Goal: Task Accomplishment & Management: Manage account settings

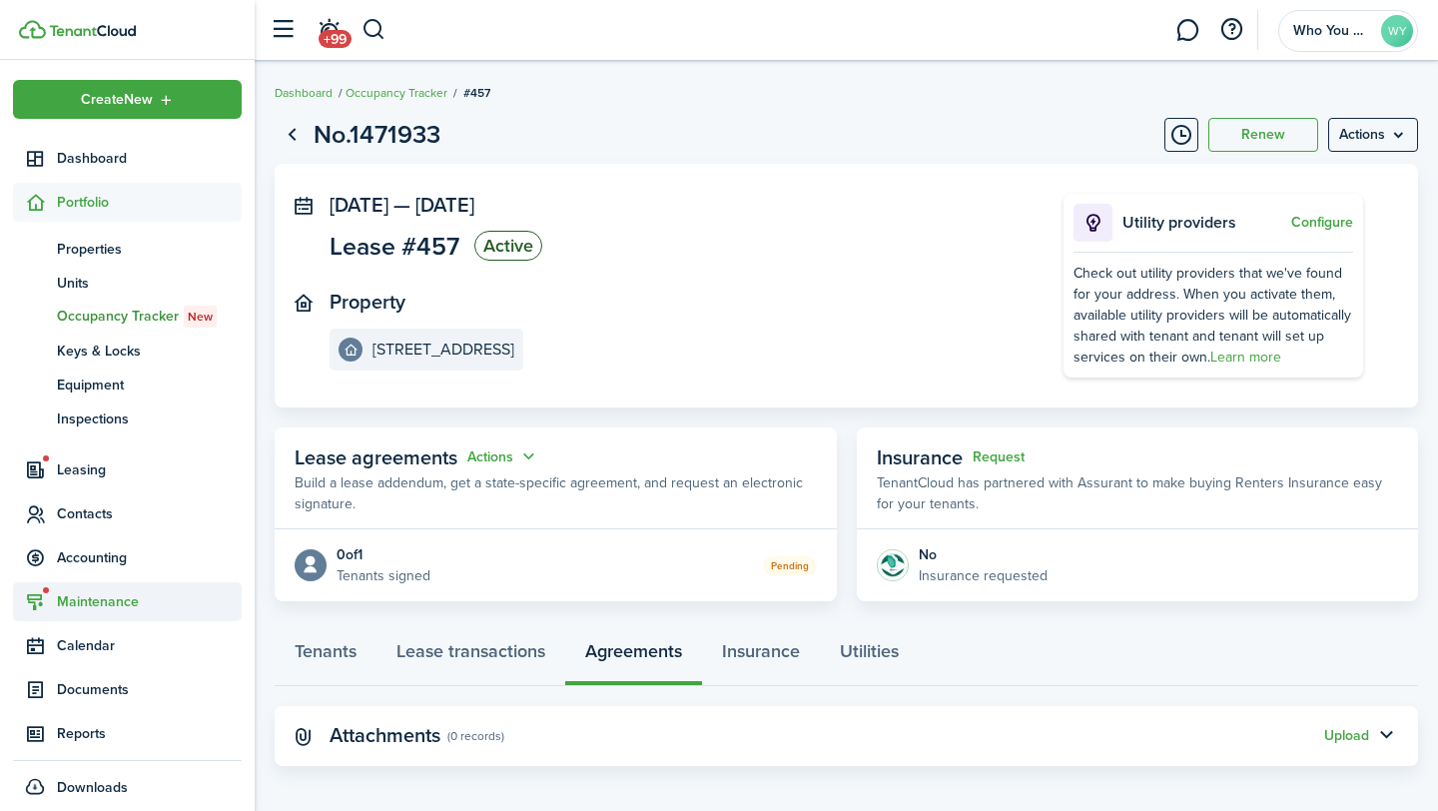
click at [135, 592] on span "Maintenance" at bounding box center [149, 601] width 185 height 21
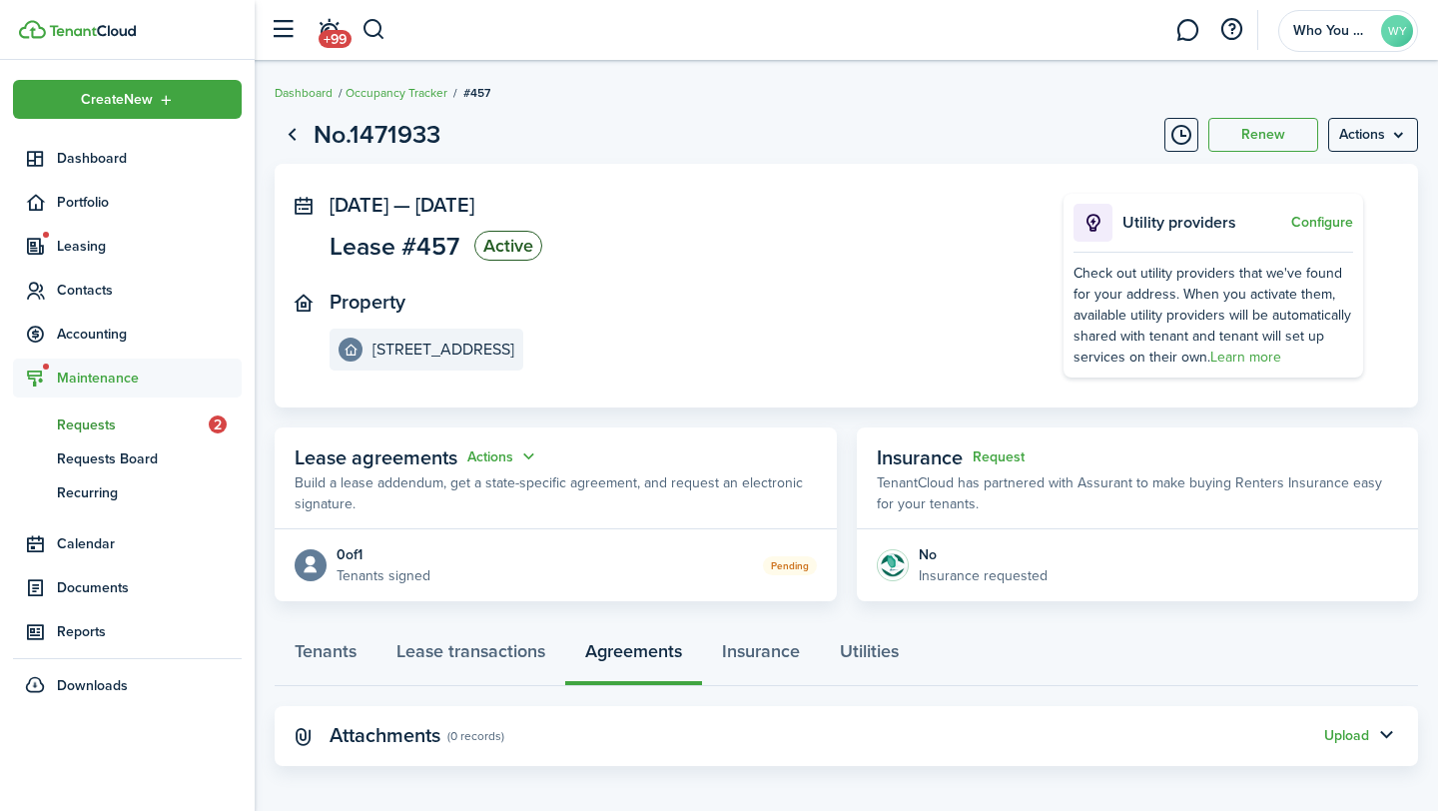
click at [107, 420] on span "Requests" at bounding box center [133, 424] width 152 height 21
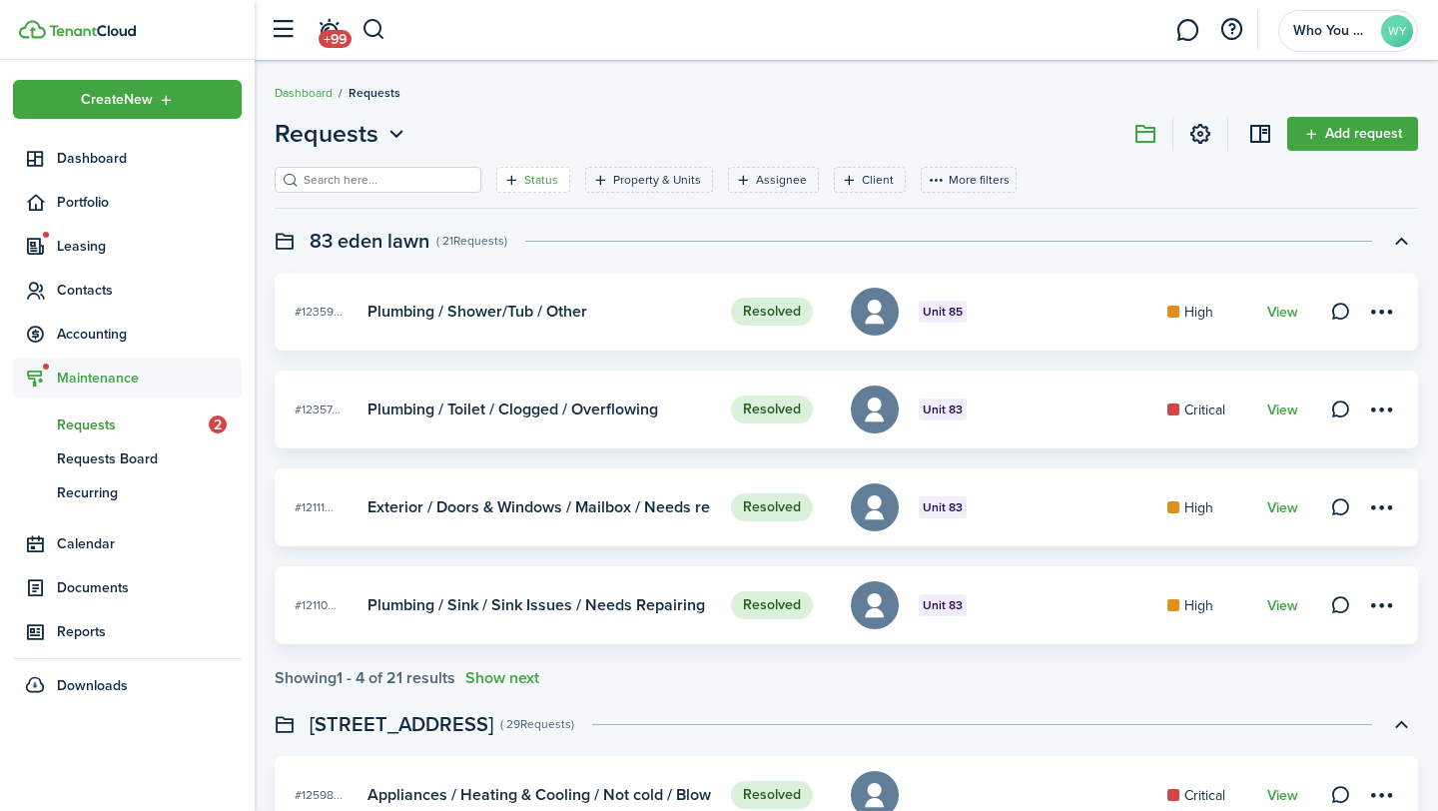
click at [524, 186] on filter-tag-label "Status" at bounding box center [541, 180] width 34 height 18
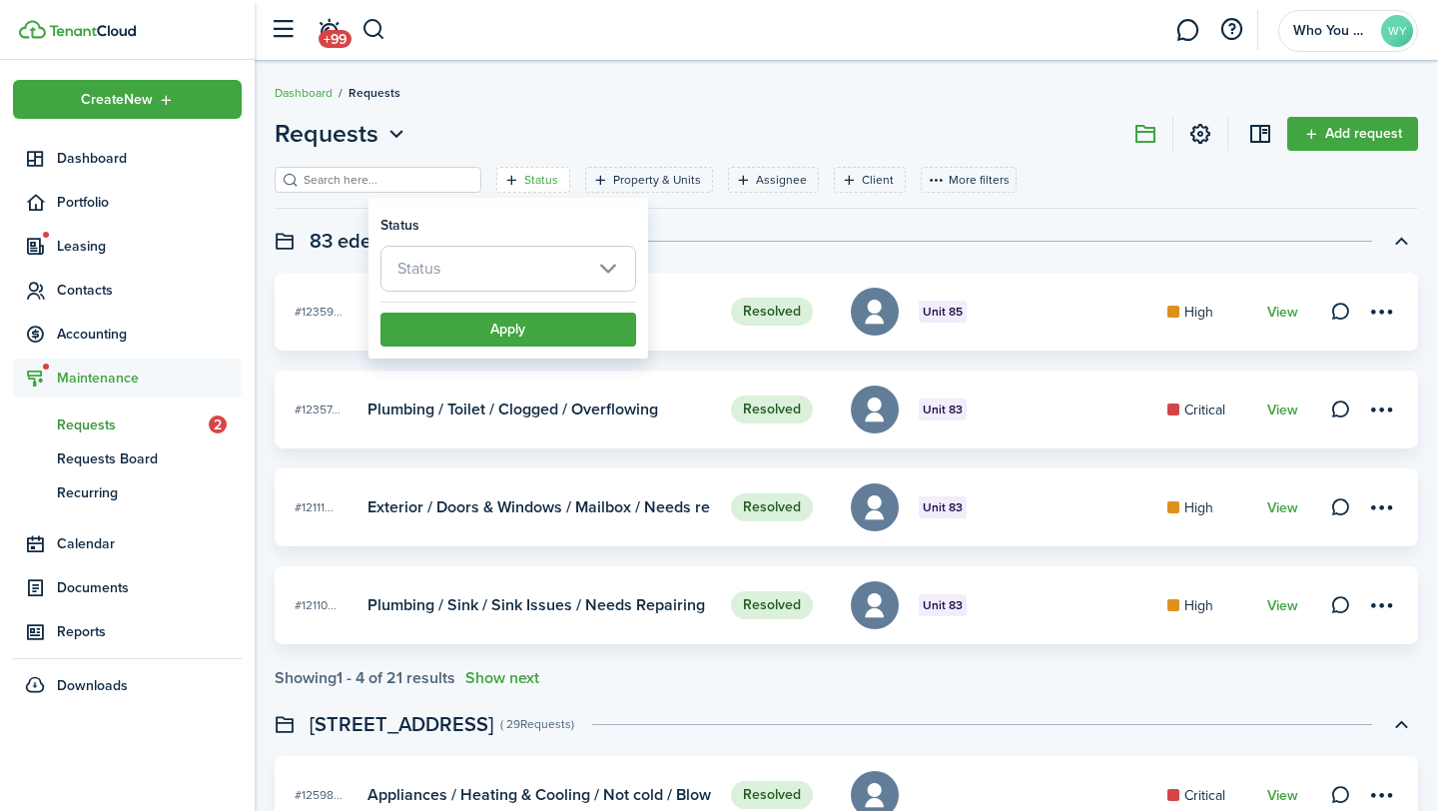
click at [526, 261] on span "Status" at bounding box center [508, 269] width 254 height 44
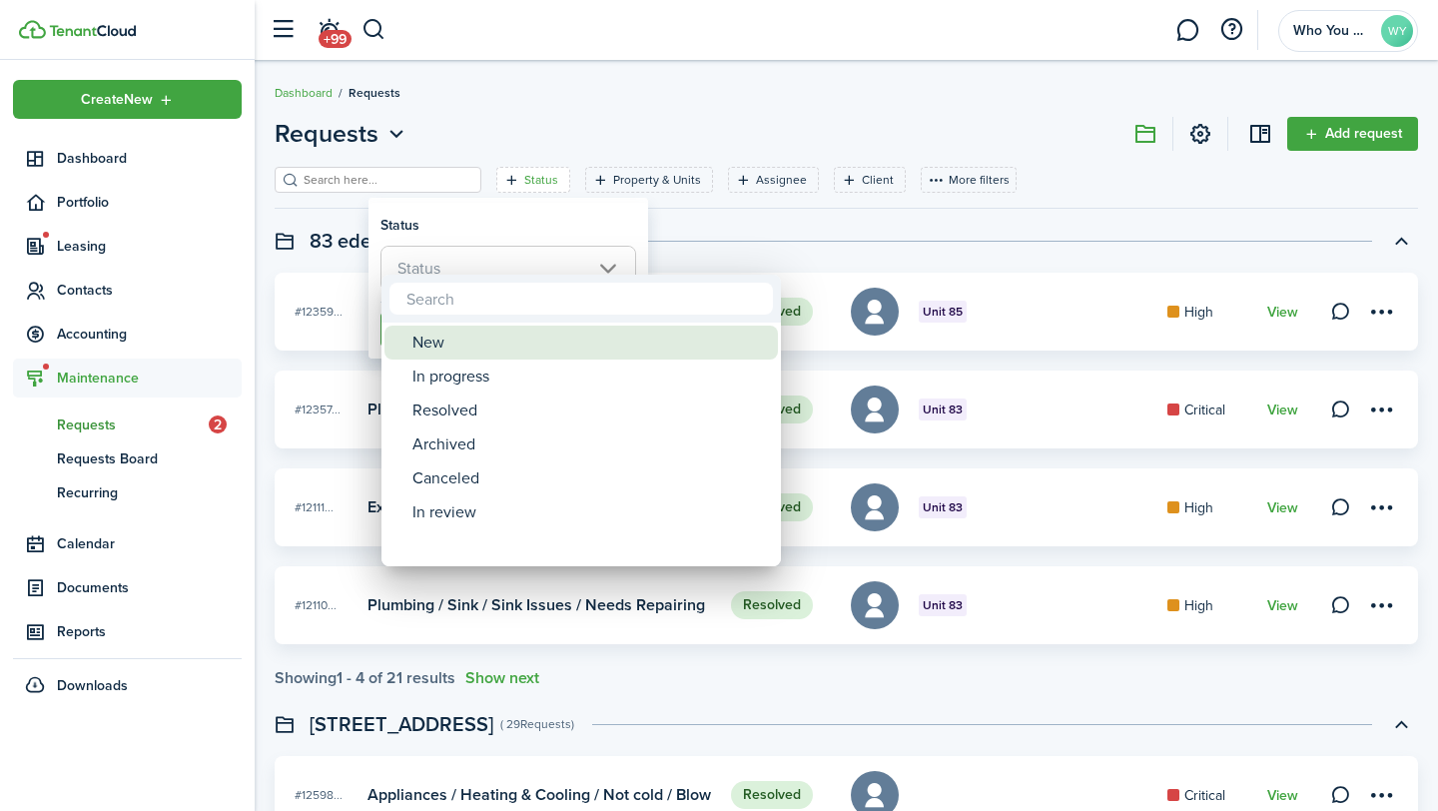
click at [529, 340] on div "New" at bounding box center [589, 343] width 354 height 34
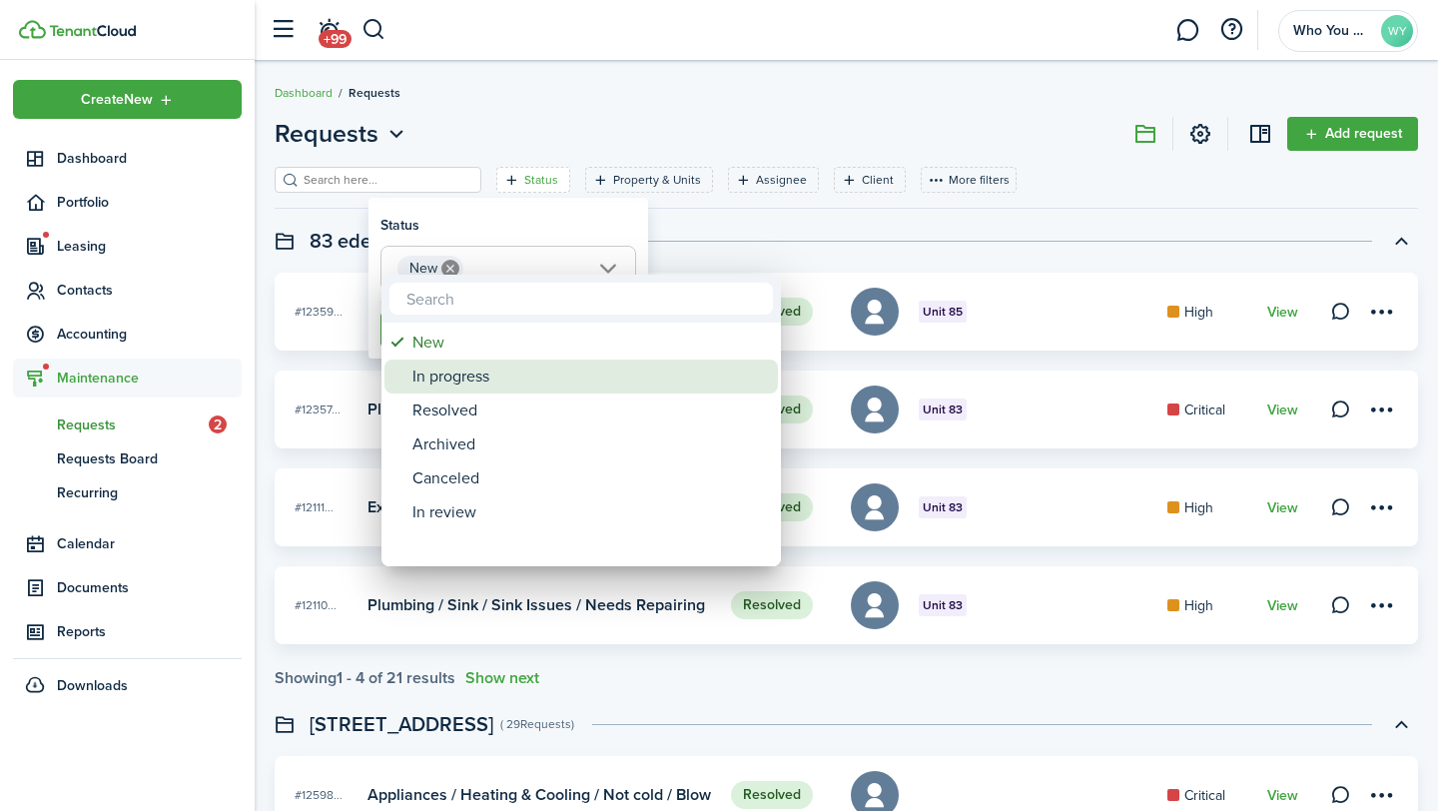
click at [529, 365] on div "In progress" at bounding box center [589, 377] width 354 height 34
type input "New, In progress"
click at [498, 223] on div at bounding box center [719, 405] width 1758 height 1130
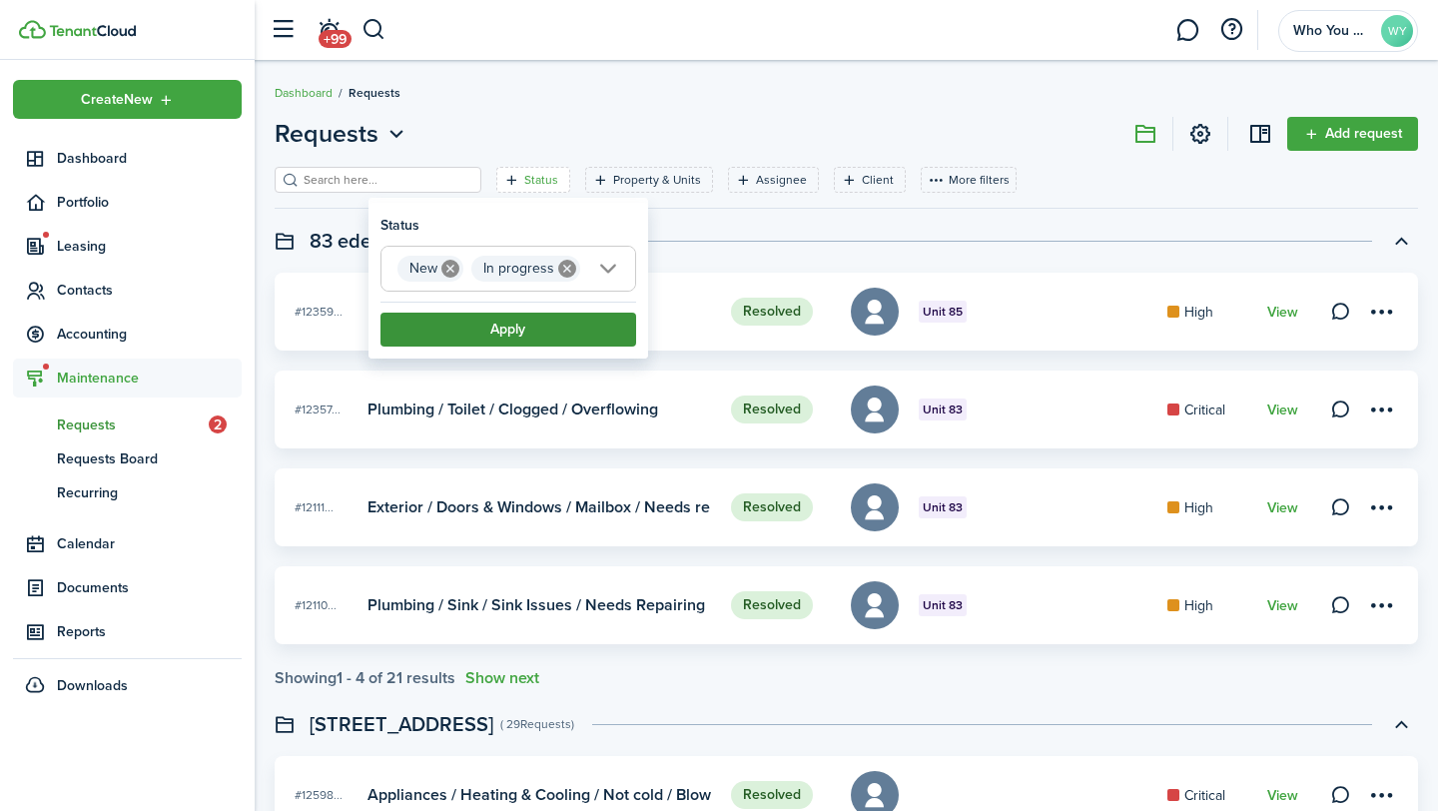
click at [505, 324] on button "Apply" at bounding box center [508, 330] width 256 height 34
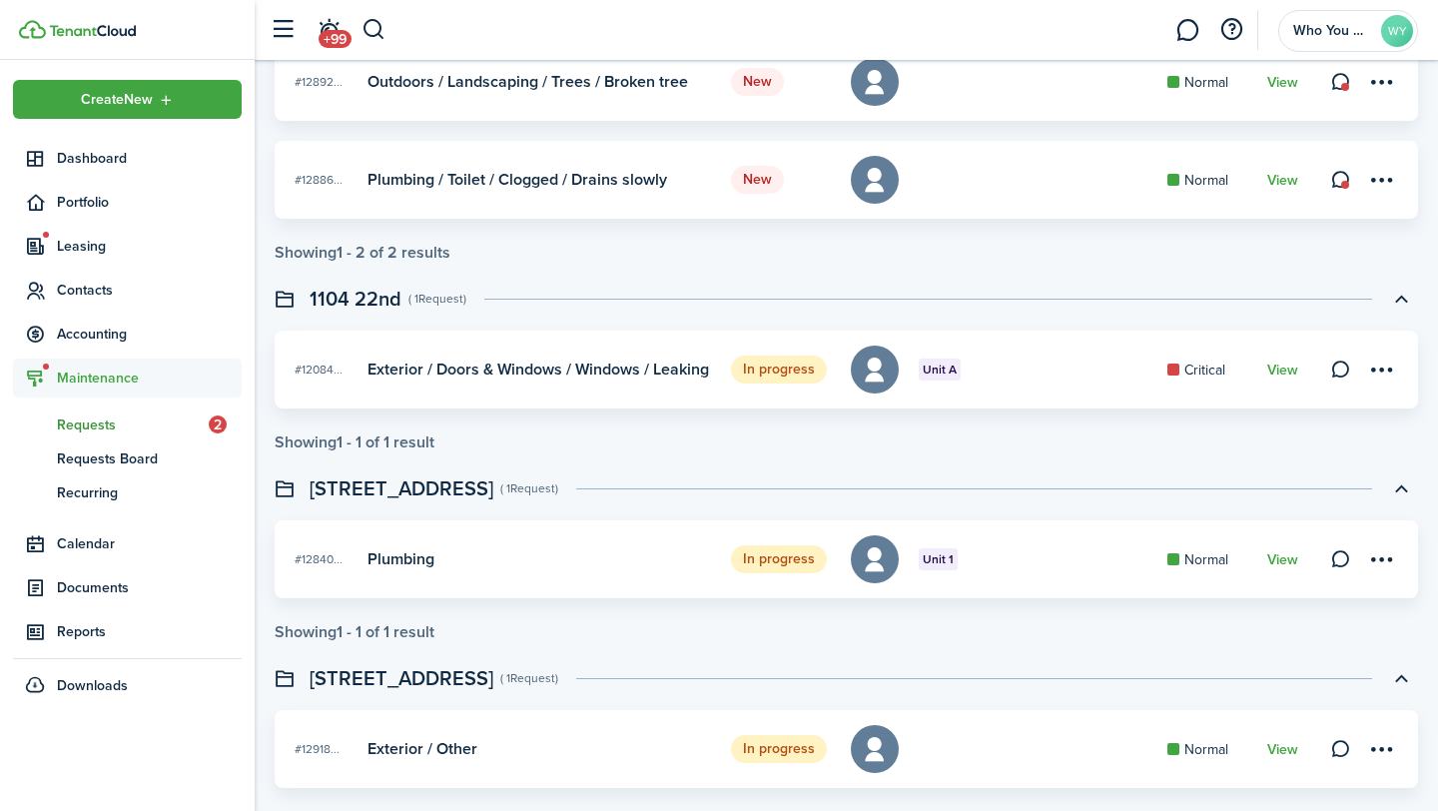
scroll to position [305, 0]
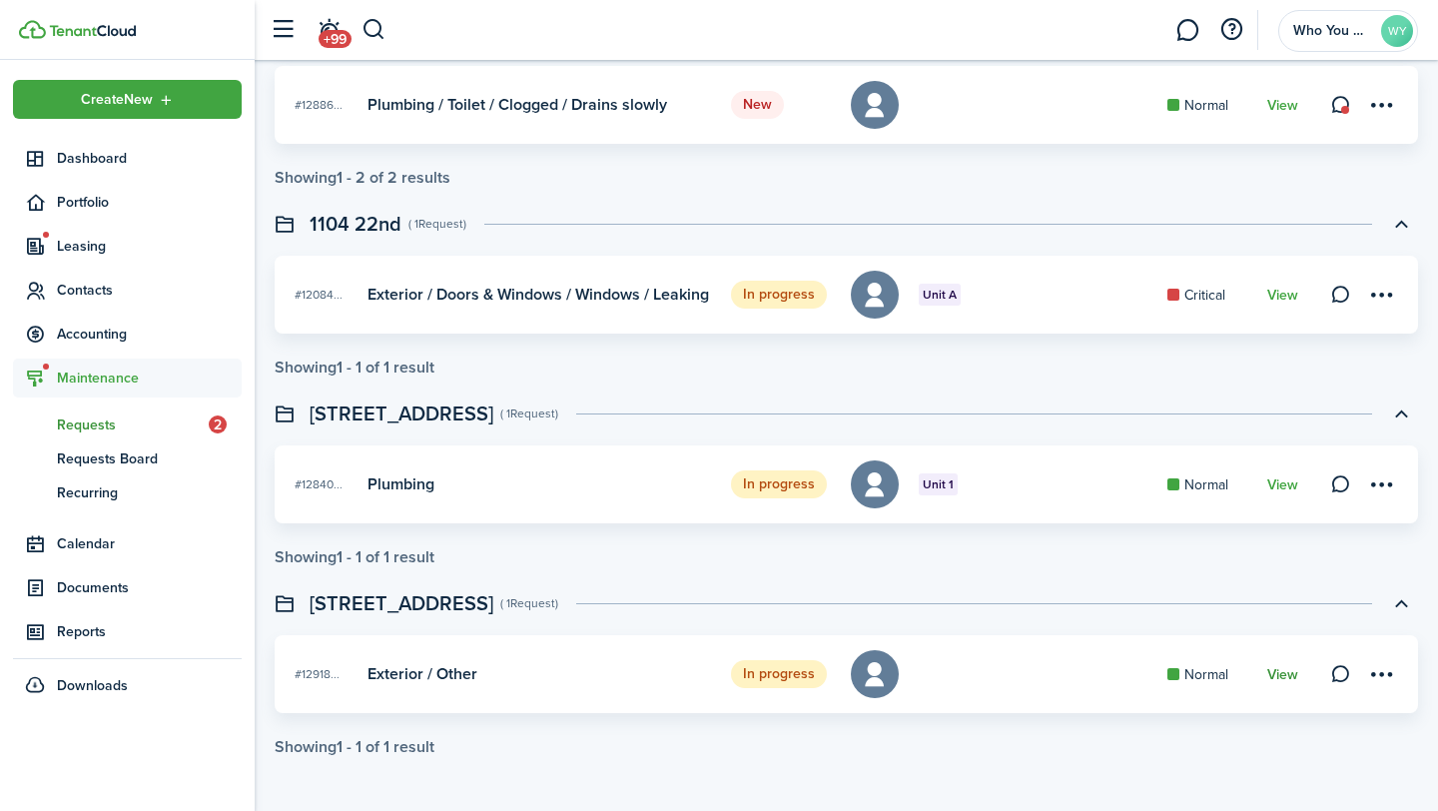
click at [1286, 674] on link "View" at bounding box center [1282, 675] width 31 height 16
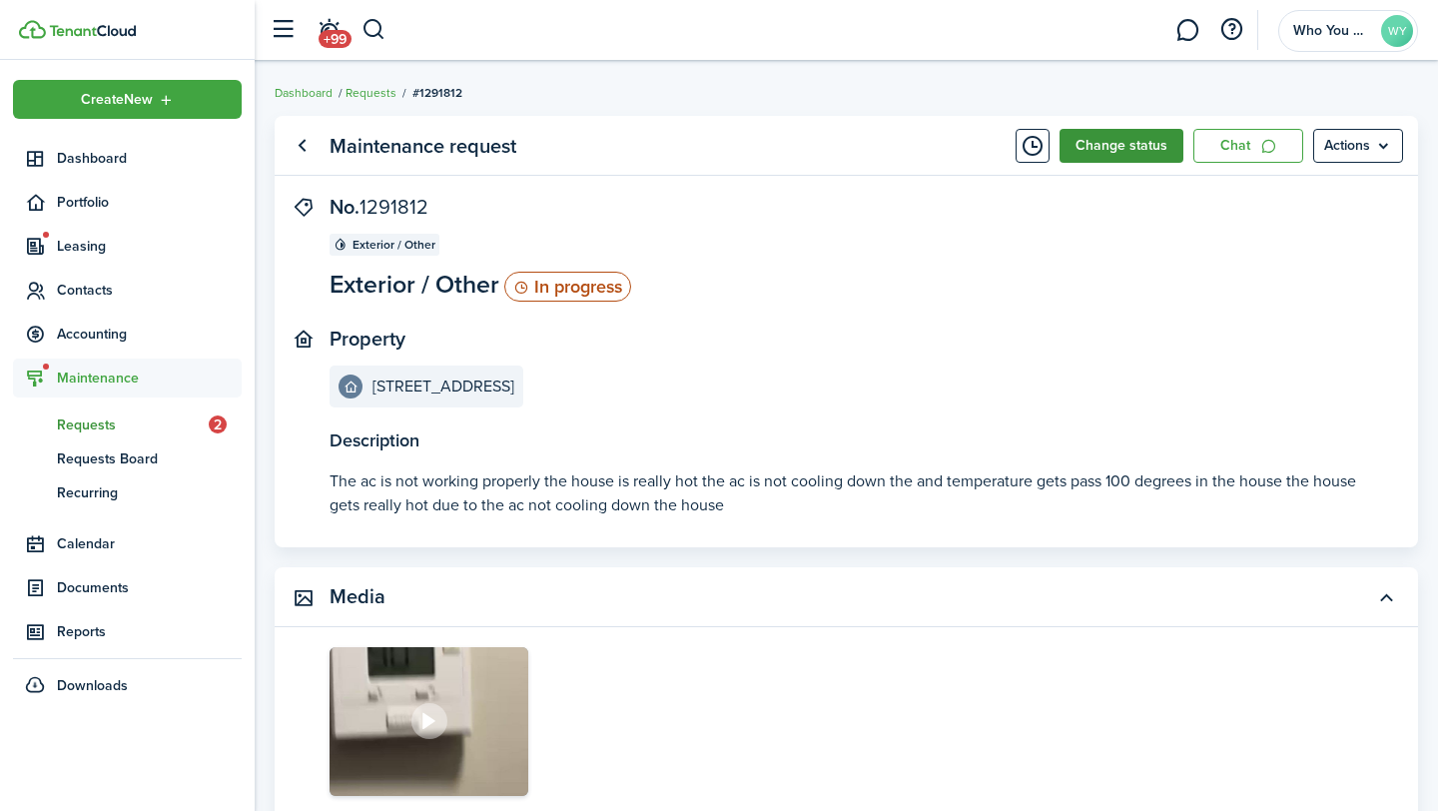
click at [1150, 145] on button "Change status" at bounding box center [1122, 146] width 124 height 34
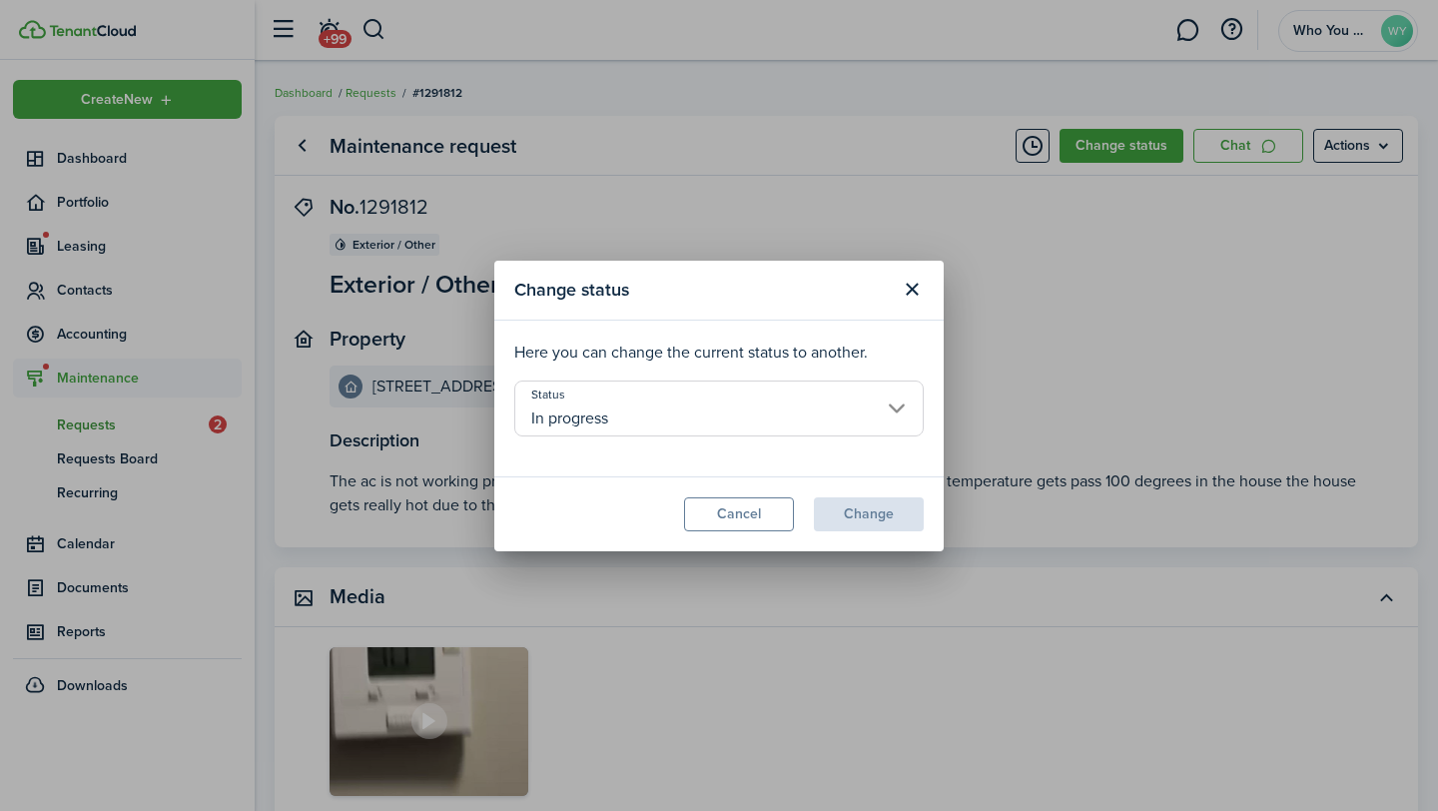
click at [720, 408] on input "In progress" at bounding box center [718, 408] width 409 height 56
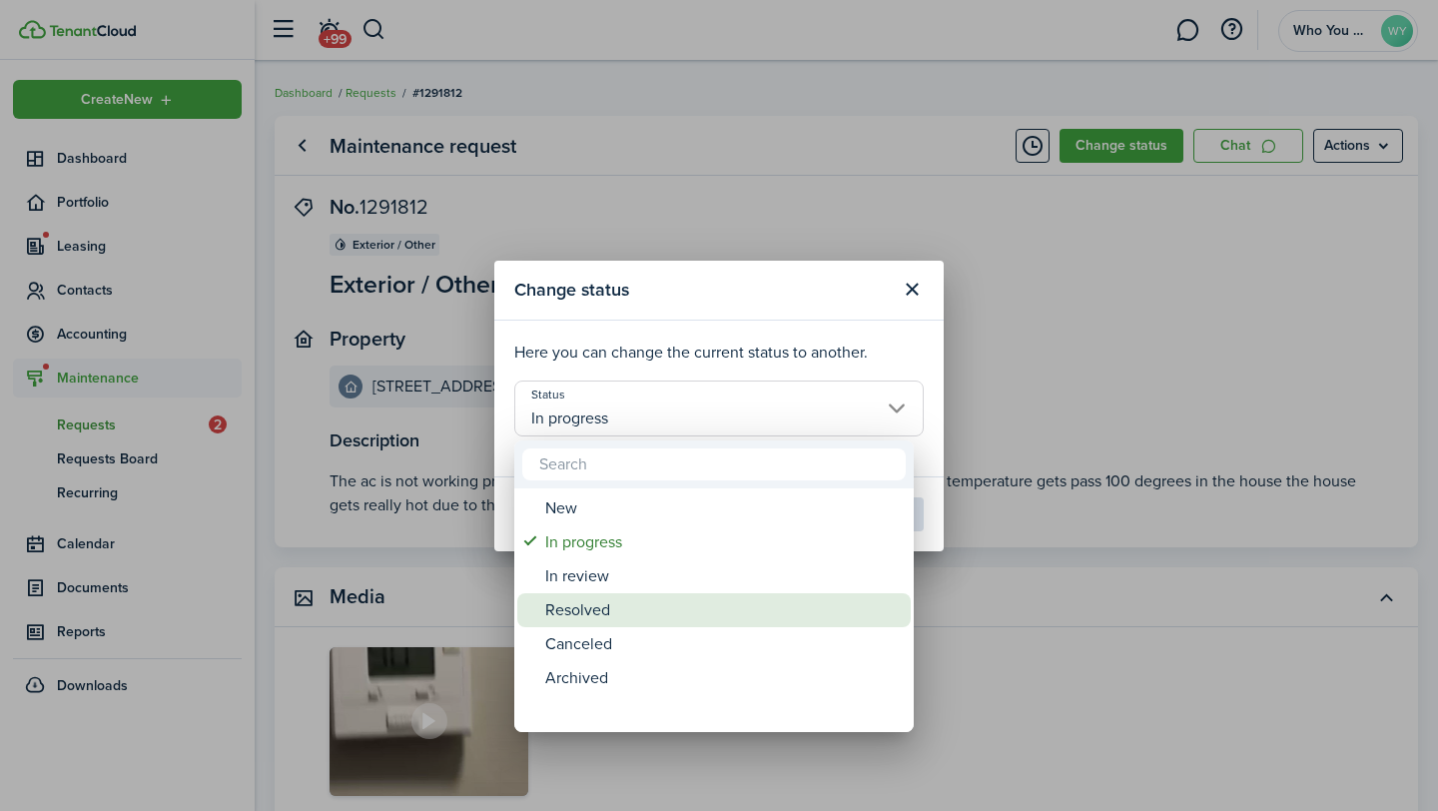
click at [704, 604] on div "Resolved" at bounding box center [722, 610] width 354 height 34
type input "Resolved"
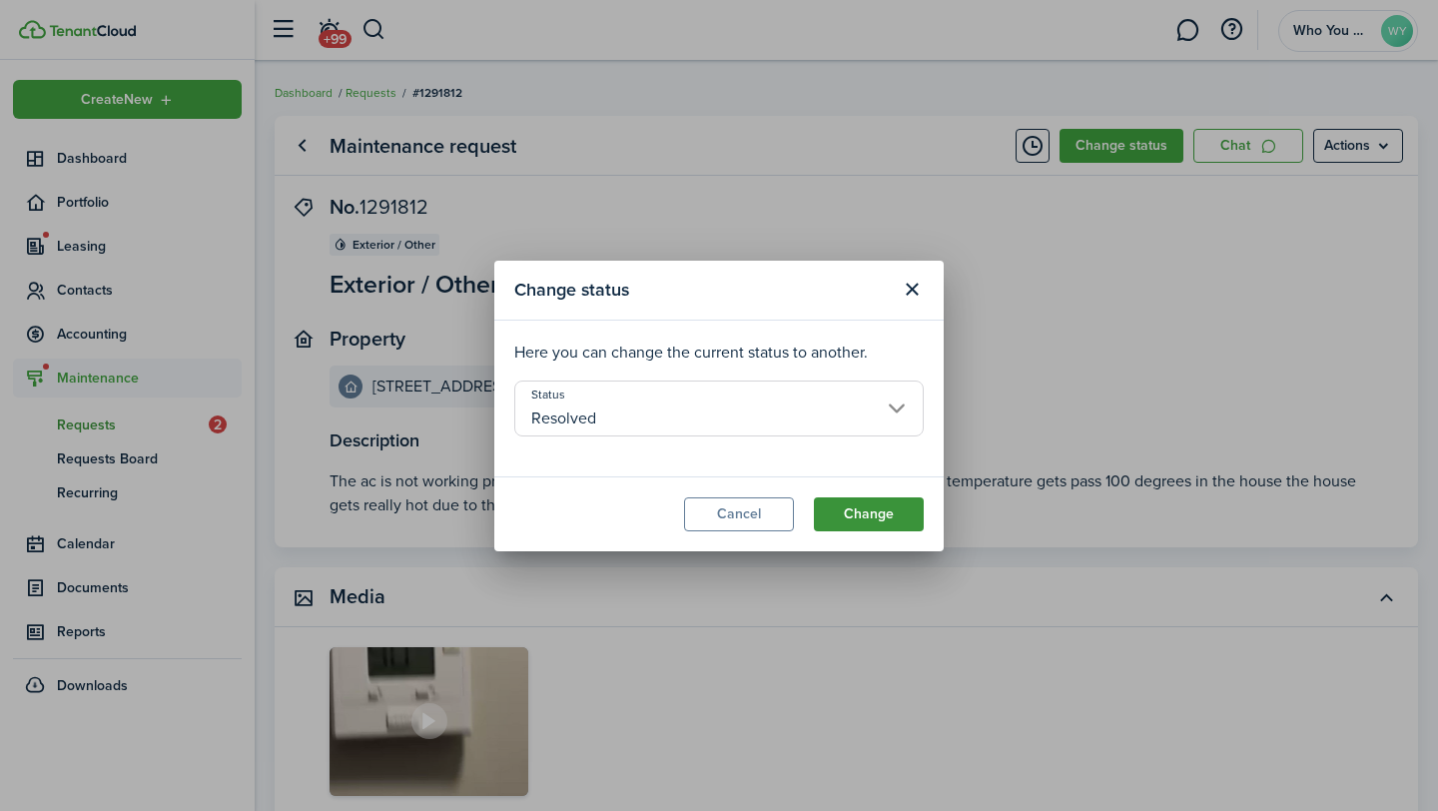
click at [850, 517] on button "Change" at bounding box center [869, 514] width 110 height 34
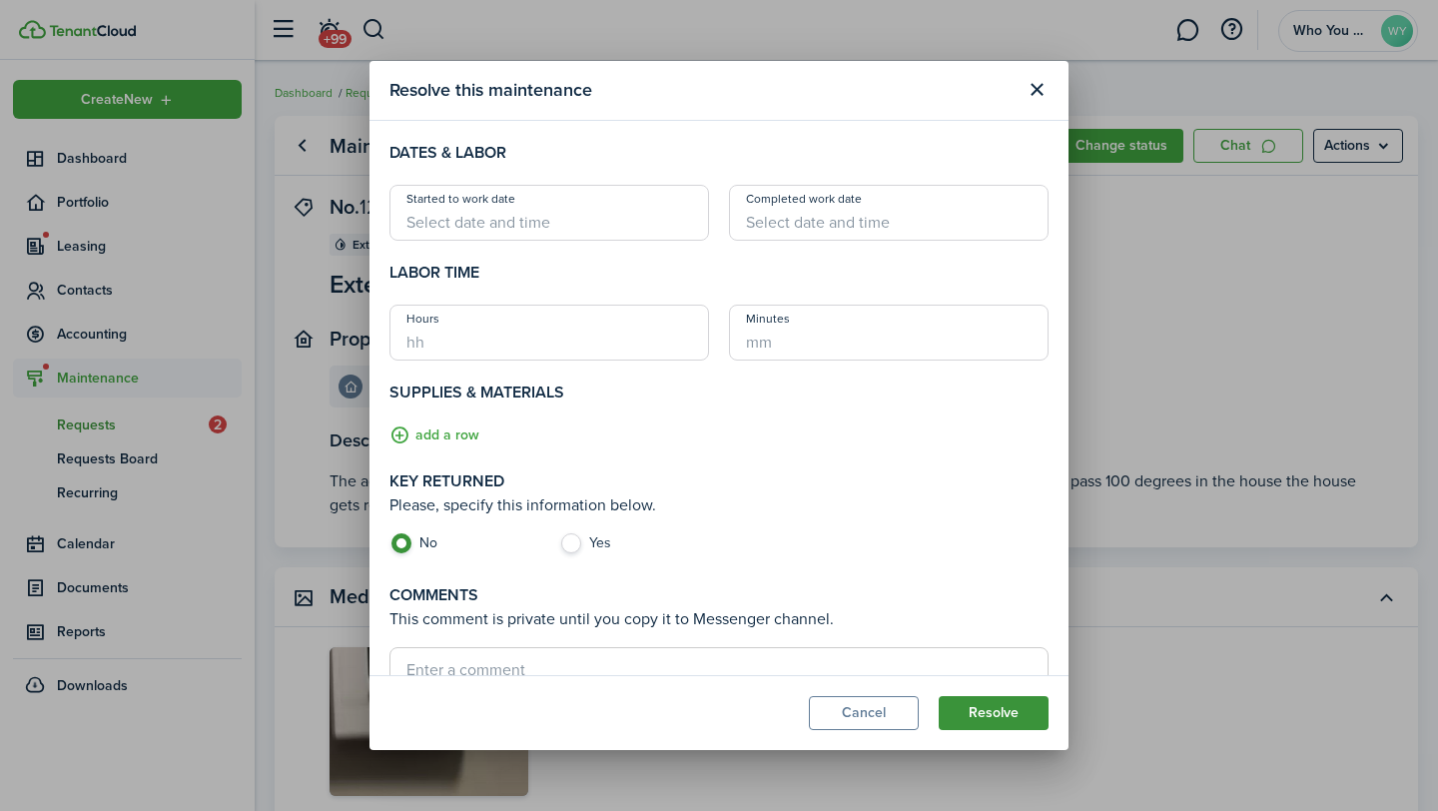
click at [985, 712] on button "Resolve" at bounding box center [994, 713] width 110 height 34
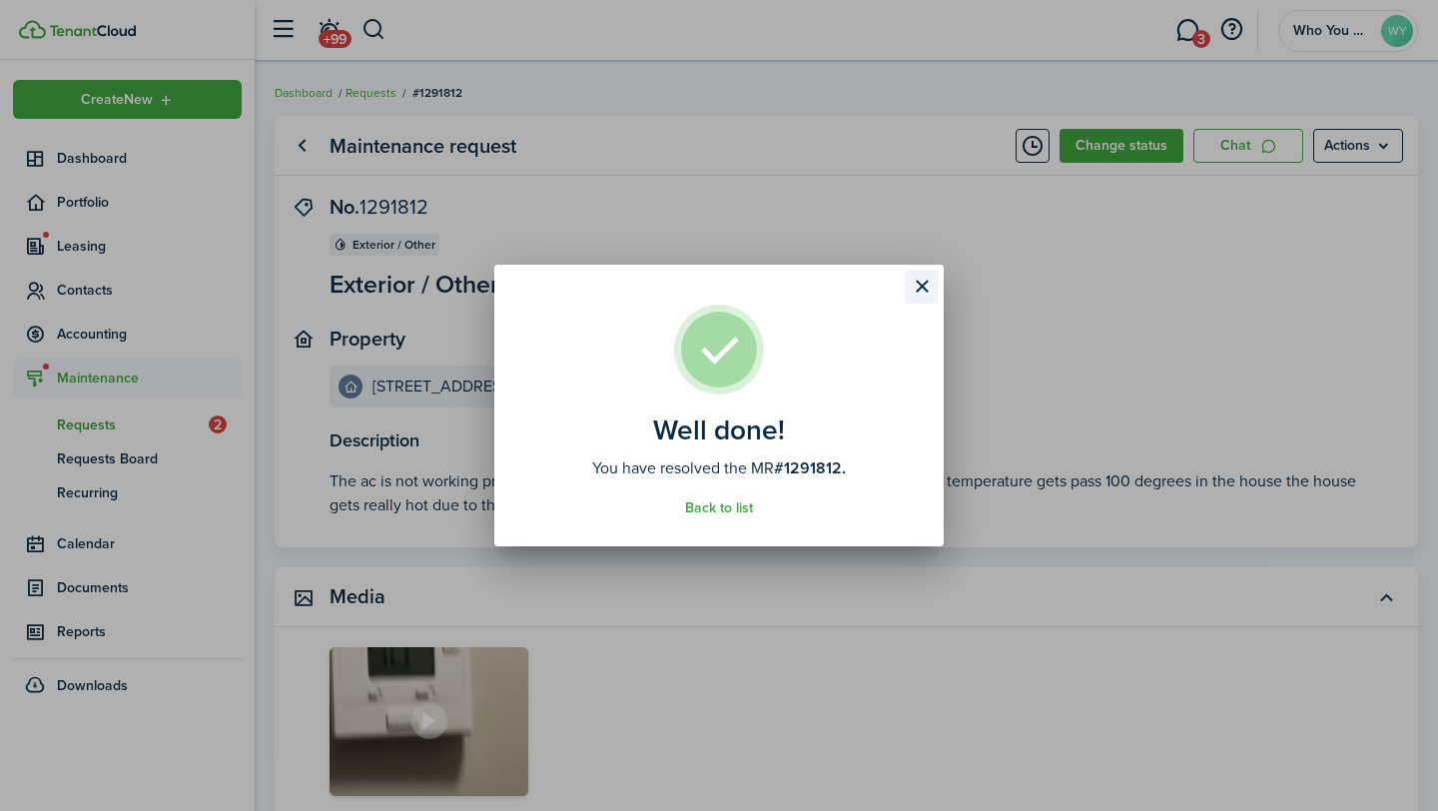
click at [935, 282] on button "Close modal" at bounding box center [922, 287] width 34 height 34
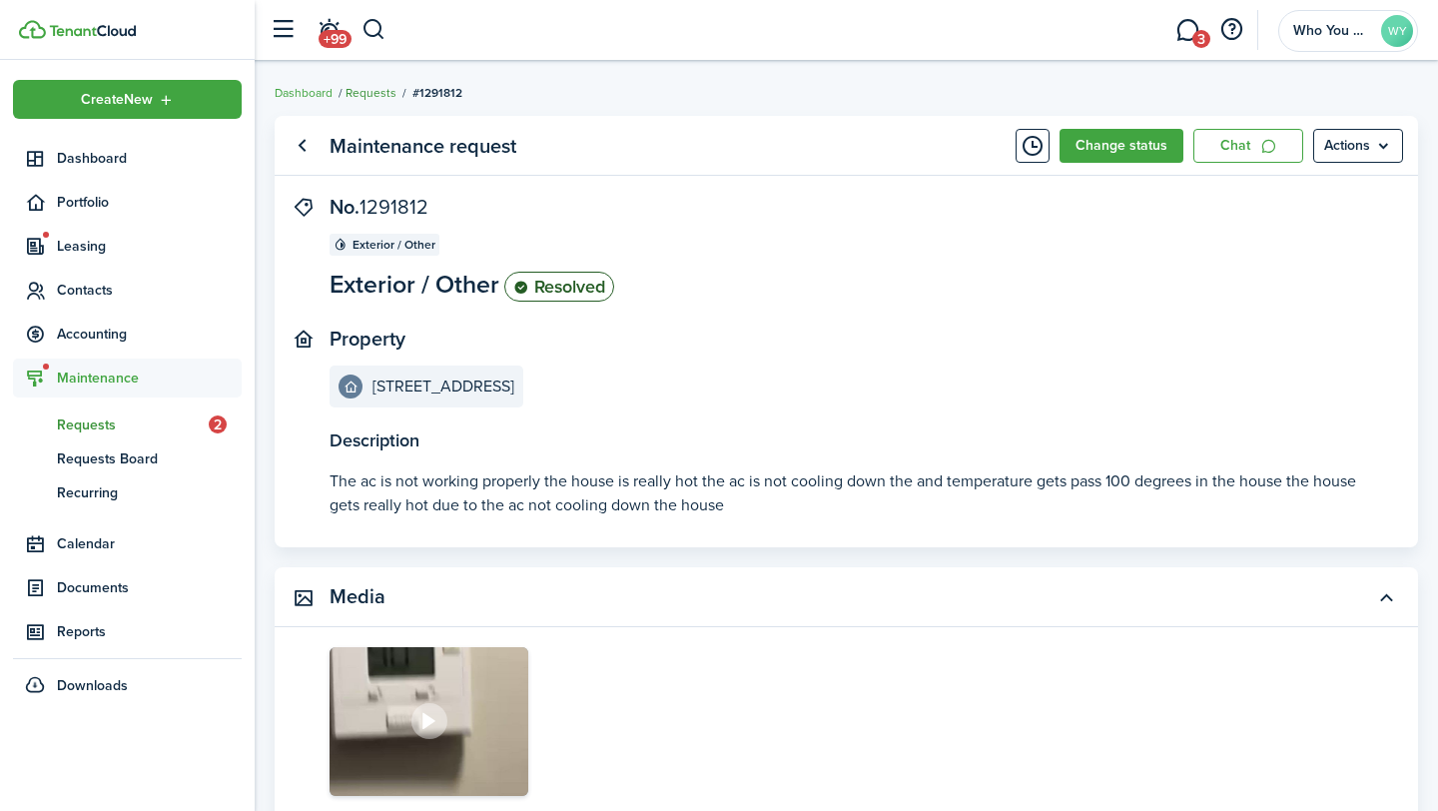
click at [366, 93] on link "Requests" at bounding box center [371, 93] width 51 height 18
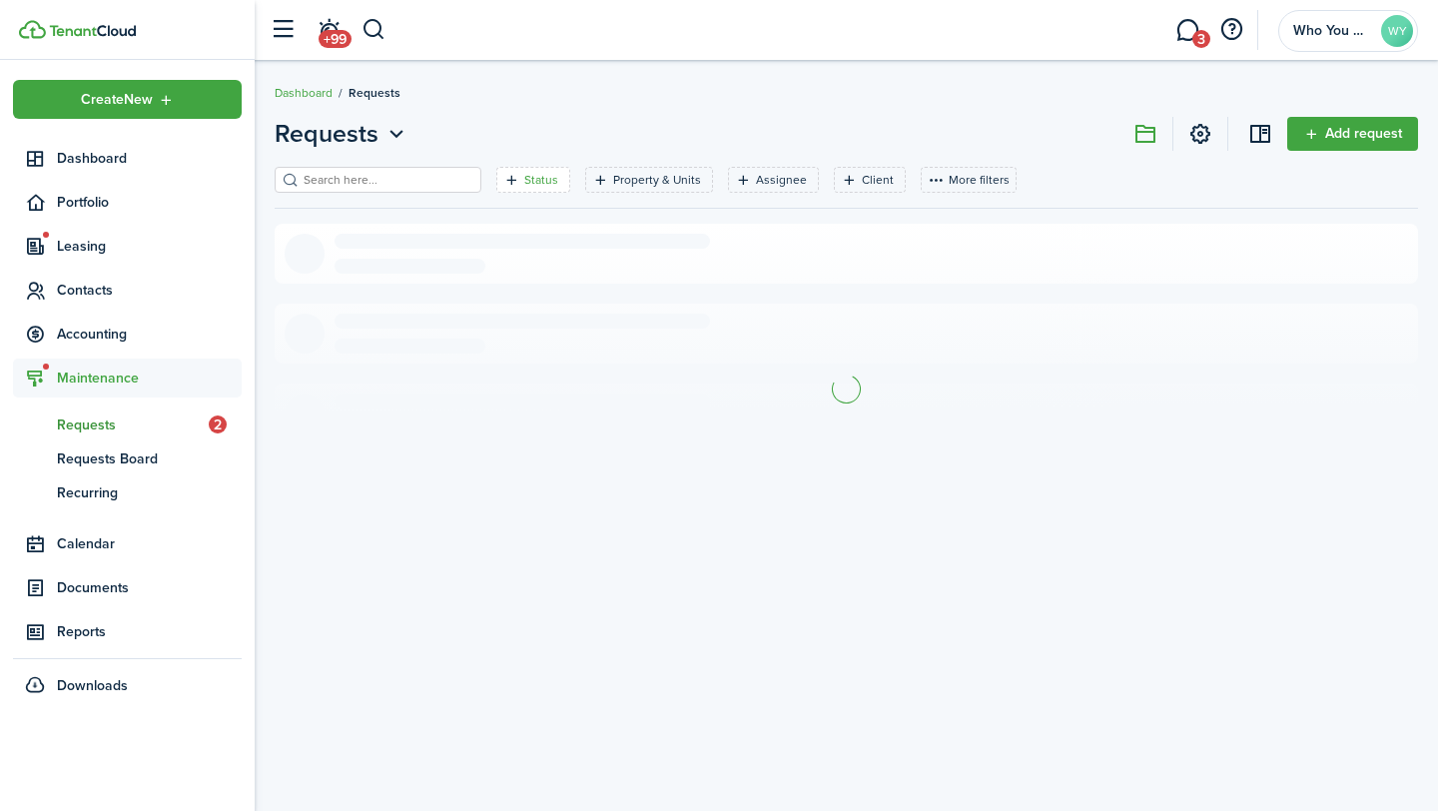
click at [499, 191] on filter-tag "Status" at bounding box center [533, 180] width 74 height 26
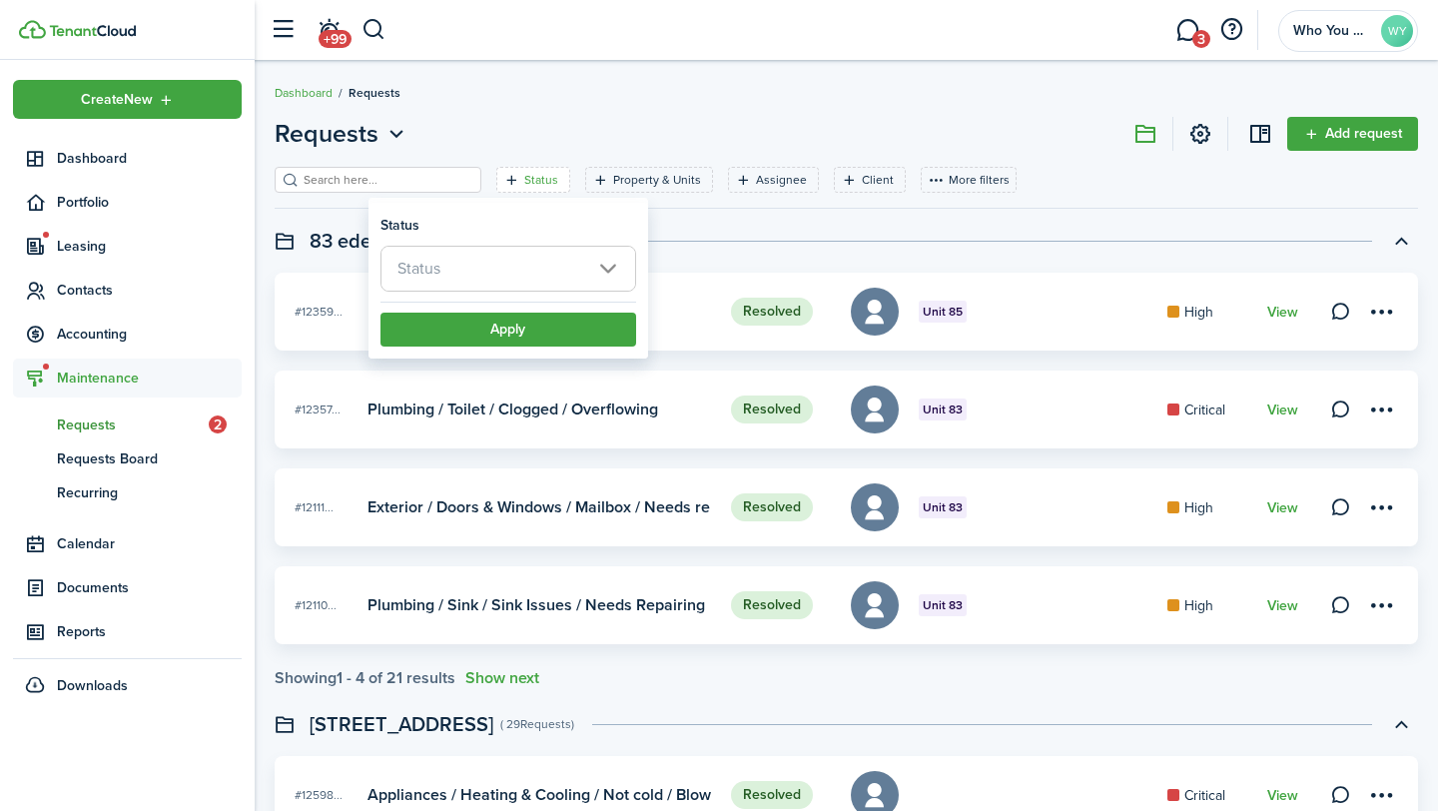
click at [522, 270] on span "Status" at bounding box center [508, 269] width 254 height 44
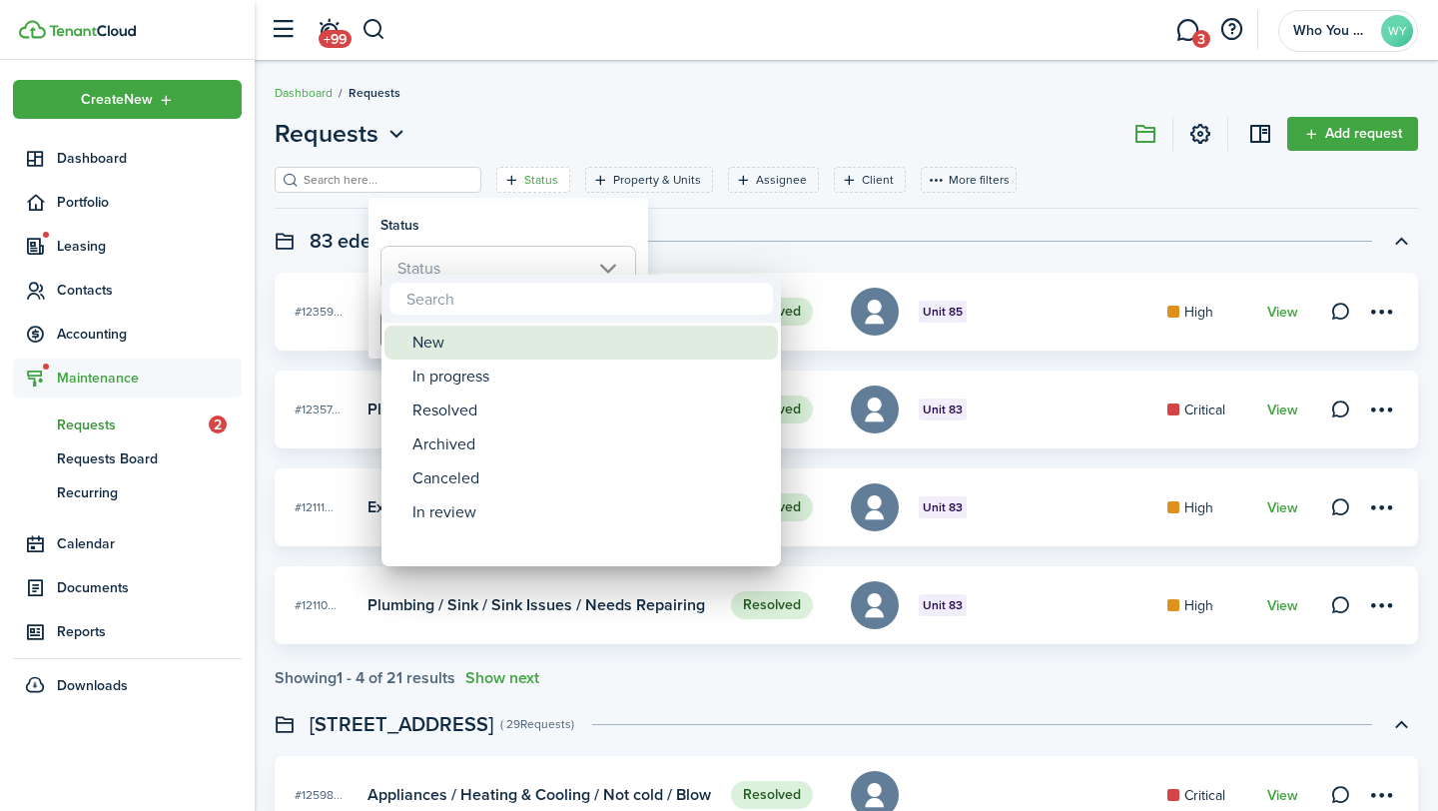
click at [532, 348] on div "New" at bounding box center [589, 343] width 354 height 34
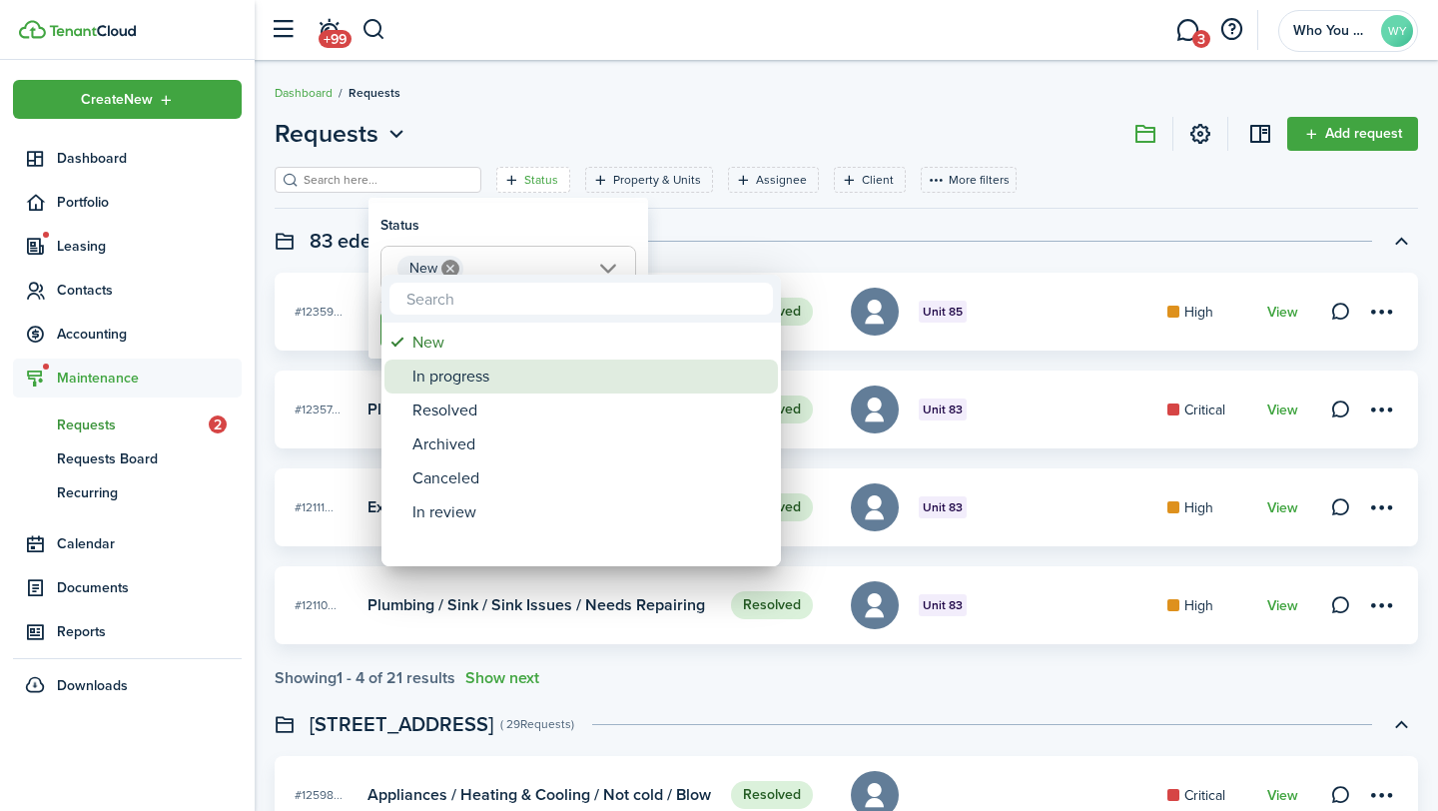
click at [532, 373] on div "In progress" at bounding box center [589, 377] width 354 height 34
type input "New, In progress"
click at [488, 230] on div at bounding box center [719, 405] width 1758 height 1130
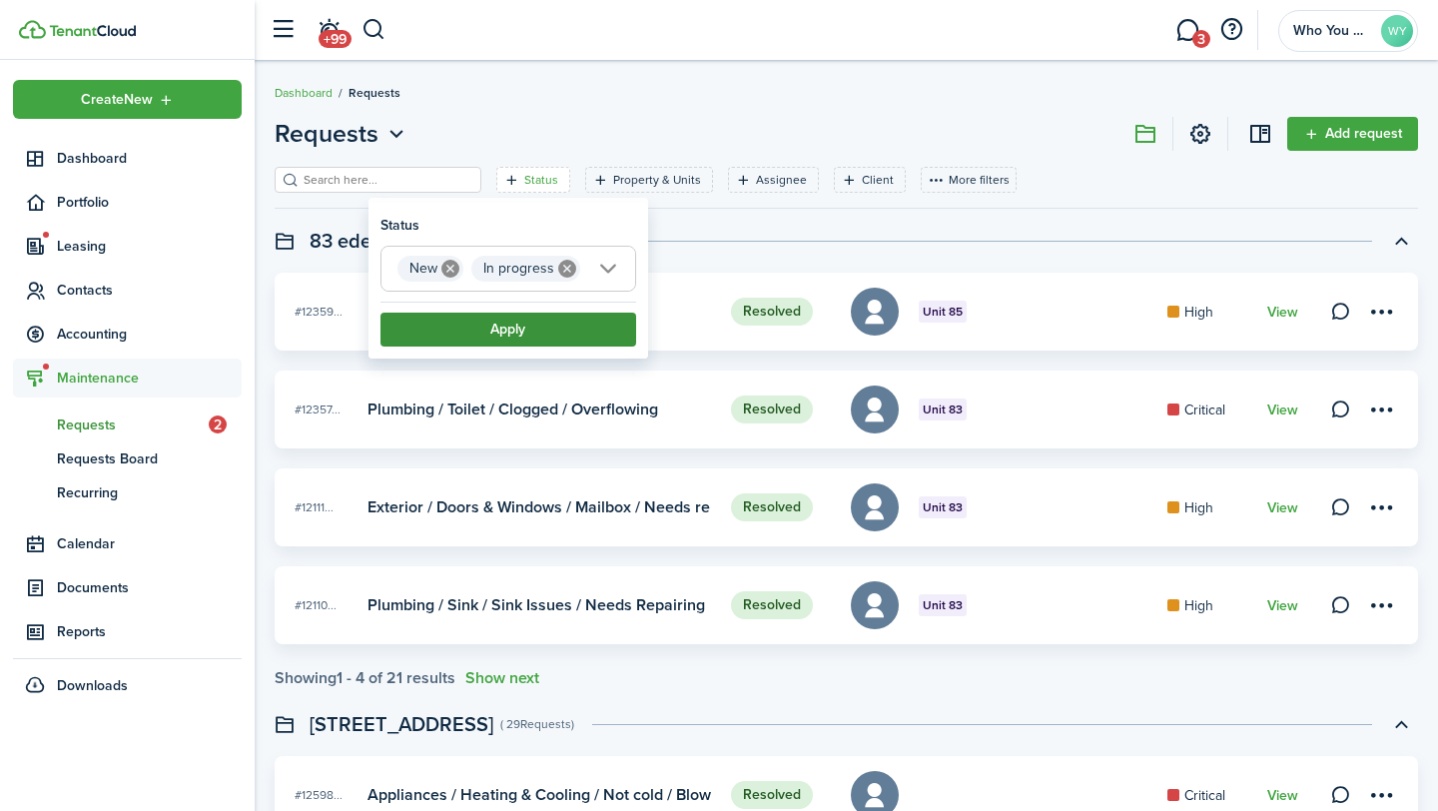
click at [488, 337] on button "Apply" at bounding box center [508, 330] width 256 height 34
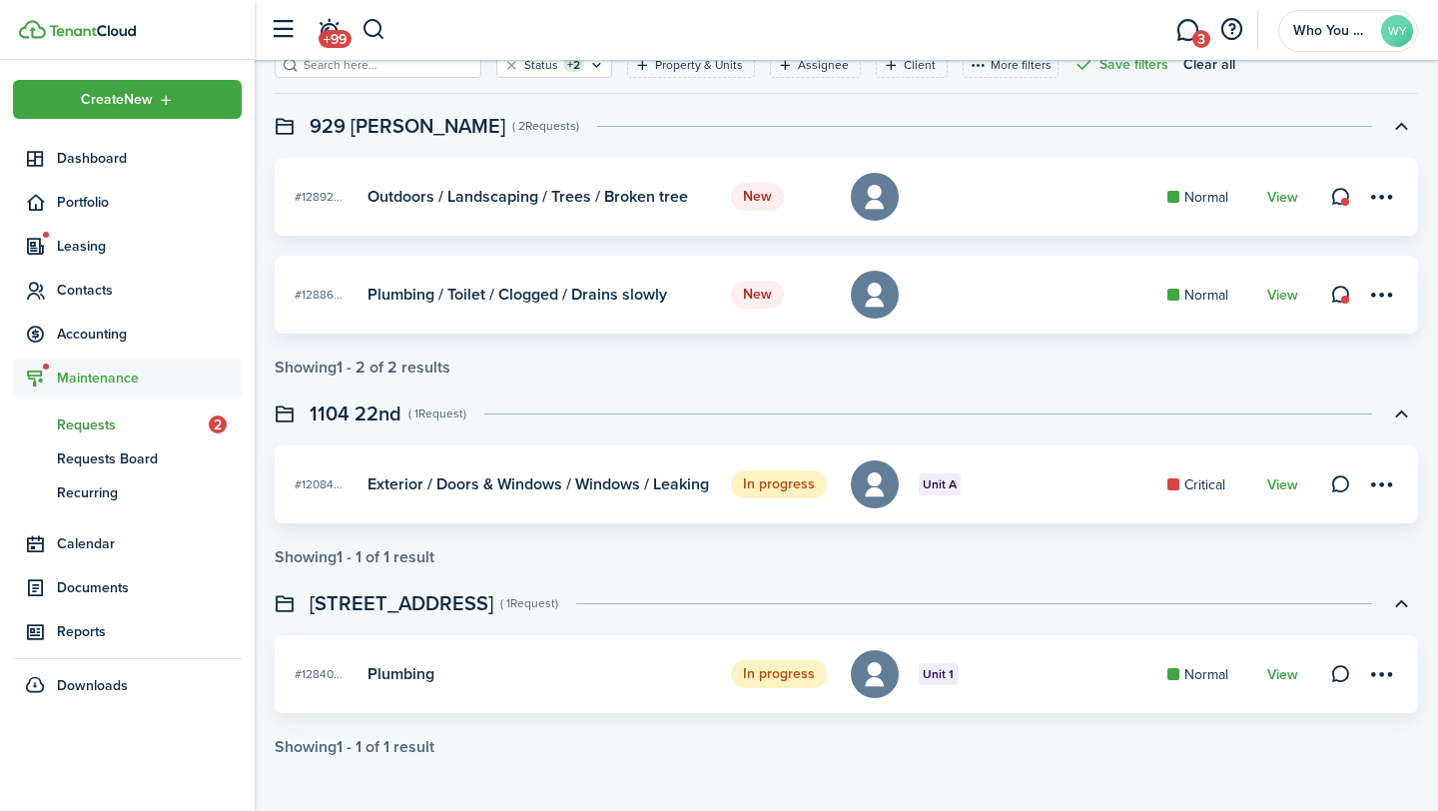
scroll to position [27, 0]
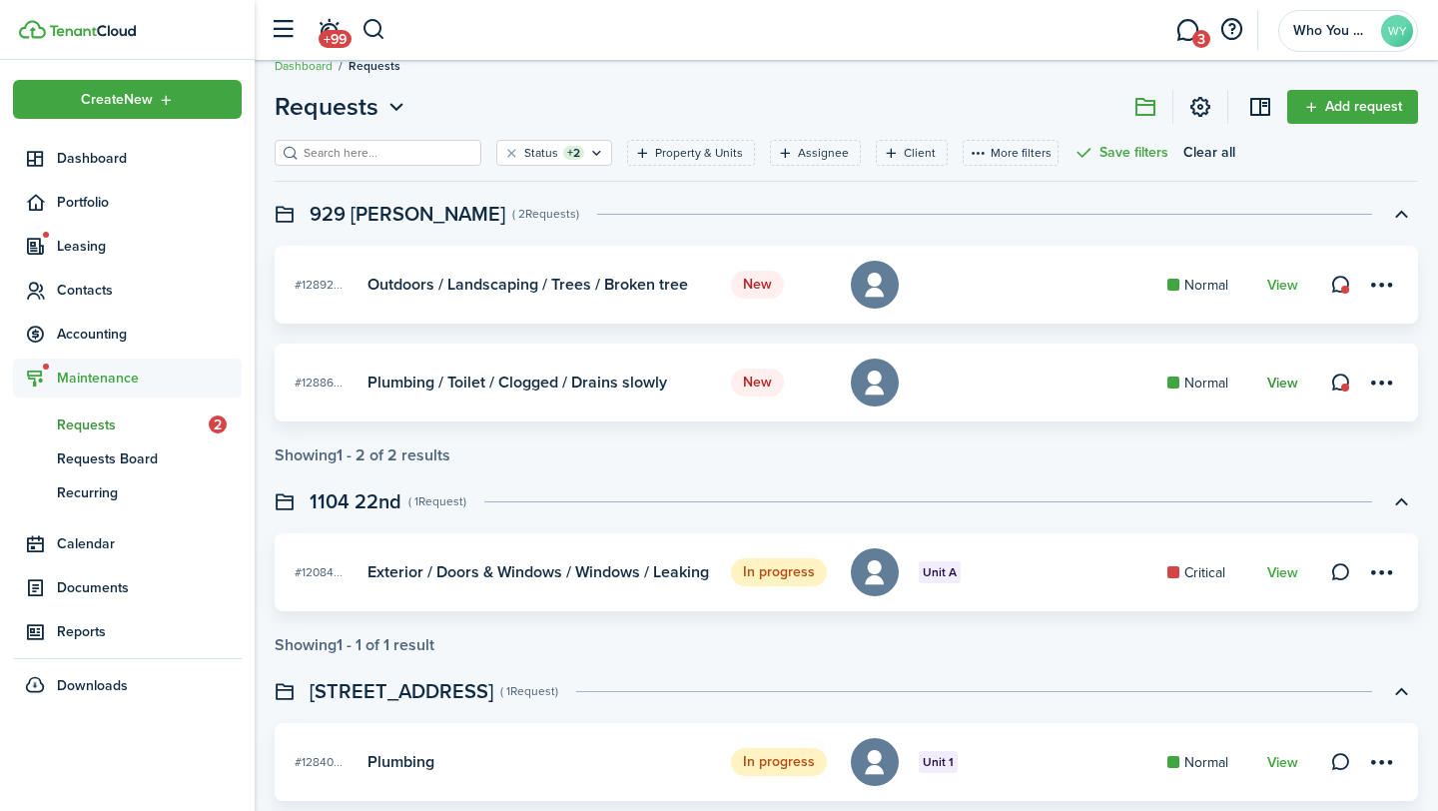
click at [1286, 388] on link "View" at bounding box center [1282, 383] width 31 height 16
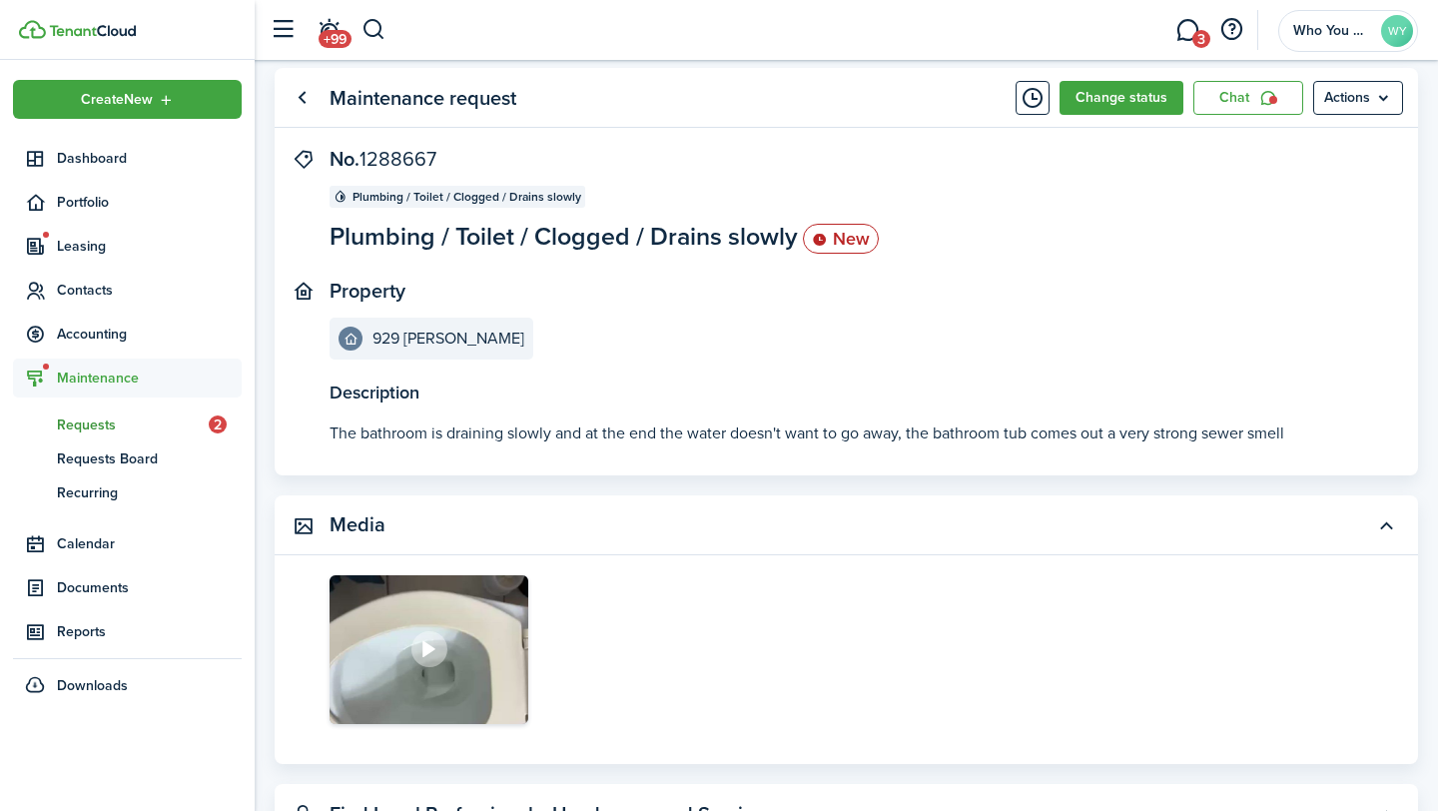
scroll to position [33, 0]
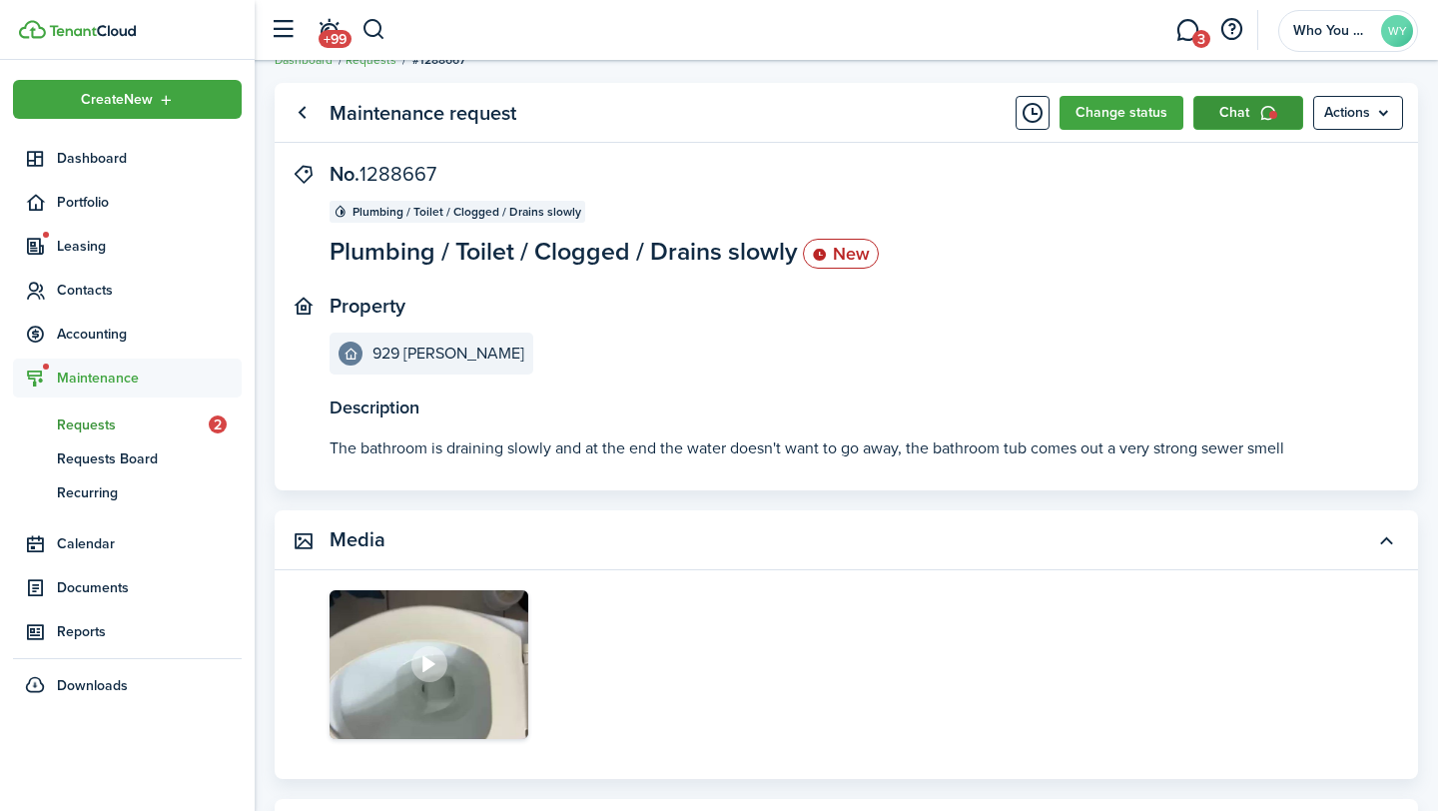
click at [1233, 124] on link "Chat" at bounding box center [1248, 113] width 110 height 34
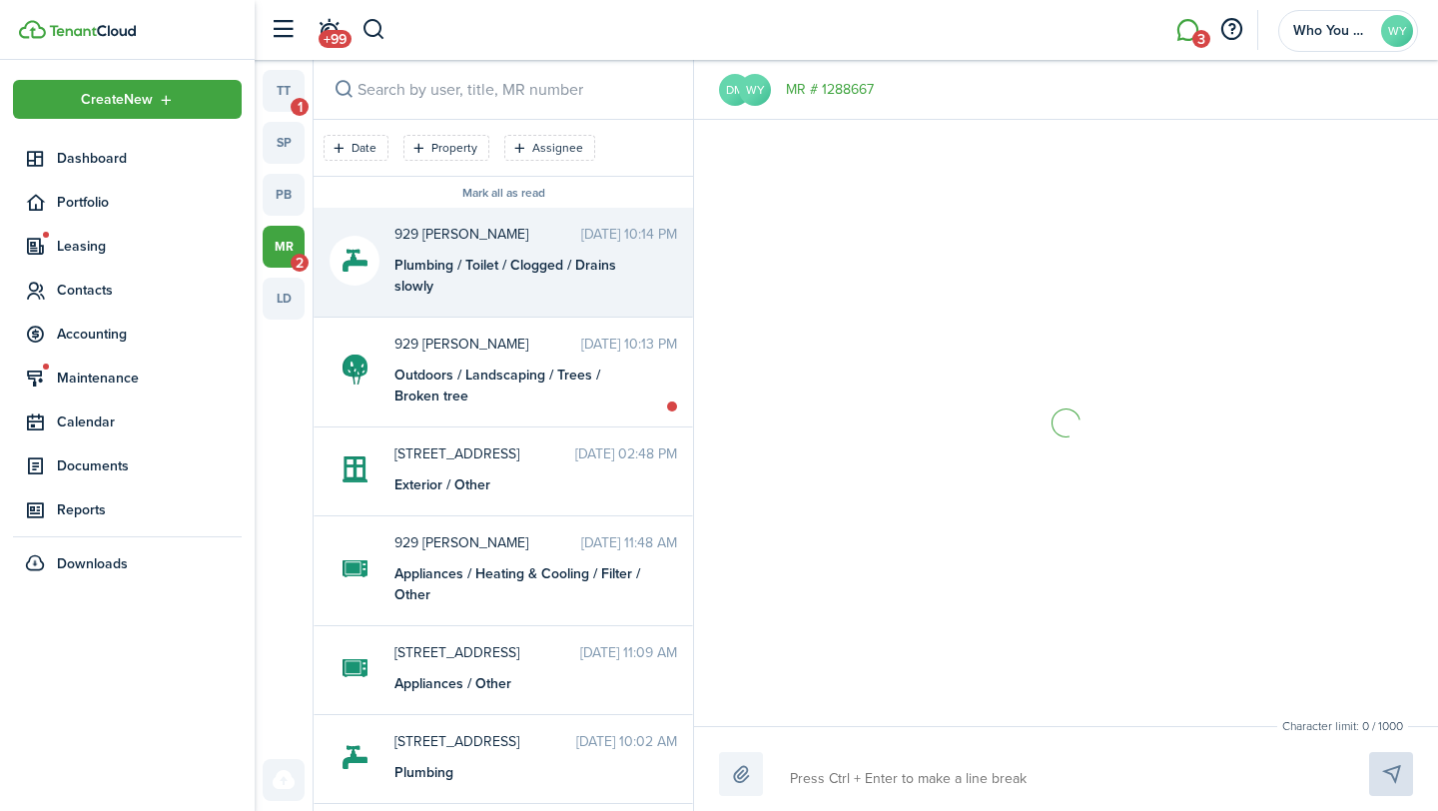
click at [959, 788] on textarea at bounding box center [1056, 779] width 546 height 34
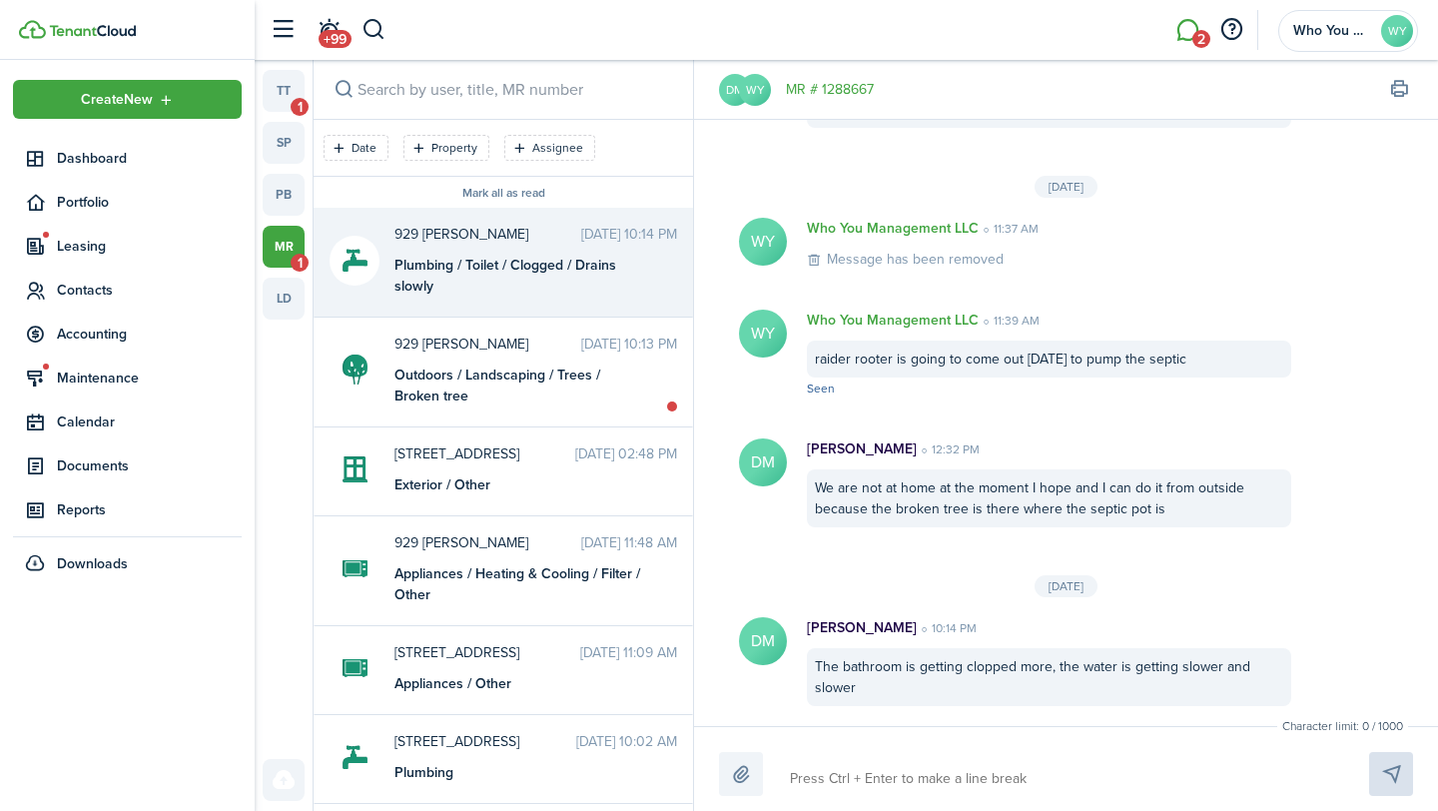
type textarea "b"
type textarea "be"
type textarea "bec"
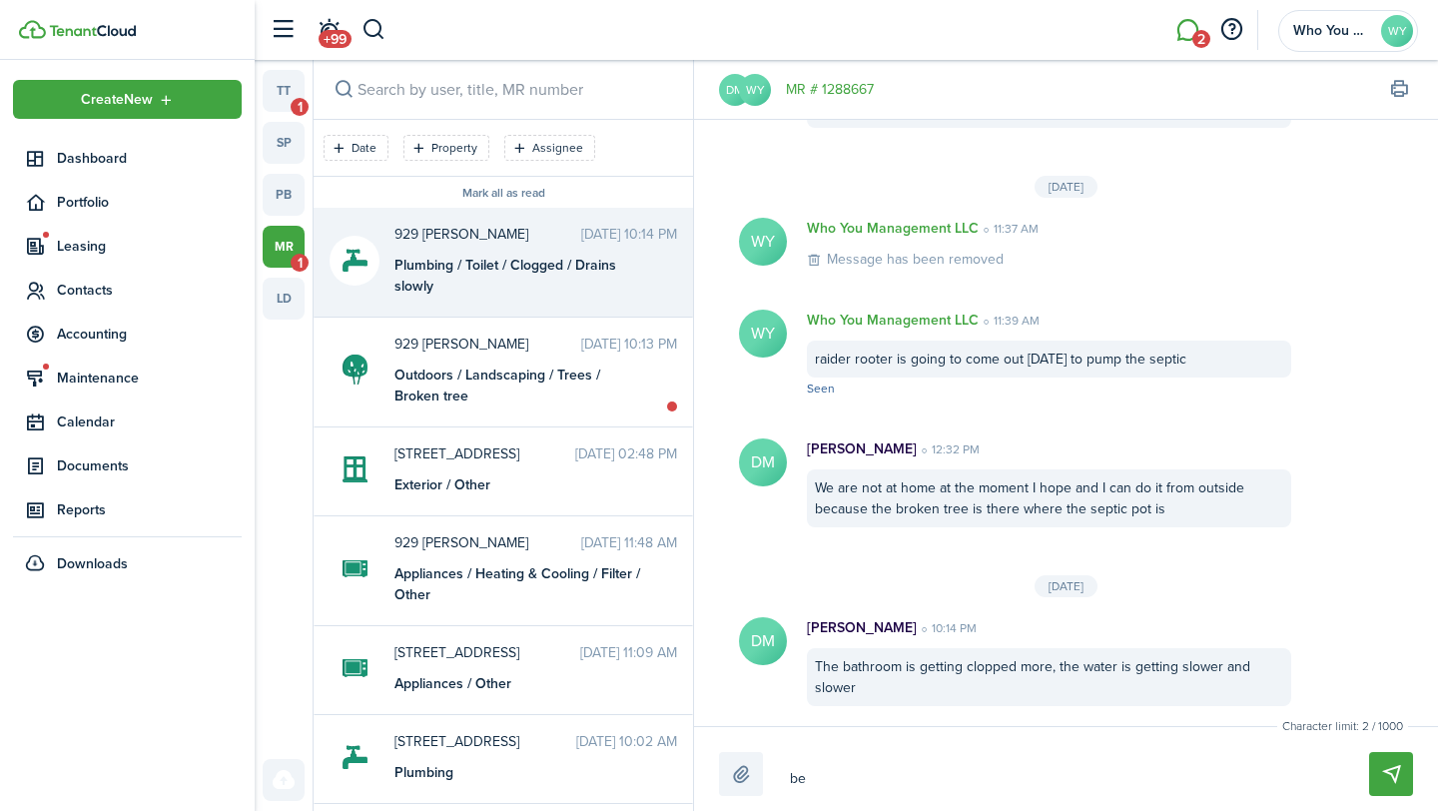
type textarea "bec"
type textarea "beca"
type textarea "becas"
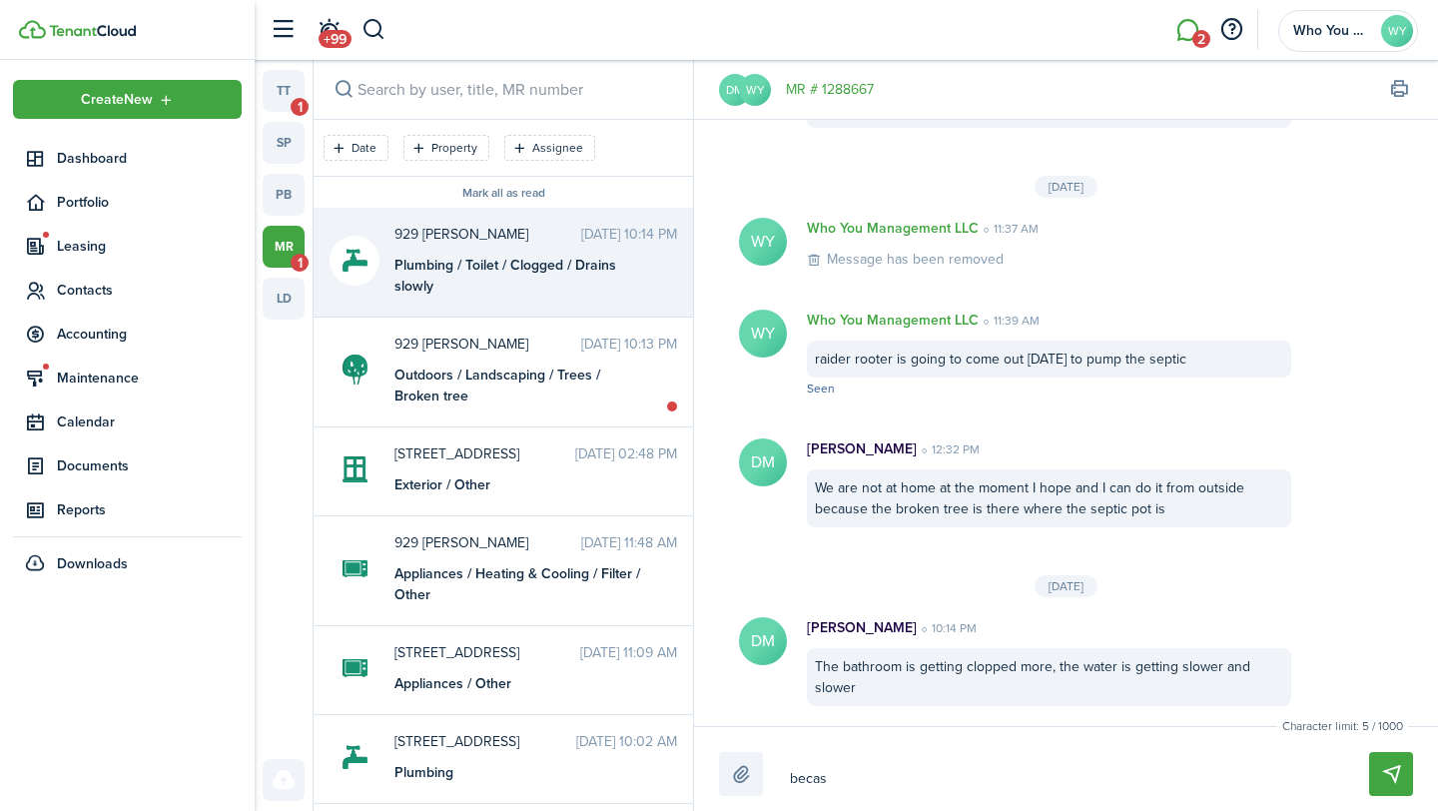
type textarea "becasu"
type textarea "becasue"
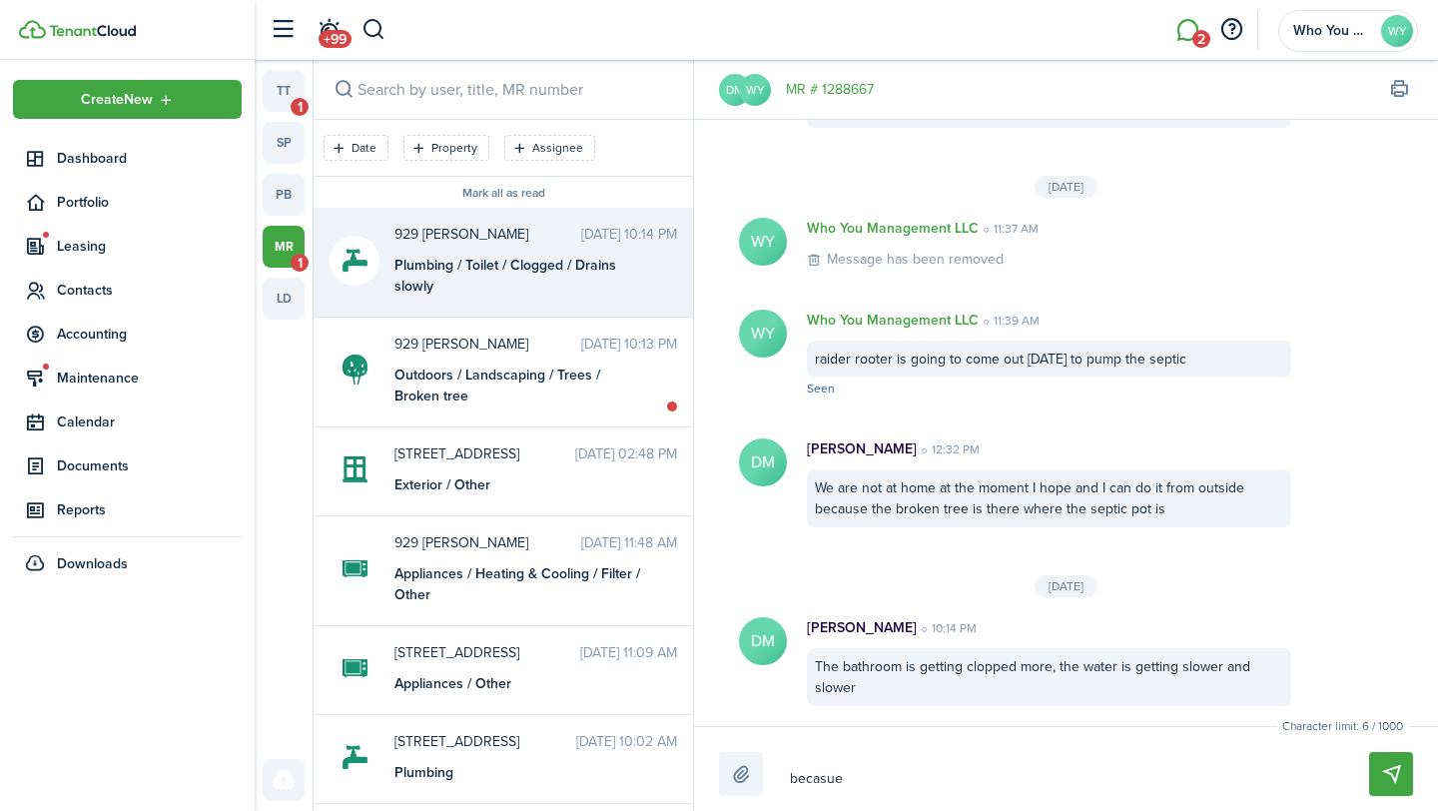
type textarea "becasue"
type textarea "becasue t"
type textarea "becasue th"
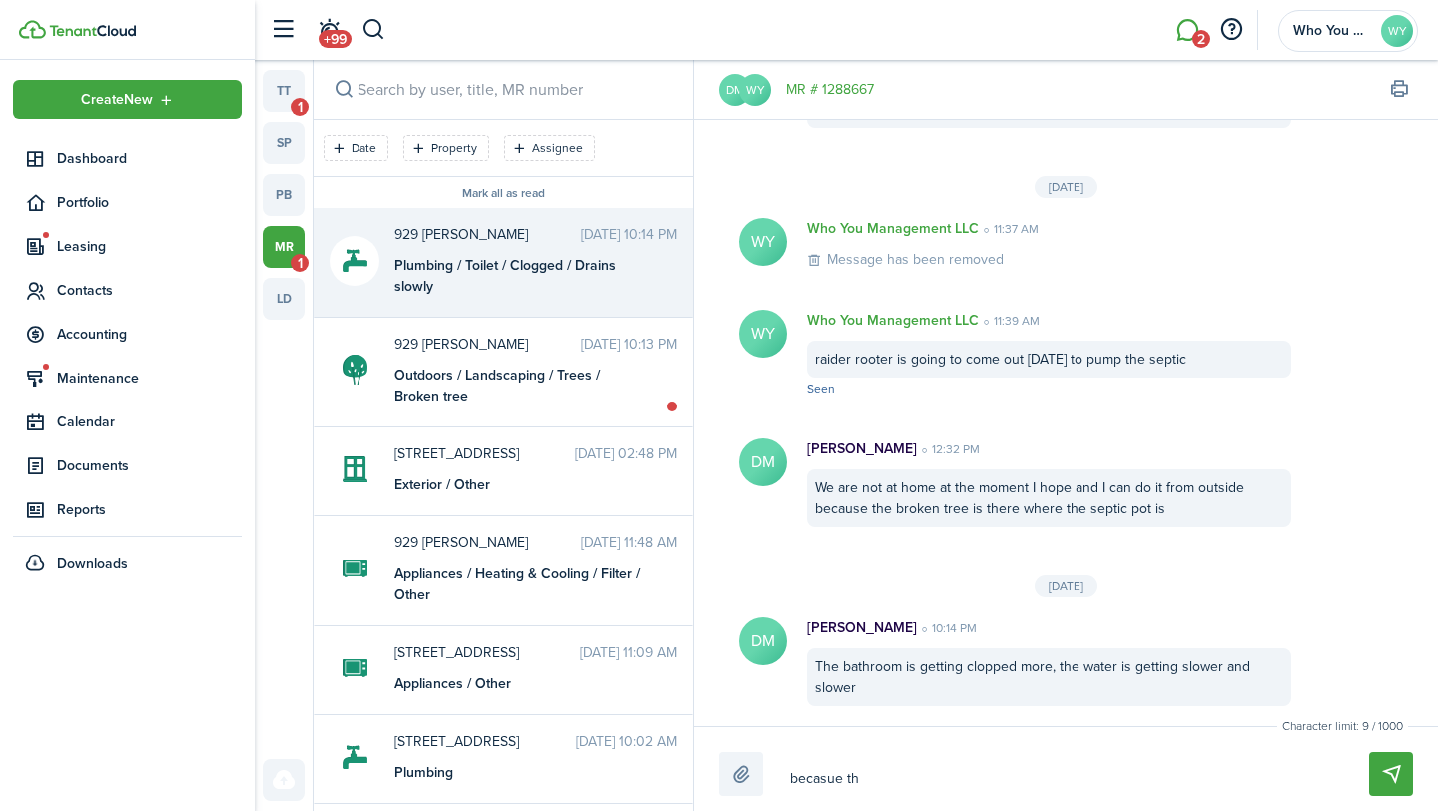
type textarea "becasue the"
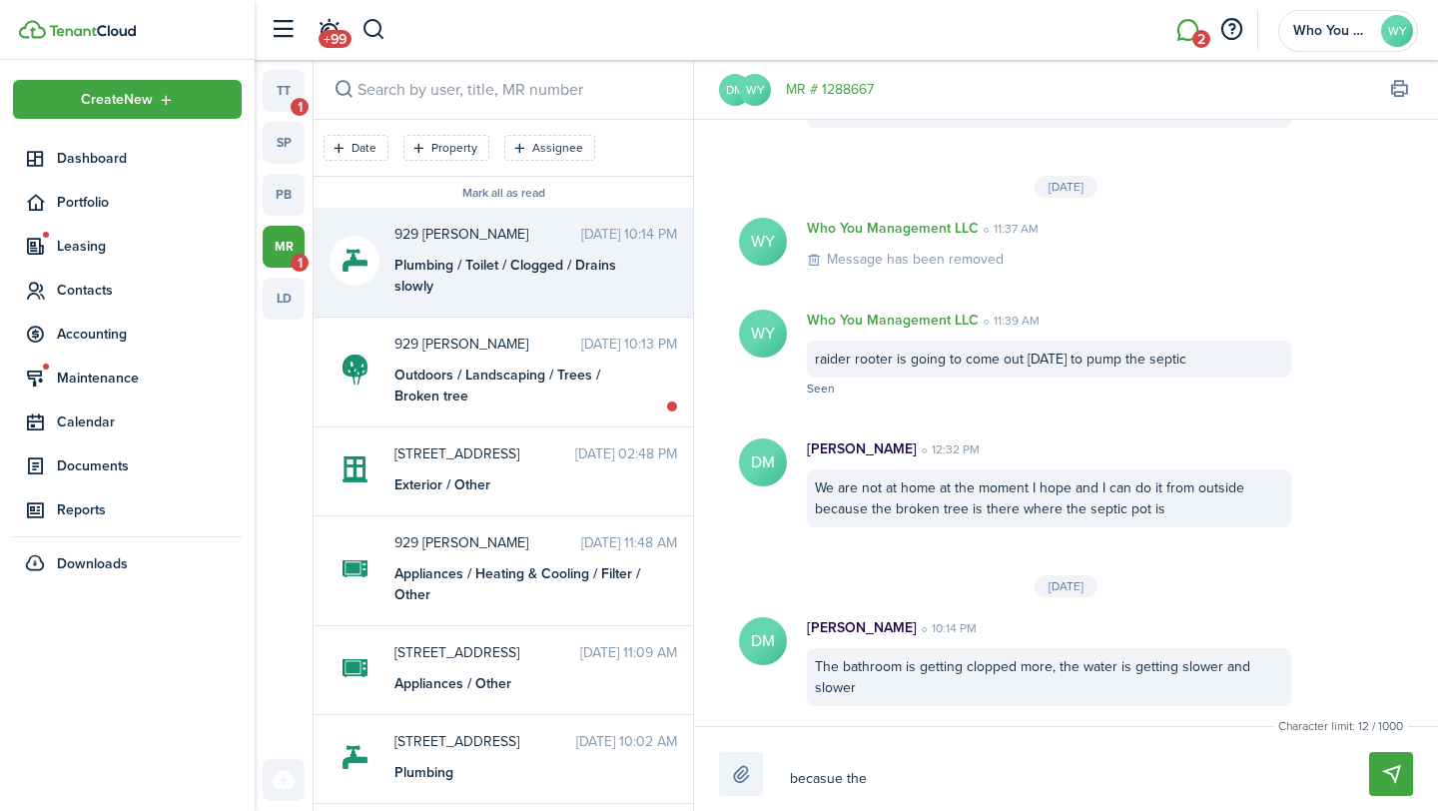
type textarea "becasue the"
type textarea "becasue th"
type textarea "becasue t"
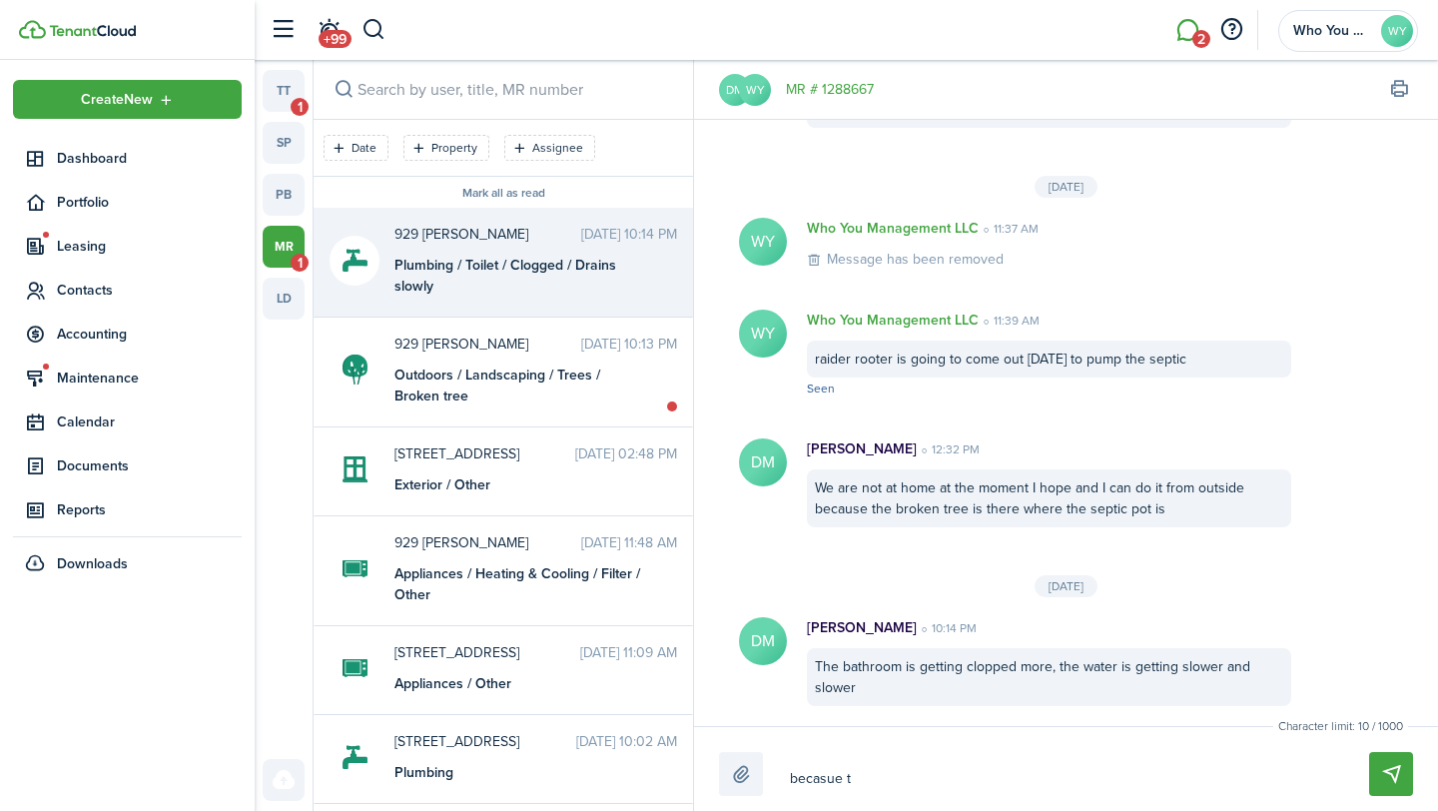
type textarea "becasue"
type textarea "becasu"
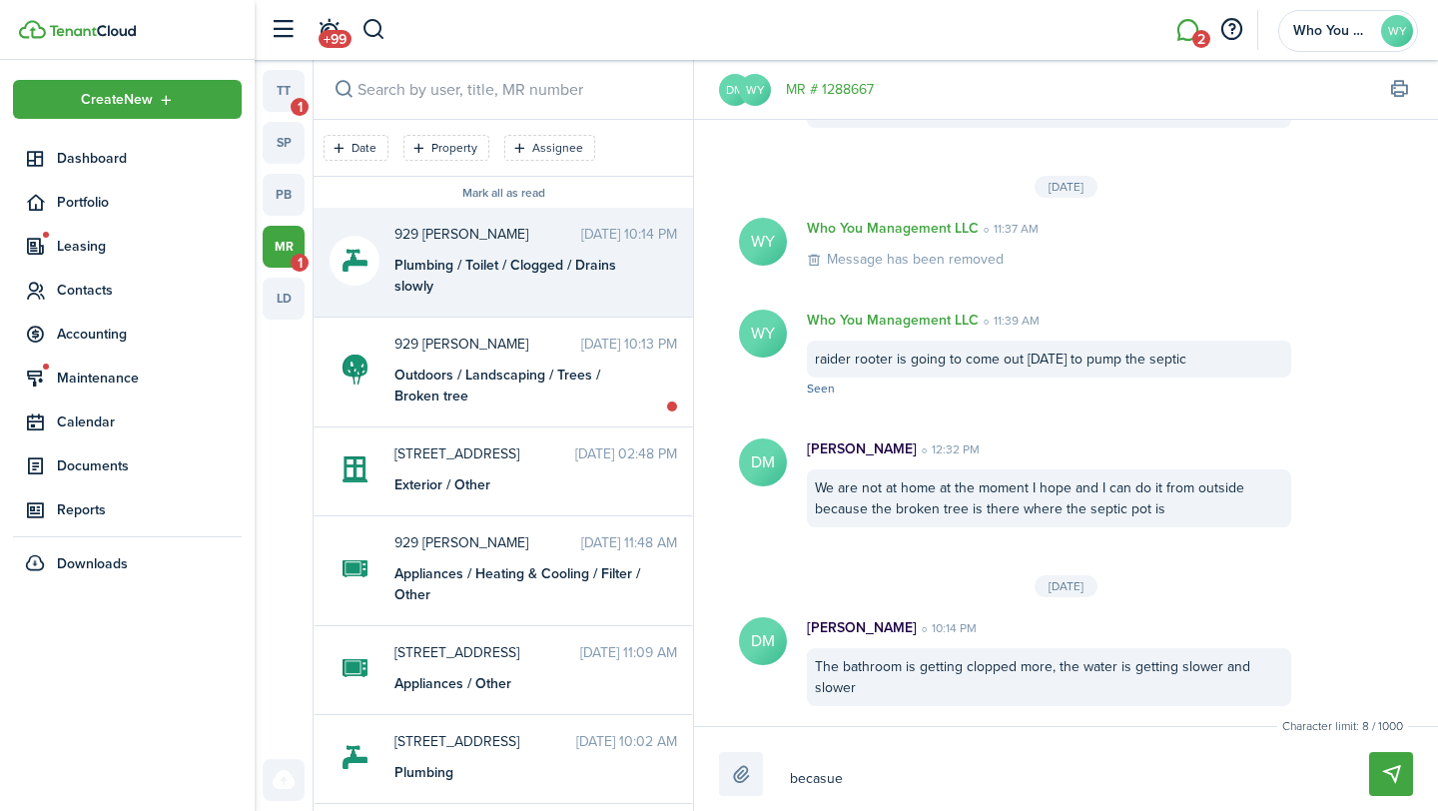
type textarea "becasu"
type textarea "becas"
type textarea "beca"
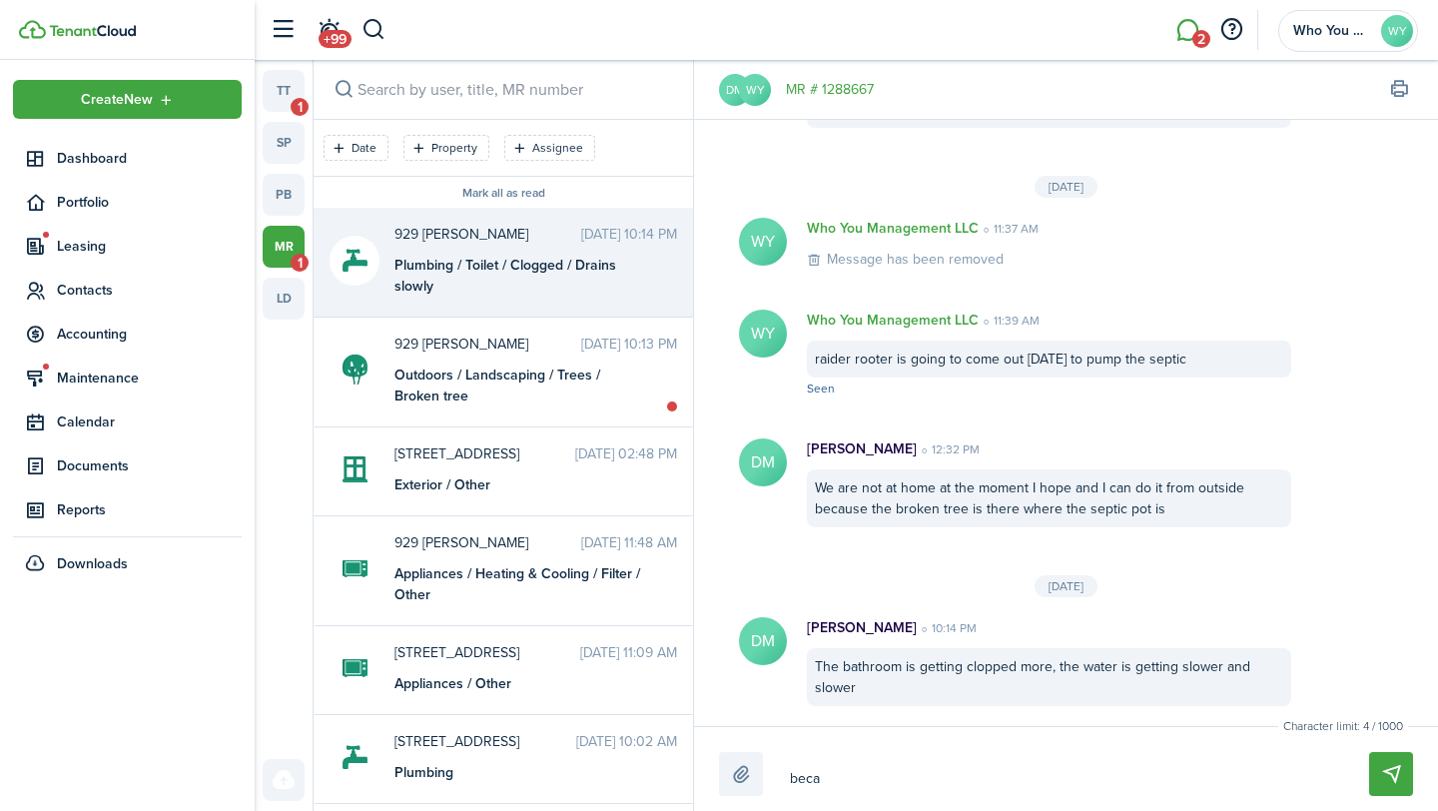
type textarea "bec"
type textarea "beca"
type textarea "becau"
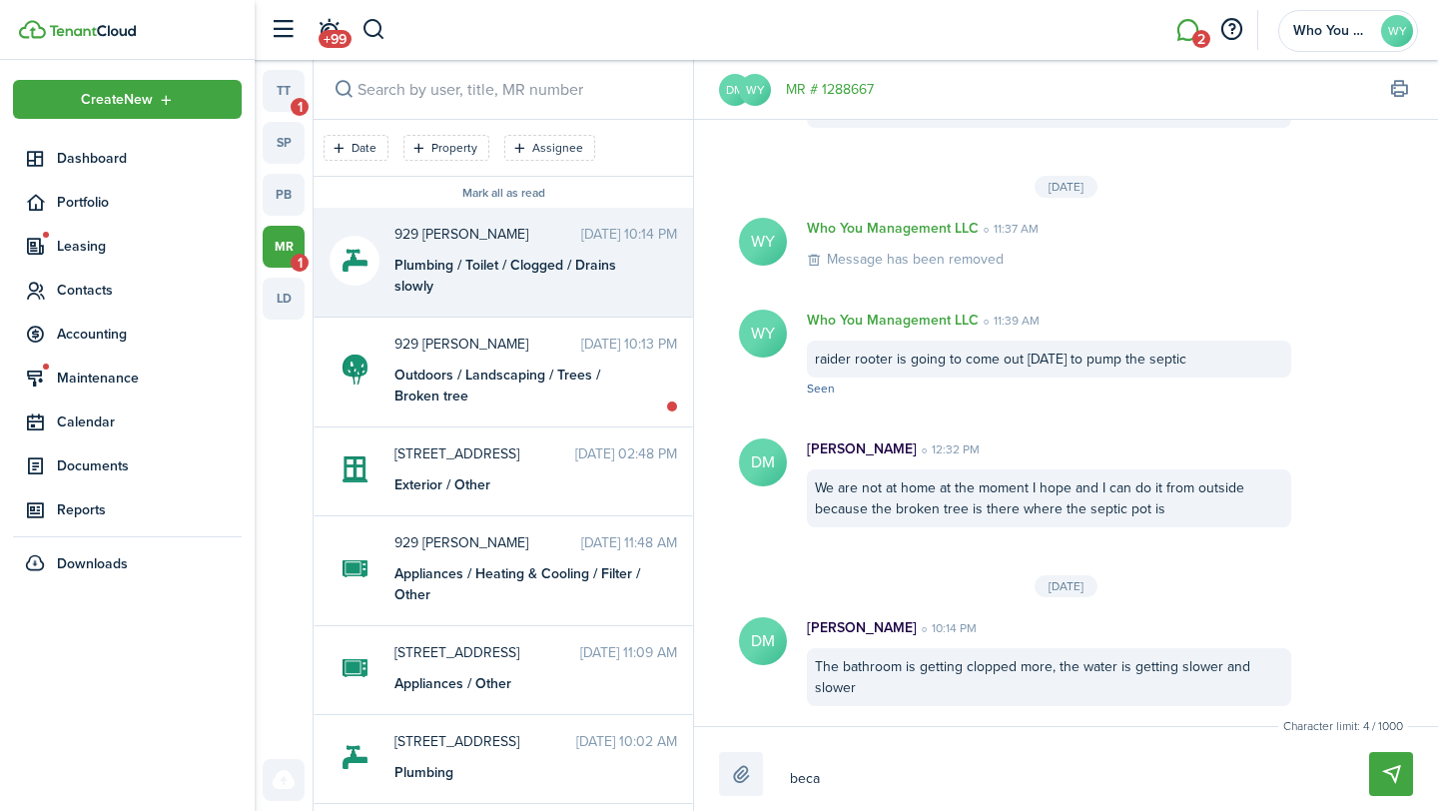
type textarea "becau"
type textarea "becaus"
type textarea "because"
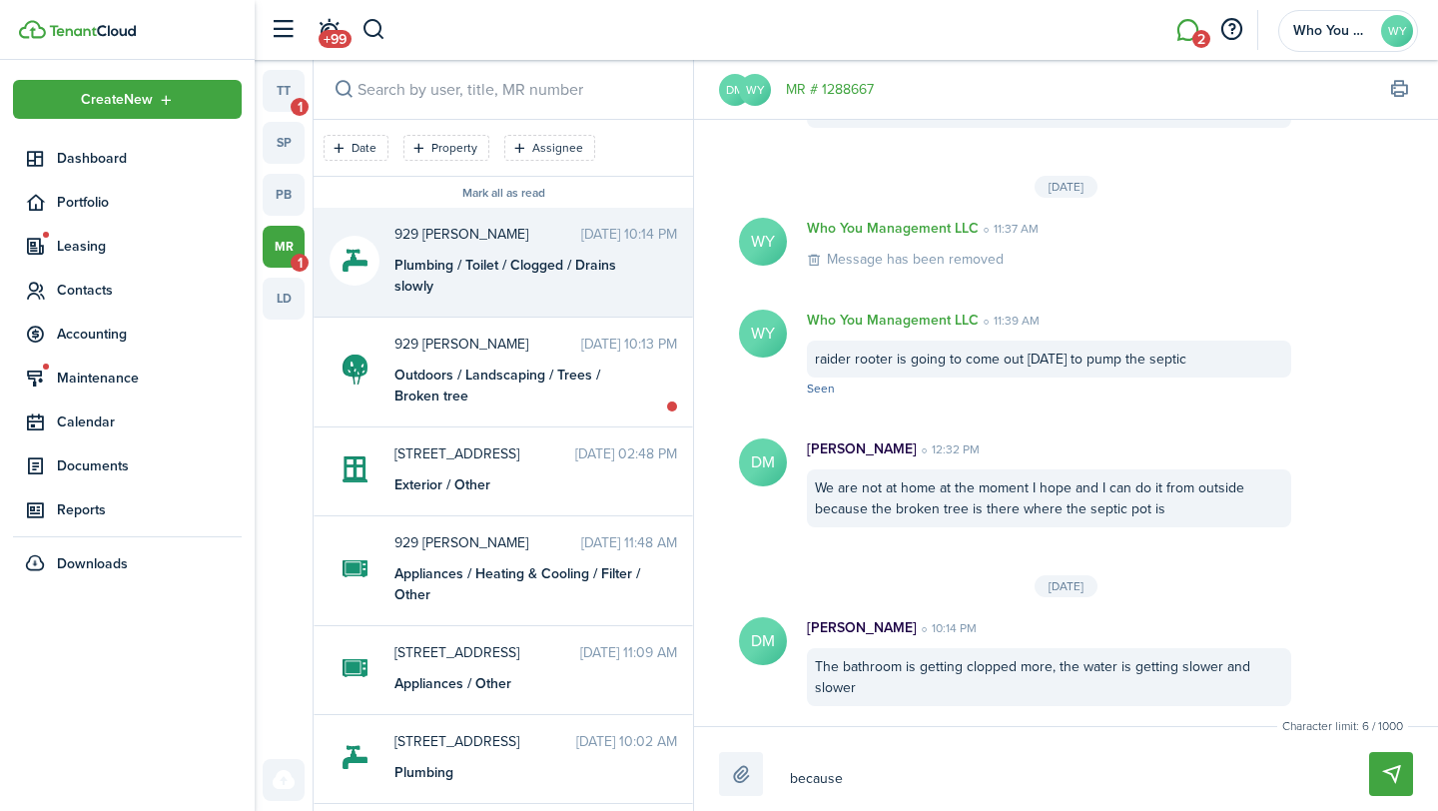
type textarea "because"
type textarea "because t"
type textarea "because th"
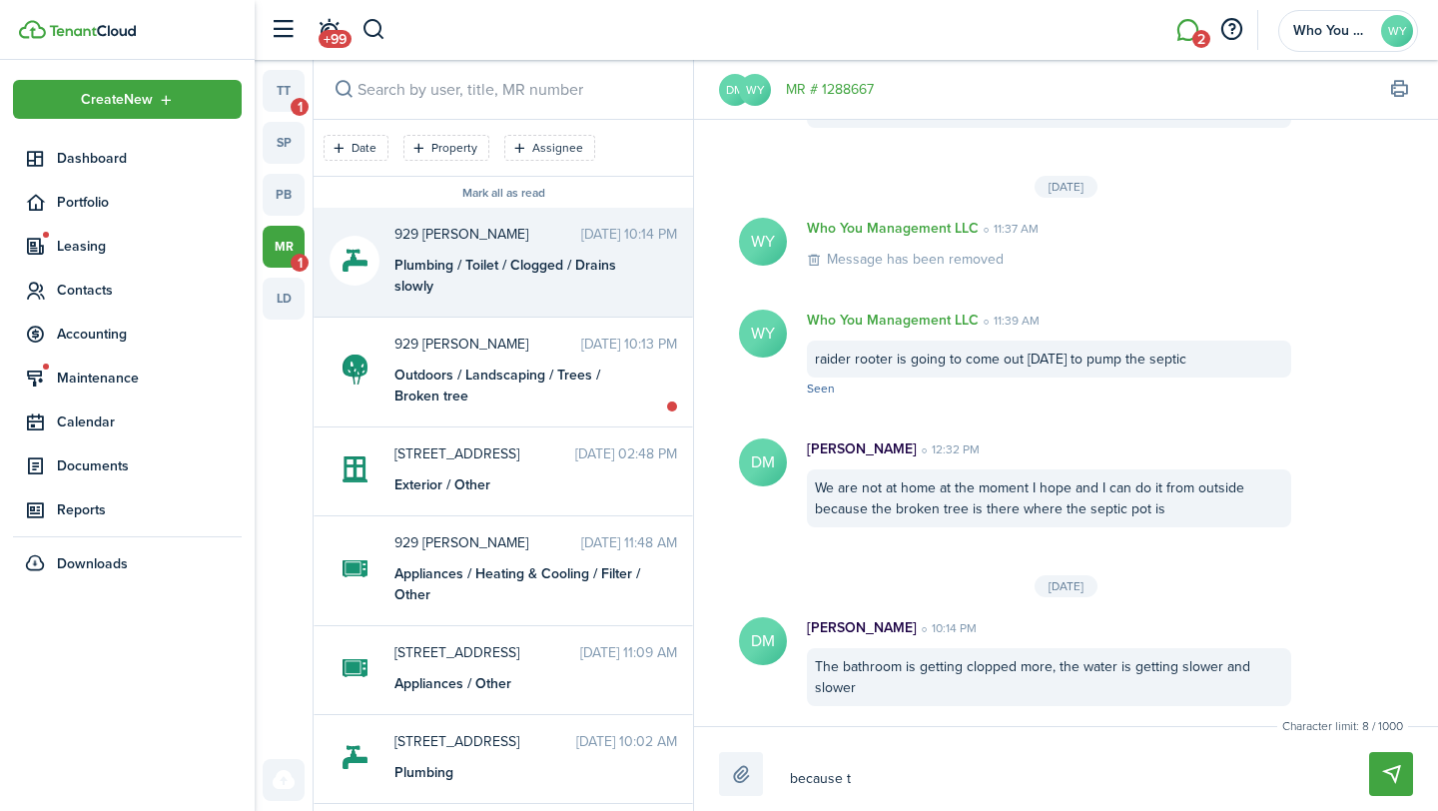
type textarea "because th"
type textarea "because the"
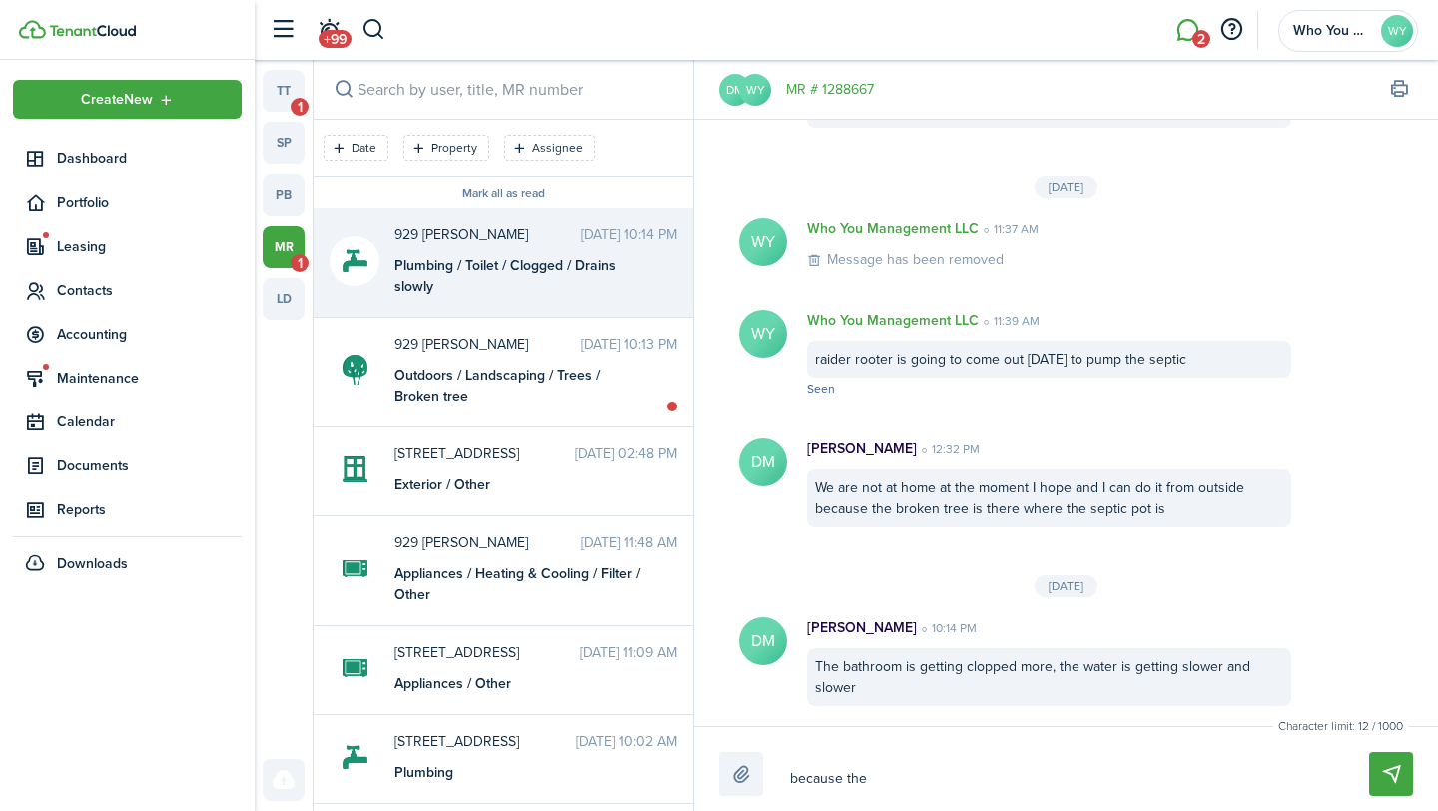
type textarea "because the t"
type textarea "because the tr"
type textarea "because the tre"
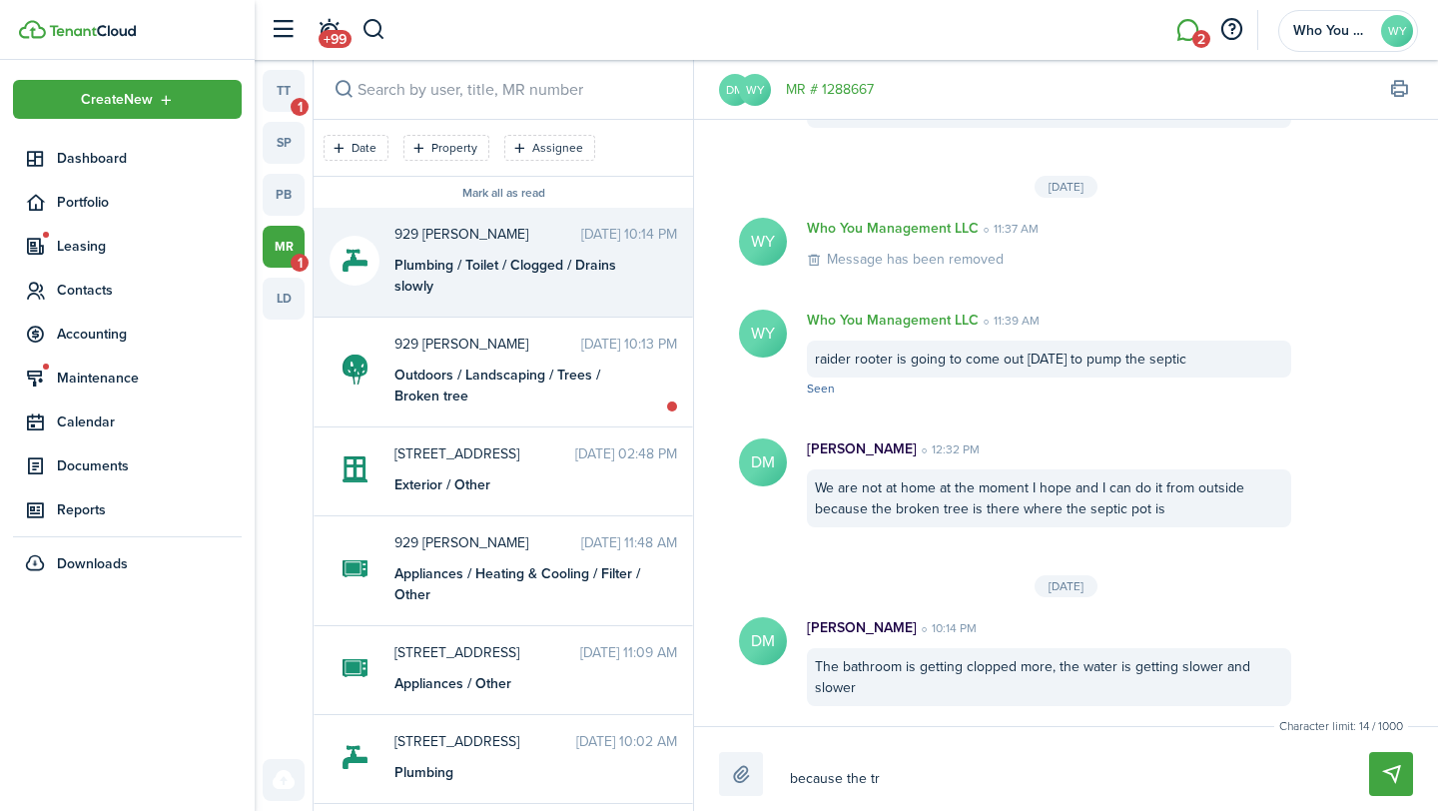
type textarea "because the tre"
type textarea "because the tree"
type textarea "because the trees"
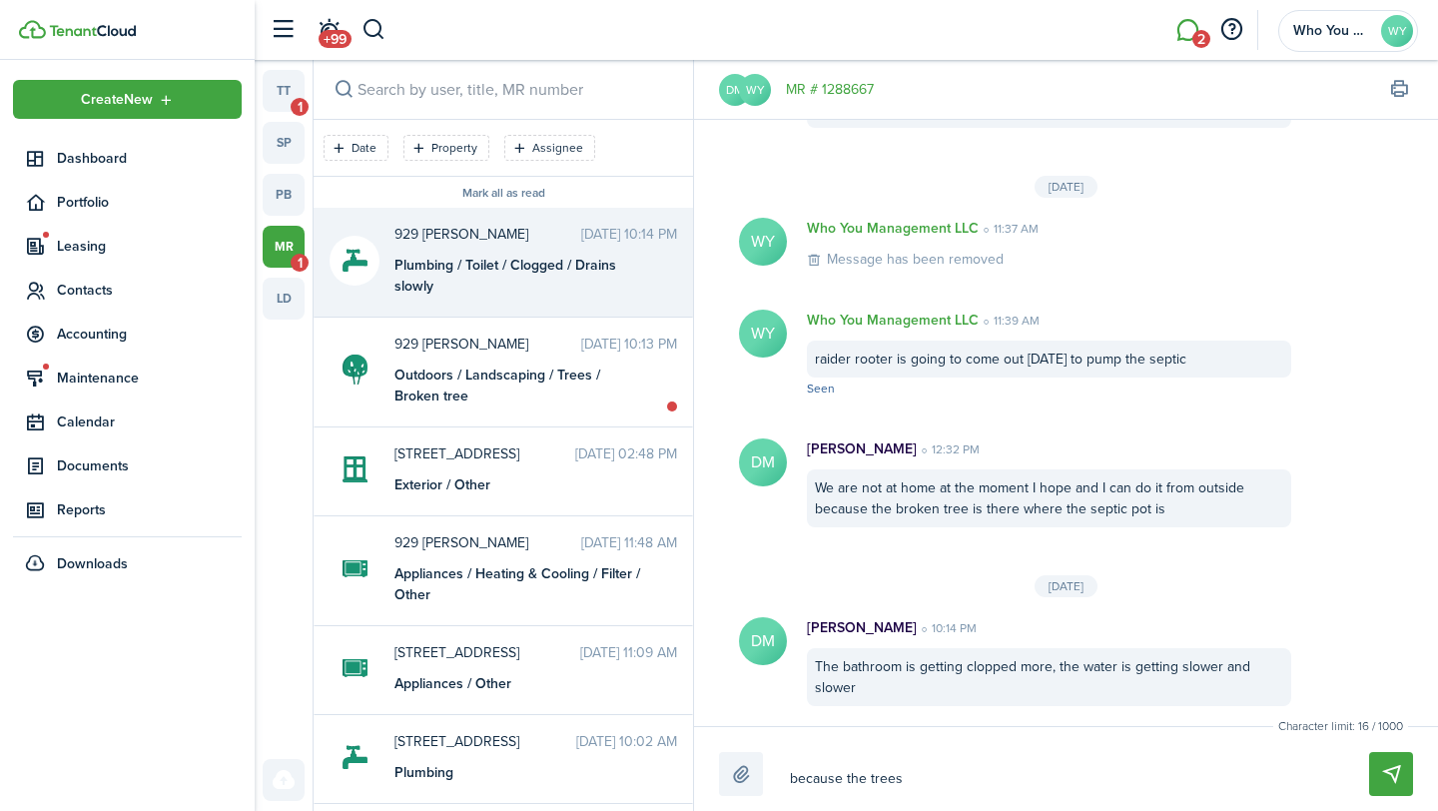
type textarea "because the trees"
type textarea "because the trees n"
type textarea "because the trees"
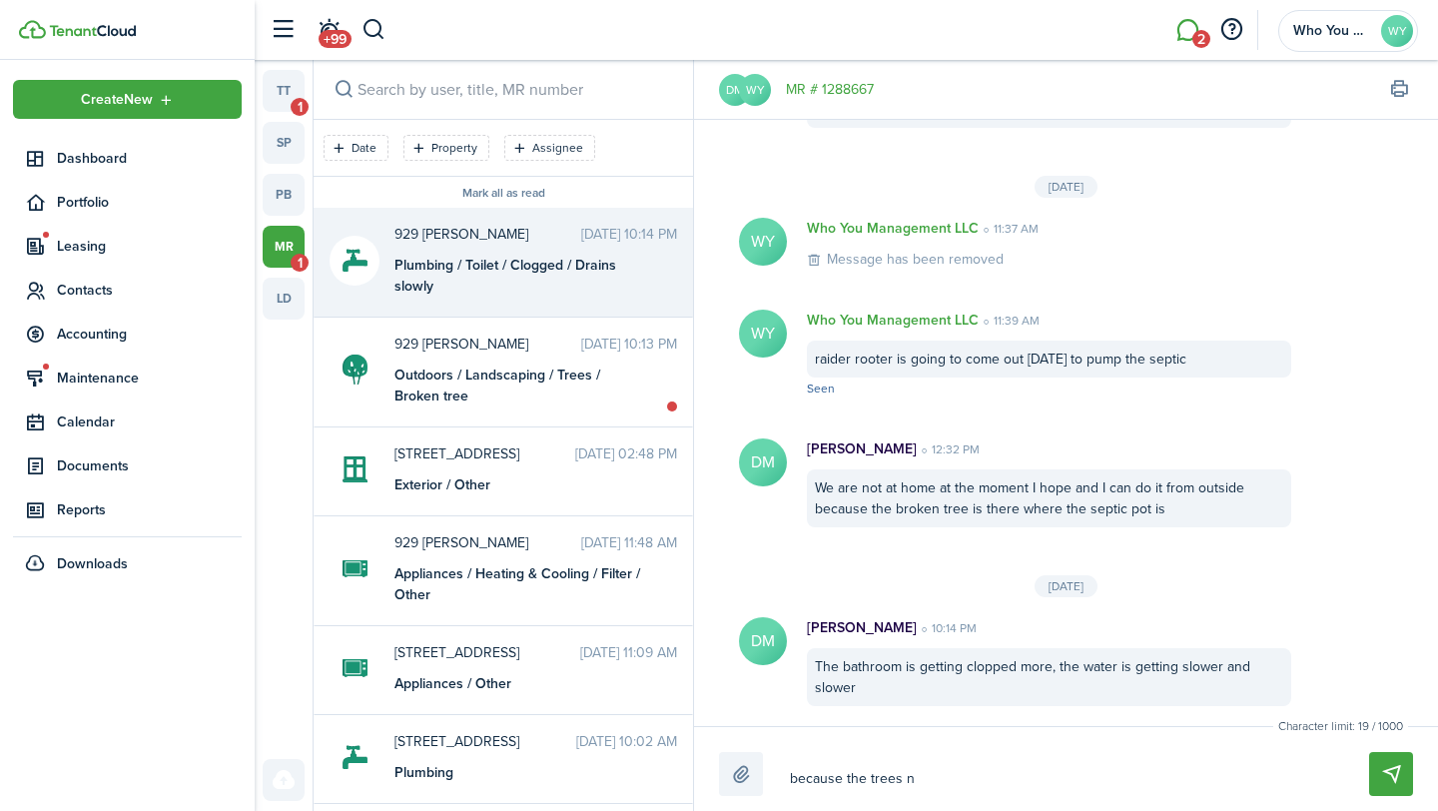
type textarea "because the trees"
type textarea "because the trees a"
type textarea "because the trees an"
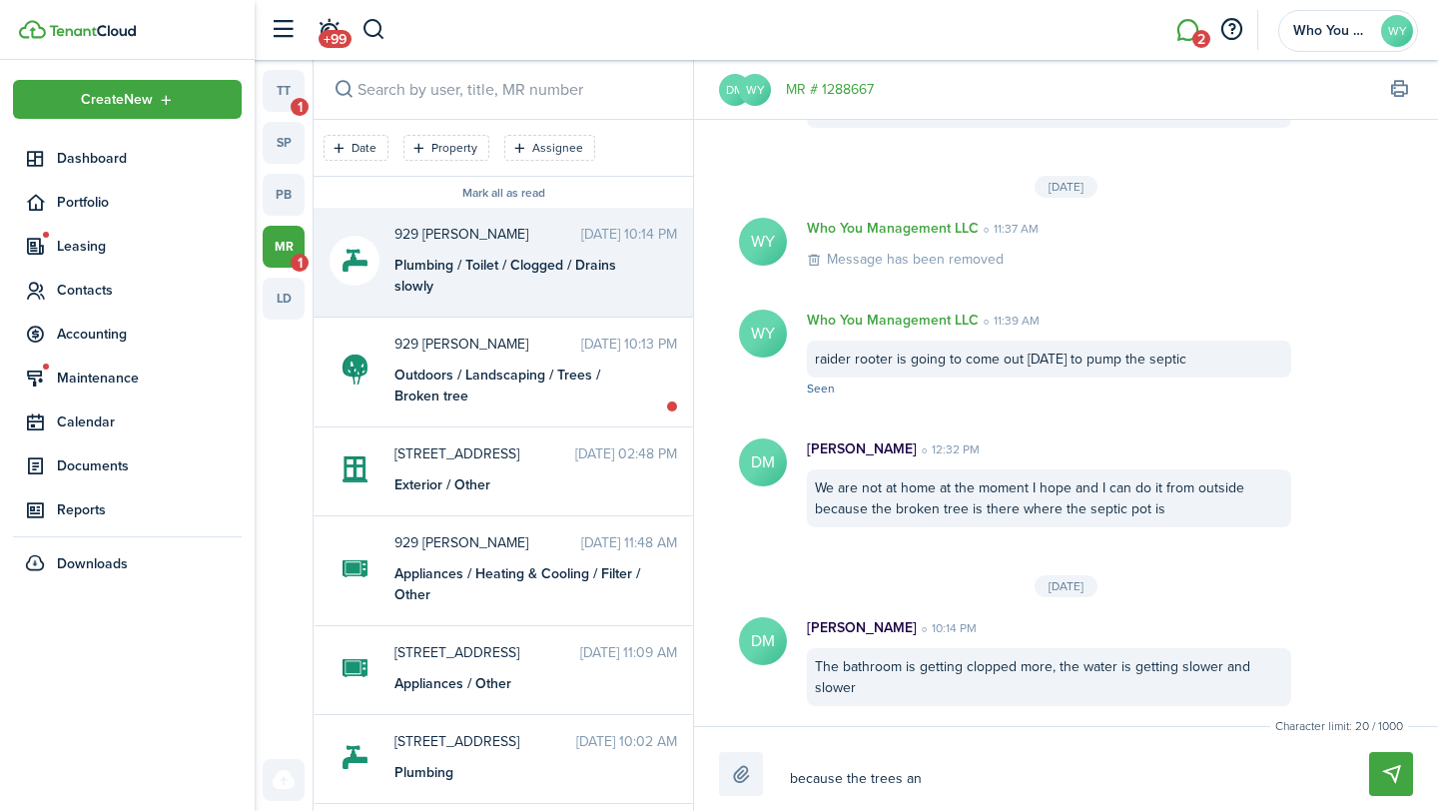
type textarea "because the trees and"
type textarea "because the trees and l"
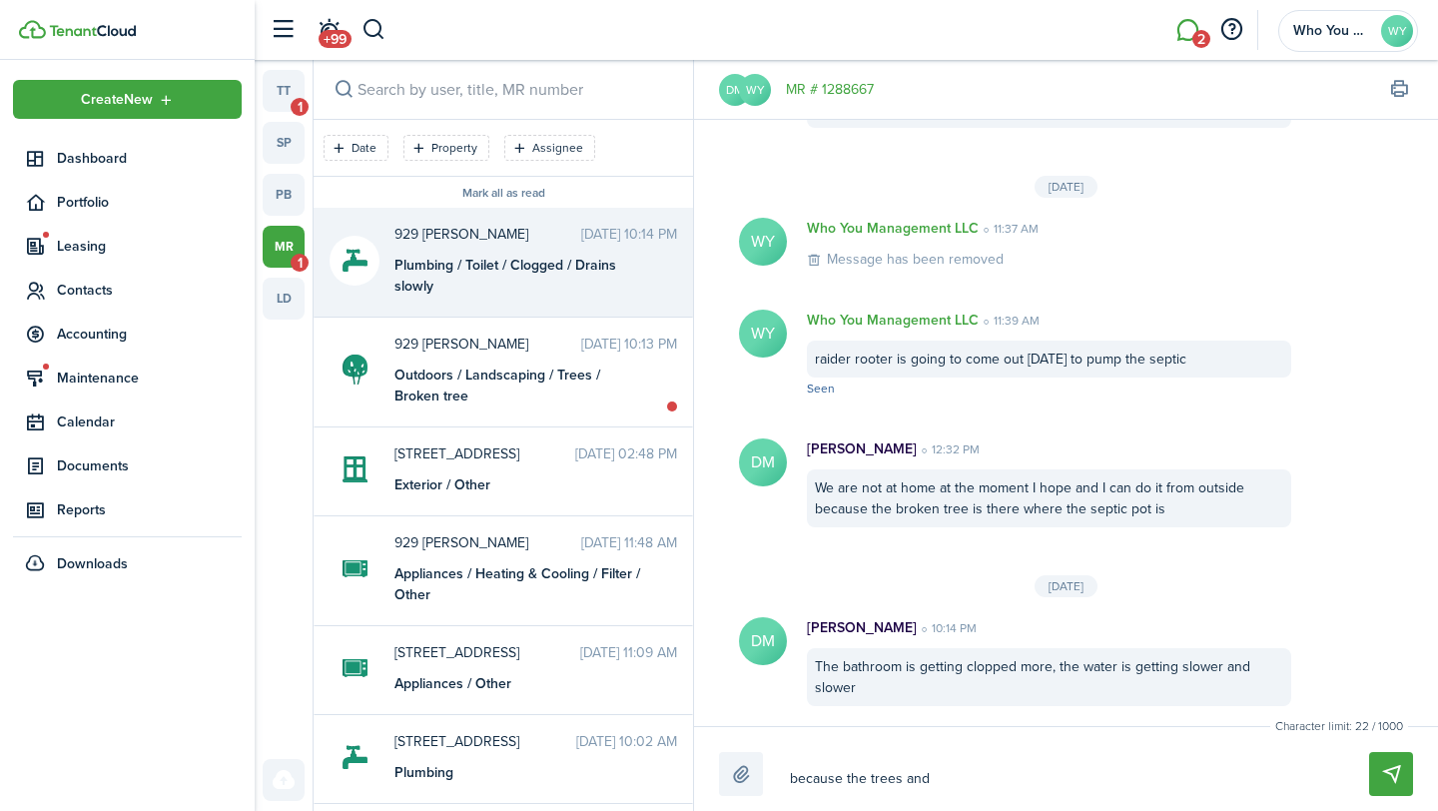
type textarea "because the trees and l"
type textarea "because the trees and la"
type textarea "because the trees and lan"
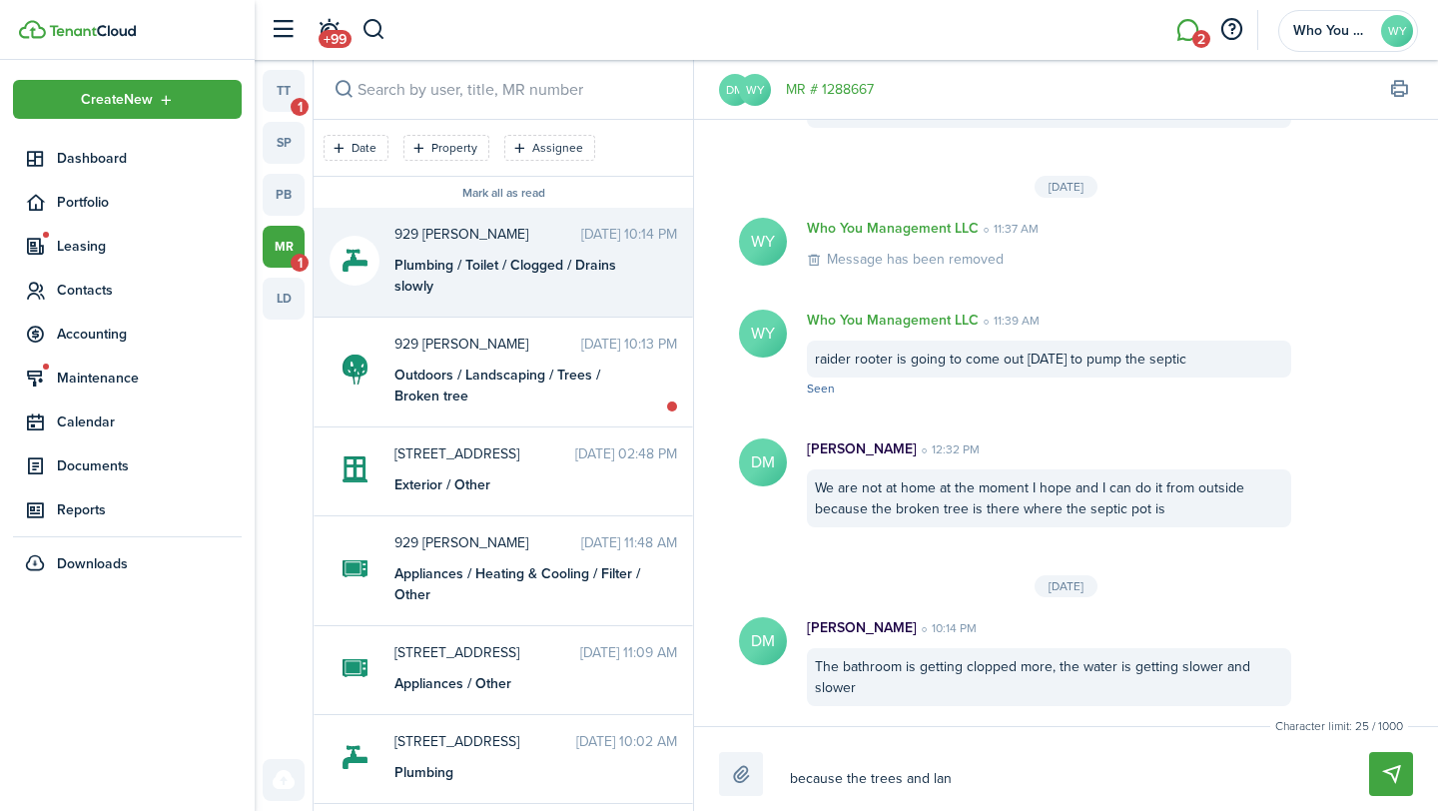
type textarea "because the trees and land"
type textarea "because the trees and lands"
type textarea "because the trees and landsc"
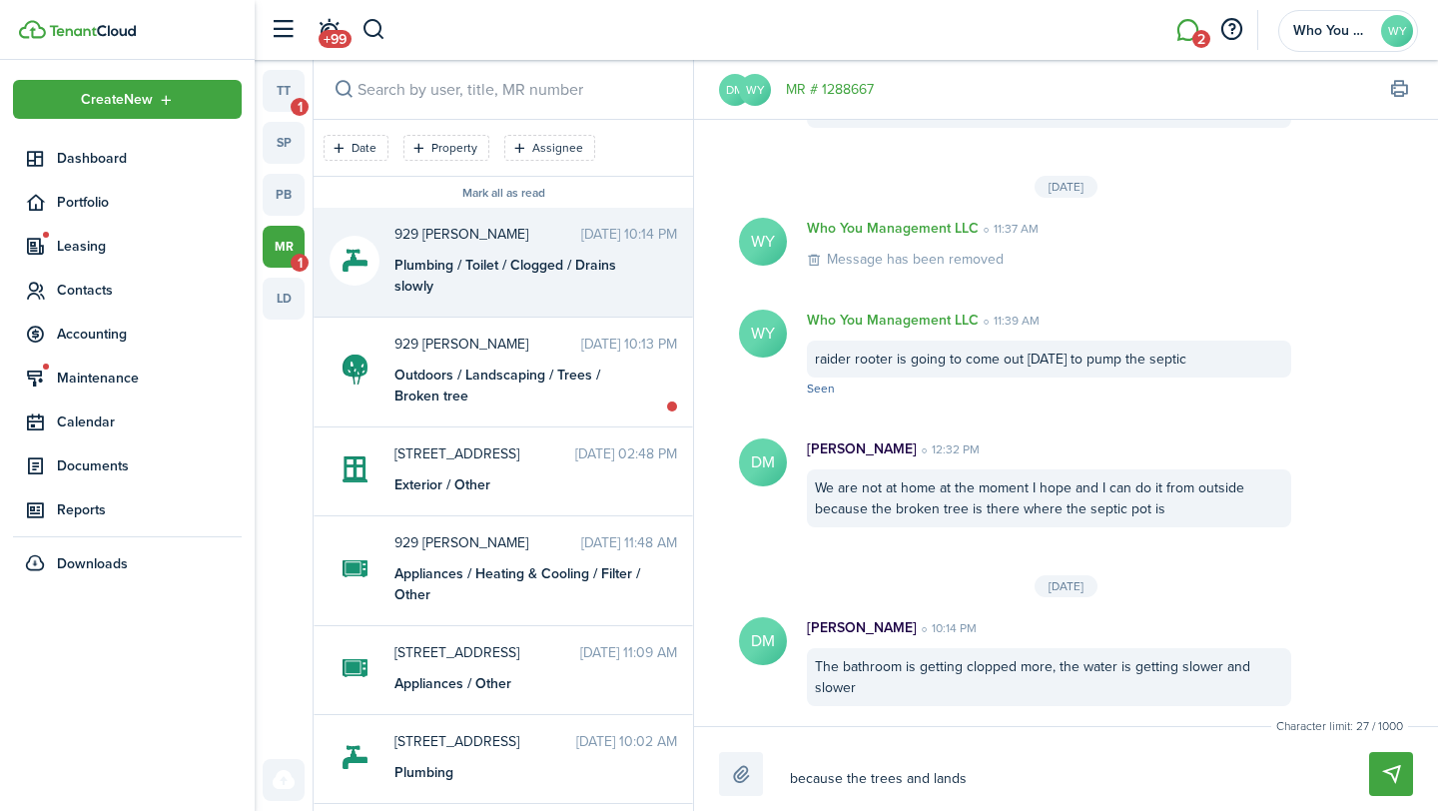
type textarea "because the trees and landsc"
type textarea "because the trees and landsca"
type textarea "because the trees and landscap"
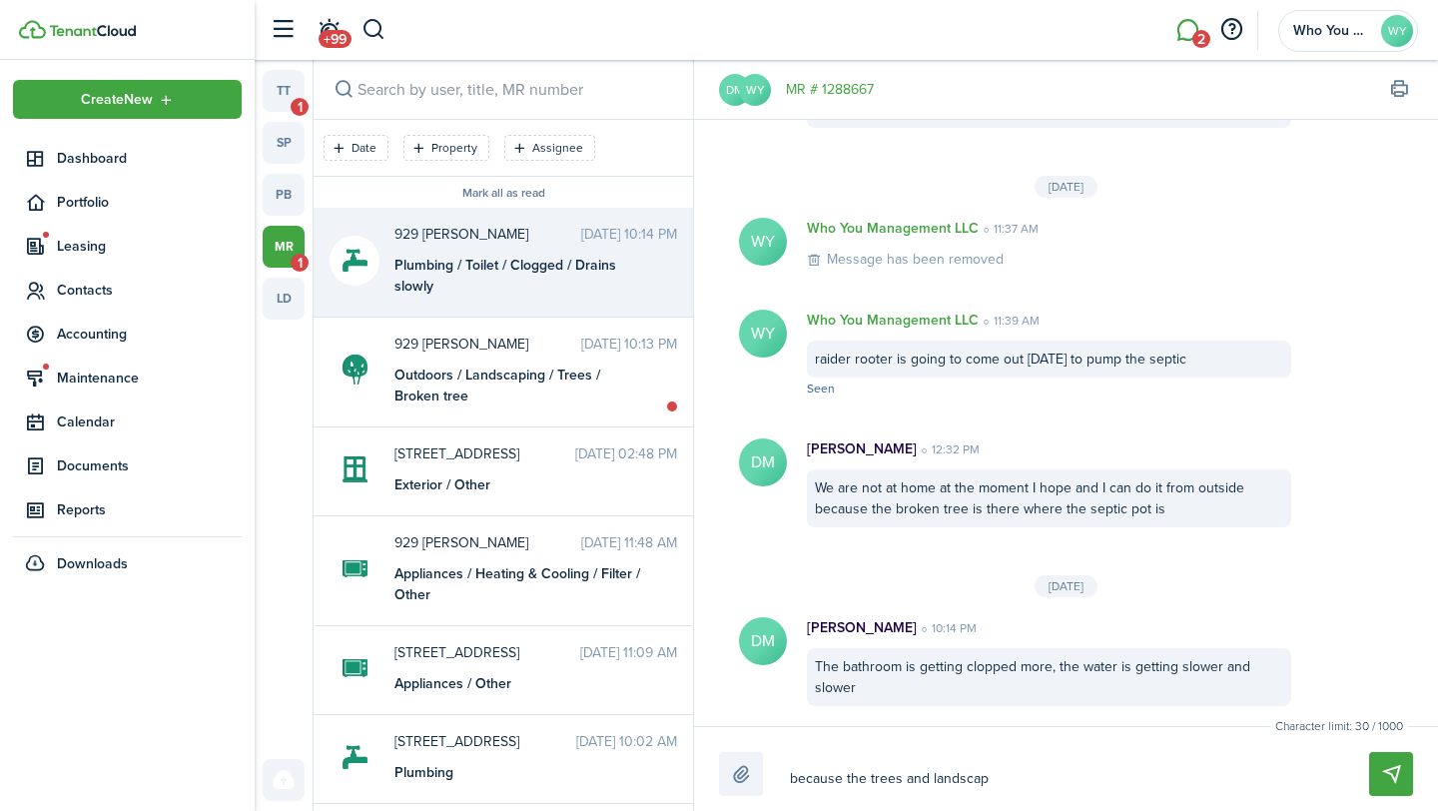
type textarea "because the trees and landscapi"
type textarea "because the trees and landscapign"
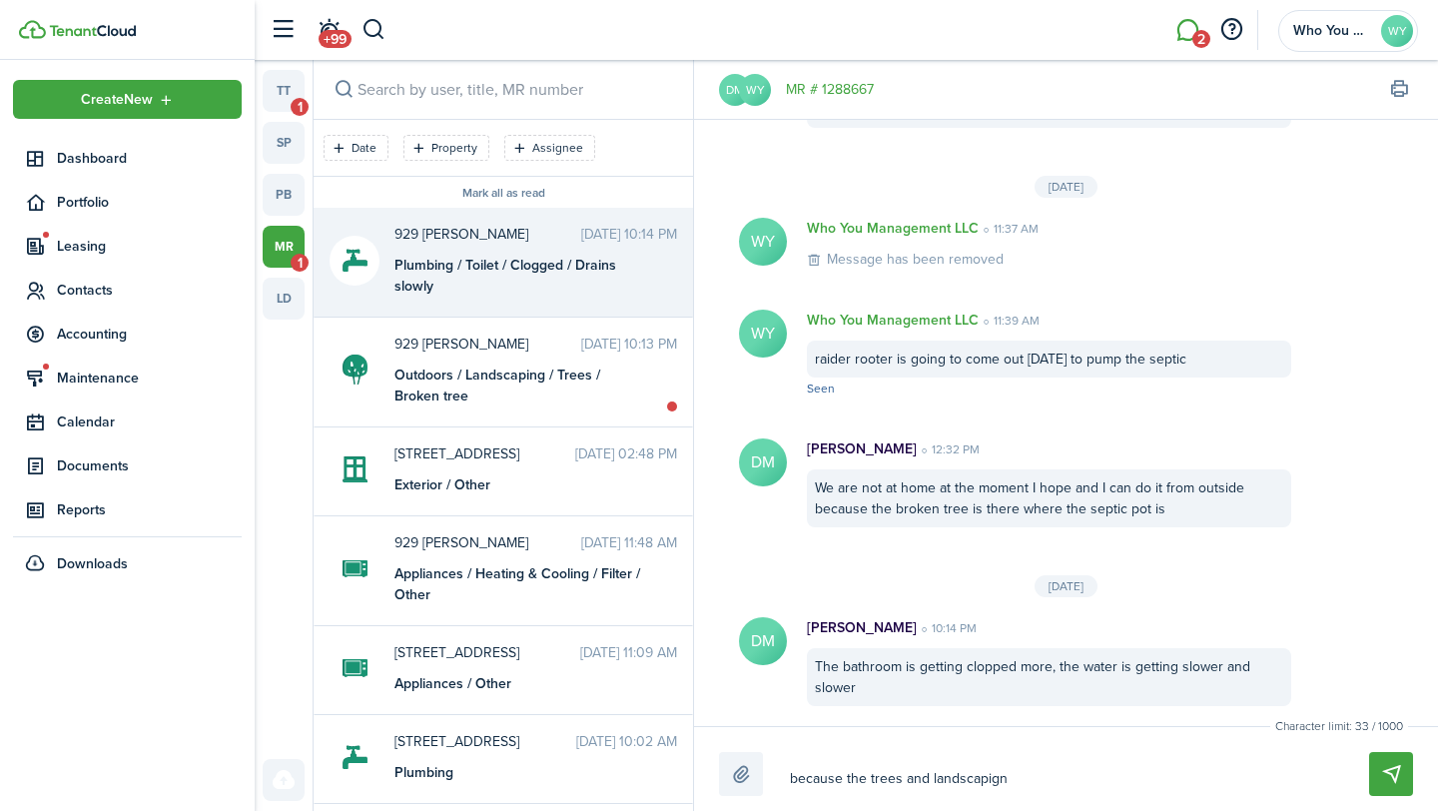
type textarea "because the trees and landscapign"
type textarea "because the trees and landscapign h"
type textarea "because the trees and landscapign ha"
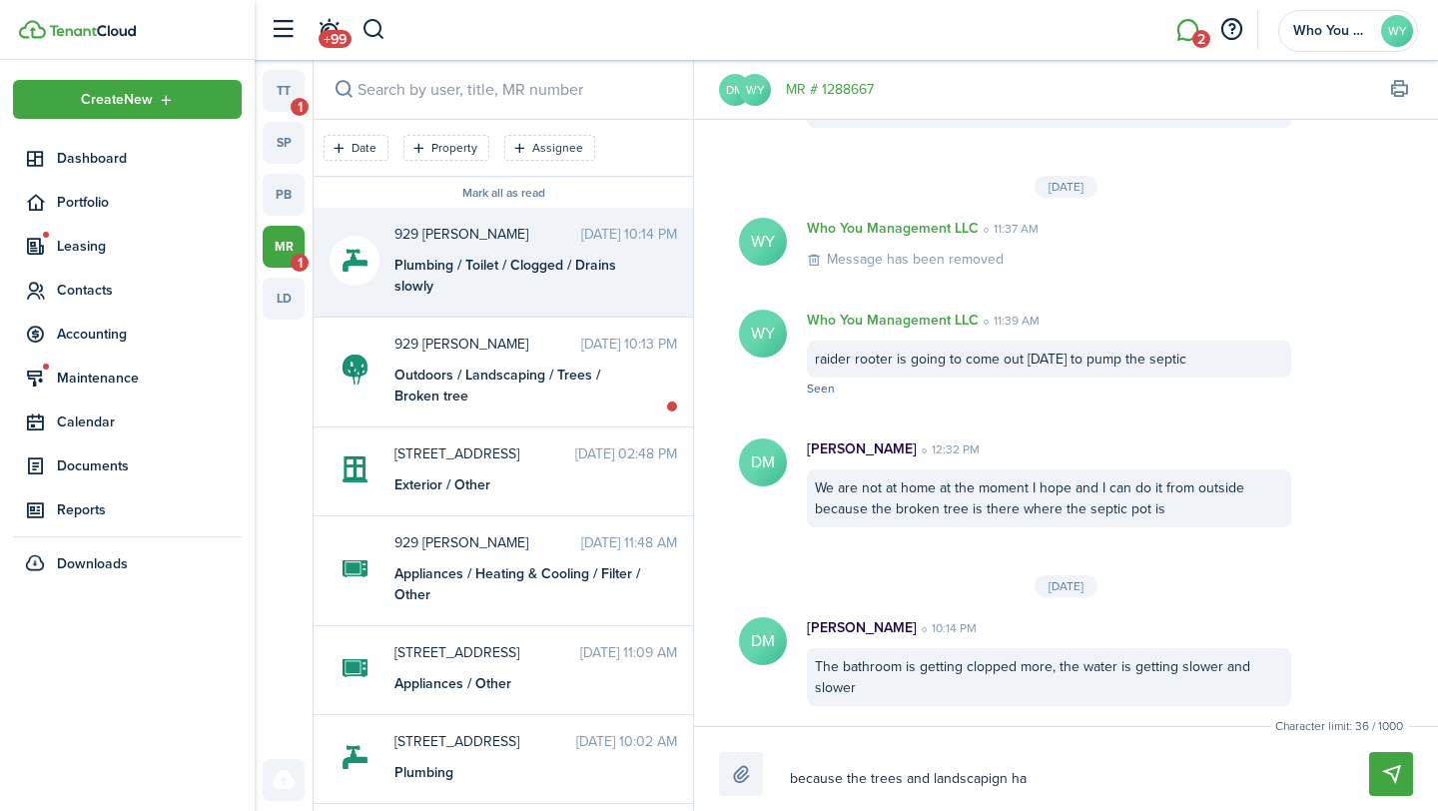
type textarea "because the trees and landscapign h"
type textarea "because the trees and landscapign"
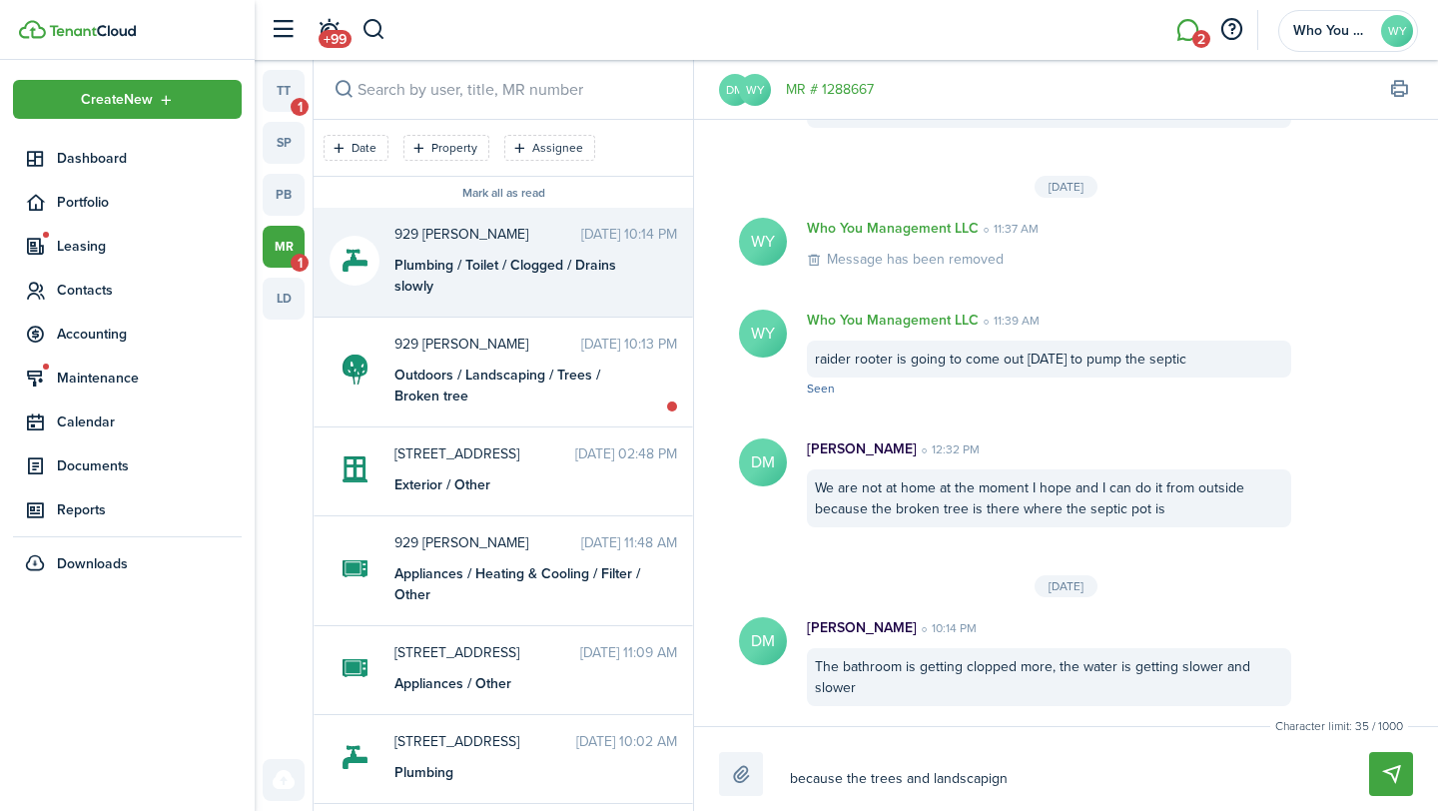
type textarea "because the trees and landscapign"
type textarea "because the trees and landscapig"
type textarea "because the trees and landscapi"
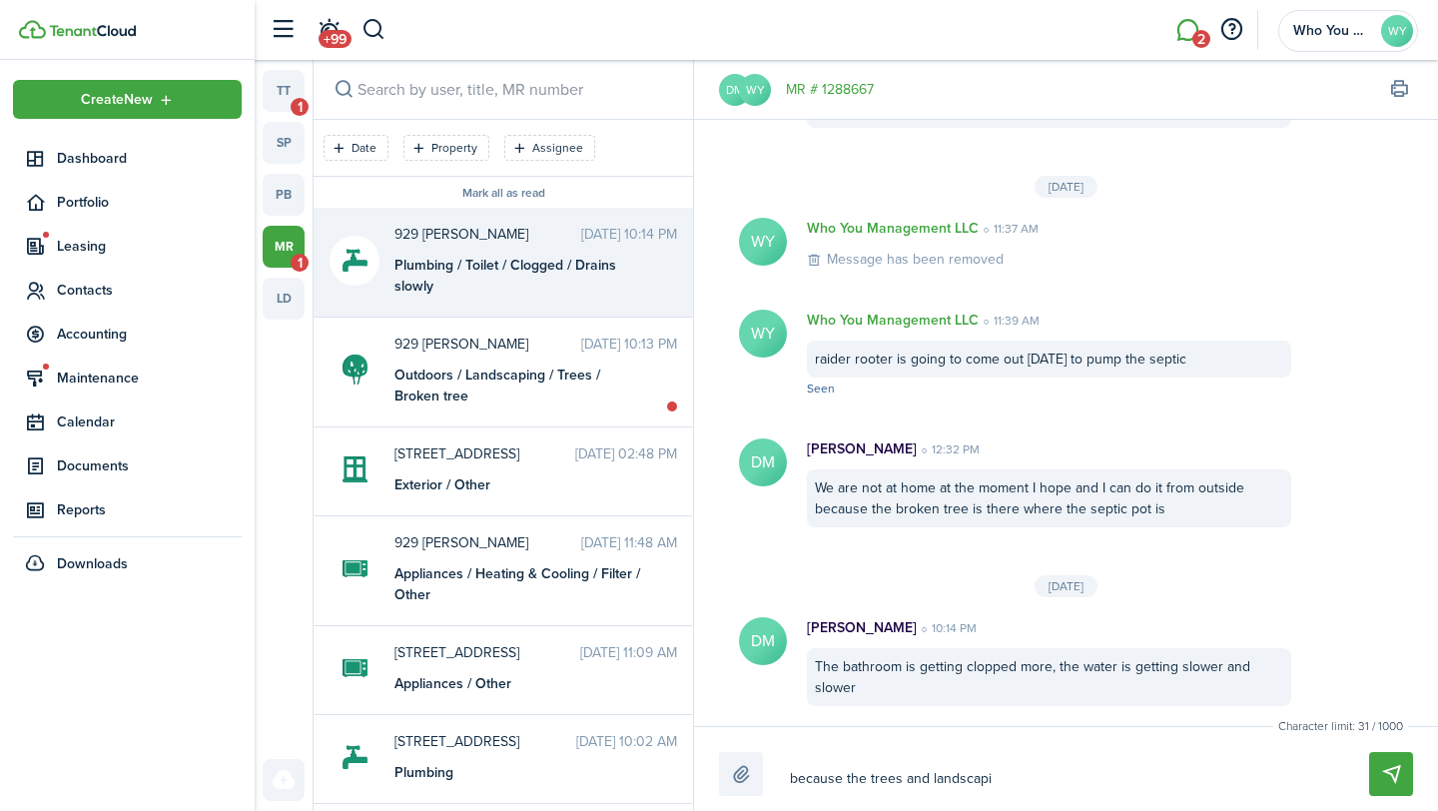
type textarea "because the trees and landscap"
type textarea "because the trees and landsca"
type textarea "because the trees and landscap"
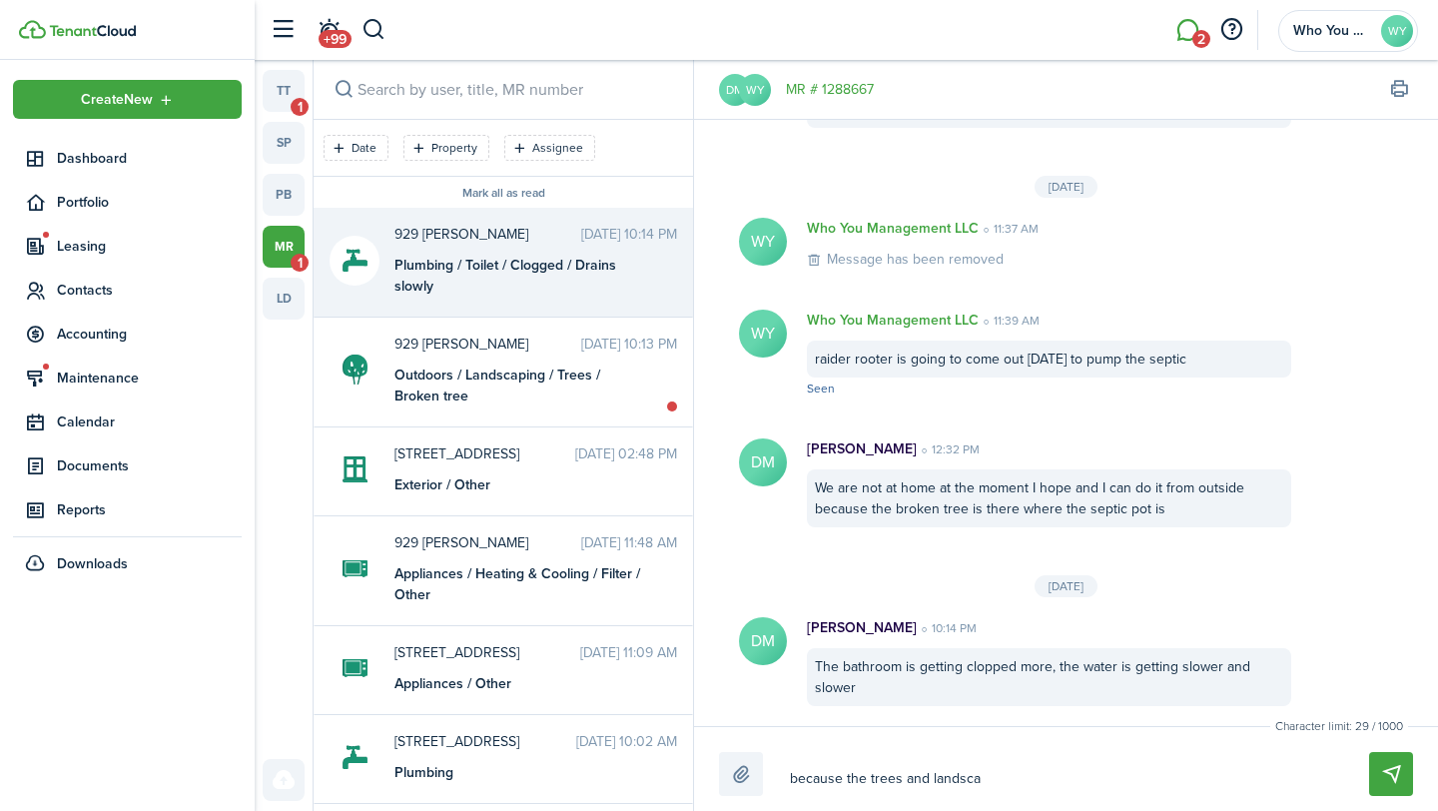
type textarea "because the trees and landscap"
type textarea "because the trees and landscapi"
type textarea "because the trees and landscapign"
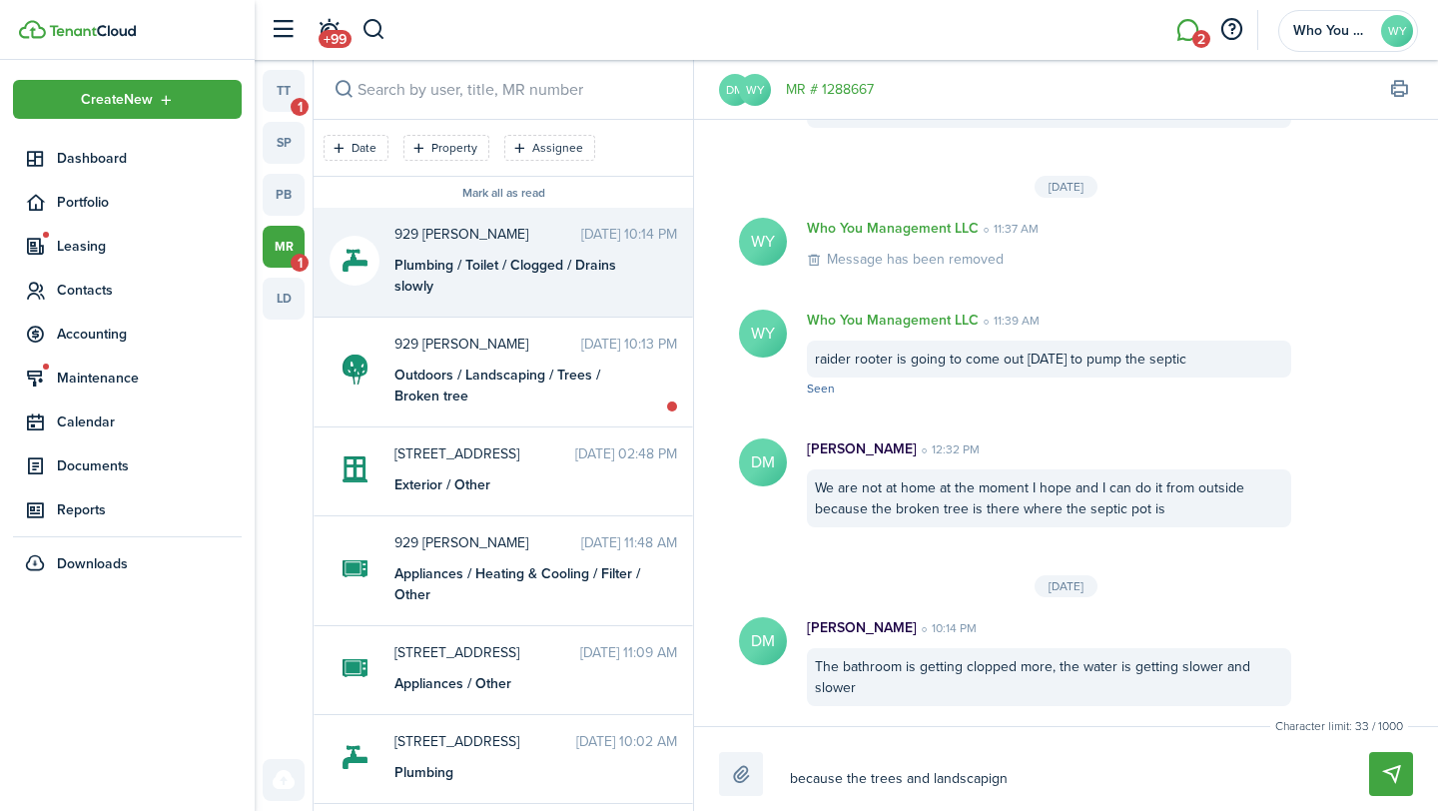
type textarea "because the trees and landscapign"
type textarea "because the trees and landscapig"
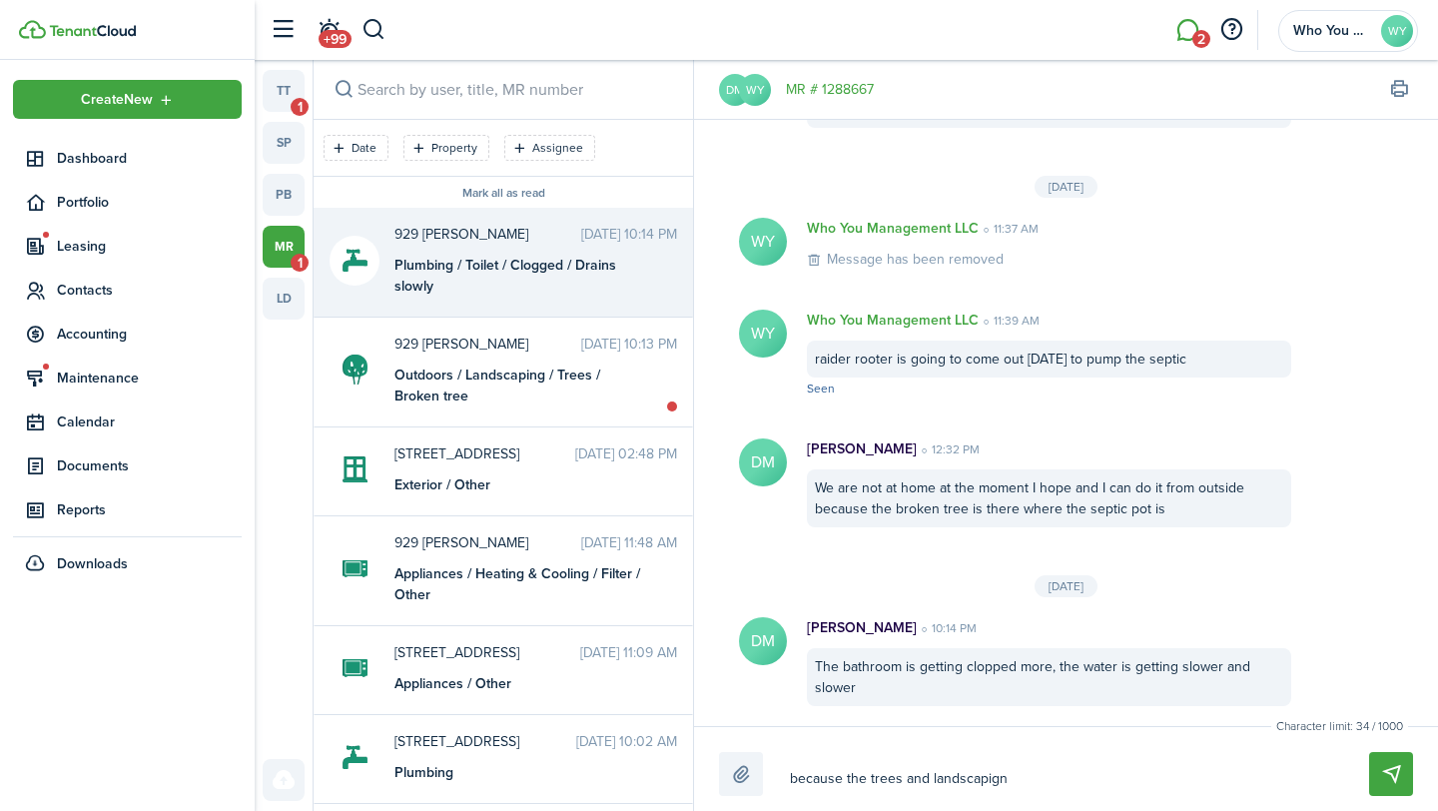
type textarea "because the trees and landscapig"
type textarea "because the trees and landscapi"
type textarea "because the trees and landscapin"
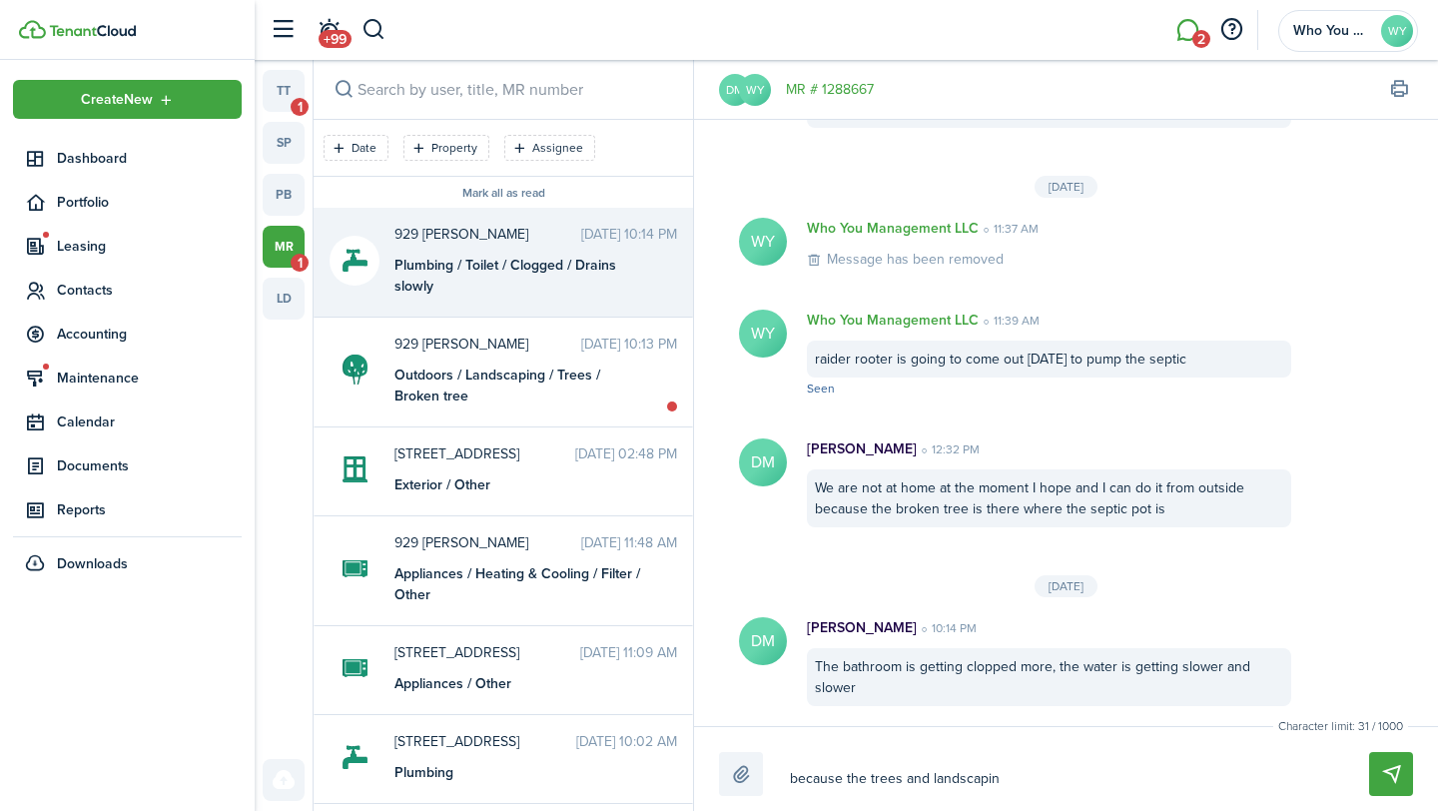
type textarea "because the trees and landscaping"
type textarea "because the trees and landscaping w"
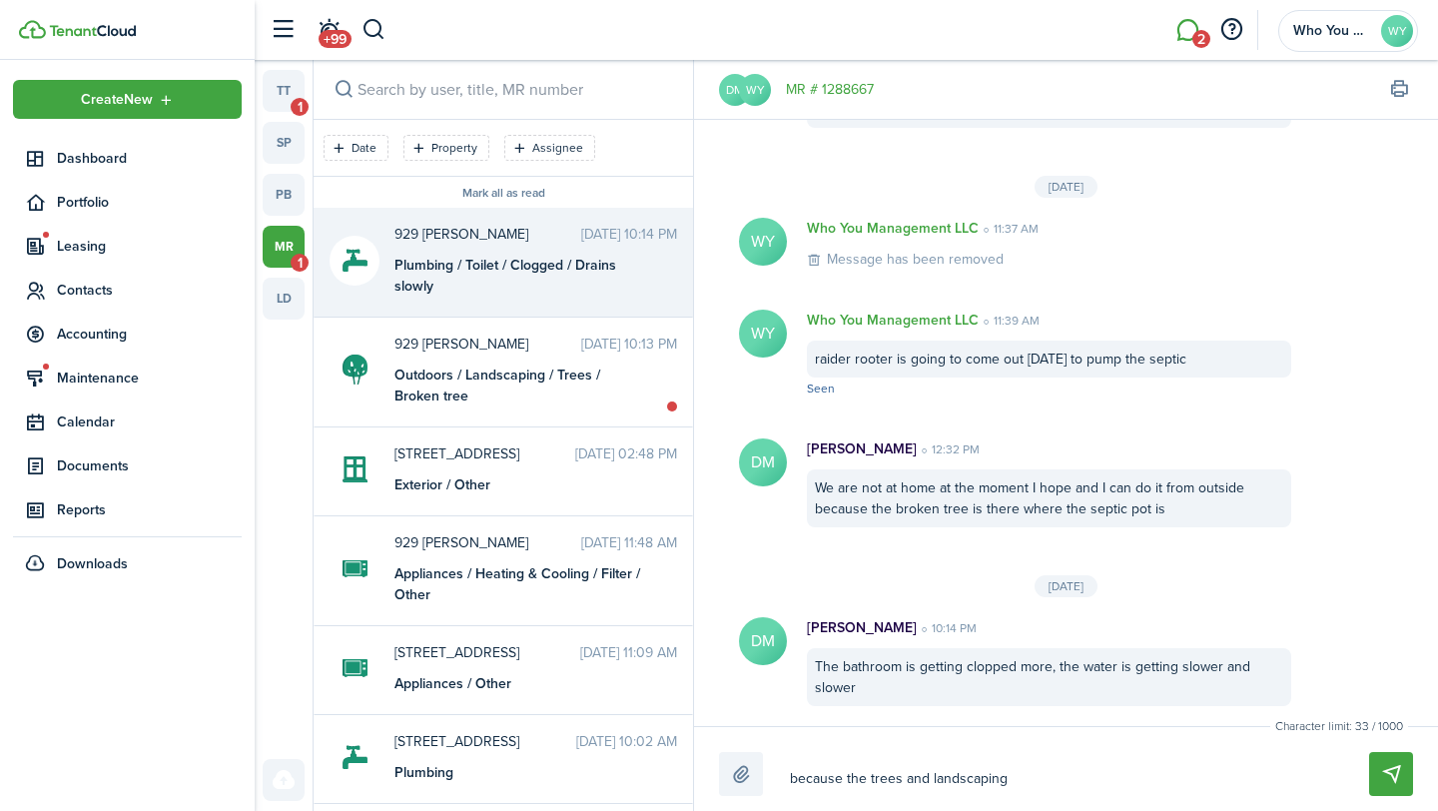
type textarea "because the trees and landscaping w"
type textarea "because the trees and landscaping we"
type textarea "because the trees and landscaping wer"
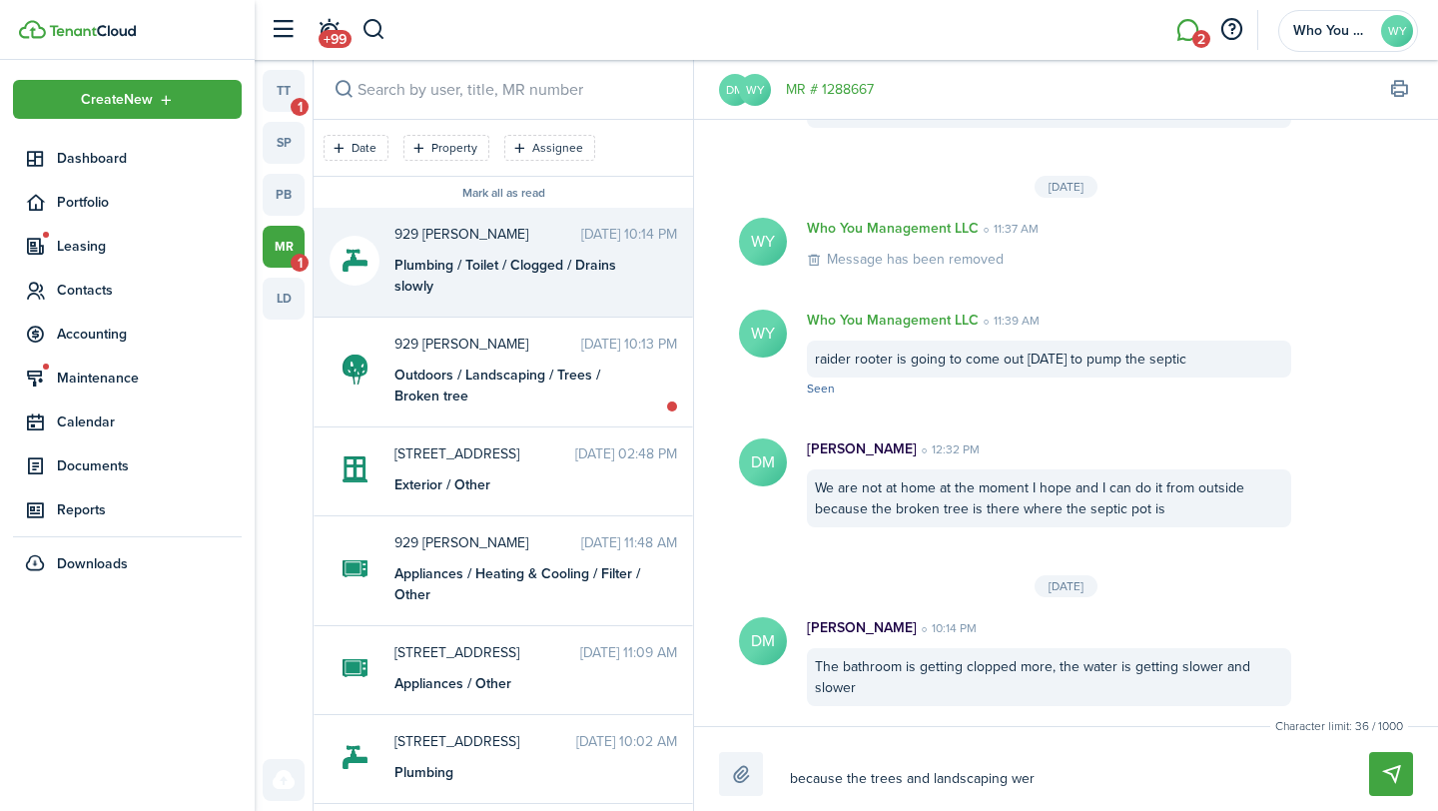
type textarea "because the trees and landscaping were"
type textarea "because the trees and landscaping were n"
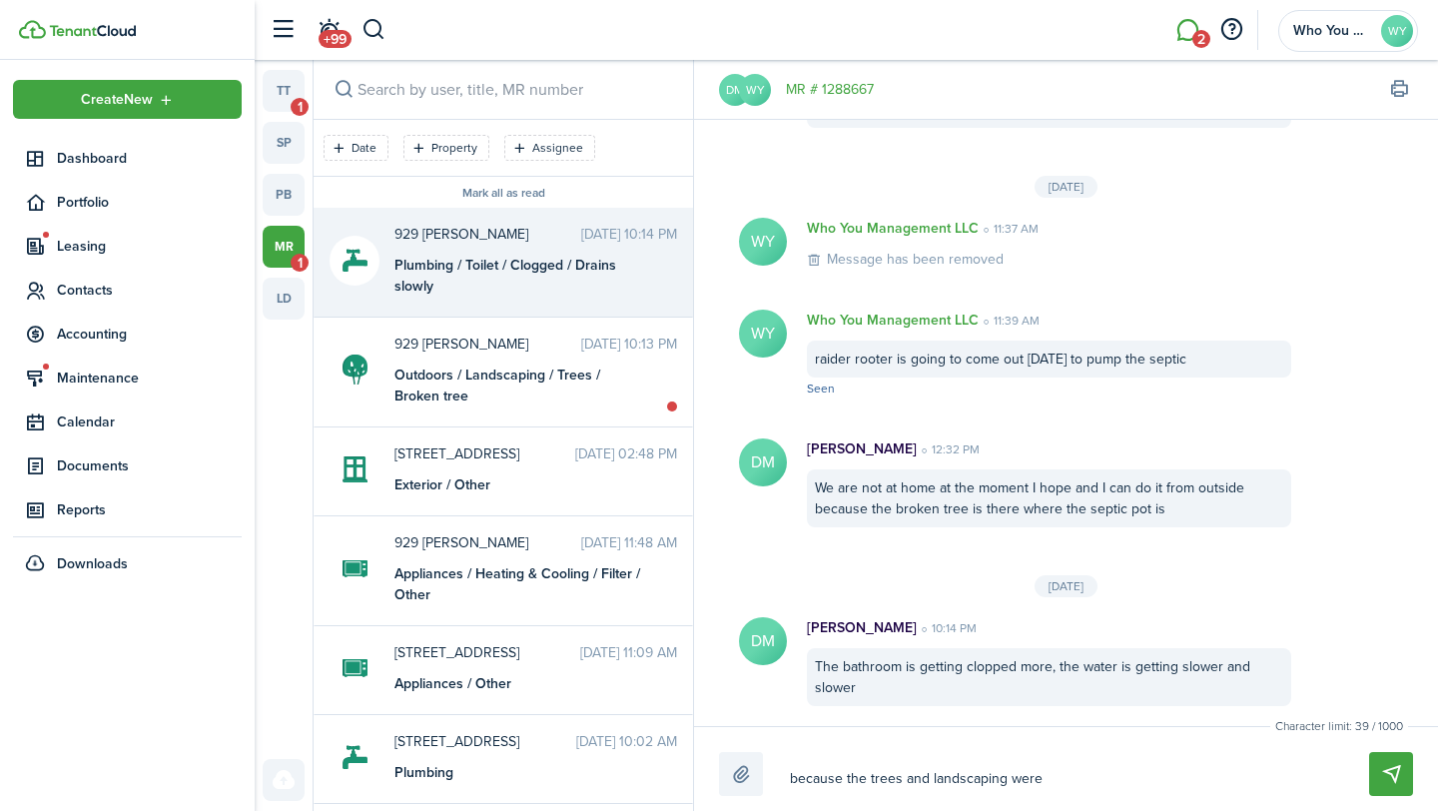
type textarea "because the trees and landscaping were n"
type textarea "because the trees and landscaping were no"
type textarea "because the trees and landscaping were not"
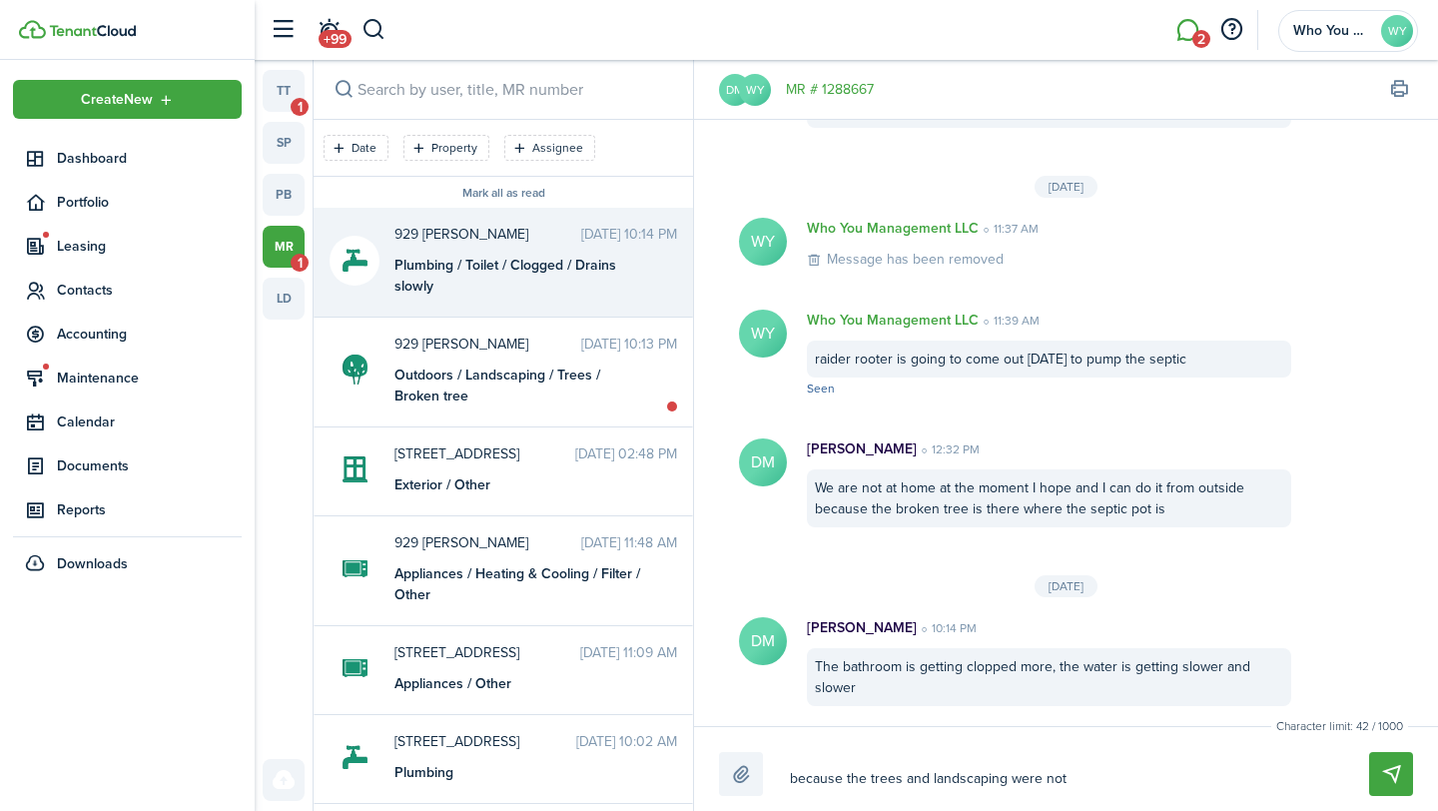
type textarea "because the trees and landscaping were not"
type textarea "because the trees and landscaping were not m"
type textarea "because the trees and landscaping were not ma"
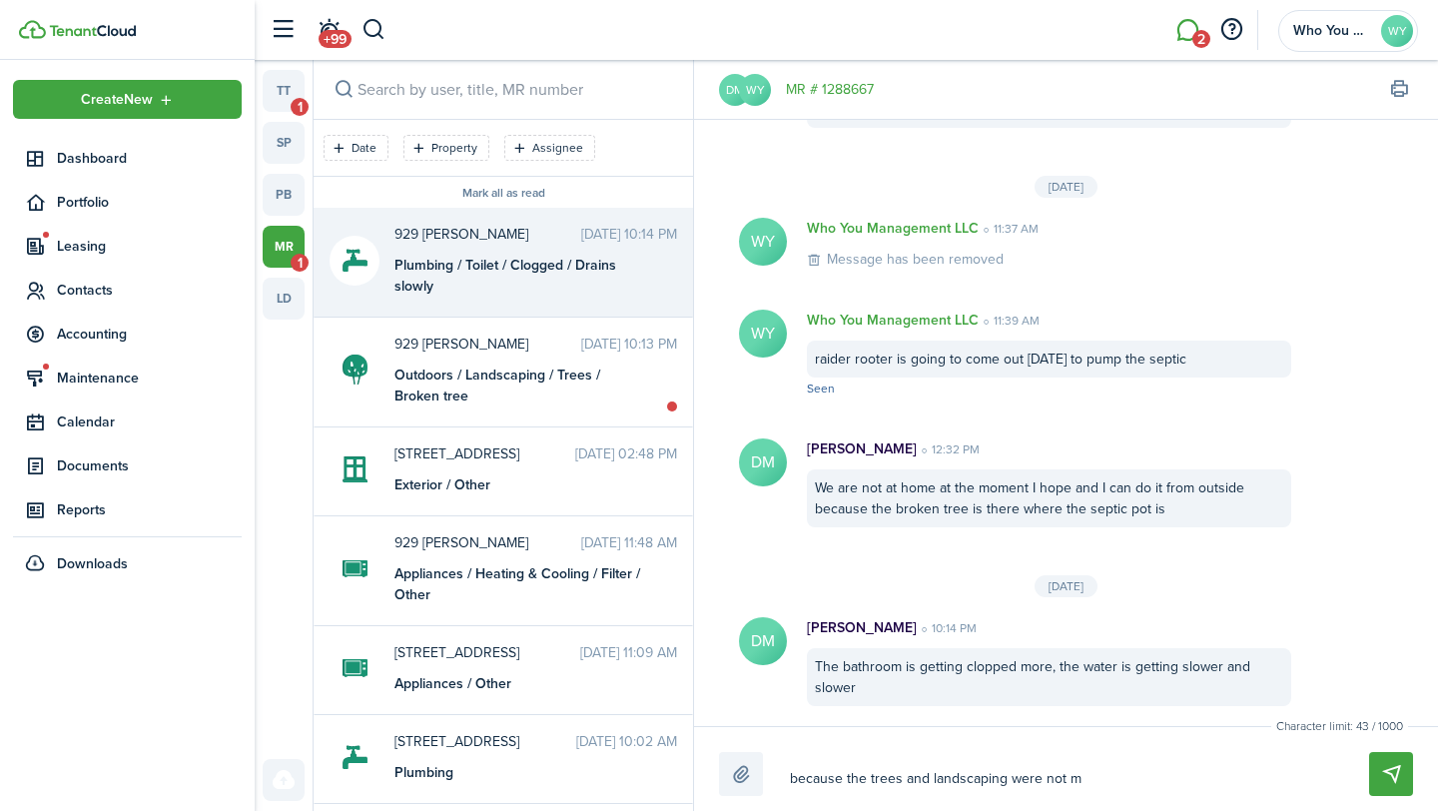
type textarea "because the trees and landscaping were not ma"
type textarea "because the trees and landscaping were not mai"
type textarea "because the trees and landscaping were not main"
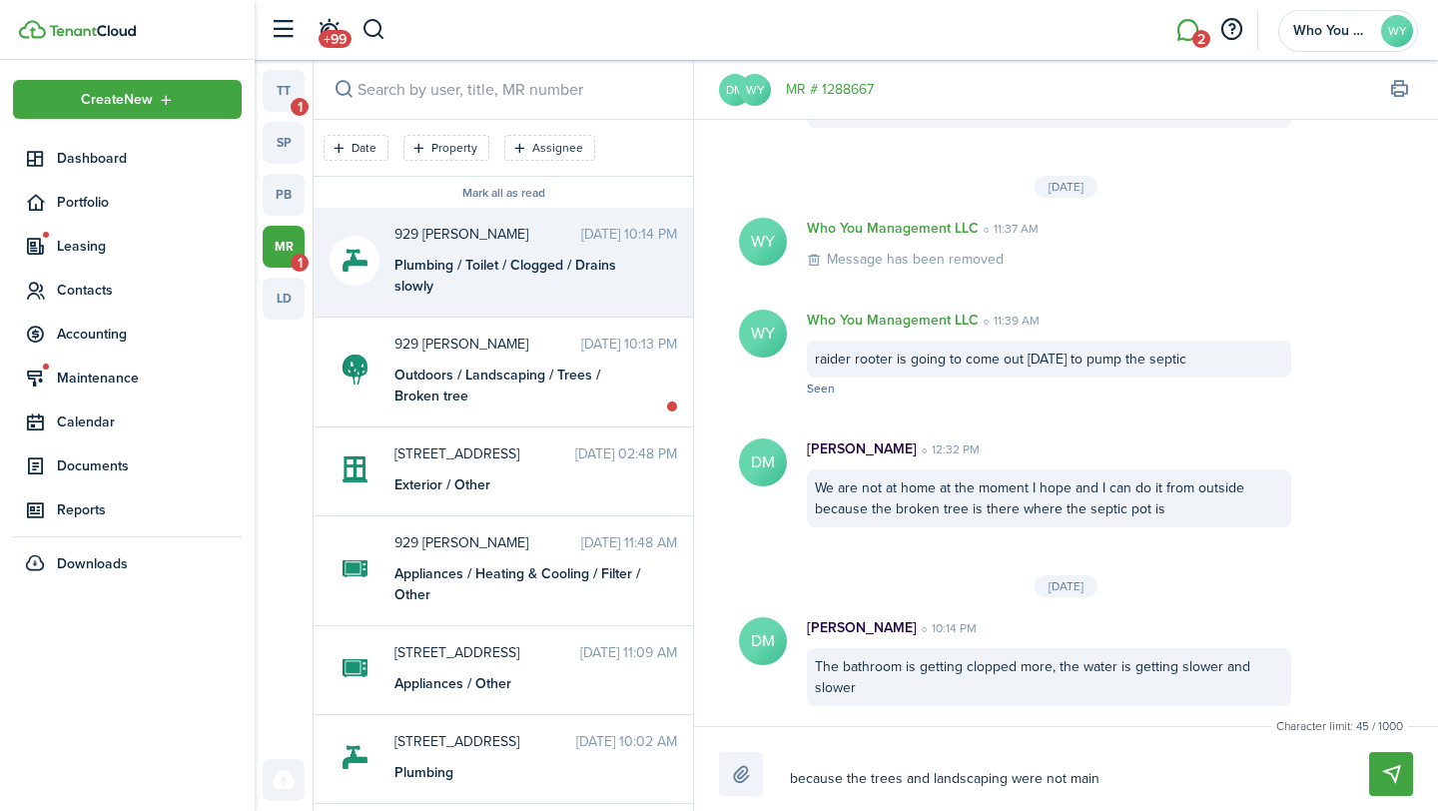
type textarea "because the trees and landscaping were not maint"
type textarea "because the trees and landscaping were not mainta"
type textarea "because the trees and landscaping were not maintai"
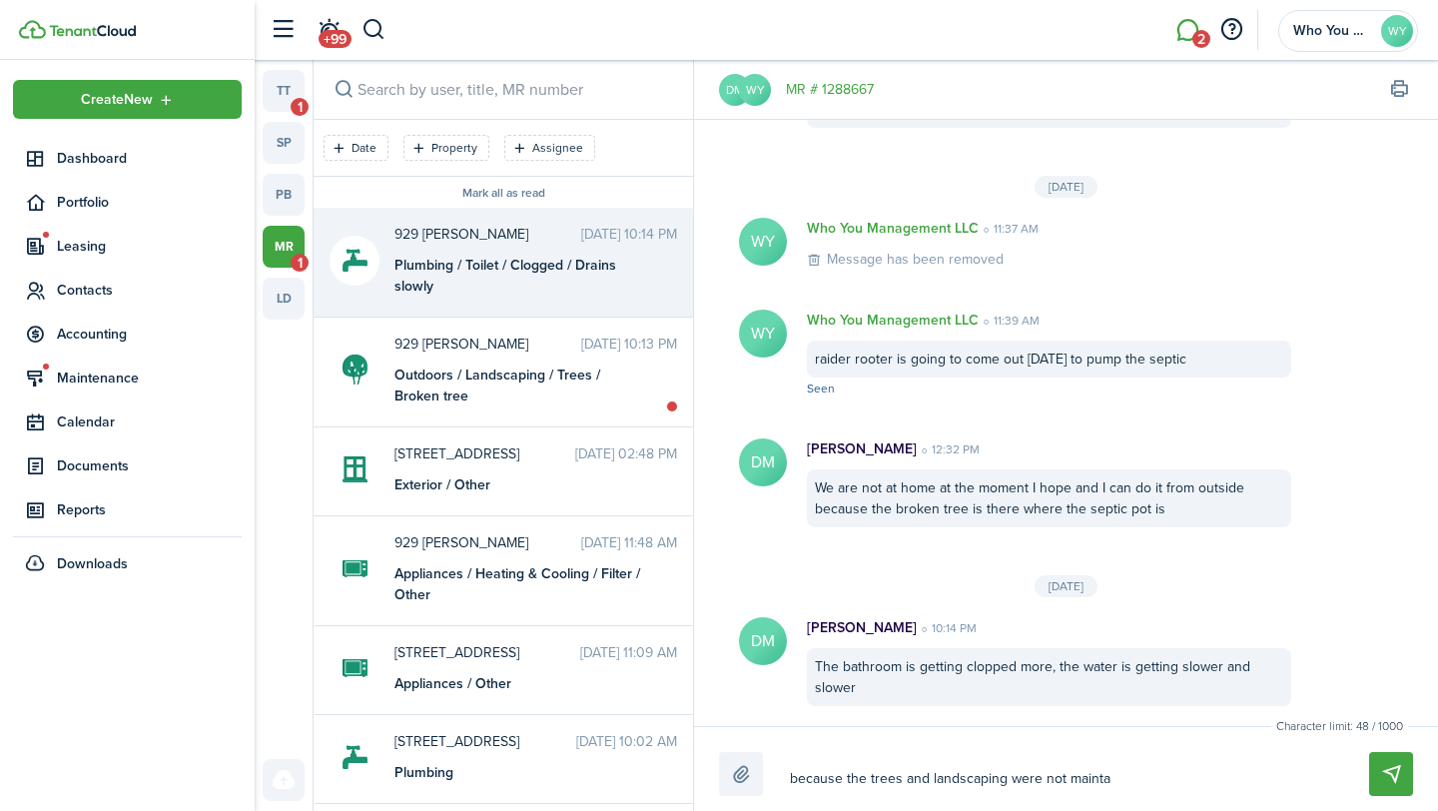
type textarea "because the trees and landscaping were not maintai"
type textarea "because the trees and landscaping were not maintain"
type textarea "because the trees and landscaping were not maintaine"
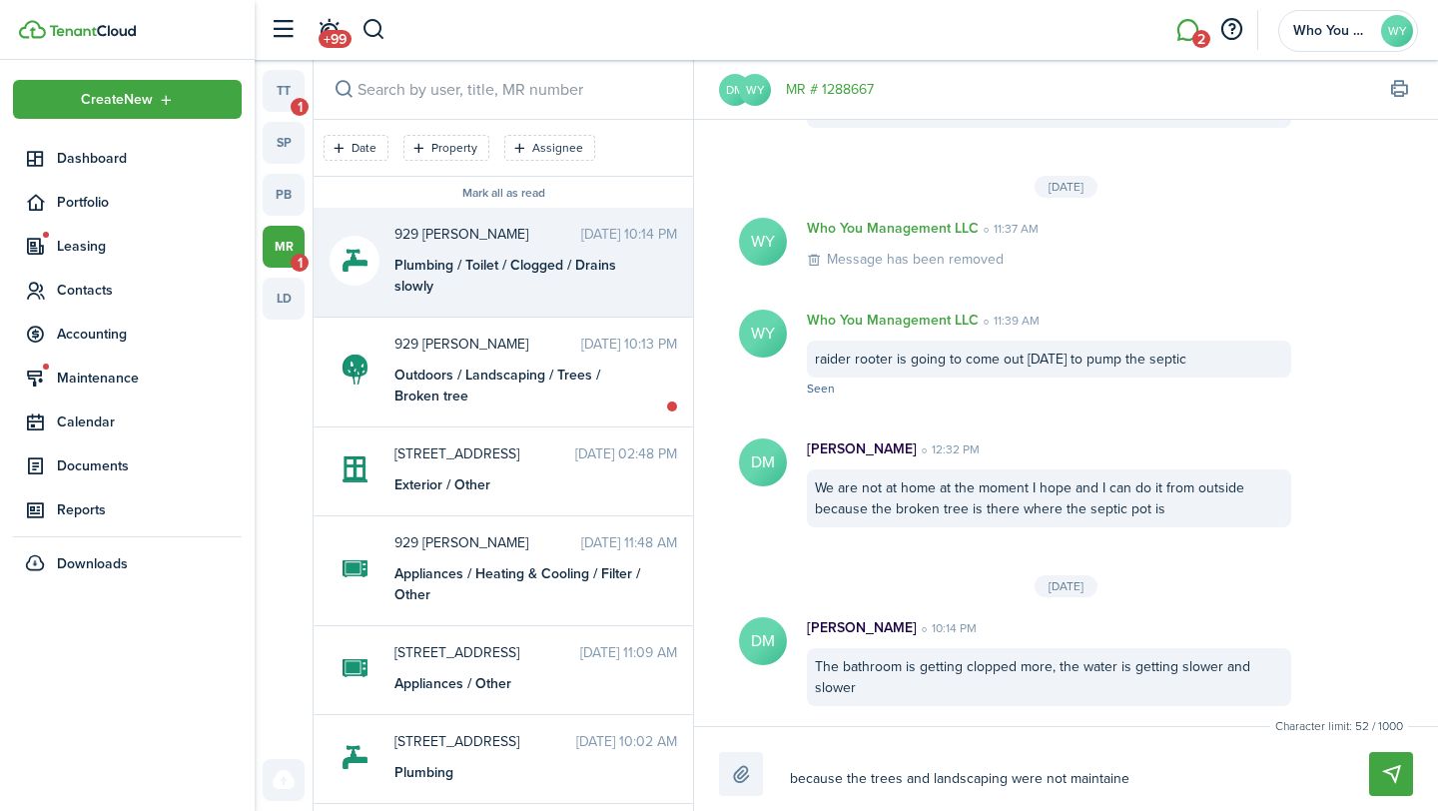
type textarea "because the trees and landscaping were not maintained"
type textarea "because the trees and landscaping were not maintained,"
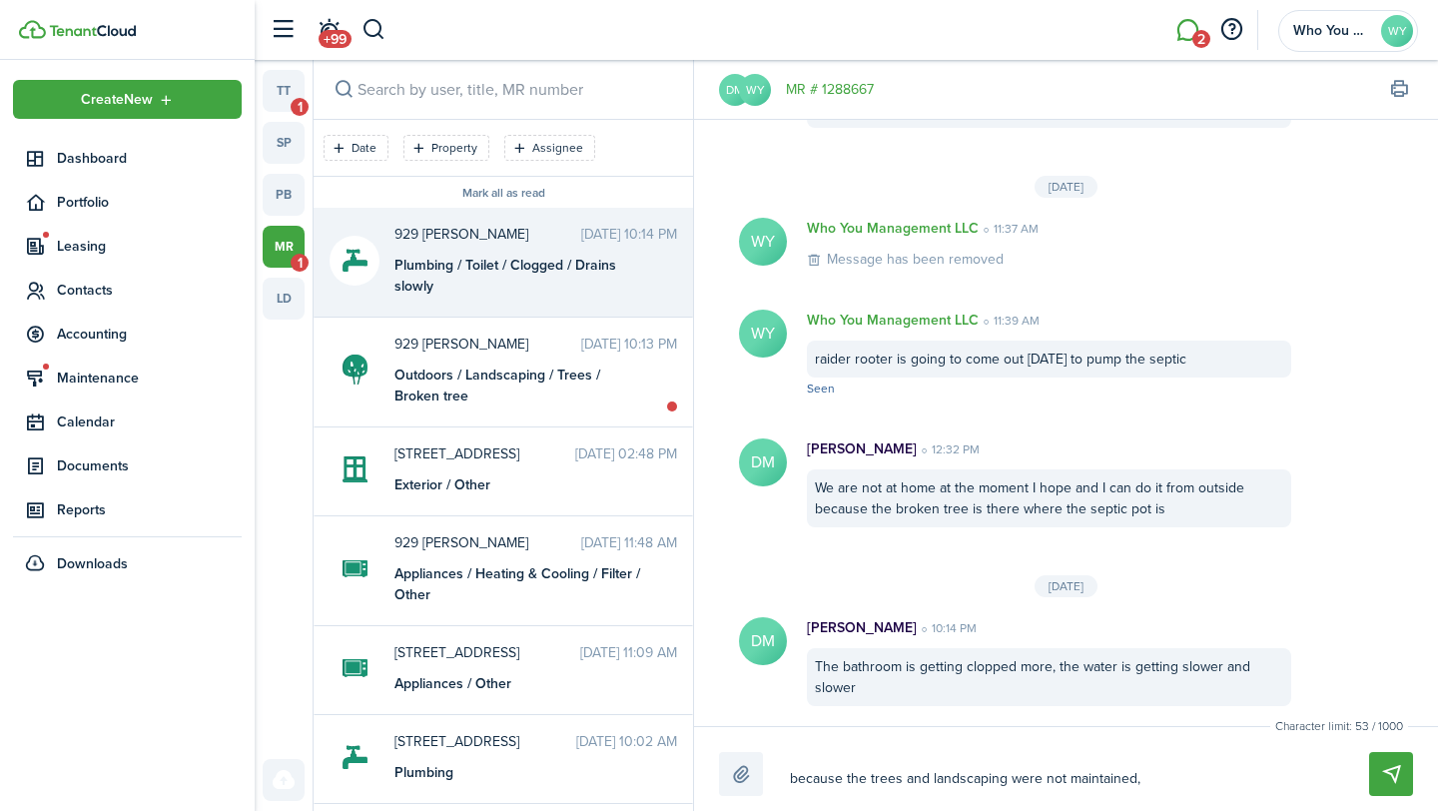
type textarea "because the trees and landscaping were not maintained,"
type textarea "because the trees and landscaping were not maintained, h"
type textarea "because the trees and landscaping were not maintained,"
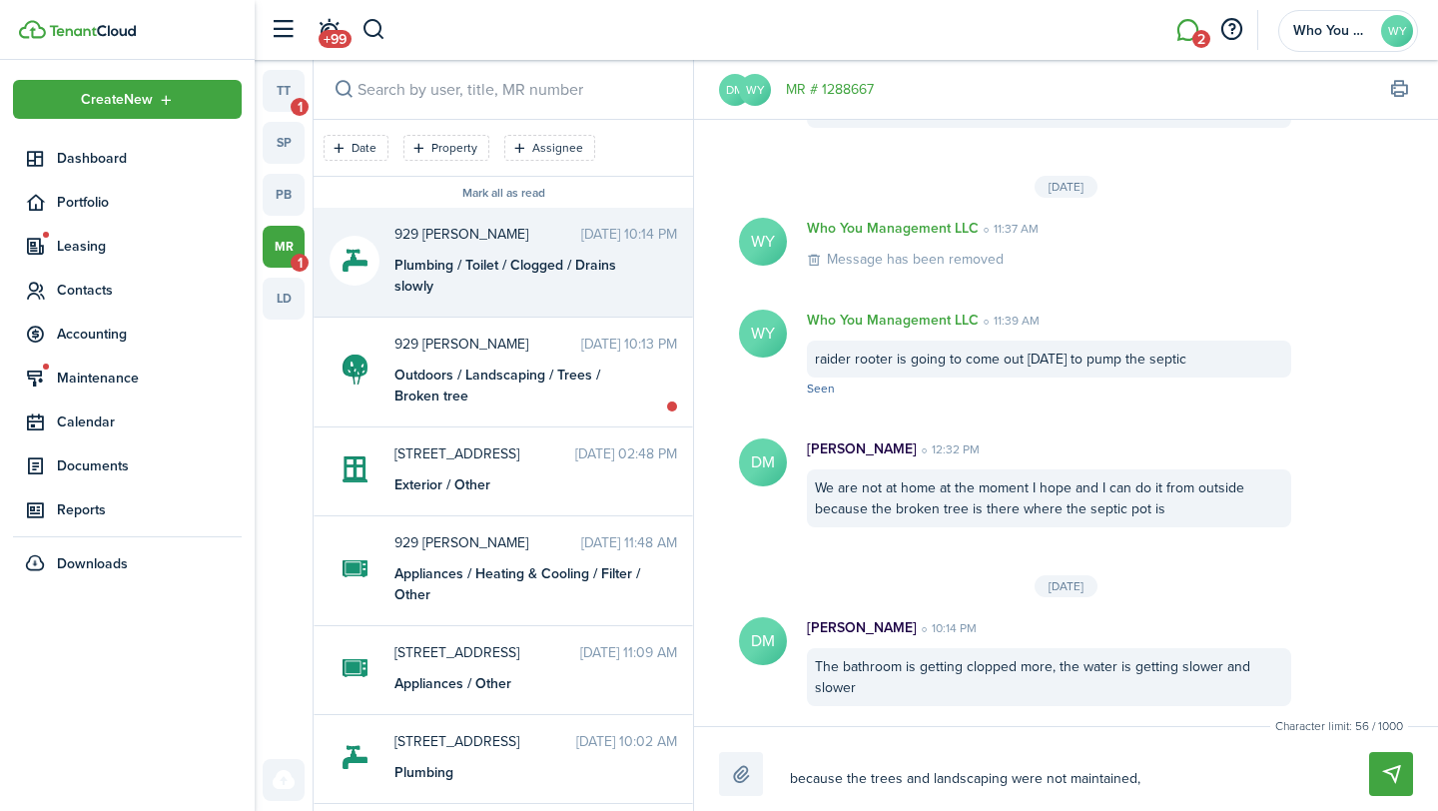
type textarea "because the trees and landscaping were not maintained, t"
type textarea "because the trees and landscaping were not maintained, th"
type textarea "because the trees and landscaping were not maintained, the"
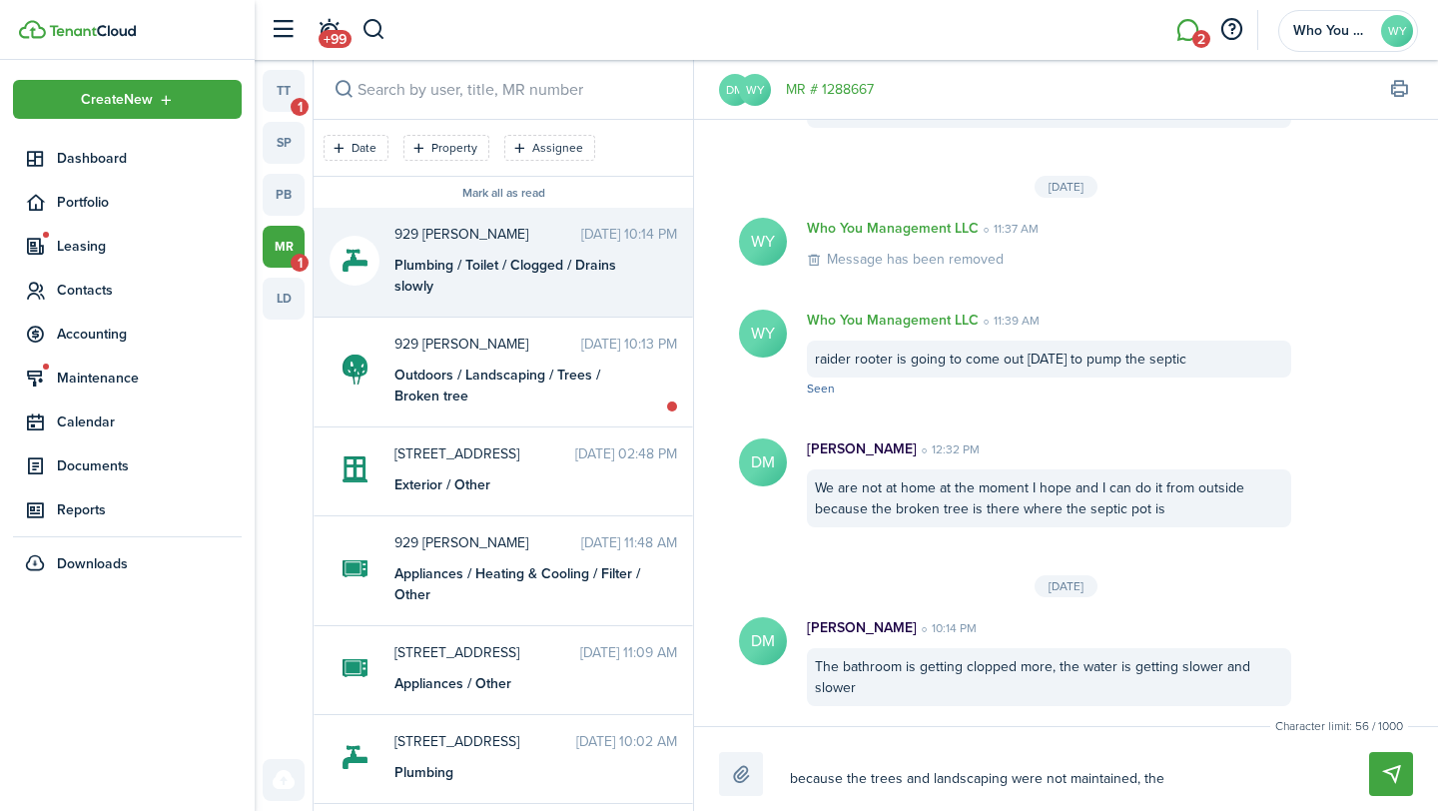
type textarea "because the trees and landscaping were not maintained, the"
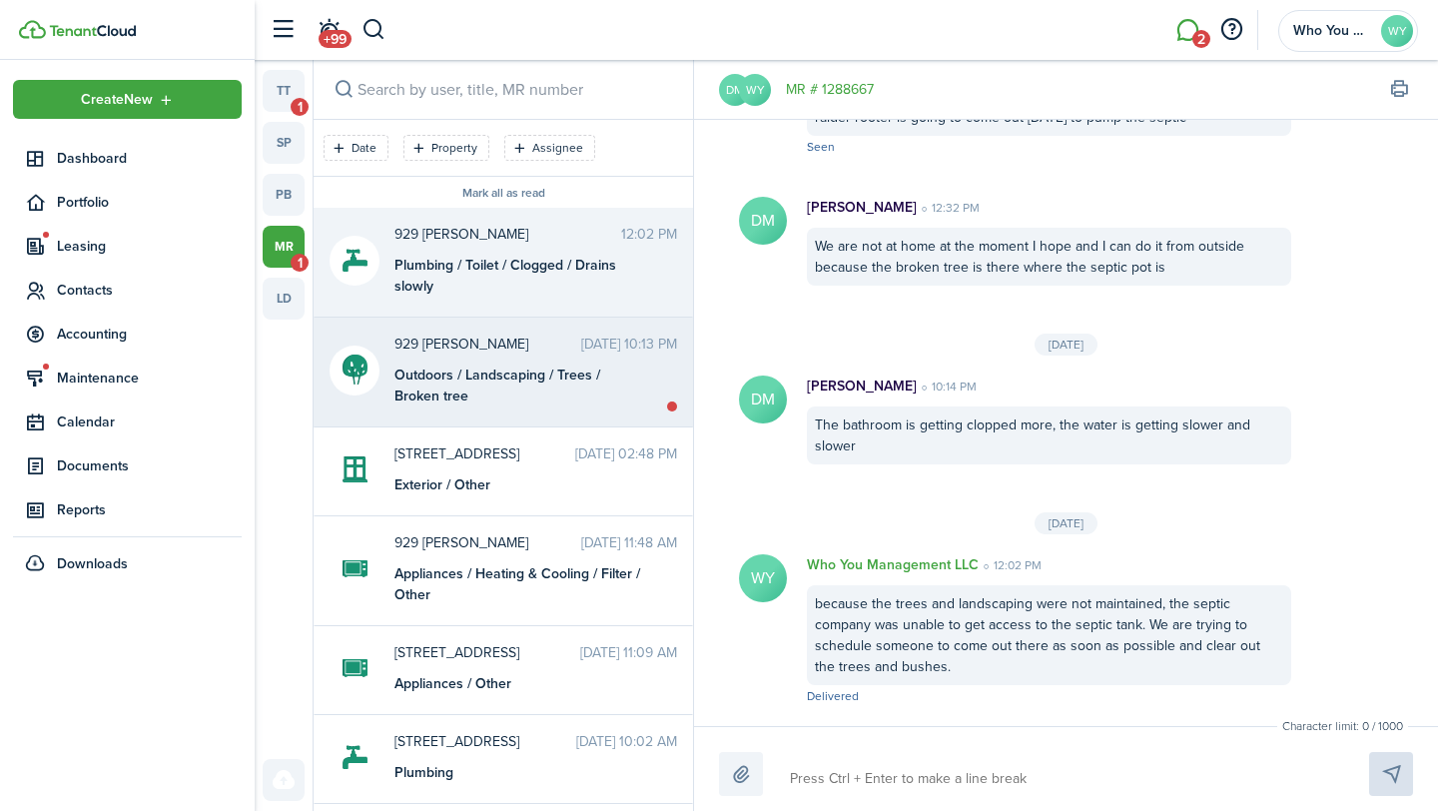
click at [581, 344] on time "[DATE] 10:13 PM" at bounding box center [629, 344] width 96 height 21
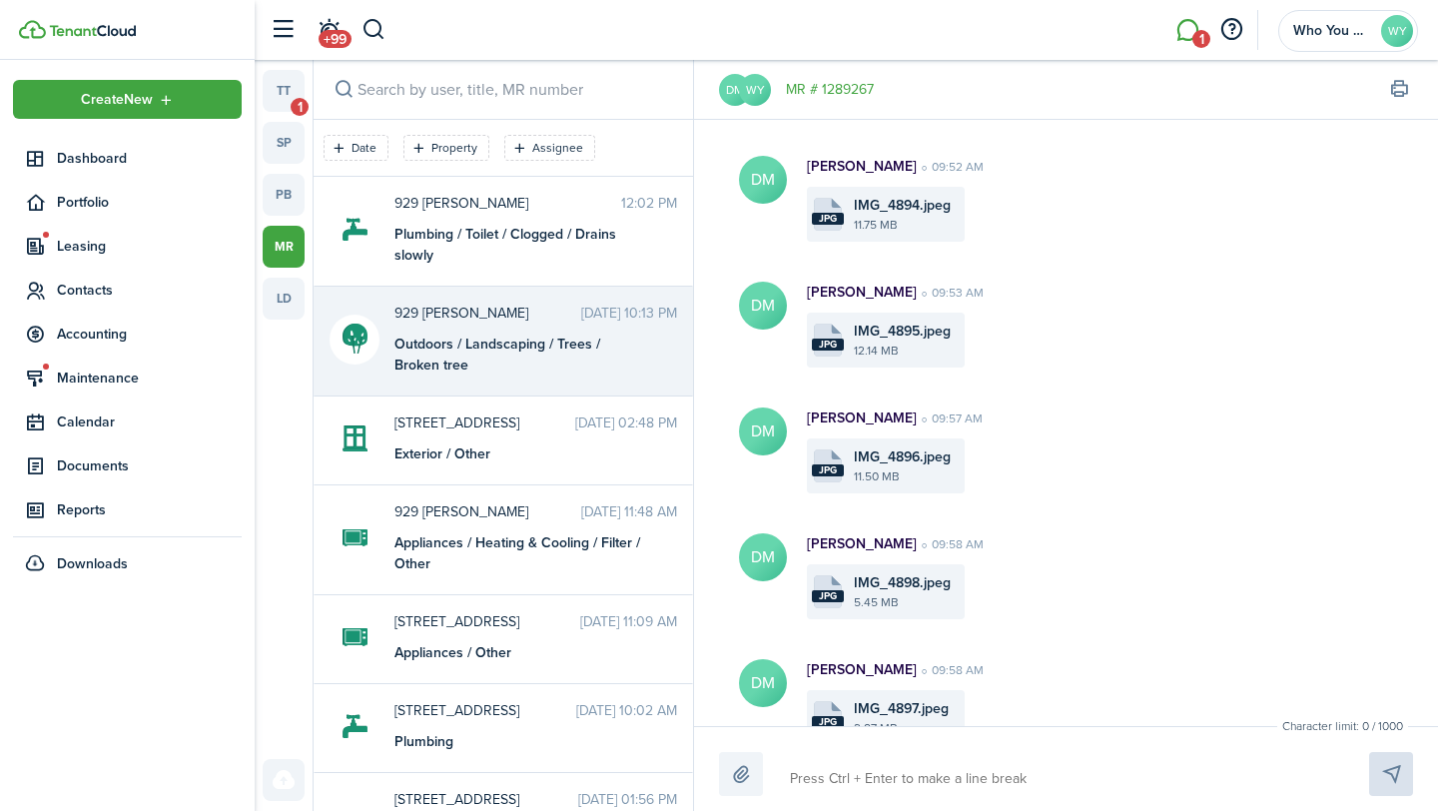
scroll to position [877, 0]
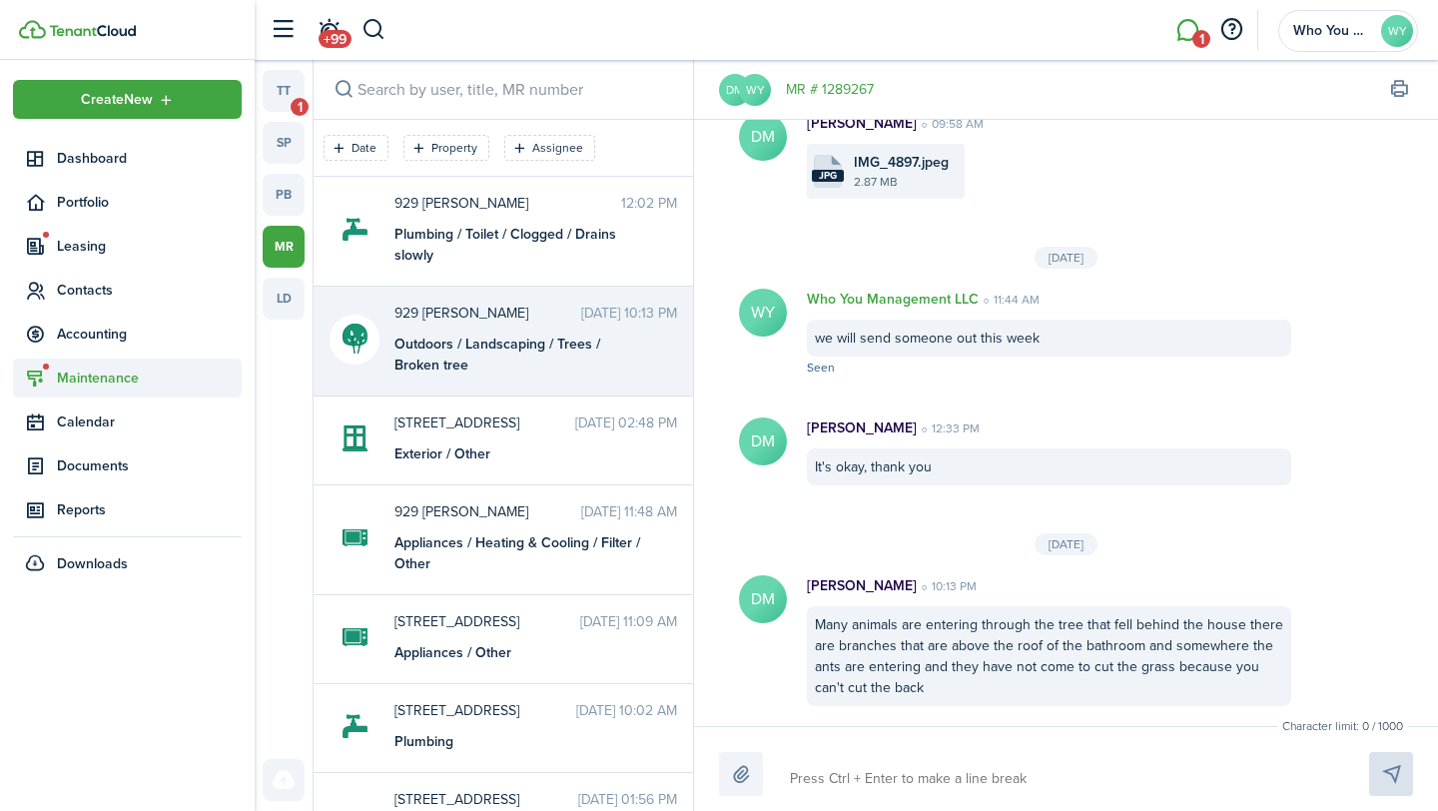
click at [93, 384] on span "Maintenance" at bounding box center [149, 377] width 185 height 21
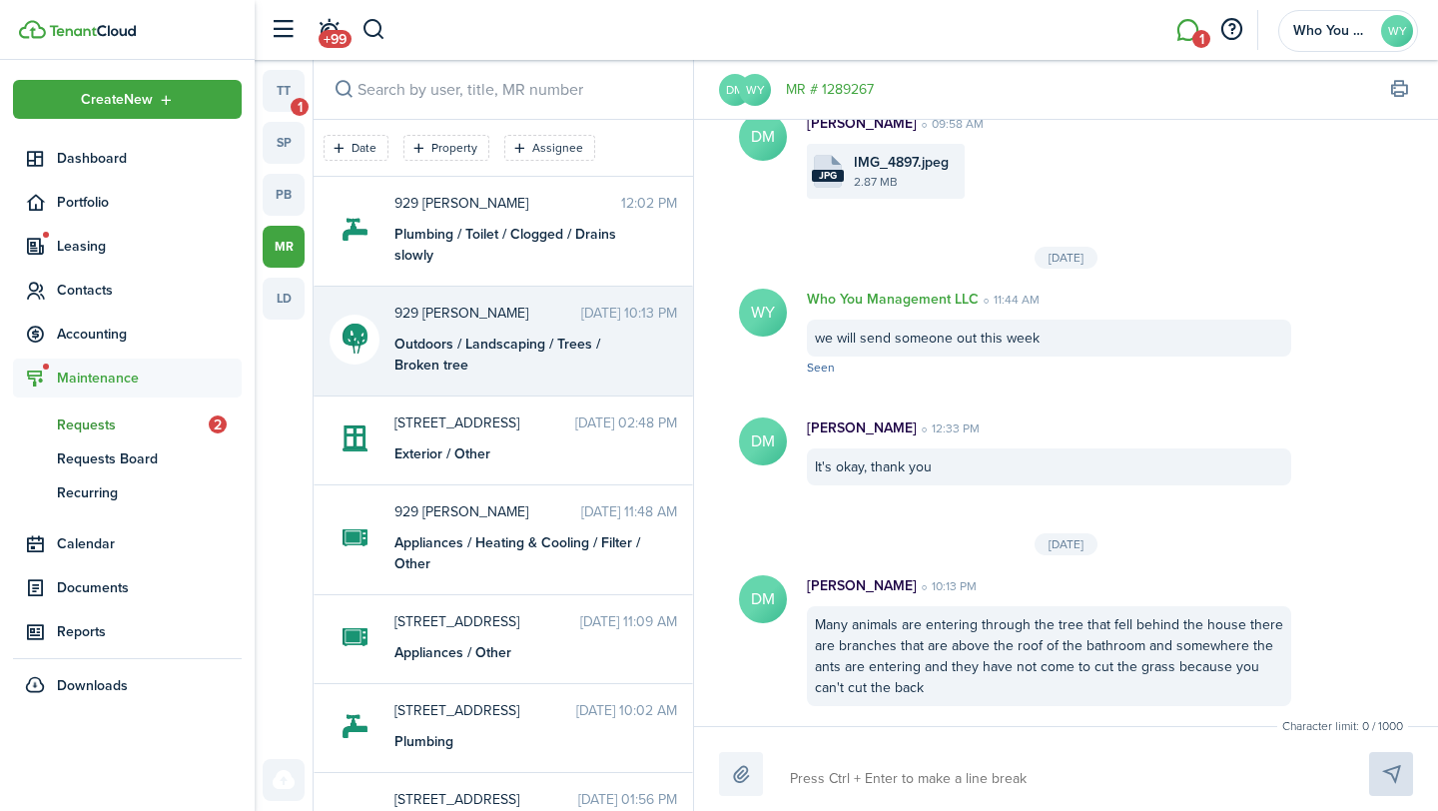
click at [116, 434] on span "Requests" at bounding box center [133, 424] width 152 height 21
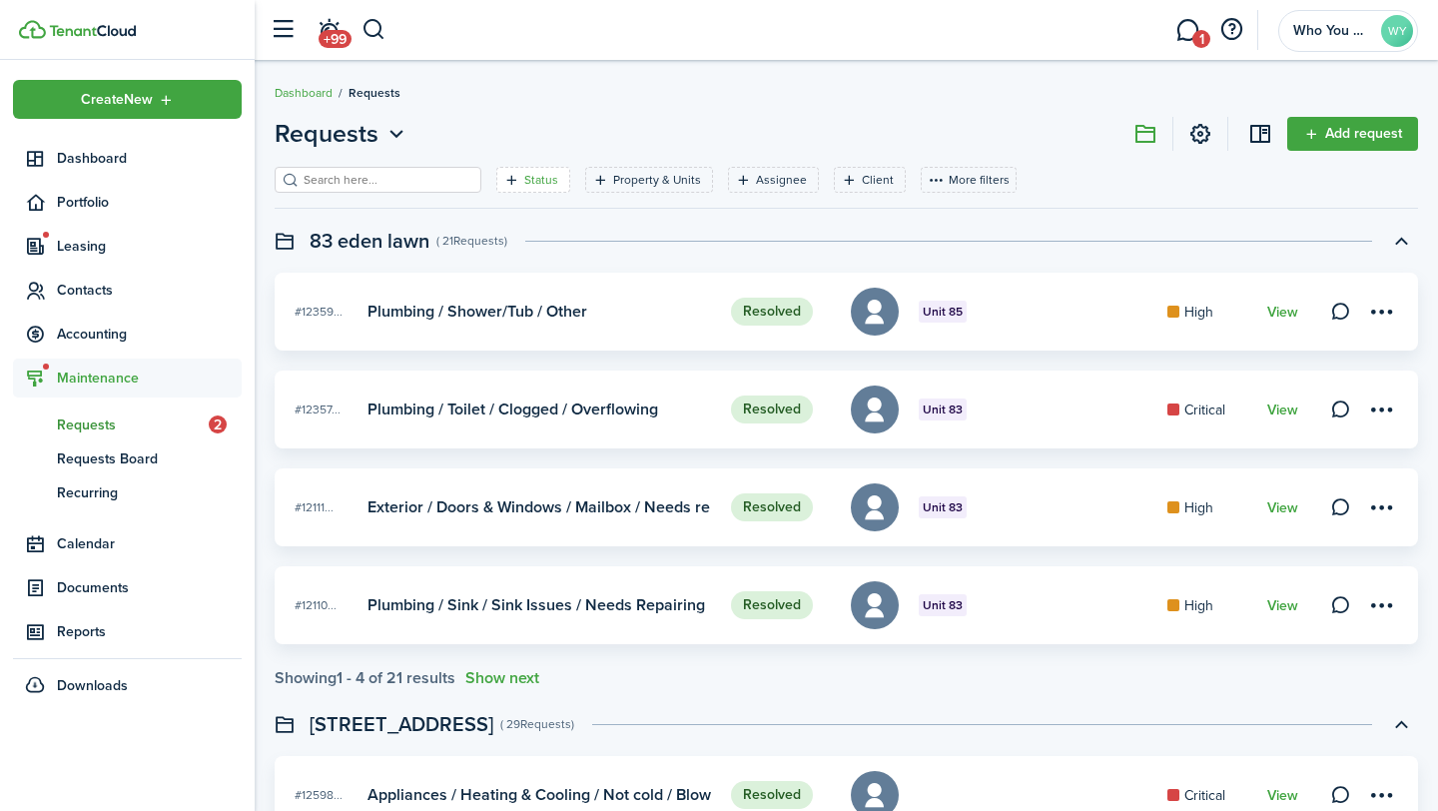
click at [524, 185] on filter-tag-label "Status" at bounding box center [541, 180] width 34 height 18
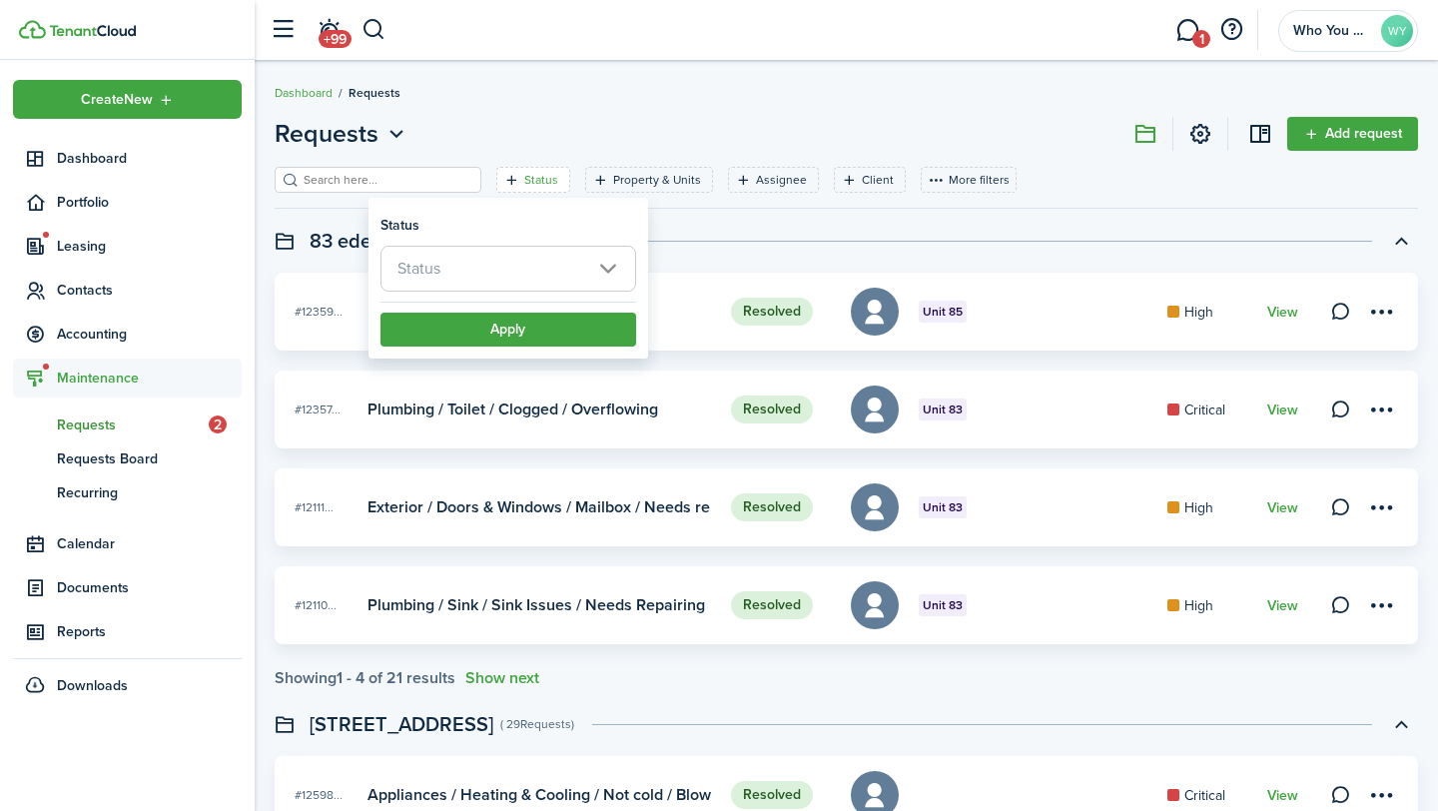
click at [519, 256] on span "Status" at bounding box center [508, 269] width 254 height 44
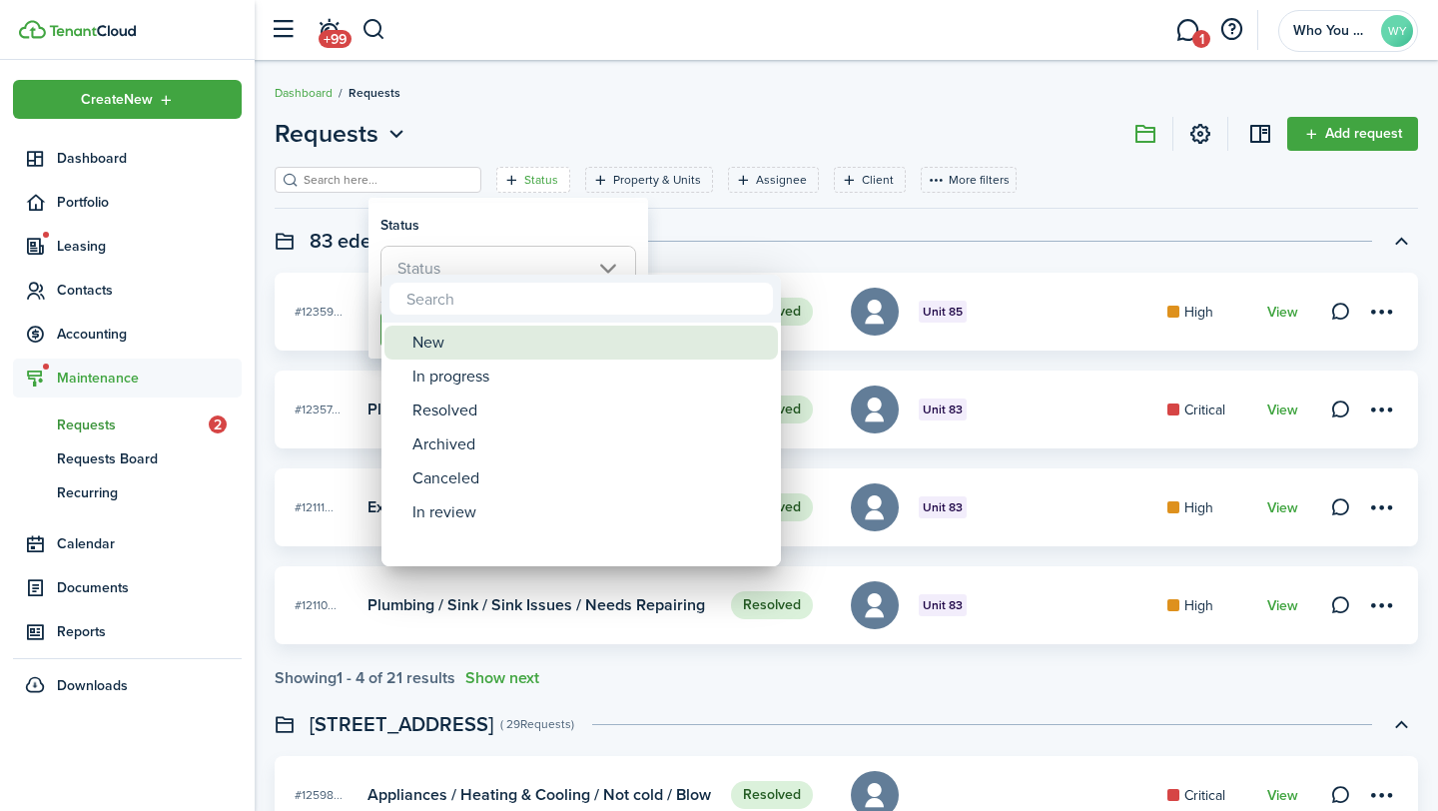
click at [528, 338] on div "New" at bounding box center [589, 343] width 354 height 34
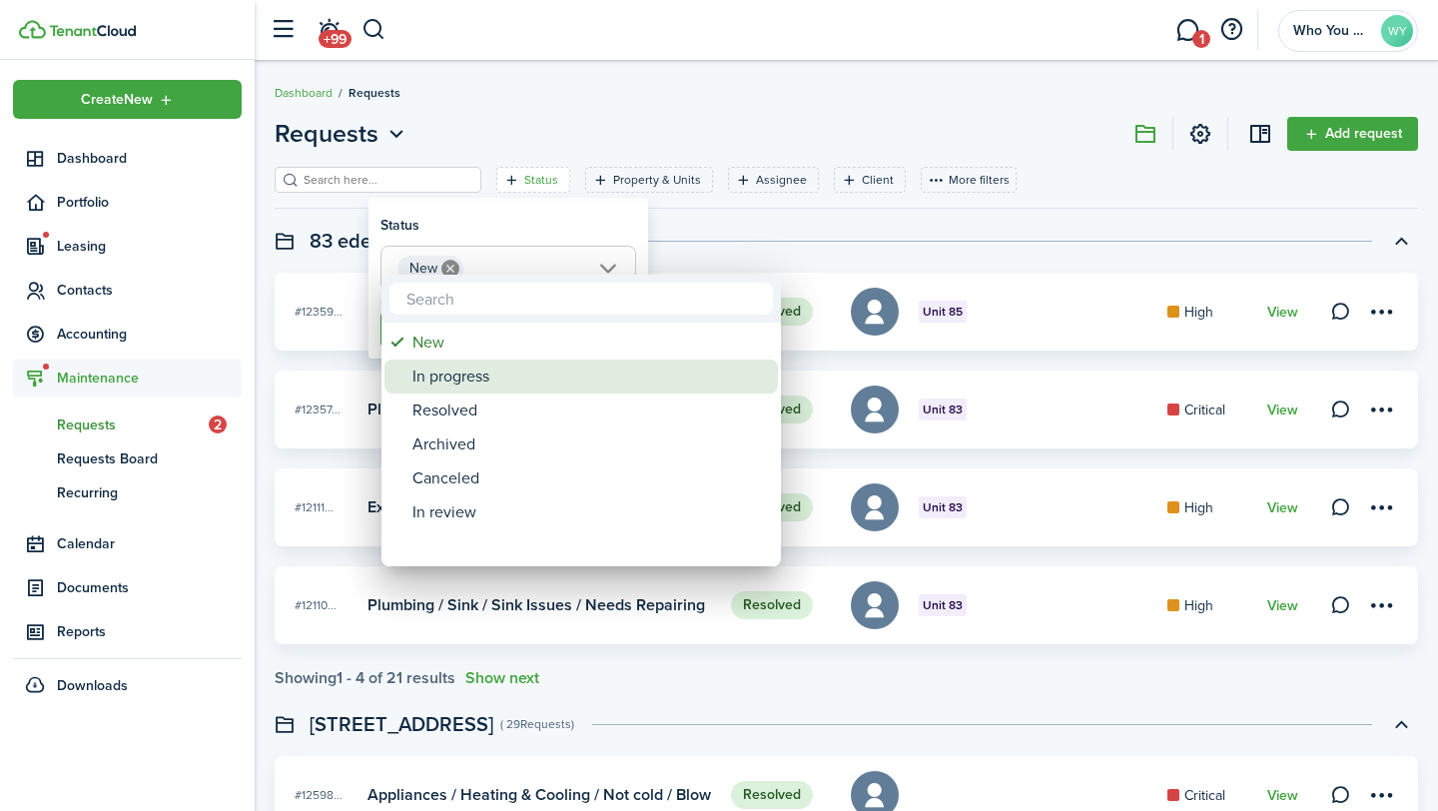
click at [528, 374] on div "In progress" at bounding box center [589, 377] width 354 height 34
click at [465, 212] on div at bounding box center [719, 405] width 1758 height 1130
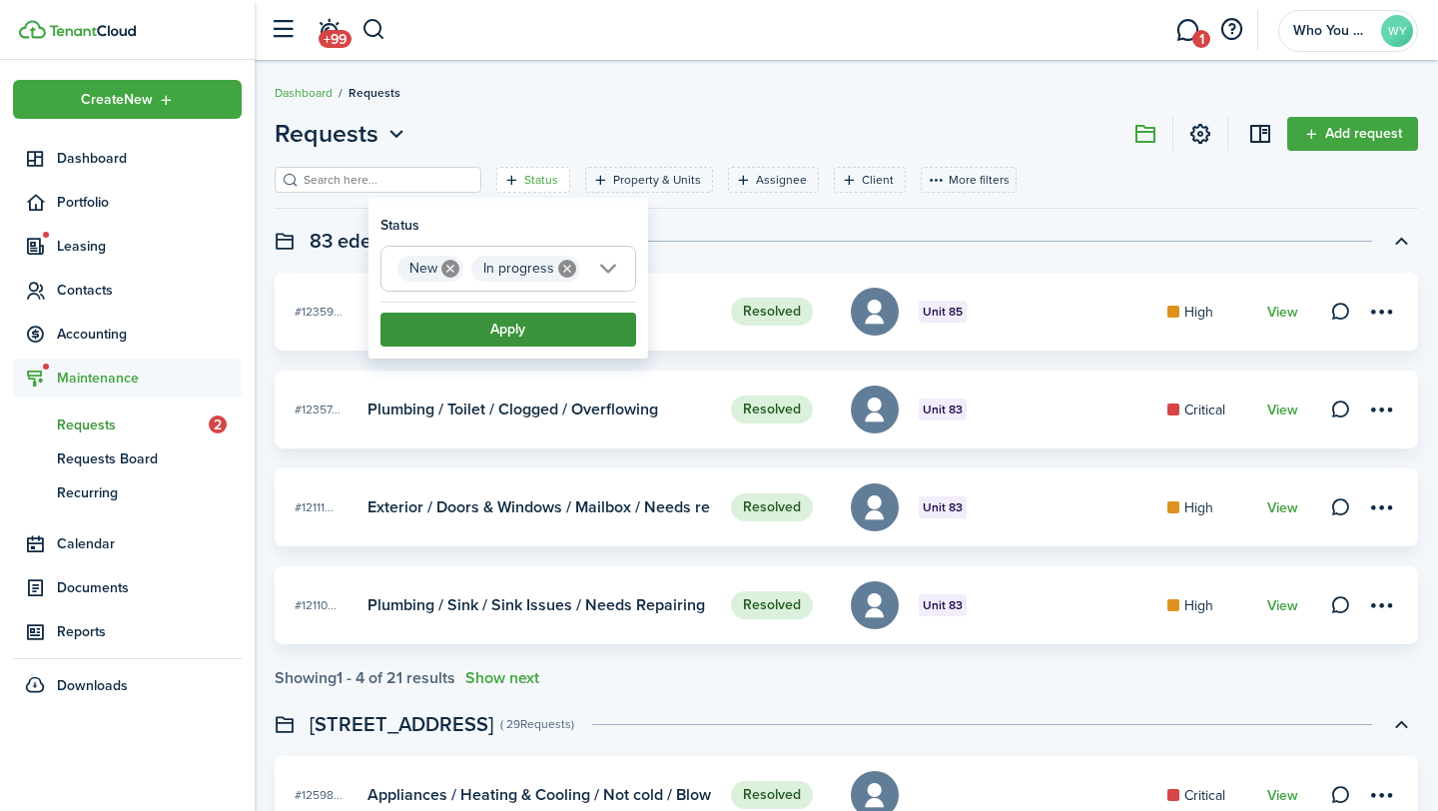
click at [512, 321] on button "Apply" at bounding box center [508, 330] width 256 height 34
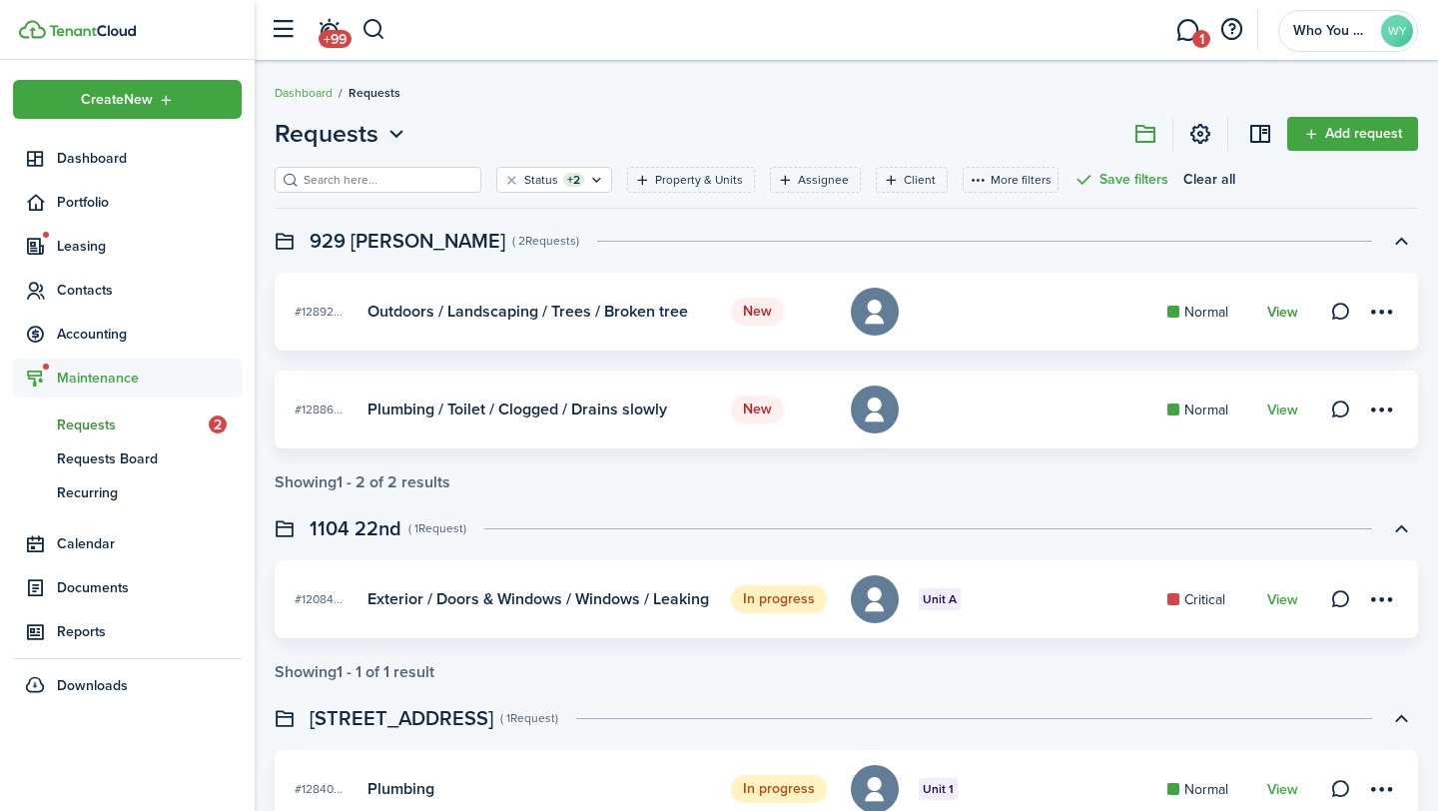
click at [1285, 315] on link "View" at bounding box center [1282, 313] width 31 height 16
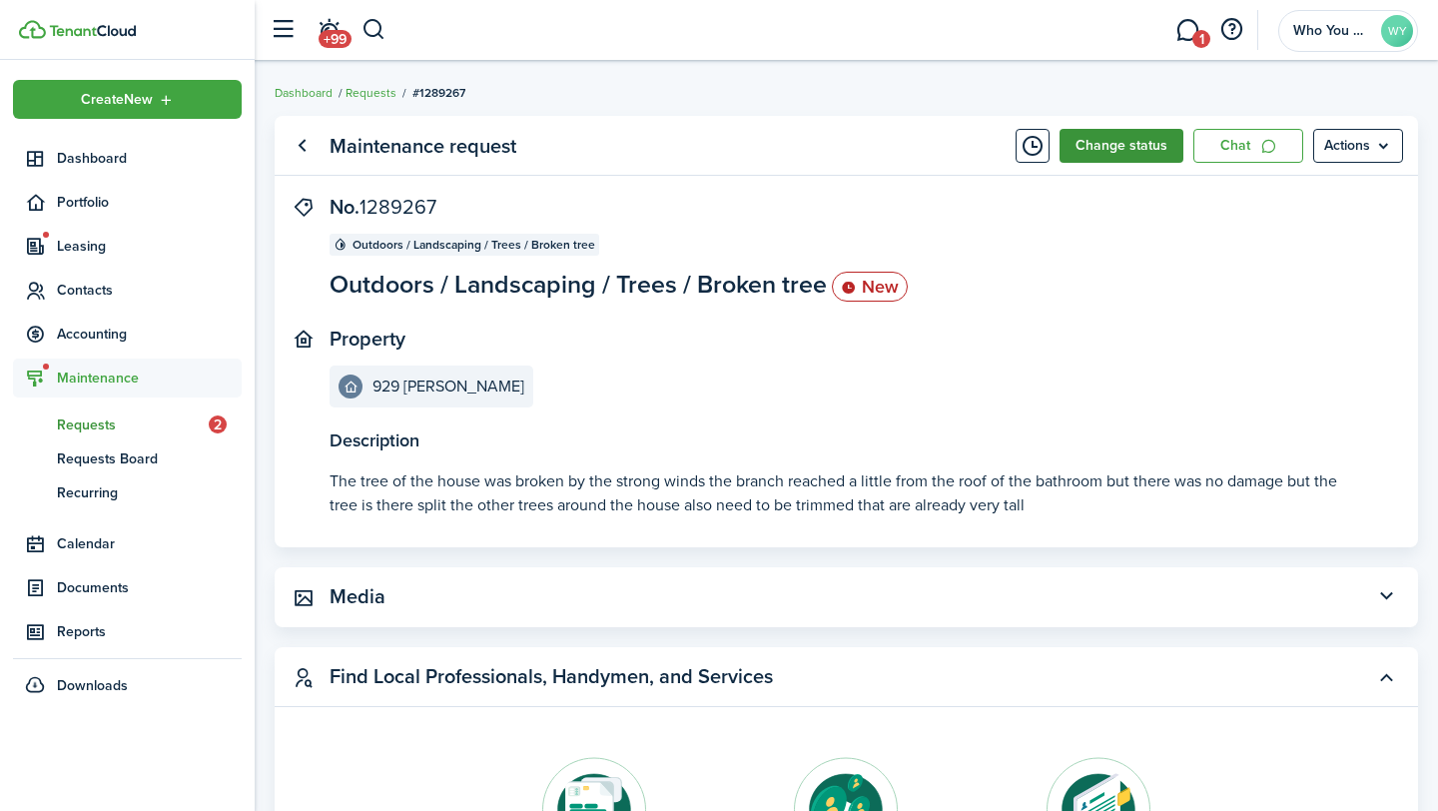
click at [1133, 150] on button "Change status" at bounding box center [1122, 146] width 124 height 34
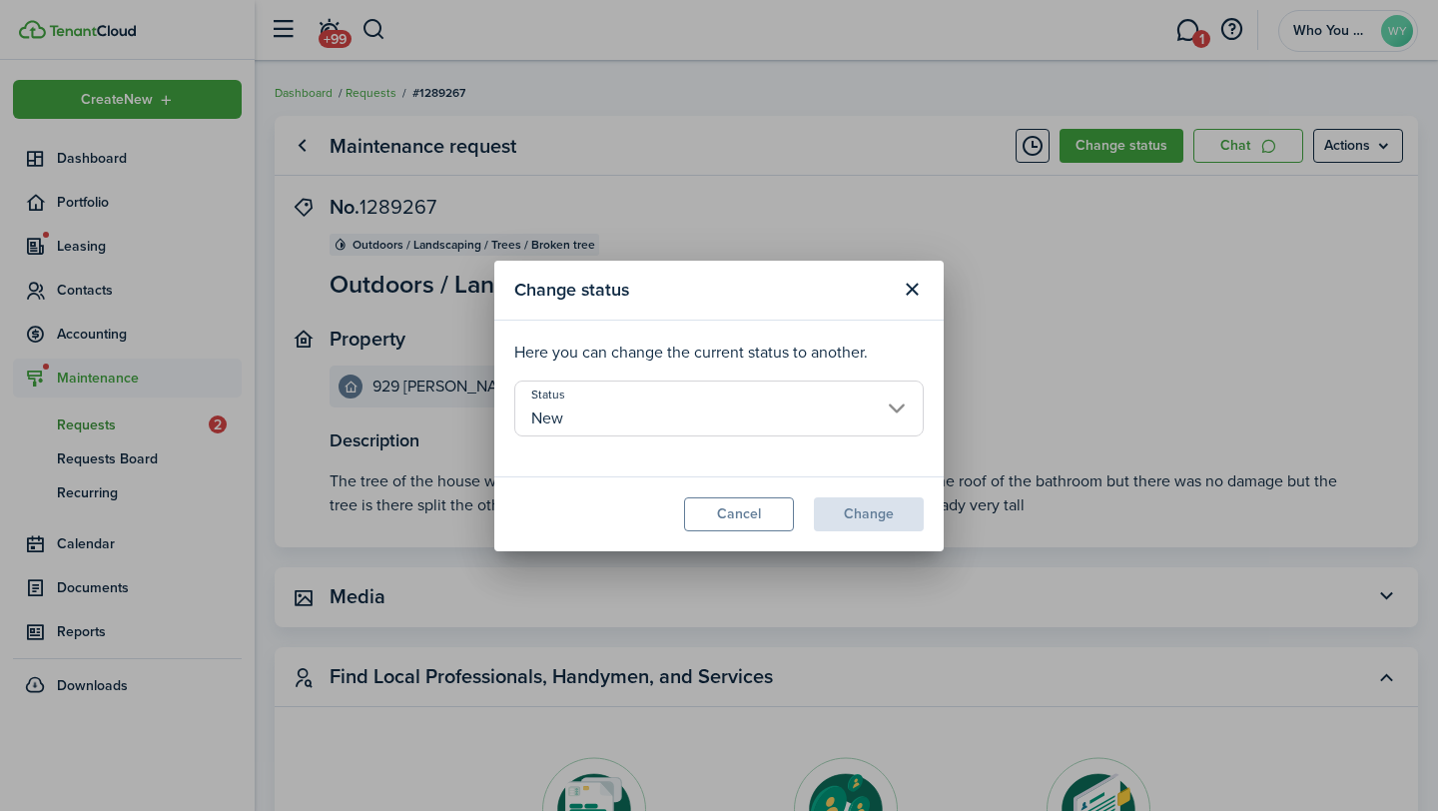
click at [838, 404] on input "New" at bounding box center [718, 408] width 409 height 56
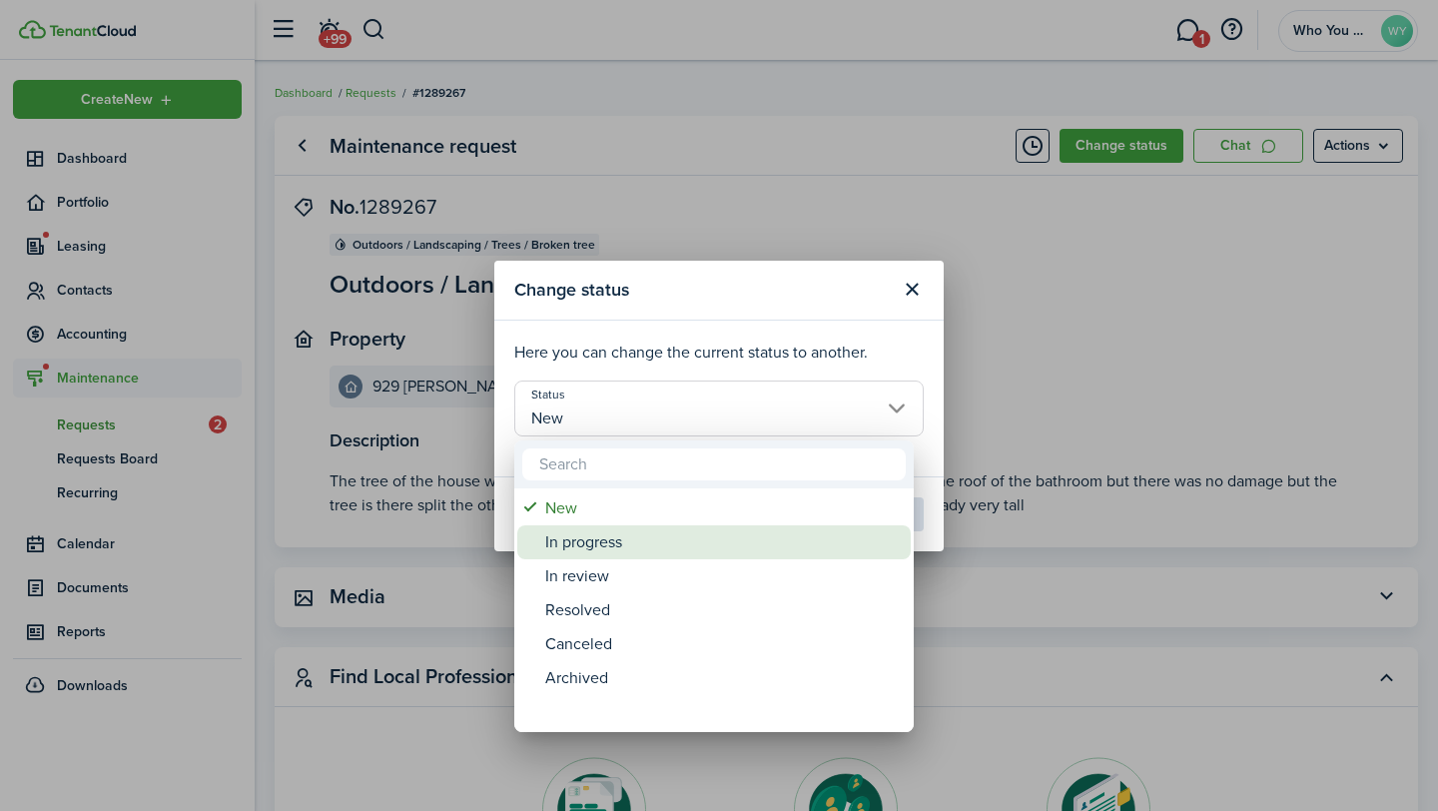
click at [794, 545] on div "In progress" at bounding box center [722, 542] width 354 height 34
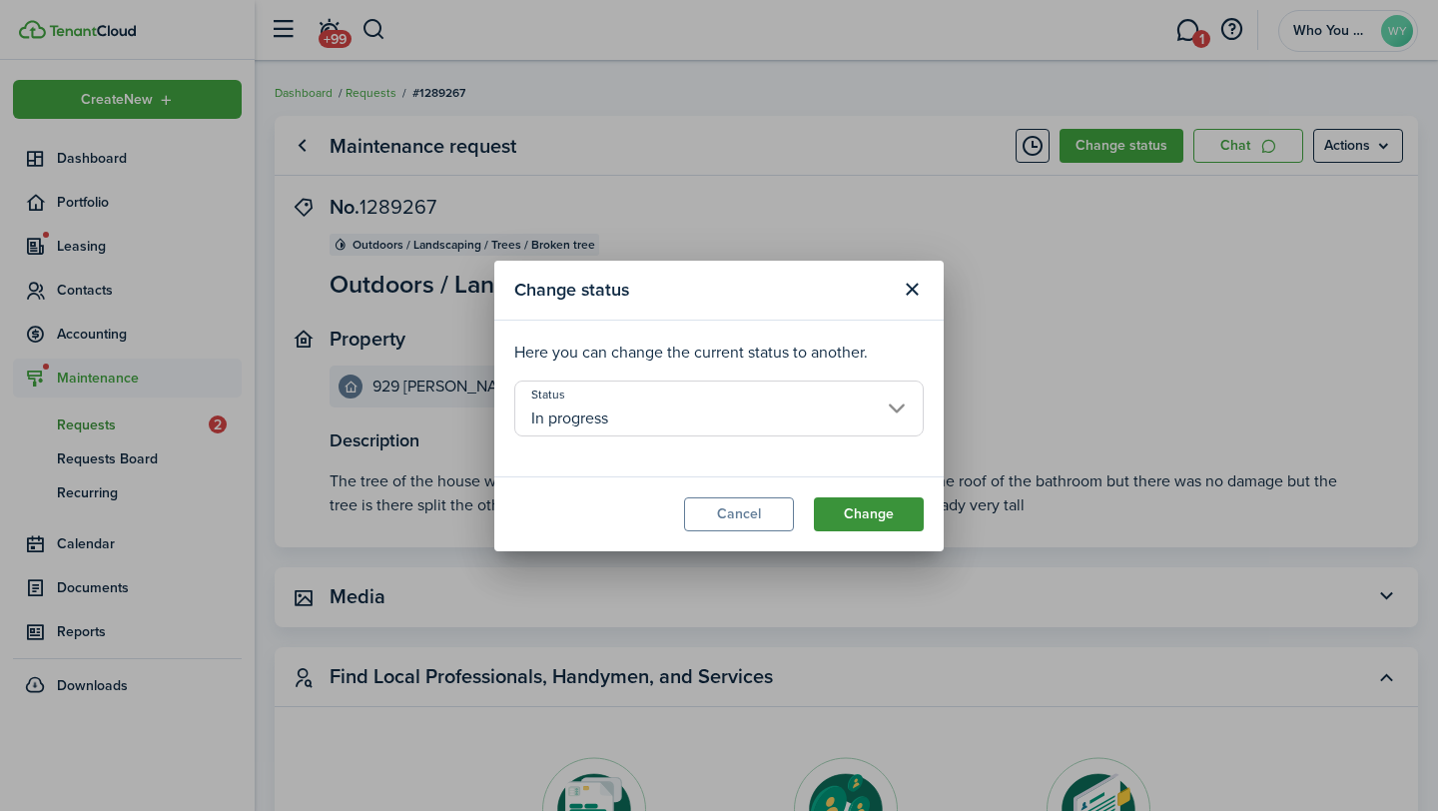
click at [878, 503] on button "Change" at bounding box center [869, 514] width 110 height 34
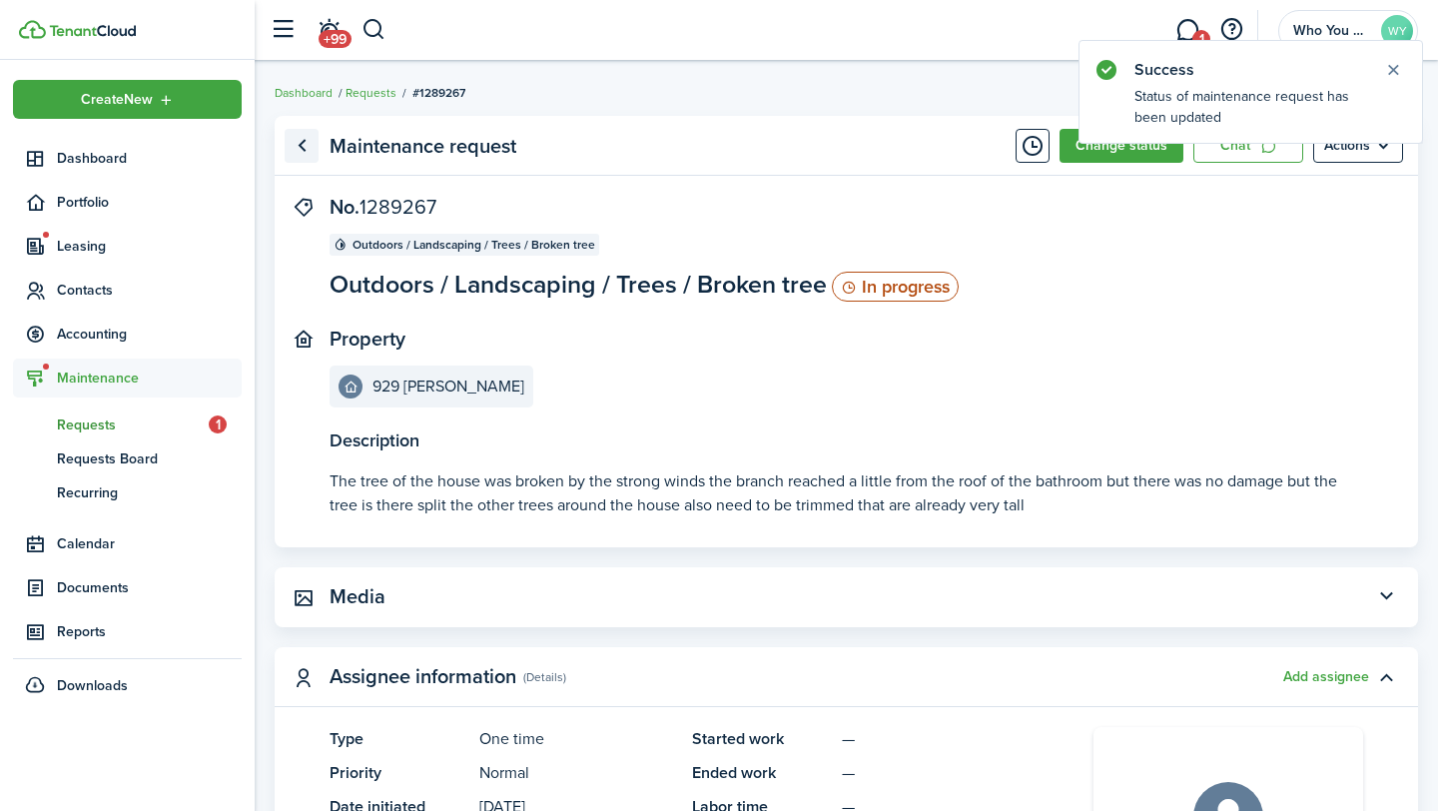
click at [300, 143] on link "Go back" at bounding box center [302, 146] width 34 height 34
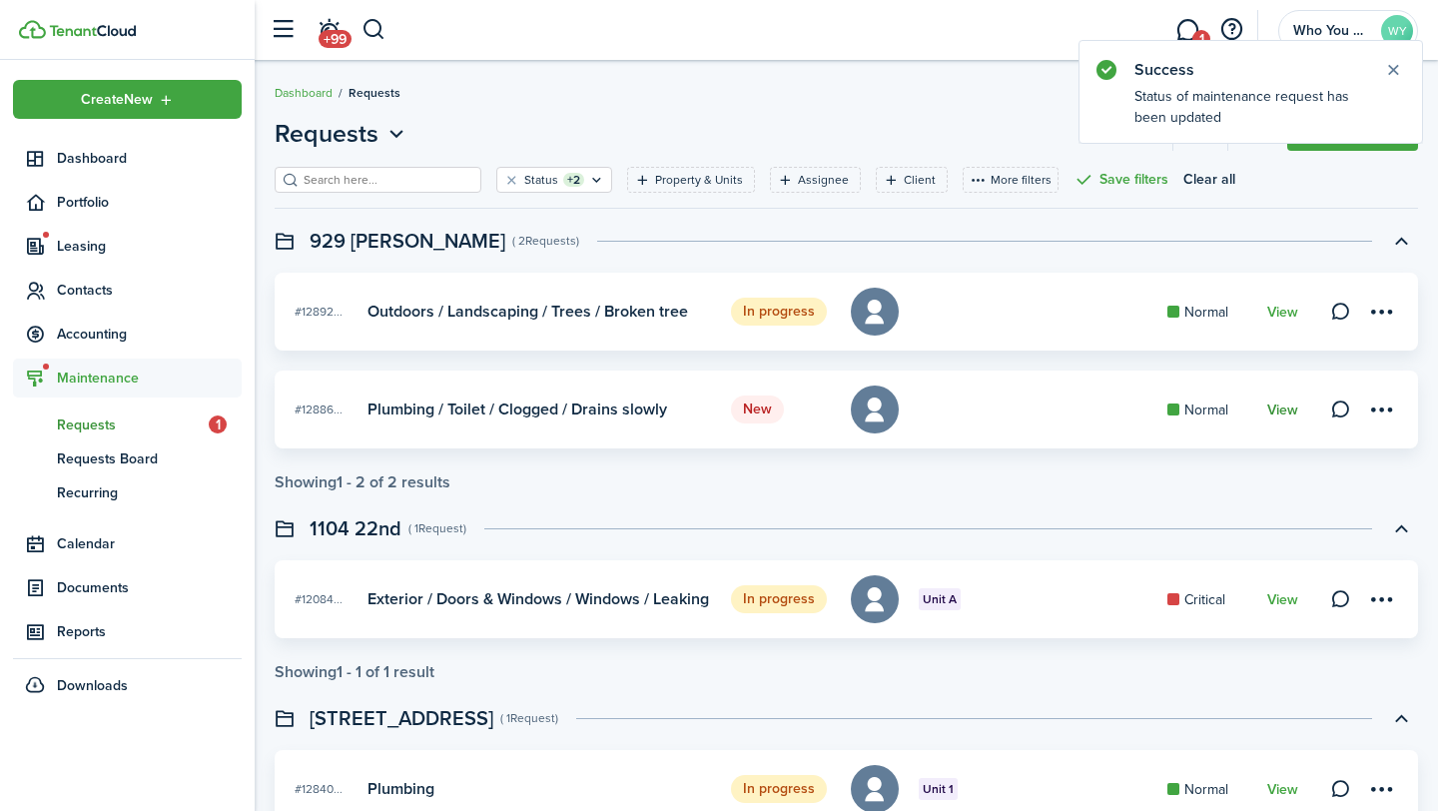
click at [1283, 410] on link "View" at bounding box center [1282, 410] width 31 height 16
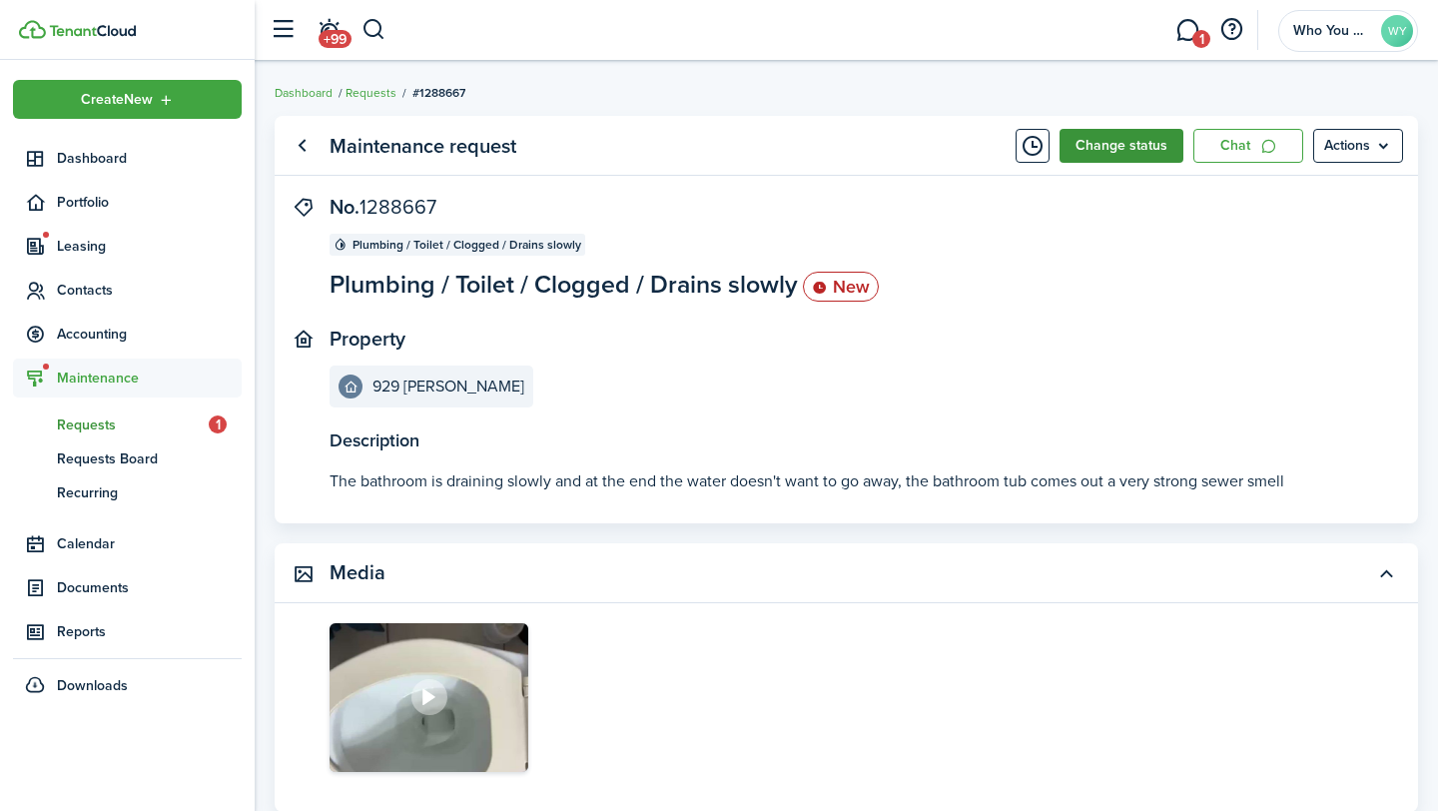
click at [1095, 154] on button "Change status" at bounding box center [1122, 146] width 124 height 34
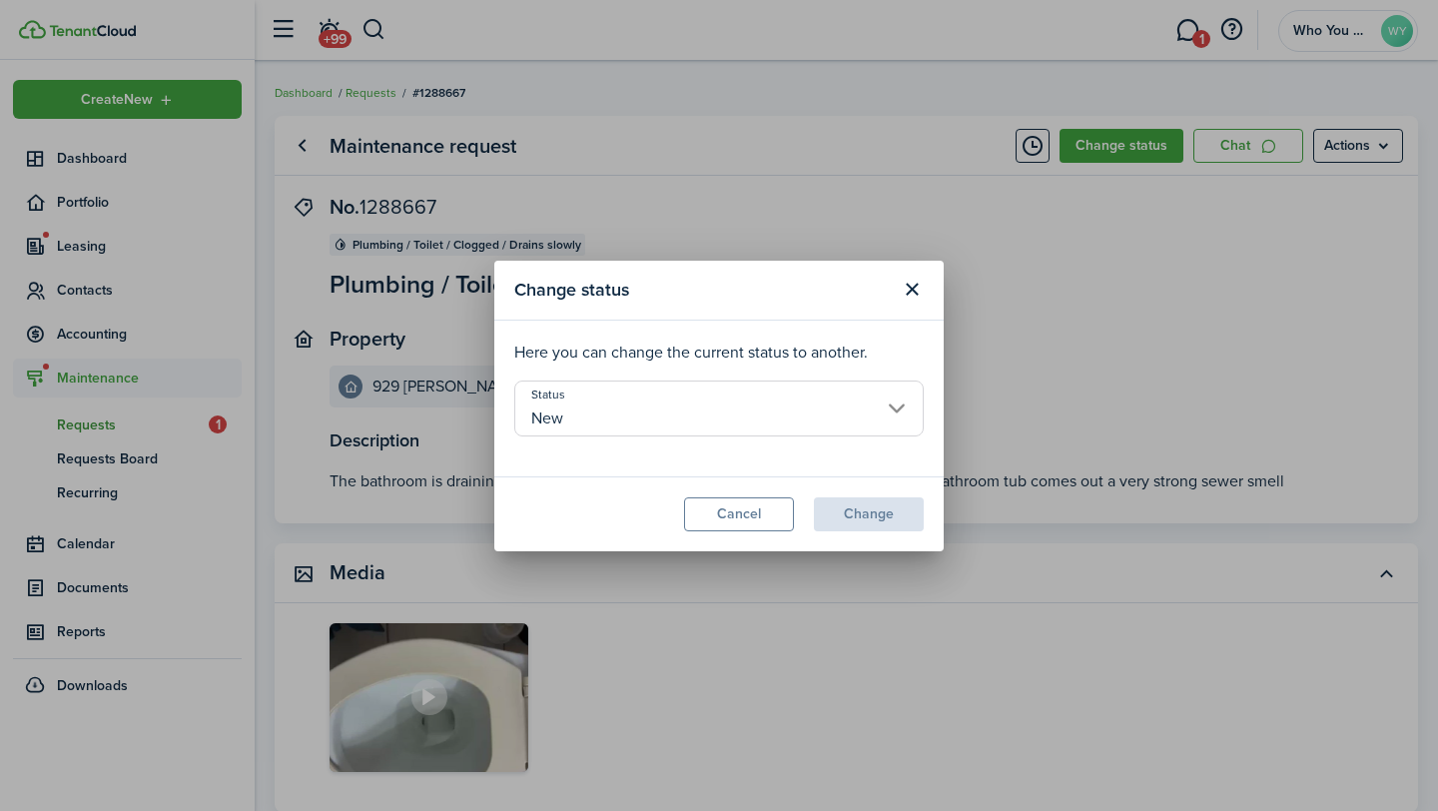
click at [823, 415] on input "New" at bounding box center [718, 408] width 409 height 56
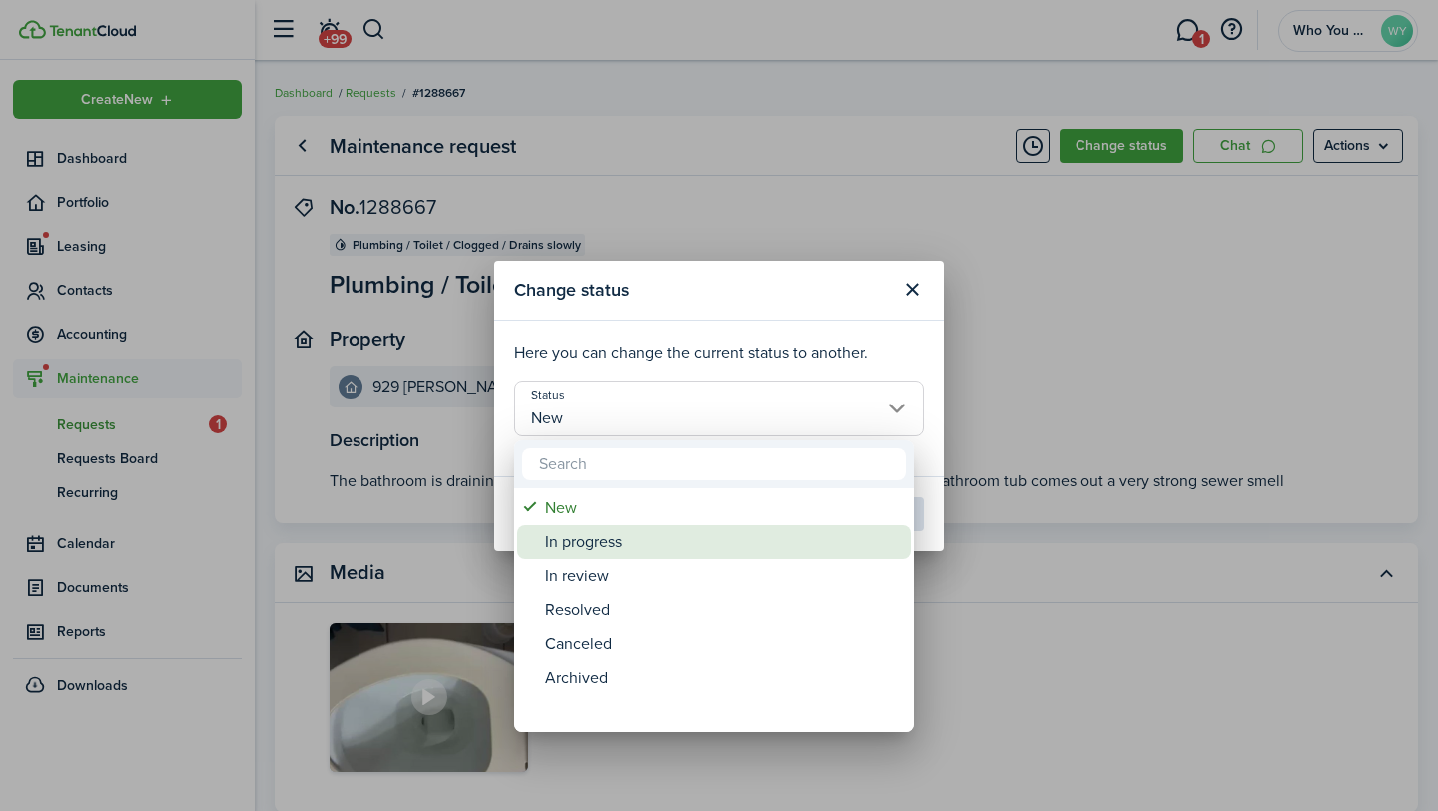
click at [802, 542] on div "In progress" at bounding box center [722, 542] width 354 height 34
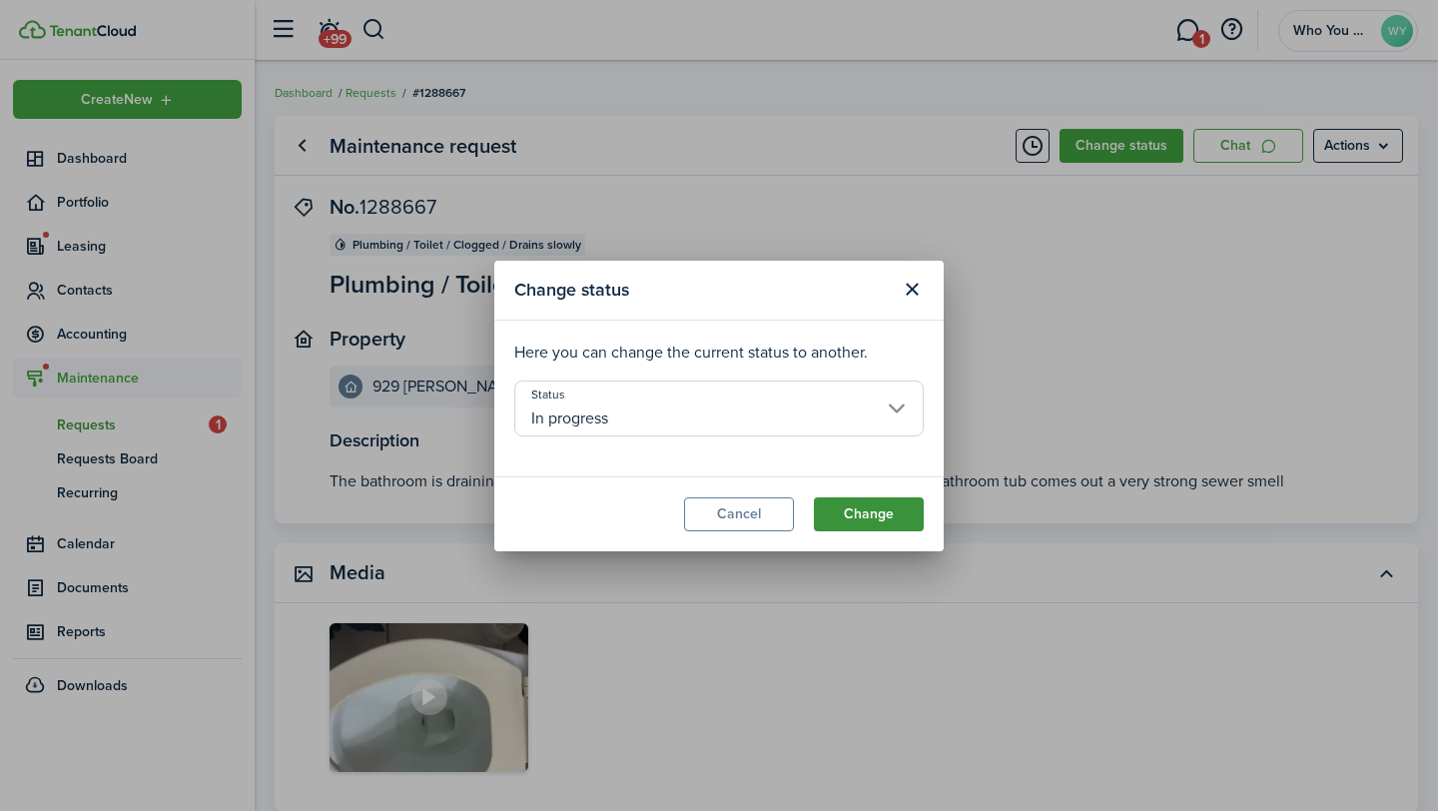
click at [874, 519] on button "Change" at bounding box center [869, 514] width 110 height 34
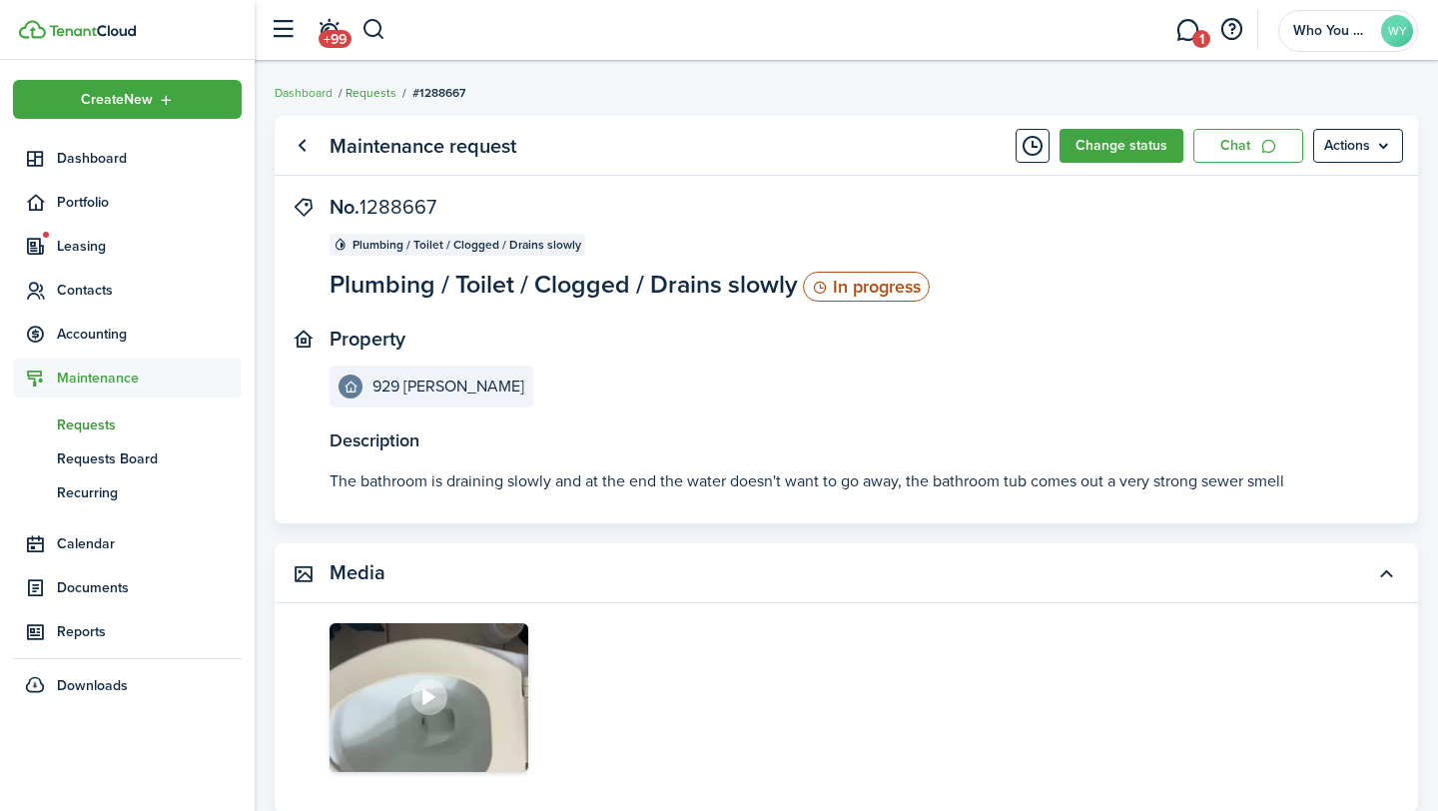
click at [379, 92] on link "Requests" at bounding box center [371, 93] width 51 height 18
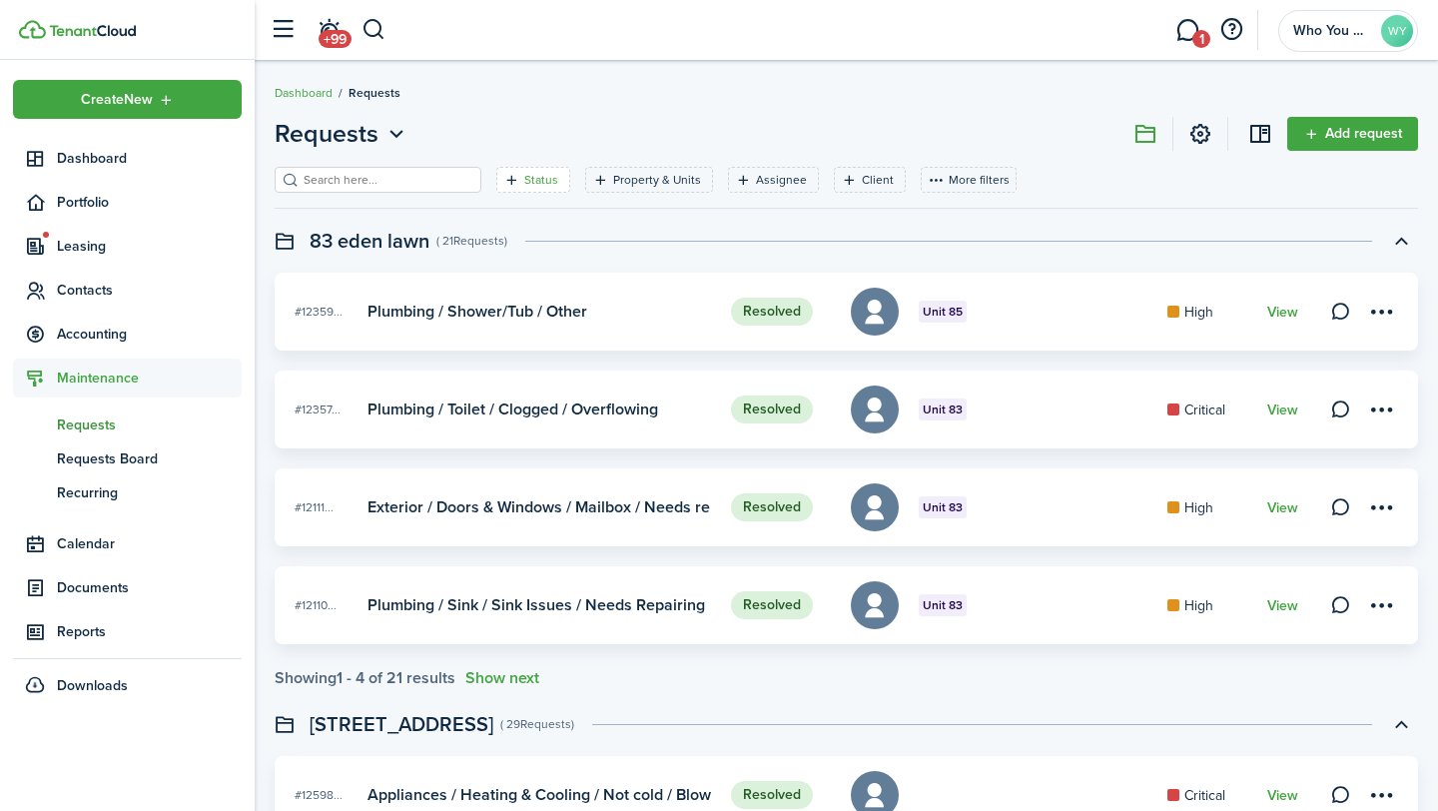
click at [524, 175] on filter-tag-label "Status" at bounding box center [541, 180] width 34 height 18
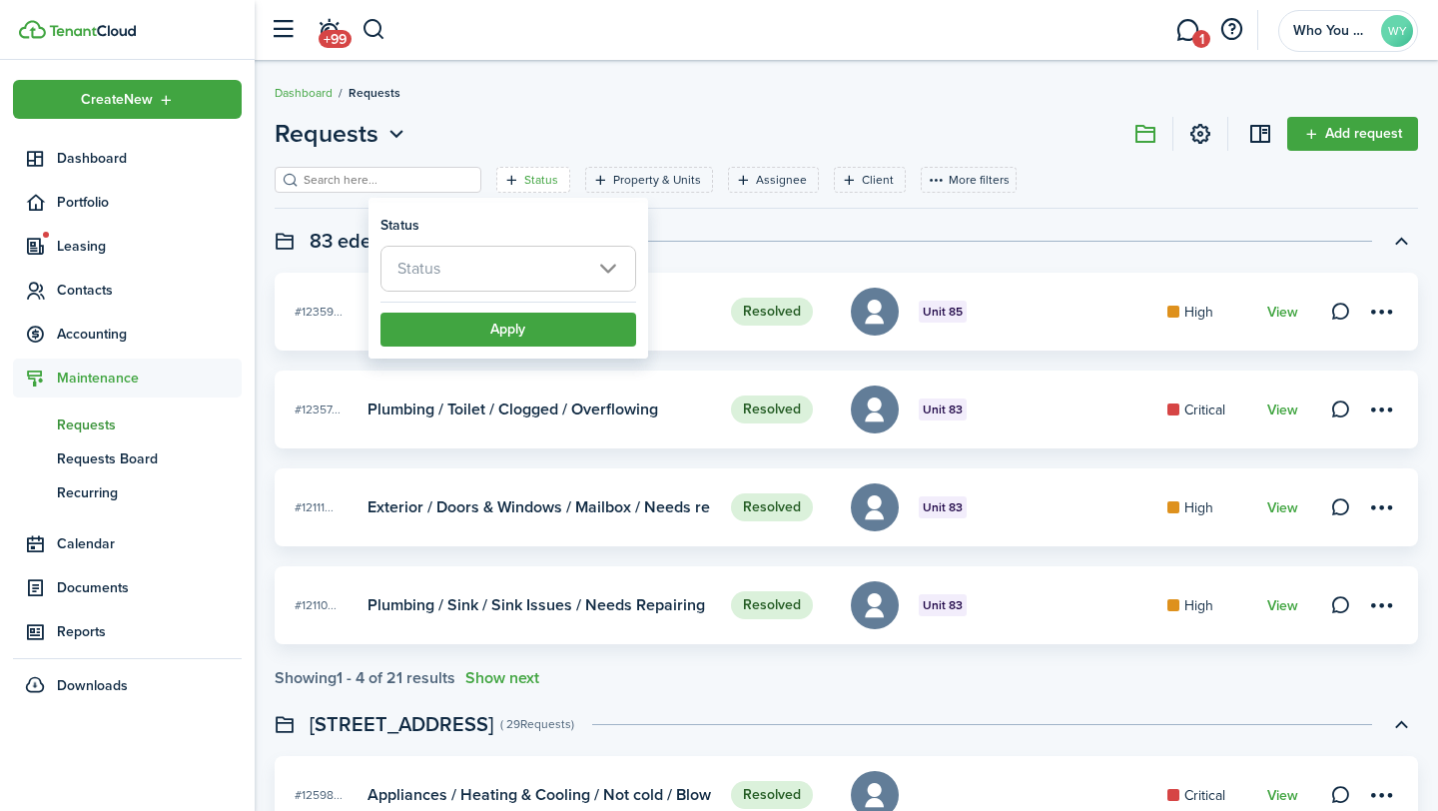
click at [544, 272] on span "Status" at bounding box center [508, 269] width 254 height 44
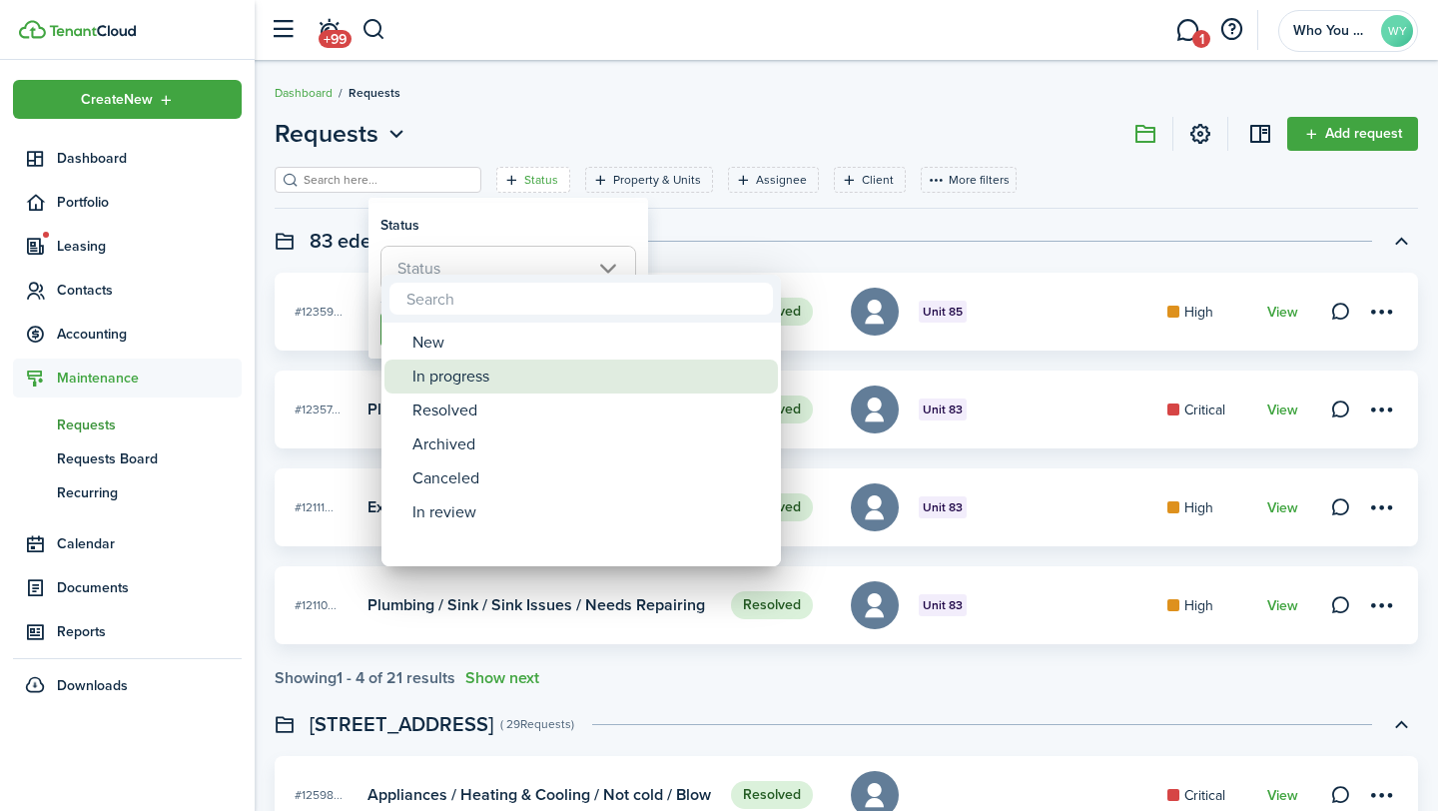
click at [551, 386] on div "In progress" at bounding box center [589, 377] width 354 height 34
click at [537, 232] on div at bounding box center [719, 405] width 1758 height 1130
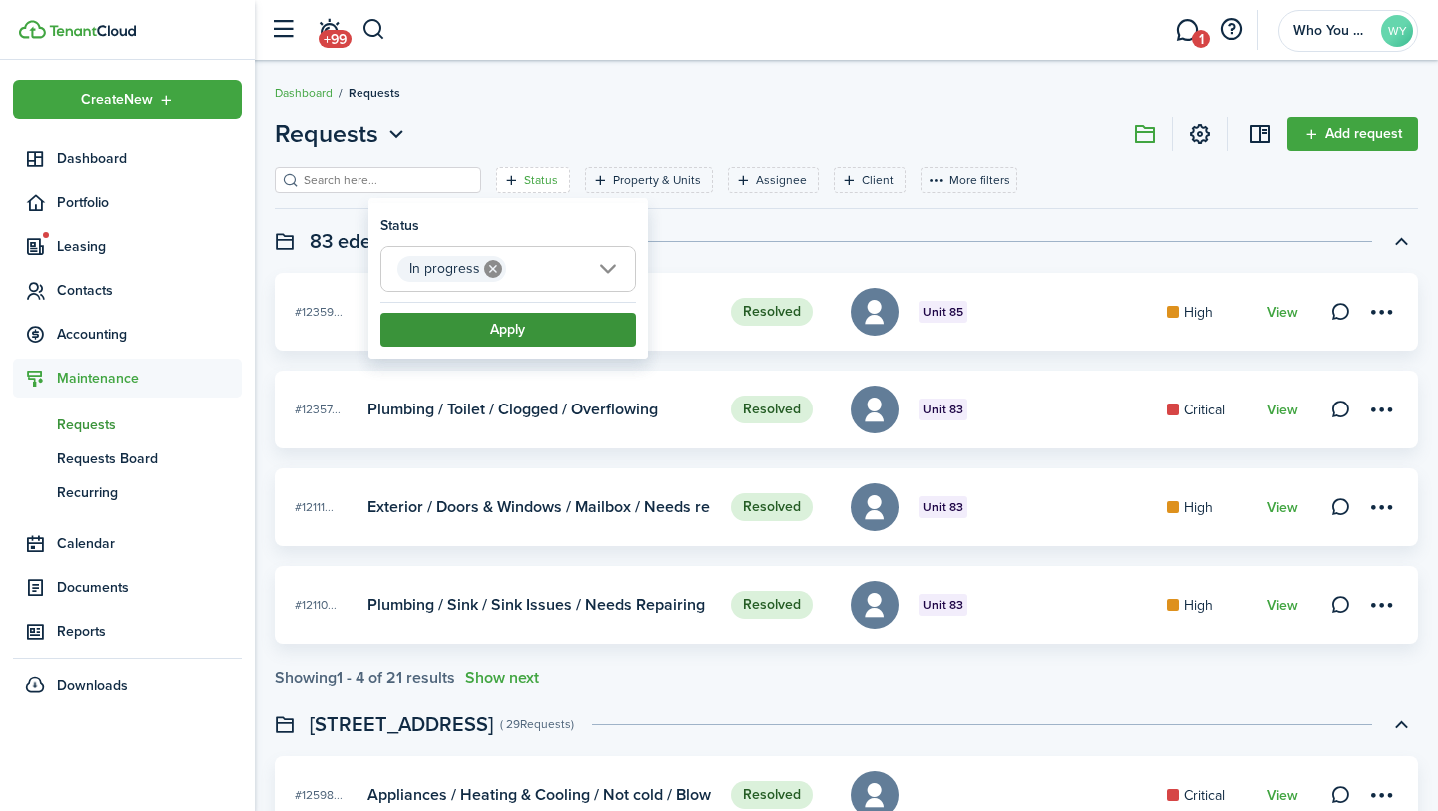
click at [551, 339] on button "Apply" at bounding box center [508, 330] width 256 height 34
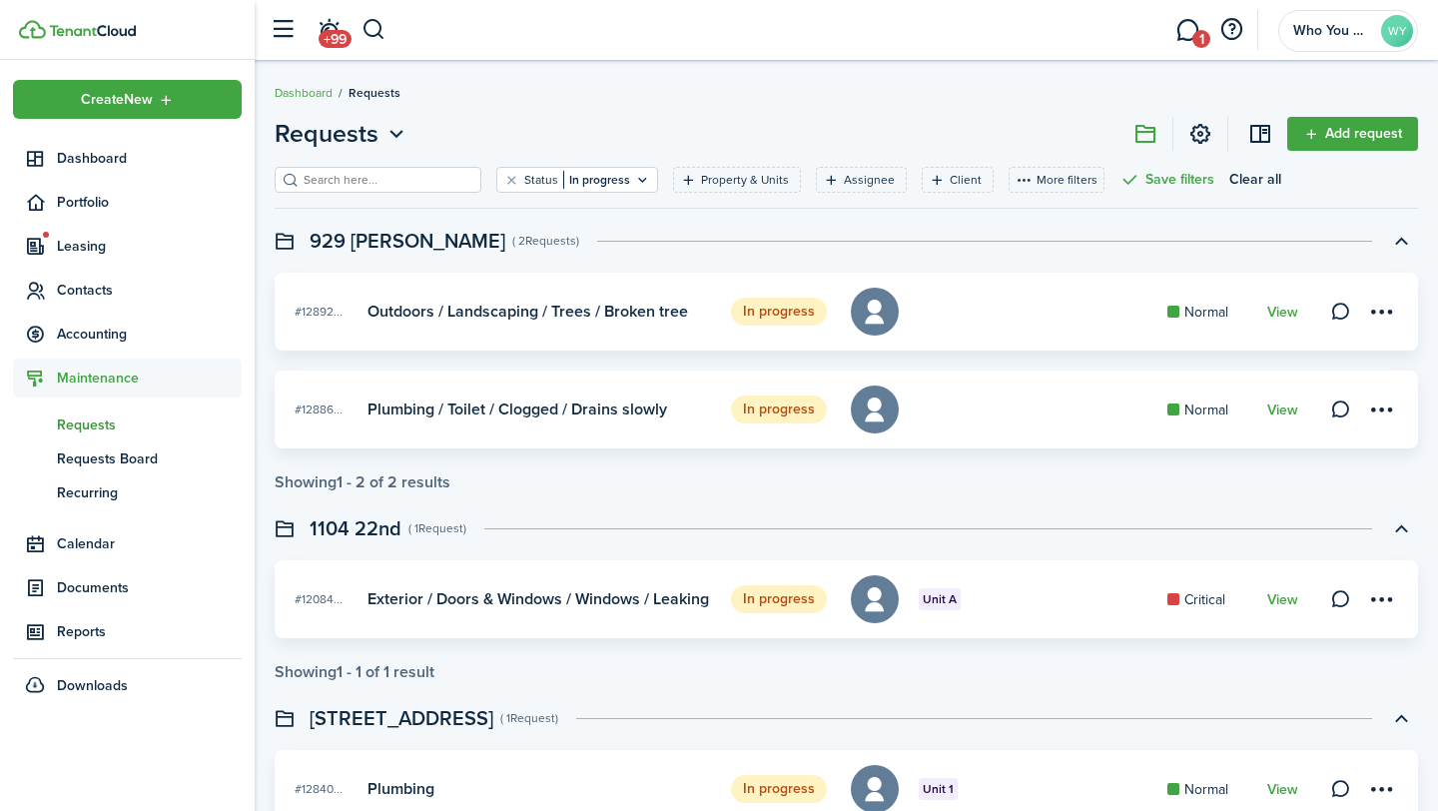
scroll to position [115, 0]
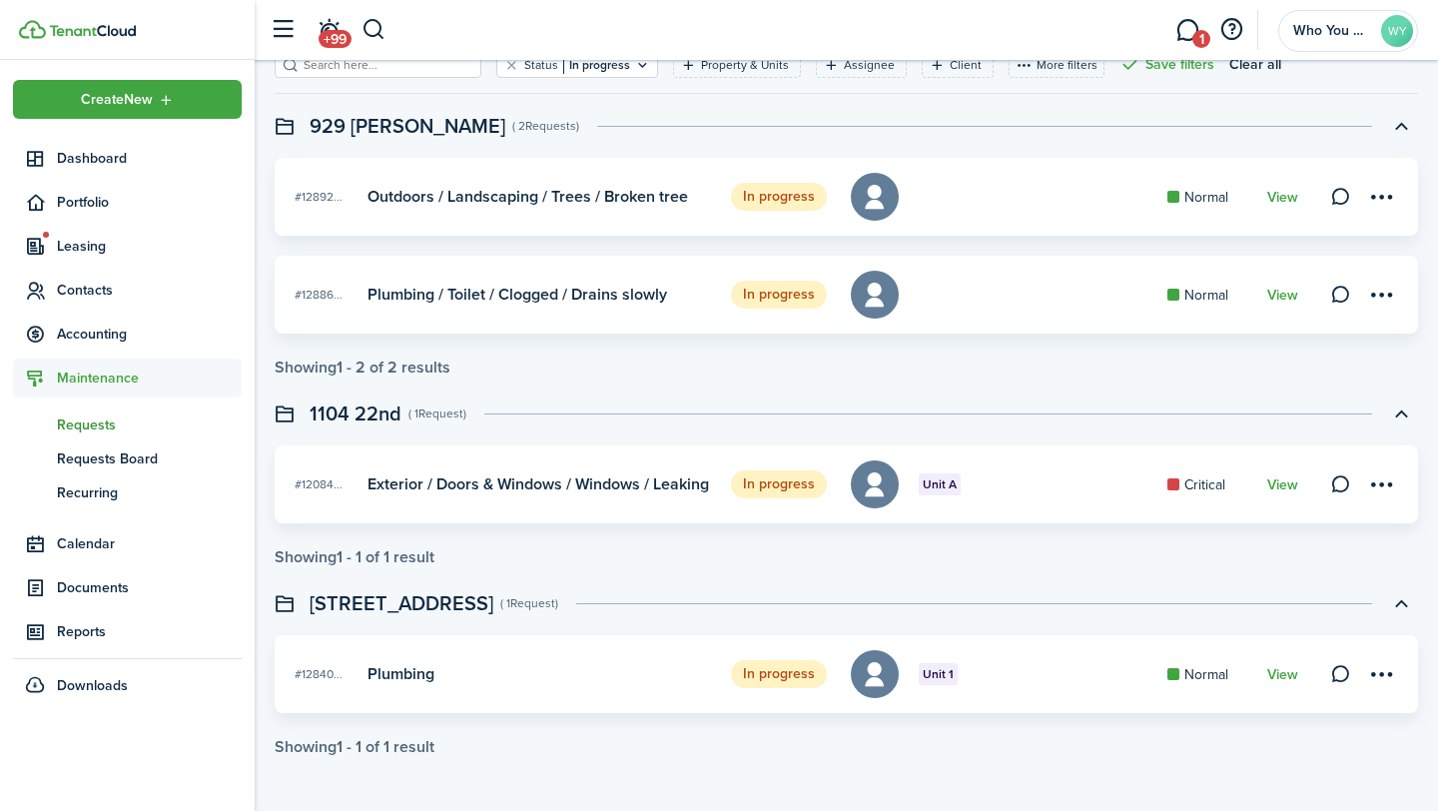
click at [1279, 676] on link "View" at bounding box center [1282, 675] width 31 height 16
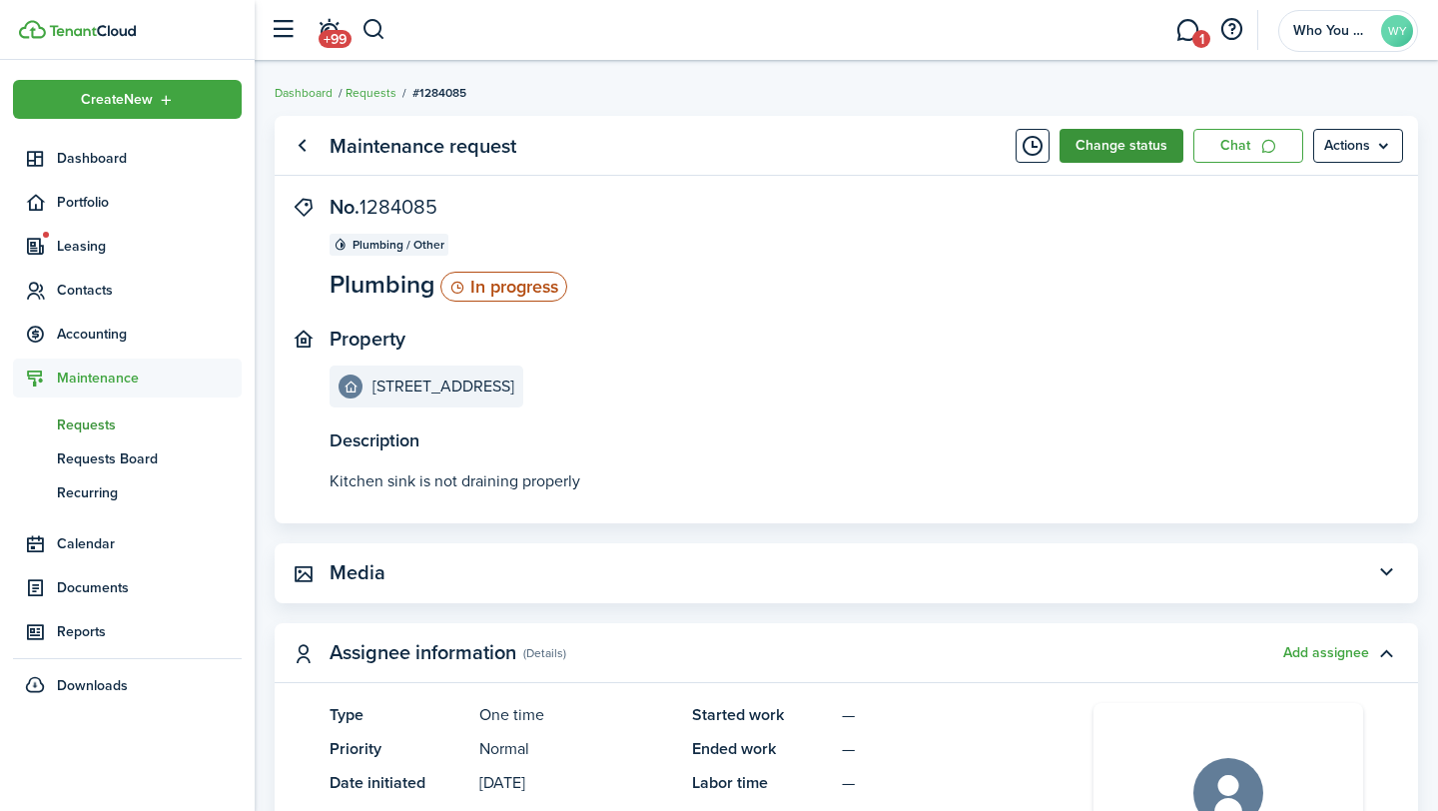
click at [1137, 146] on button "Change status" at bounding box center [1122, 146] width 124 height 34
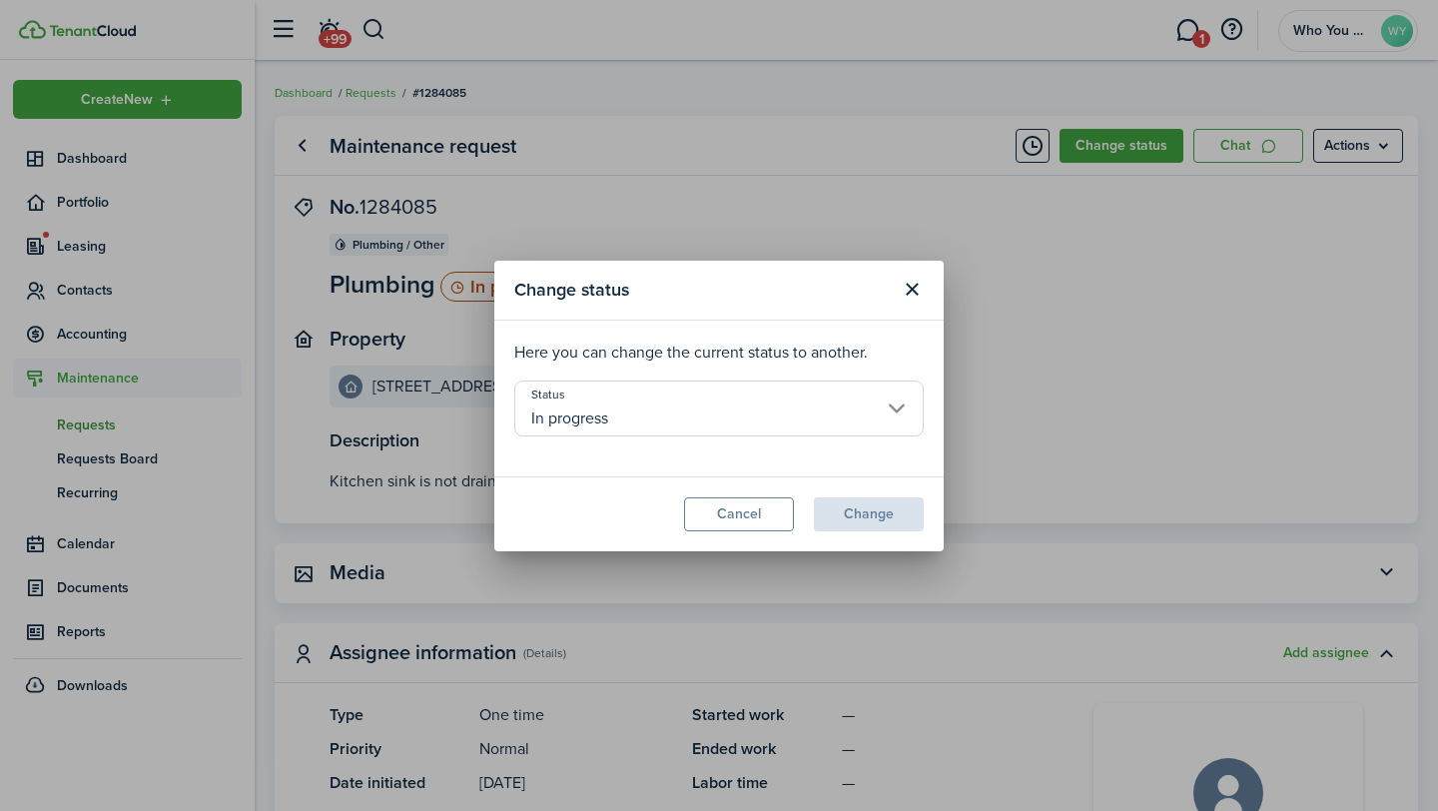
click at [726, 397] on input "In progress" at bounding box center [718, 408] width 409 height 56
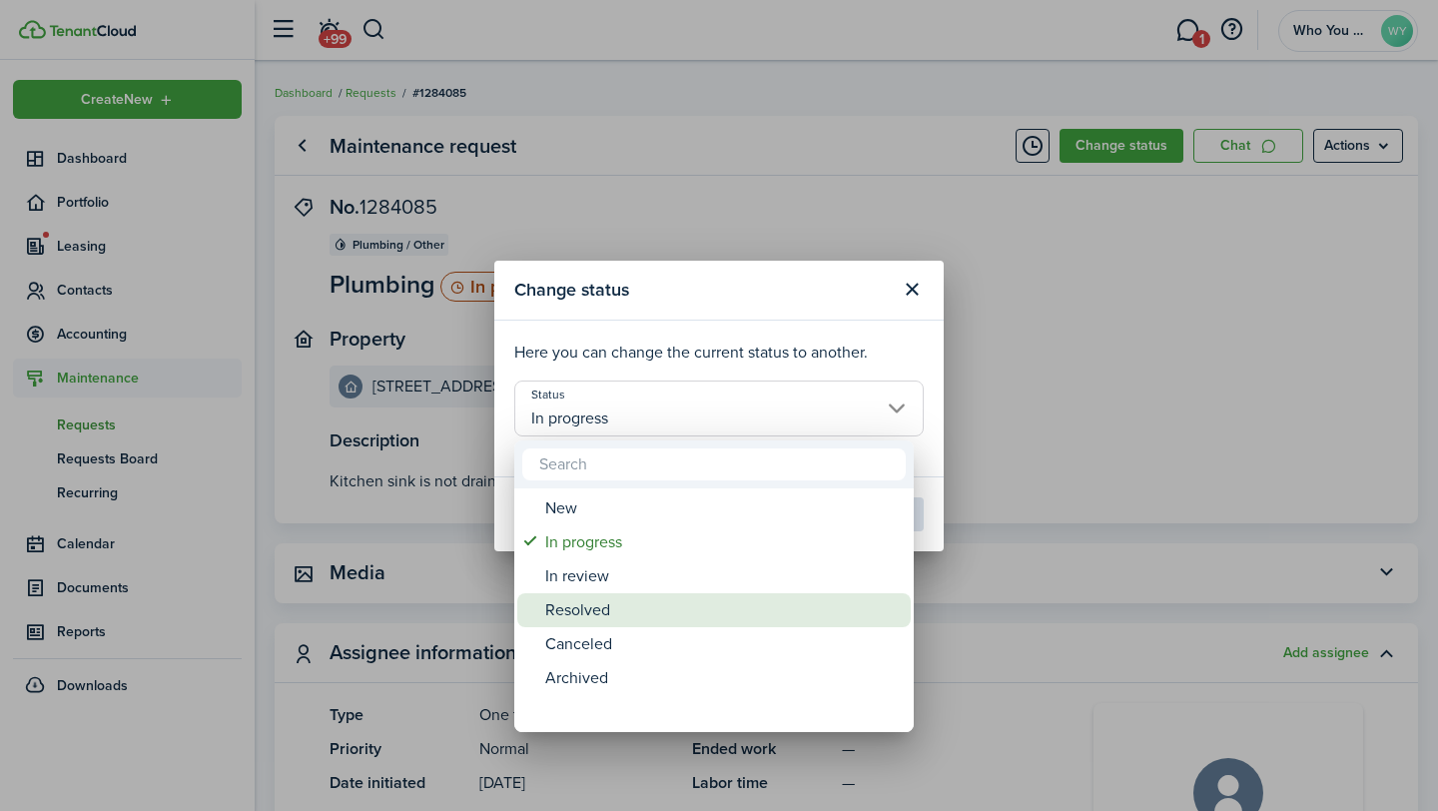
click at [721, 596] on div "Resolved" at bounding box center [722, 610] width 354 height 34
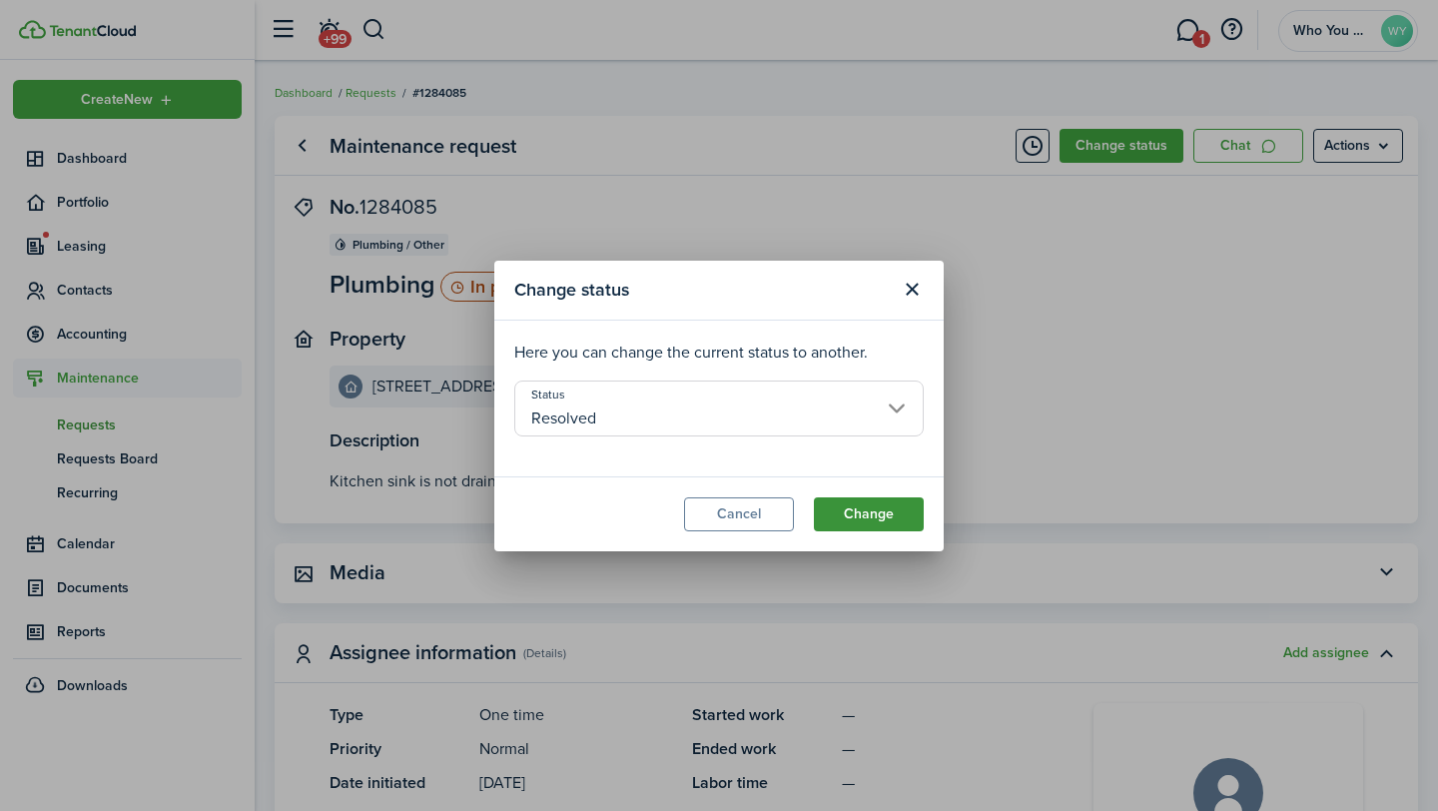
click at [867, 510] on button "Change" at bounding box center [869, 514] width 110 height 34
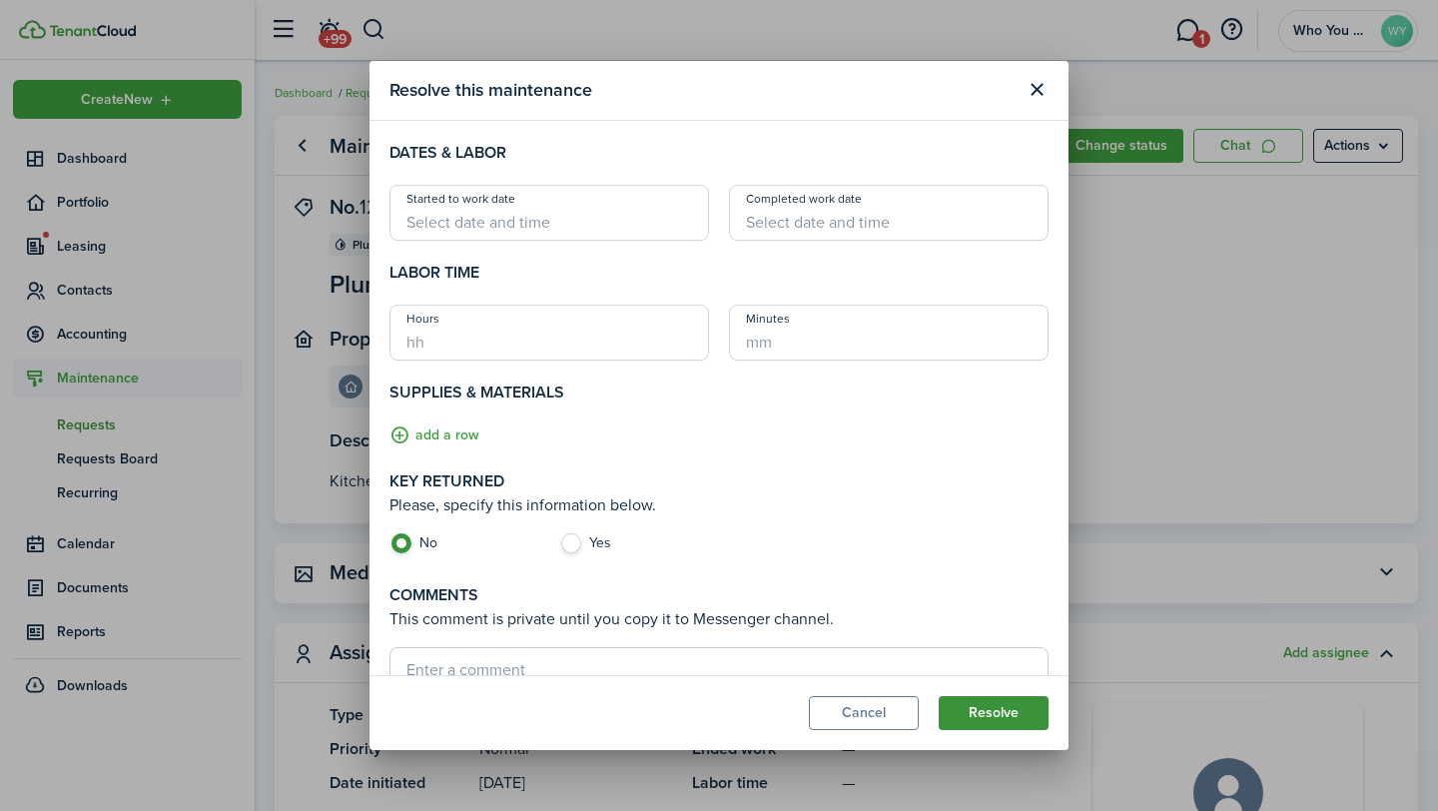
click at [1022, 724] on button "Resolve" at bounding box center [994, 713] width 110 height 34
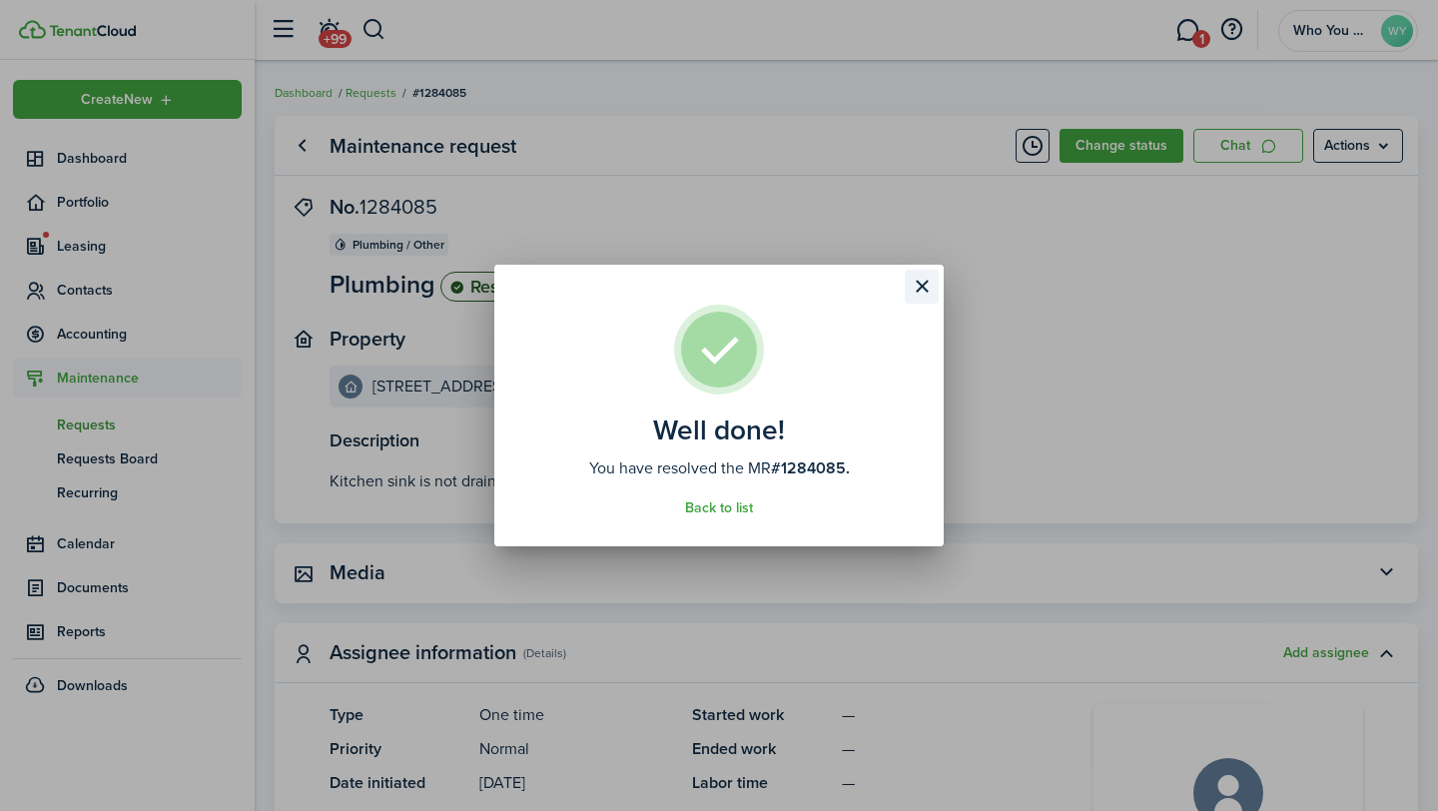
click at [910, 287] on button "Close modal" at bounding box center [922, 287] width 34 height 34
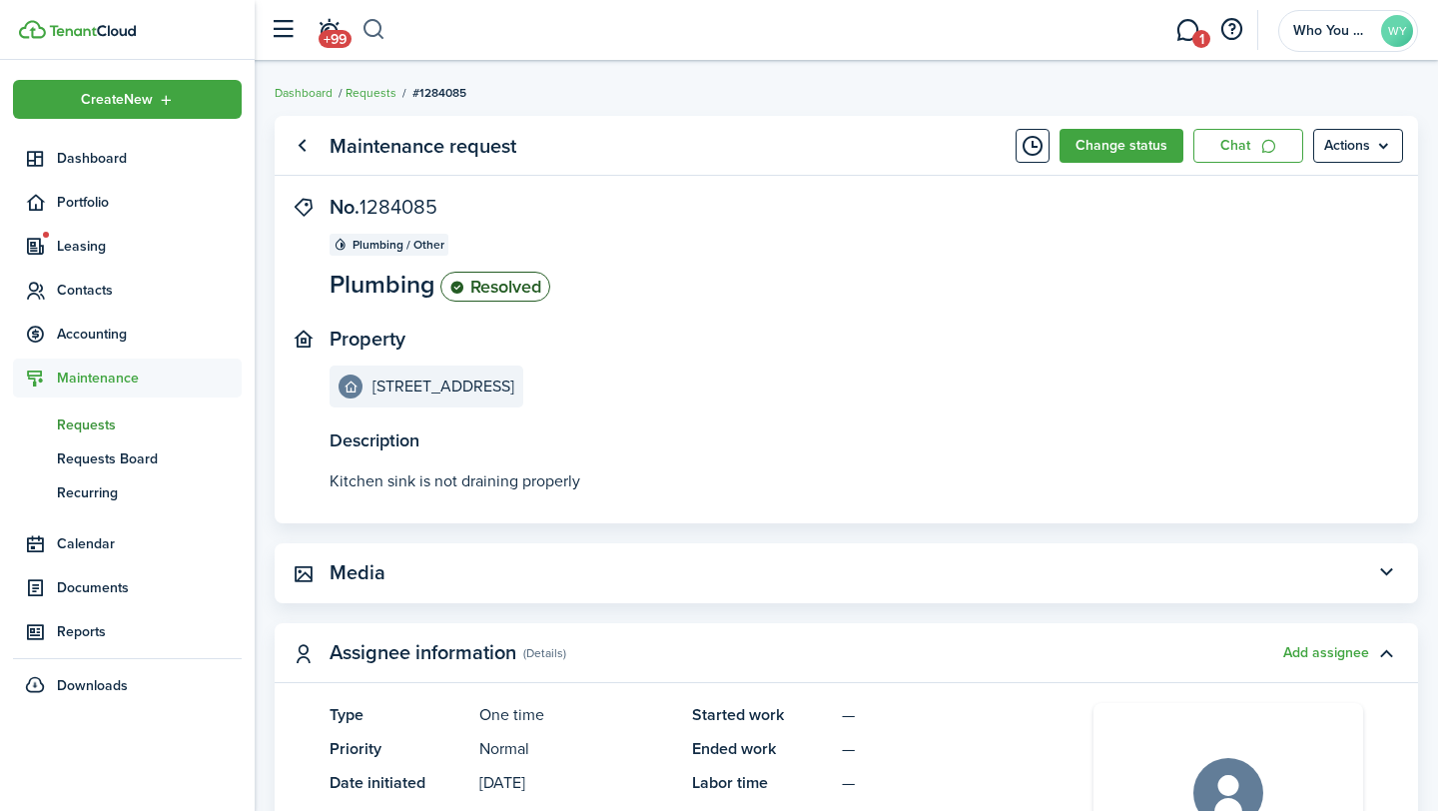
click at [377, 33] on button "button" at bounding box center [374, 30] width 25 height 34
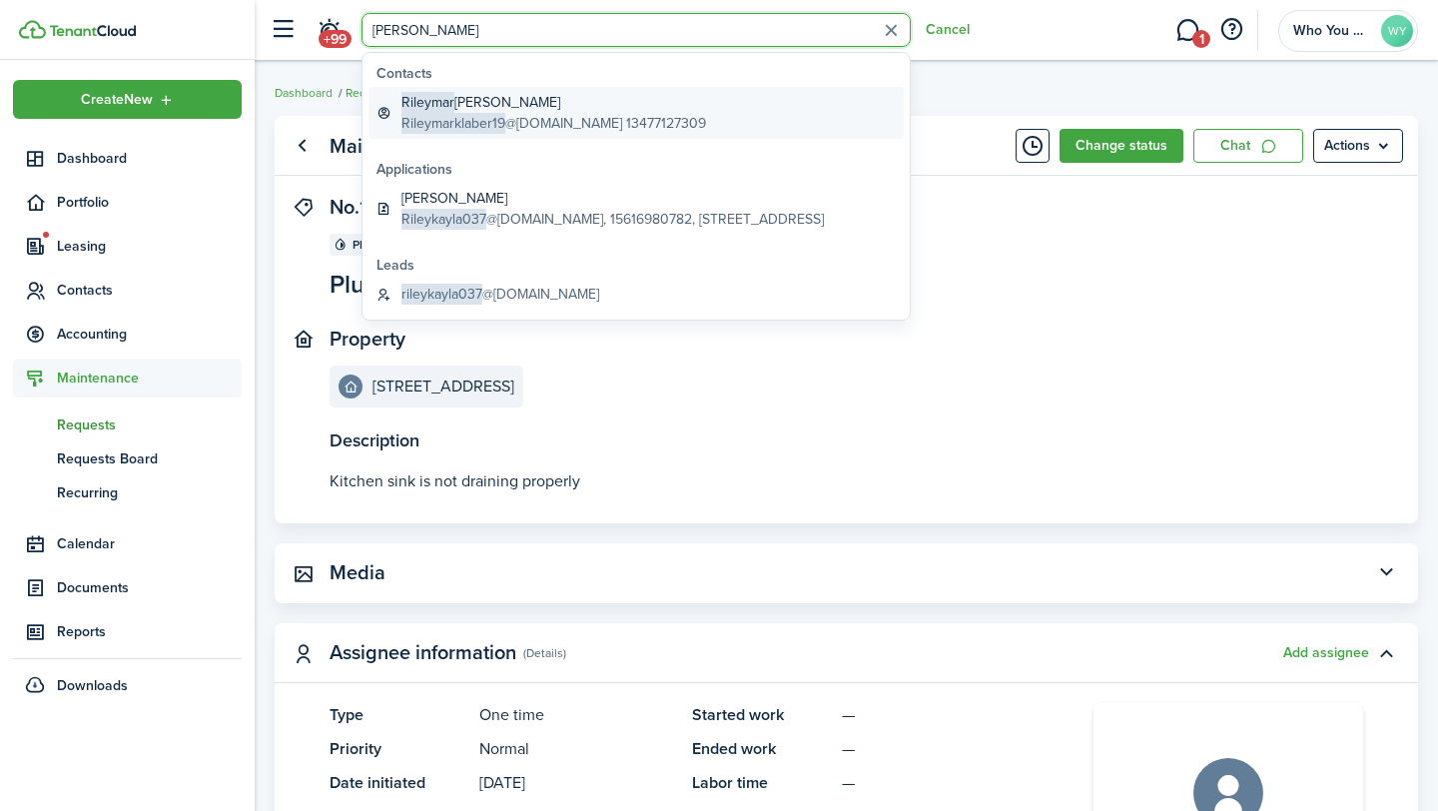
click at [446, 114] on span "Rileymarklaber19" at bounding box center [453, 123] width 104 height 21
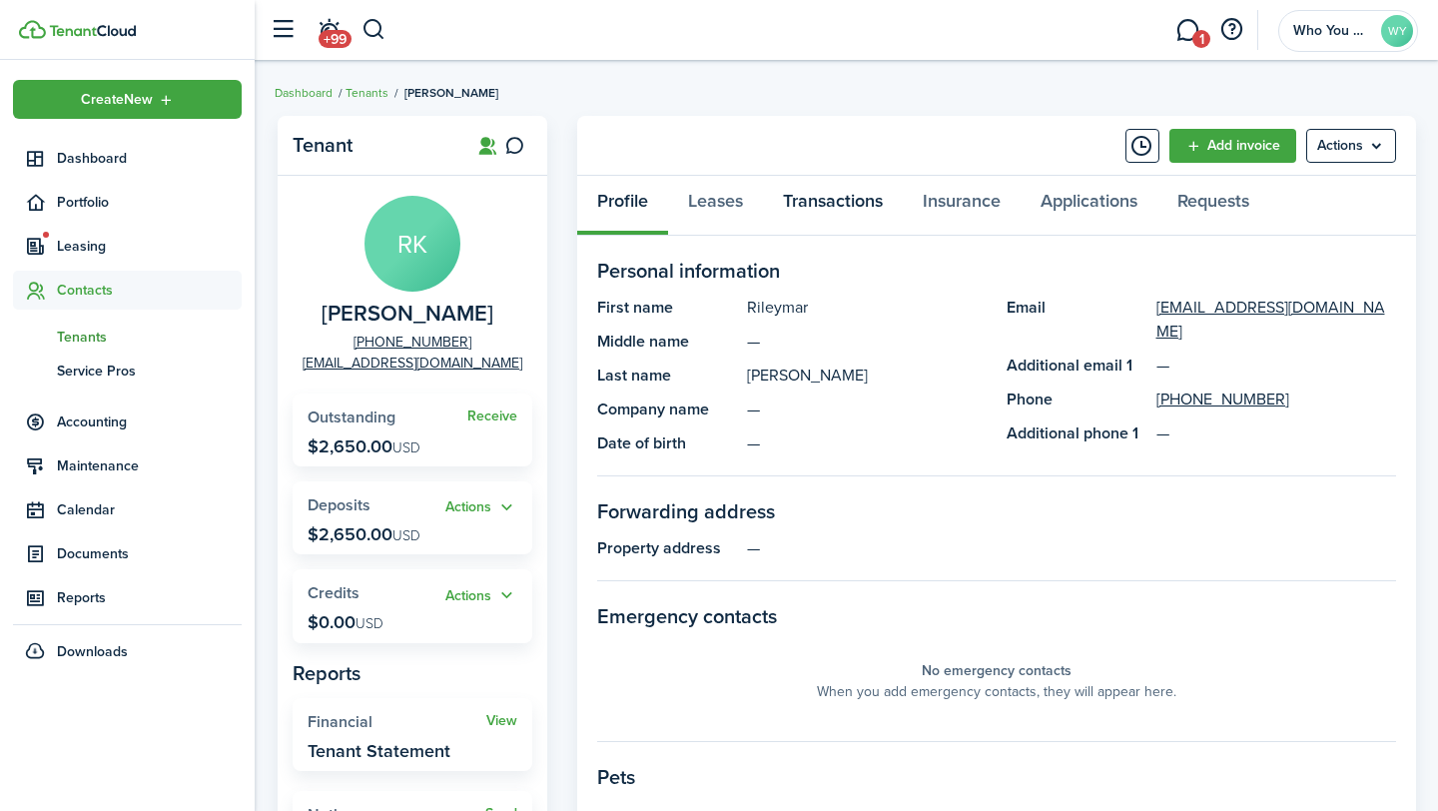
click at [835, 210] on link "Transactions" at bounding box center [833, 206] width 140 height 60
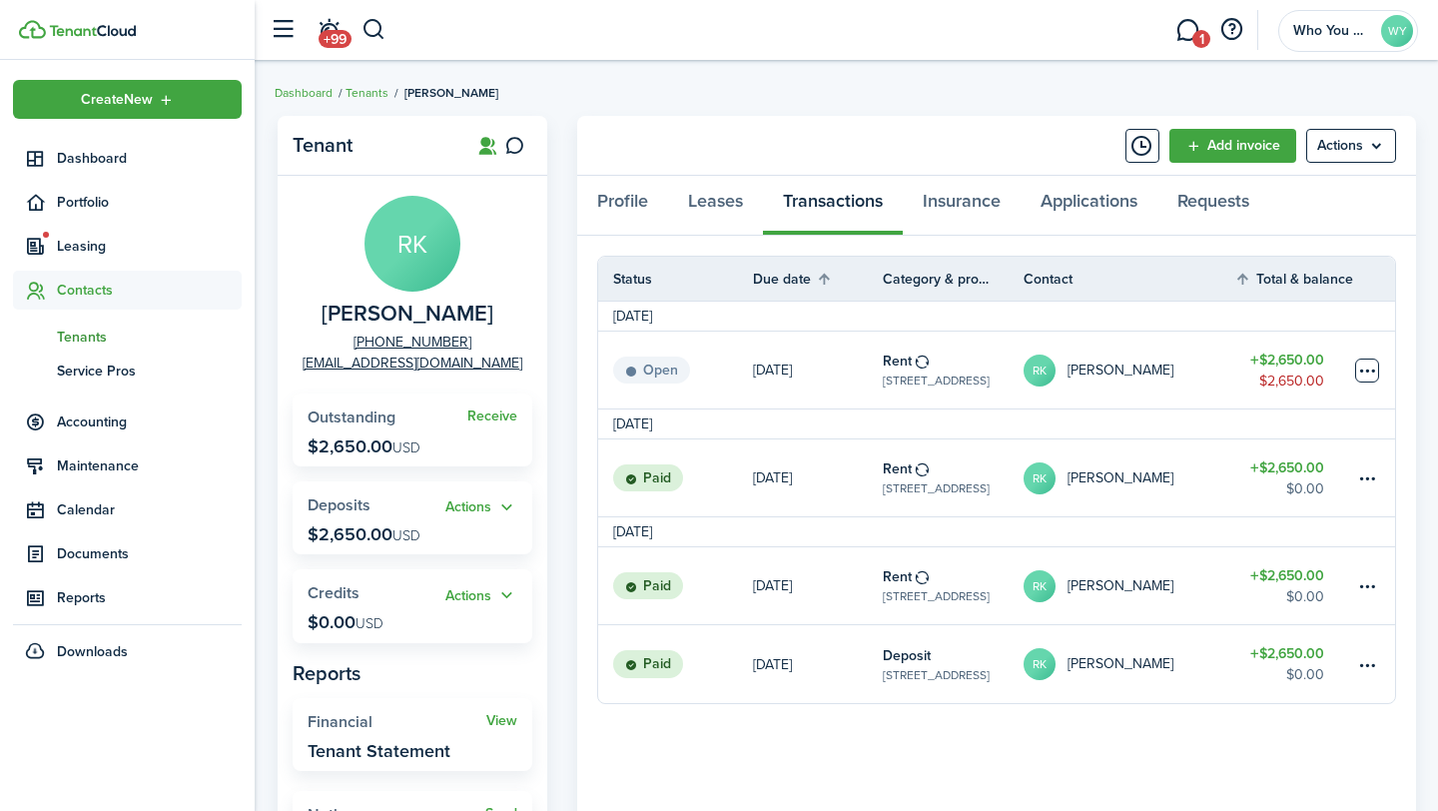
click at [1371, 370] on table-menu-btn-icon at bounding box center [1367, 371] width 24 height 24
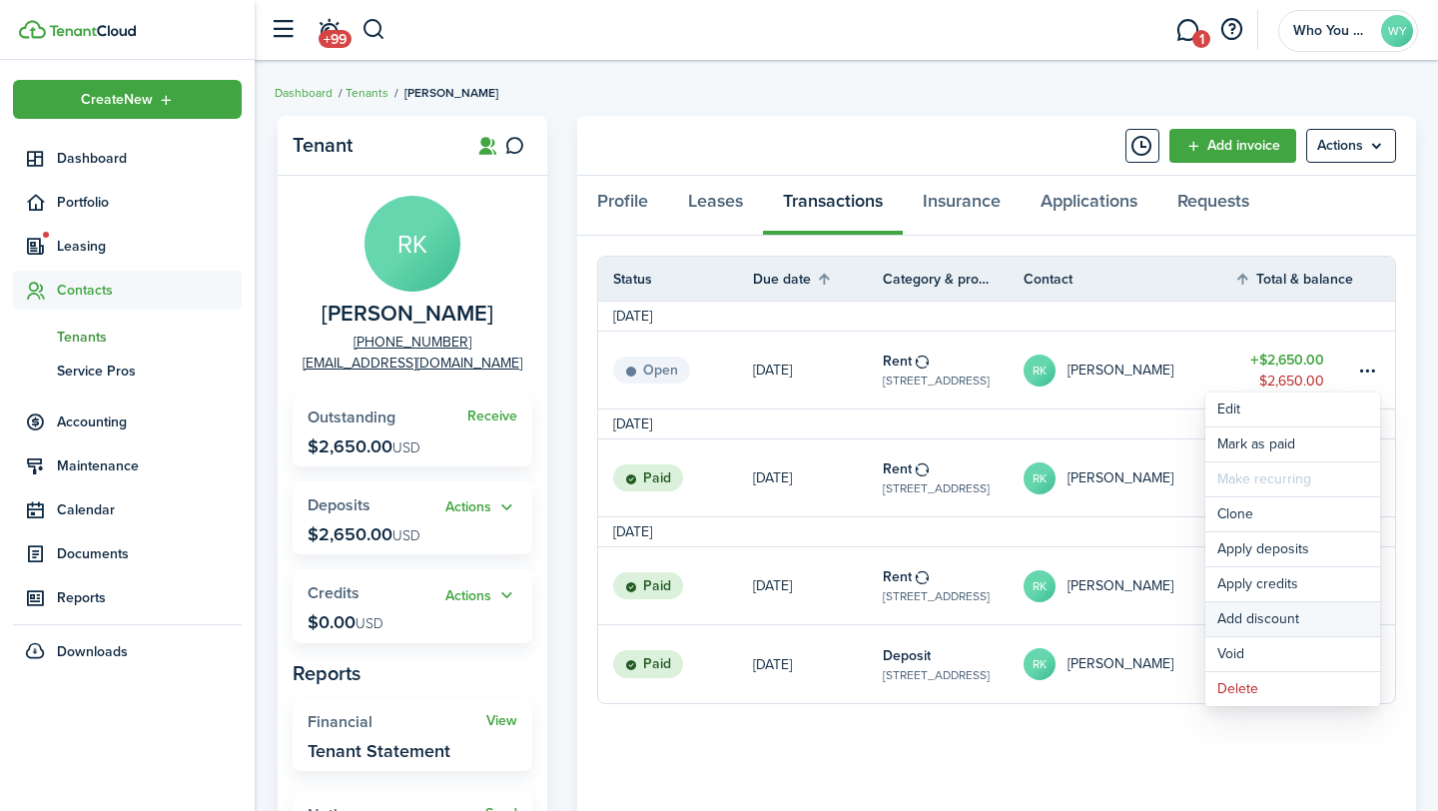
click at [1297, 614] on button "Add discount" at bounding box center [1292, 619] width 175 height 34
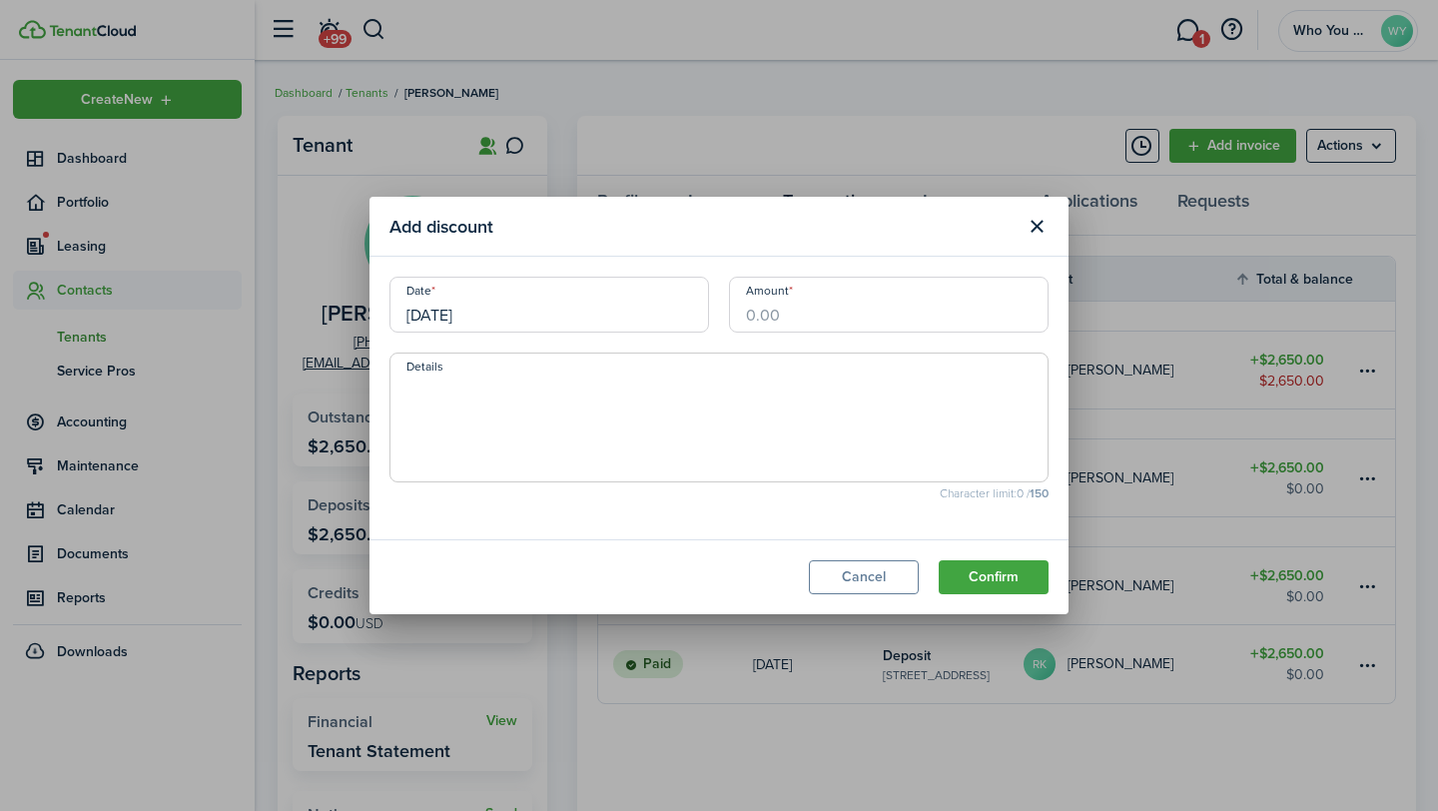
click at [806, 320] on input "Amount" at bounding box center [889, 305] width 320 height 56
click at [821, 403] on textarea "Details" at bounding box center [718, 423] width 657 height 96
click at [986, 577] on button "Confirm" at bounding box center [994, 577] width 110 height 34
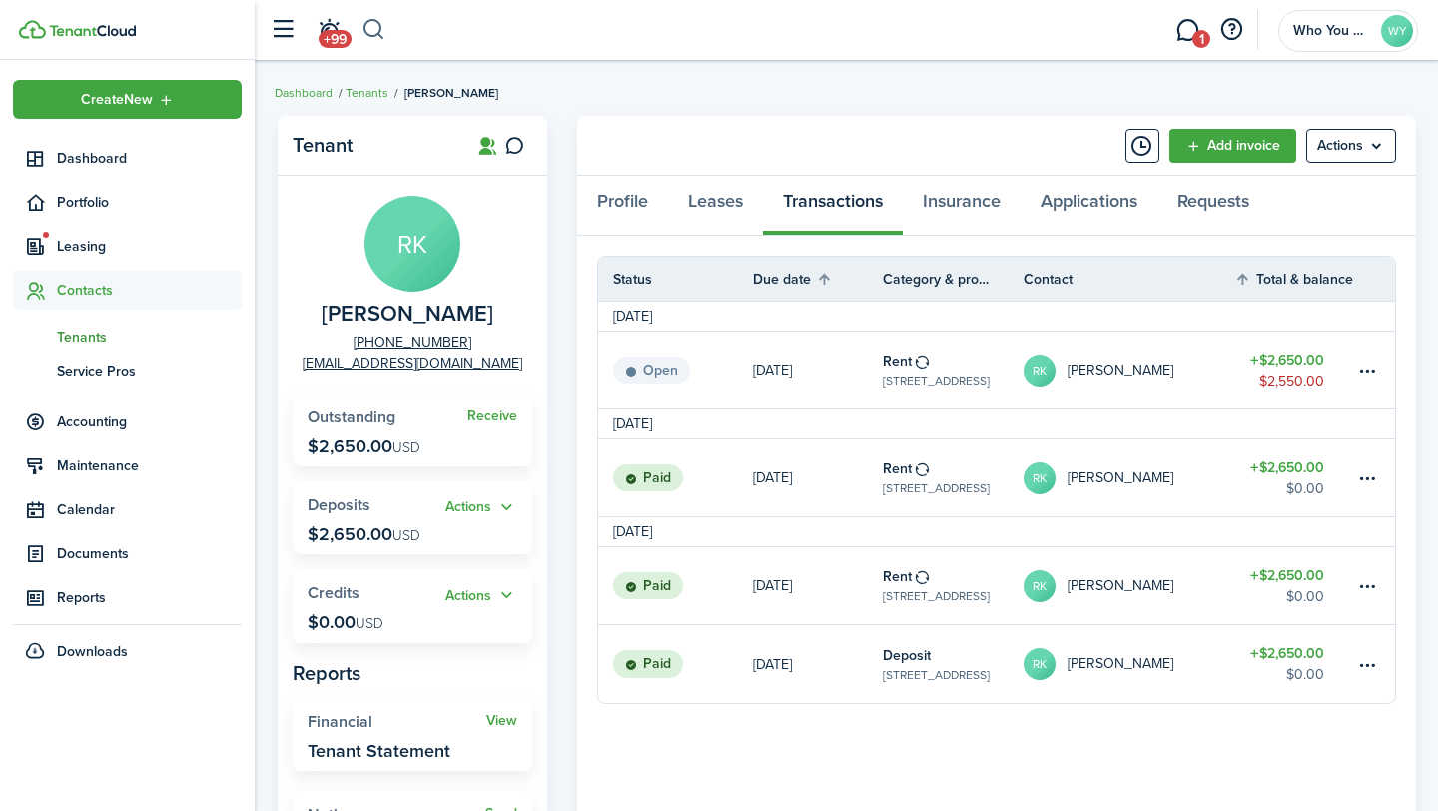
click at [367, 33] on button "button" at bounding box center [374, 30] width 25 height 34
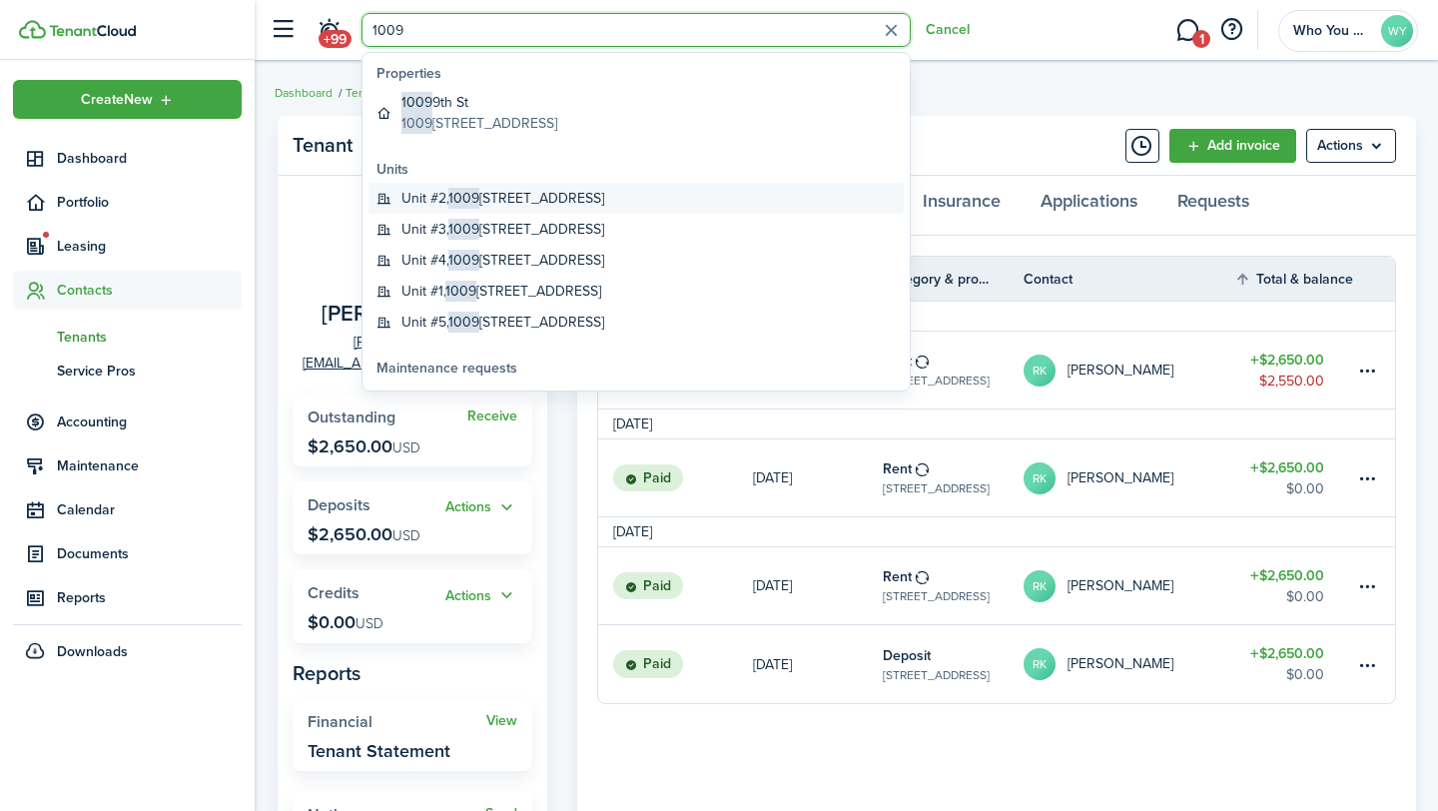
click at [518, 204] on global-search-item-title "[STREET_ADDRESS]" at bounding box center [502, 198] width 203 height 21
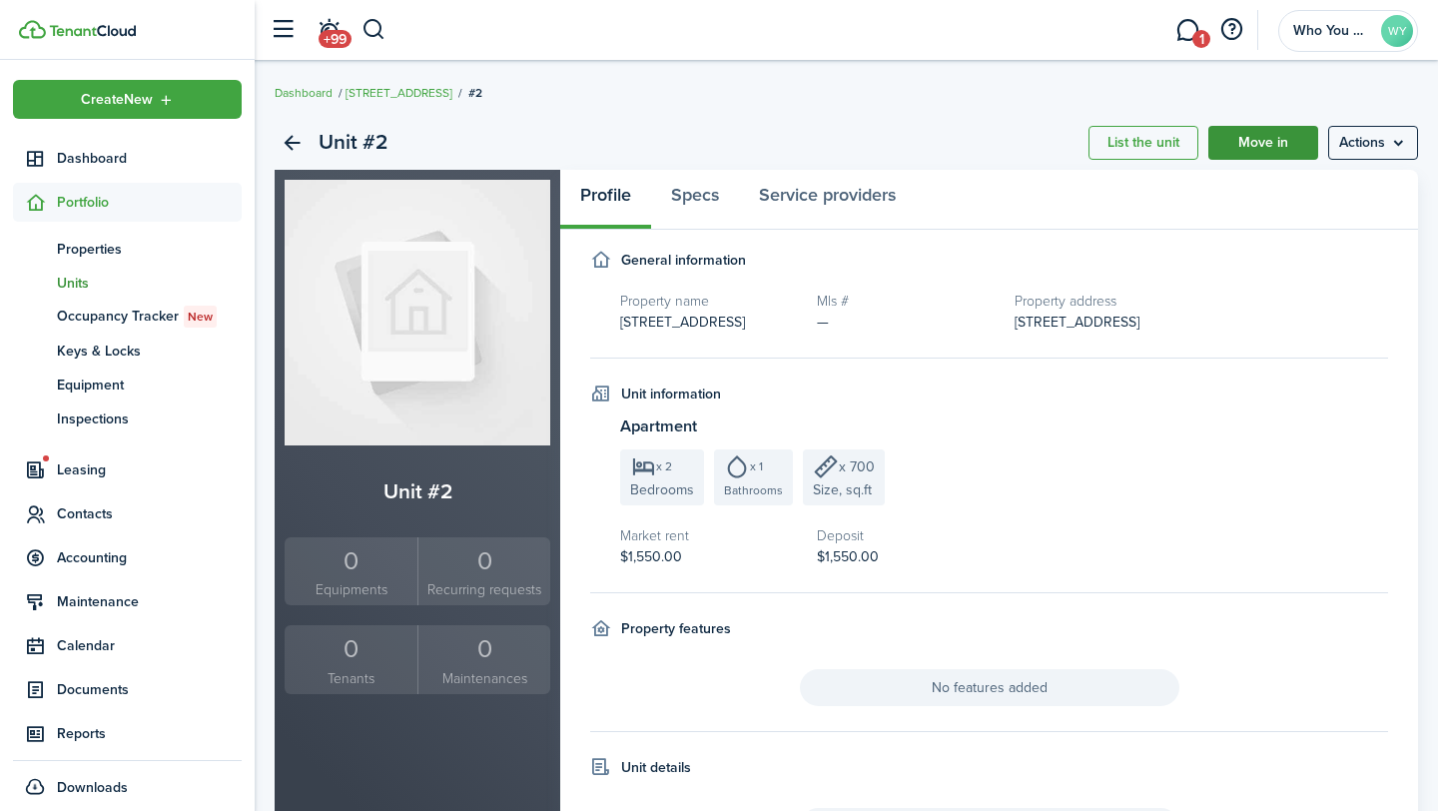
click at [1278, 147] on link "Move in" at bounding box center [1263, 143] width 110 height 34
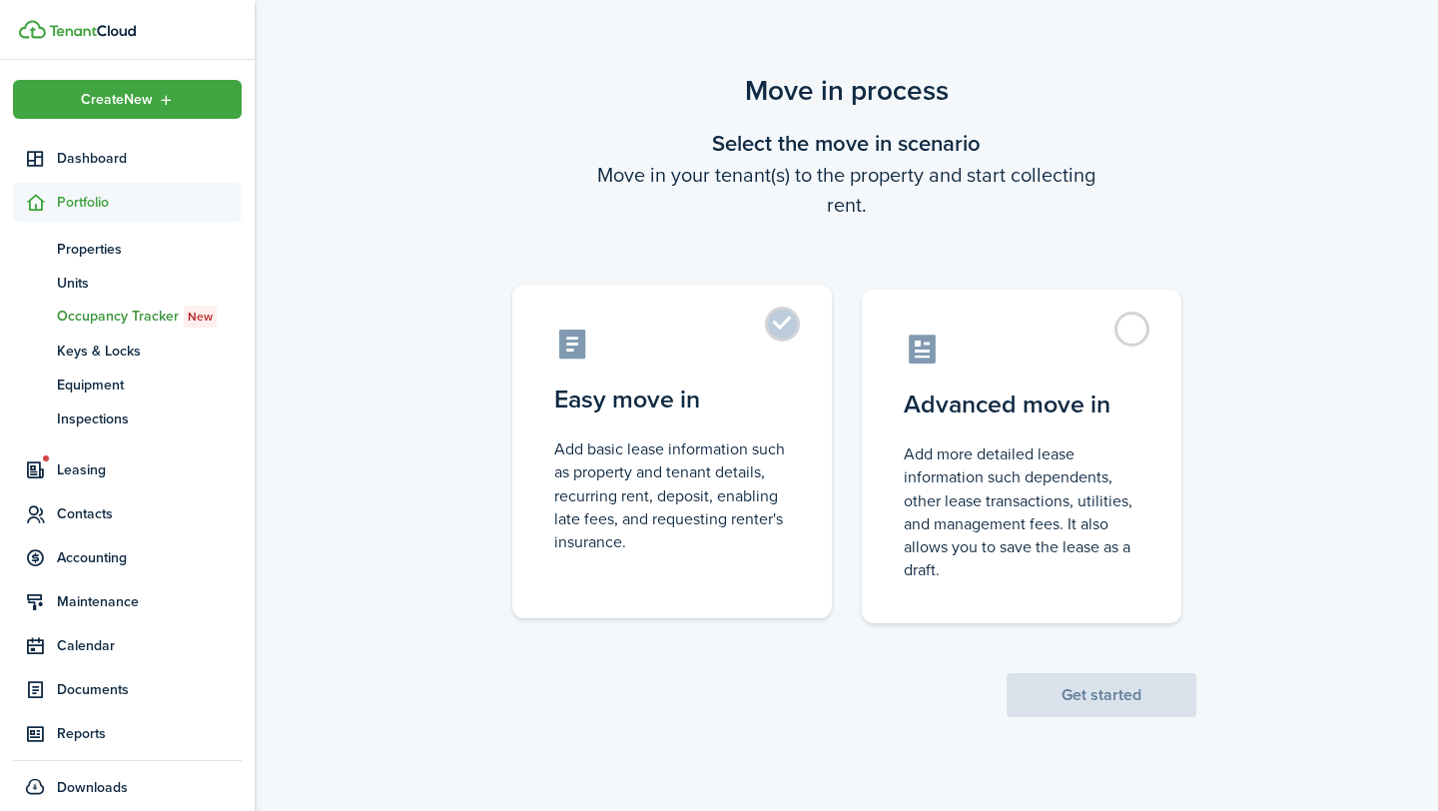
click at [775, 342] on control-radio-card-icon at bounding box center [672, 344] width 236 height 35
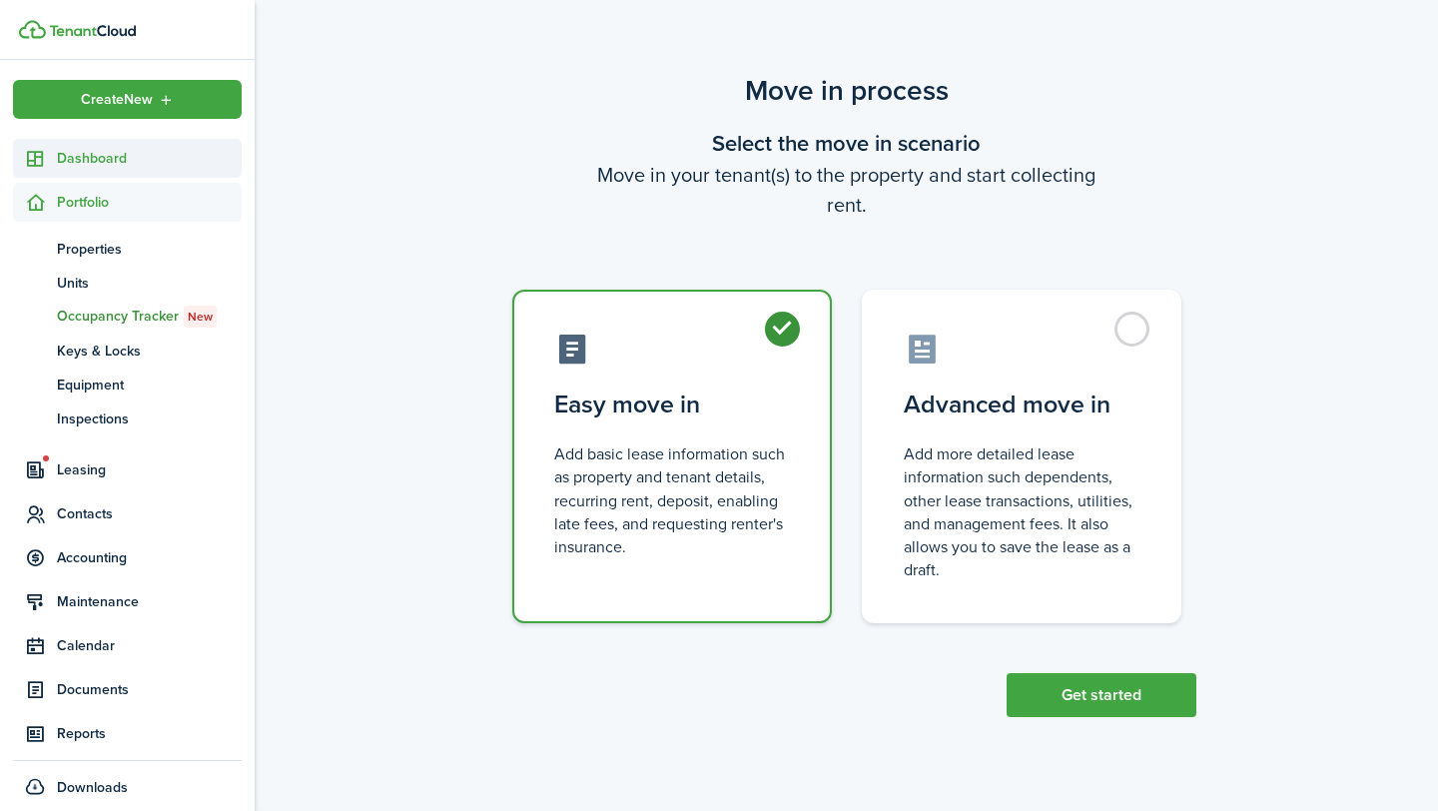
click at [159, 158] on span "Dashboard" at bounding box center [149, 158] width 185 height 21
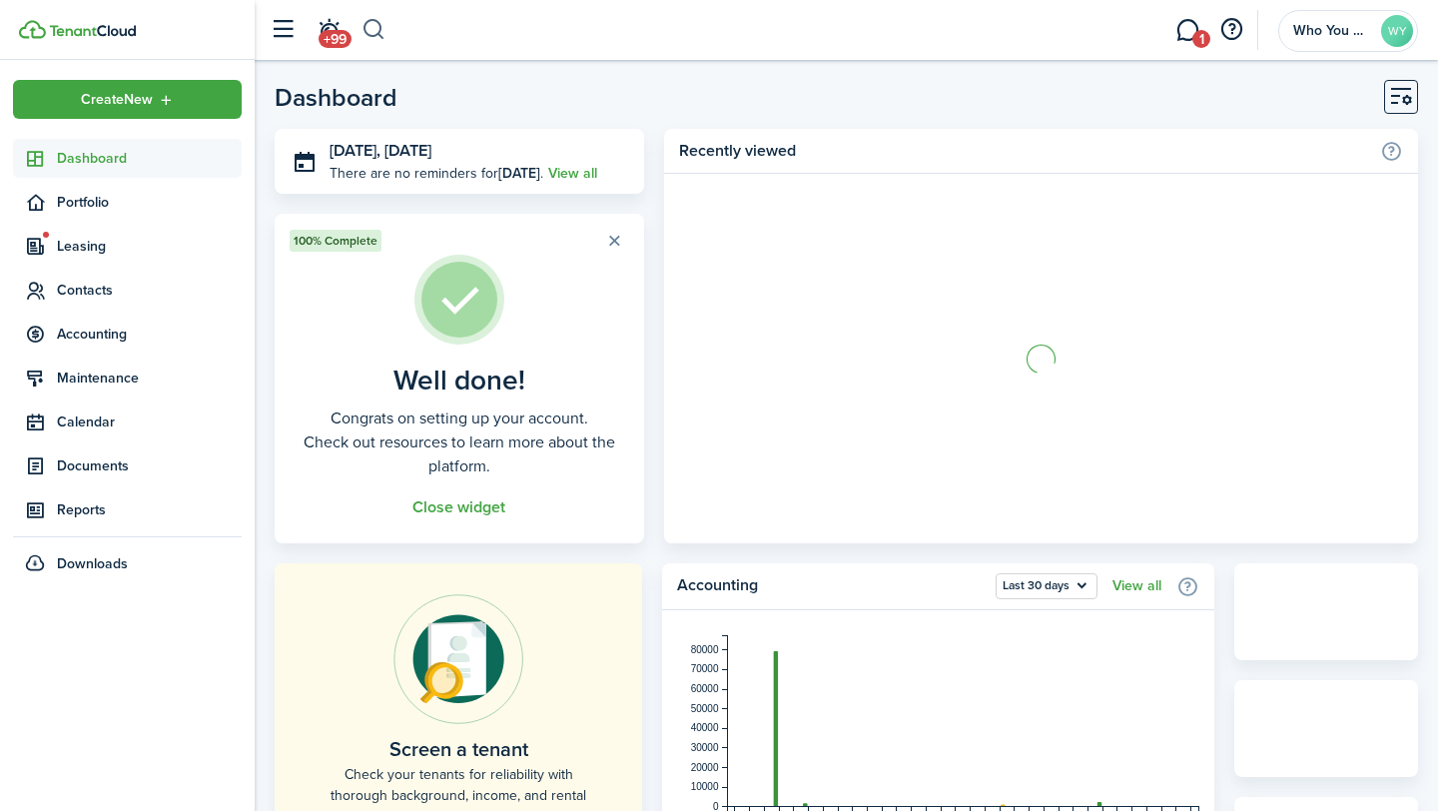
click at [377, 26] on button "button" at bounding box center [374, 30] width 25 height 34
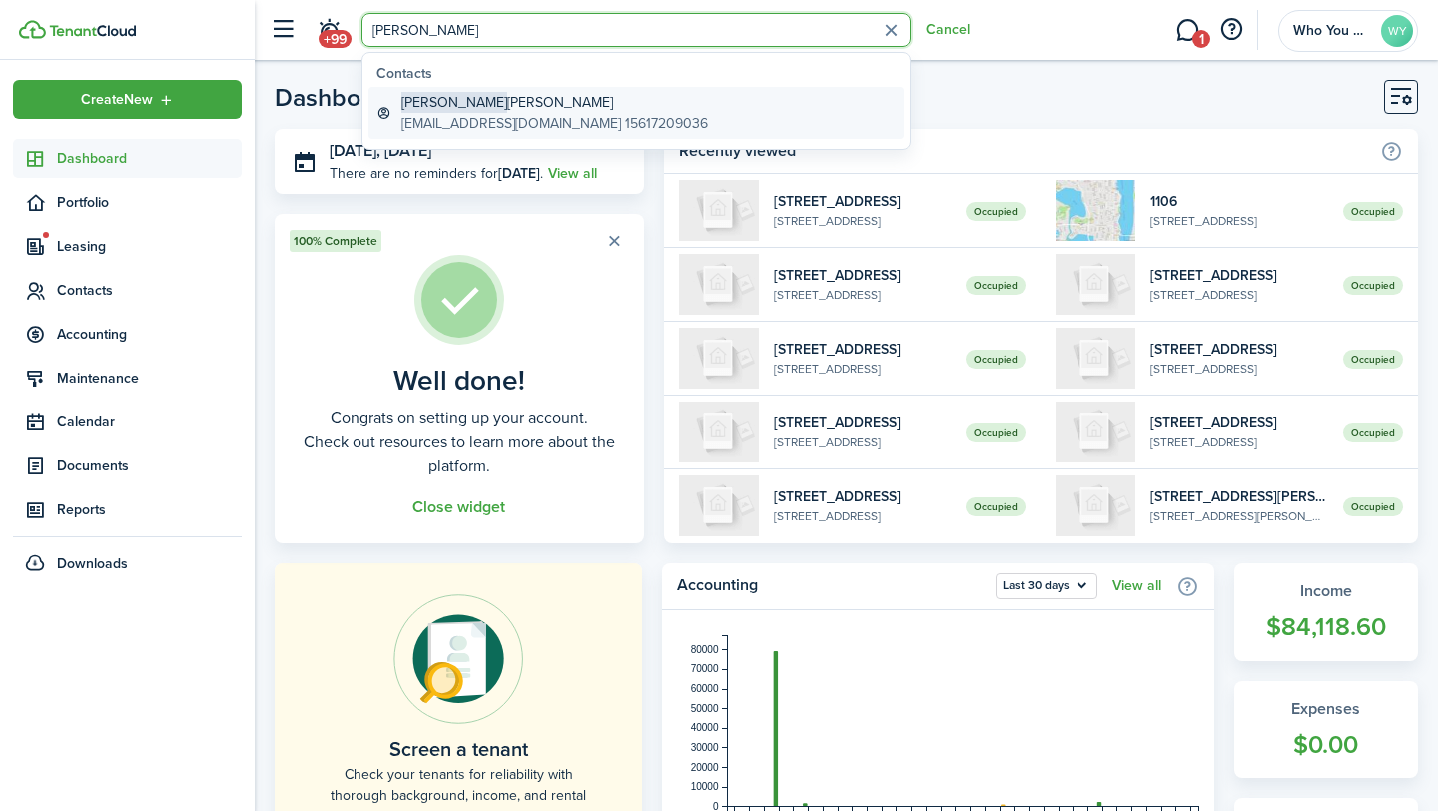
click at [438, 102] on span "[PERSON_NAME]" at bounding box center [454, 102] width 106 height 21
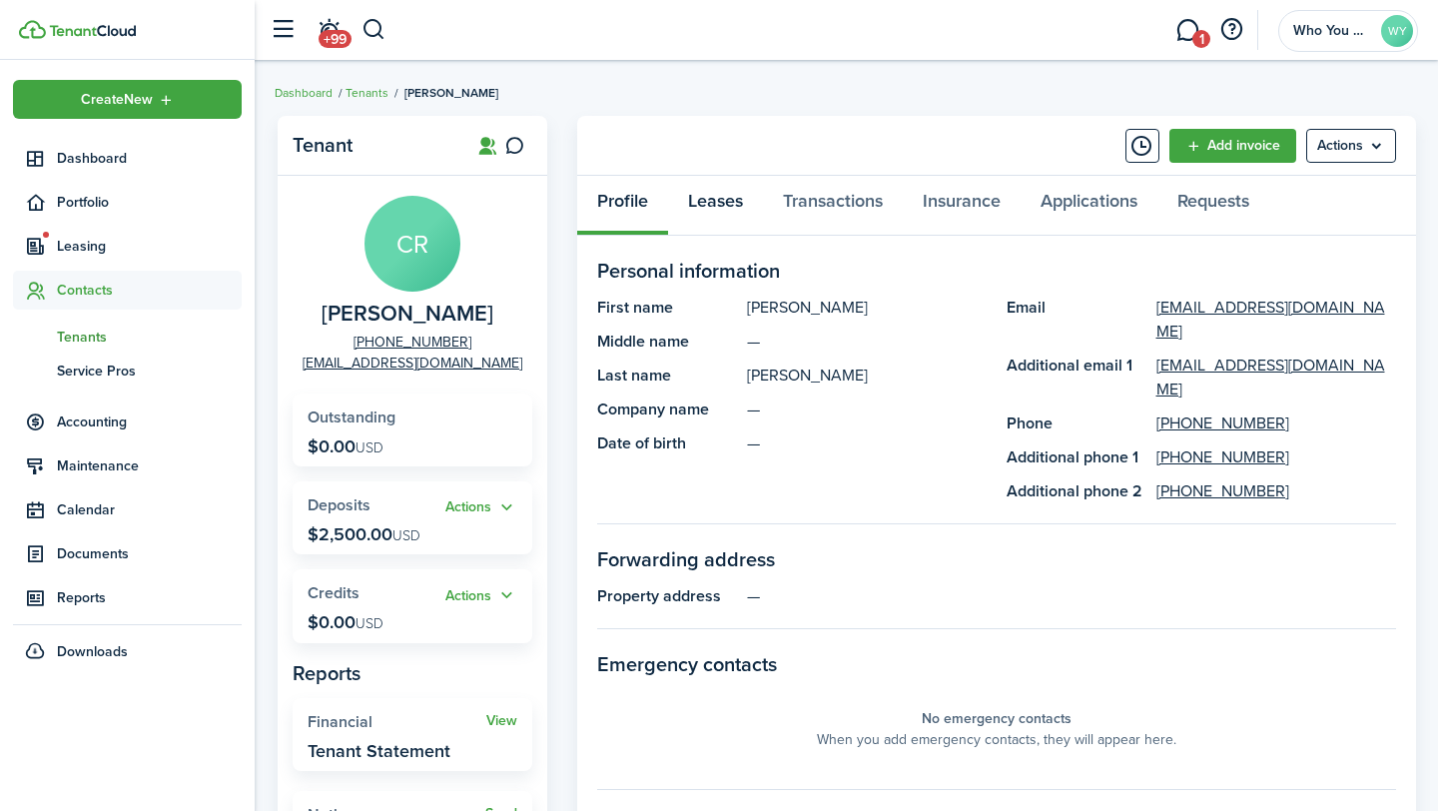
click at [721, 202] on link "Leases" at bounding box center [715, 206] width 95 height 60
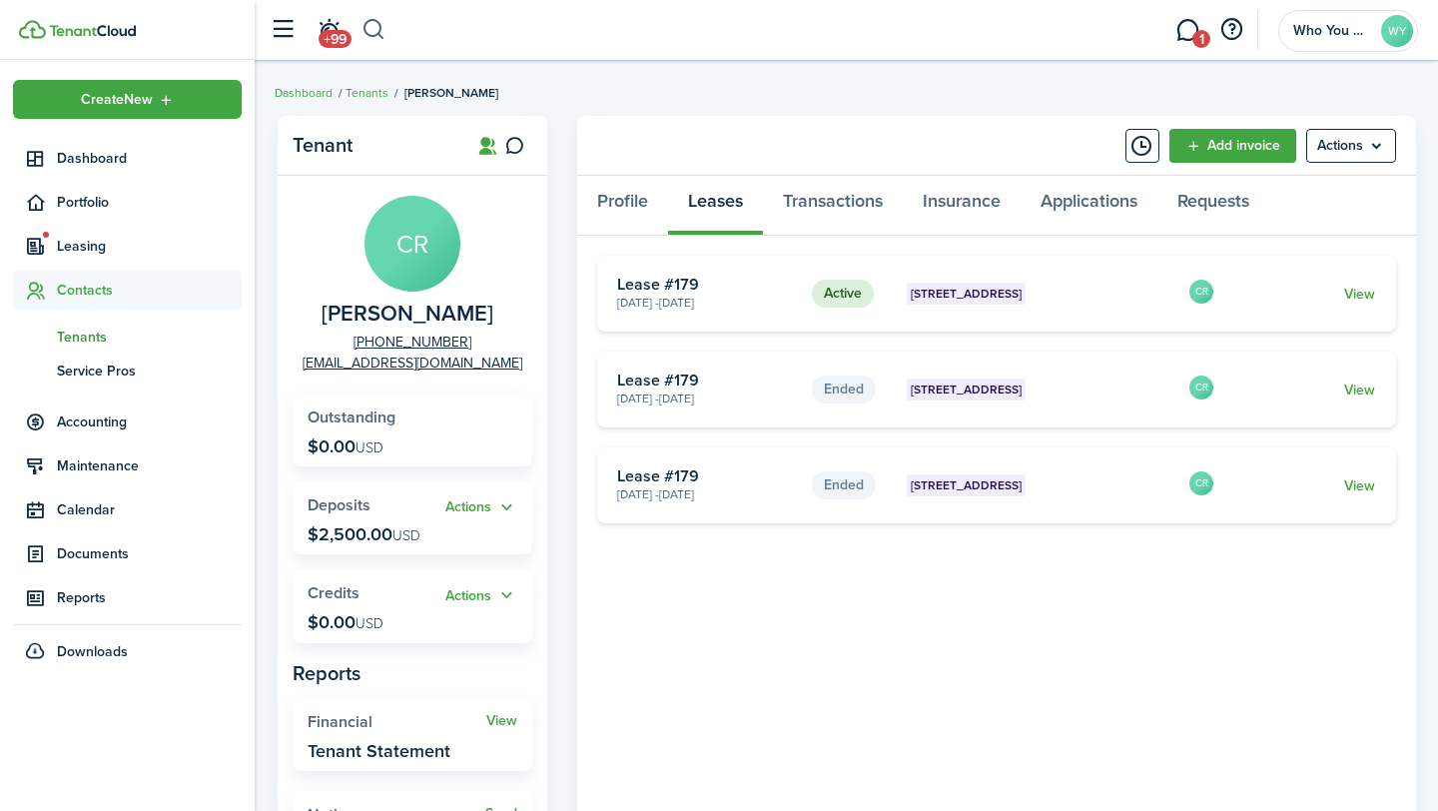
click at [369, 29] on button "button" at bounding box center [374, 30] width 25 height 34
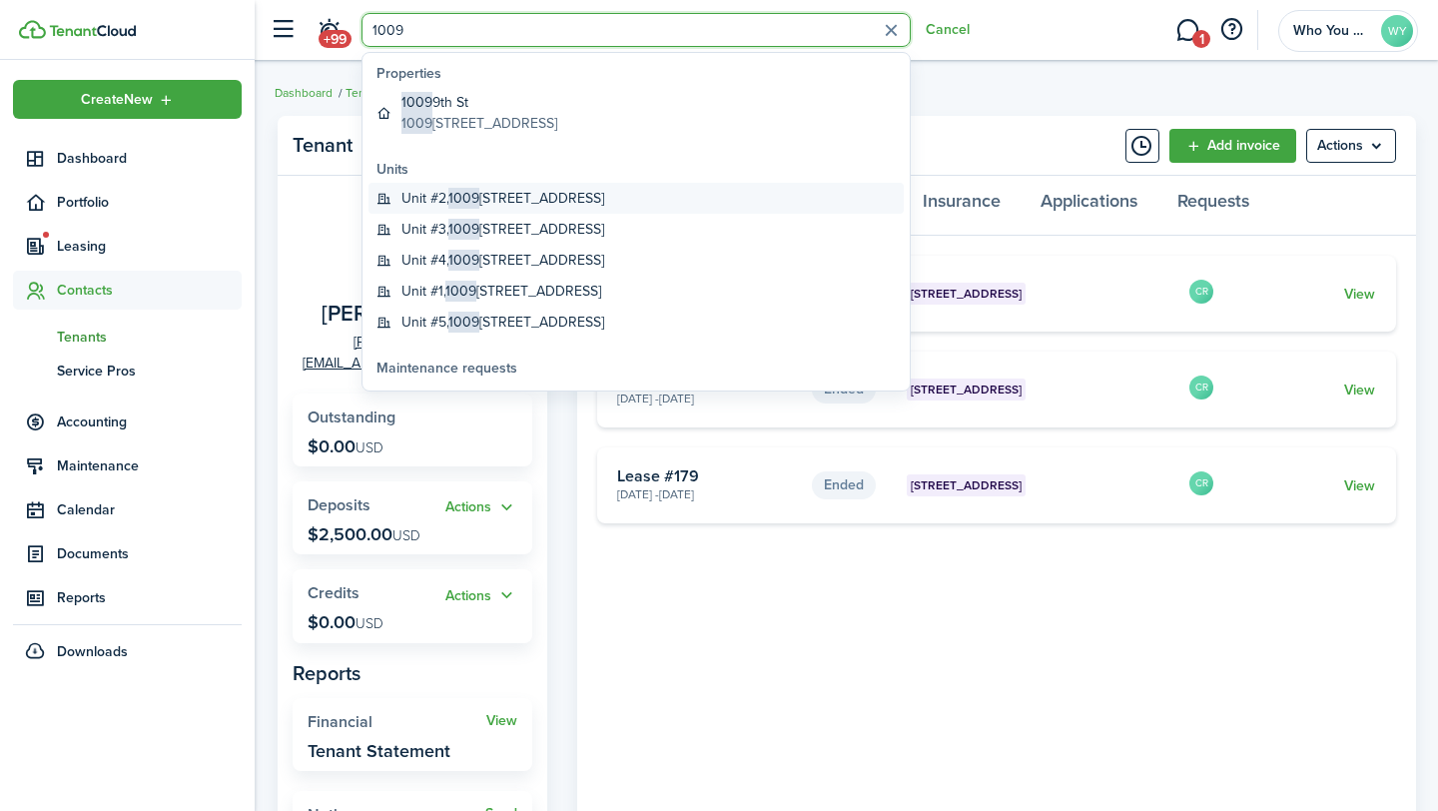
click at [514, 195] on global-search-item-title "[STREET_ADDRESS]" at bounding box center [502, 198] width 203 height 21
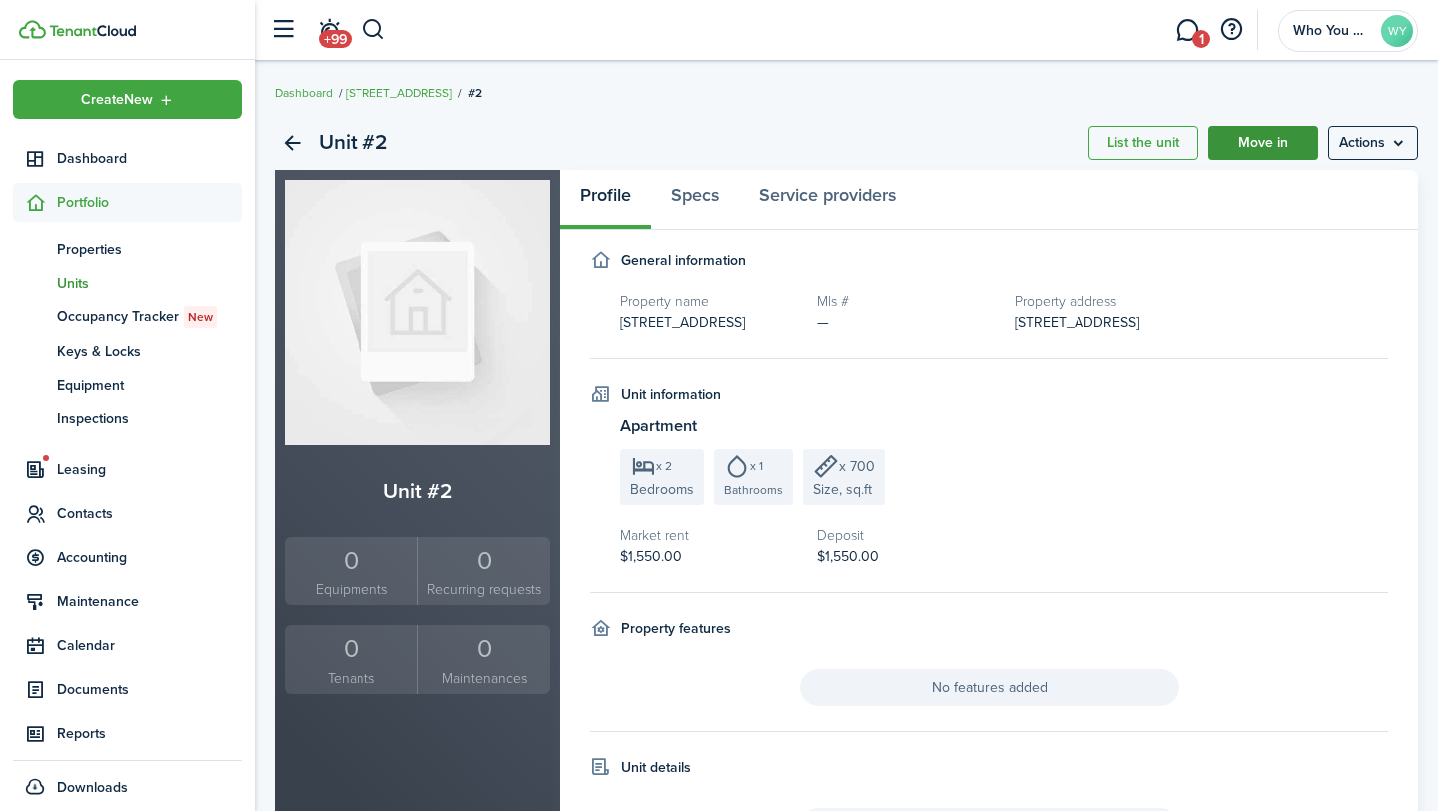
click at [1241, 141] on link "Move in" at bounding box center [1263, 143] width 110 height 34
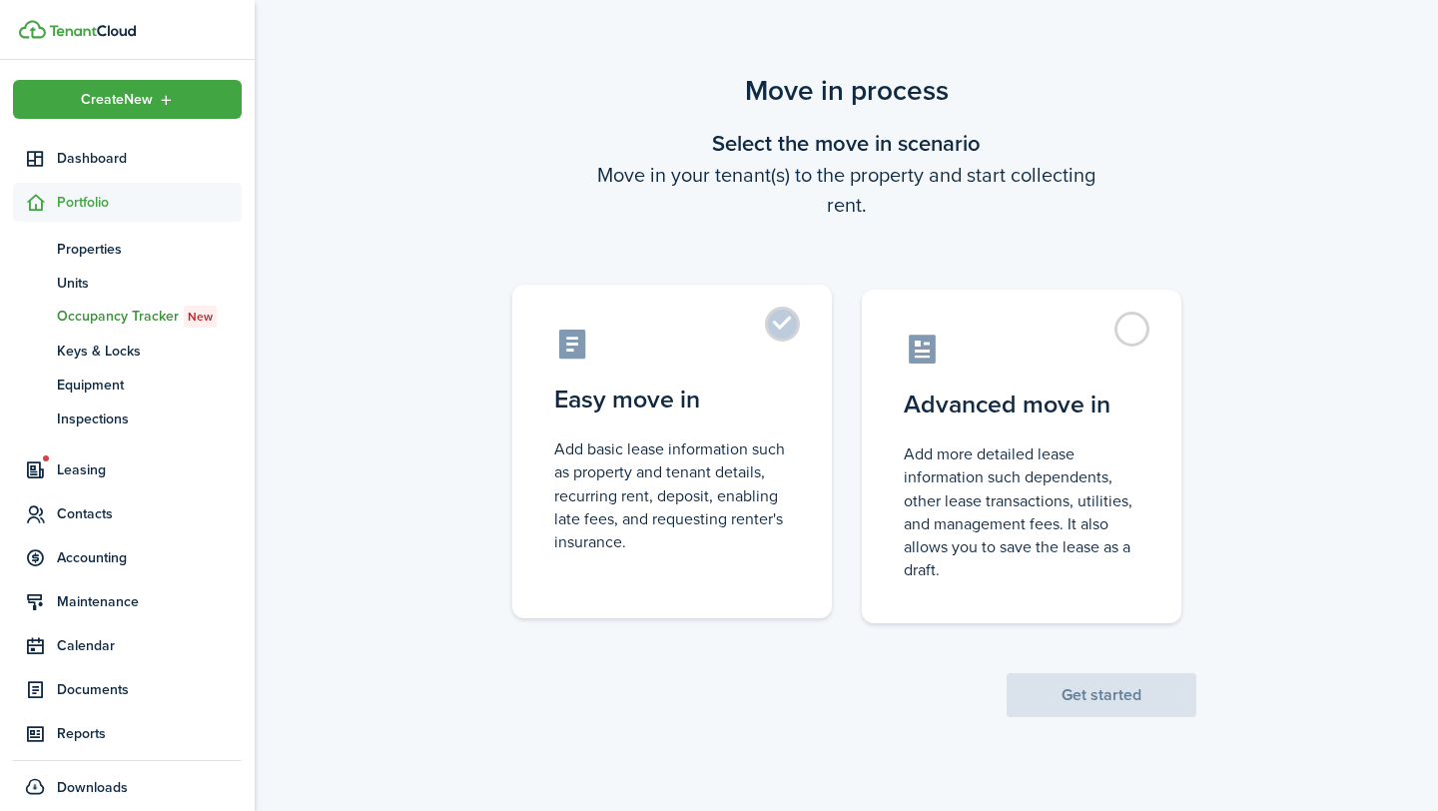
click at [770, 347] on control-radio-card-icon at bounding box center [672, 344] width 236 height 35
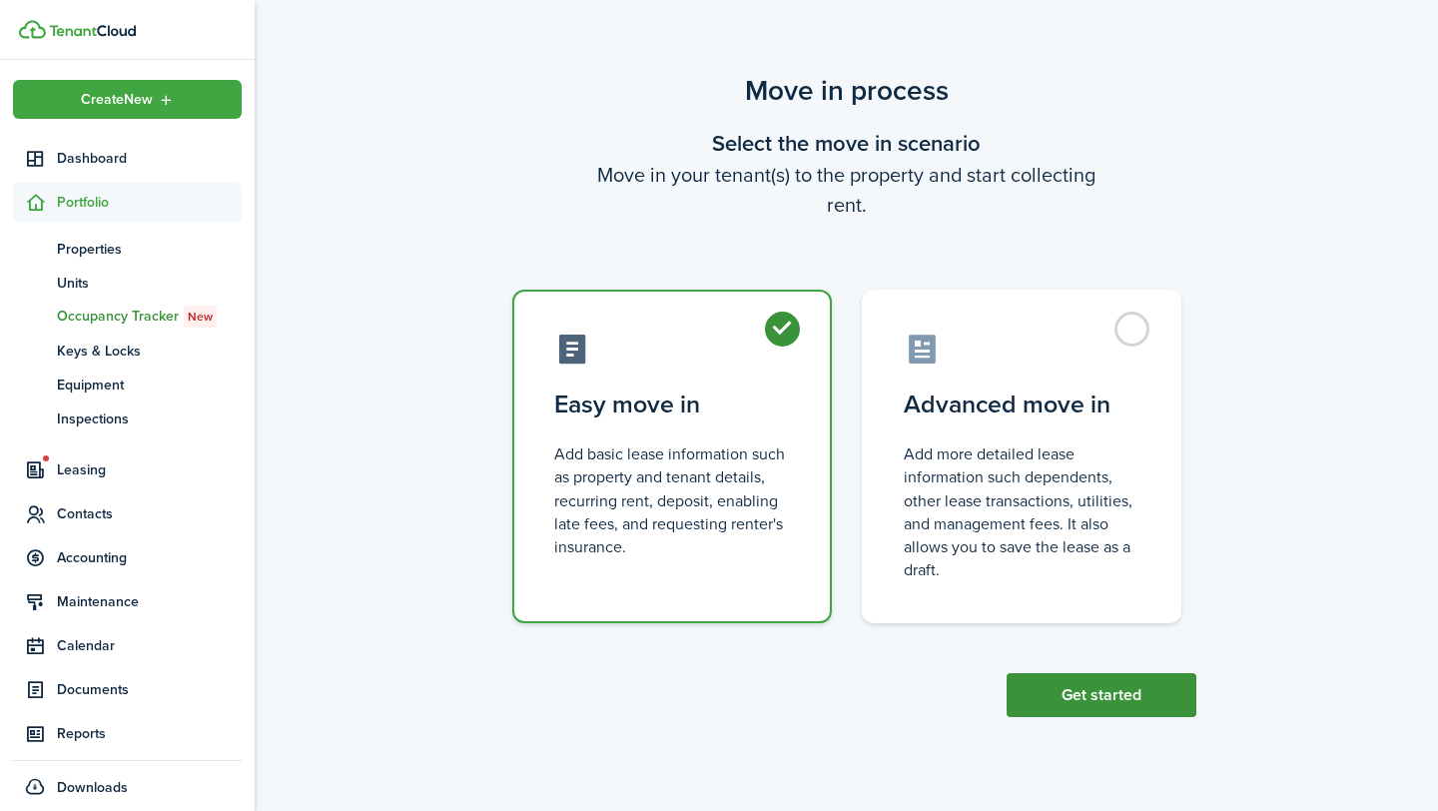
click at [1116, 689] on button "Get started" at bounding box center [1102, 695] width 190 height 44
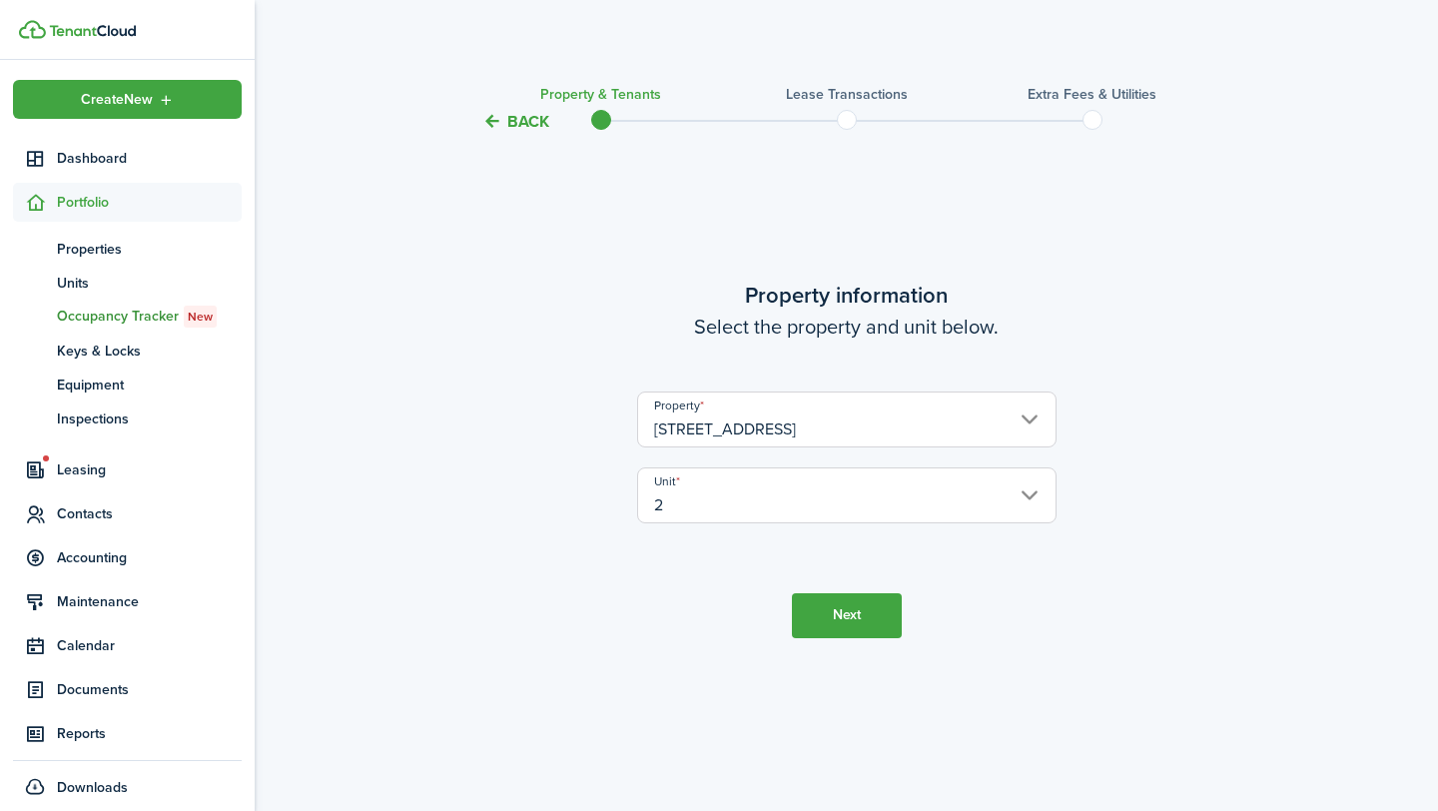
click at [884, 624] on button "Next" at bounding box center [847, 615] width 110 height 45
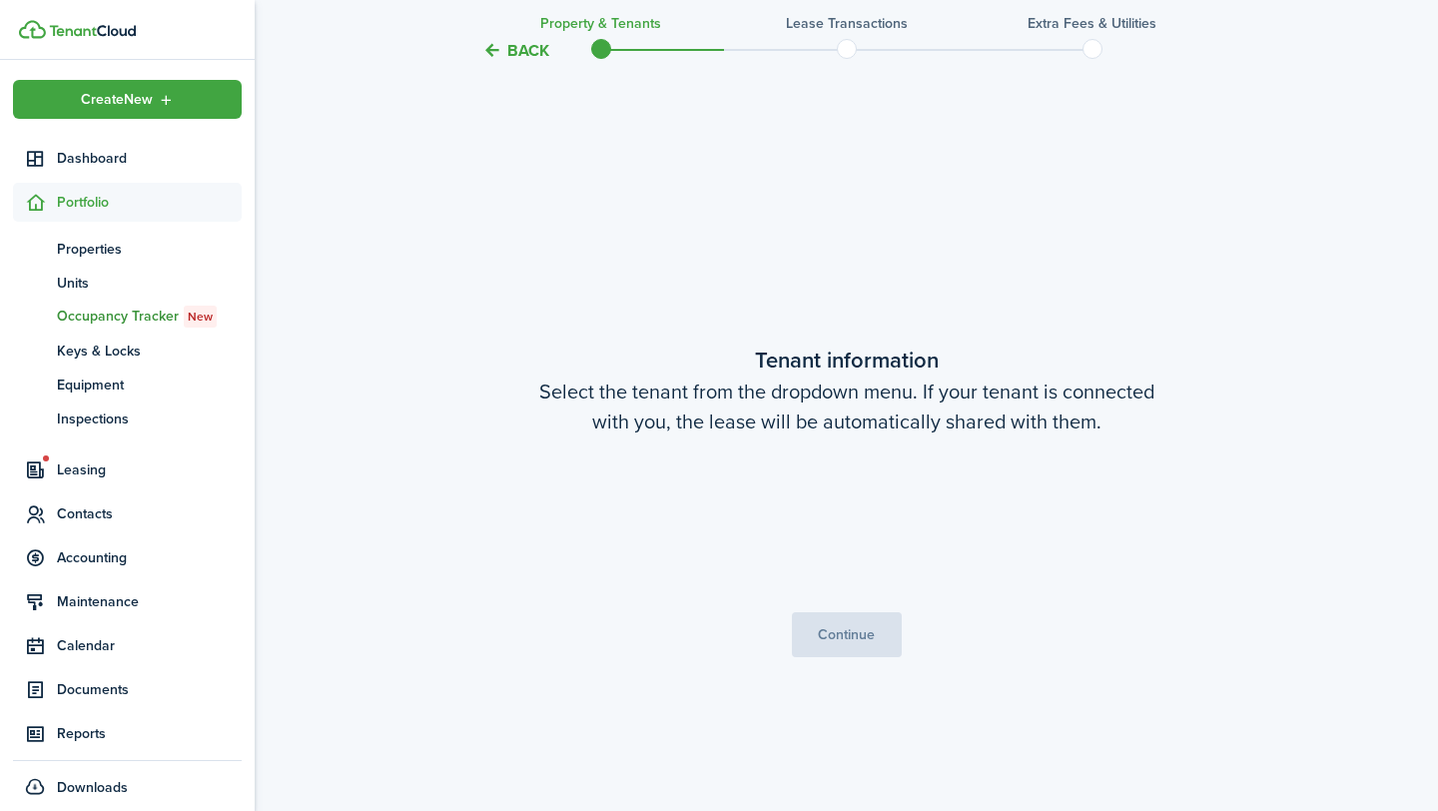
scroll to position [677, 0]
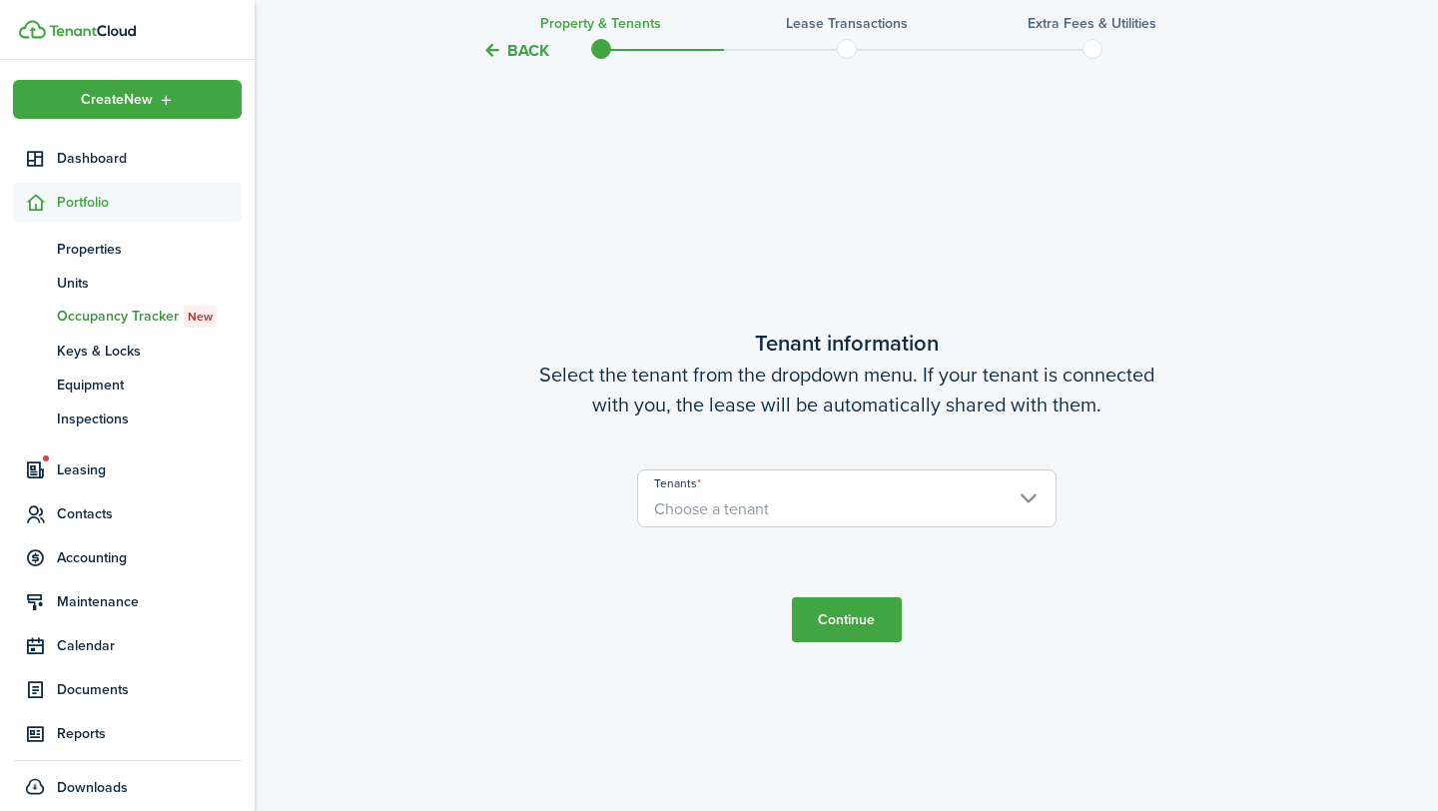
click at [876, 492] on span "Choose a tenant" at bounding box center [846, 509] width 417 height 34
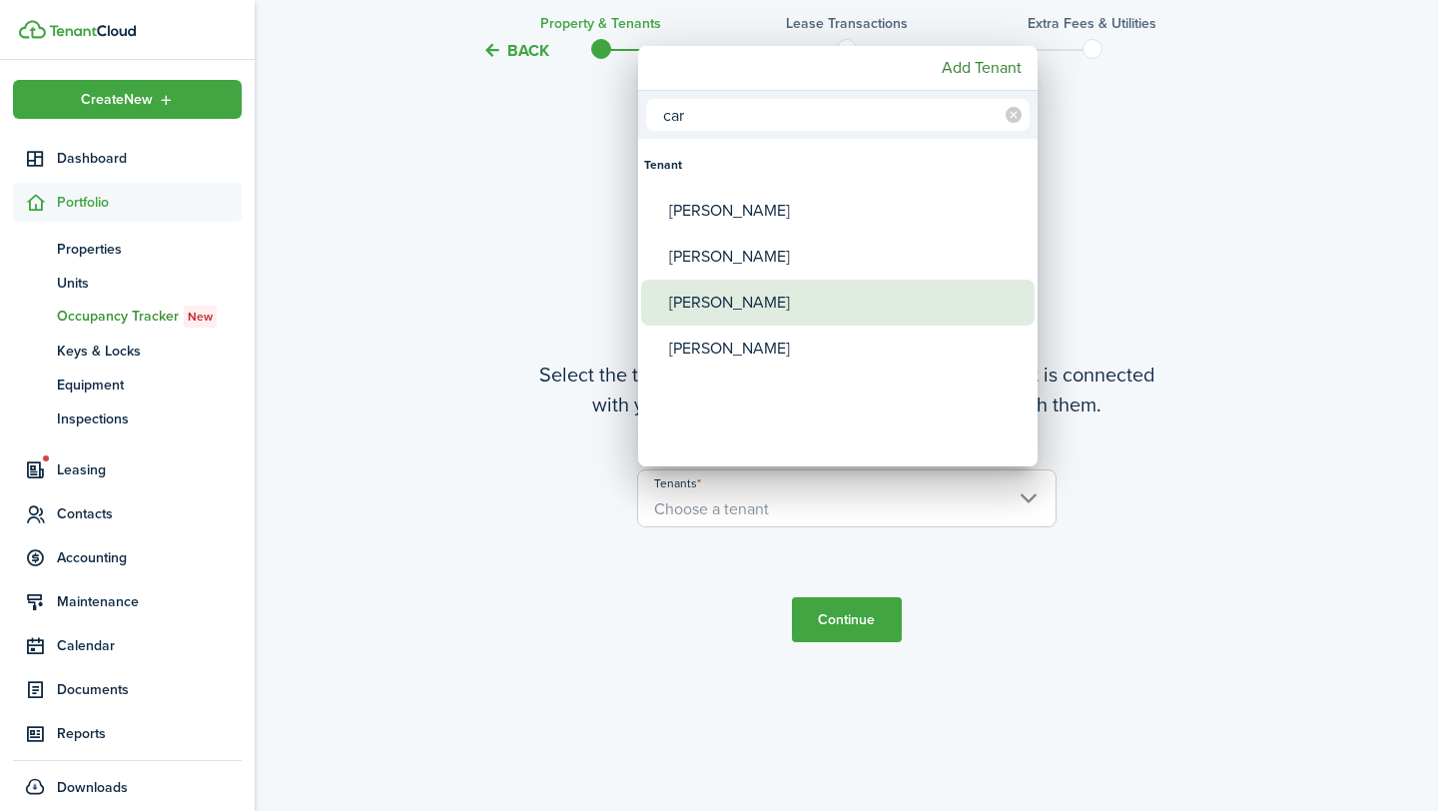
click at [786, 294] on div "[PERSON_NAME]" at bounding box center [846, 303] width 354 height 46
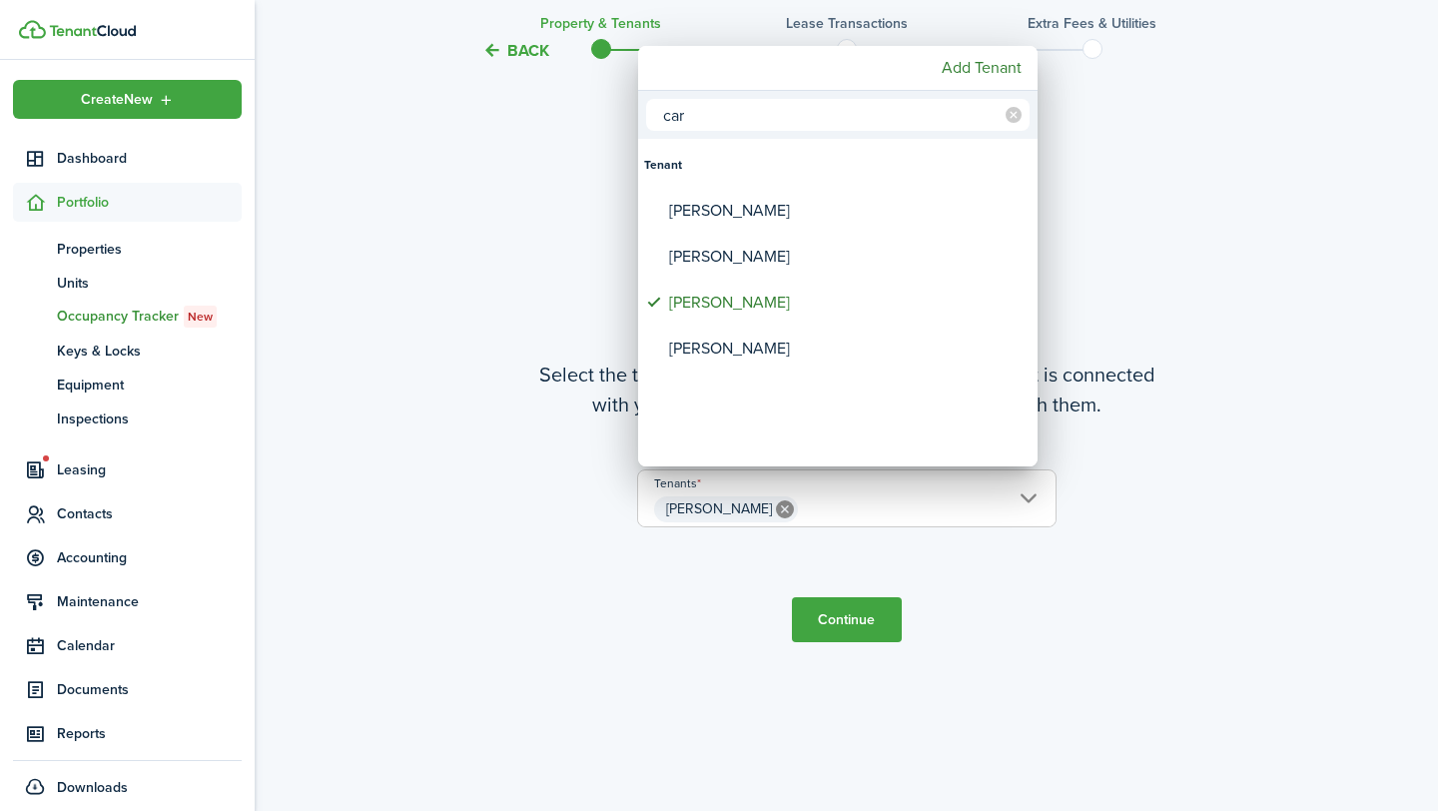
click at [860, 615] on div at bounding box center [719, 405] width 1758 height 1130
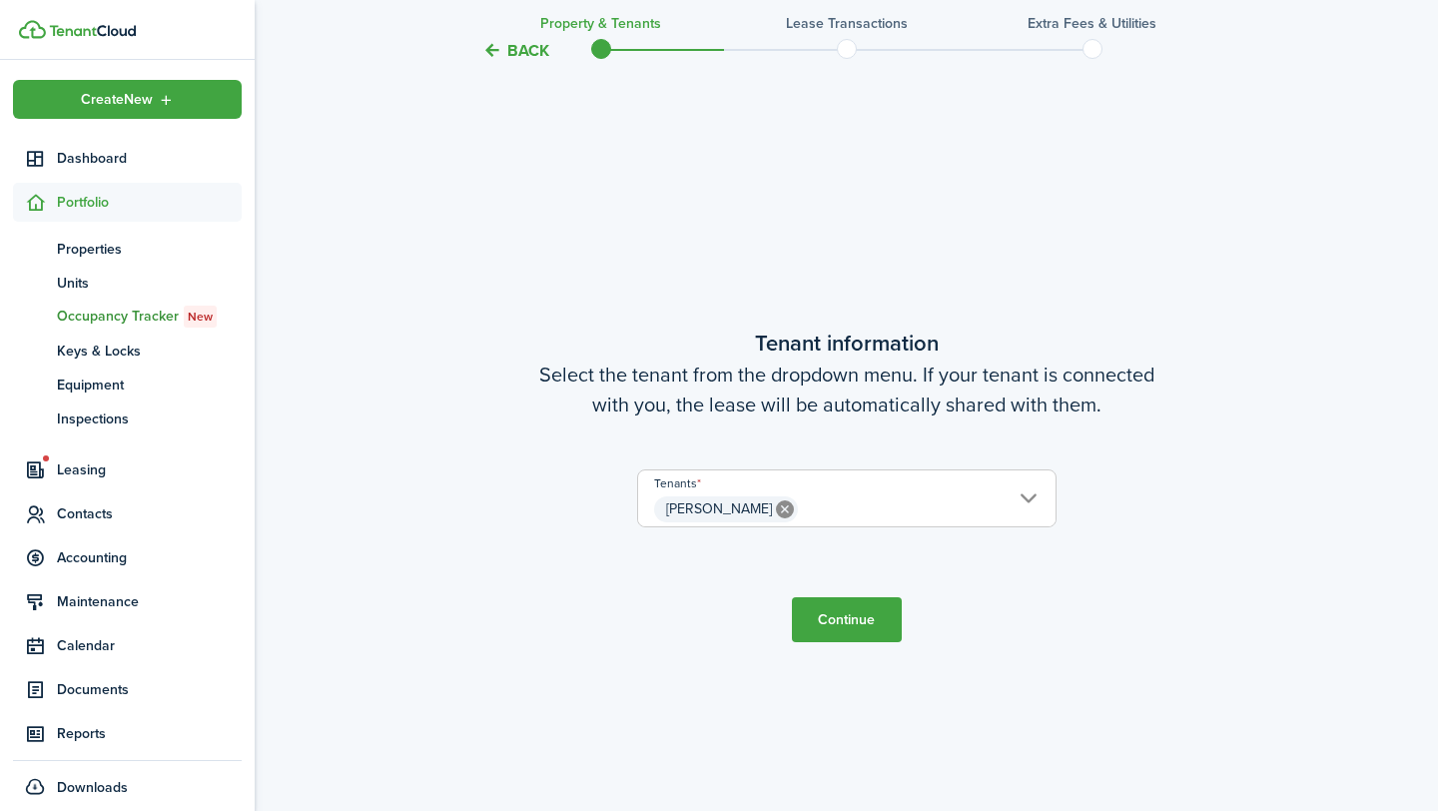
click at [863, 630] on button "Continue" at bounding box center [847, 619] width 110 height 45
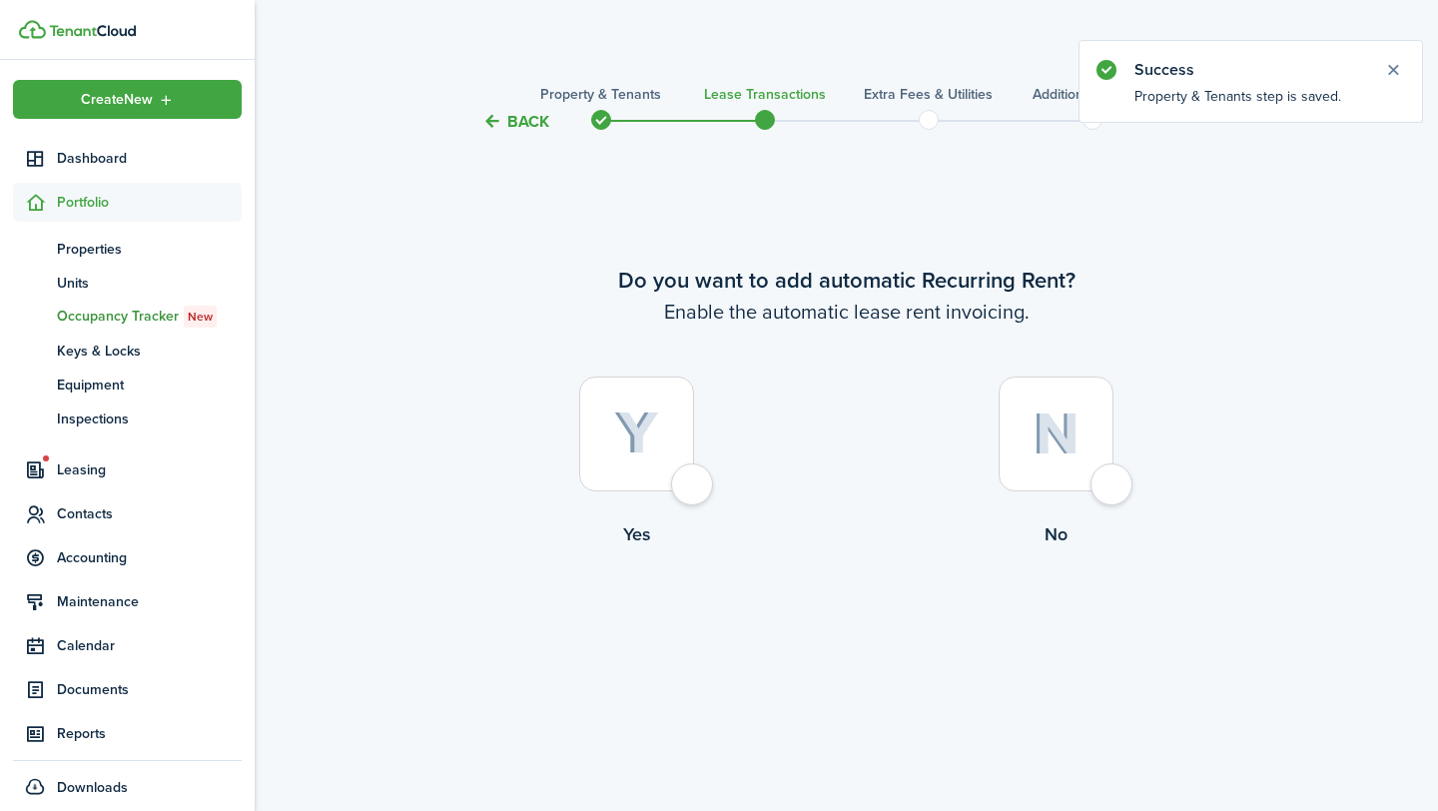
click at [694, 466] on div at bounding box center [636, 433] width 115 height 115
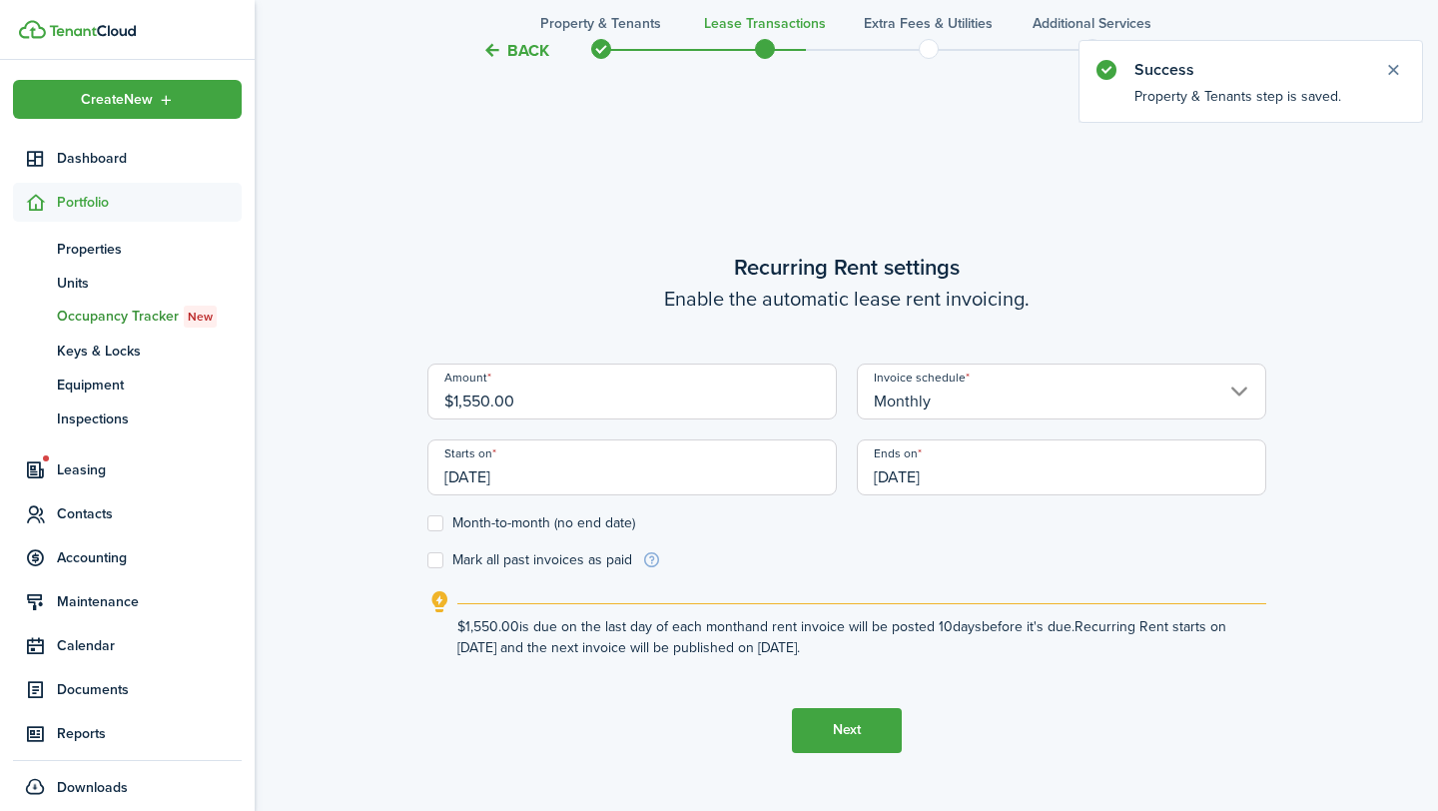
scroll to position [677, 0]
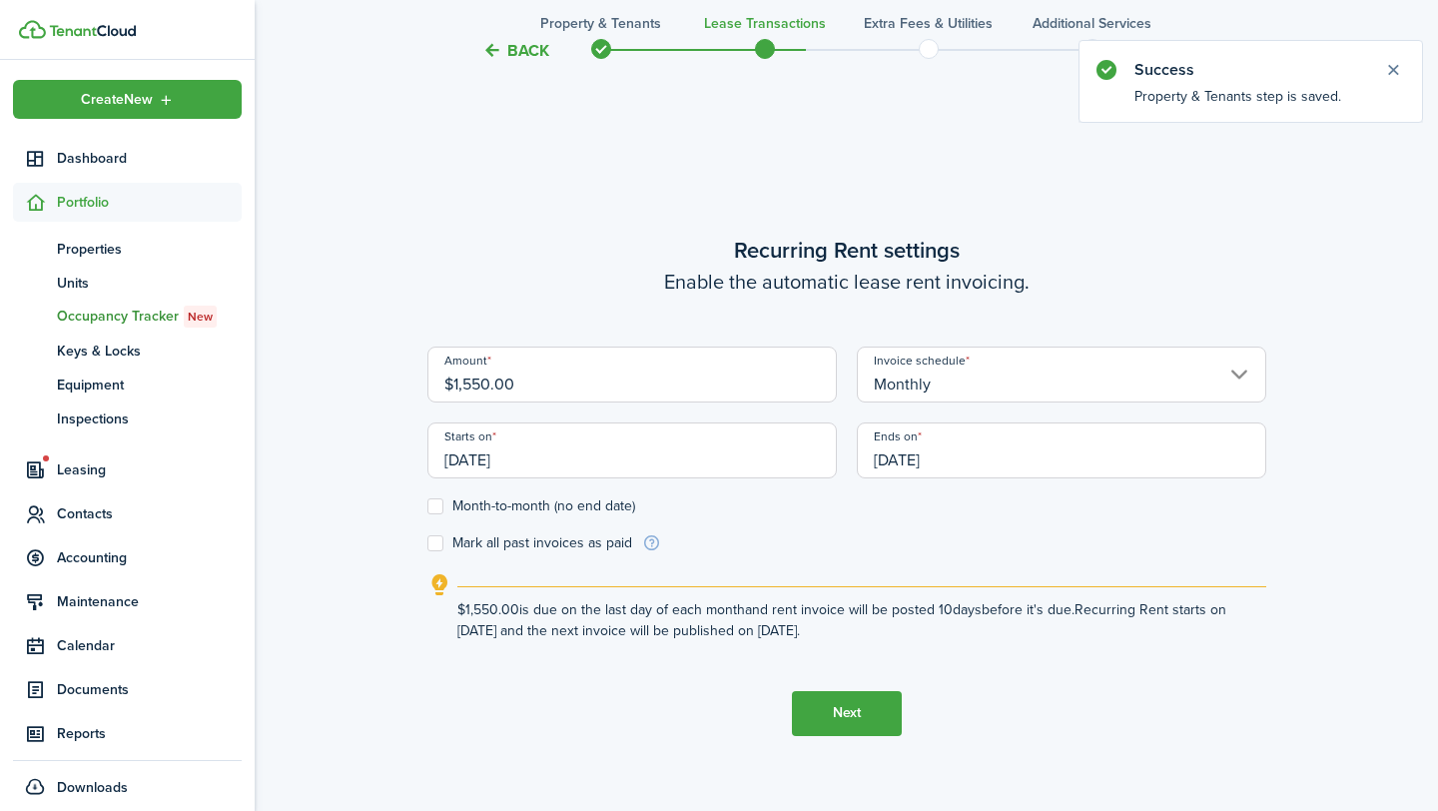
click at [693, 458] on input "[DATE]" at bounding box center [631, 450] width 409 height 56
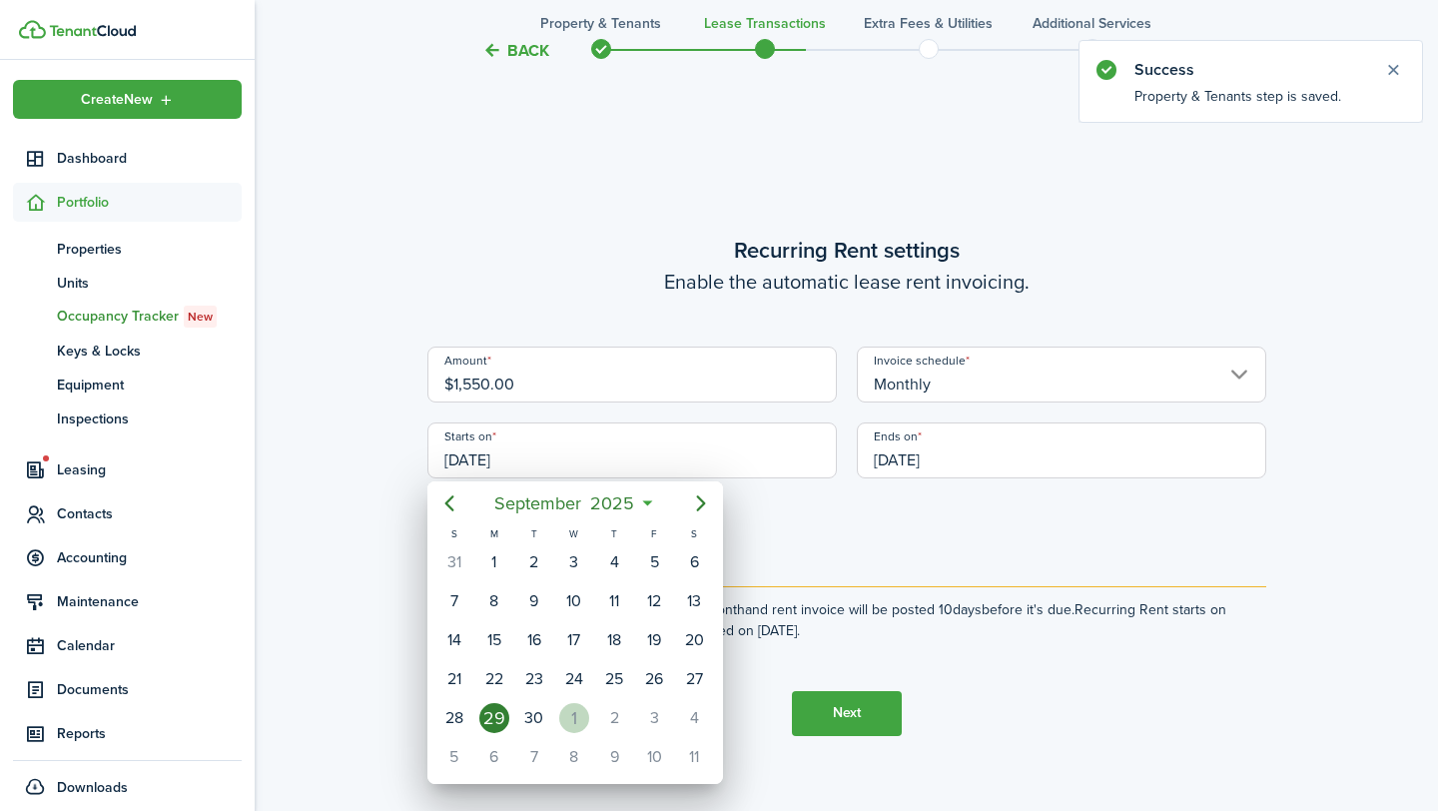
click at [568, 722] on div "1" at bounding box center [574, 718] width 30 height 30
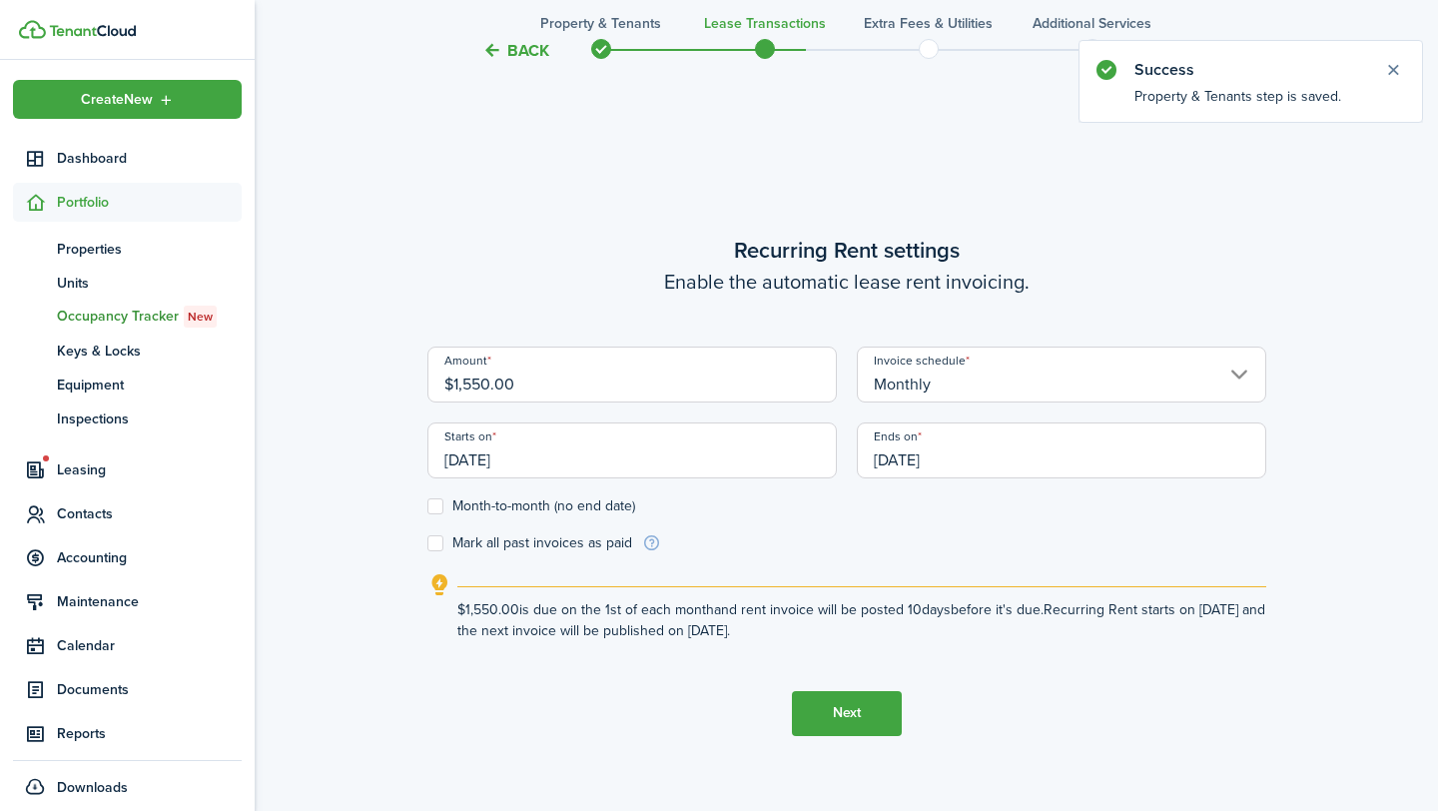
click at [1066, 451] on input "[DATE]" at bounding box center [1061, 450] width 409 height 56
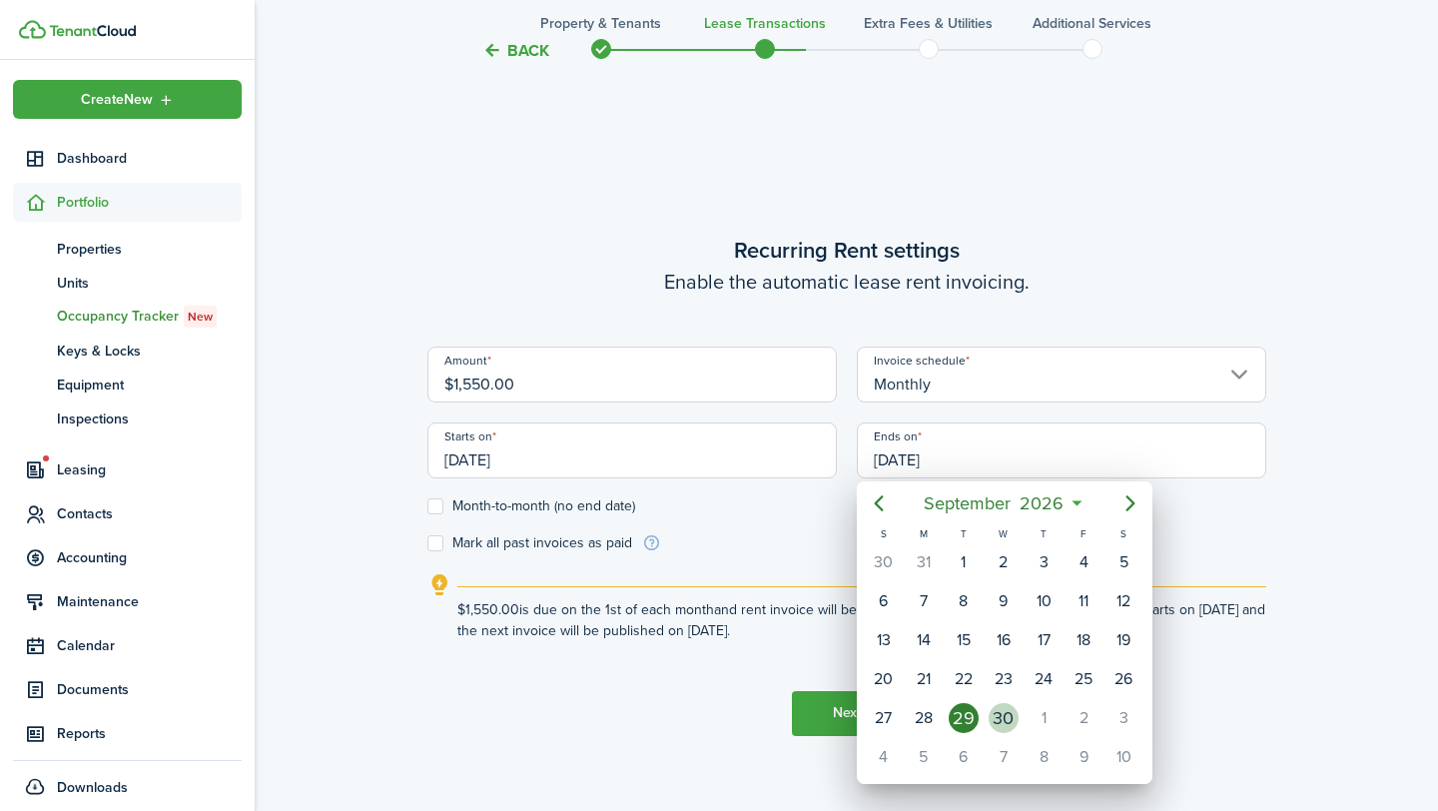
click at [1003, 716] on div "30" at bounding box center [1004, 718] width 30 height 30
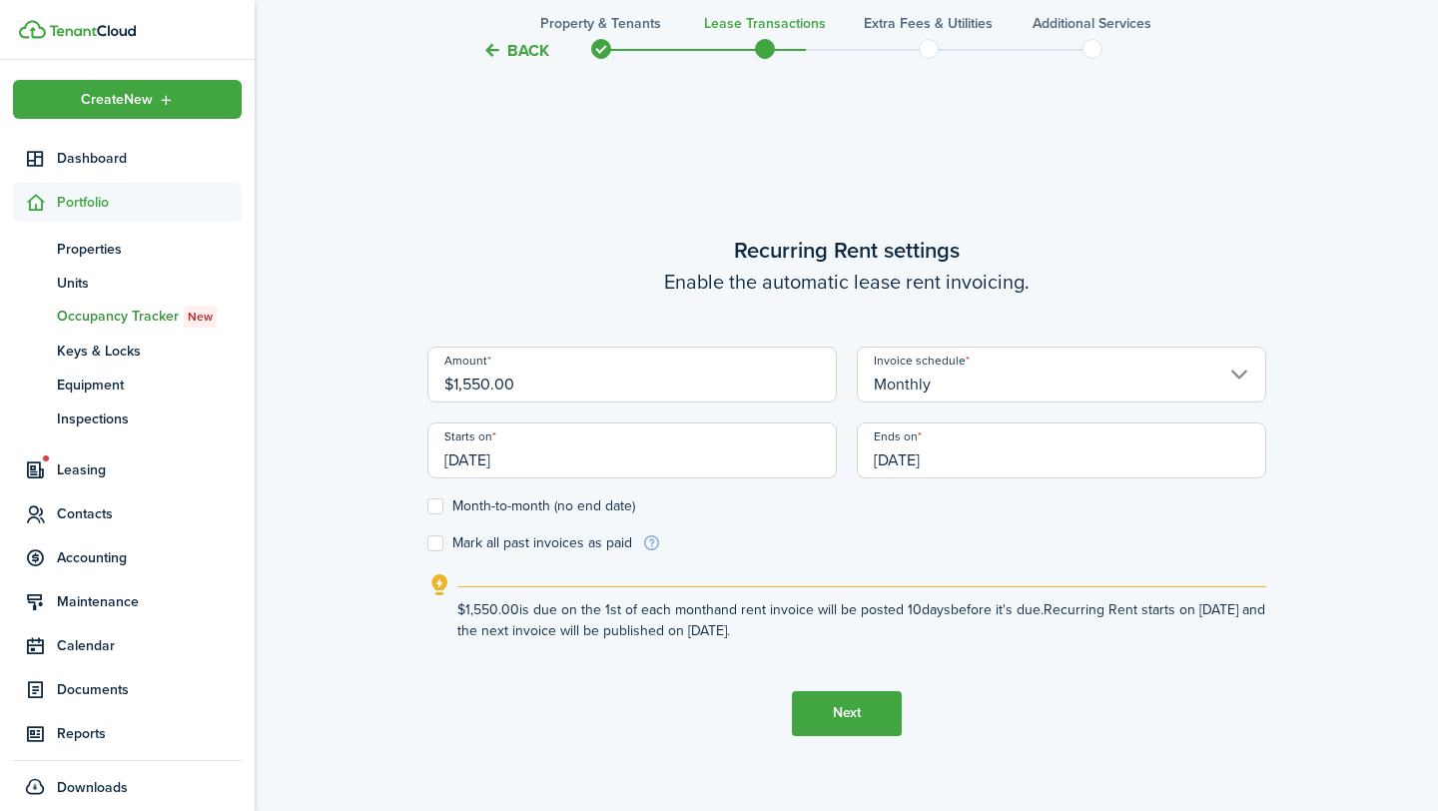
click at [632, 376] on input "$1,550.00" at bounding box center [631, 375] width 409 height 56
click at [844, 703] on button "Next" at bounding box center [847, 713] width 110 height 45
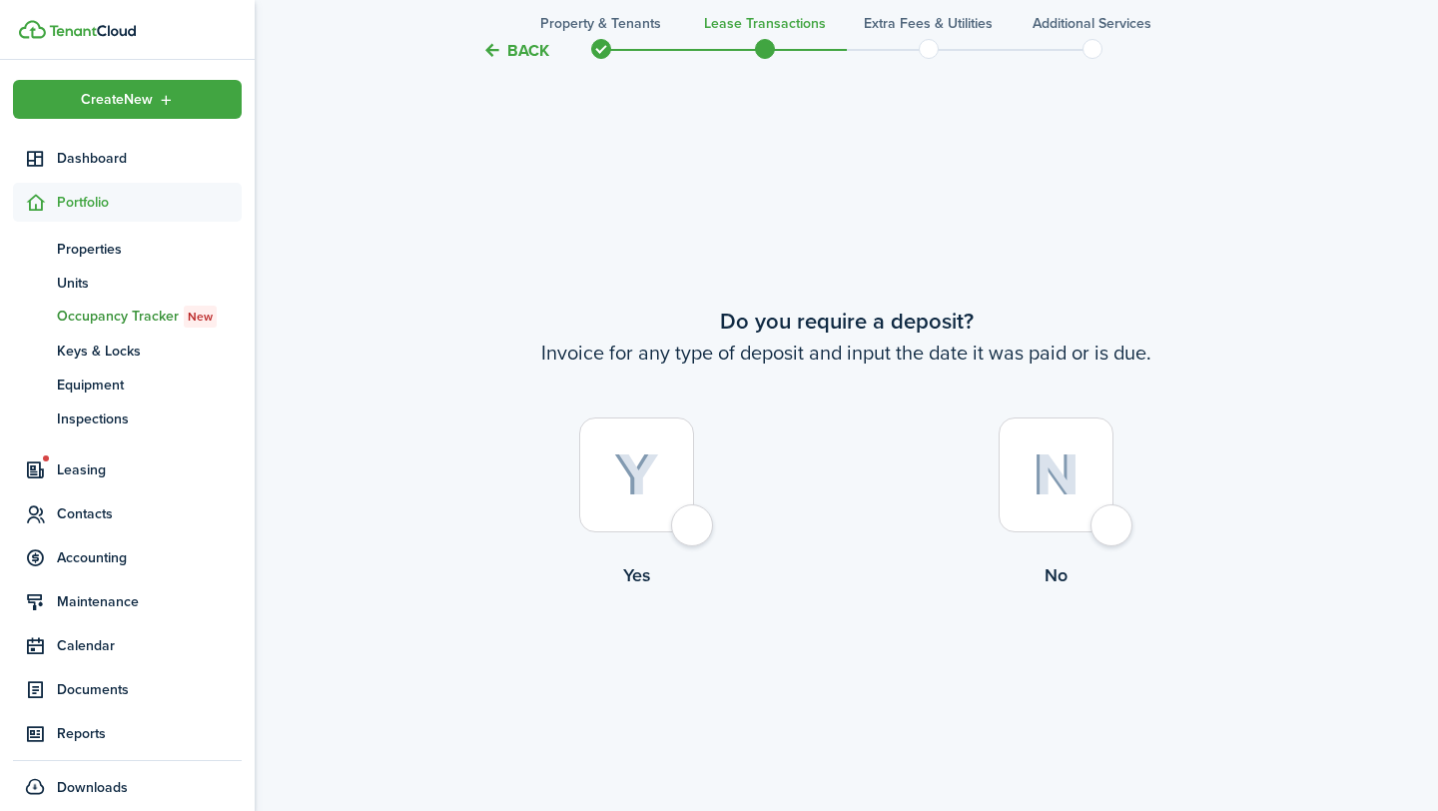
scroll to position [1488, 0]
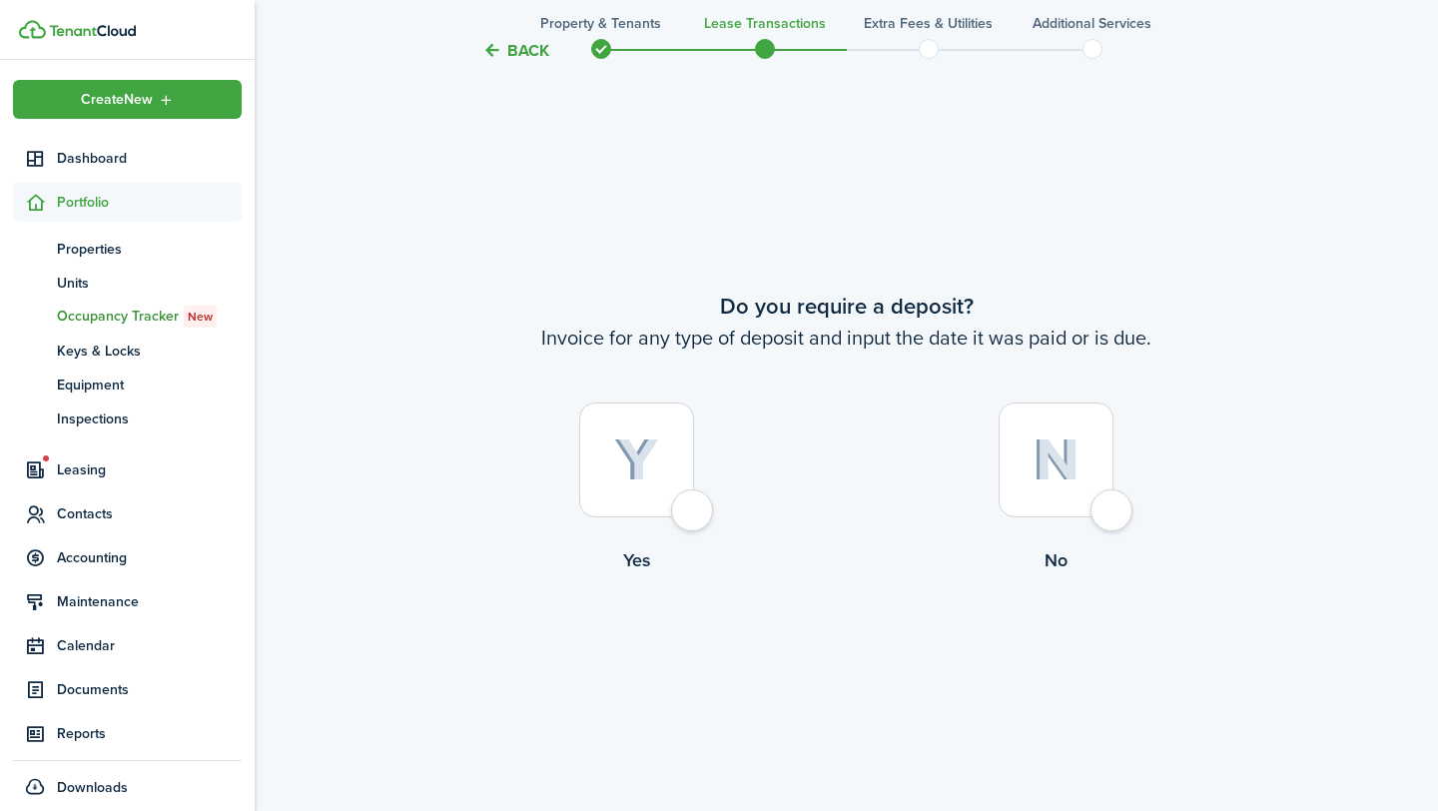
click at [688, 517] on div at bounding box center [636, 459] width 115 height 115
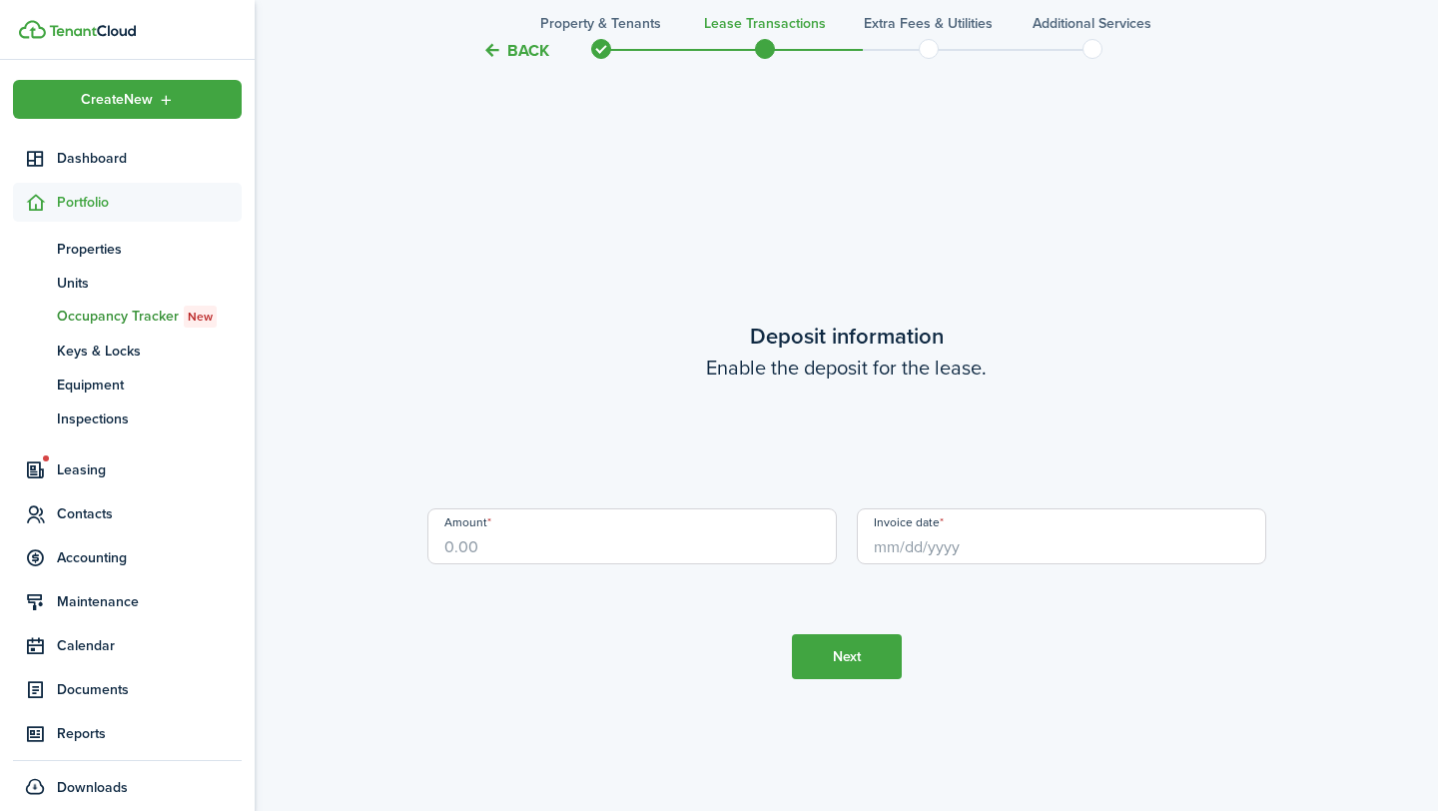
scroll to position [2299, 0]
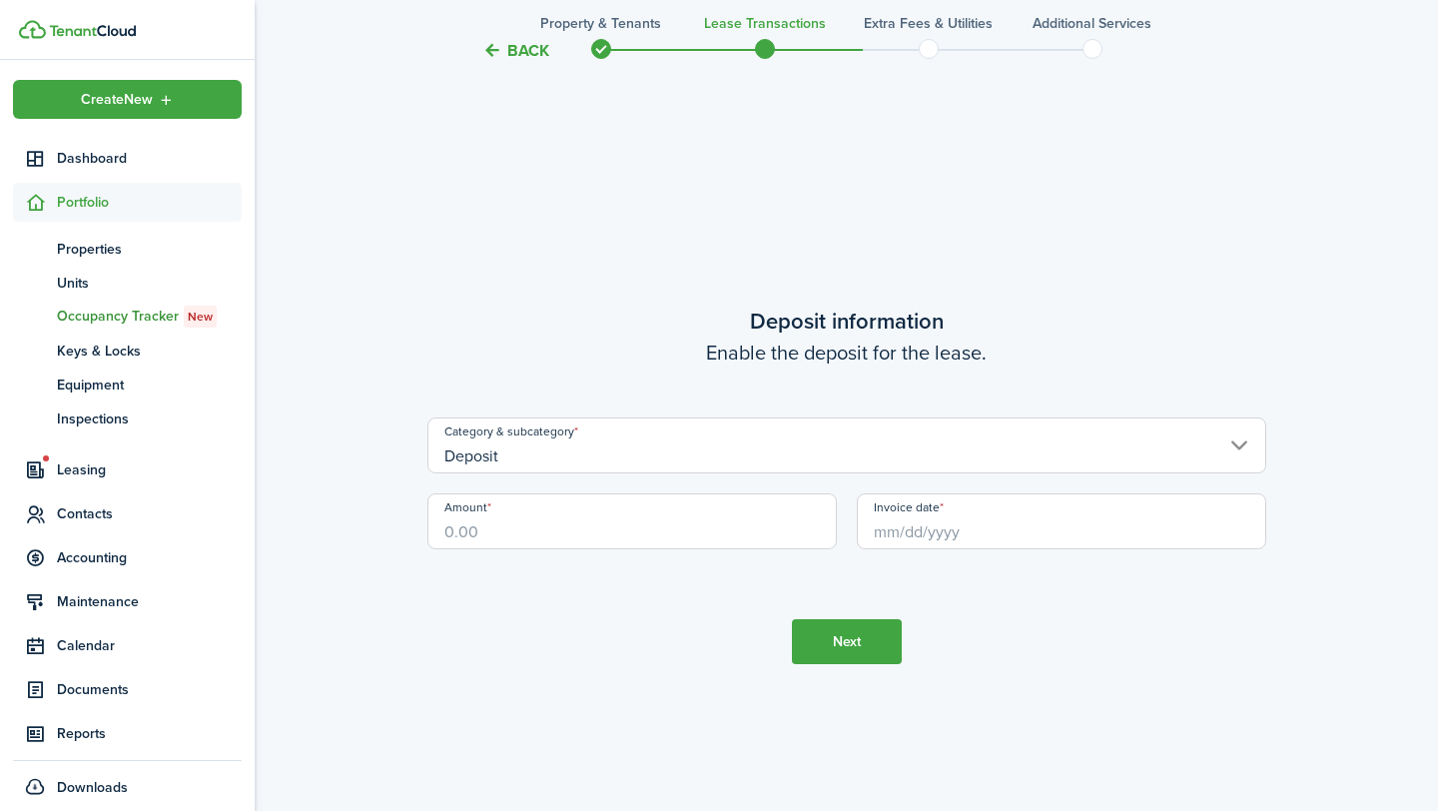
click at [702, 519] on input "Amount" at bounding box center [631, 521] width 409 height 56
click at [1020, 534] on input "Invoice date" at bounding box center [1061, 521] width 409 height 56
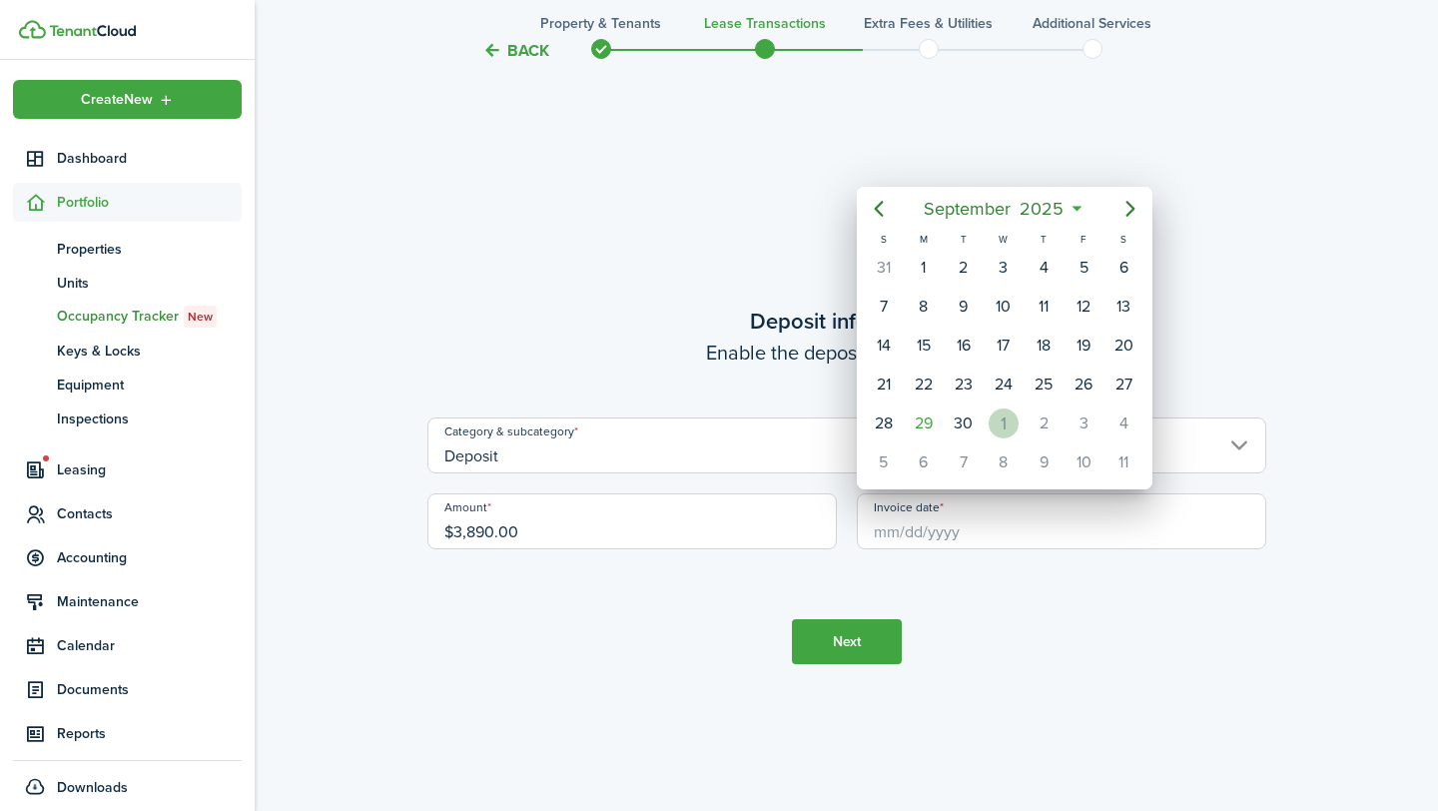
click at [998, 425] on div "1" at bounding box center [1004, 423] width 30 height 30
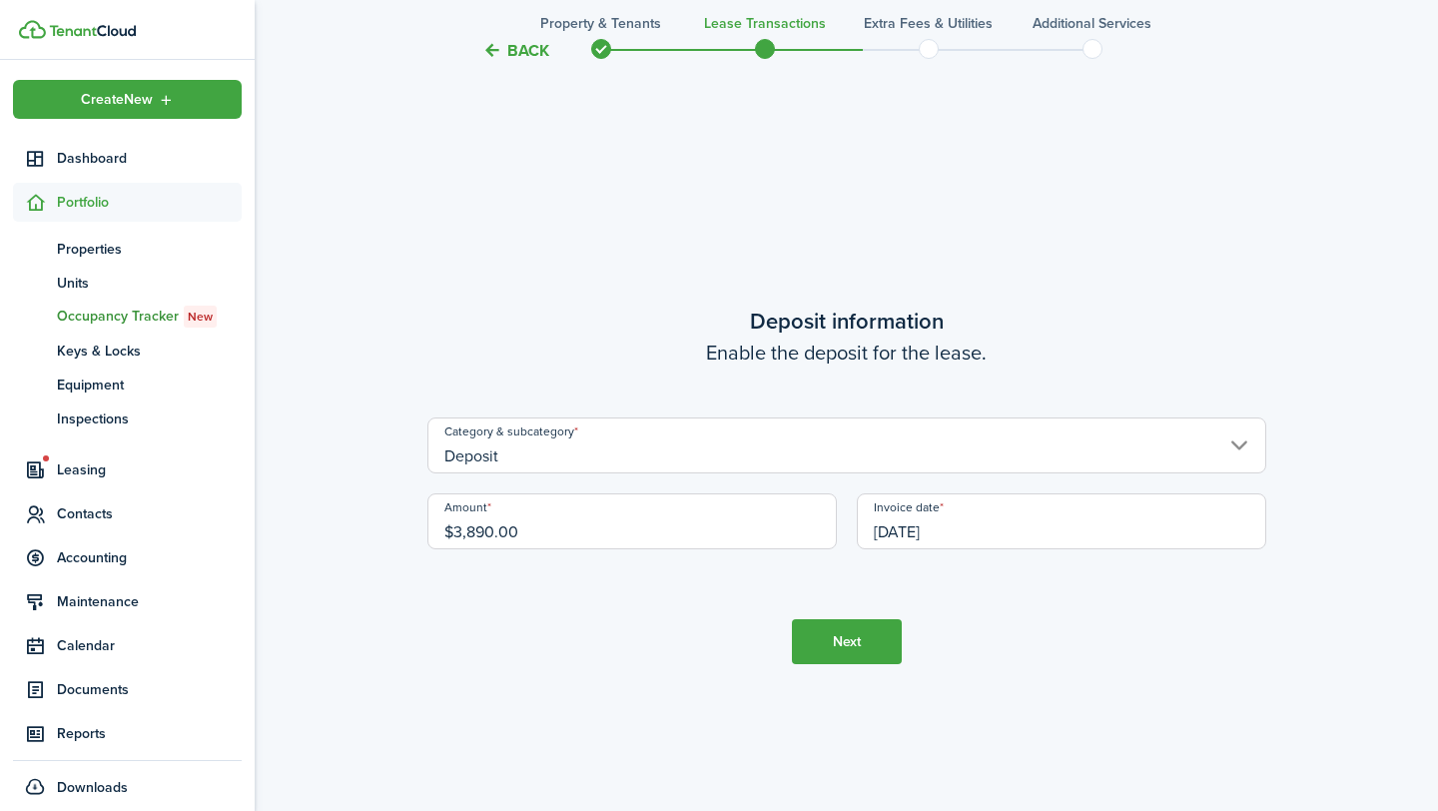
click at [863, 645] on button "Next" at bounding box center [847, 641] width 110 height 45
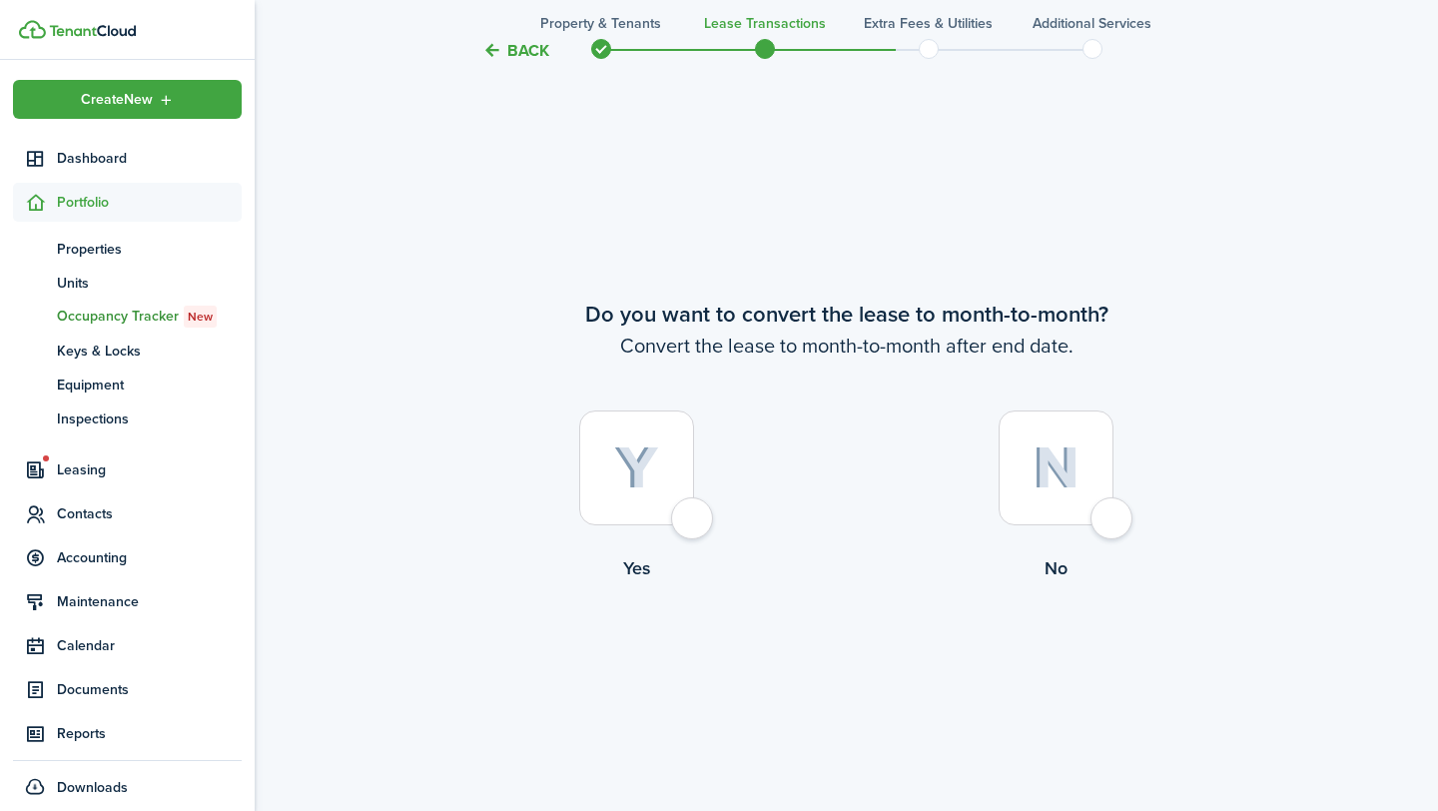
scroll to position [3110, 0]
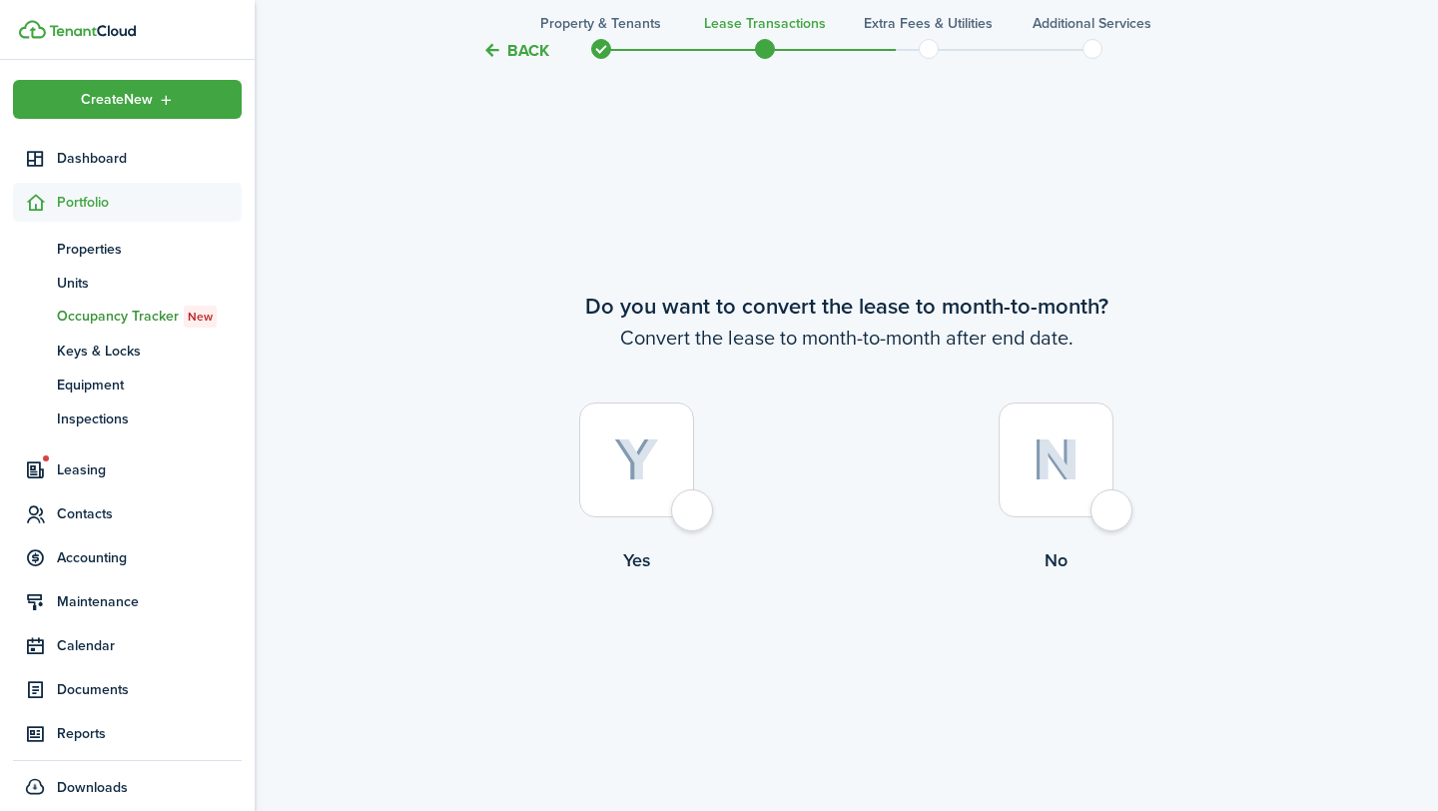
click at [688, 516] on div at bounding box center [636, 459] width 115 height 115
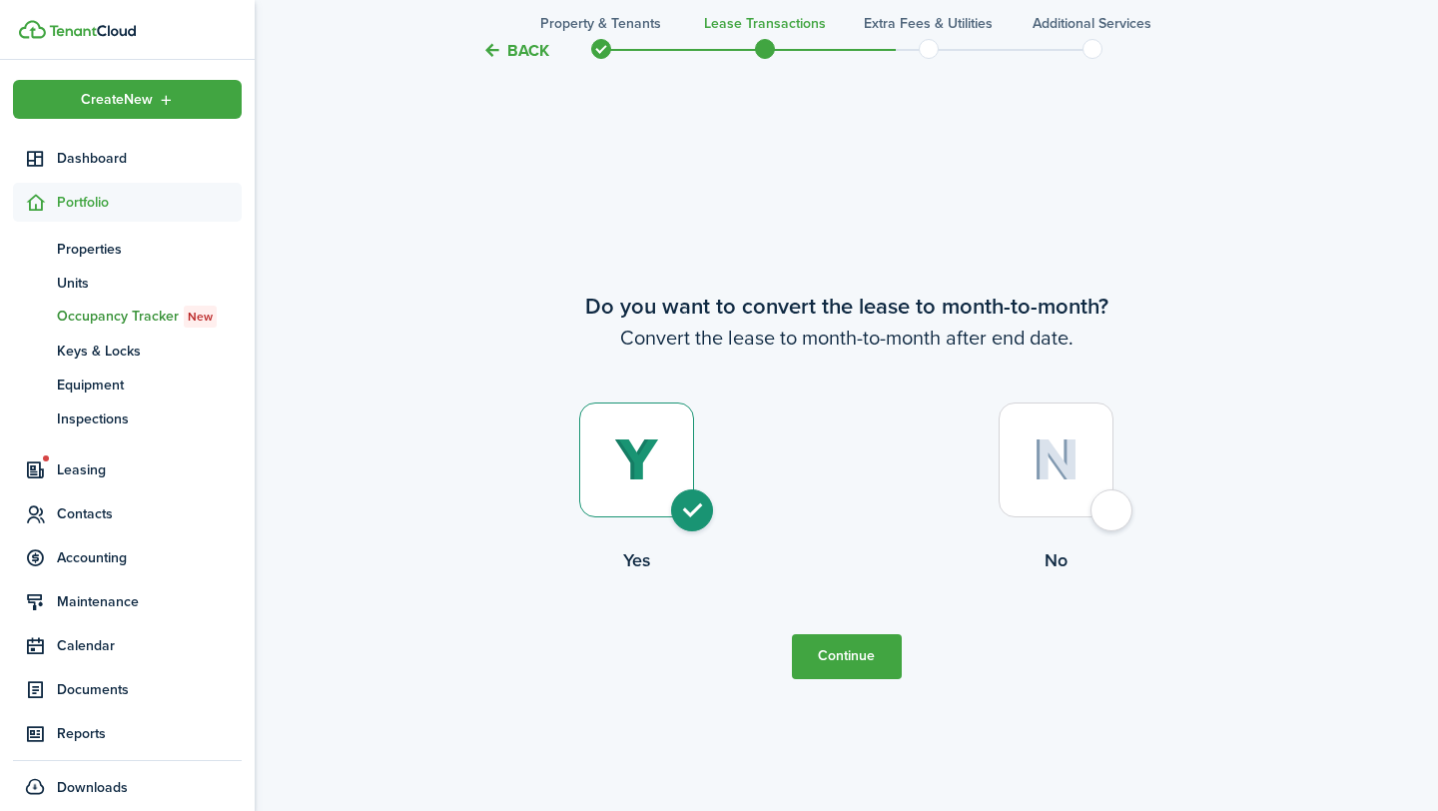
click at [837, 658] on button "Continue" at bounding box center [847, 656] width 110 height 45
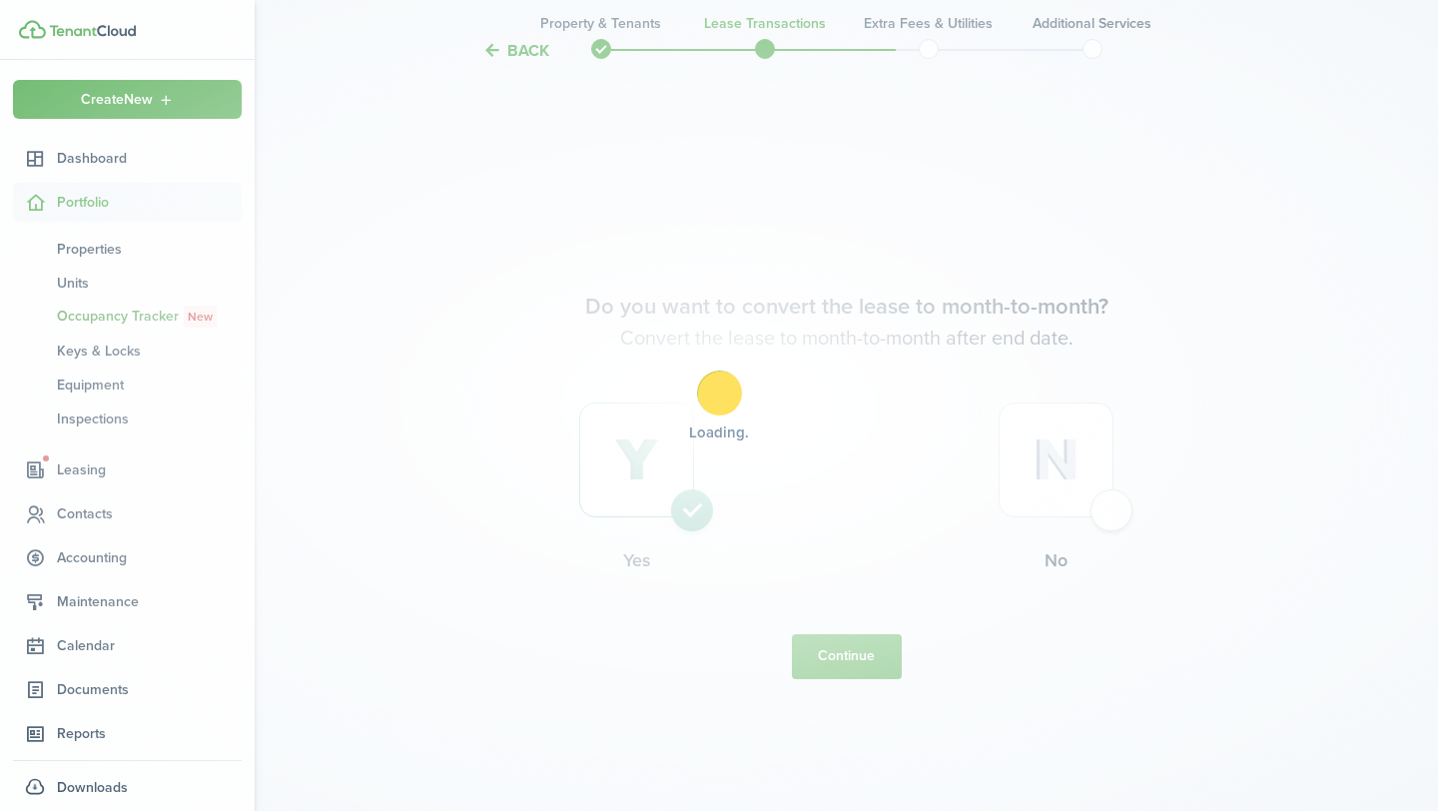
scroll to position [0, 0]
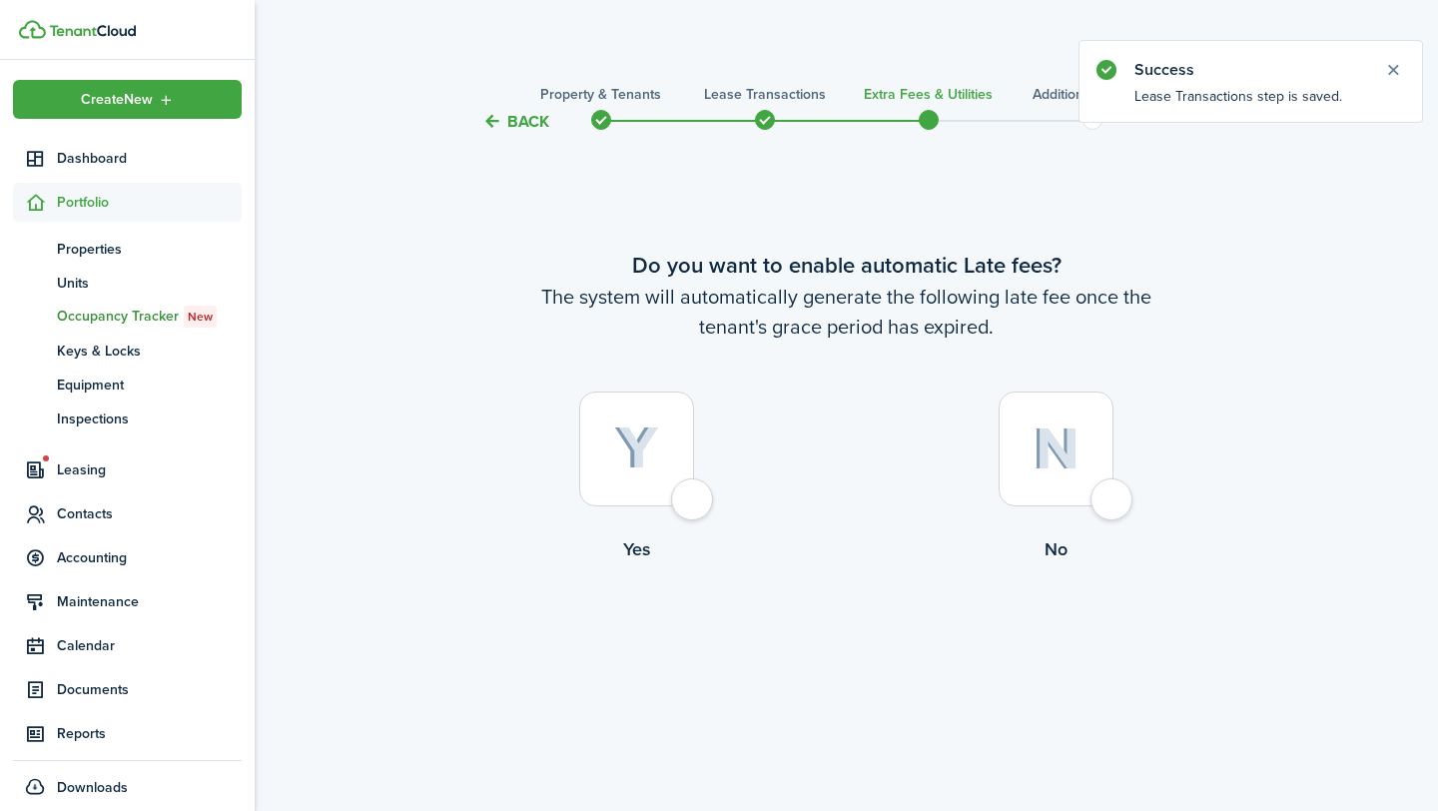
click at [689, 505] on div at bounding box center [636, 448] width 115 height 115
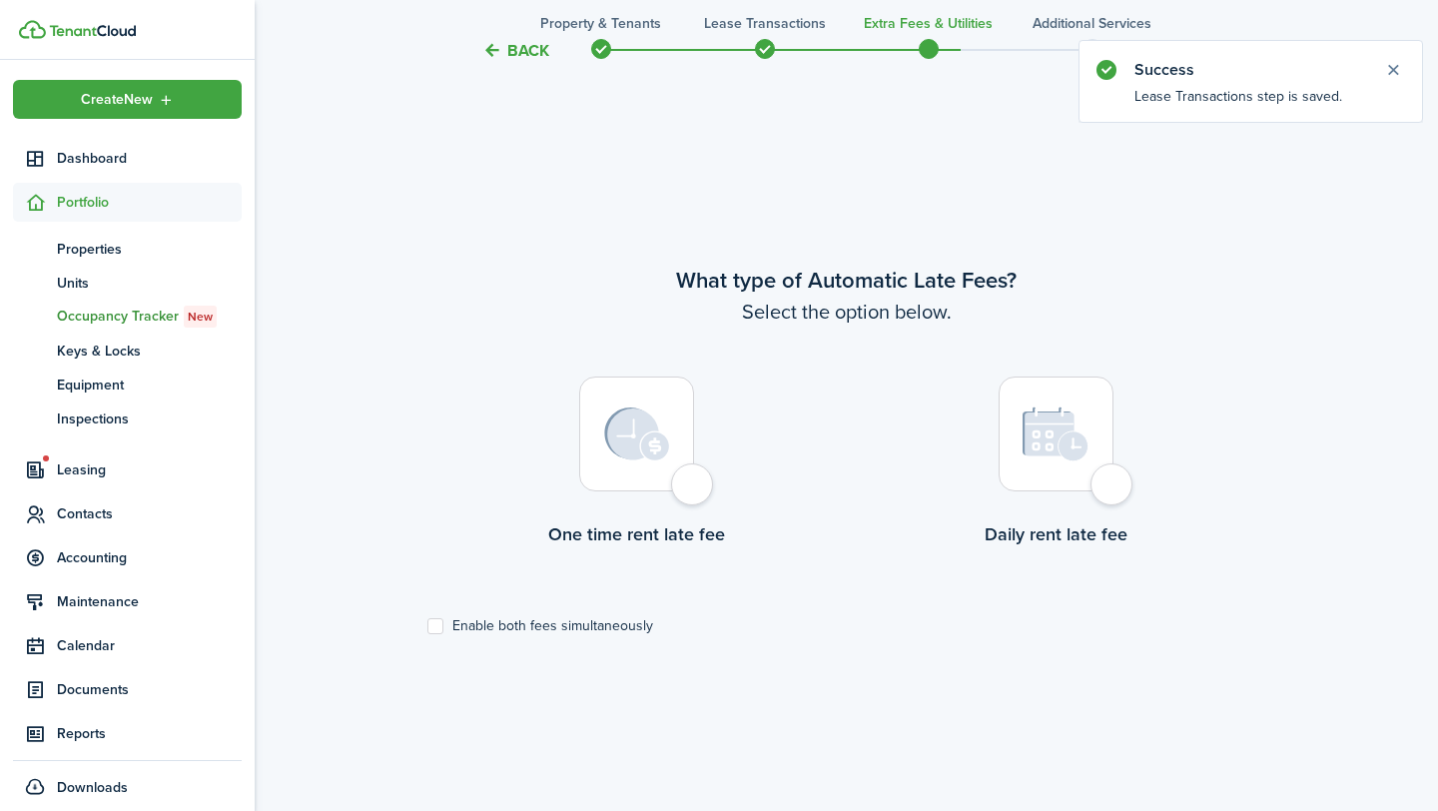
scroll to position [677, 0]
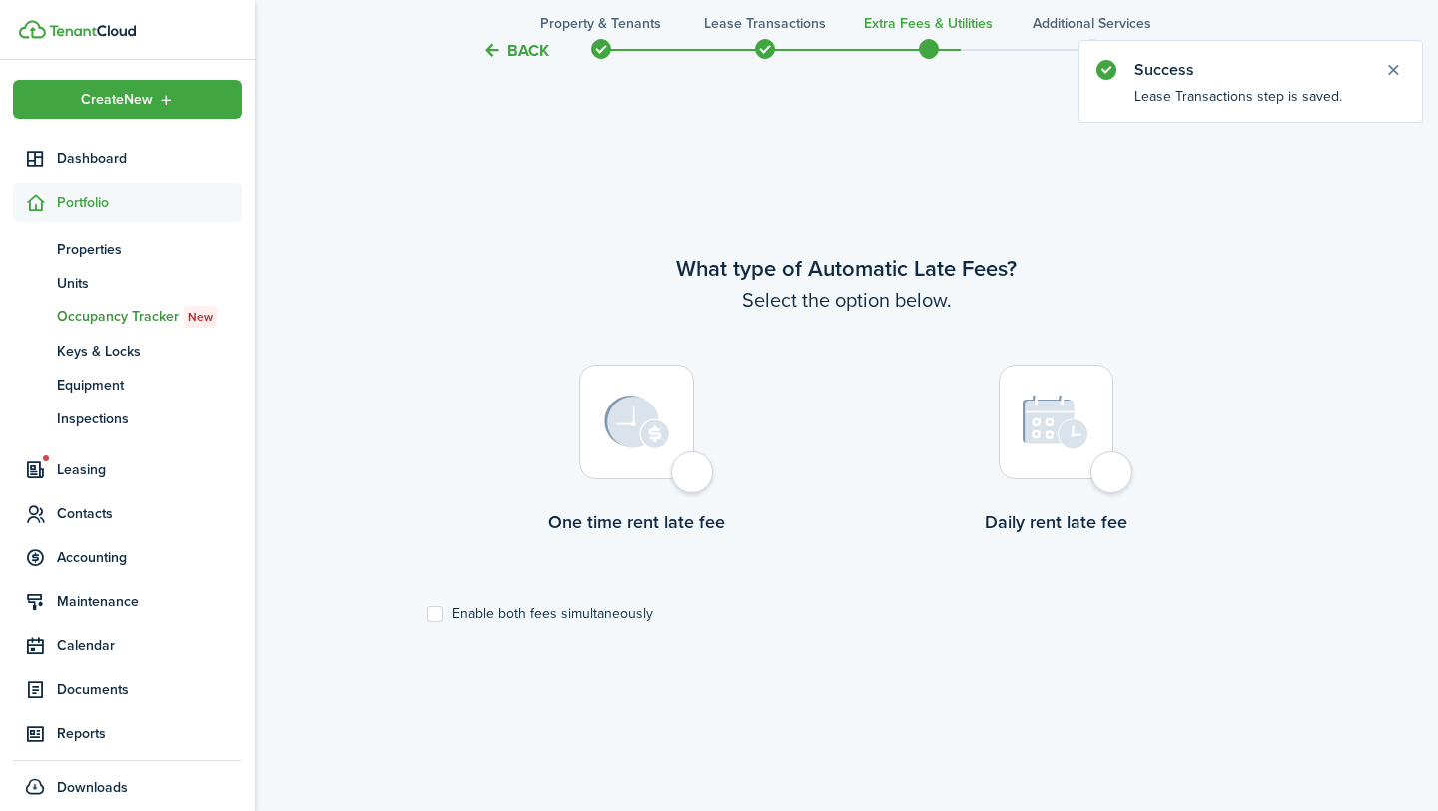
click at [694, 473] on div at bounding box center [636, 422] width 115 height 115
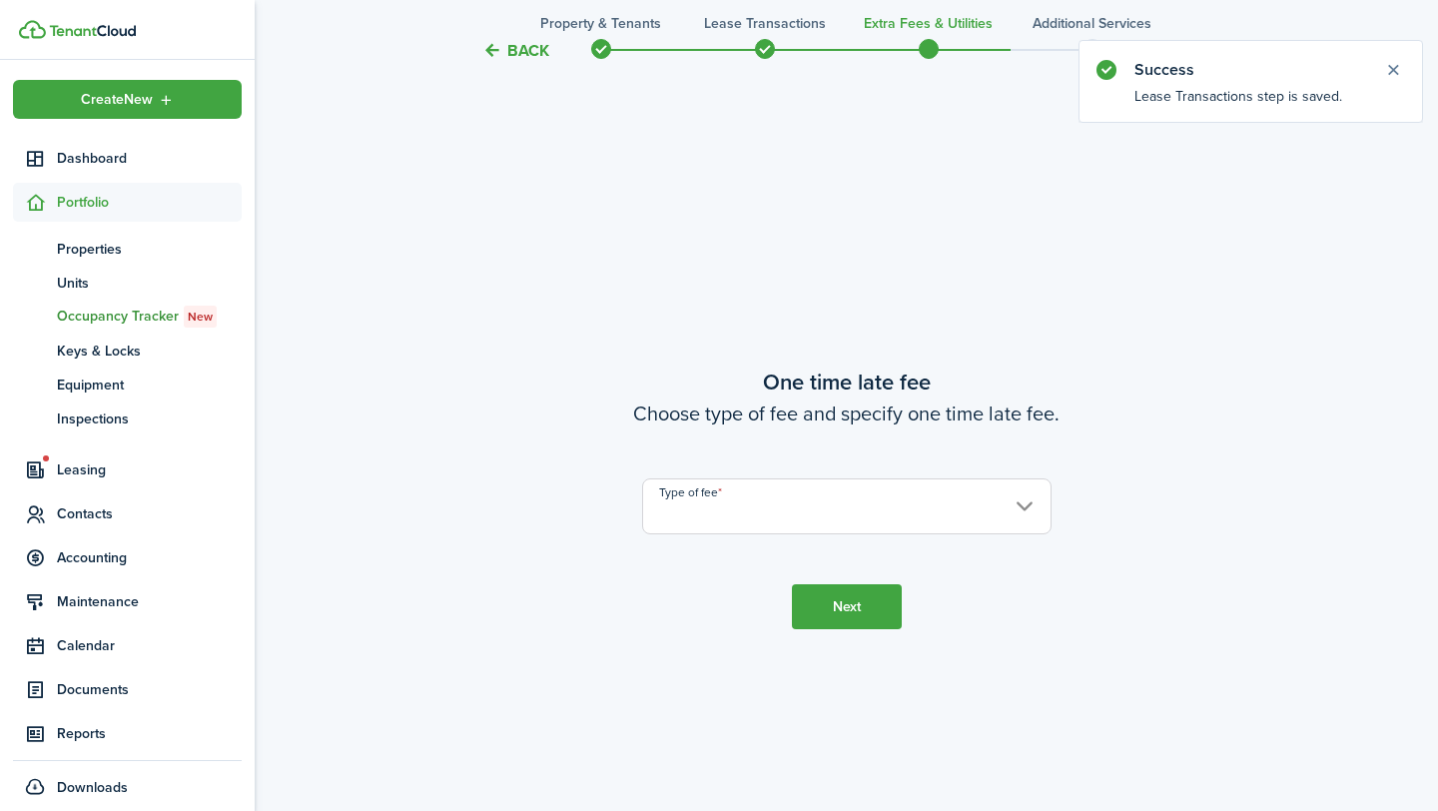
scroll to position [1488, 0]
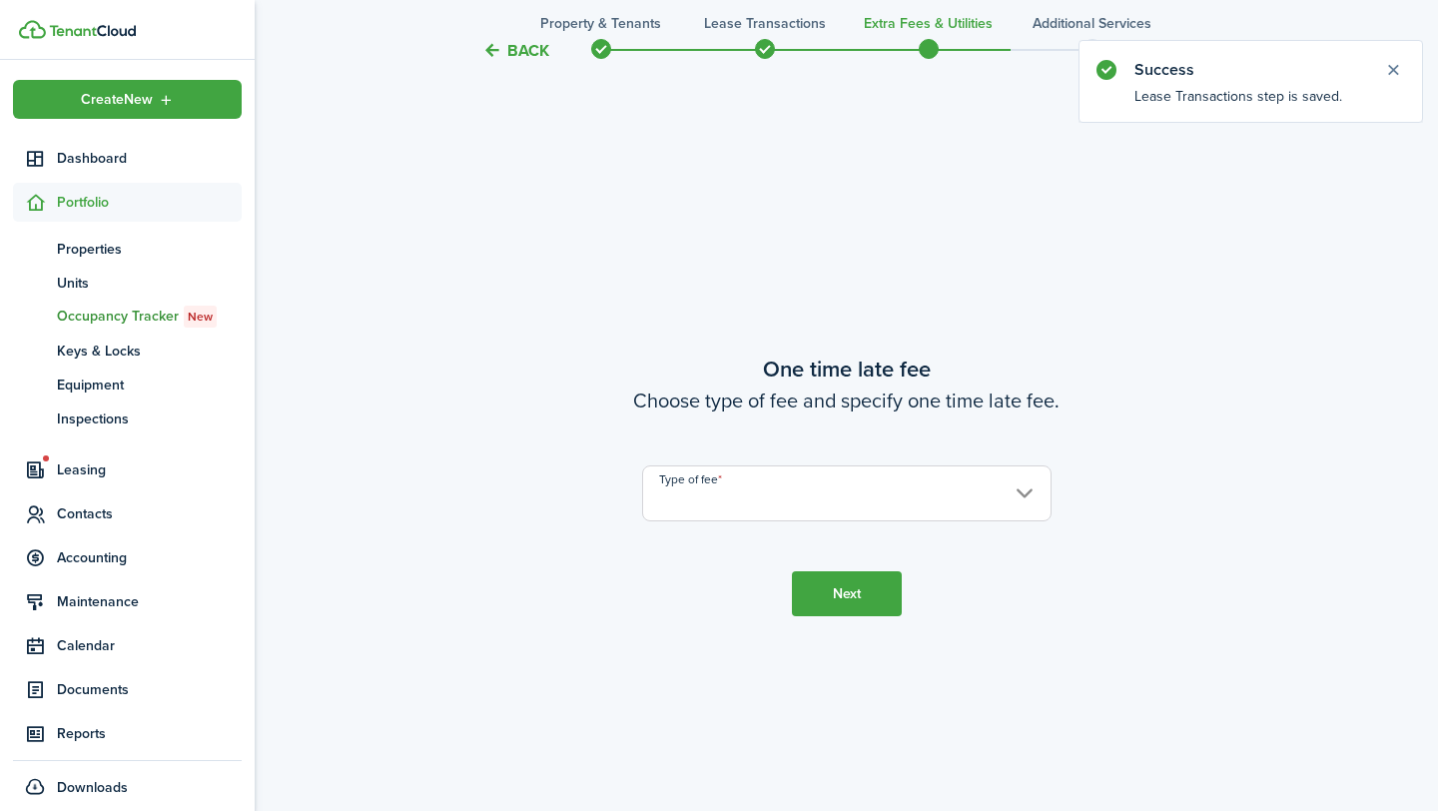
click at [732, 492] on input "Type of fee" at bounding box center [846, 493] width 409 height 56
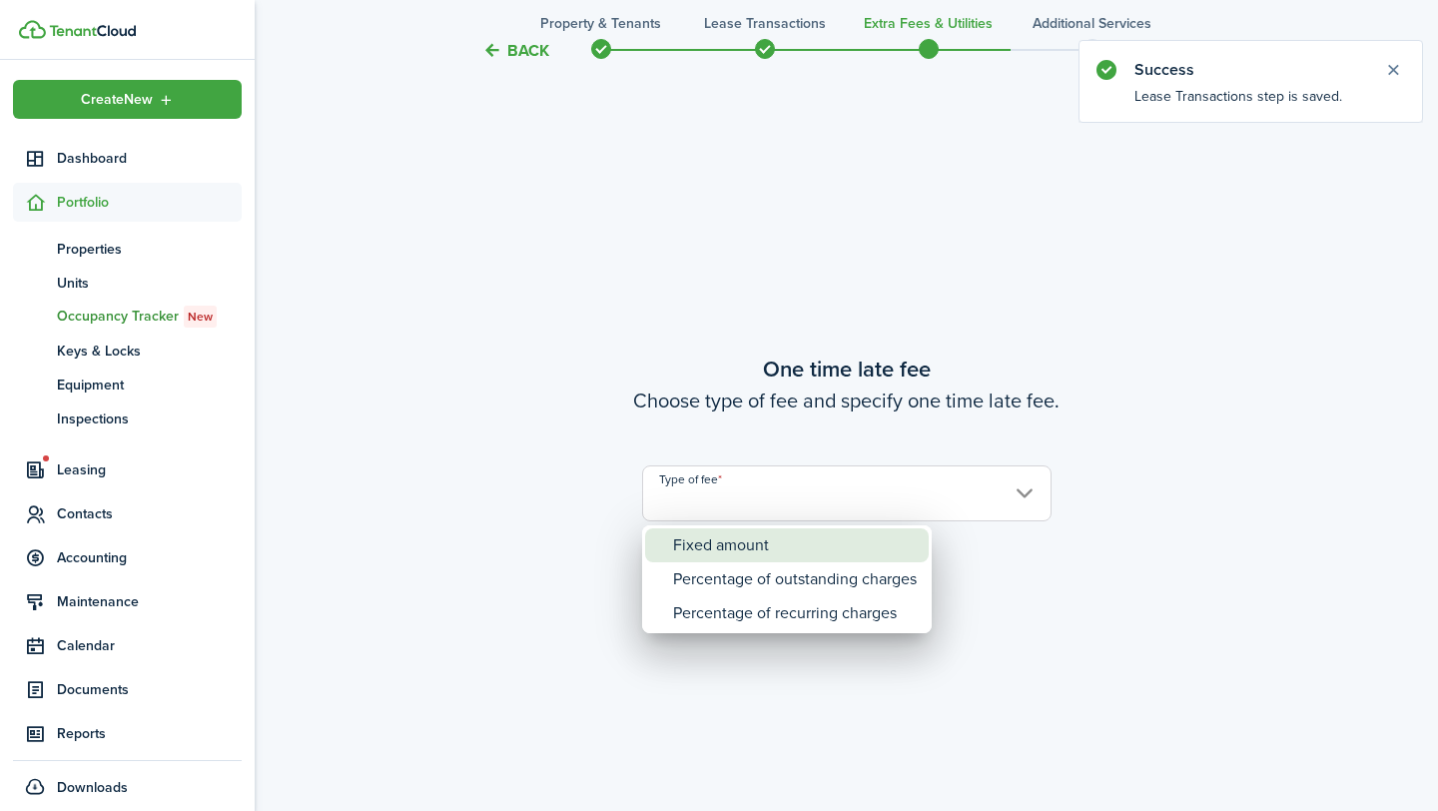
click at [747, 541] on div "Fixed amount" at bounding box center [795, 545] width 244 height 34
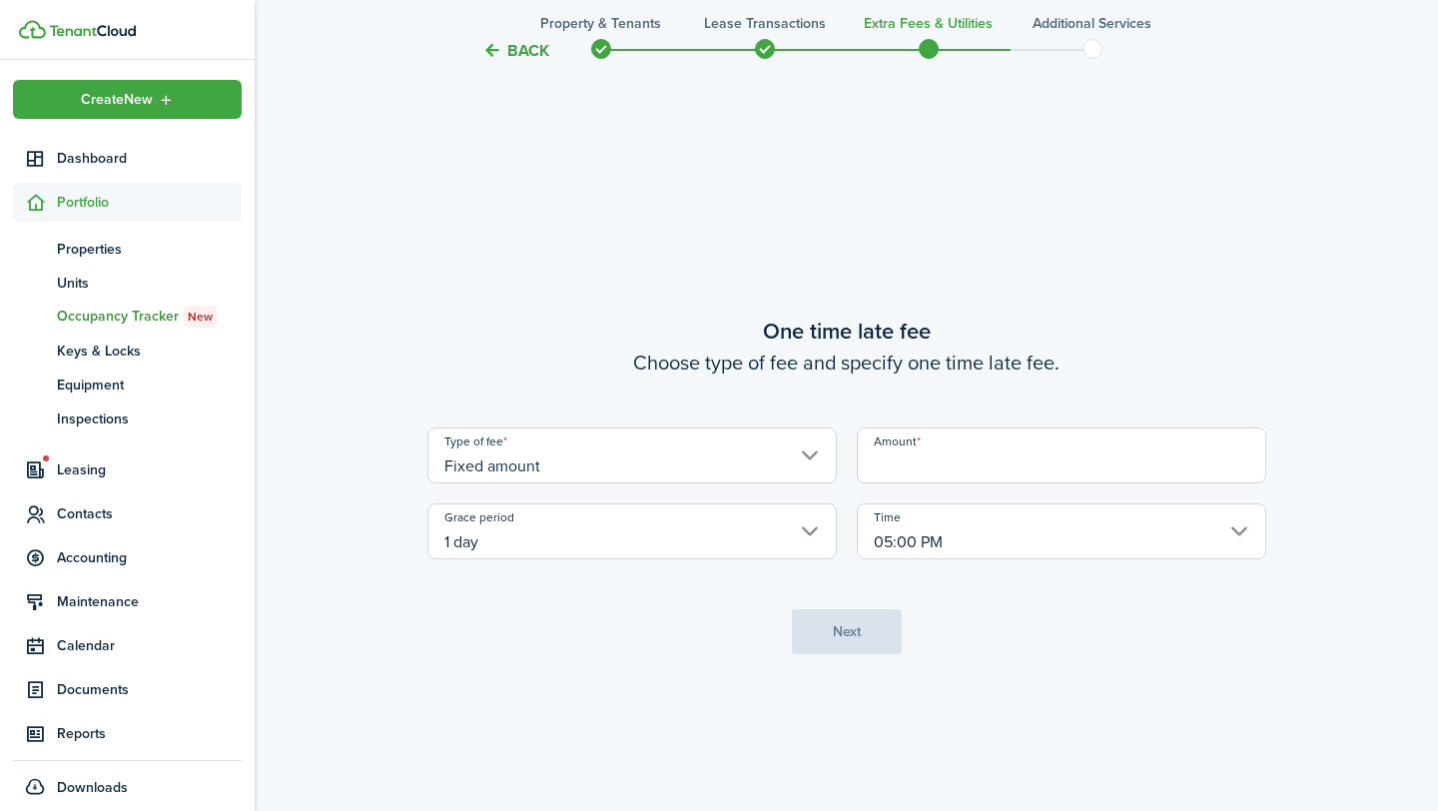
click at [889, 483] on div "Type of fee Fixed amount Amount Grace period 1 day Time 05:00 PM" at bounding box center [846, 493] width 859 height 132
click at [884, 472] on input "Amount" at bounding box center [1061, 455] width 409 height 56
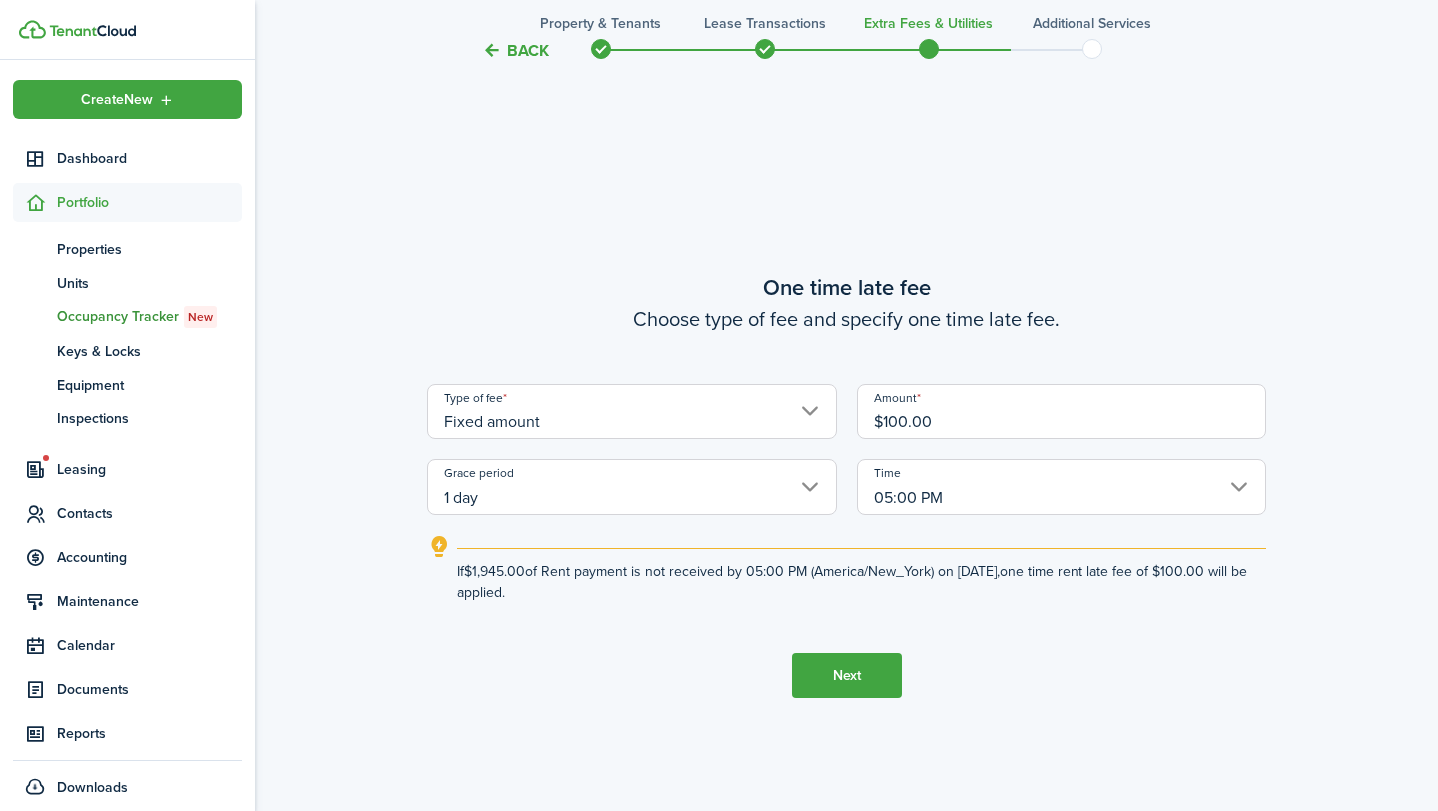
click at [851, 678] on button "Next" at bounding box center [847, 675] width 110 height 45
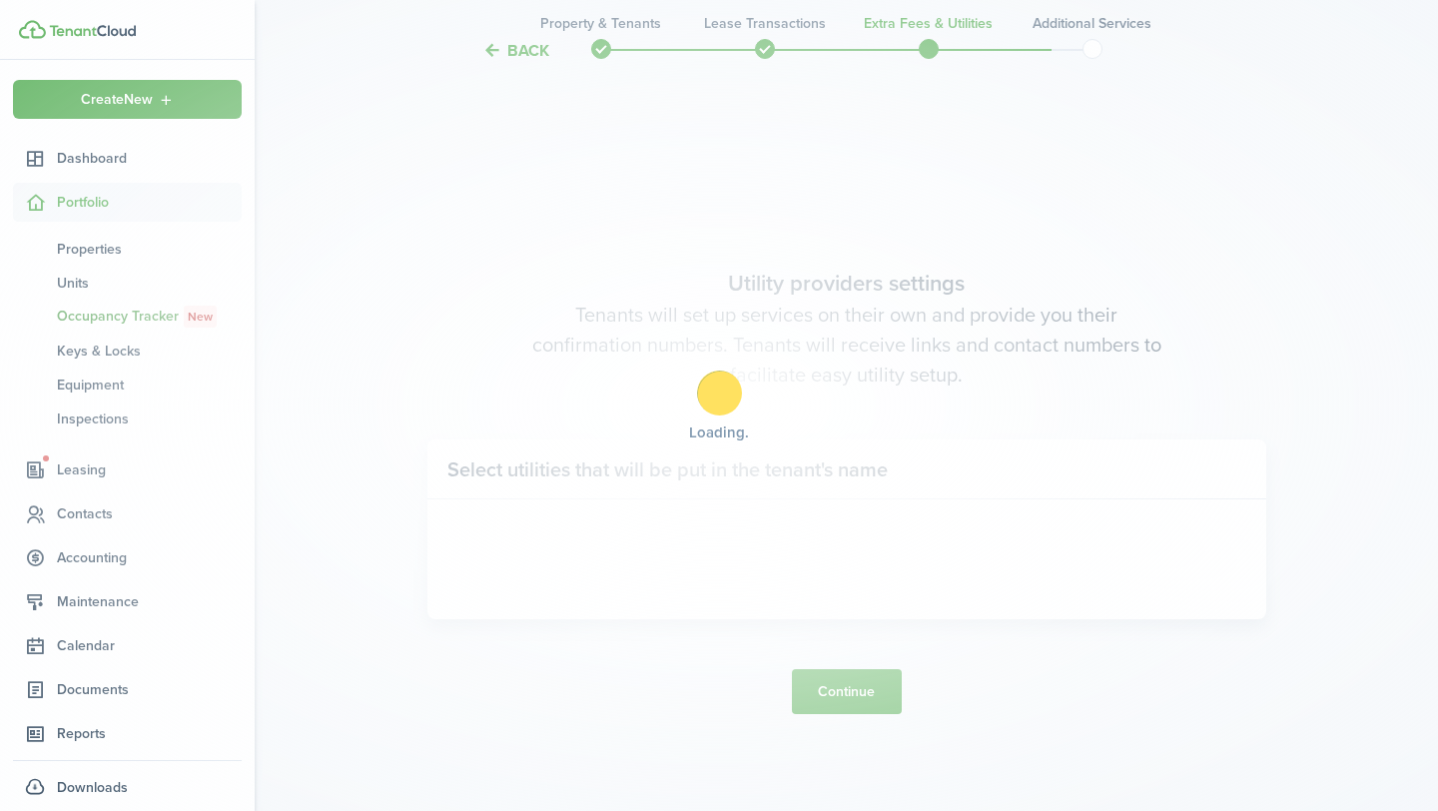
scroll to position [2299, 0]
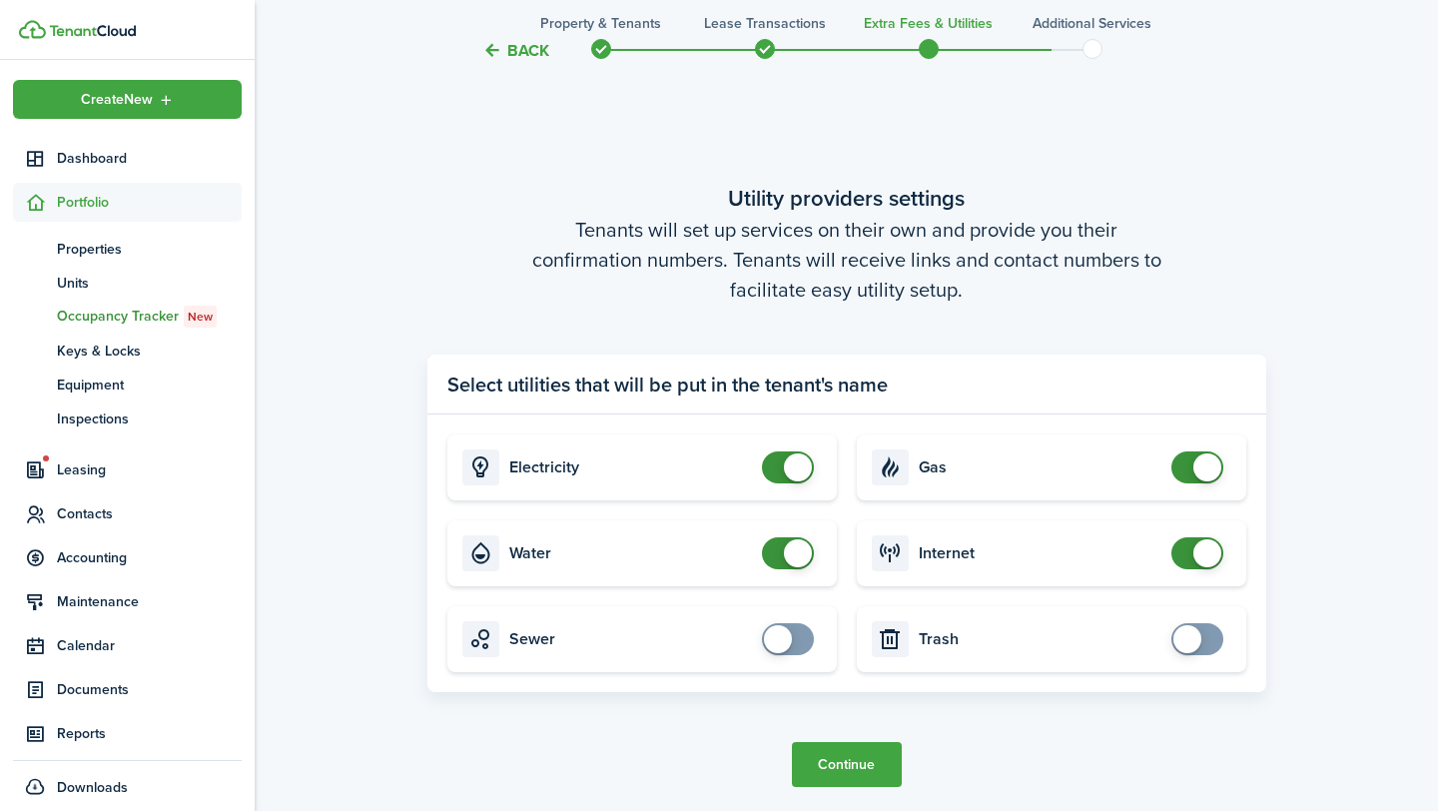
click at [855, 757] on button "Continue" at bounding box center [847, 764] width 110 height 45
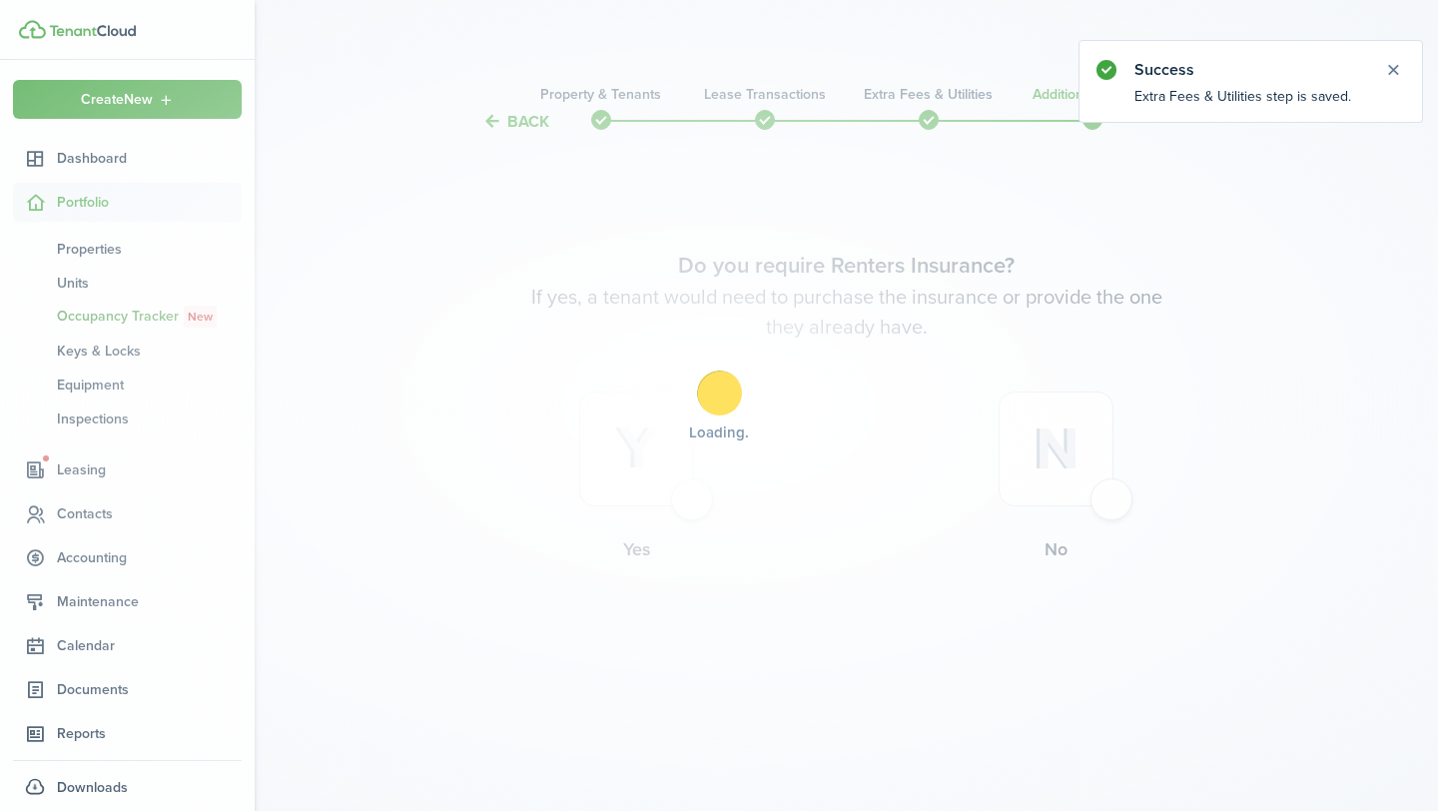
scroll to position [0, 0]
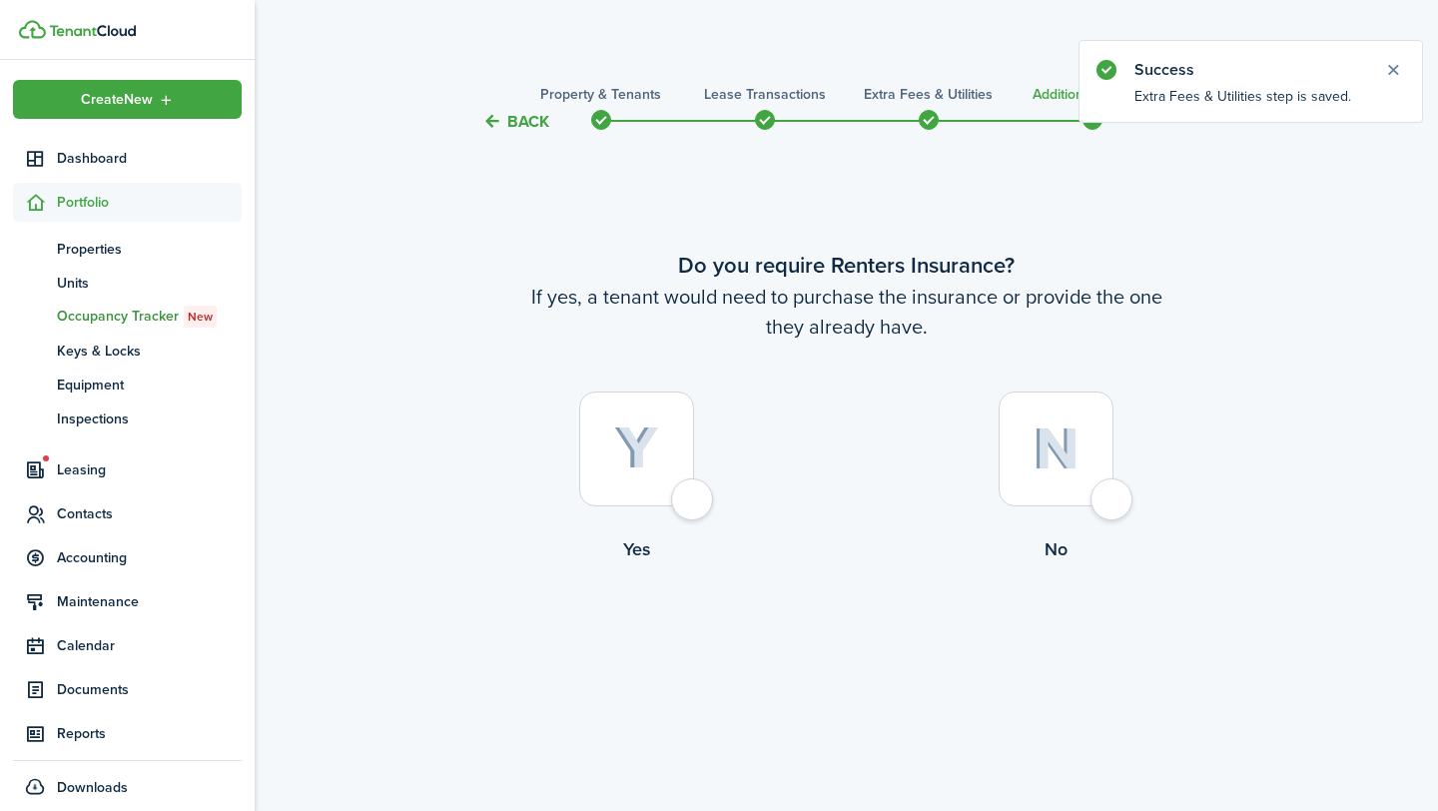
click at [1113, 485] on div at bounding box center [1056, 448] width 115 height 115
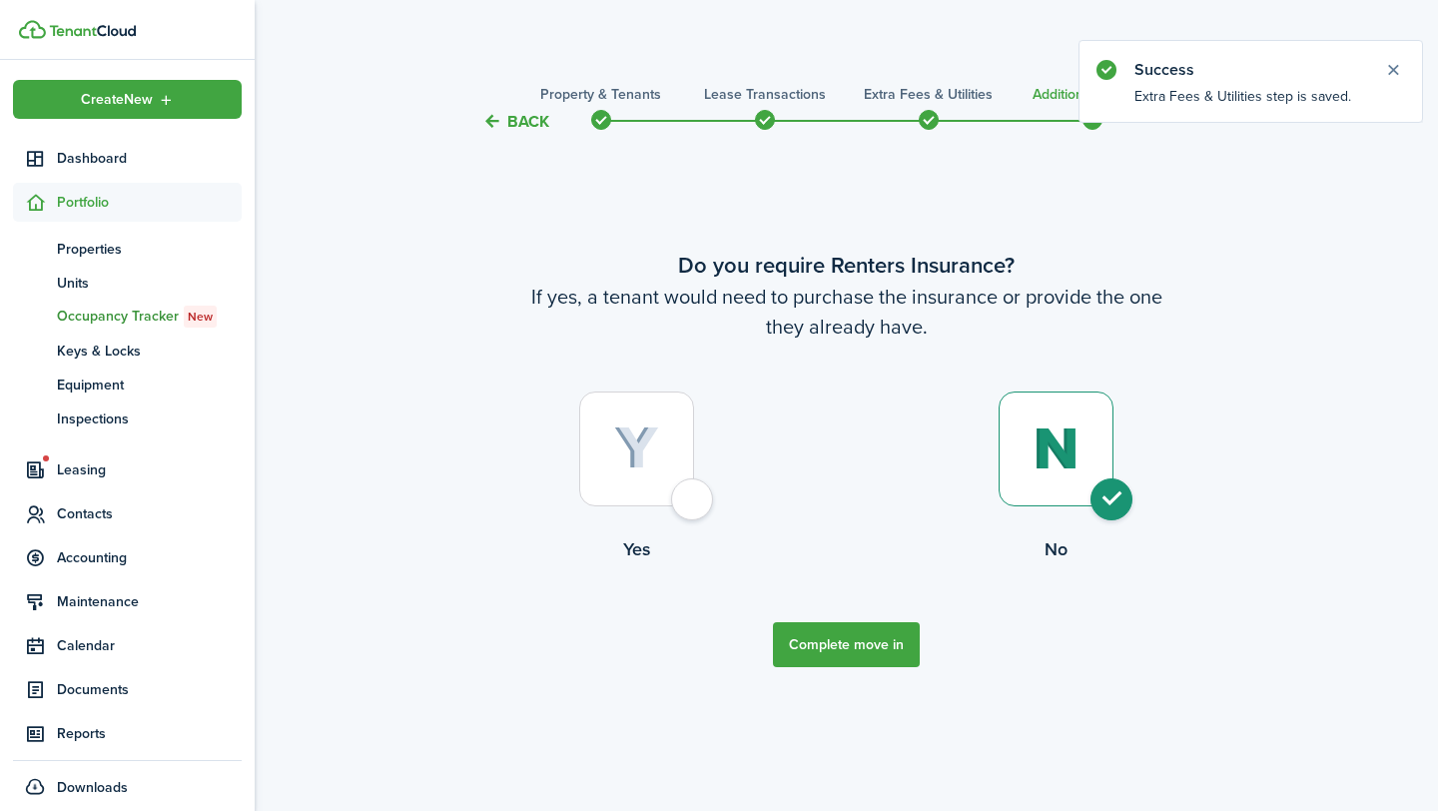
click at [872, 625] on button "Complete move in" at bounding box center [846, 644] width 147 height 45
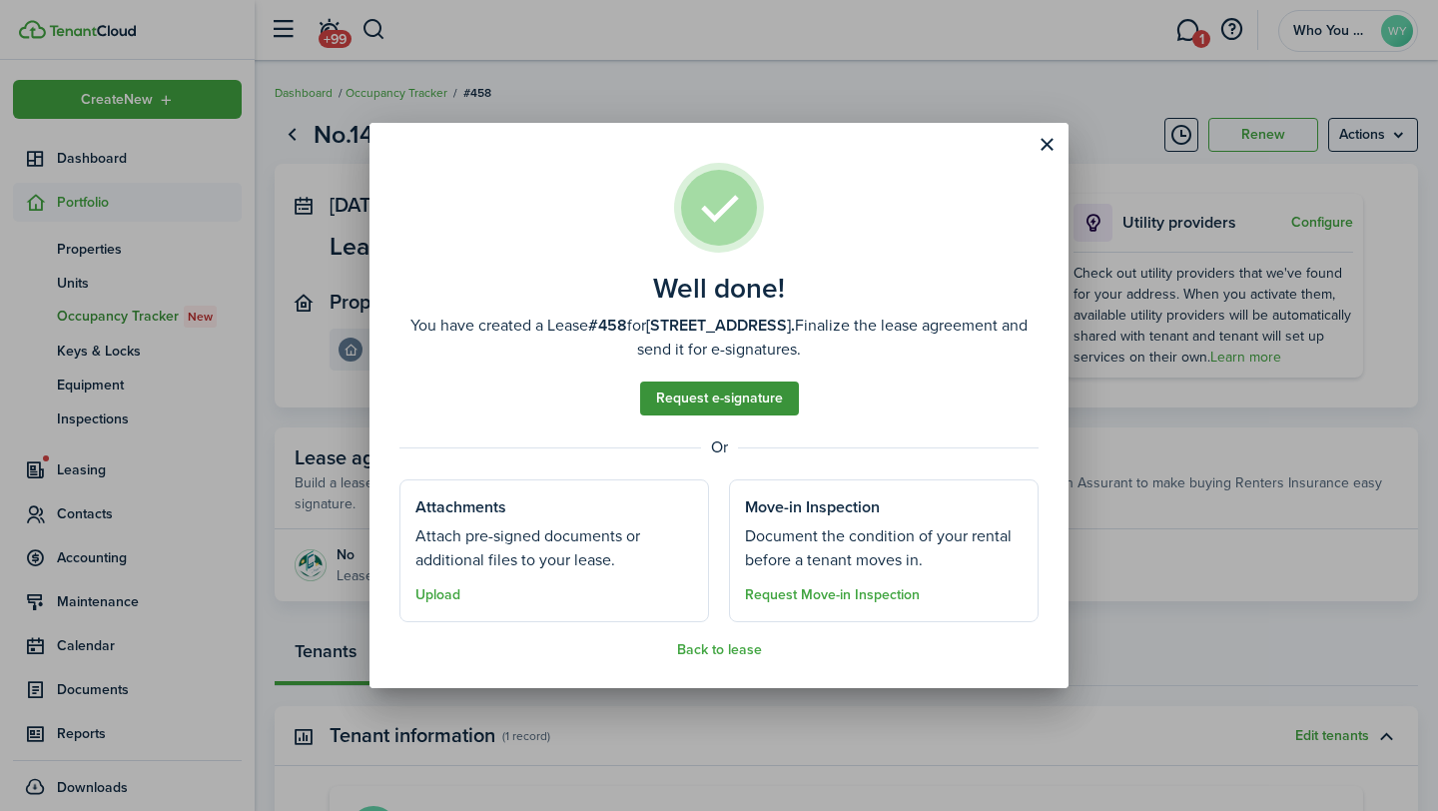
click at [691, 397] on link "Request e-signature" at bounding box center [719, 398] width 159 height 34
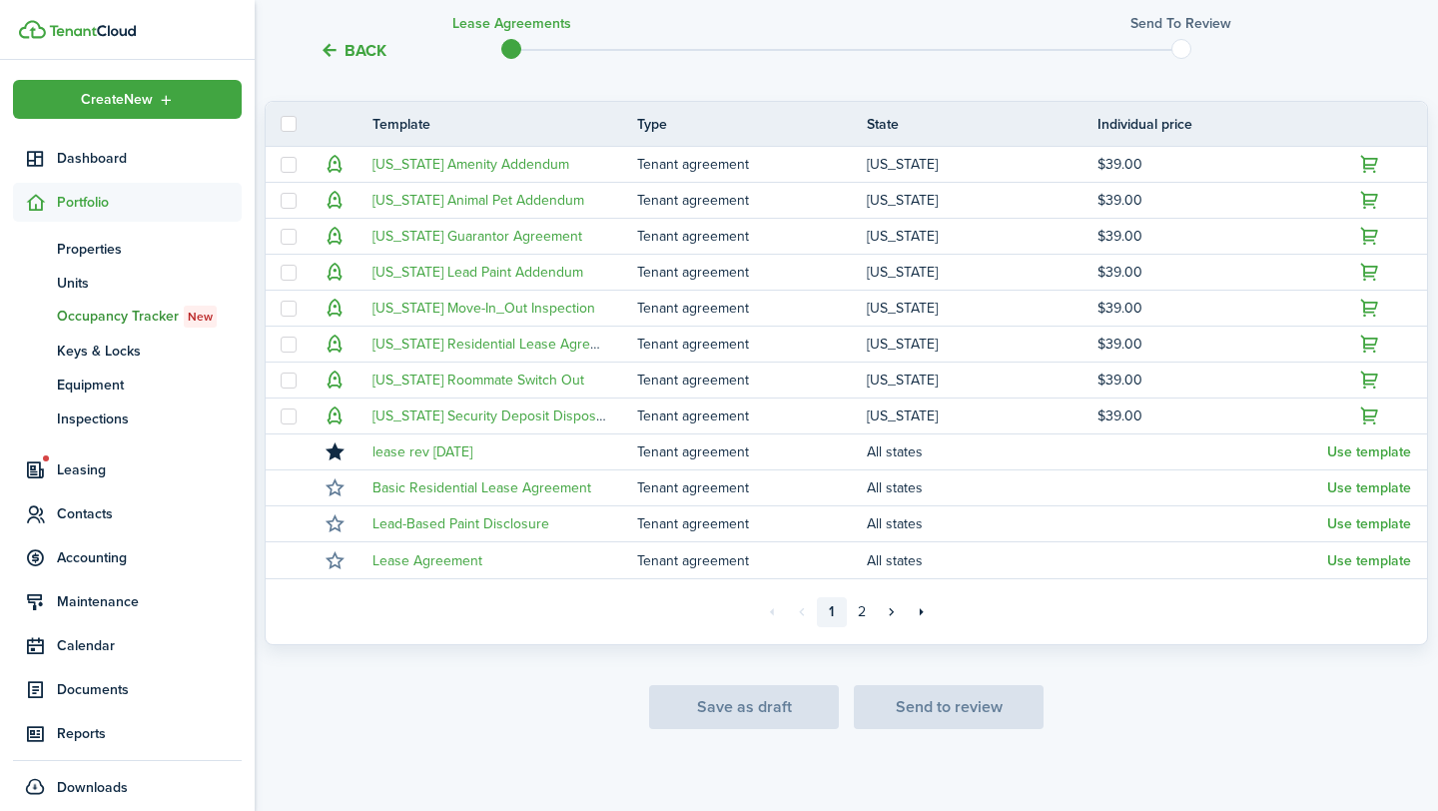
scroll to position [438, 0]
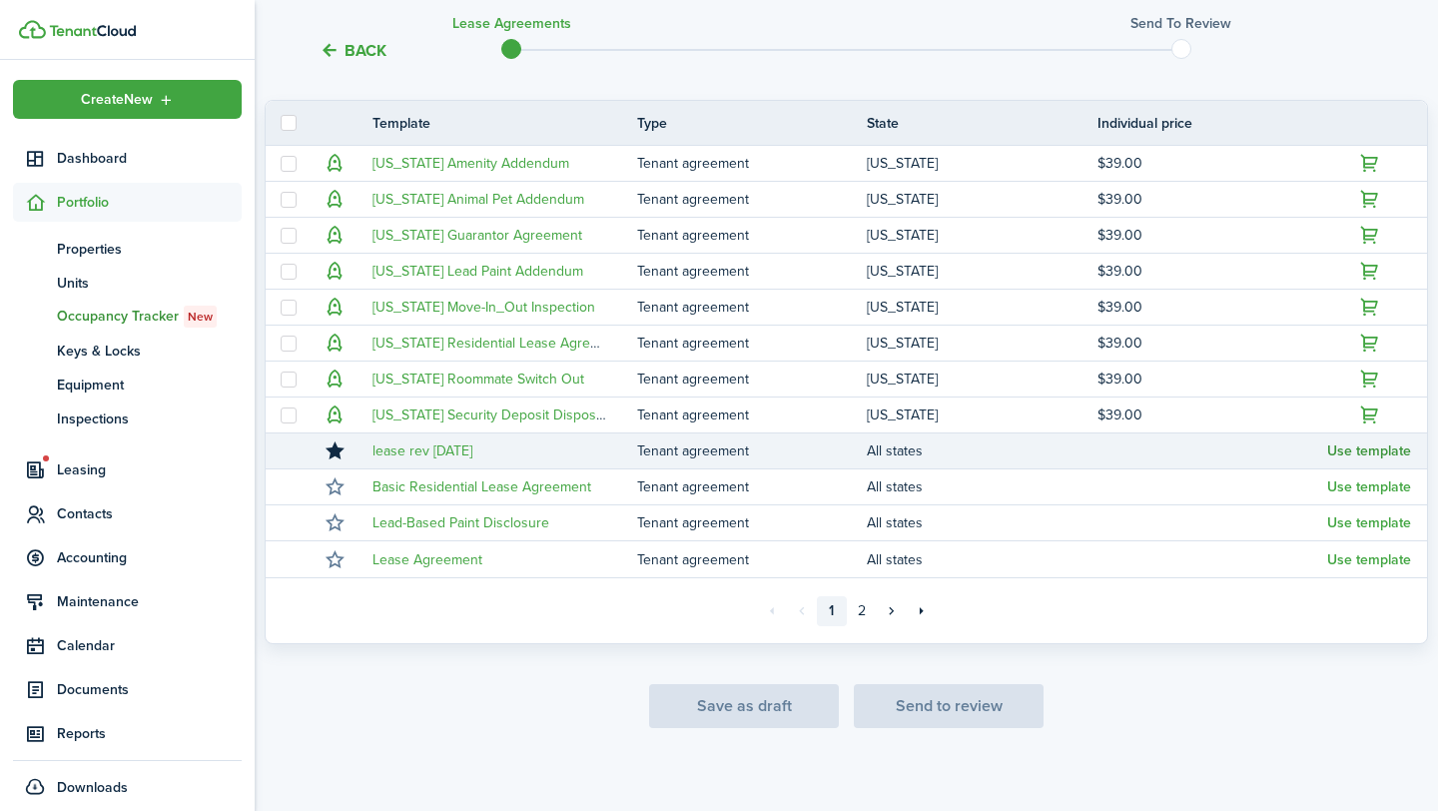
click at [1358, 452] on button "Use template" at bounding box center [1369, 451] width 84 height 16
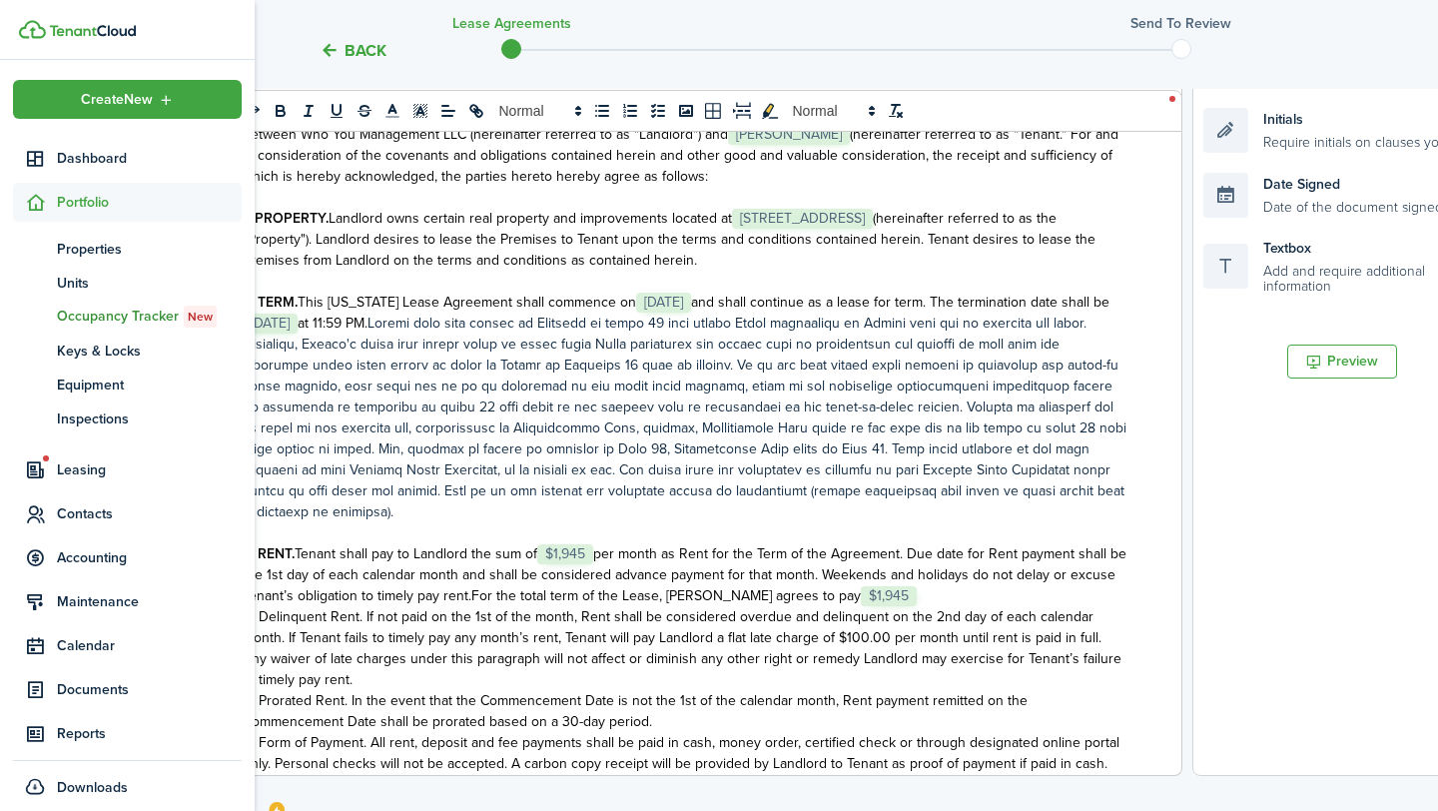
click at [869, 593] on p "3. RENT. Tenant shall pay to Landlord the sum of ﻿ $1,945 ﻿ per month as Rent f…" at bounding box center [685, 574] width 884 height 63
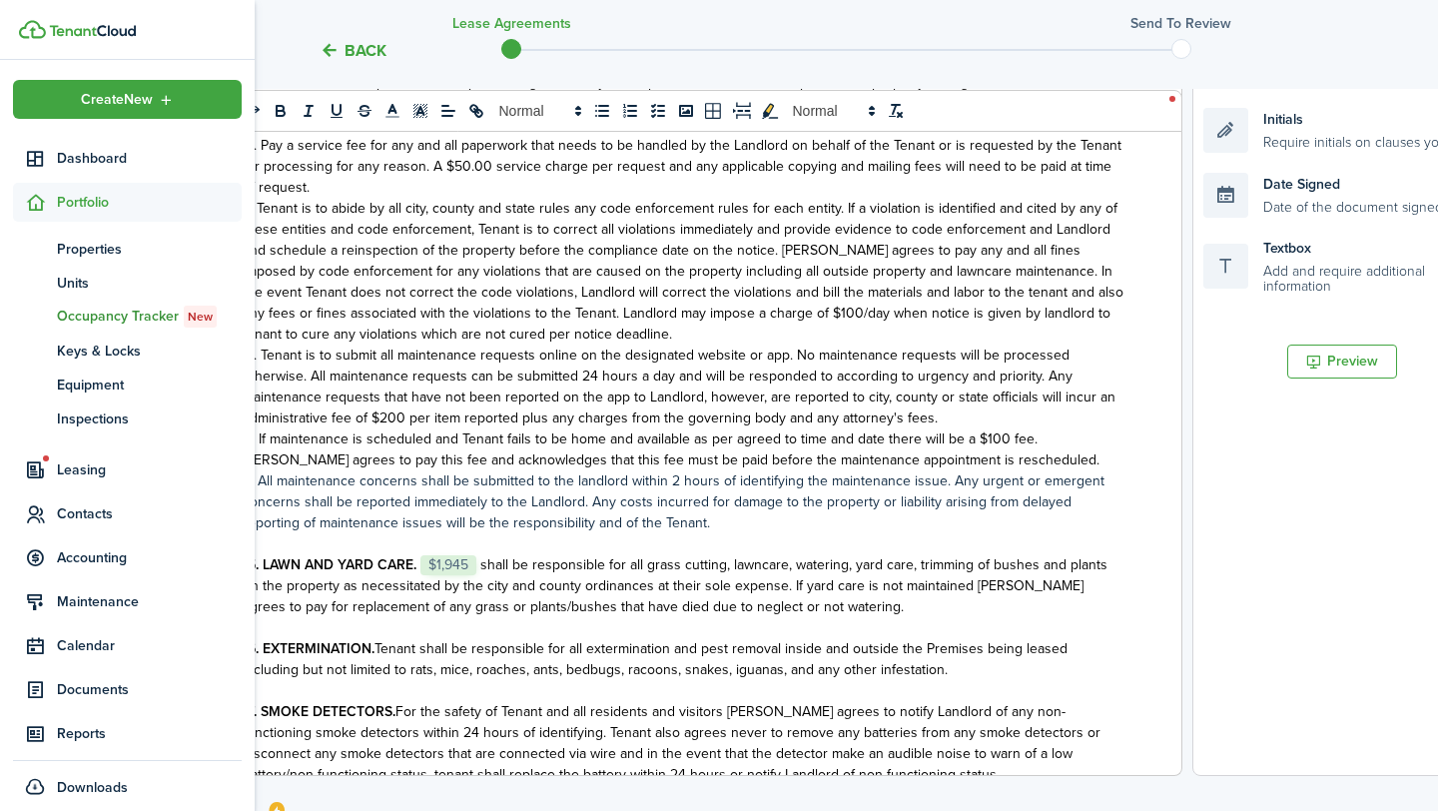
scroll to position [3337, 0]
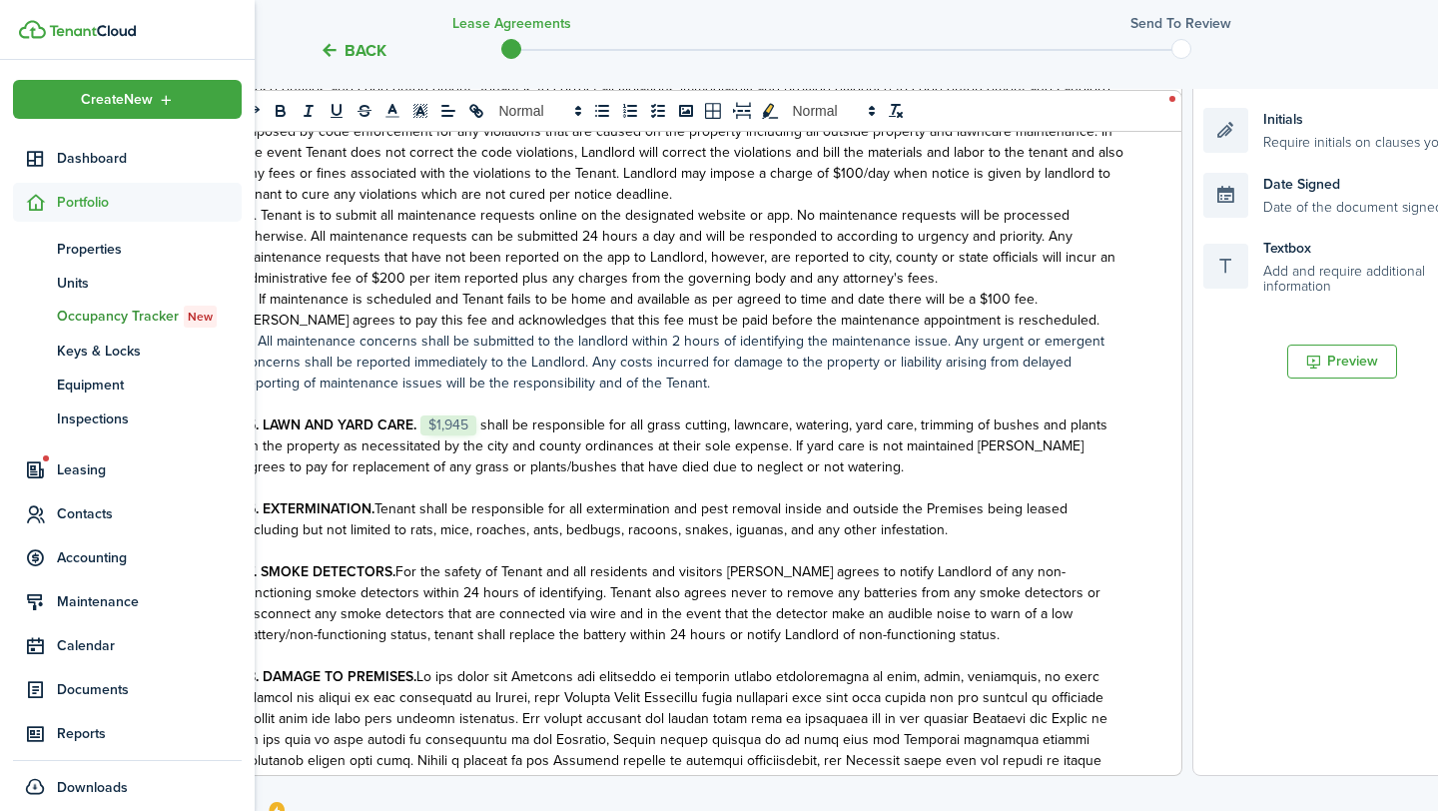
click at [480, 414] on span "shall be responsible for all grass cutting, lawncare, watering, yard care, trim…" at bounding box center [675, 445] width 865 height 63
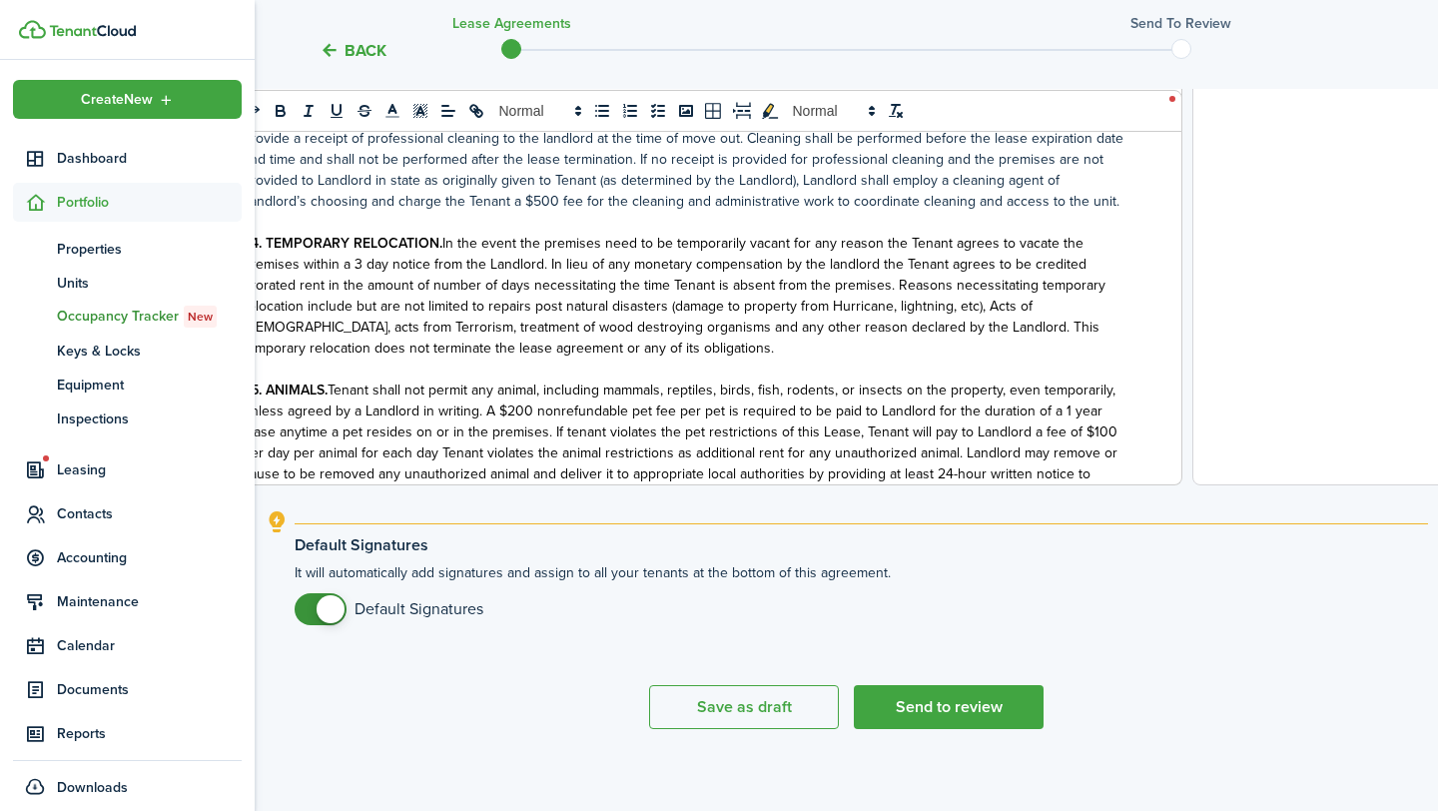
scroll to position [742, 0]
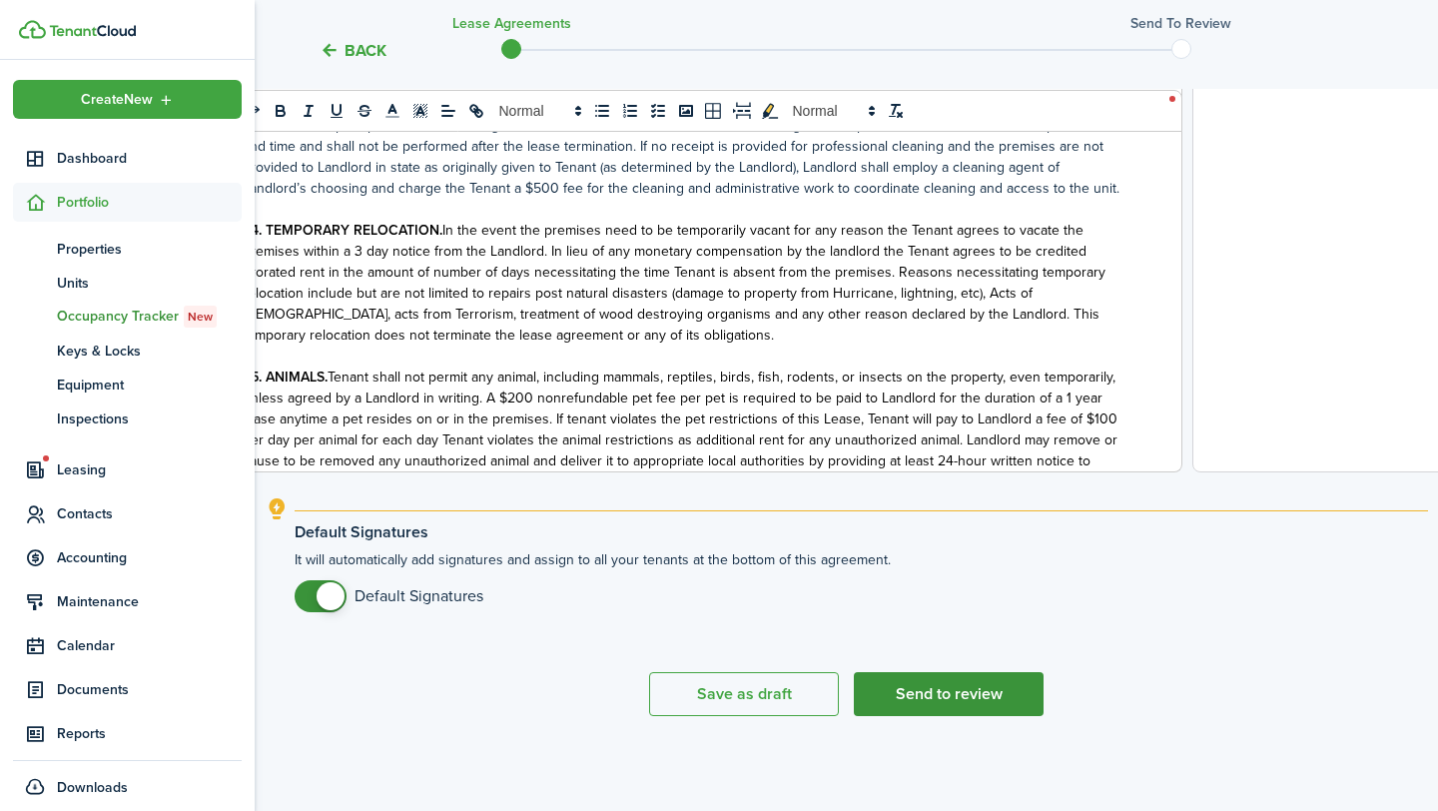
click at [953, 706] on button "Send to review" at bounding box center [949, 694] width 190 height 44
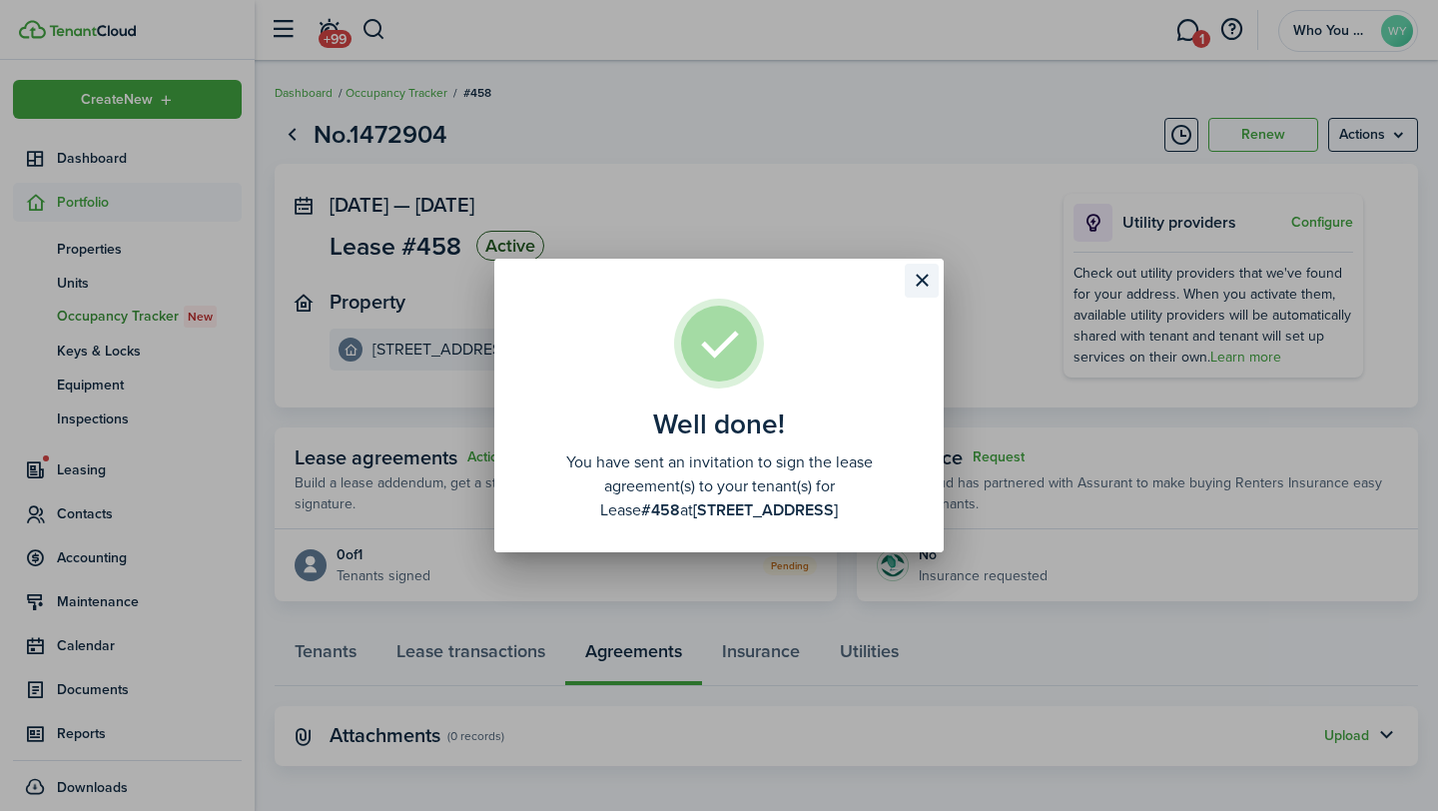
click at [921, 281] on button "Close modal" at bounding box center [922, 281] width 34 height 34
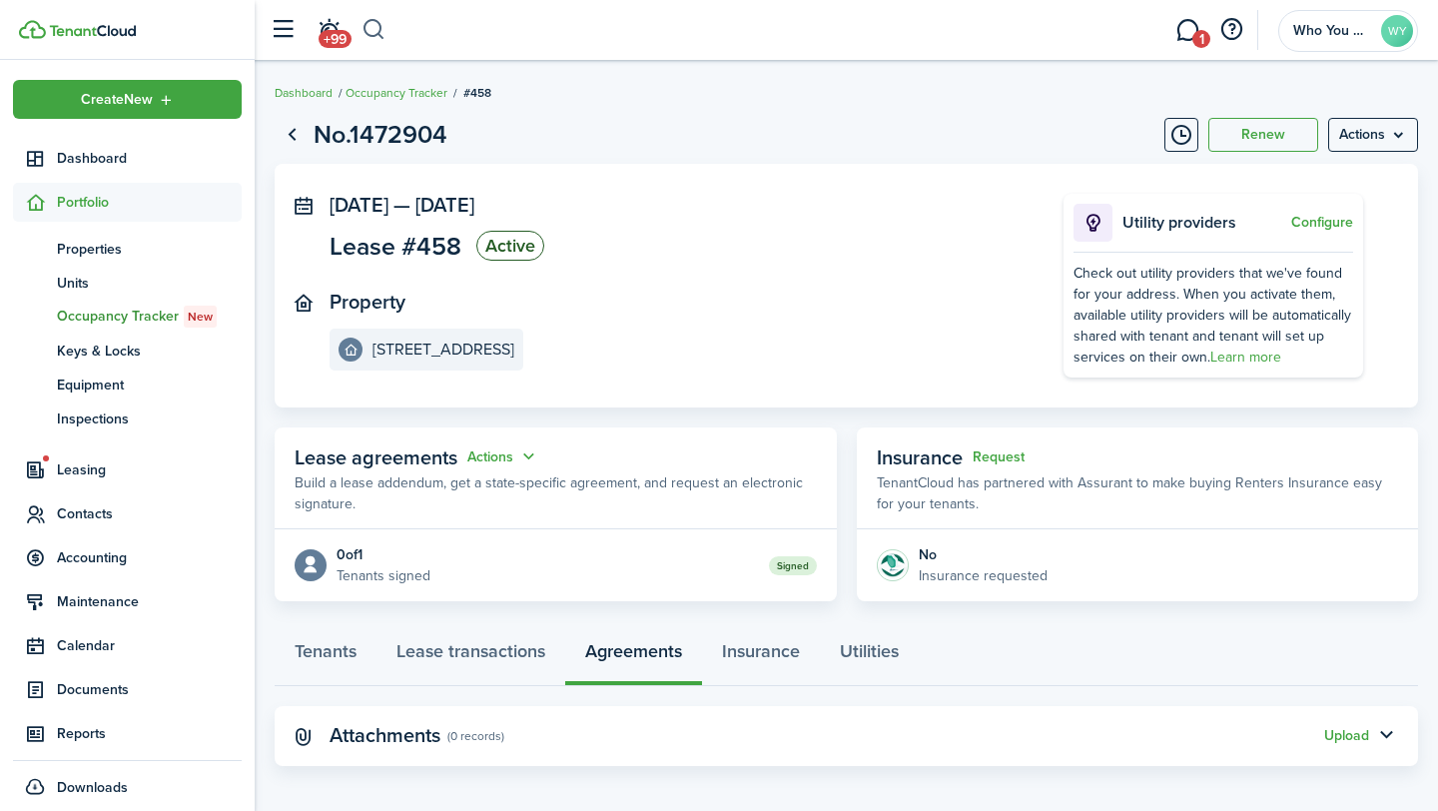
click at [376, 34] on button "button" at bounding box center [374, 30] width 25 height 34
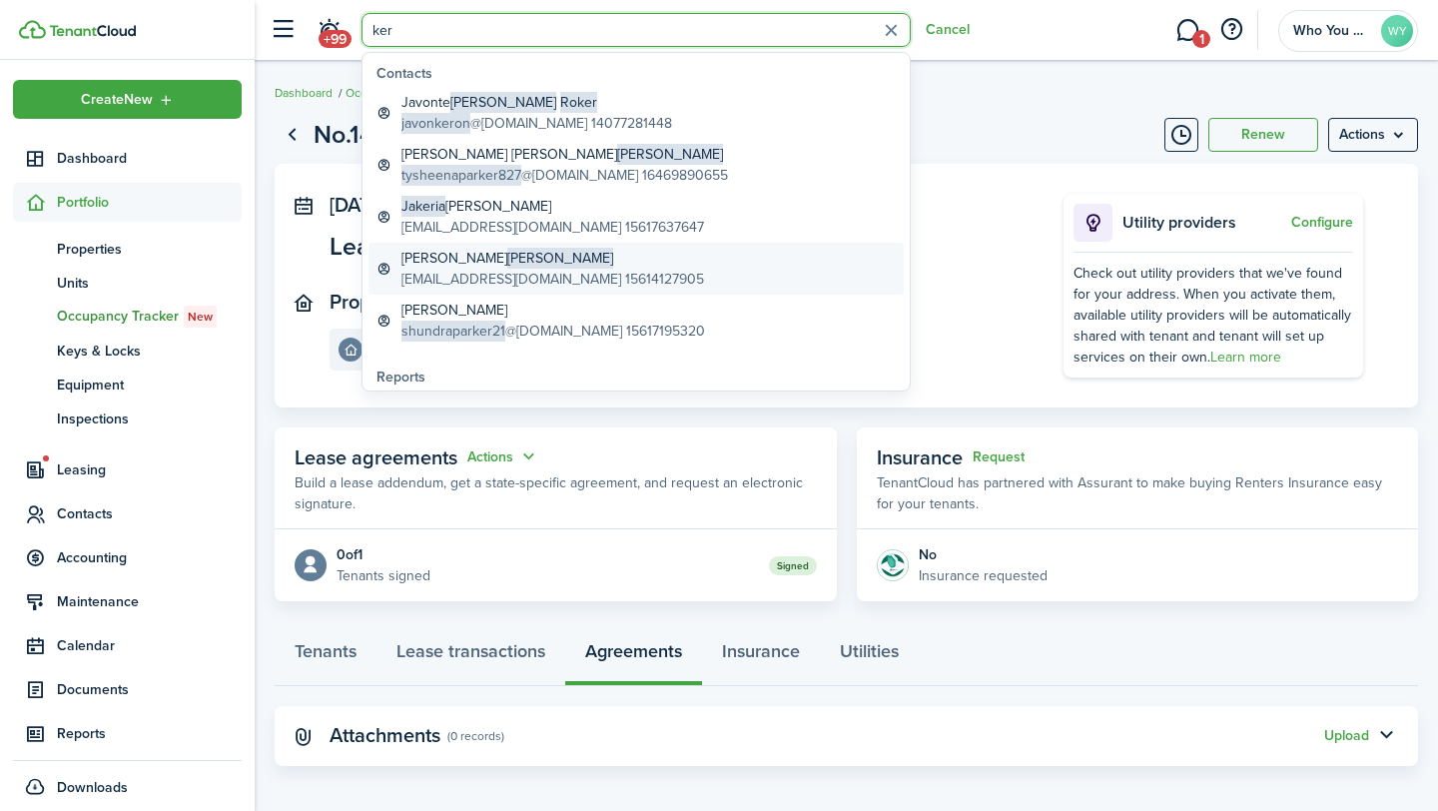
click at [513, 271] on global-search-item-description "[EMAIL_ADDRESS][DOMAIN_NAME] 15614127905" at bounding box center [552, 279] width 303 height 21
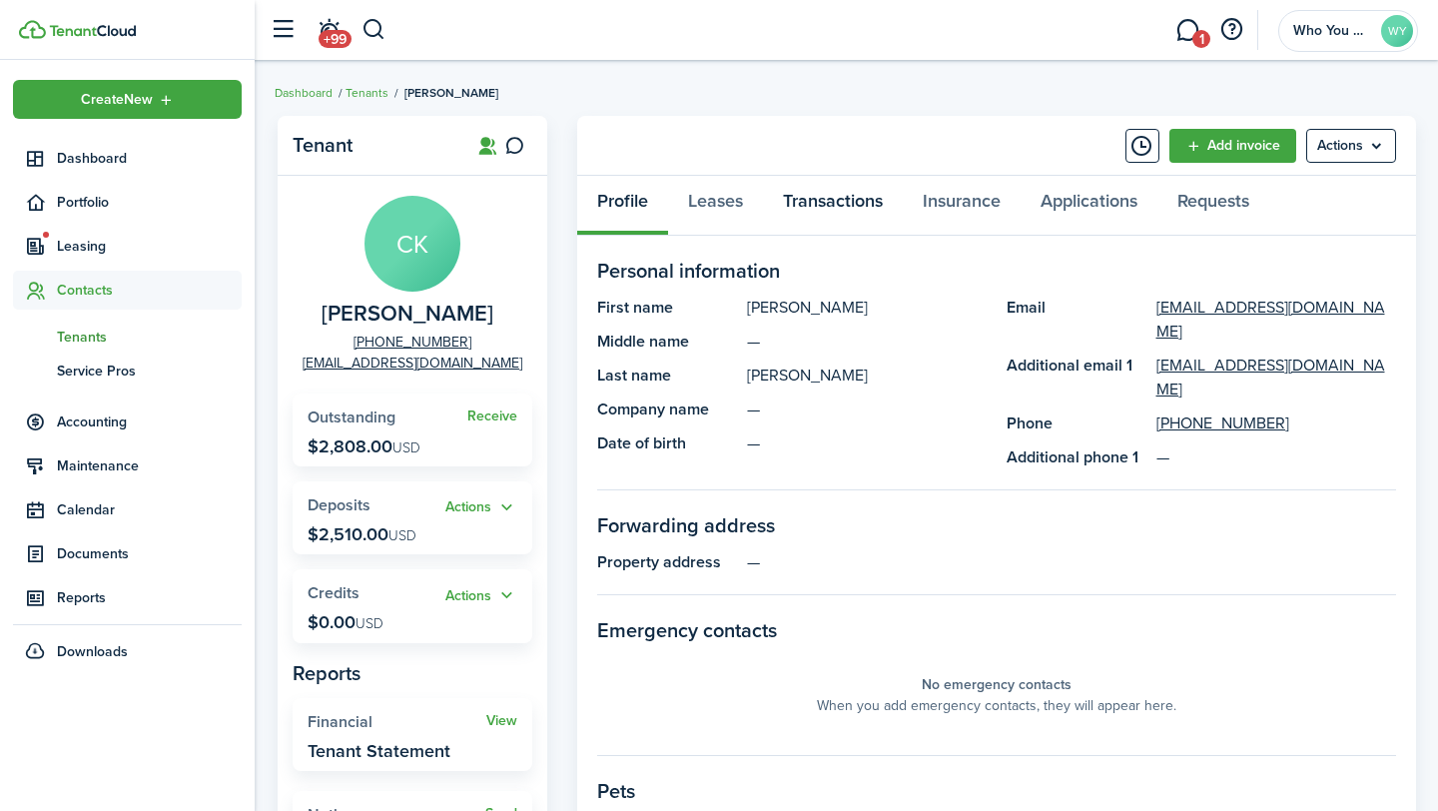
click at [821, 208] on link "Transactions" at bounding box center [833, 206] width 140 height 60
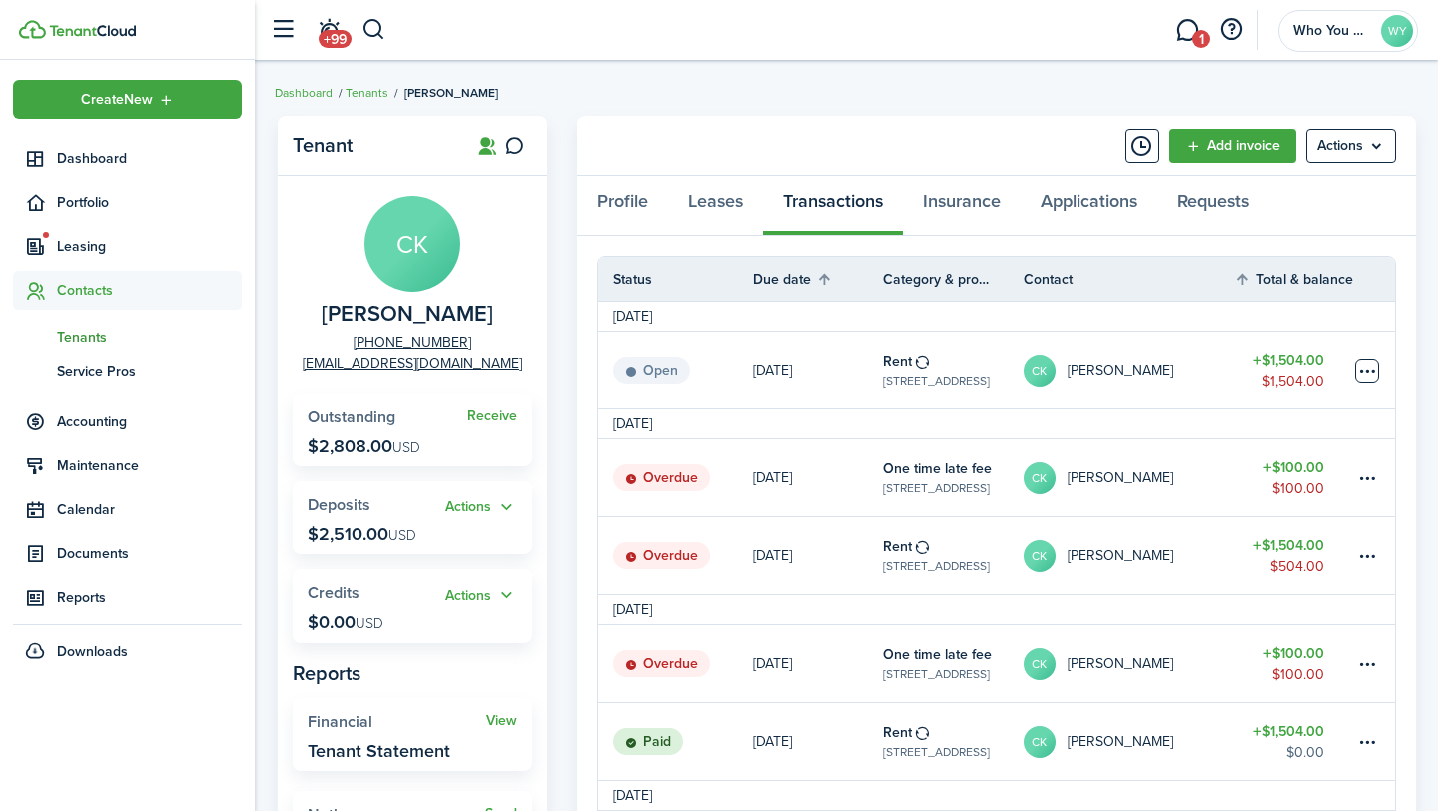
click at [1365, 375] on table-menu-btn-icon at bounding box center [1367, 371] width 24 height 24
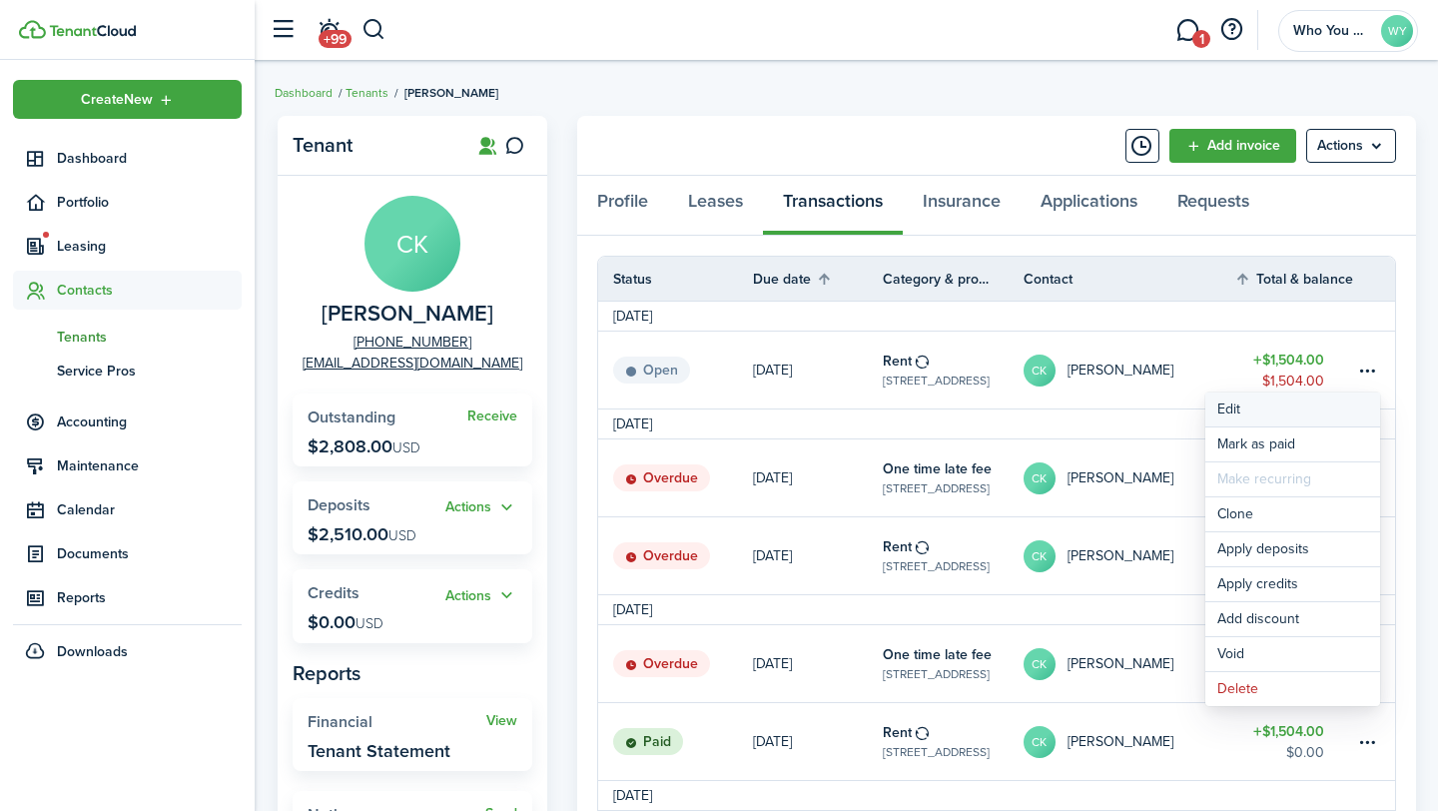
click at [1309, 410] on button "Edit" at bounding box center [1292, 409] width 175 height 34
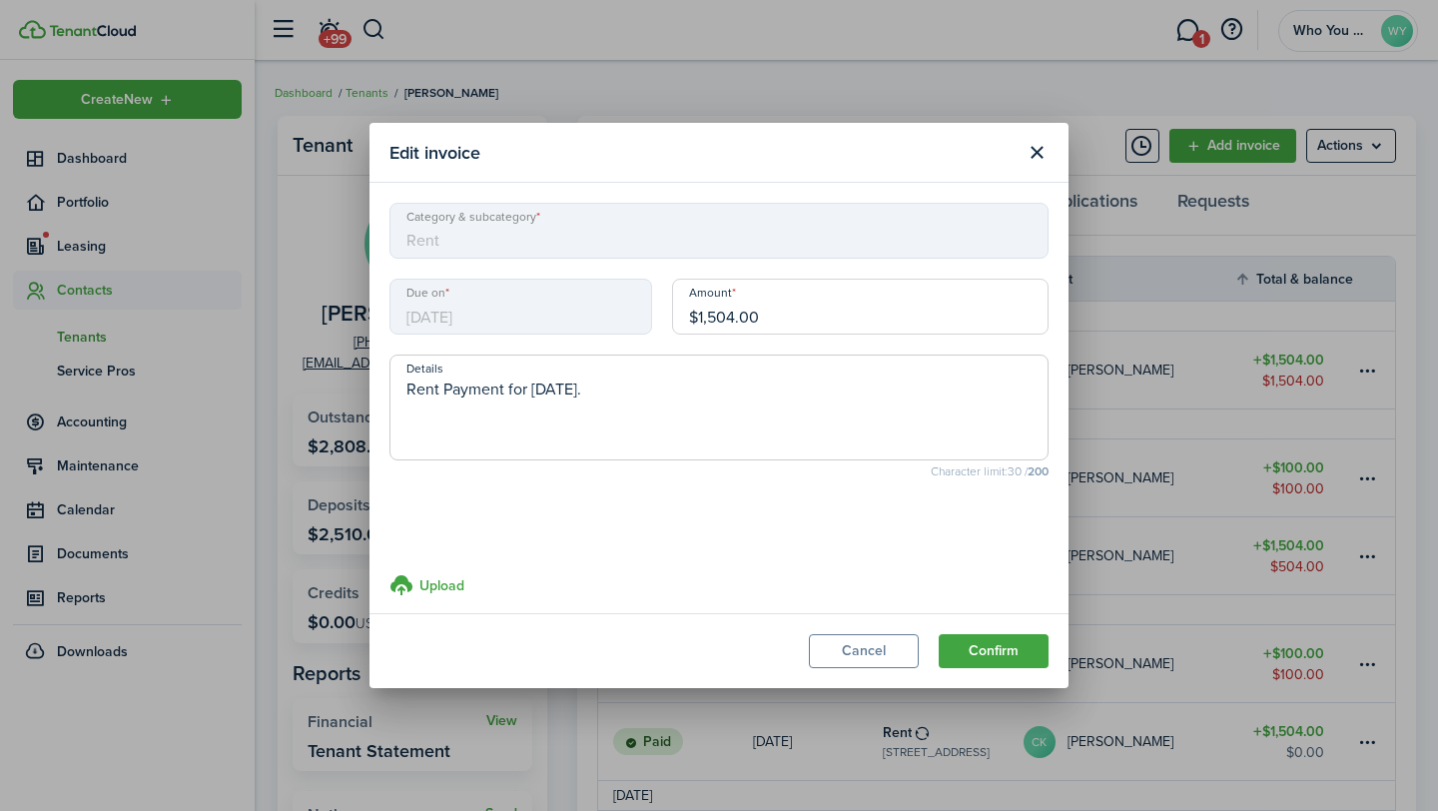
click at [792, 311] on input "$1,504.00" at bounding box center [860, 307] width 376 height 56
click at [987, 660] on button "Confirm" at bounding box center [994, 652] width 110 height 34
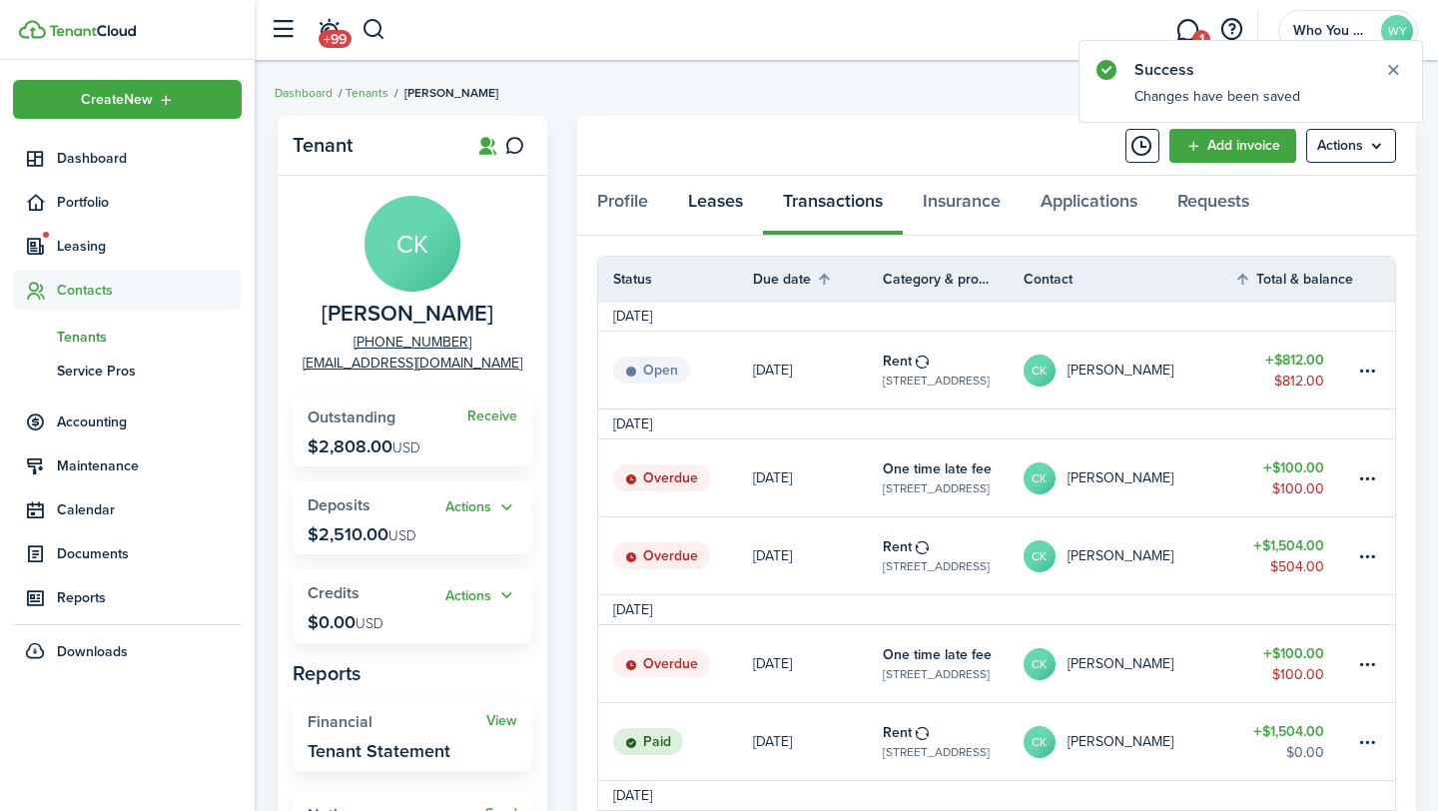
click at [716, 199] on link "Leases" at bounding box center [715, 206] width 95 height 60
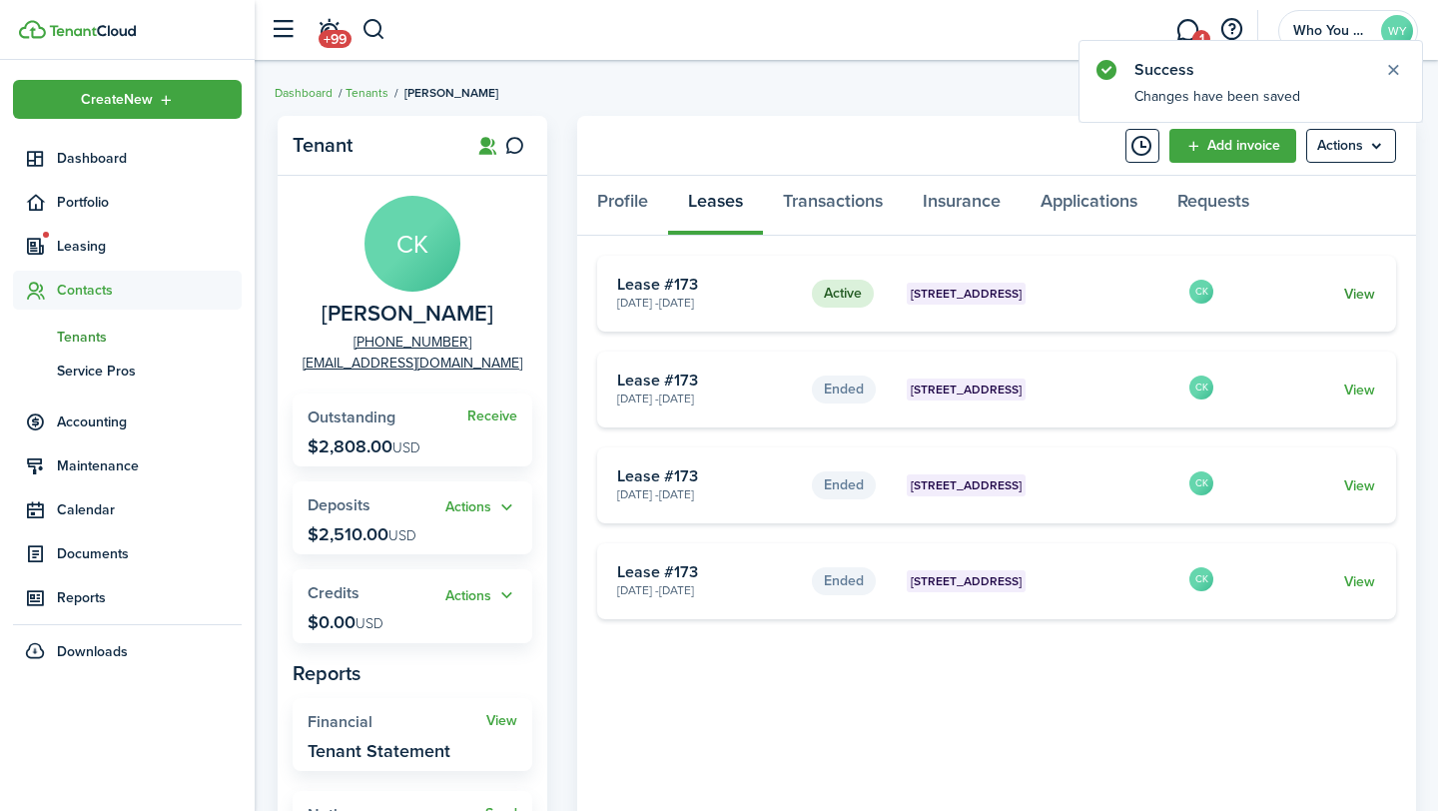
click at [1366, 300] on link "View" at bounding box center [1359, 294] width 31 height 21
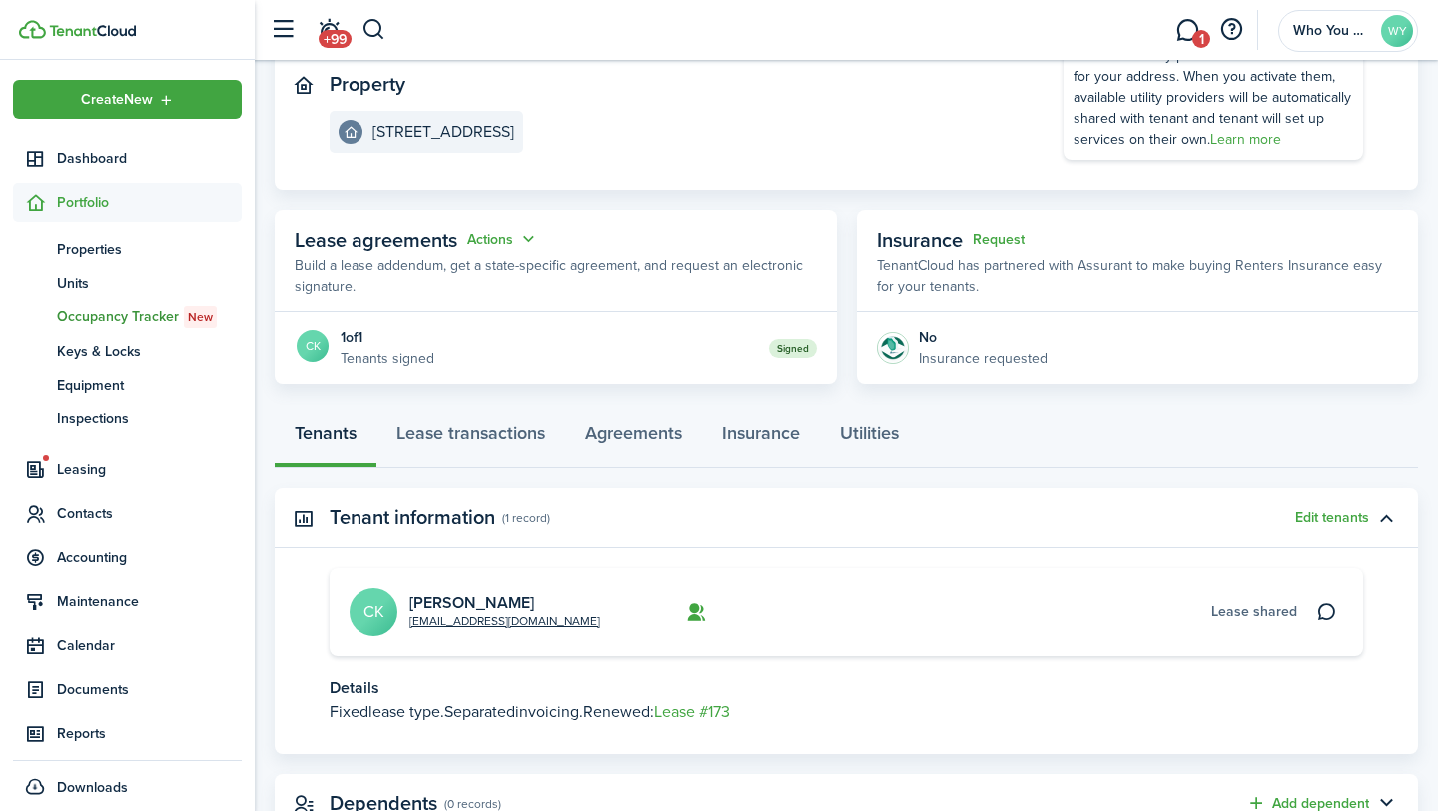
scroll to position [249, 0]
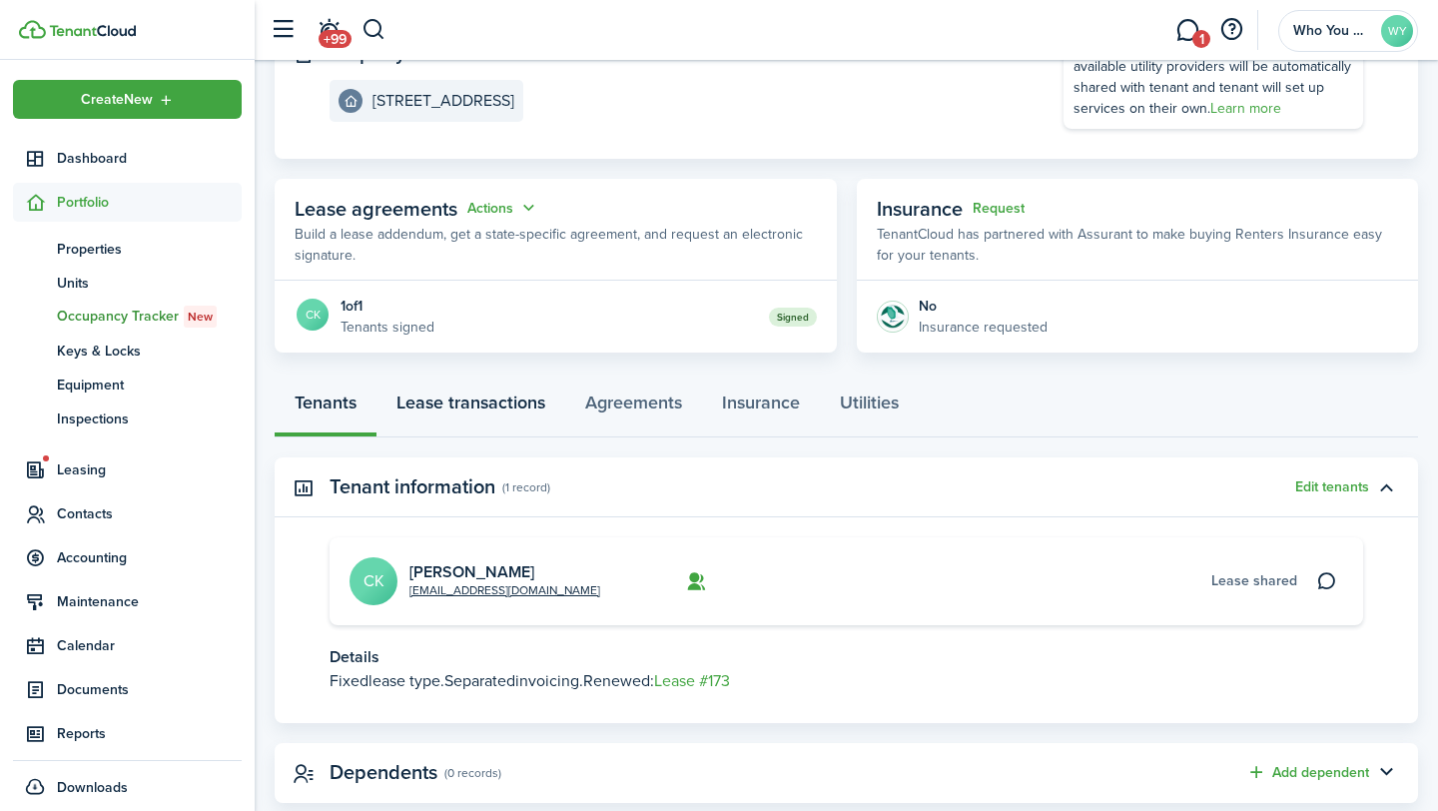
click at [529, 403] on link "Lease transactions" at bounding box center [470, 407] width 189 height 60
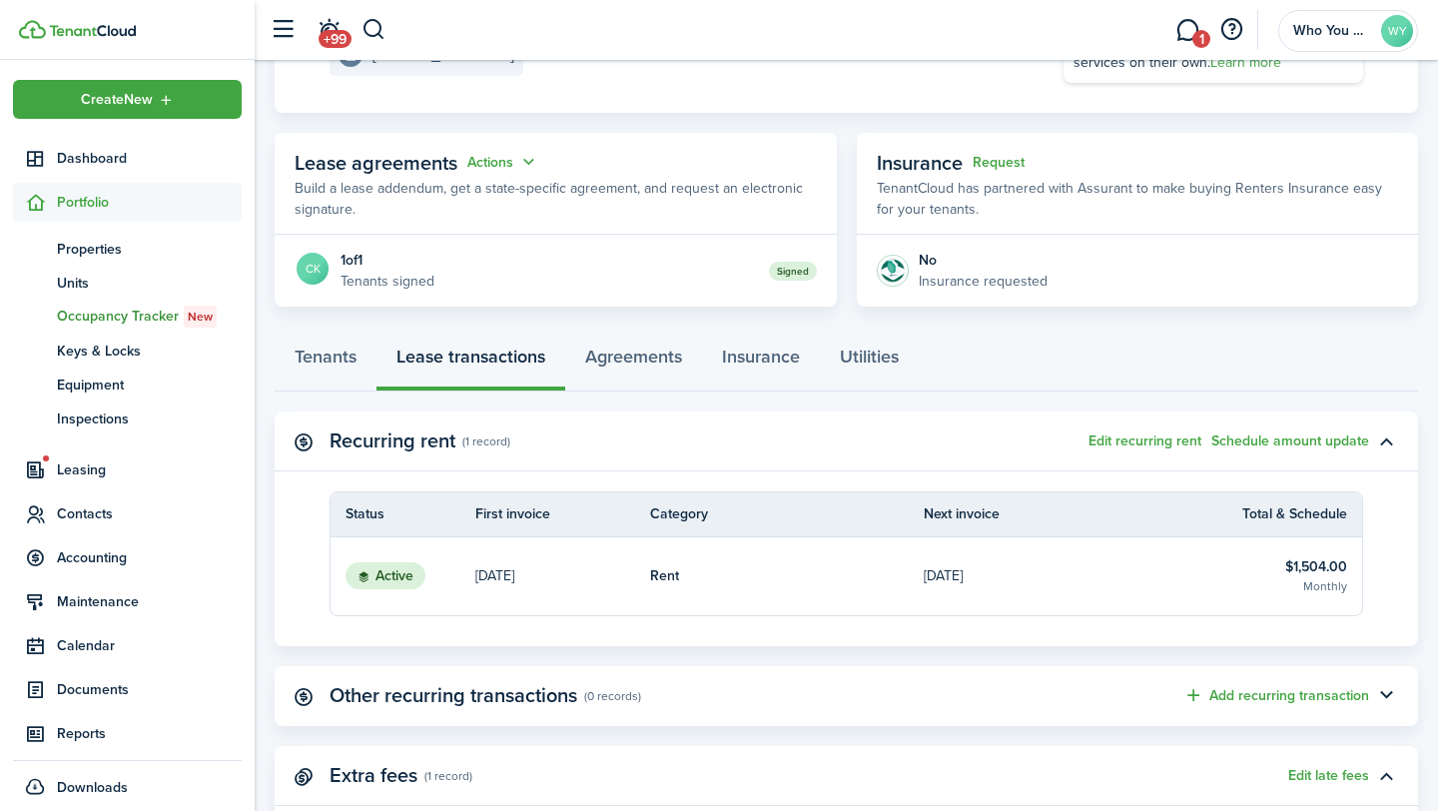
scroll to position [296, 0]
click at [1124, 438] on button "Edit recurring rent" at bounding box center [1145, 440] width 113 height 16
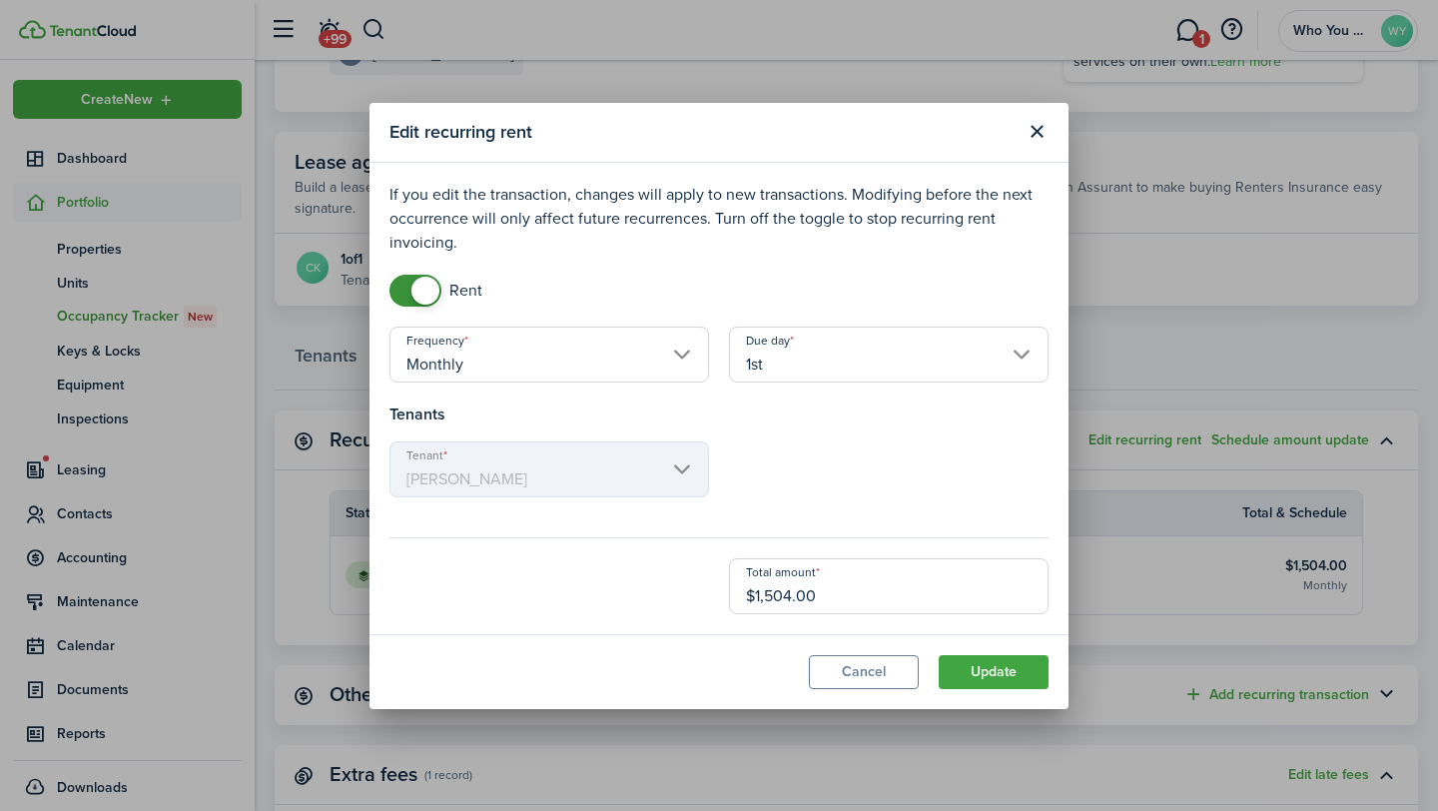
click at [818, 594] on input "$1,504.00" at bounding box center [889, 586] width 320 height 56
click at [1005, 677] on button "Update" at bounding box center [994, 672] width 110 height 34
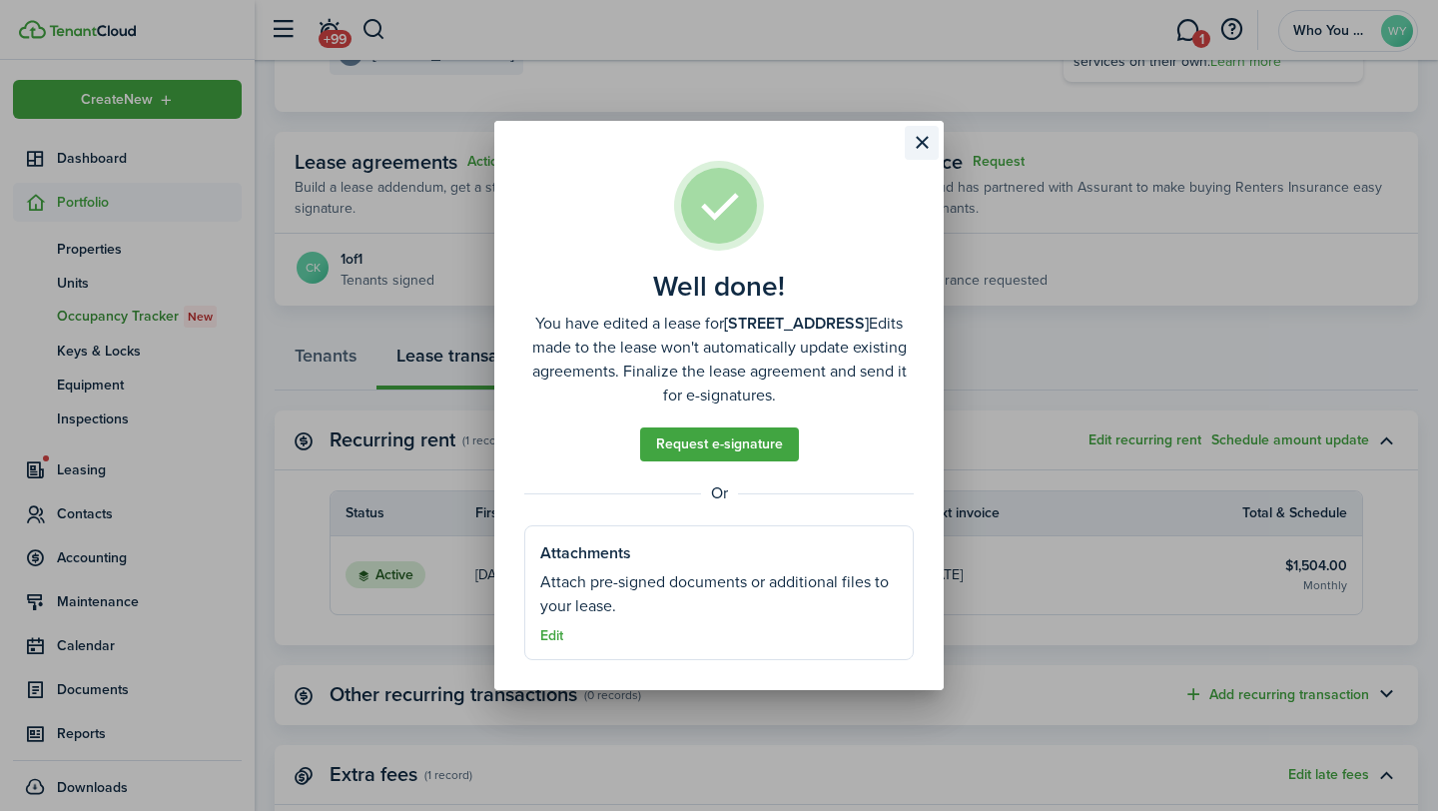
click at [921, 133] on button "Close modal" at bounding box center [922, 143] width 34 height 34
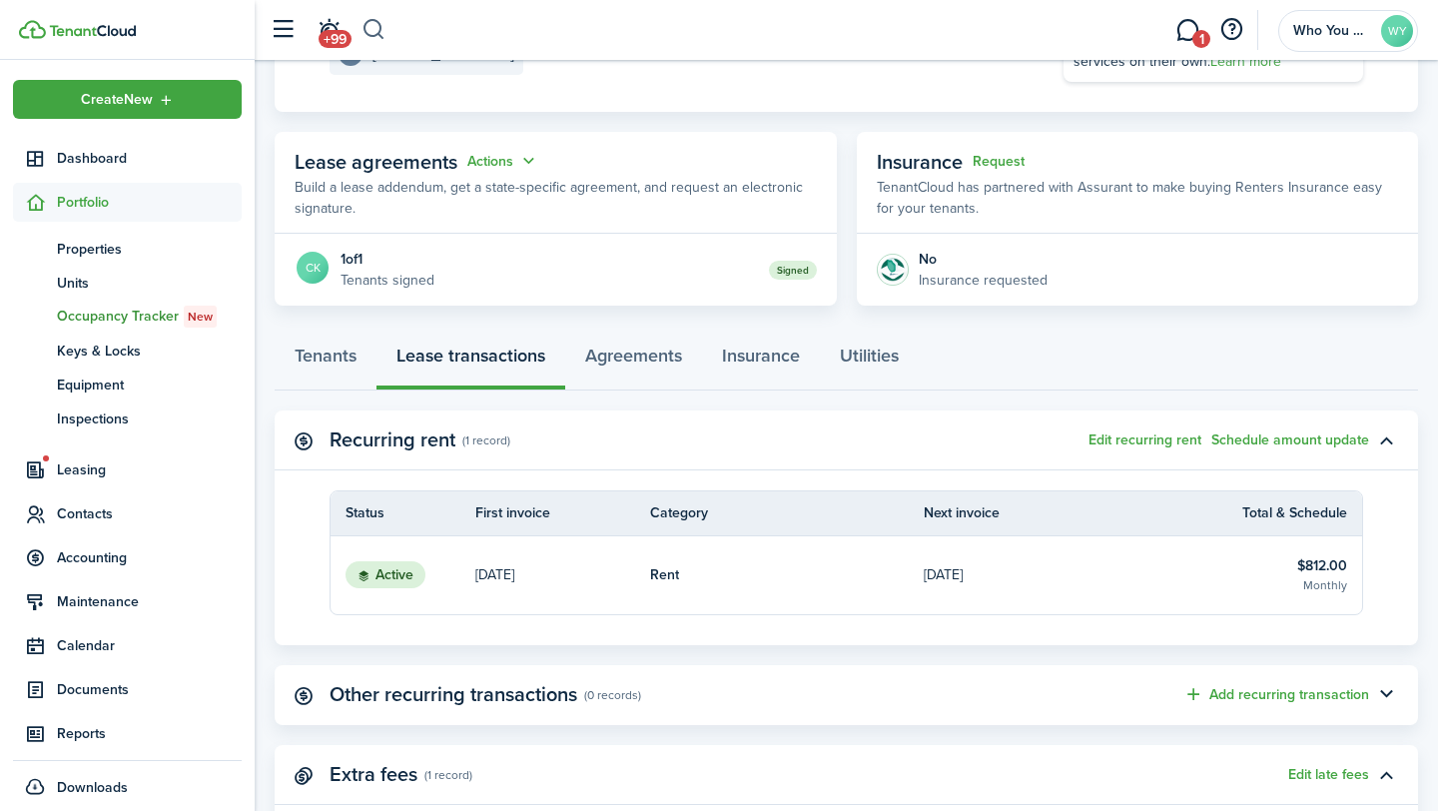
click at [371, 36] on button "button" at bounding box center [374, 30] width 25 height 34
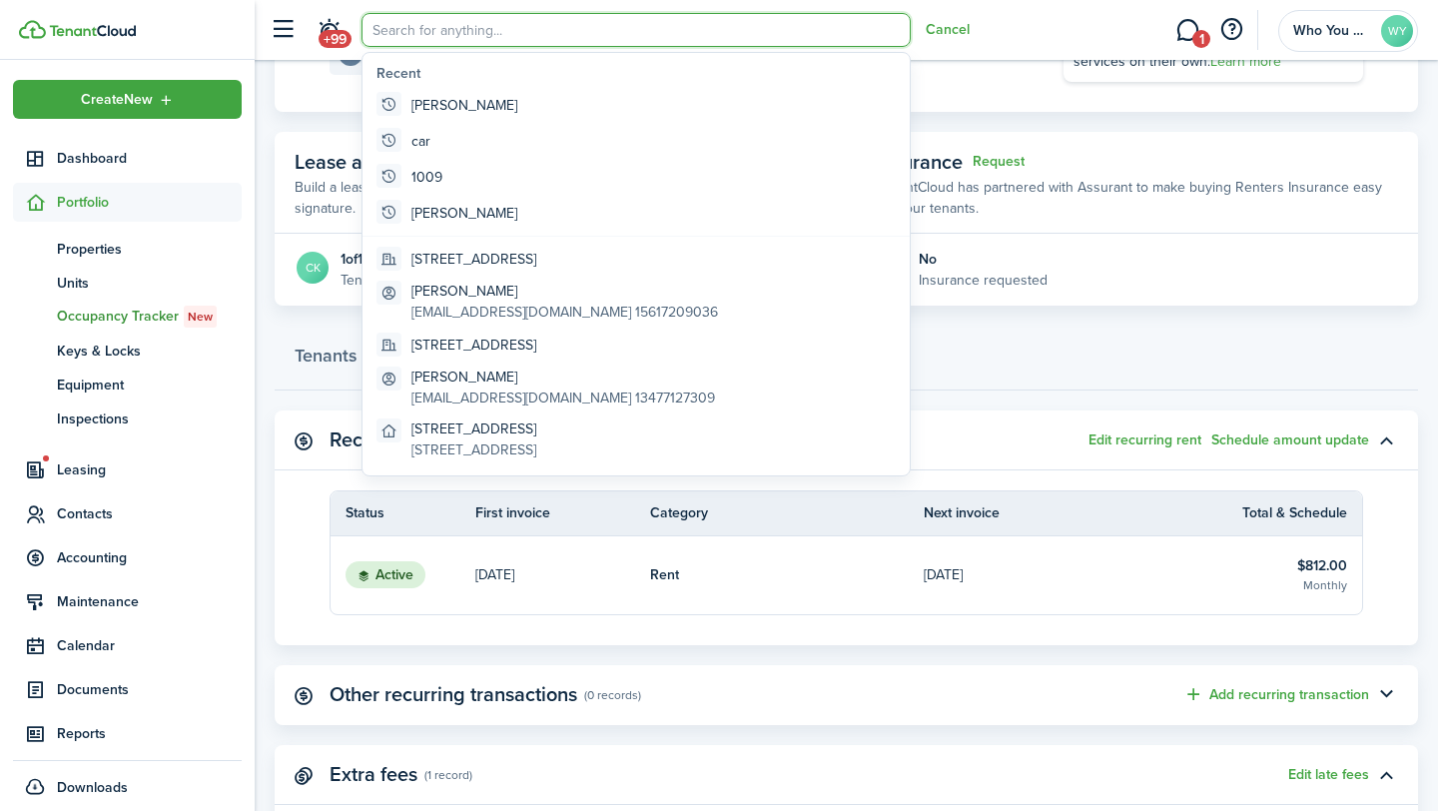
scroll to position [0, 0]
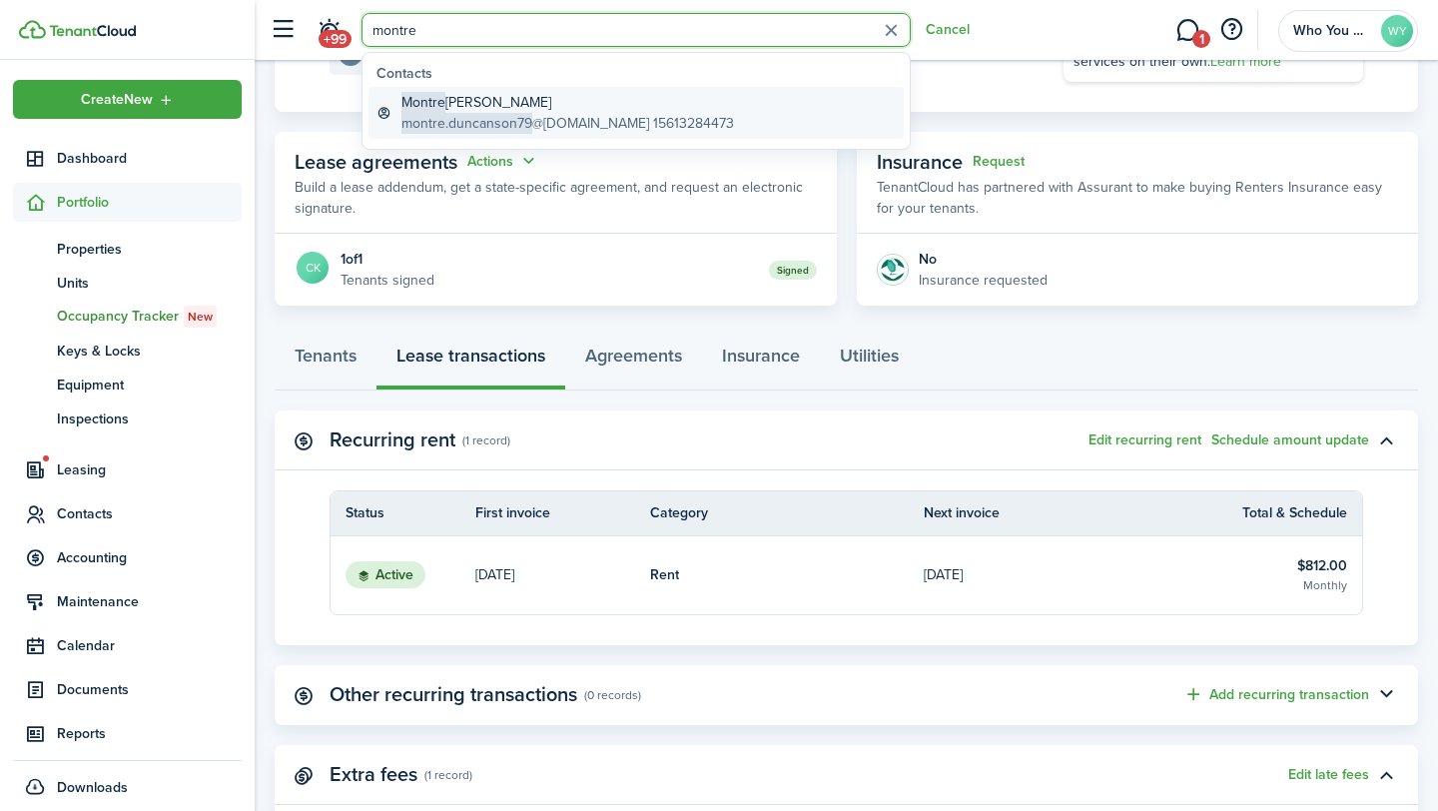
click at [500, 103] on global-search-item-title "[PERSON_NAME]" at bounding box center [567, 102] width 333 height 21
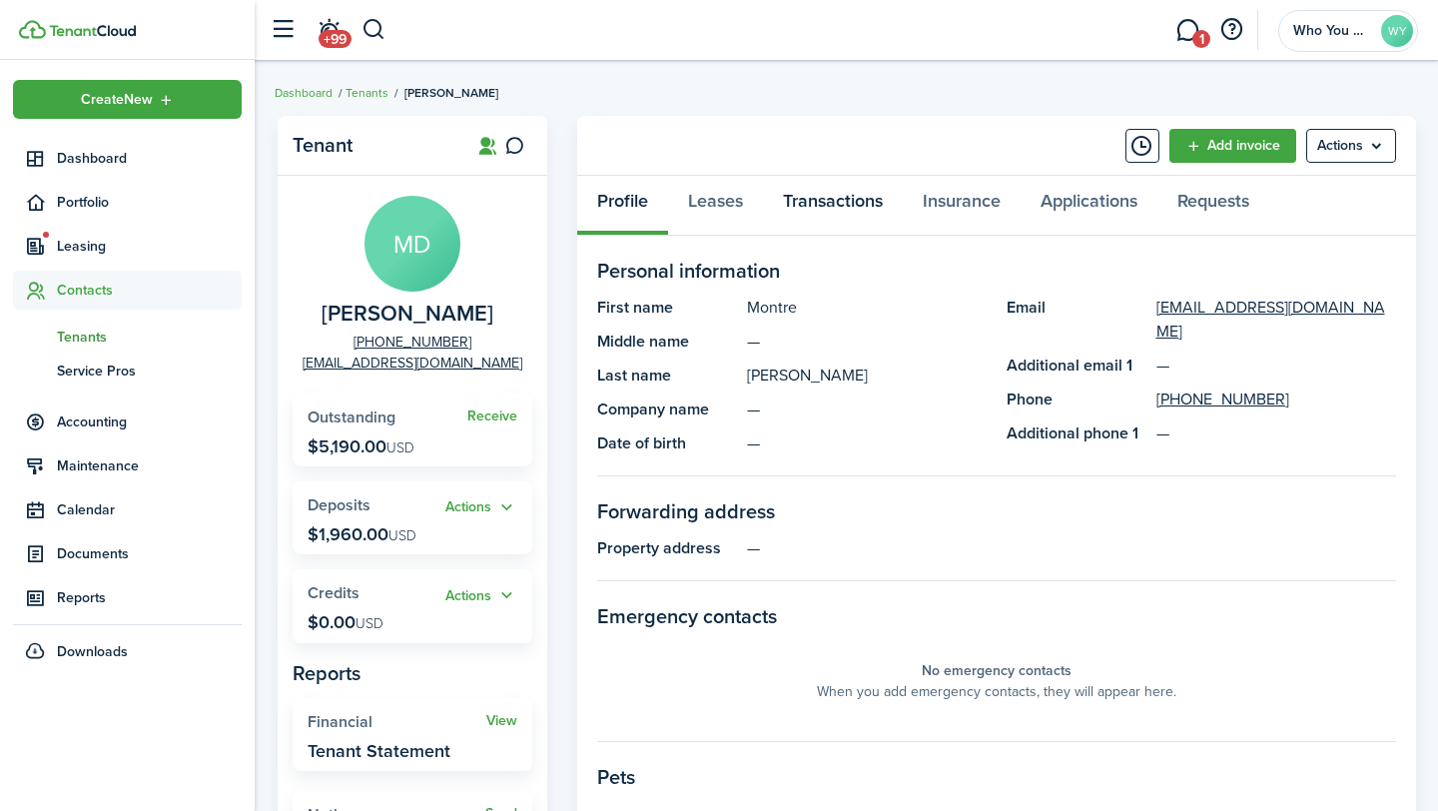
click at [790, 207] on link "Transactions" at bounding box center [833, 206] width 140 height 60
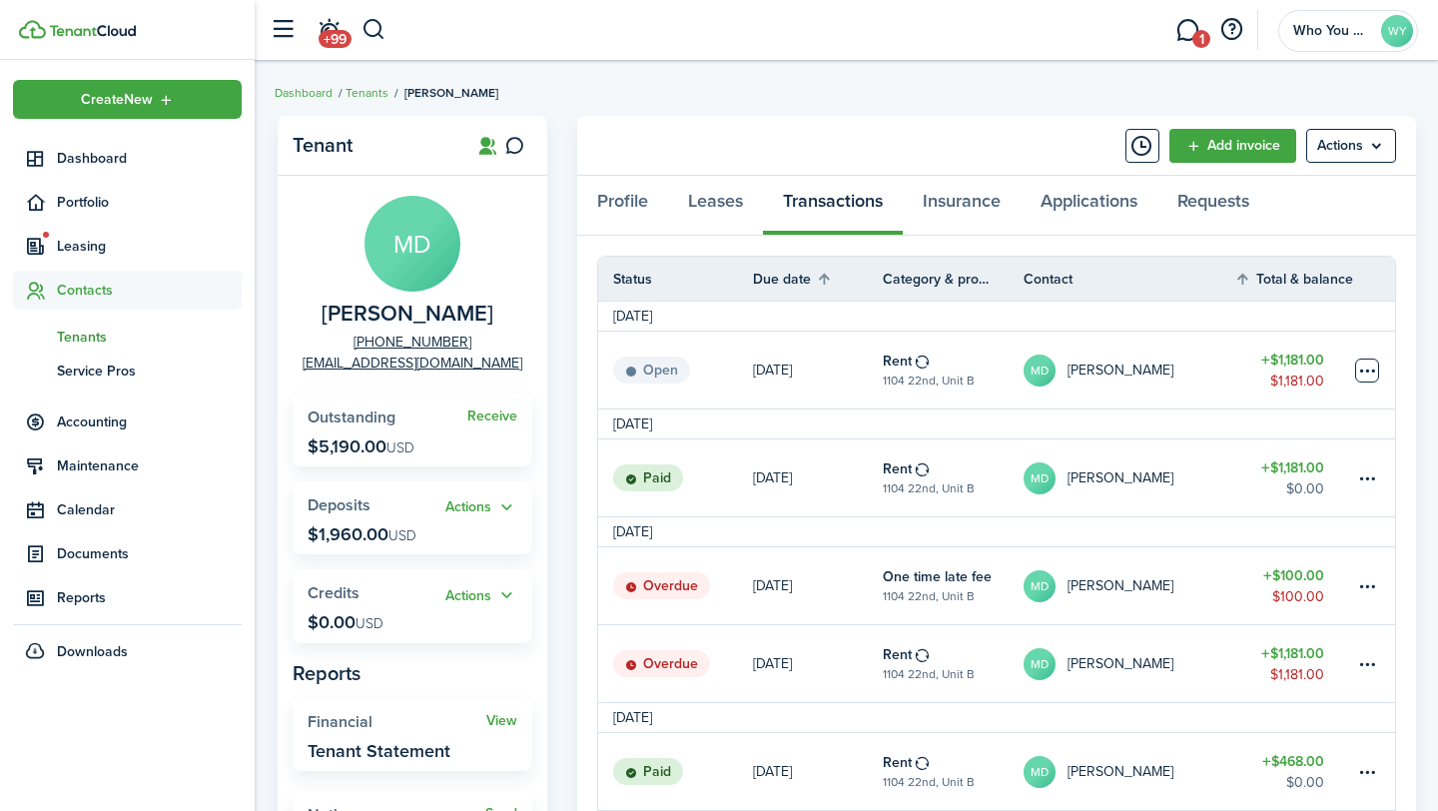
click at [1360, 374] on table-menu-btn-icon at bounding box center [1367, 371] width 24 height 24
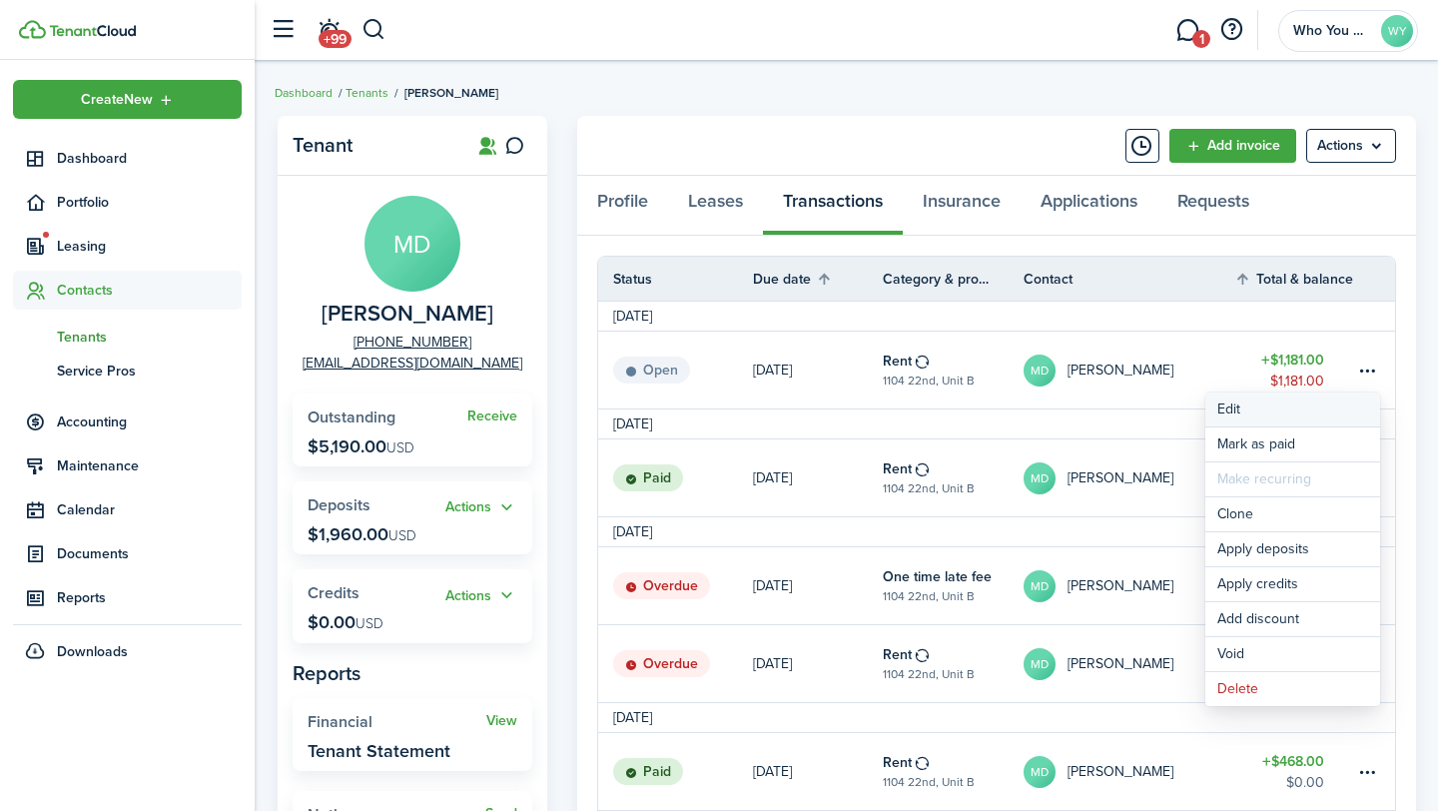
click at [1293, 416] on button "Edit" at bounding box center [1292, 409] width 175 height 34
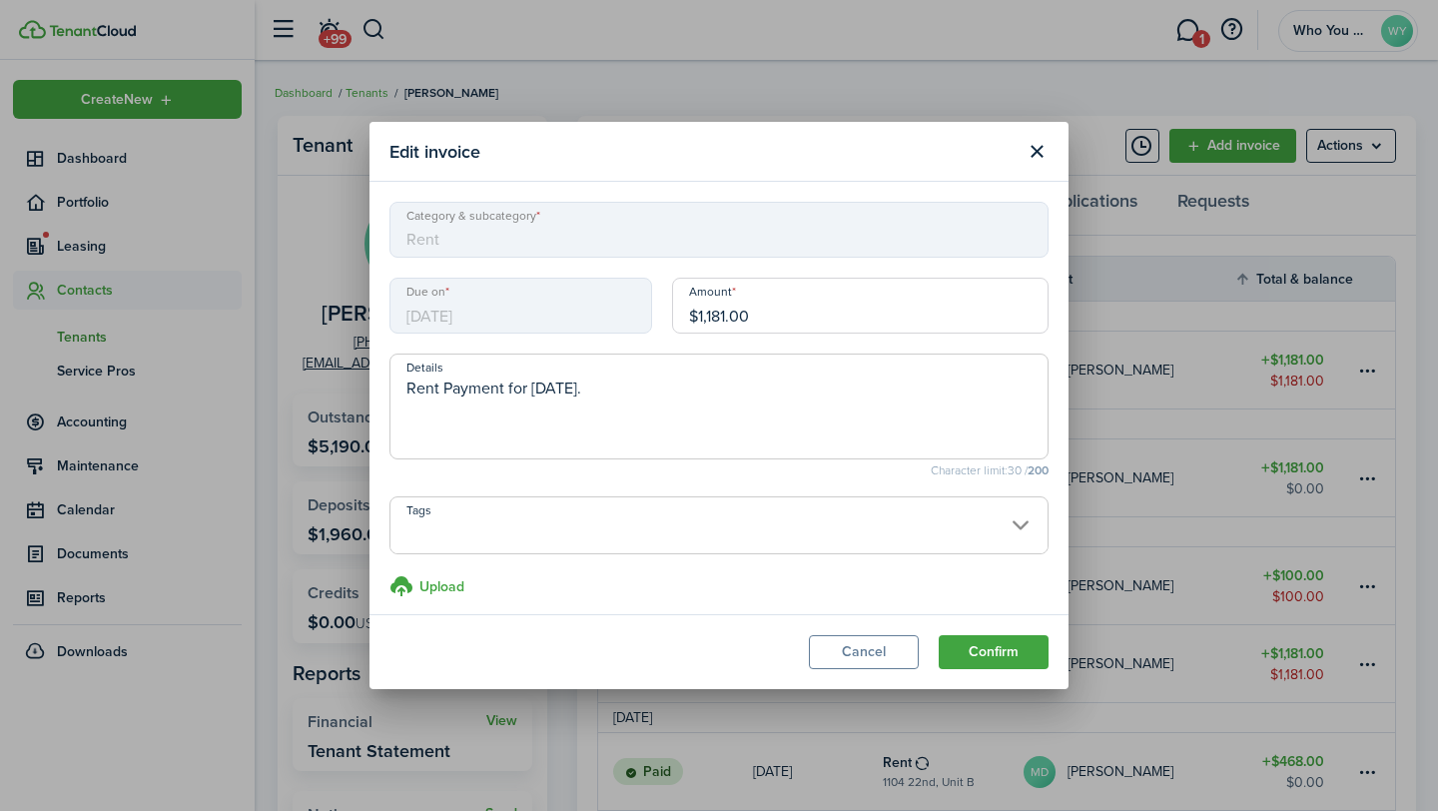
click at [802, 316] on input "$1,181.00" at bounding box center [860, 306] width 376 height 56
click at [1015, 647] on button "Confirm" at bounding box center [994, 652] width 110 height 34
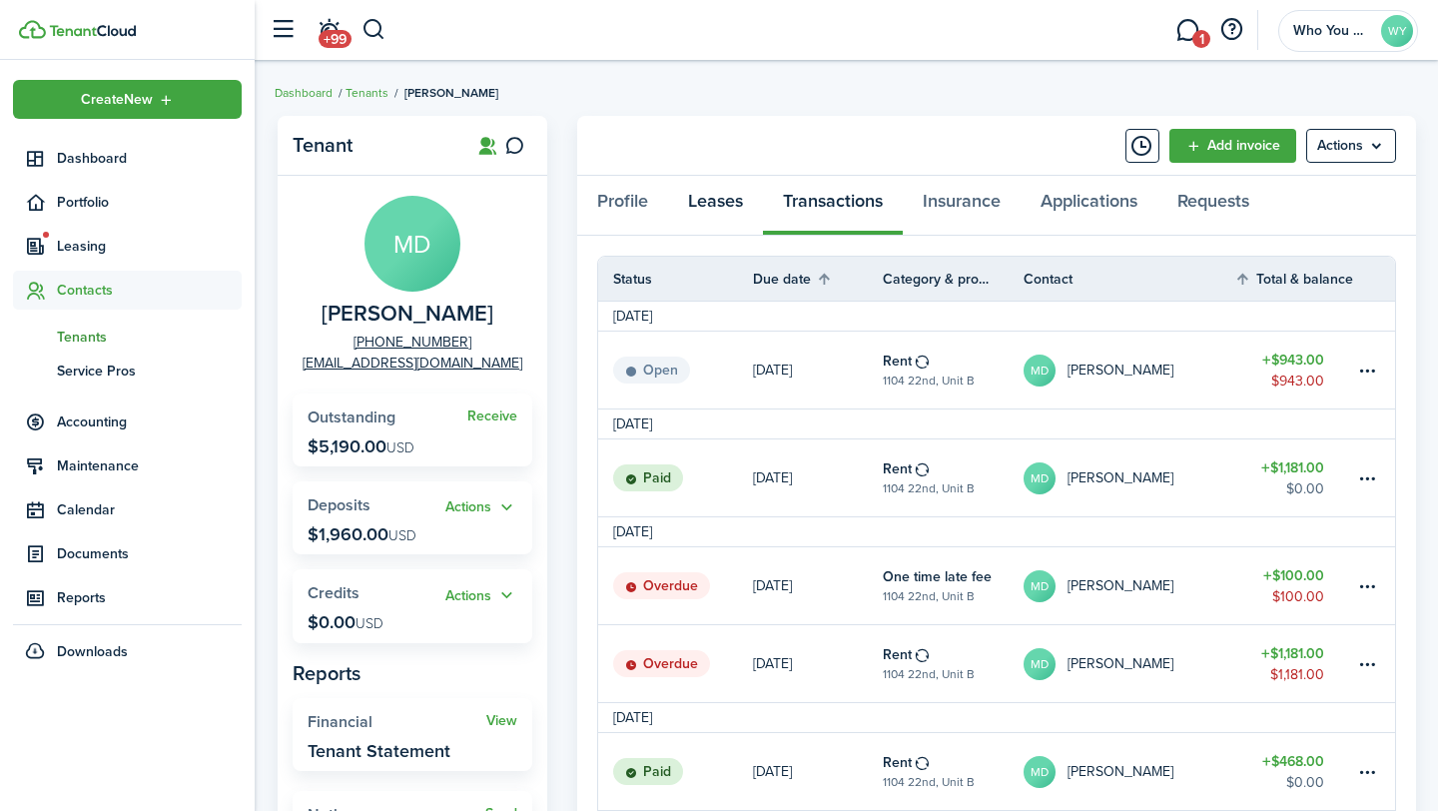
click at [713, 209] on link "Leases" at bounding box center [715, 206] width 95 height 60
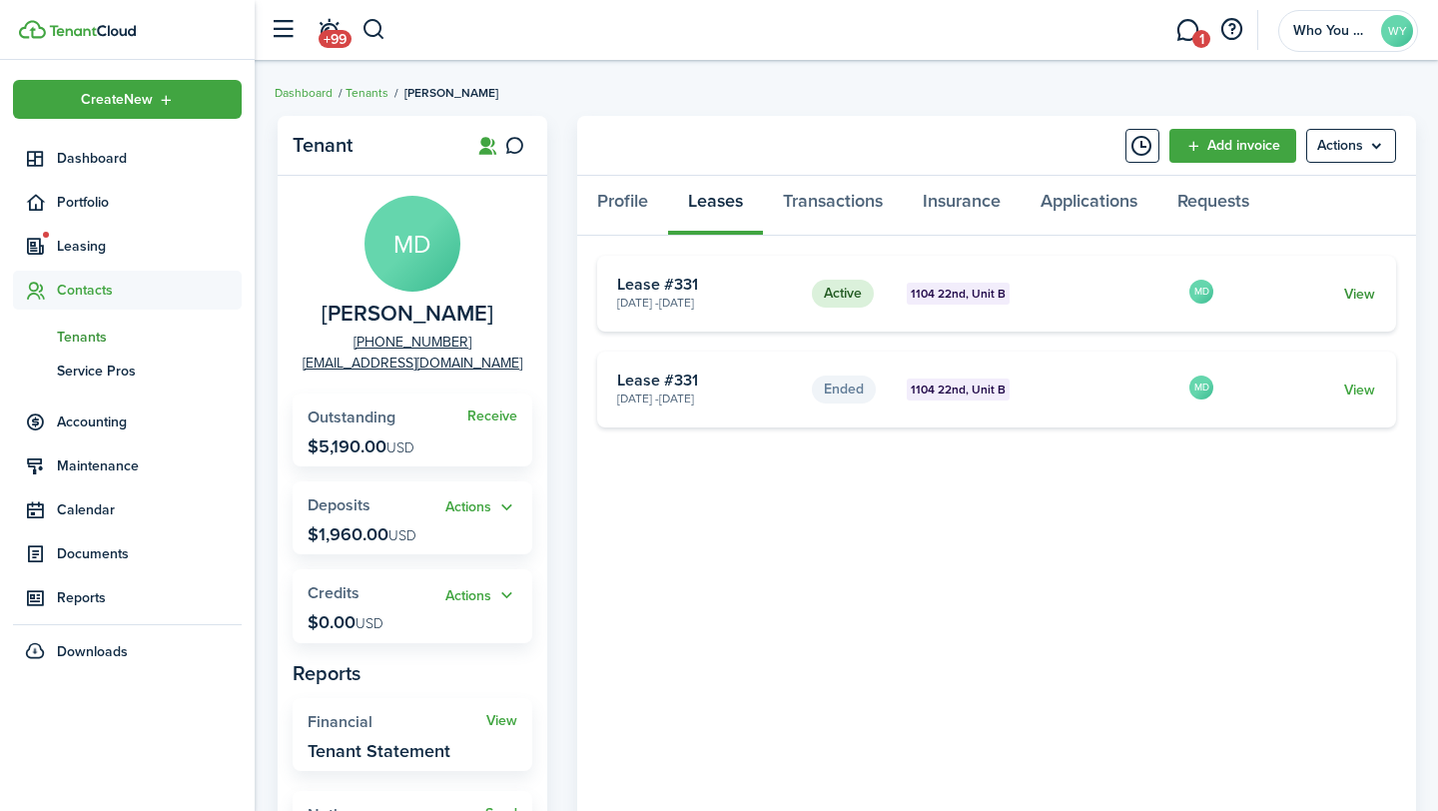
click at [1358, 298] on link "View" at bounding box center [1359, 294] width 31 height 21
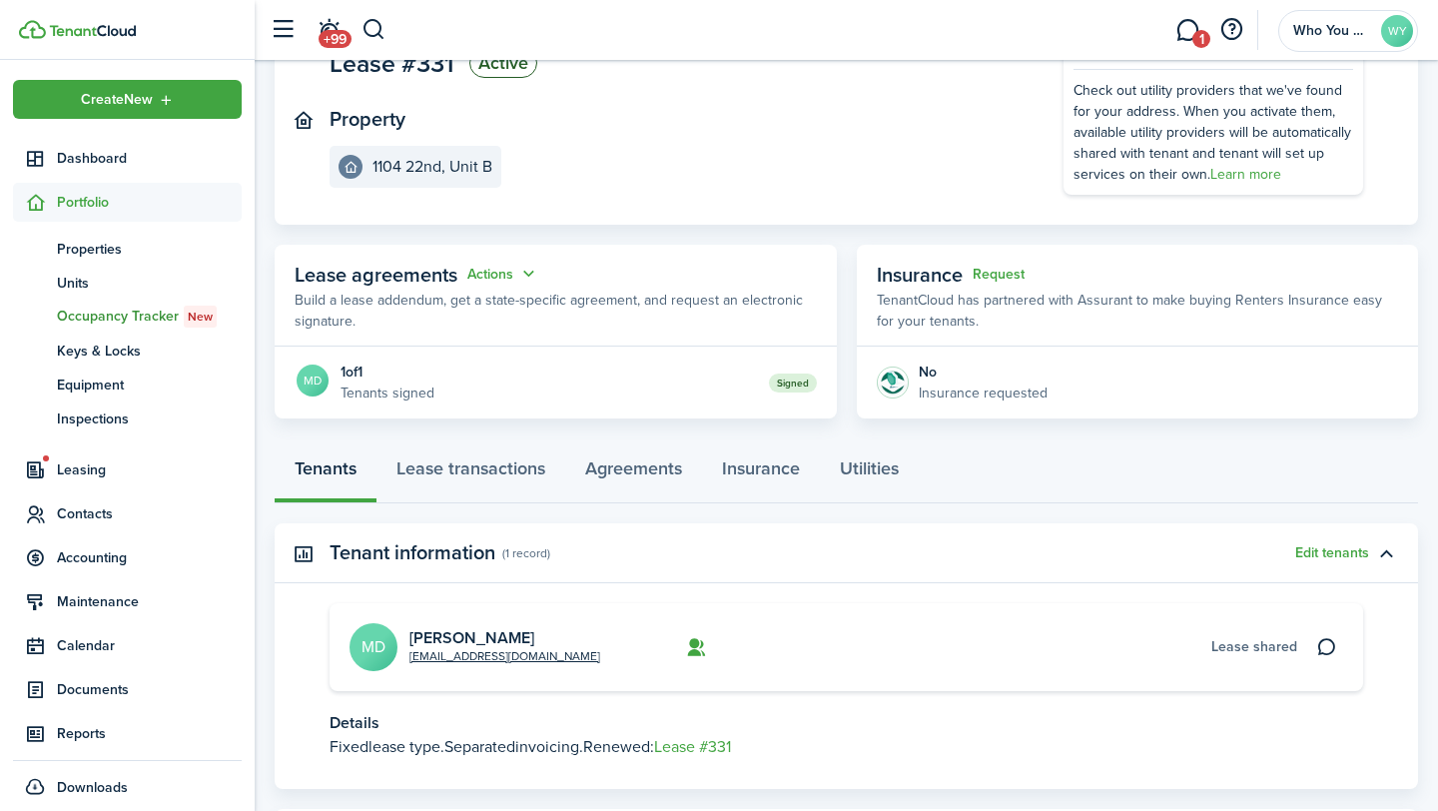
scroll to position [186, 0]
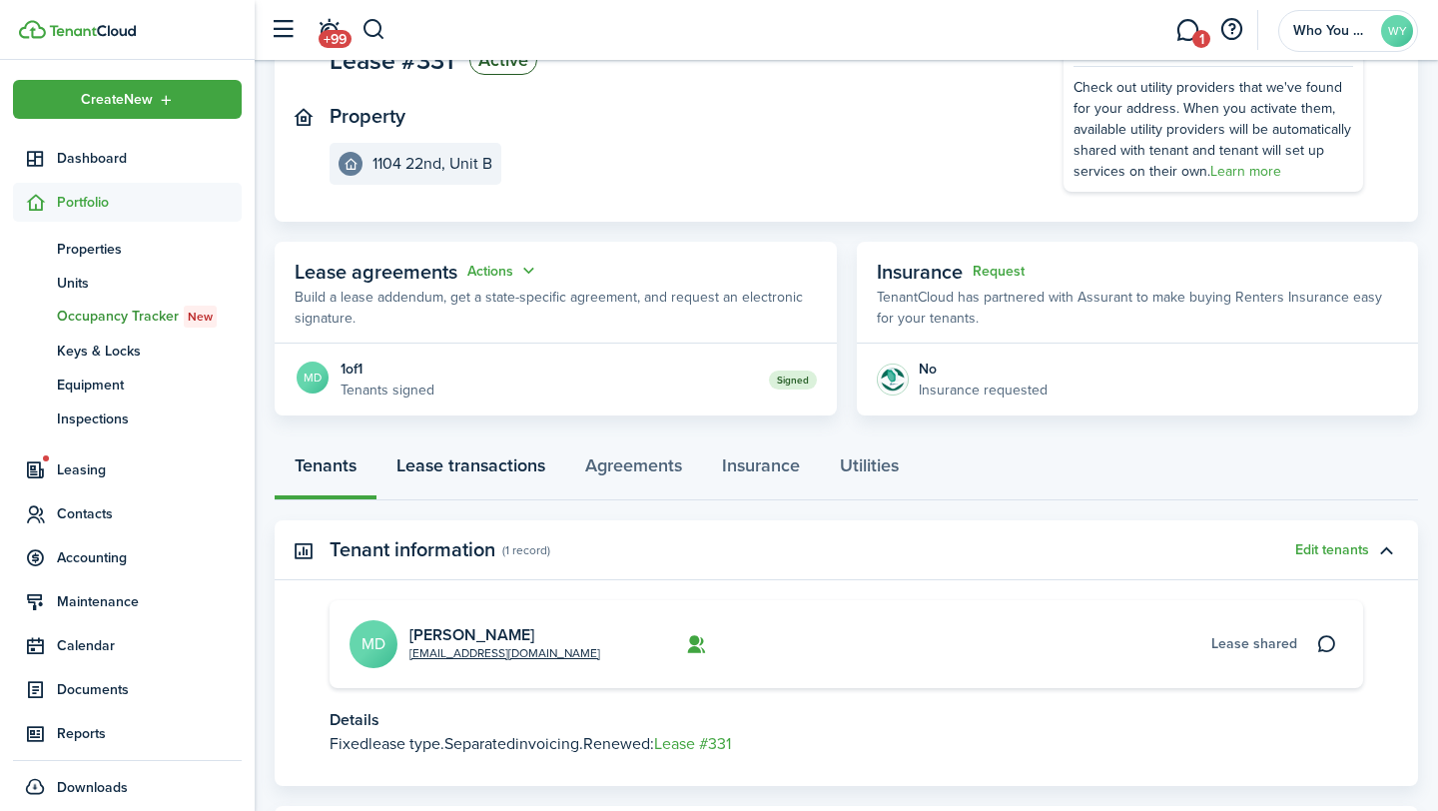
click at [508, 468] on link "Lease transactions" at bounding box center [470, 470] width 189 height 60
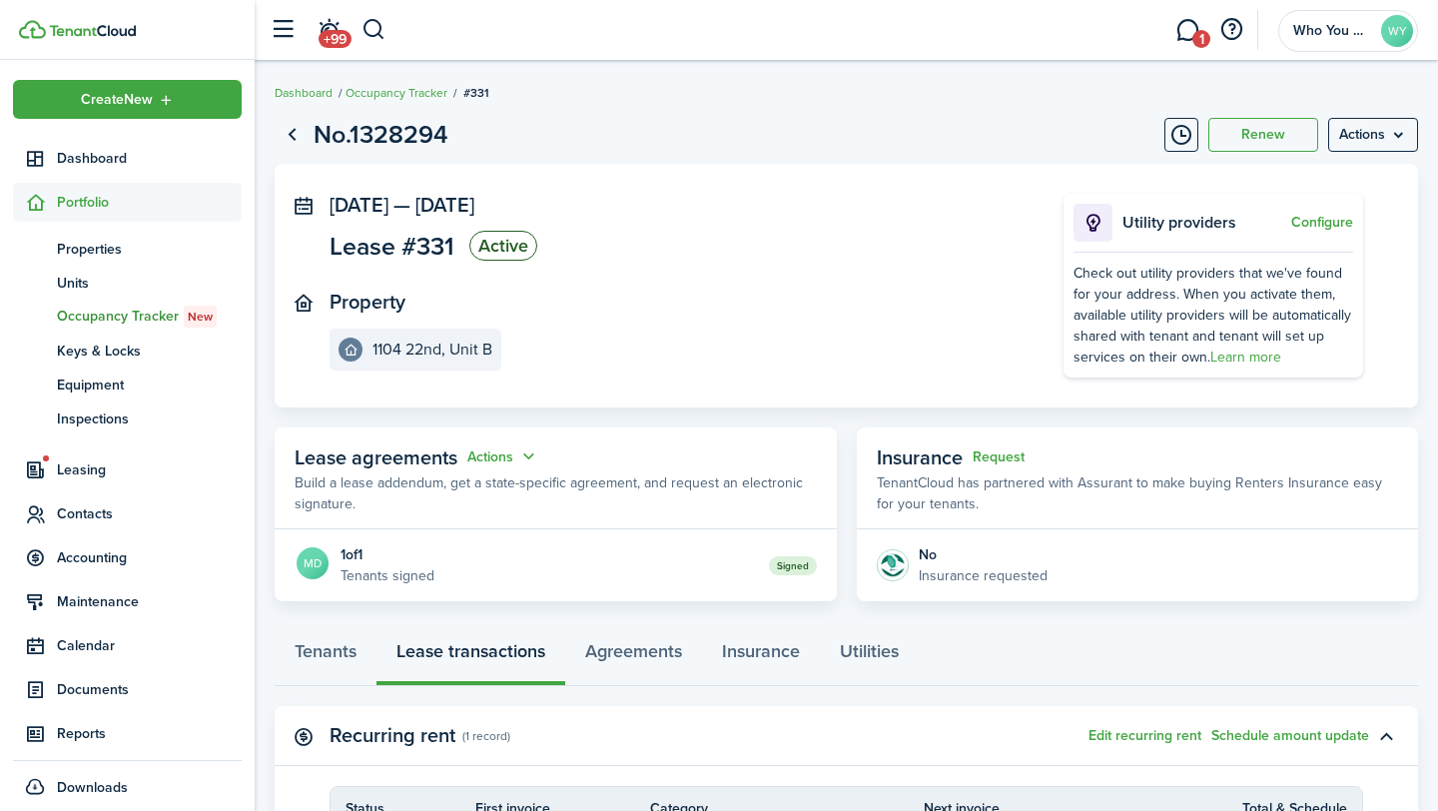
scroll to position [231, 0]
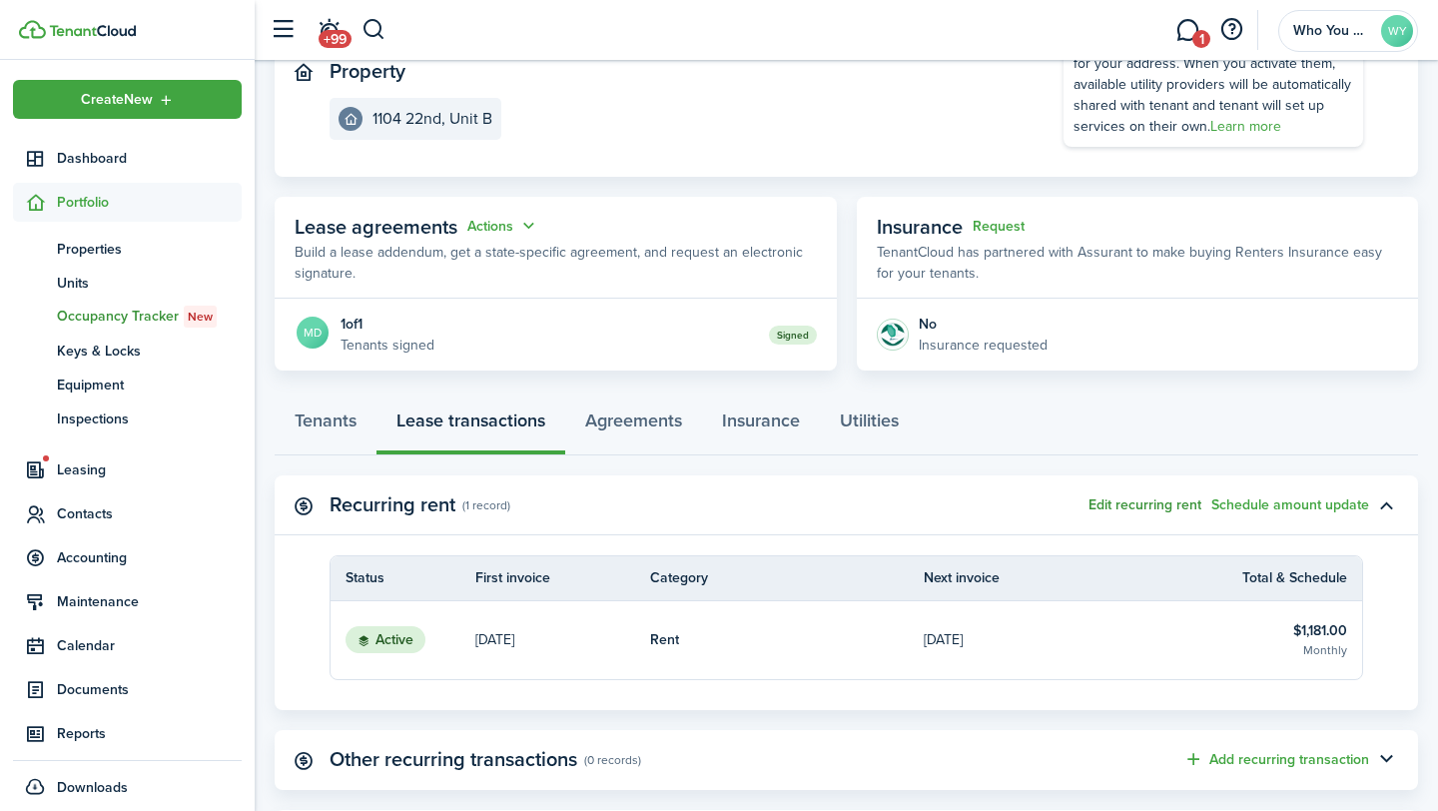
click at [1132, 508] on button "Edit recurring rent" at bounding box center [1145, 505] width 113 height 16
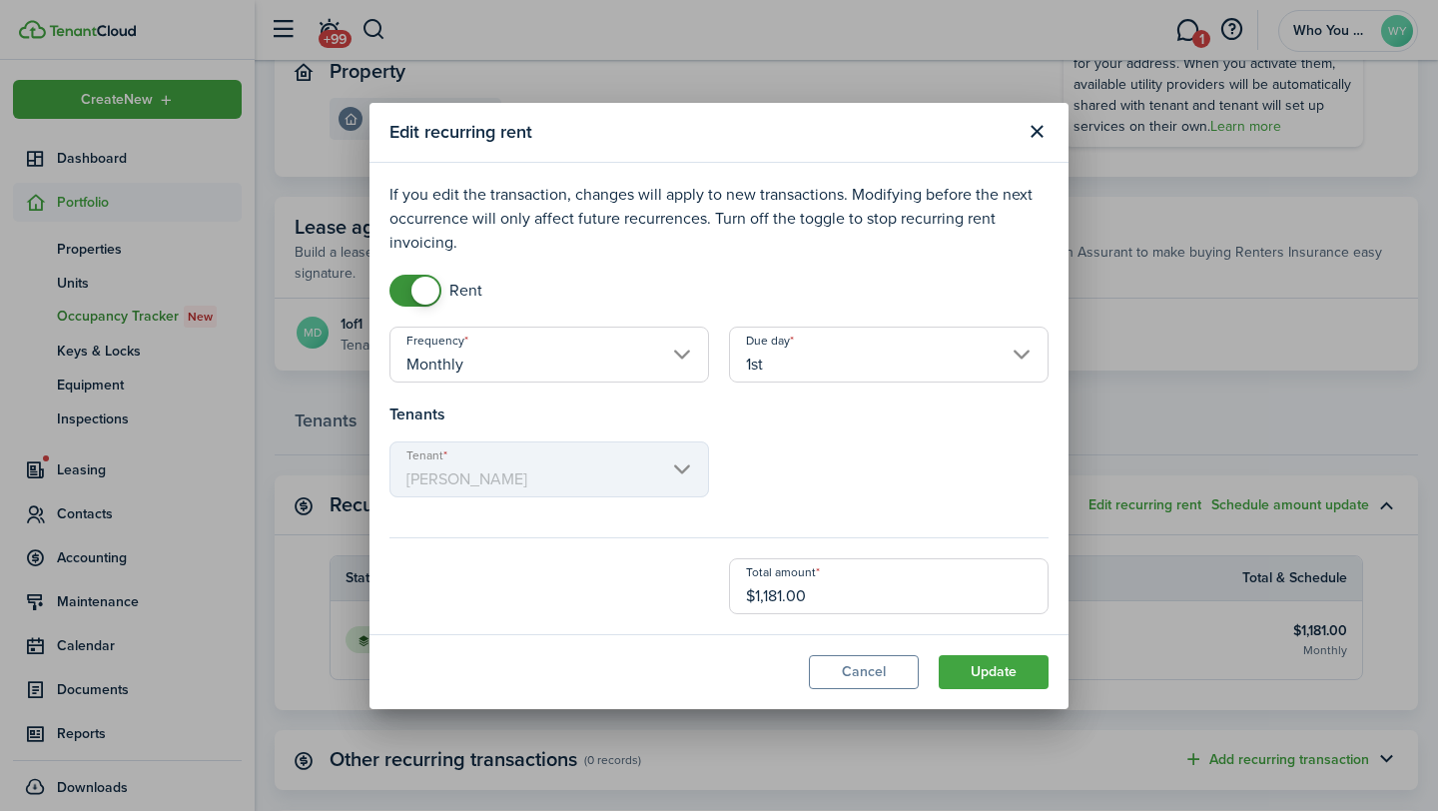
click at [884, 596] on input "$1,181.00" at bounding box center [889, 586] width 320 height 56
click at [1023, 678] on button "Update" at bounding box center [994, 672] width 110 height 34
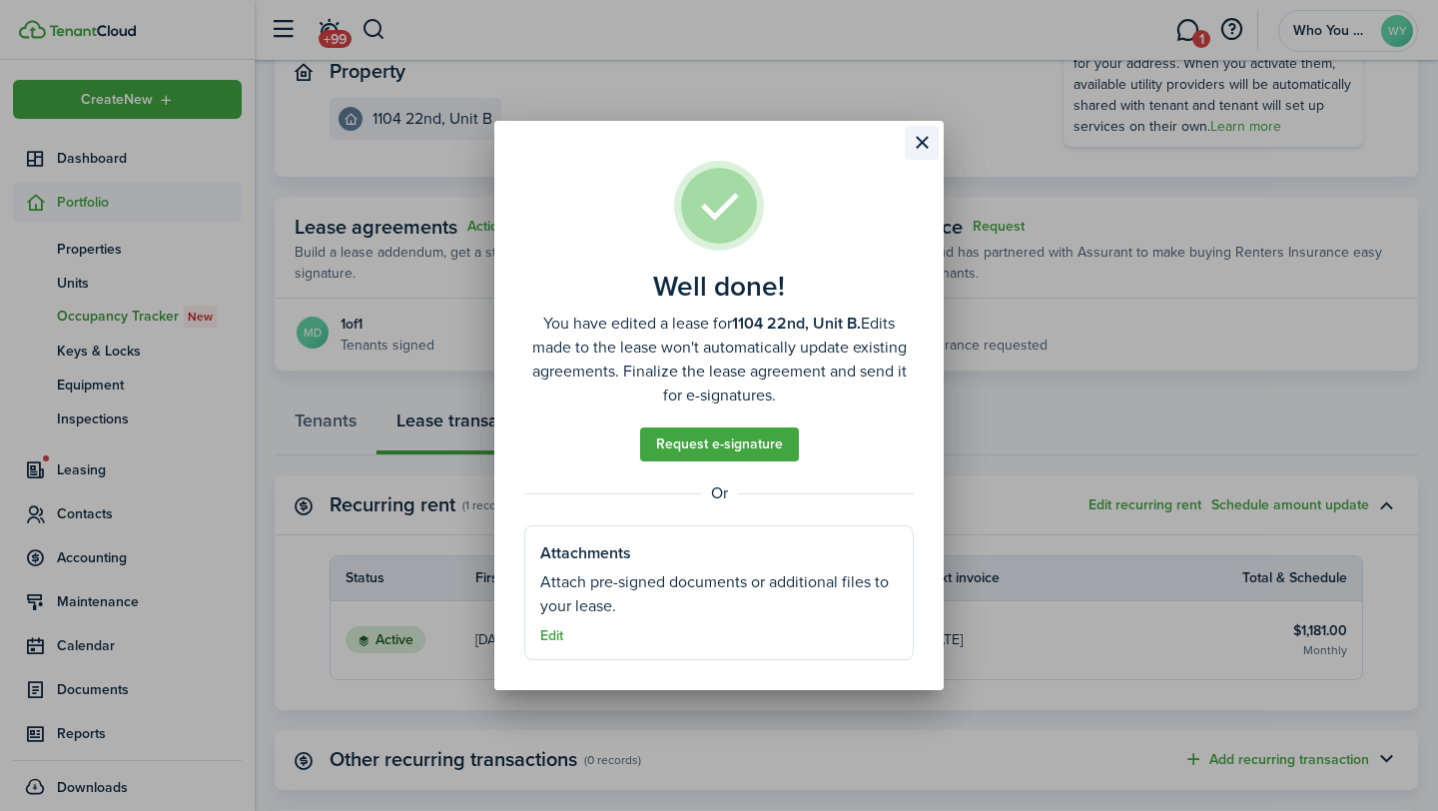
click at [931, 146] on button "Close modal" at bounding box center [922, 143] width 34 height 34
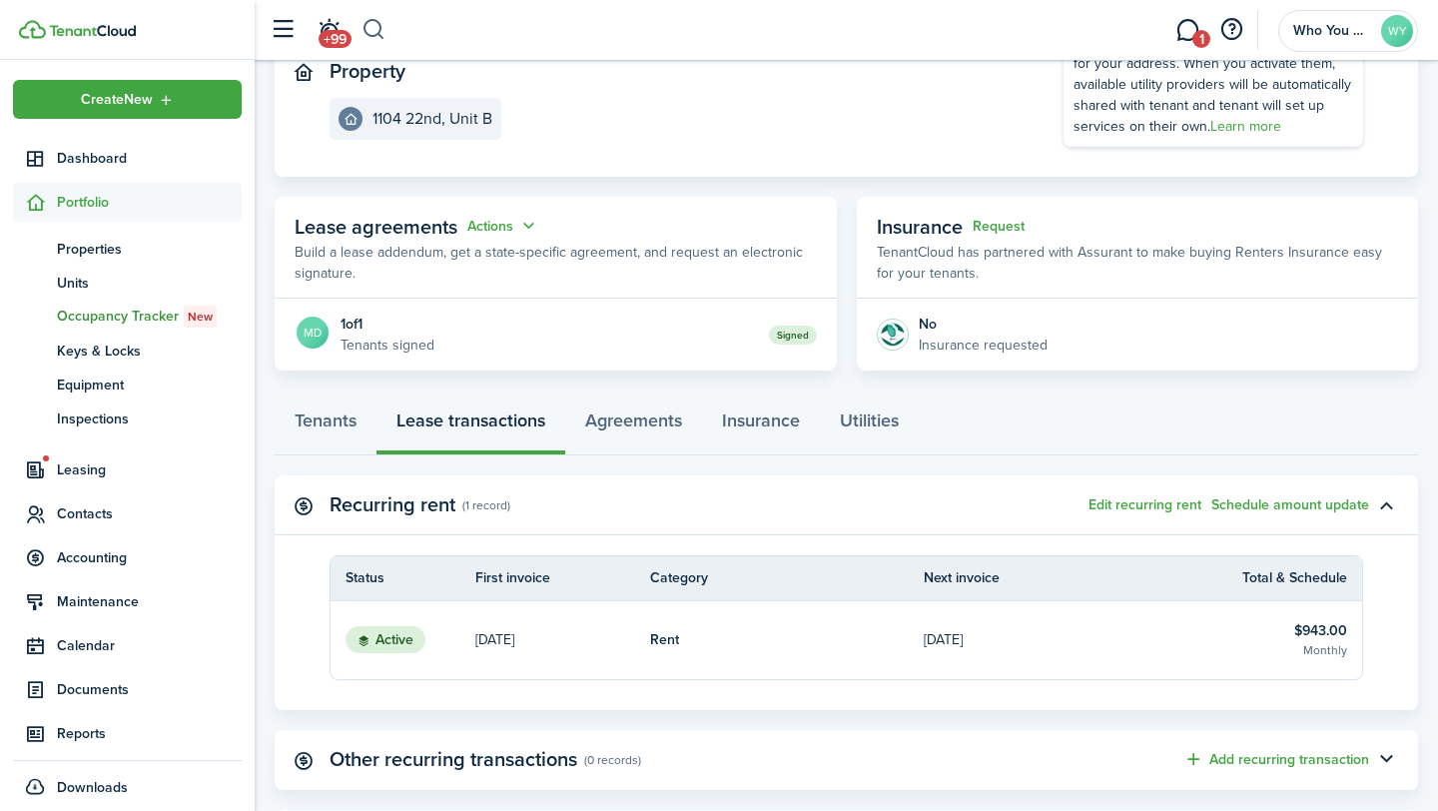
click at [383, 39] on button "button" at bounding box center [374, 30] width 25 height 34
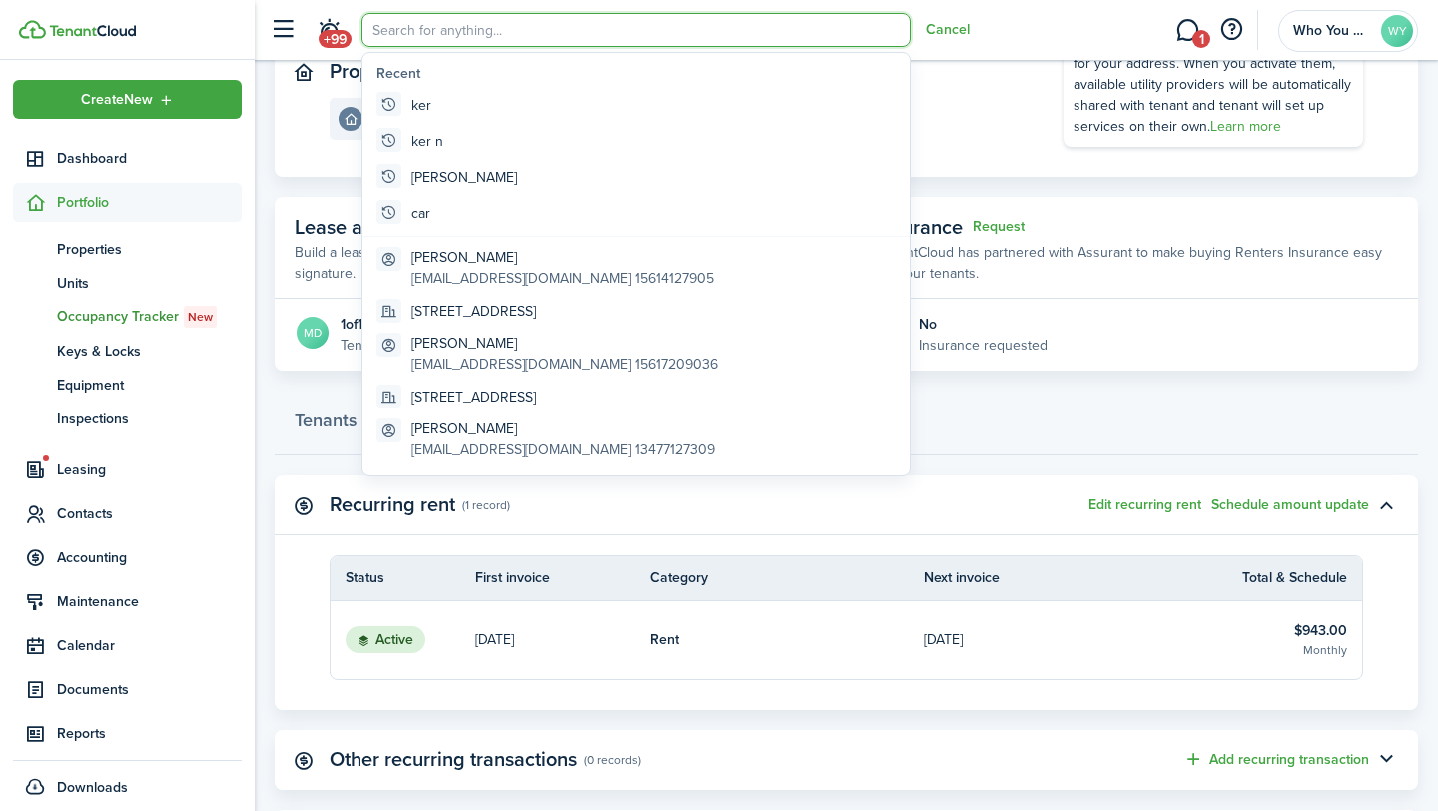
scroll to position [0, 0]
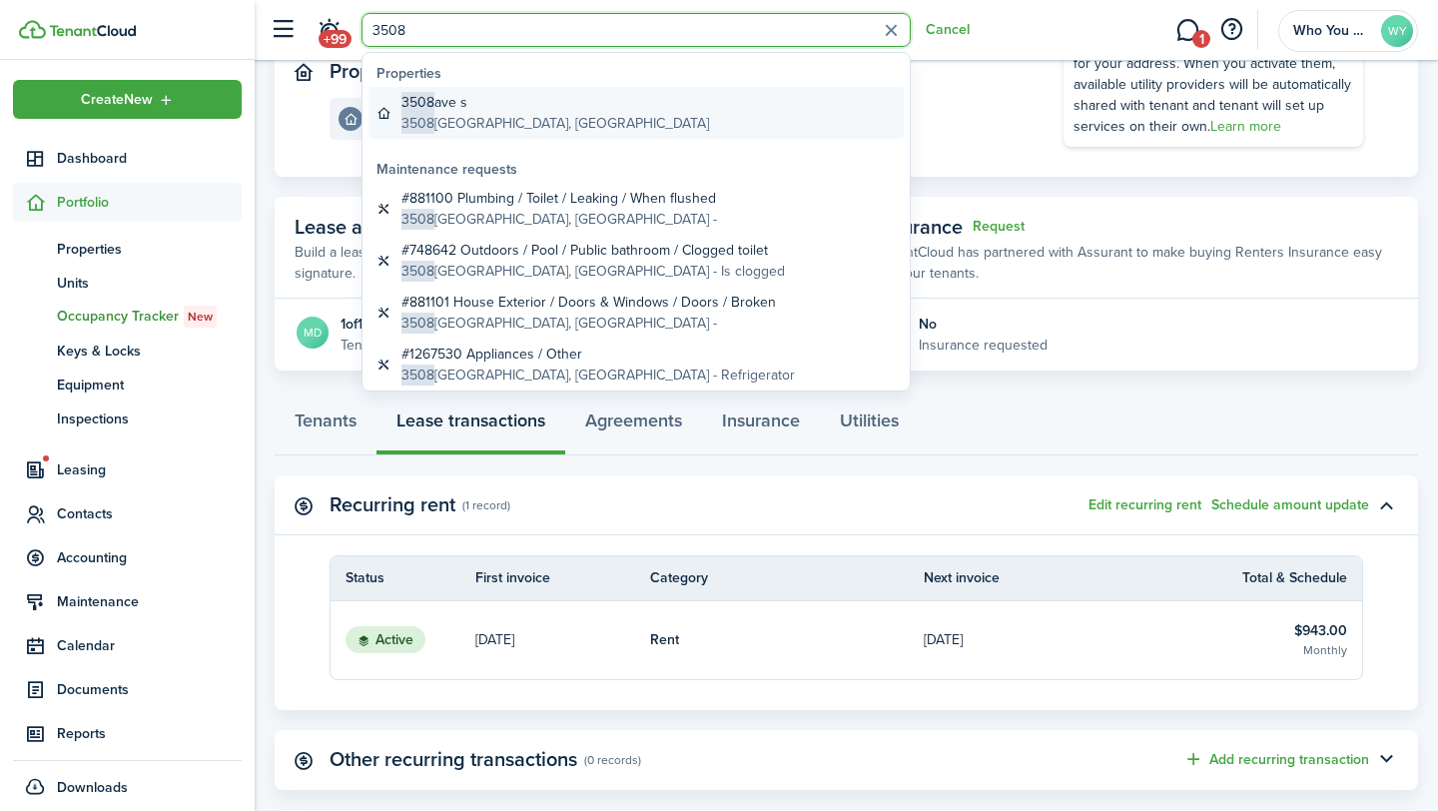
click at [497, 116] on global-search-item-description "[STREET_ADDRESS]" at bounding box center [555, 123] width 308 height 21
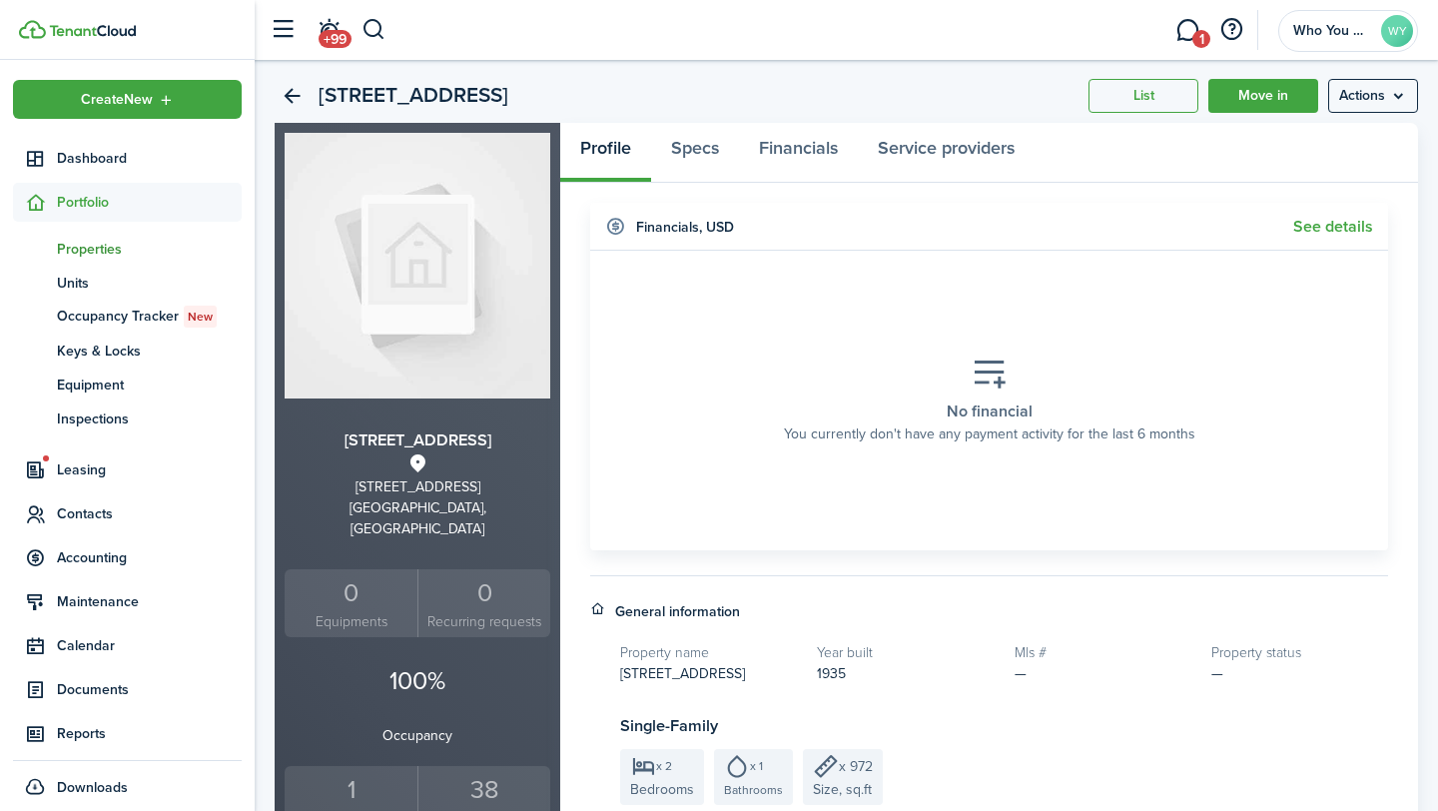
scroll to position [83, 0]
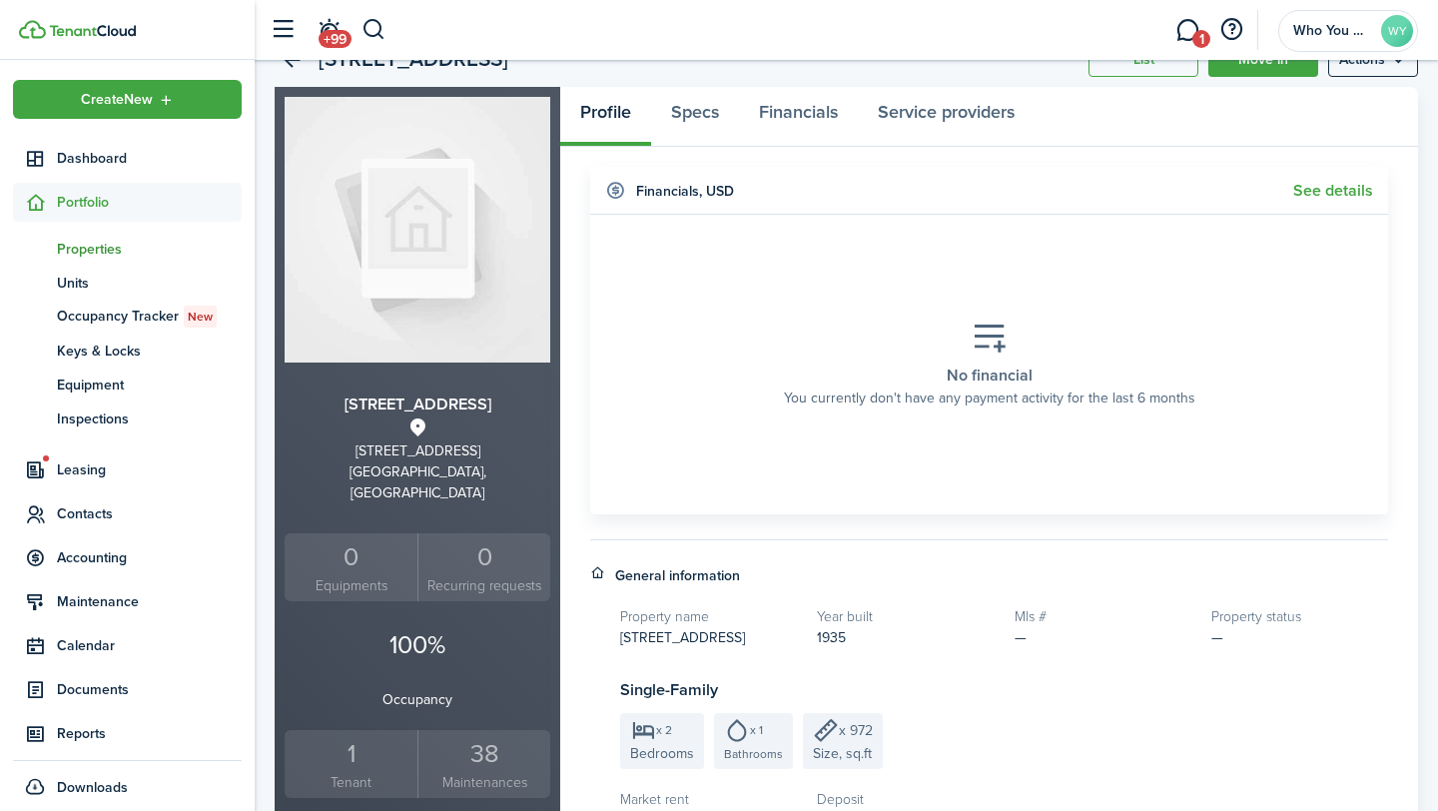
click at [351, 735] on div "1" at bounding box center [351, 754] width 123 height 38
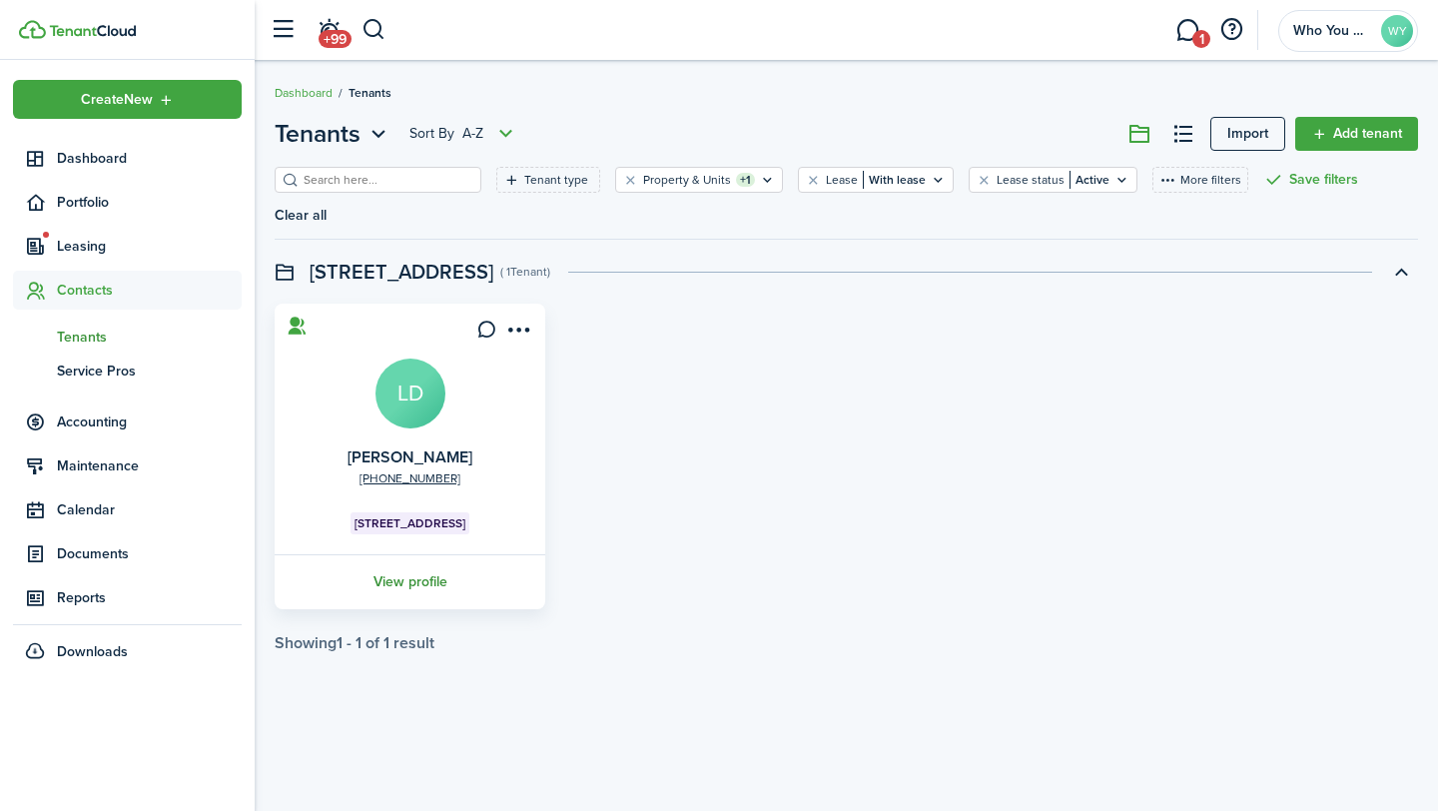
click at [432, 554] on link "View profile" at bounding box center [410, 581] width 277 height 55
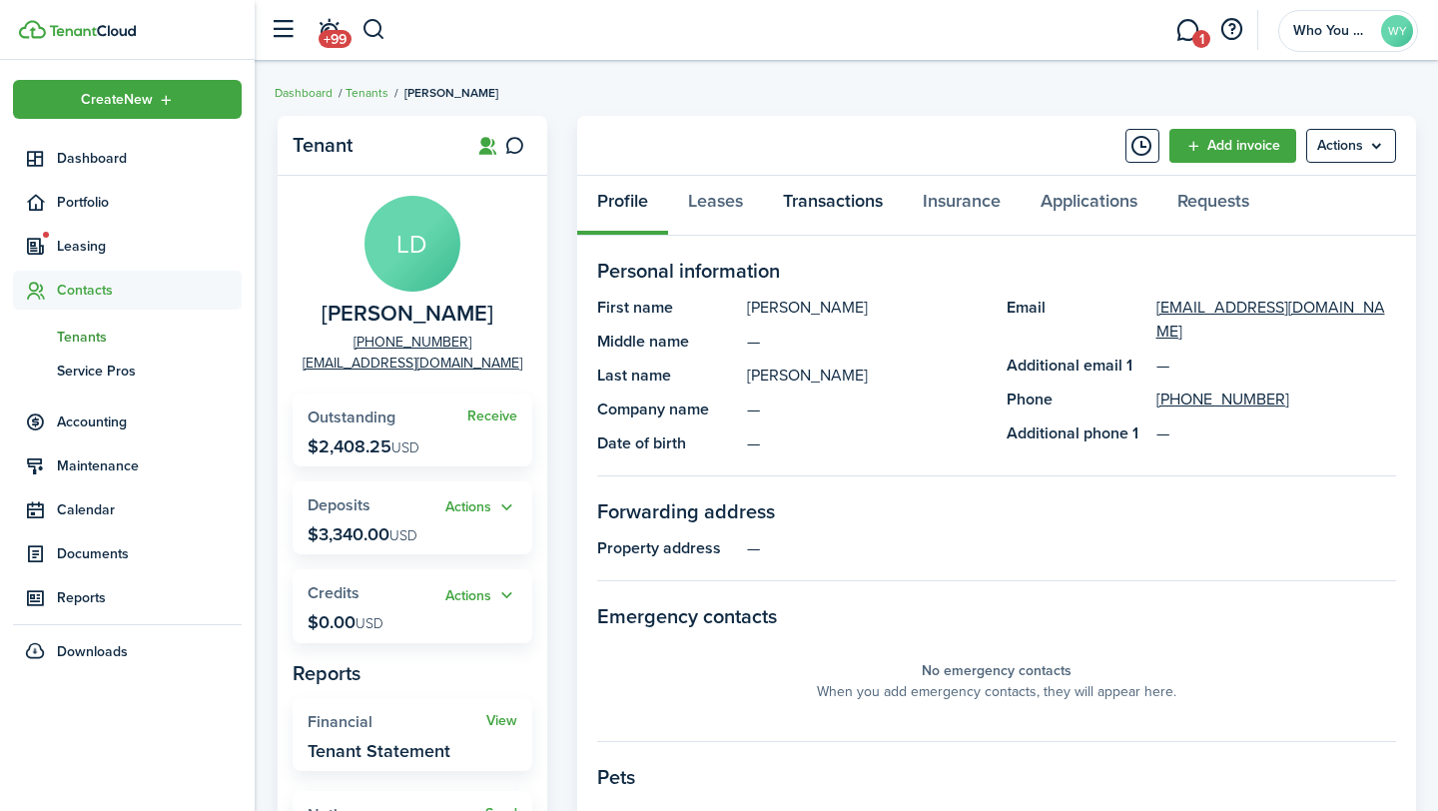
click at [833, 180] on link "Transactions" at bounding box center [833, 206] width 140 height 60
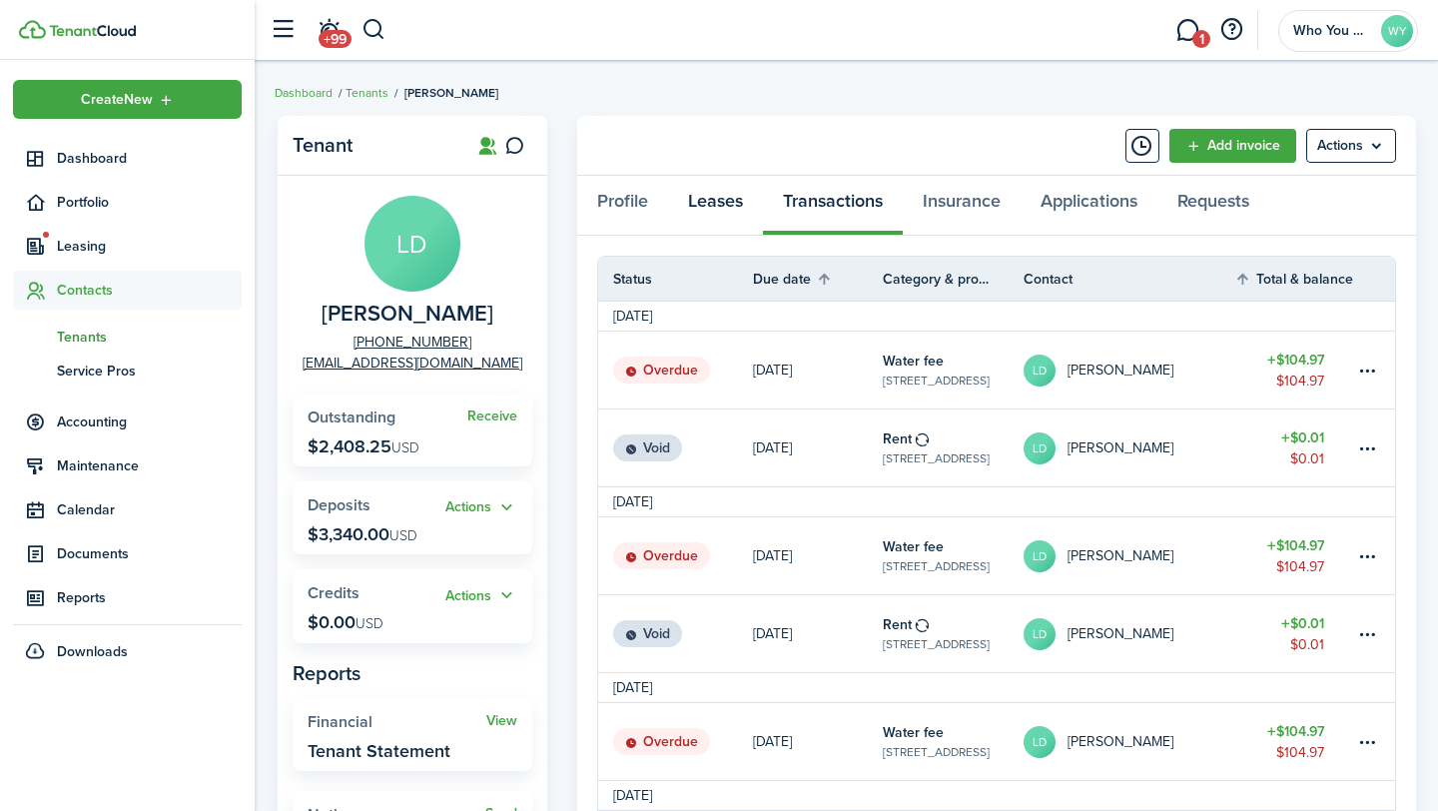
click at [729, 201] on link "Leases" at bounding box center [715, 206] width 95 height 60
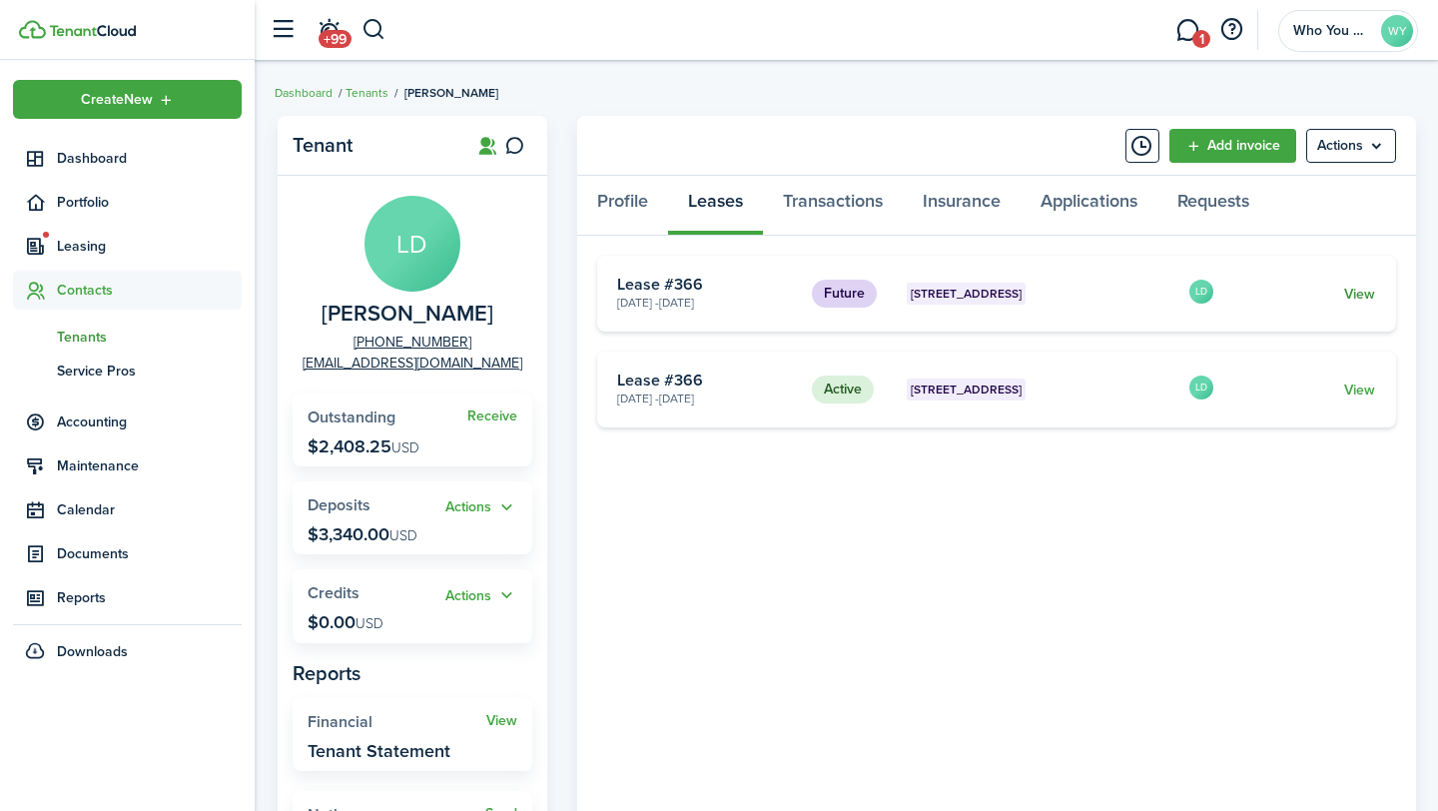
click at [1359, 296] on link "View" at bounding box center [1359, 294] width 31 height 21
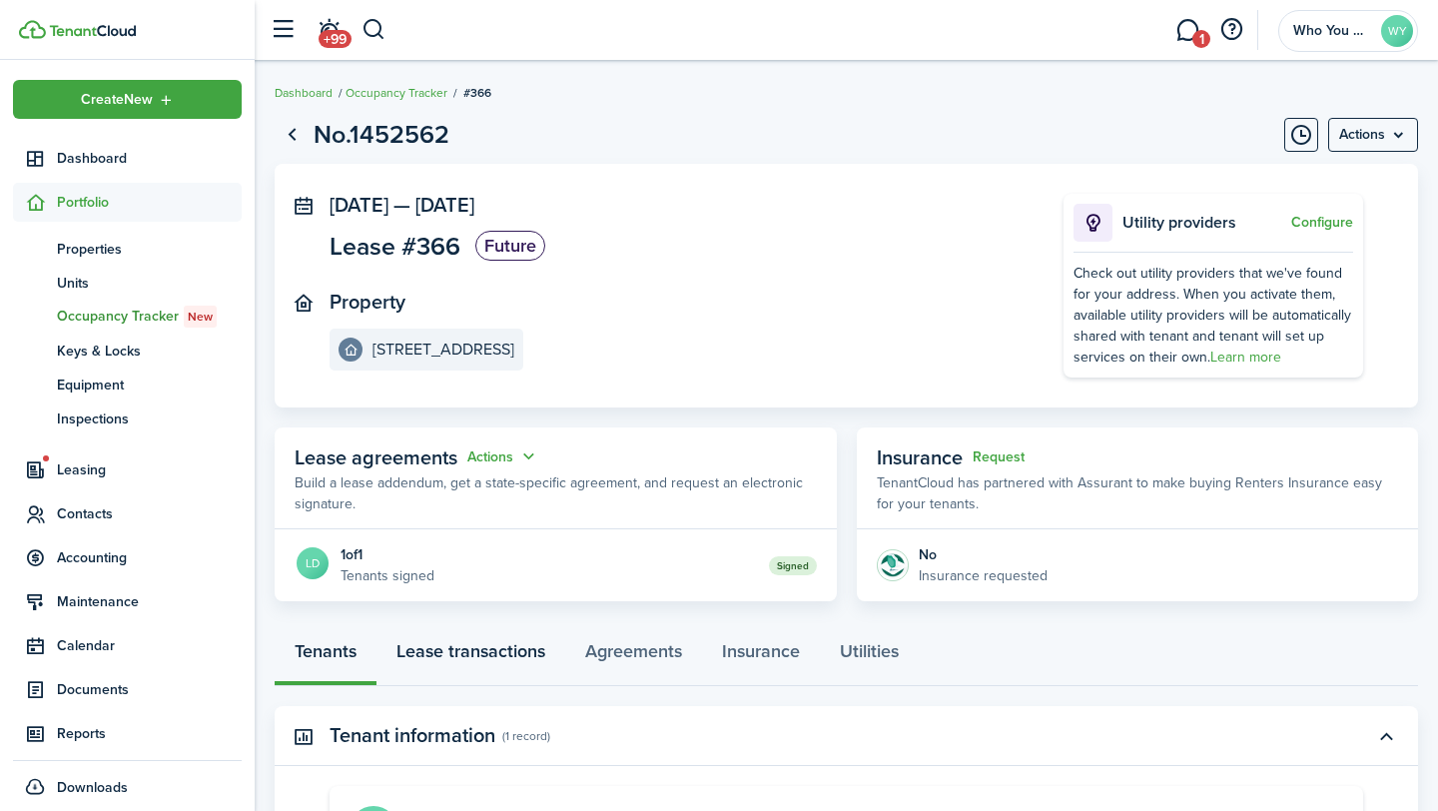
click at [483, 649] on link "Lease transactions" at bounding box center [470, 656] width 189 height 60
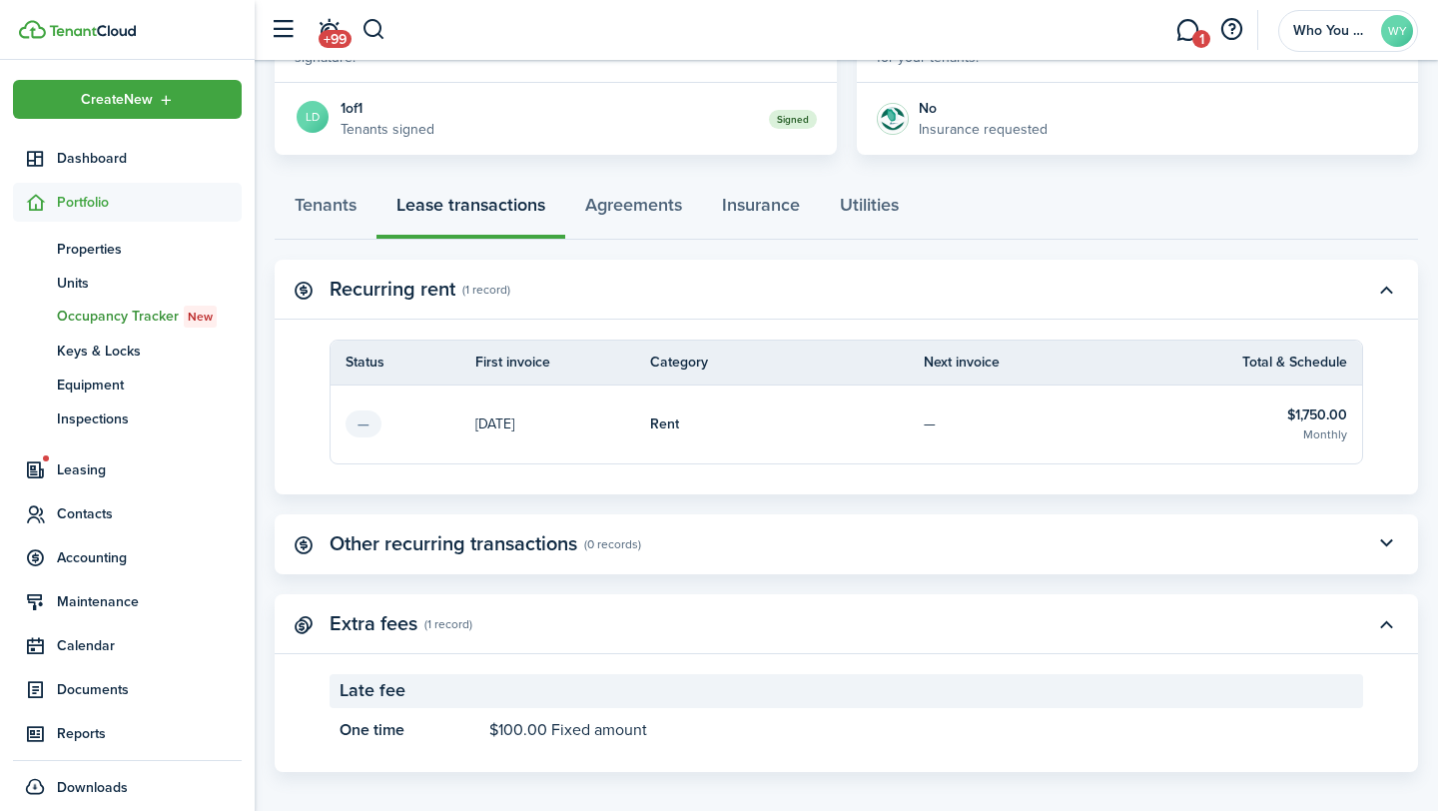
scroll to position [447, 0]
click at [378, 23] on button "button" at bounding box center [374, 30] width 25 height 34
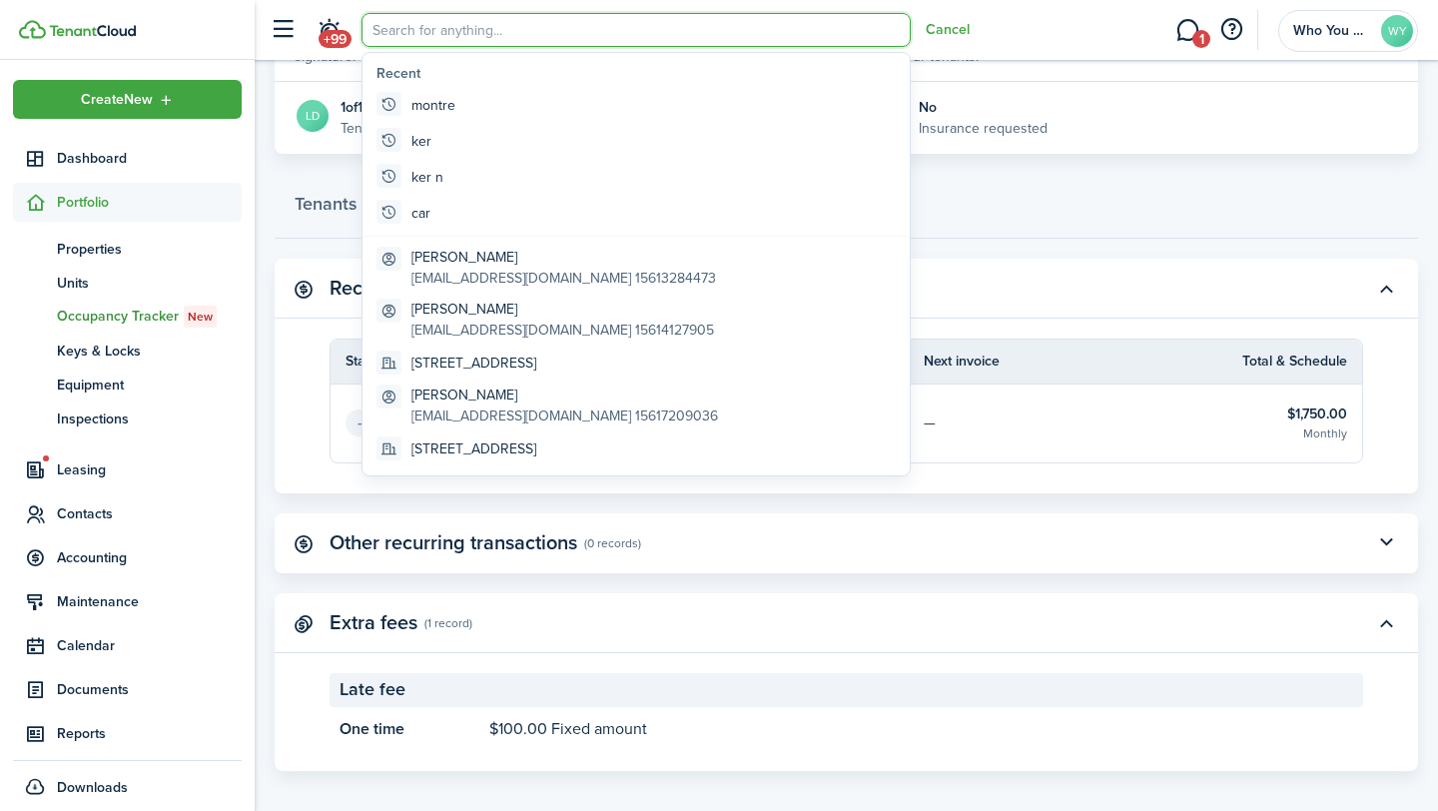
scroll to position [0, 0]
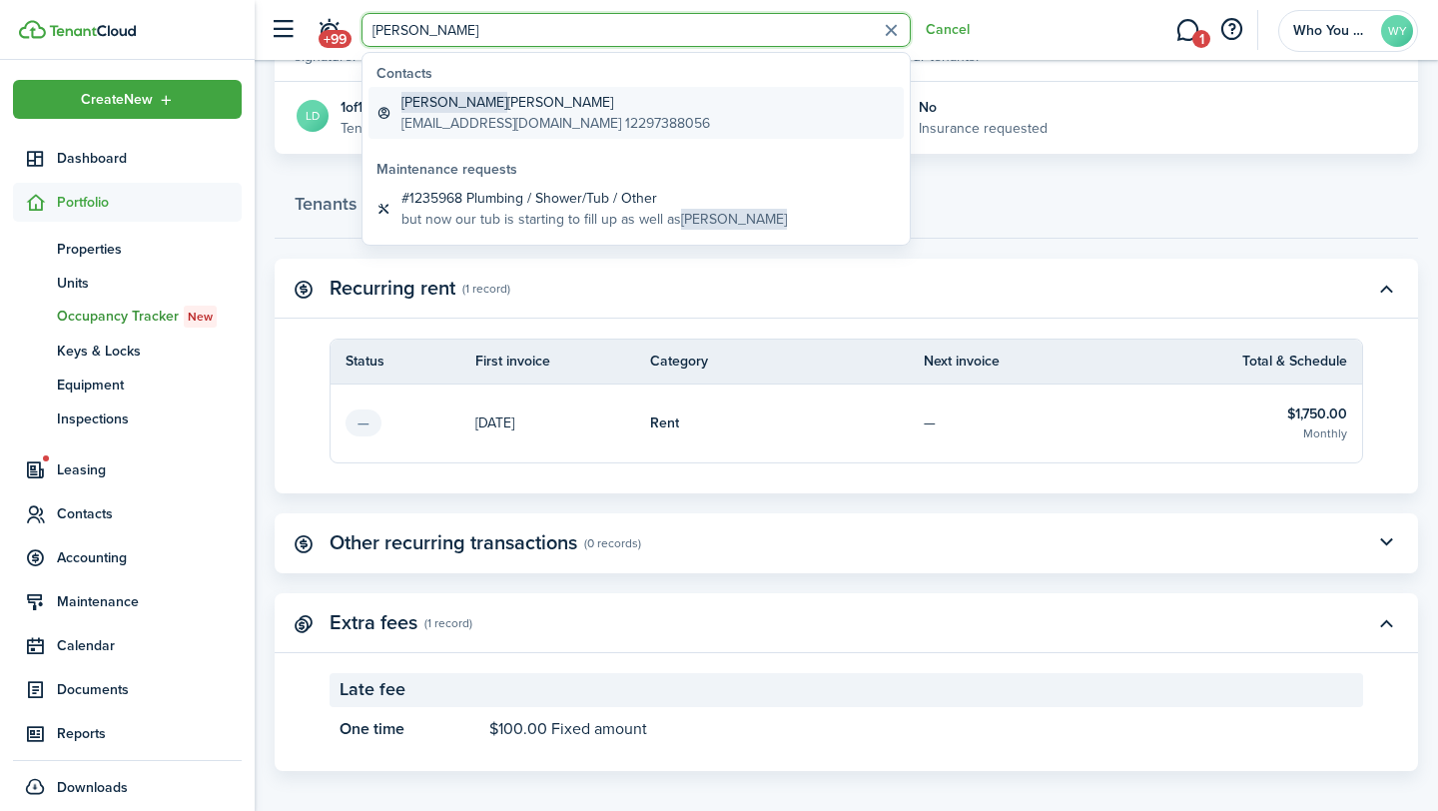
click at [469, 113] on global-search-item-description "[EMAIL_ADDRESS][DOMAIN_NAME] 12297388056" at bounding box center [555, 123] width 309 height 21
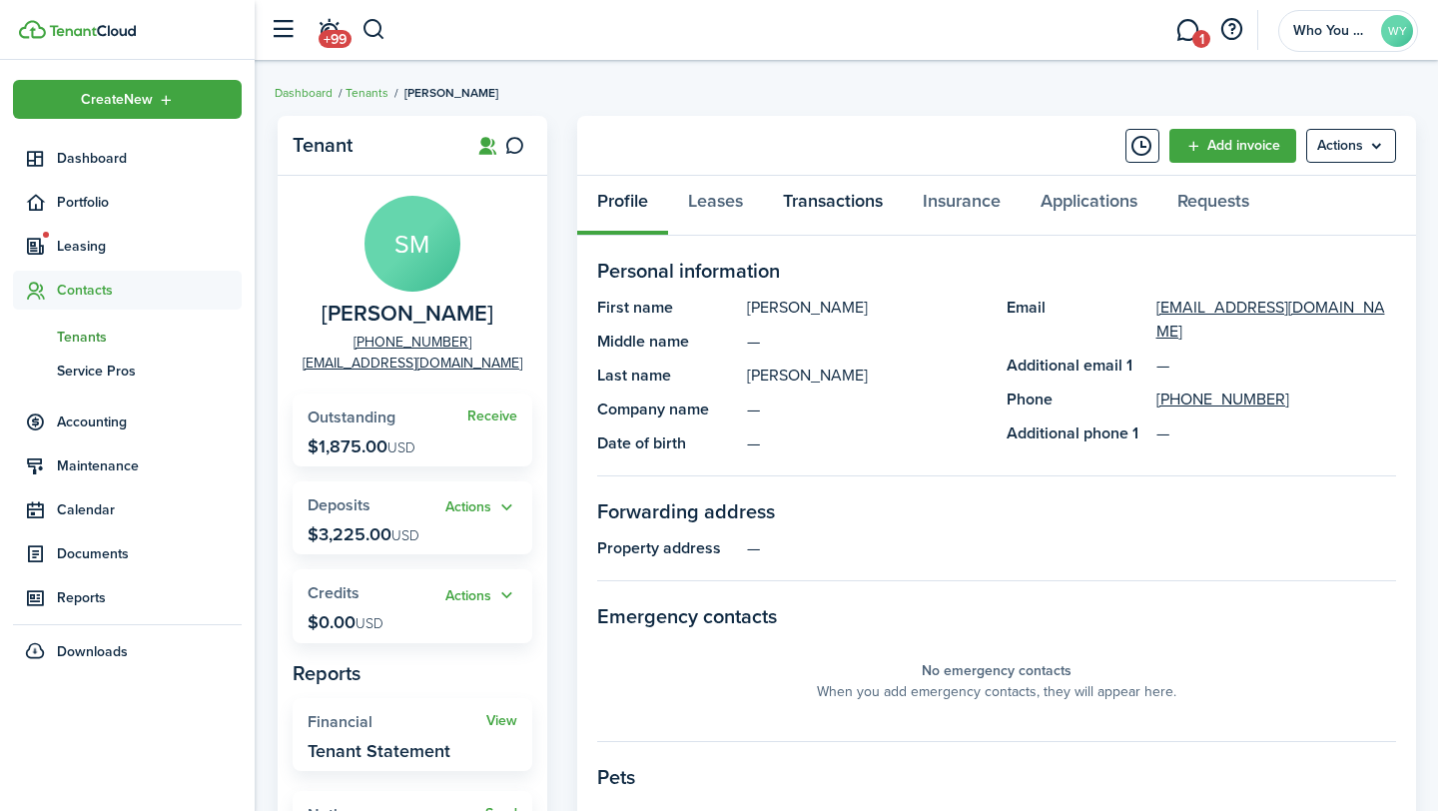
click at [823, 205] on link "Transactions" at bounding box center [833, 206] width 140 height 60
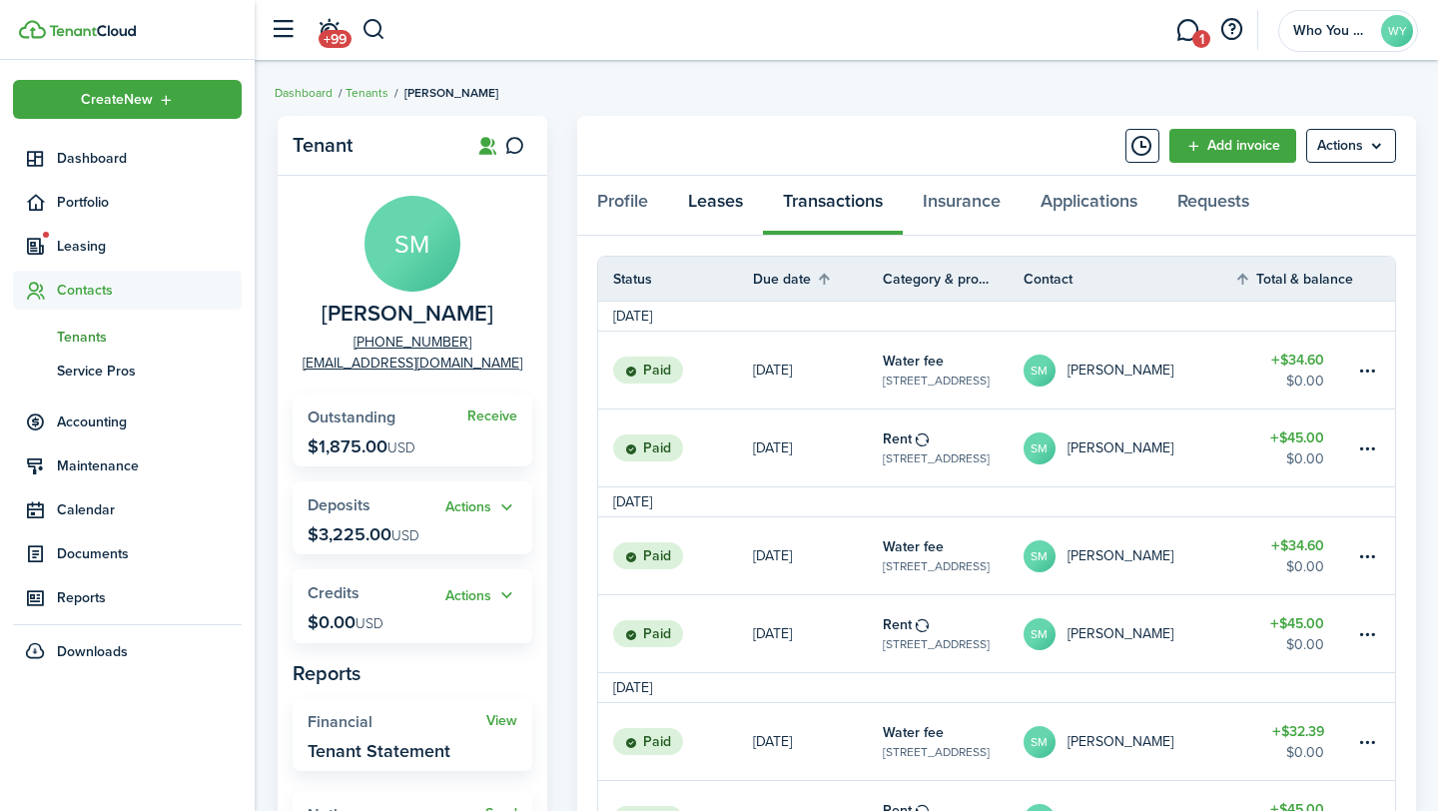
click at [718, 204] on link "Leases" at bounding box center [715, 206] width 95 height 60
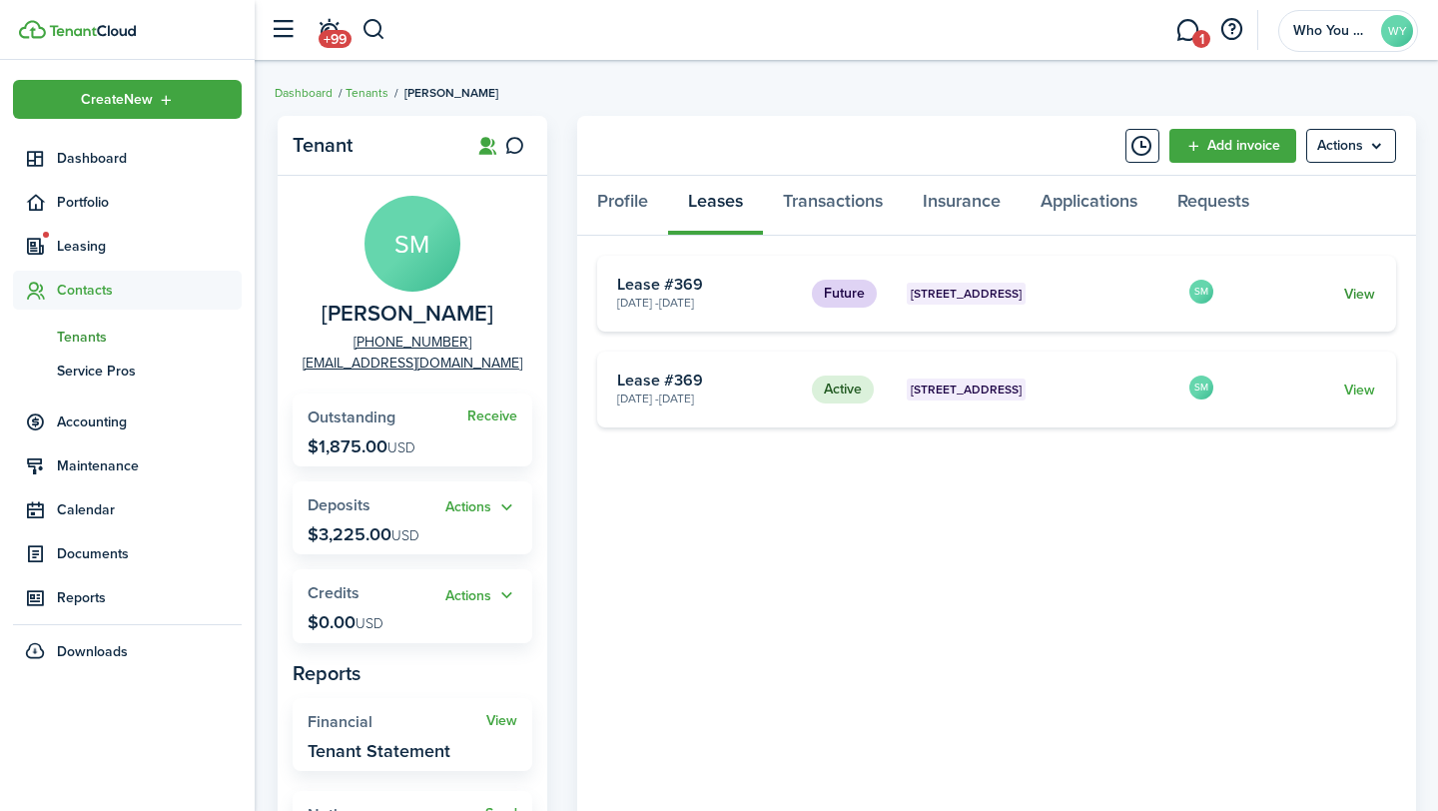
click at [1356, 299] on link "View" at bounding box center [1359, 294] width 31 height 21
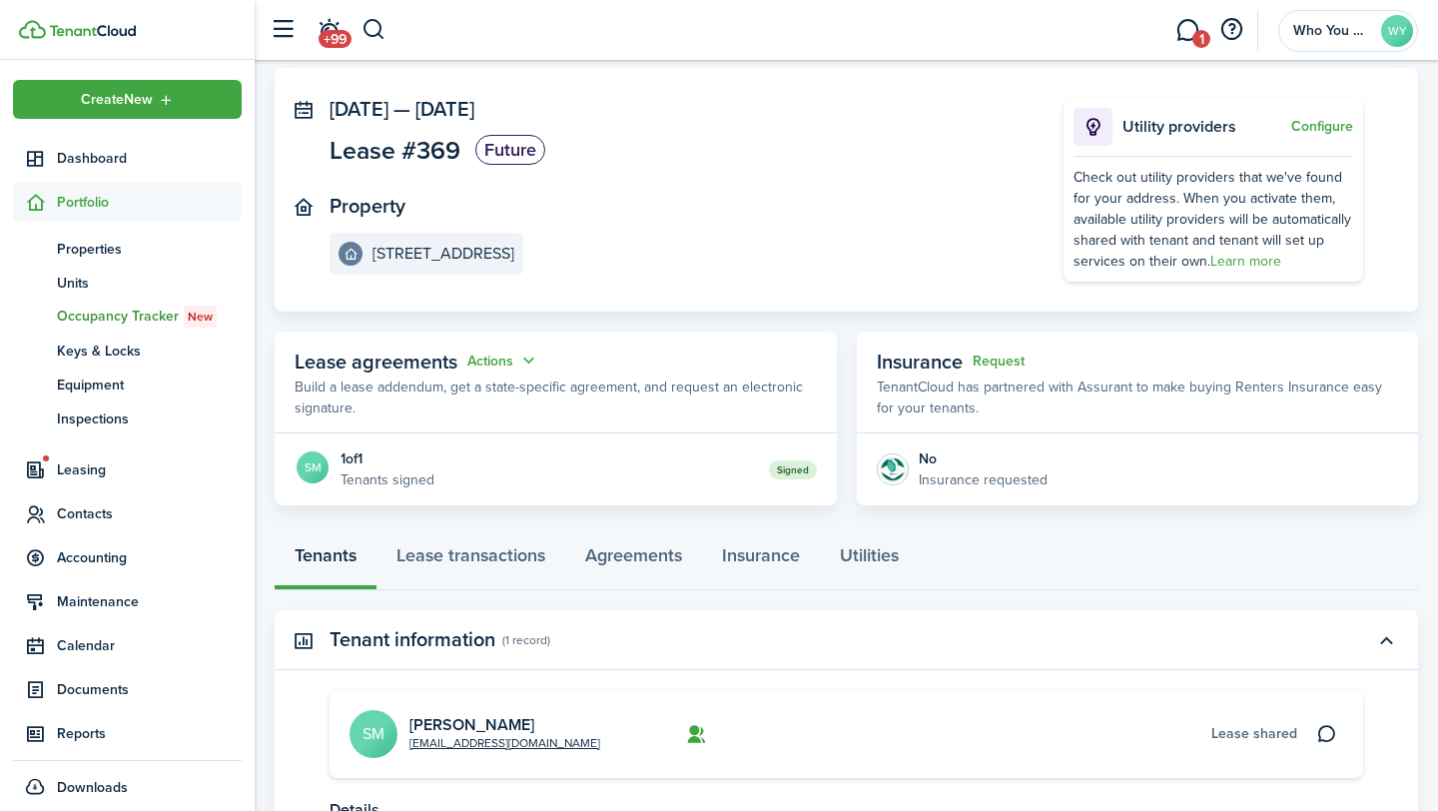
scroll to position [110, 0]
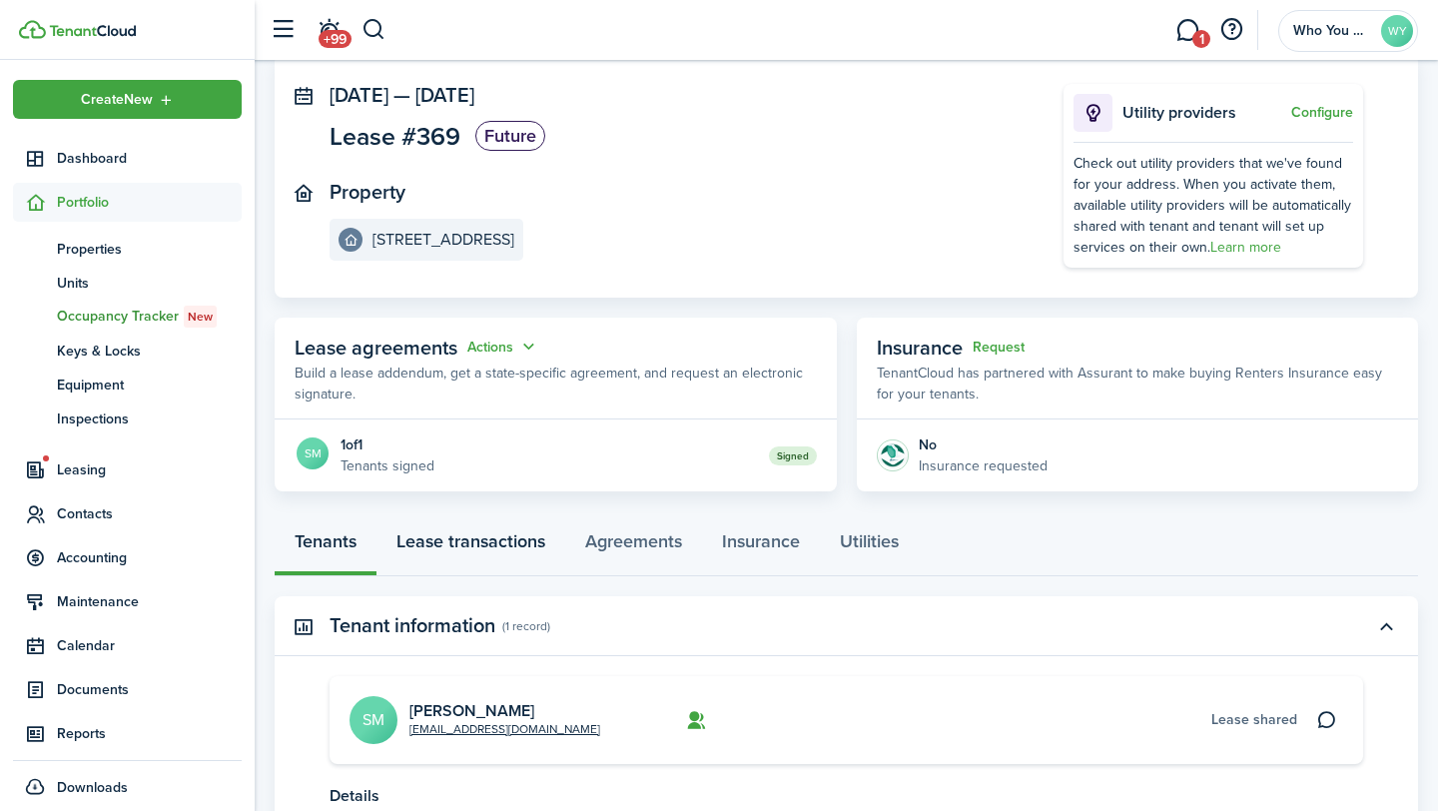
click at [501, 545] on link "Lease transactions" at bounding box center [470, 546] width 189 height 60
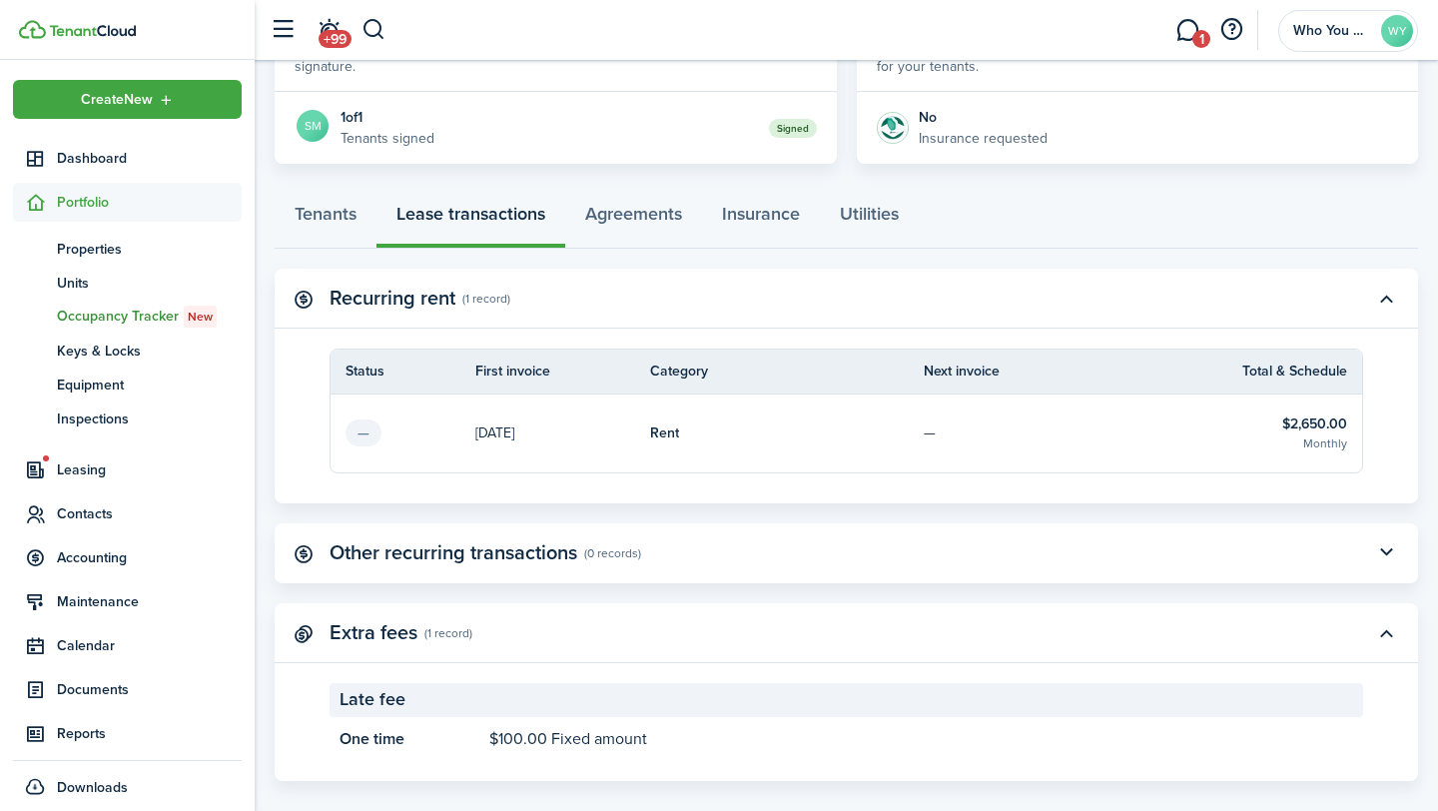
scroll to position [461, 0]
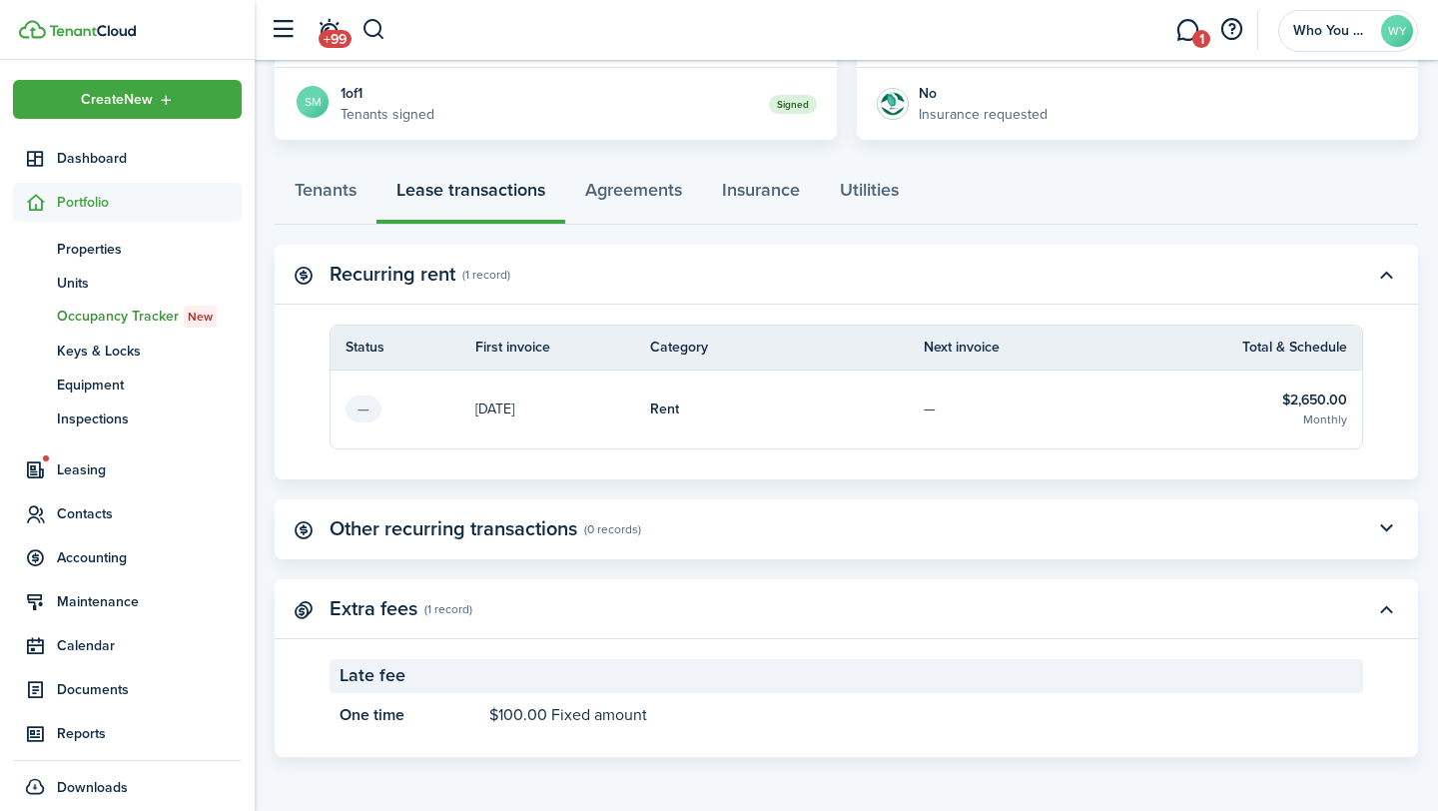
click at [948, 389] on link "—" at bounding box center [1061, 409] width 274 height 78
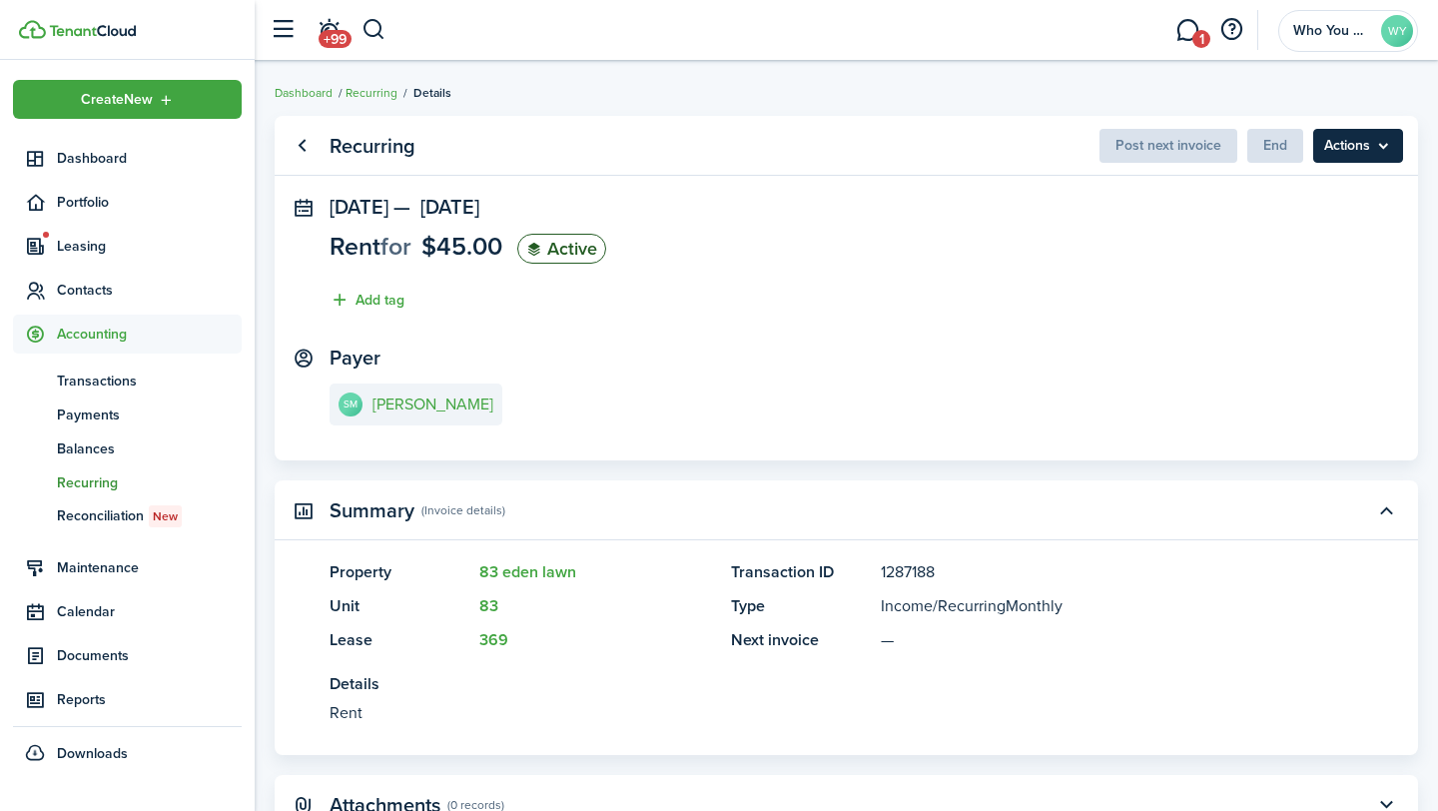
click at [1338, 157] on menu-btn "Actions" at bounding box center [1358, 146] width 90 height 34
click at [971, 313] on panel-main-section "[DATE] — [DATE] Rent for $45.00 Active Add tag" at bounding box center [847, 259] width 1034 height 126
click at [304, 146] on link "Go back" at bounding box center [302, 146] width 34 height 34
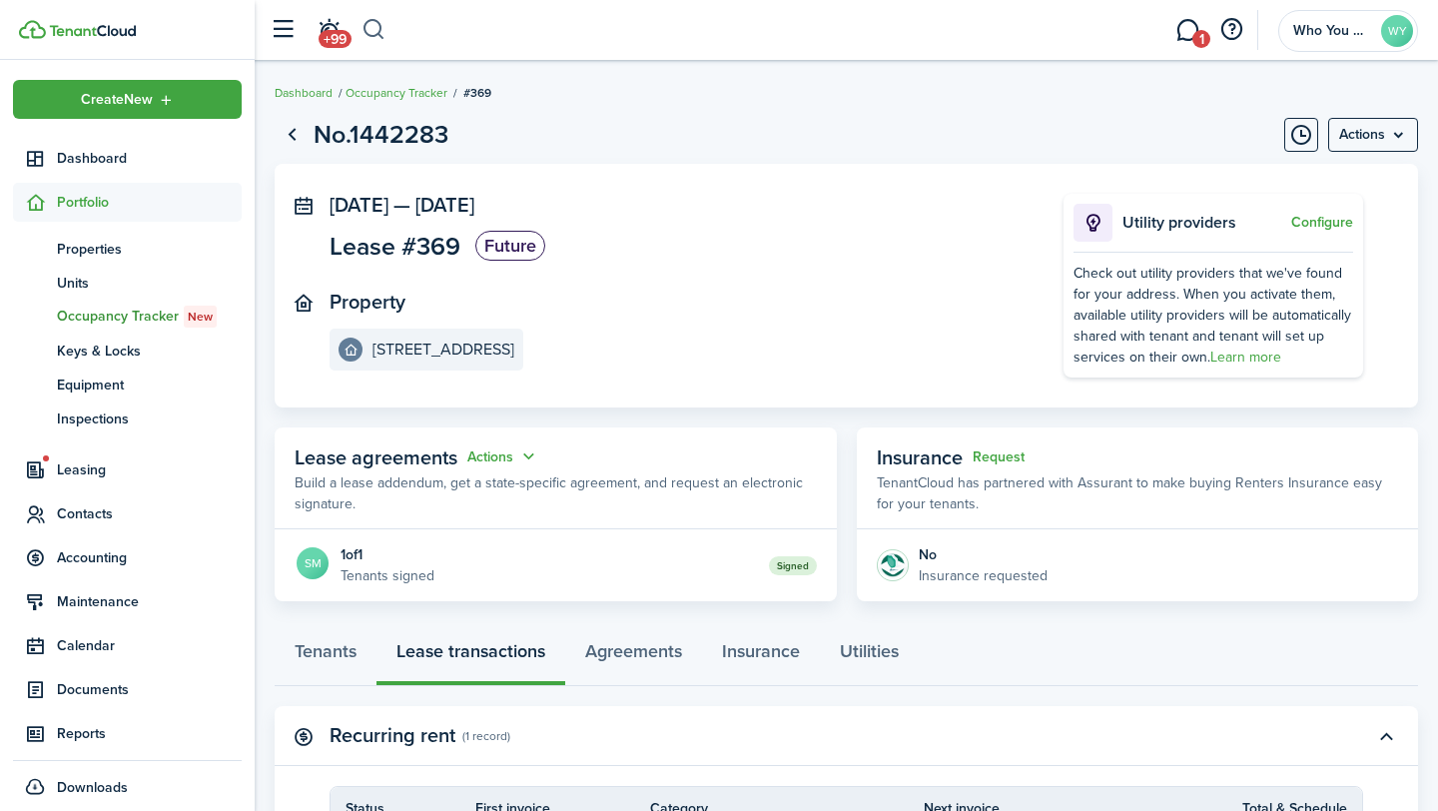
click at [367, 35] on button "button" at bounding box center [374, 30] width 25 height 34
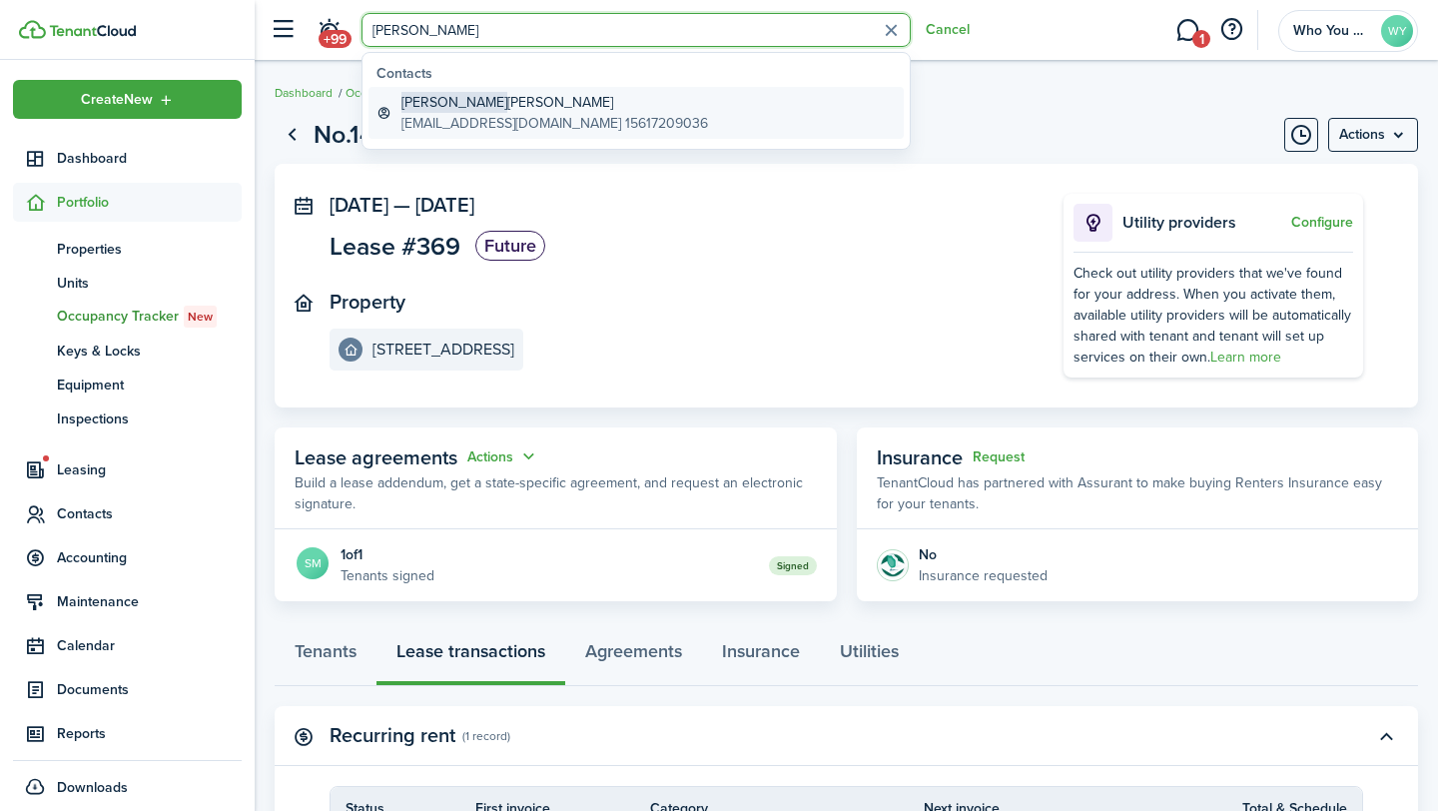
click at [508, 111] on global-search-item-title "[PERSON_NAME]" at bounding box center [554, 102] width 307 height 21
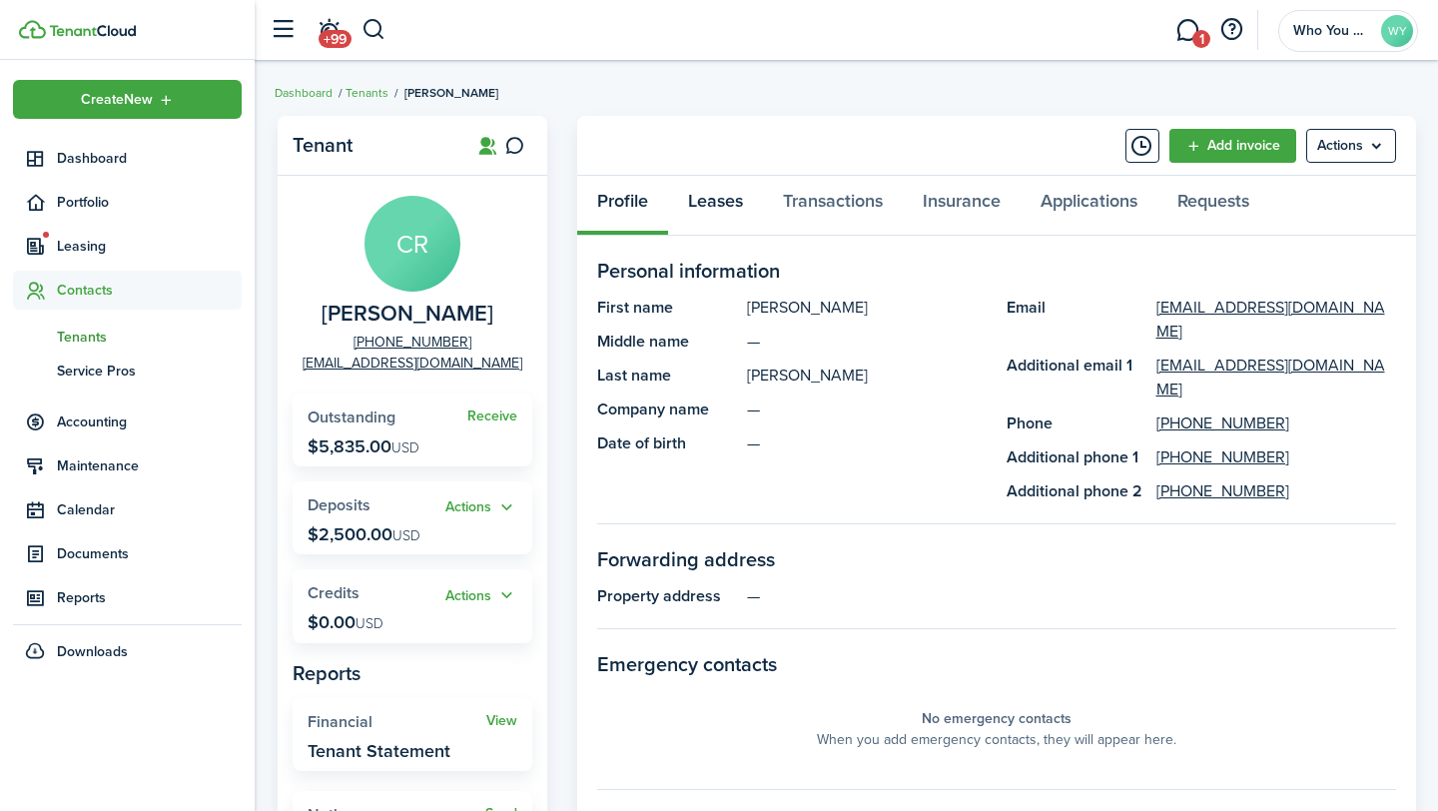
click at [688, 213] on link "Leases" at bounding box center [715, 206] width 95 height 60
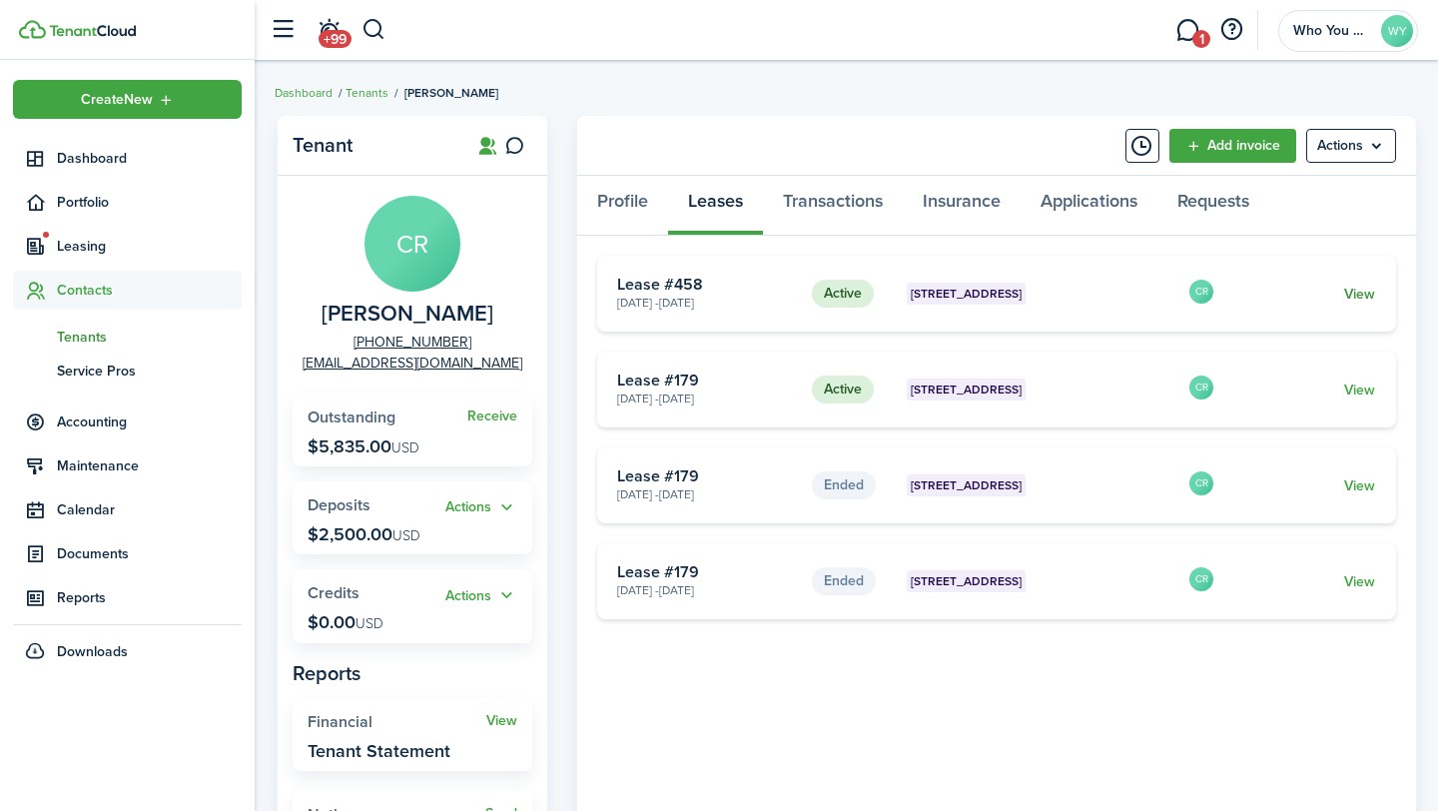
click at [1362, 299] on link "View" at bounding box center [1359, 294] width 31 height 21
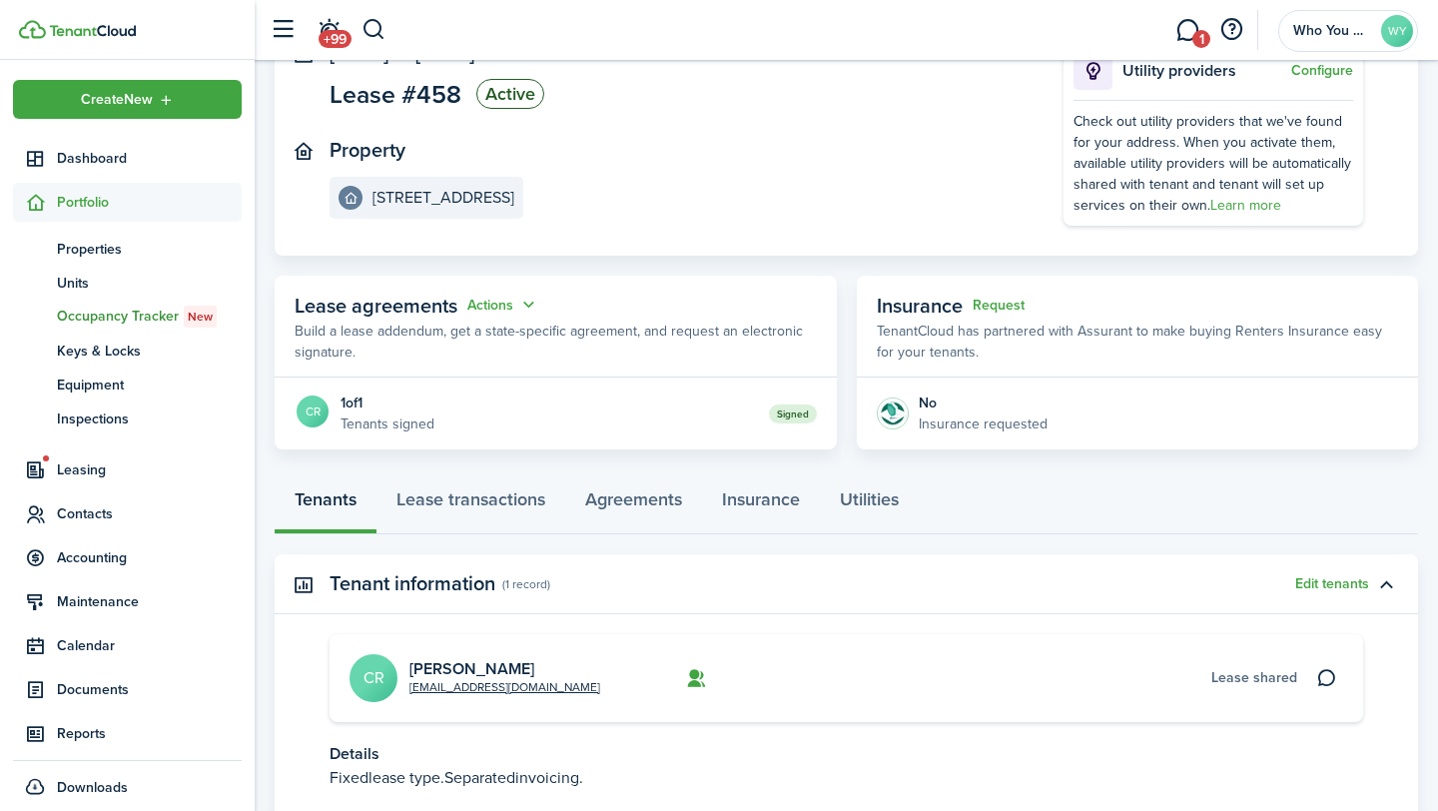
scroll to position [153, 0]
click at [600, 506] on link "Agreements" at bounding box center [633, 503] width 137 height 60
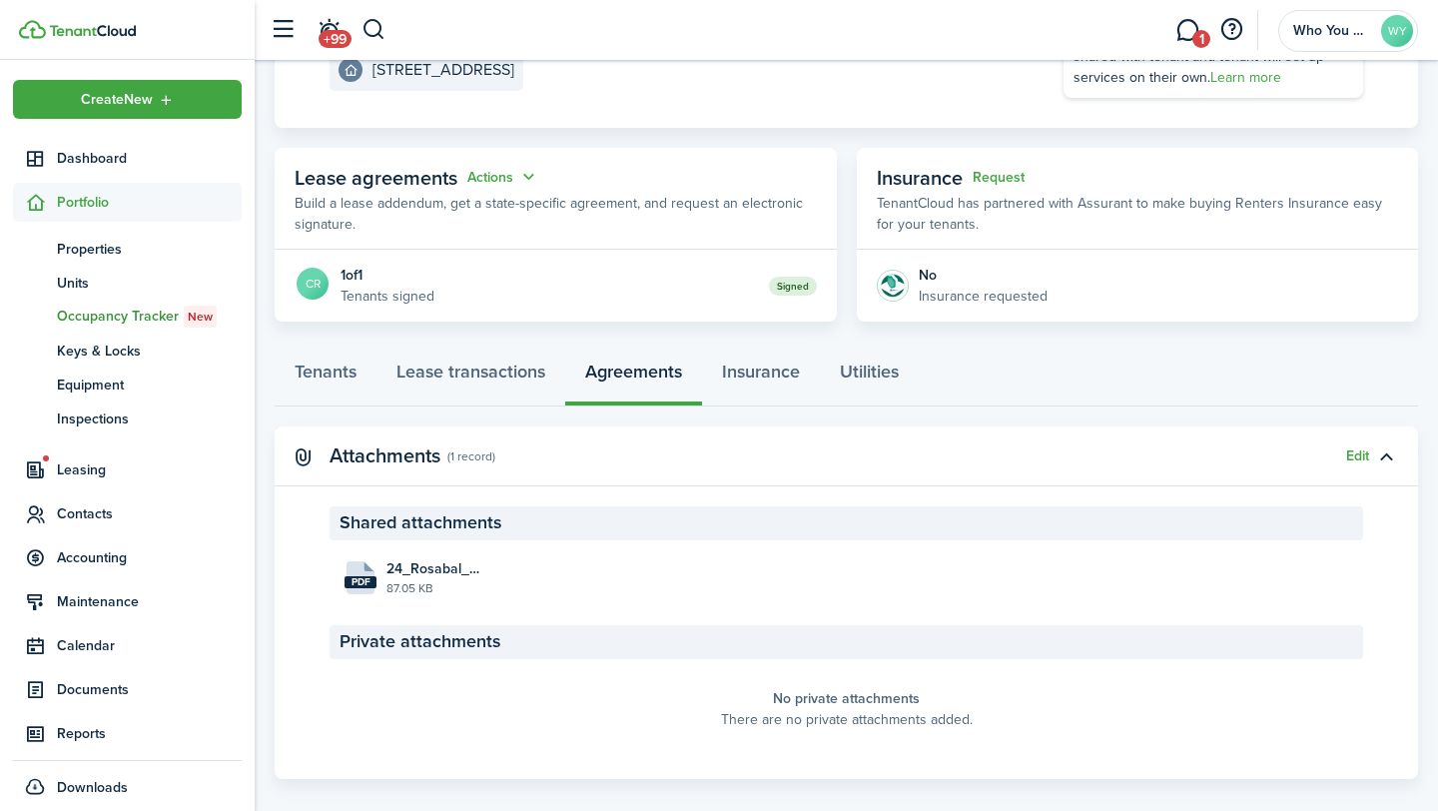
scroll to position [302, 0]
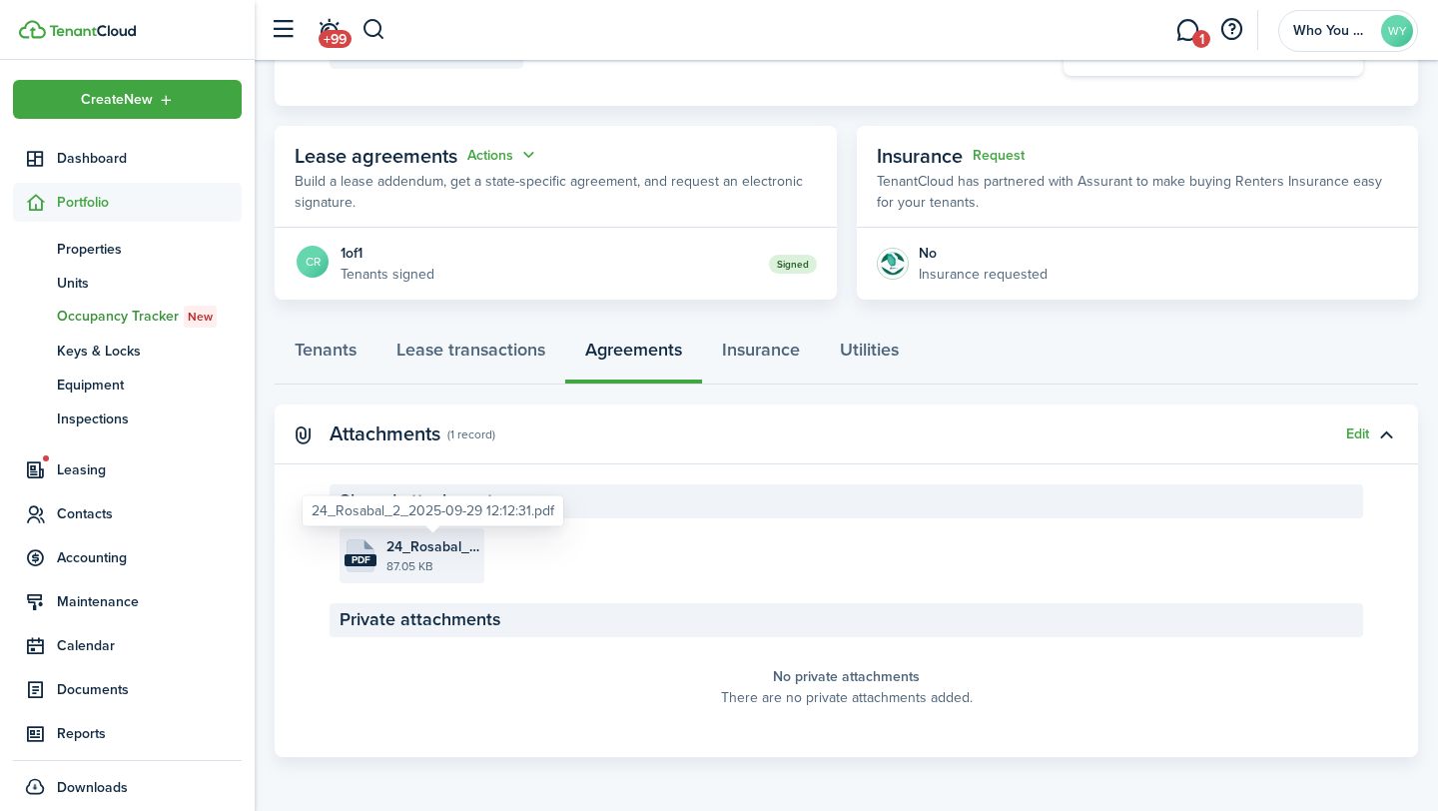
click at [403, 554] on span "24_Rosabal_2_2025-09-29 12:12:31.pdf" at bounding box center [432, 546] width 93 height 21
click at [378, 33] on button "button" at bounding box center [374, 30] width 25 height 34
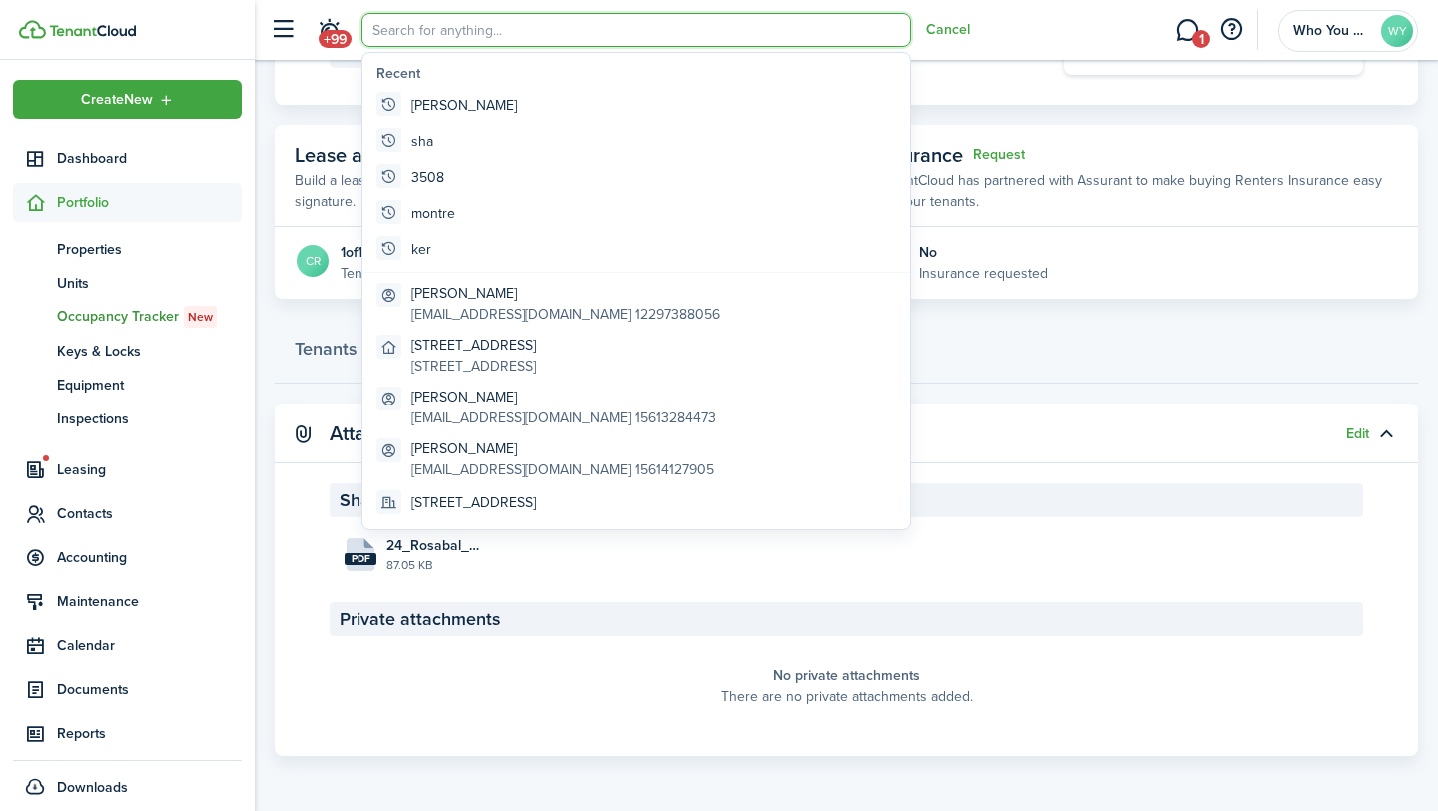
scroll to position [0, 0]
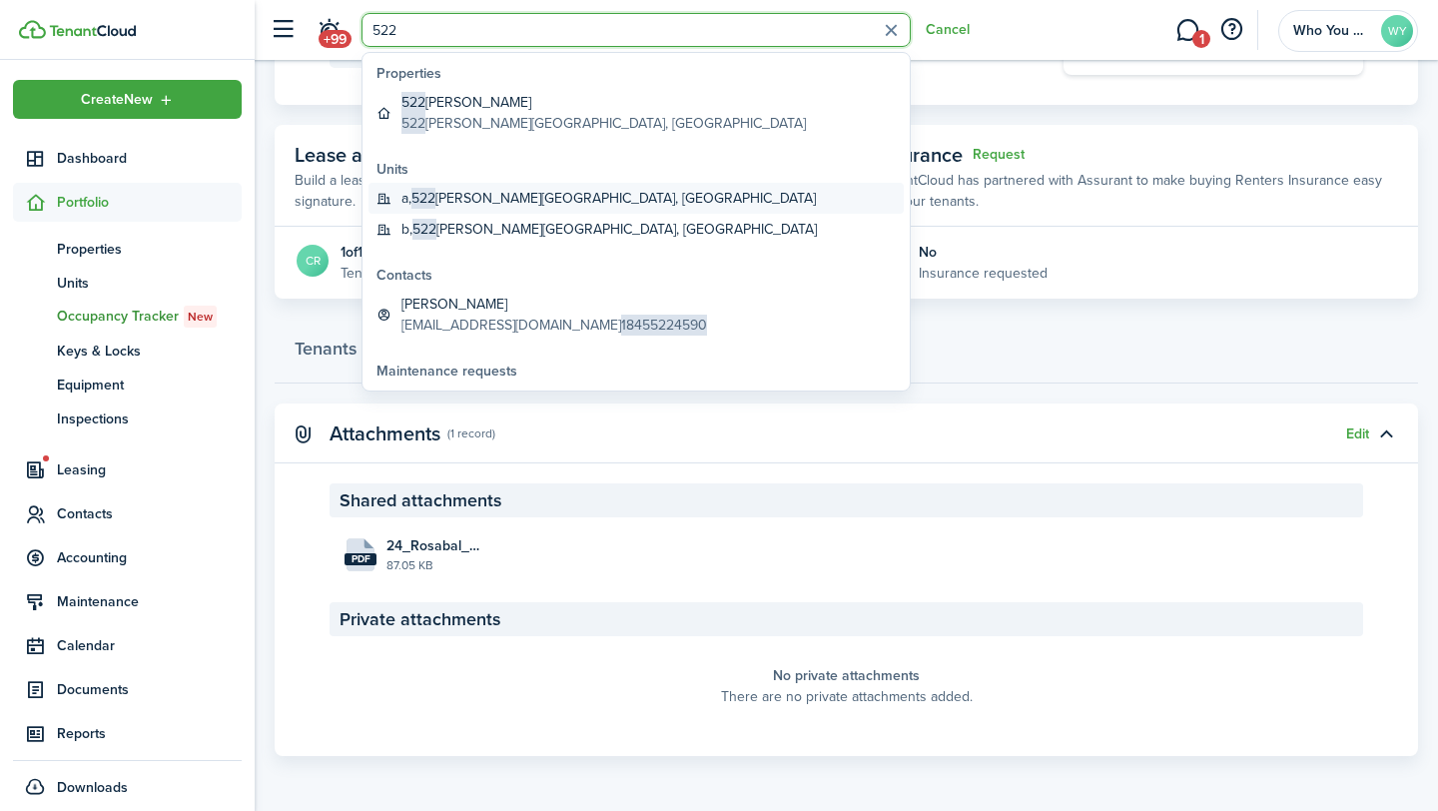
click at [473, 198] on global-search-item-title "a, [STREET_ADDRESS][PERSON_NAME]" at bounding box center [608, 198] width 414 height 21
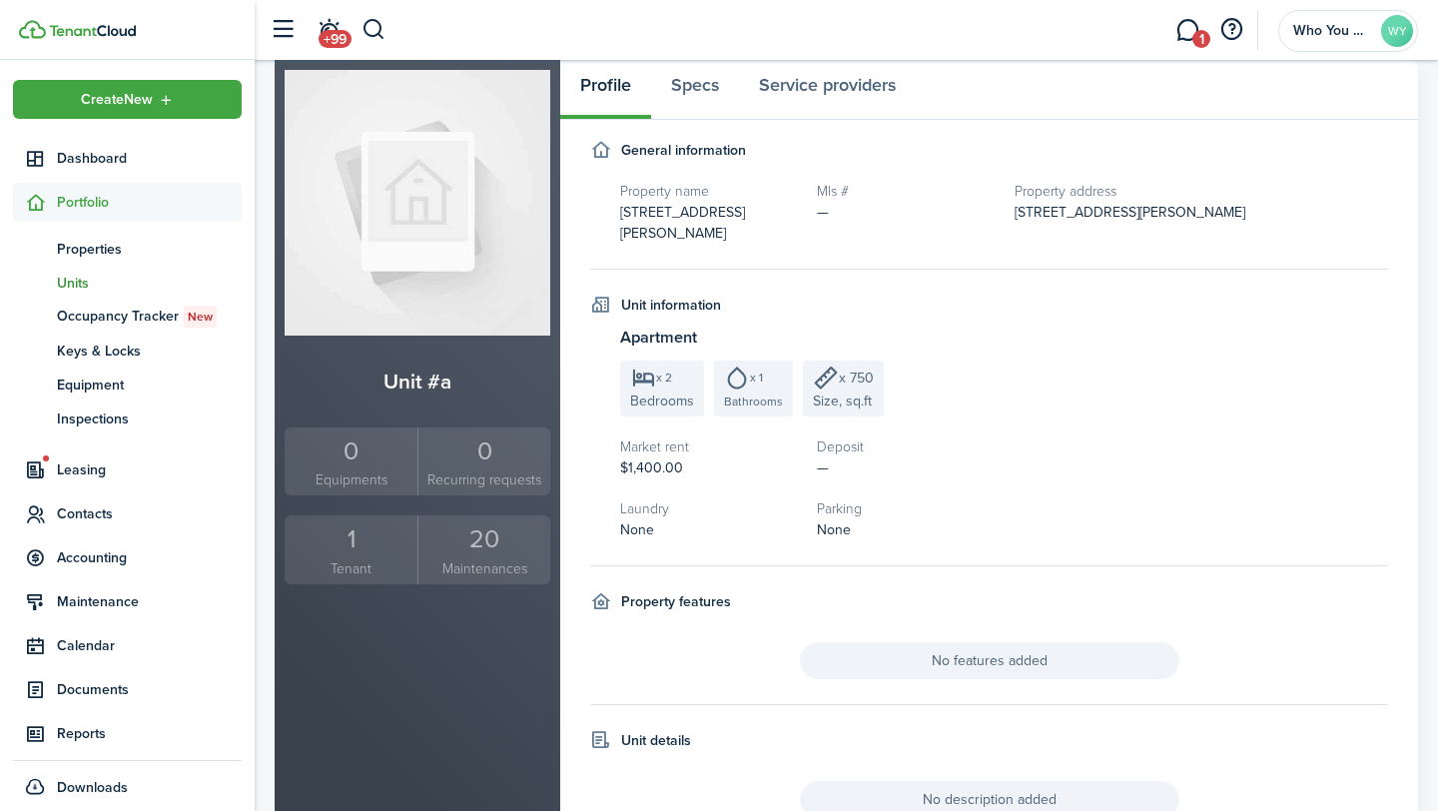
scroll to position [134, 0]
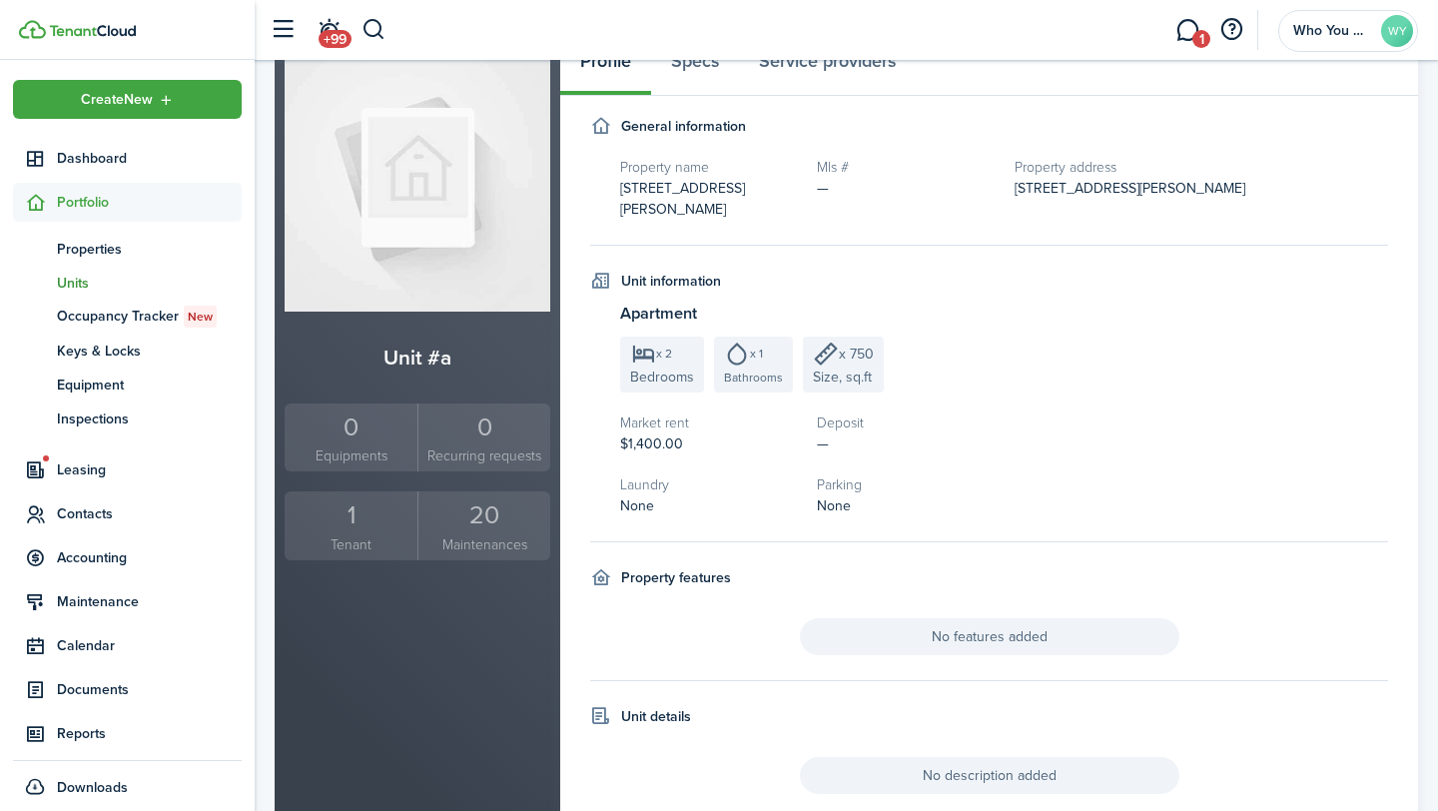
click at [354, 517] on div "1" at bounding box center [351, 515] width 123 height 38
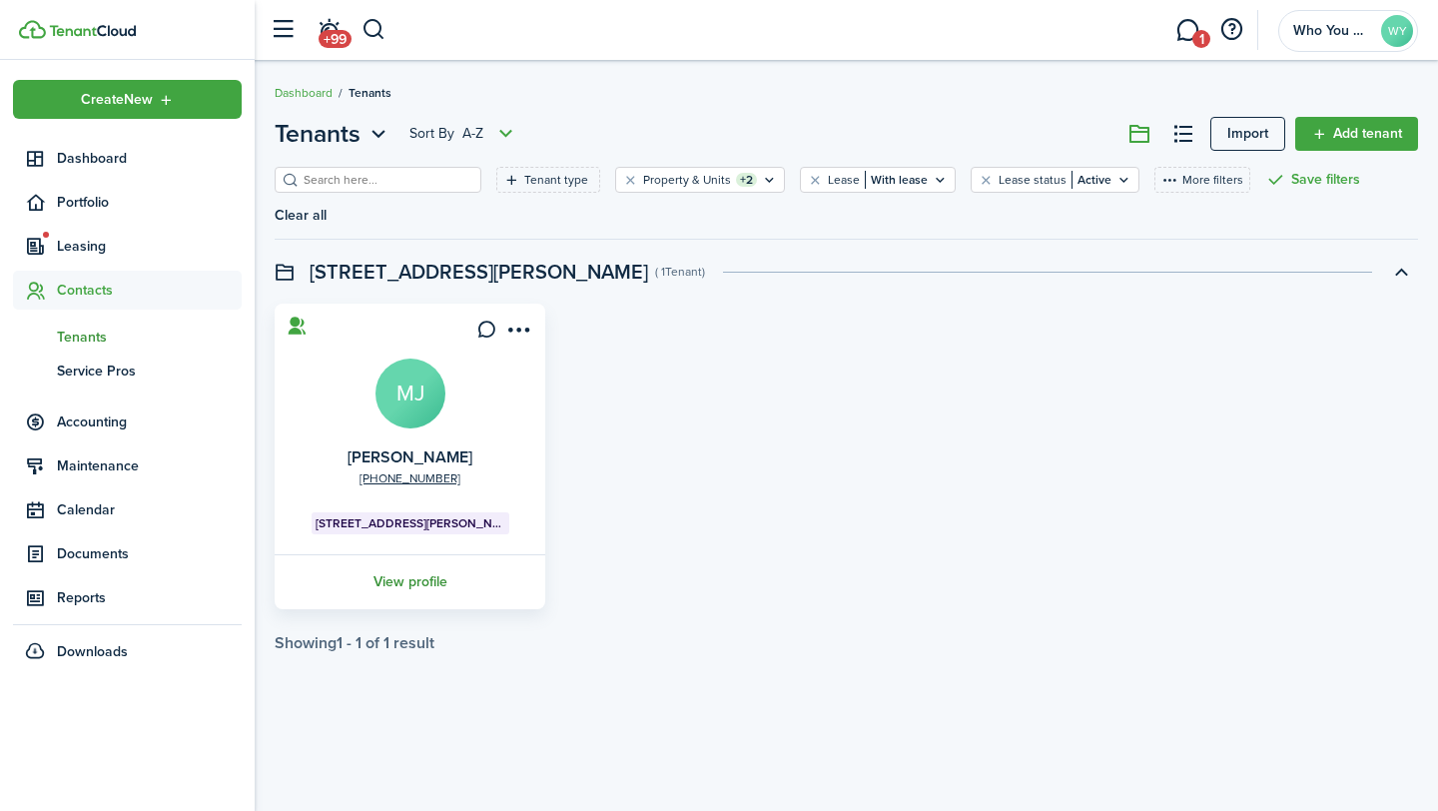
click at [385, 554] on link "View profile" at bounding box center [410, 581] width 277 height 55
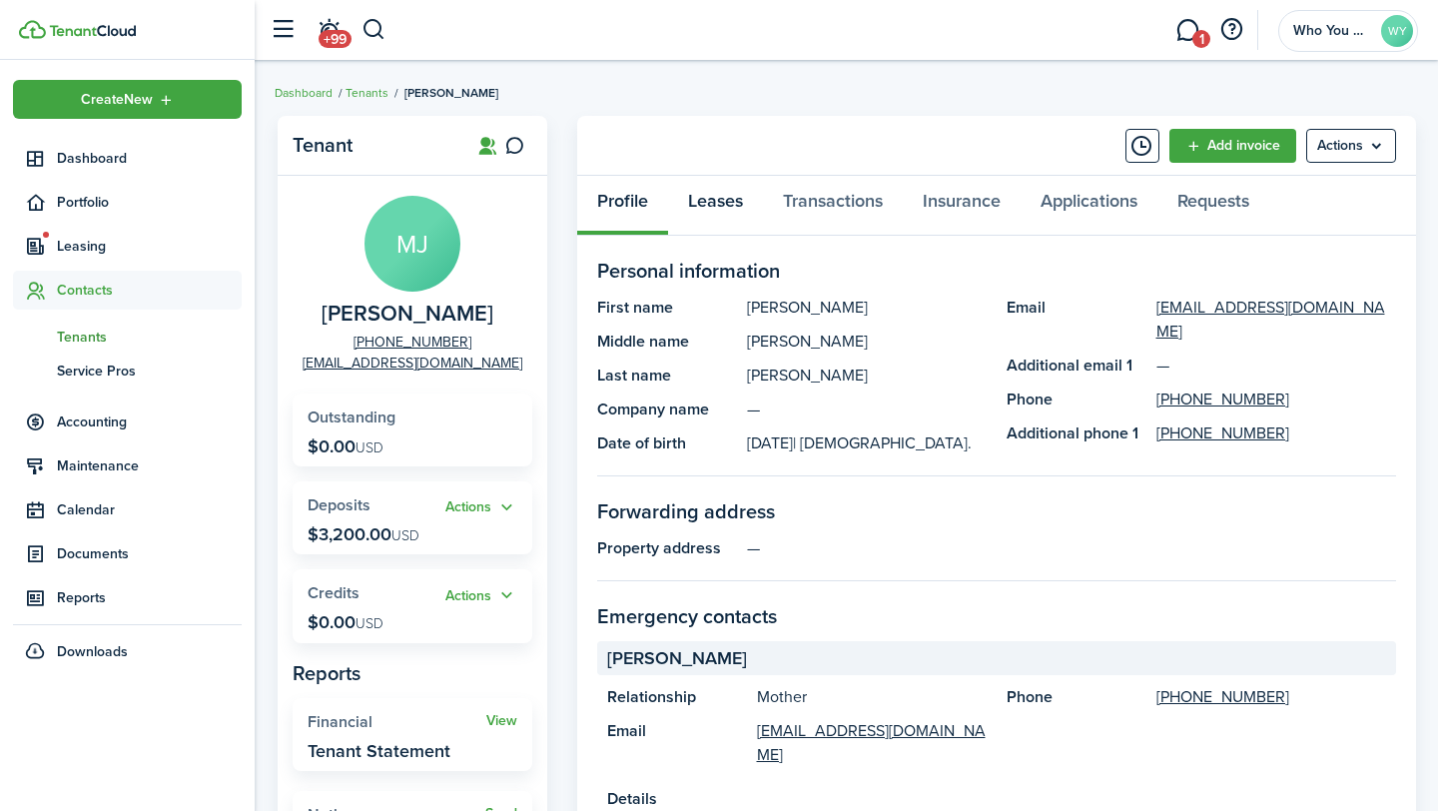
click at [730, 199] on link "Leases" at bounding box center [715, 206] width 95 height 60
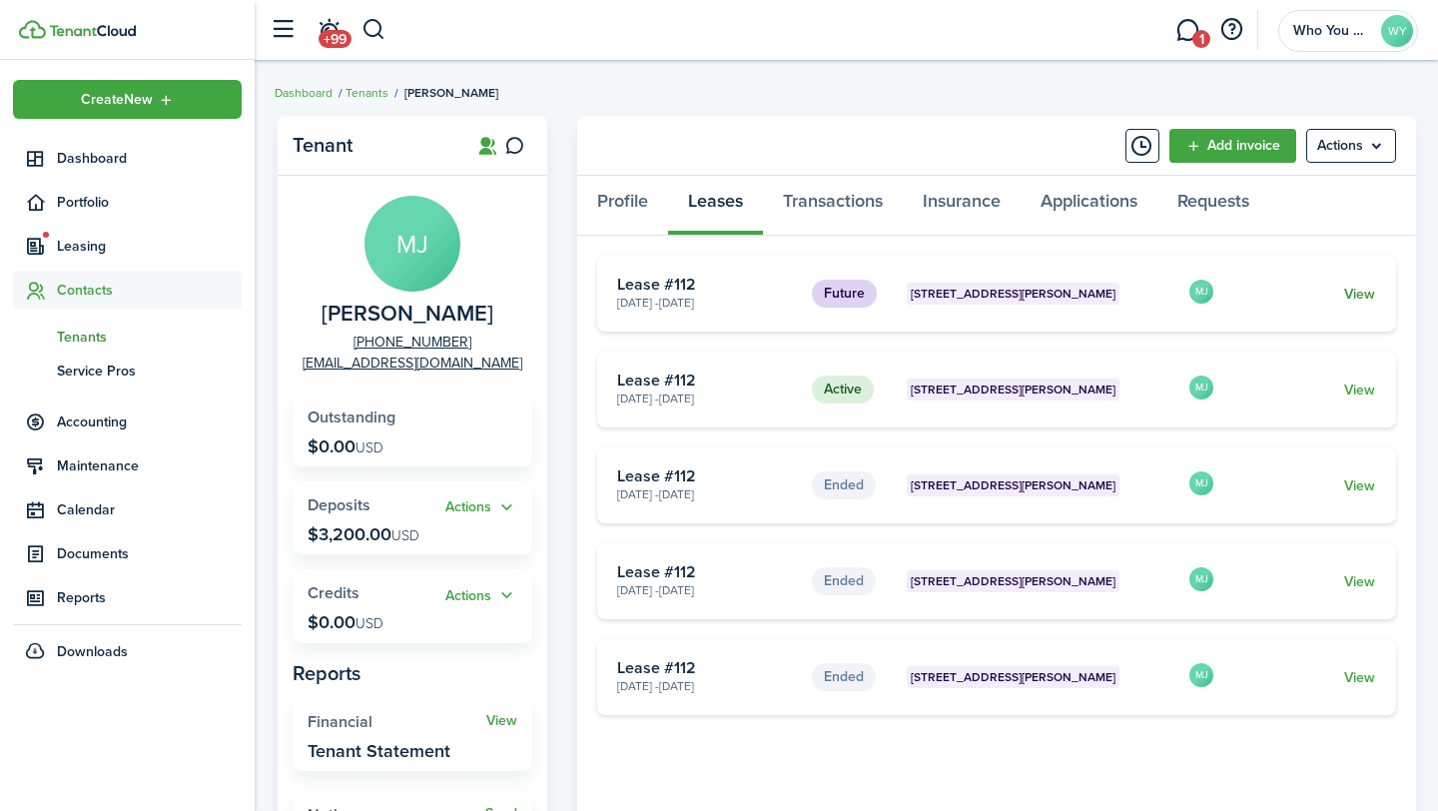
click at [1373, 295] on link "View" at bounding box center [1359, 294] width 31 height 21
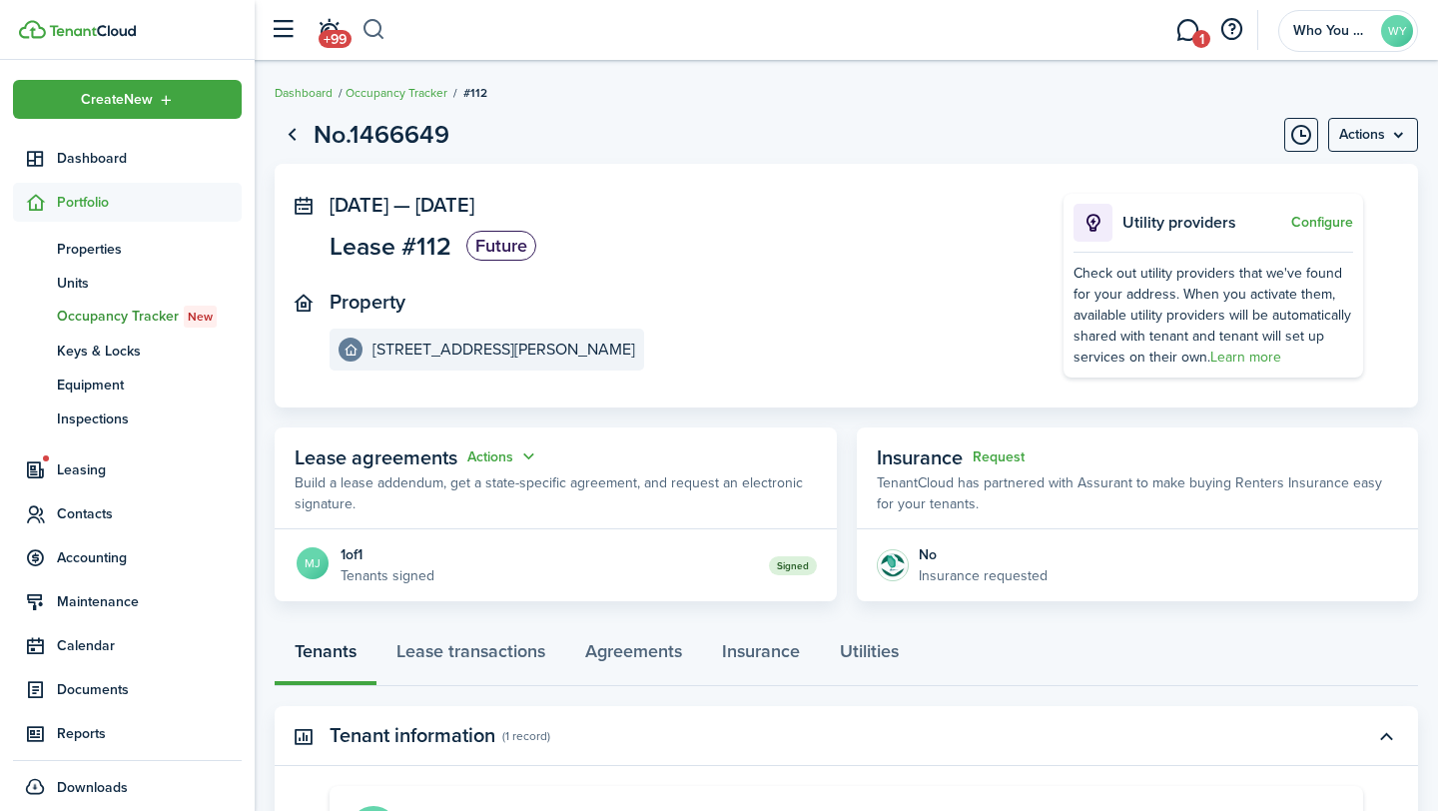
click at [371, 26] on button "button" at bounding box center [374, 30] width 25 height 34
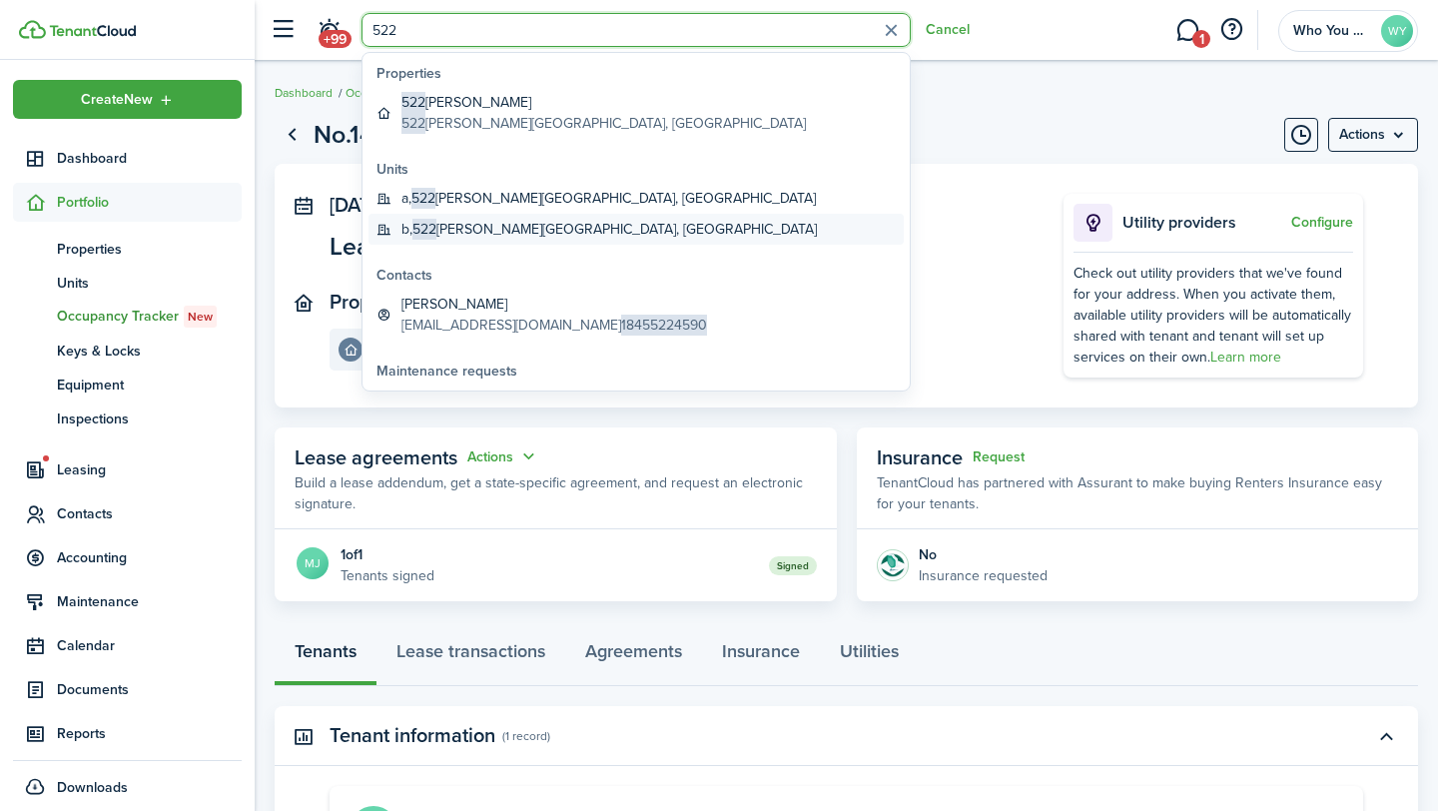
click at [496, 230] on global-search-item-title "b, [STREET_ADDRESS][PERSON_NAME]" at bounding box center [608, 229] width 415 height 21
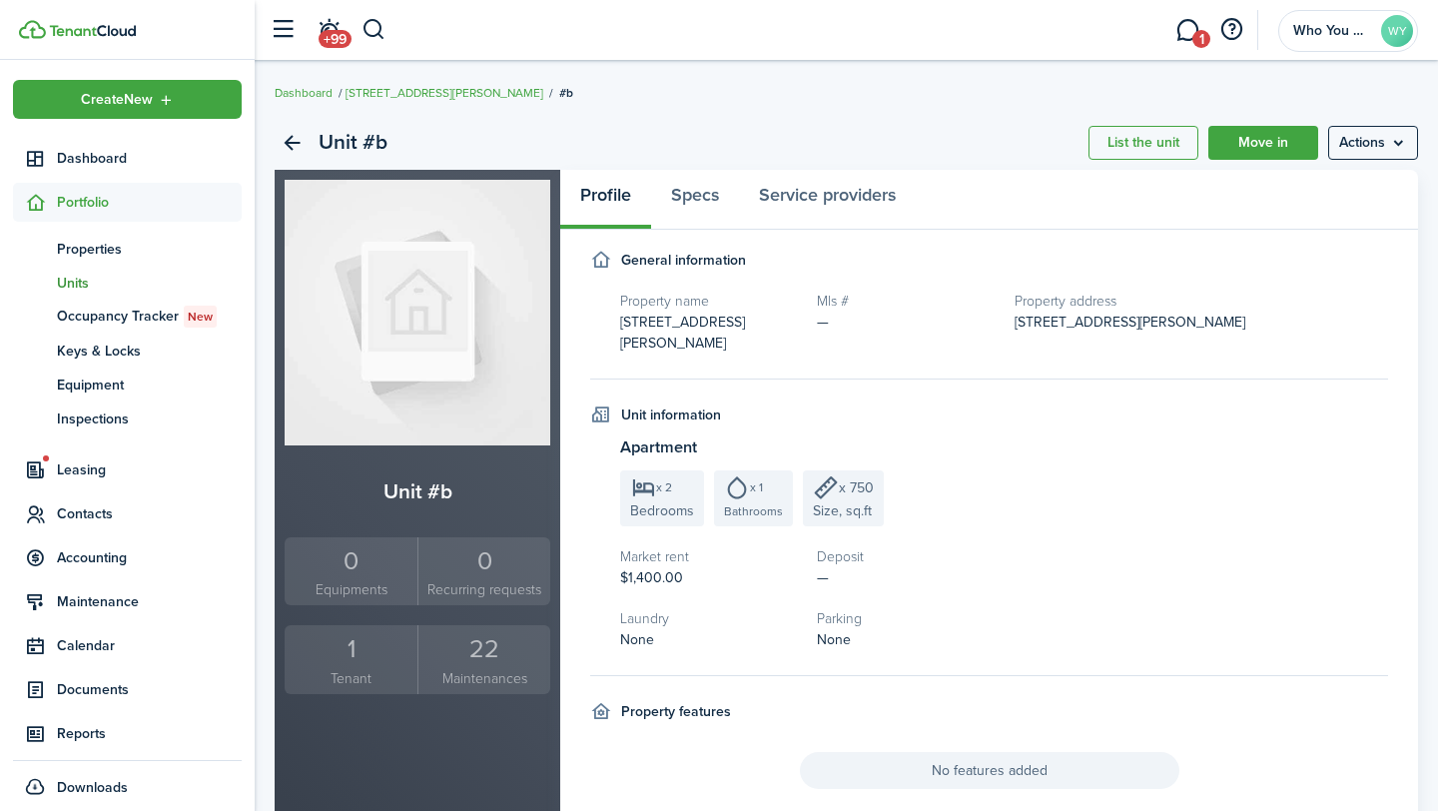
scroll to position [63, 0]
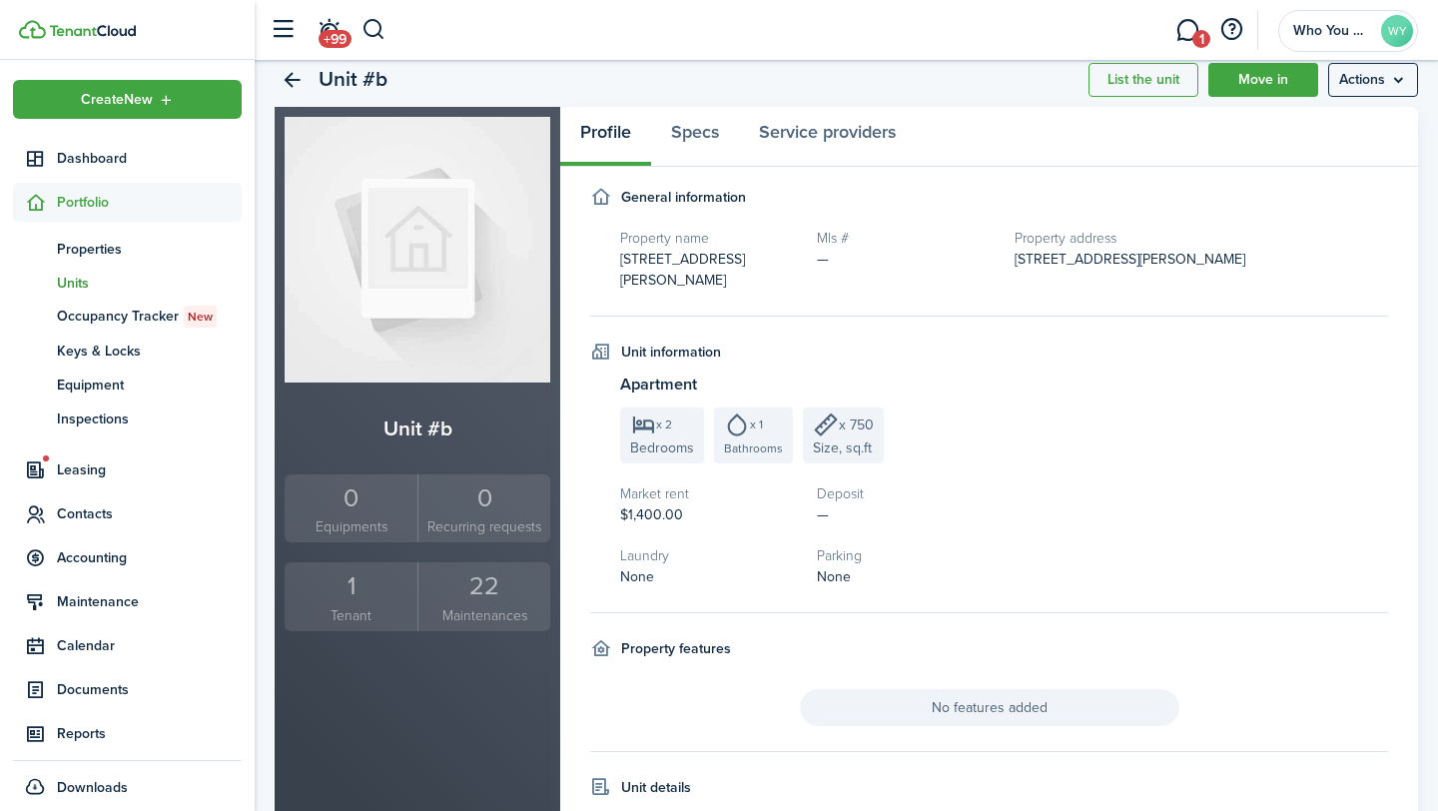
click at [354, 588] on div "1" at bounding box center [351, 586] width 123 height 38
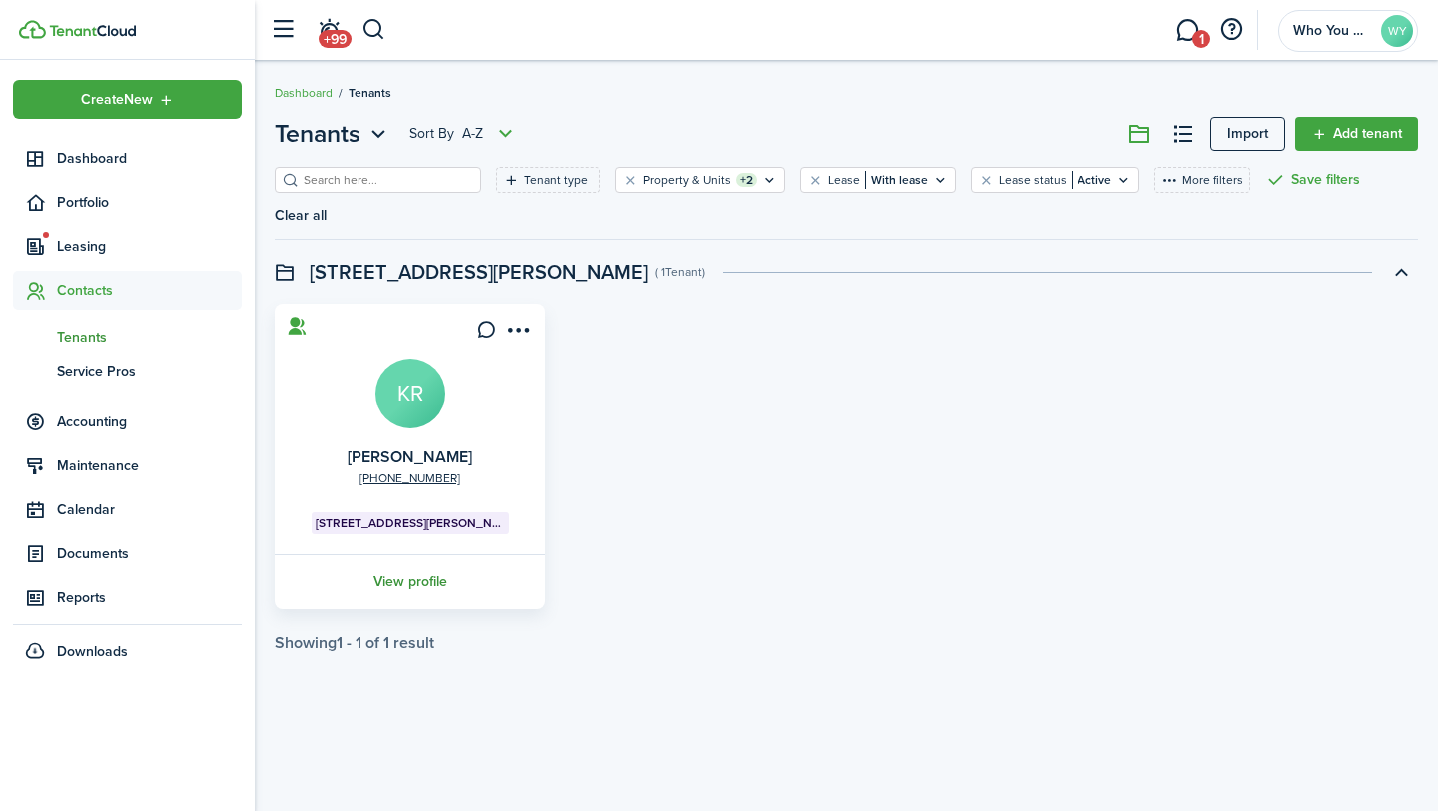
click at [406, 554] on link "View profile" at bounding box center [410, 581] width 277 height 55
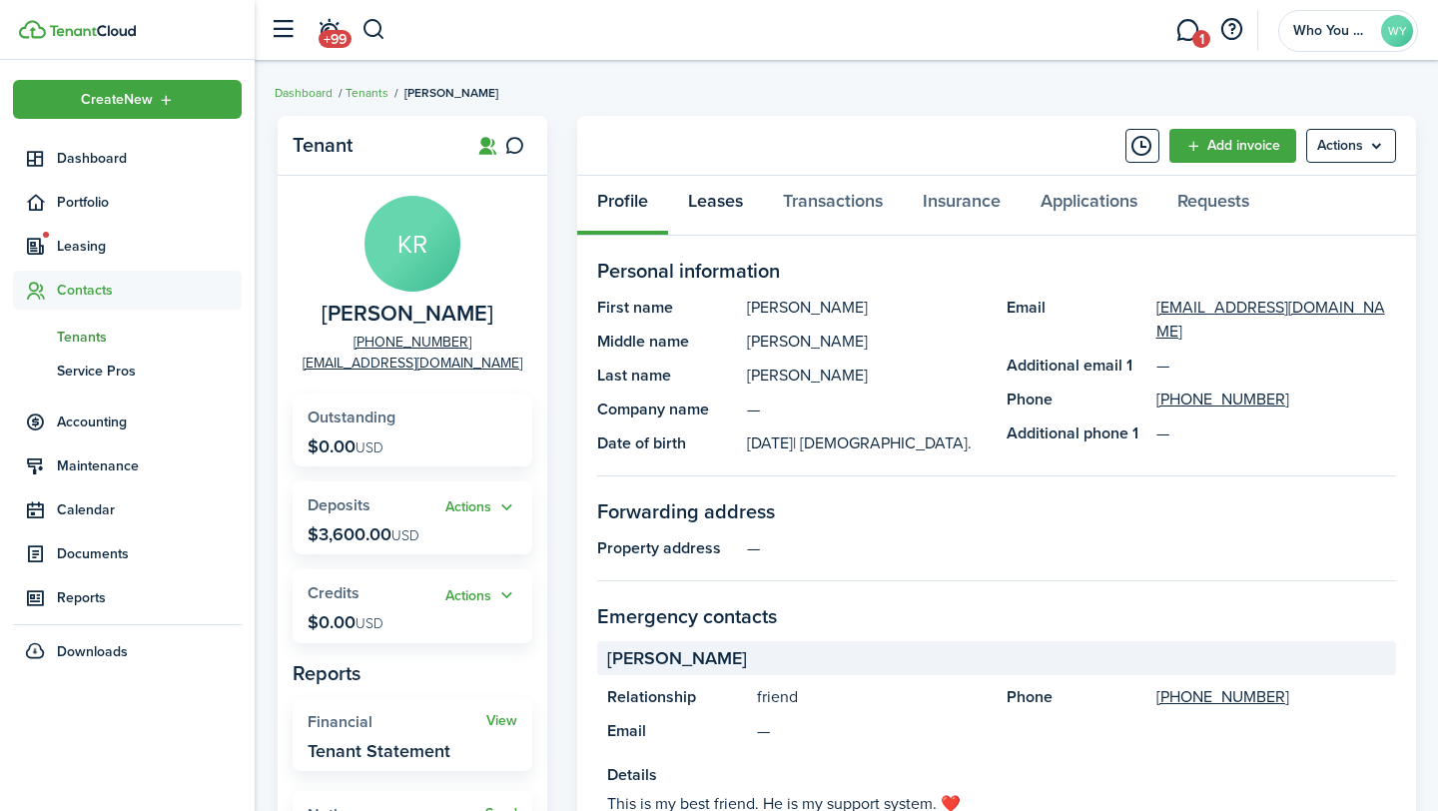
click at [701, 214] on link "Leases" at bounding box center [715, 206] width 95 height 60
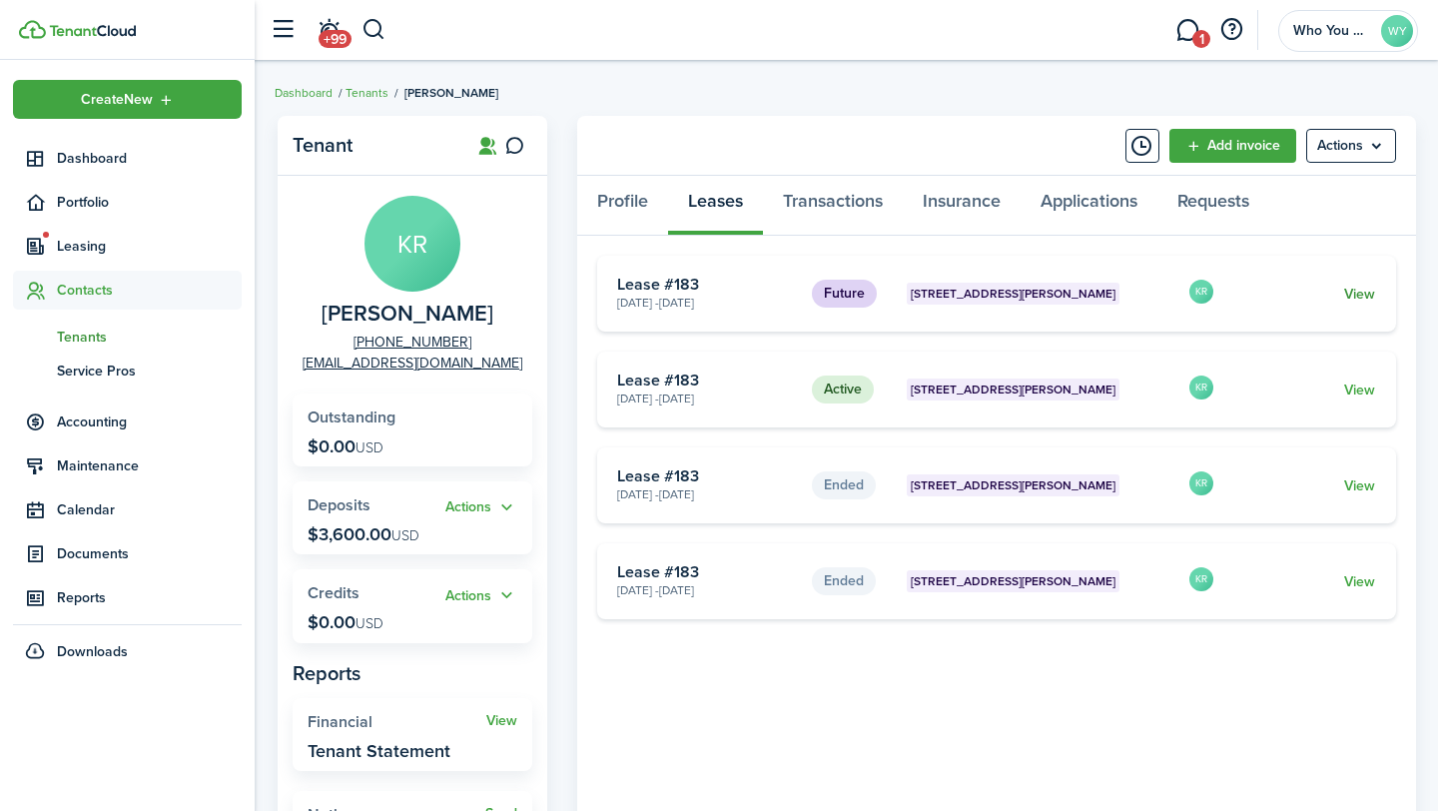
click at [1358, 293] on link "View" at bounding box center [1359, 294] width 31 height 21
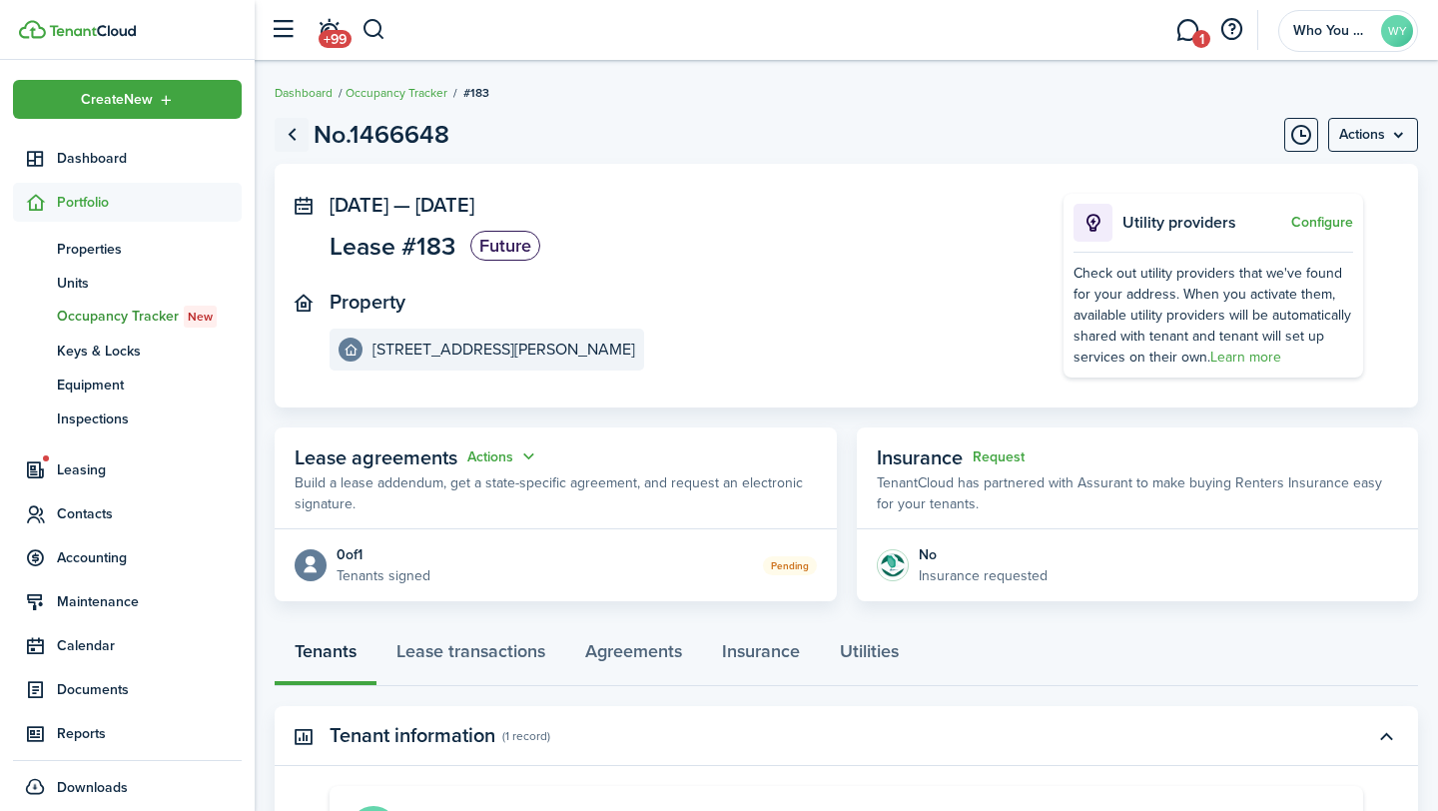
click at [297, 131] on link "Go back" at bounding box center [292, 135] width 34 height 34
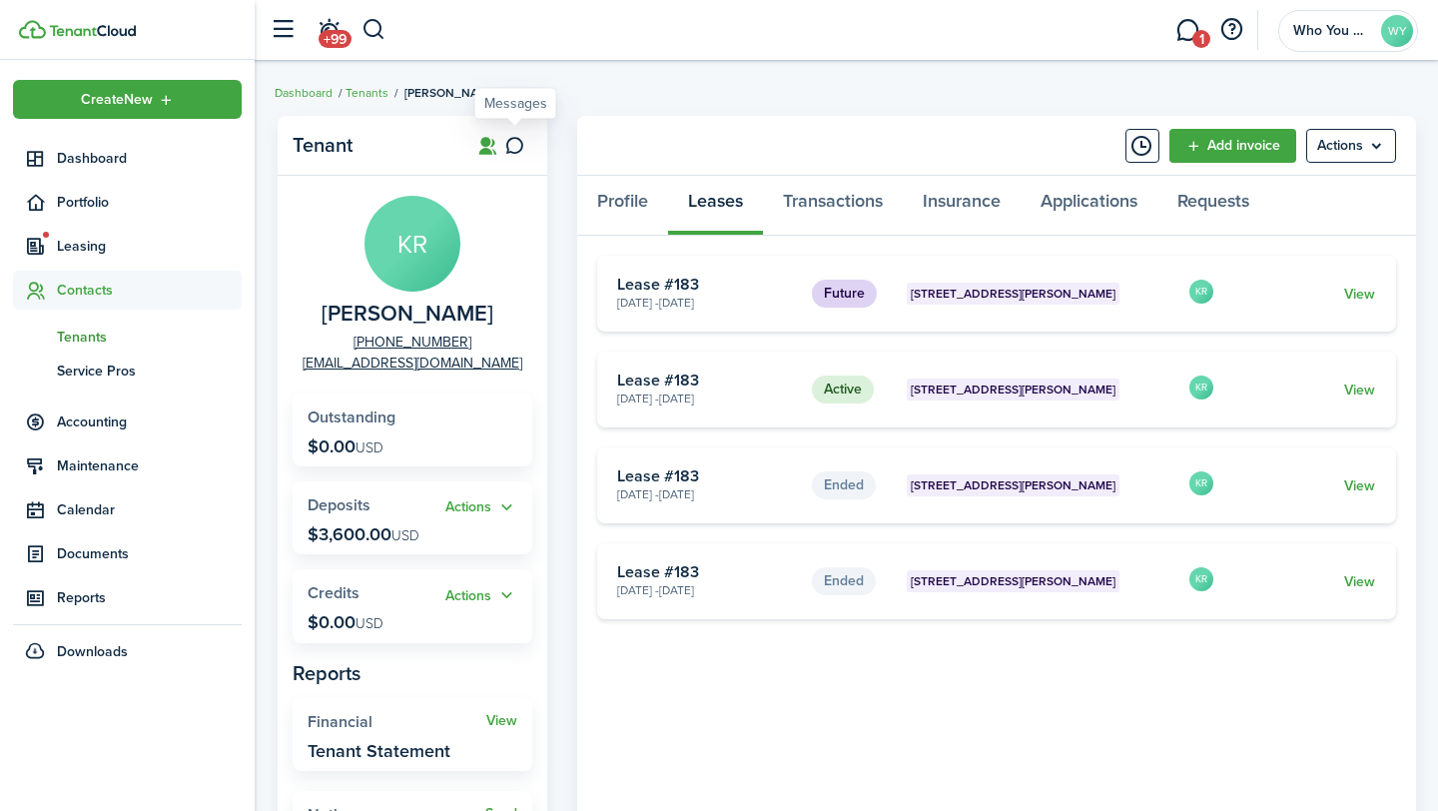
click at [513, 147] on icon at bounding box center [514, 146] width 21 height 20
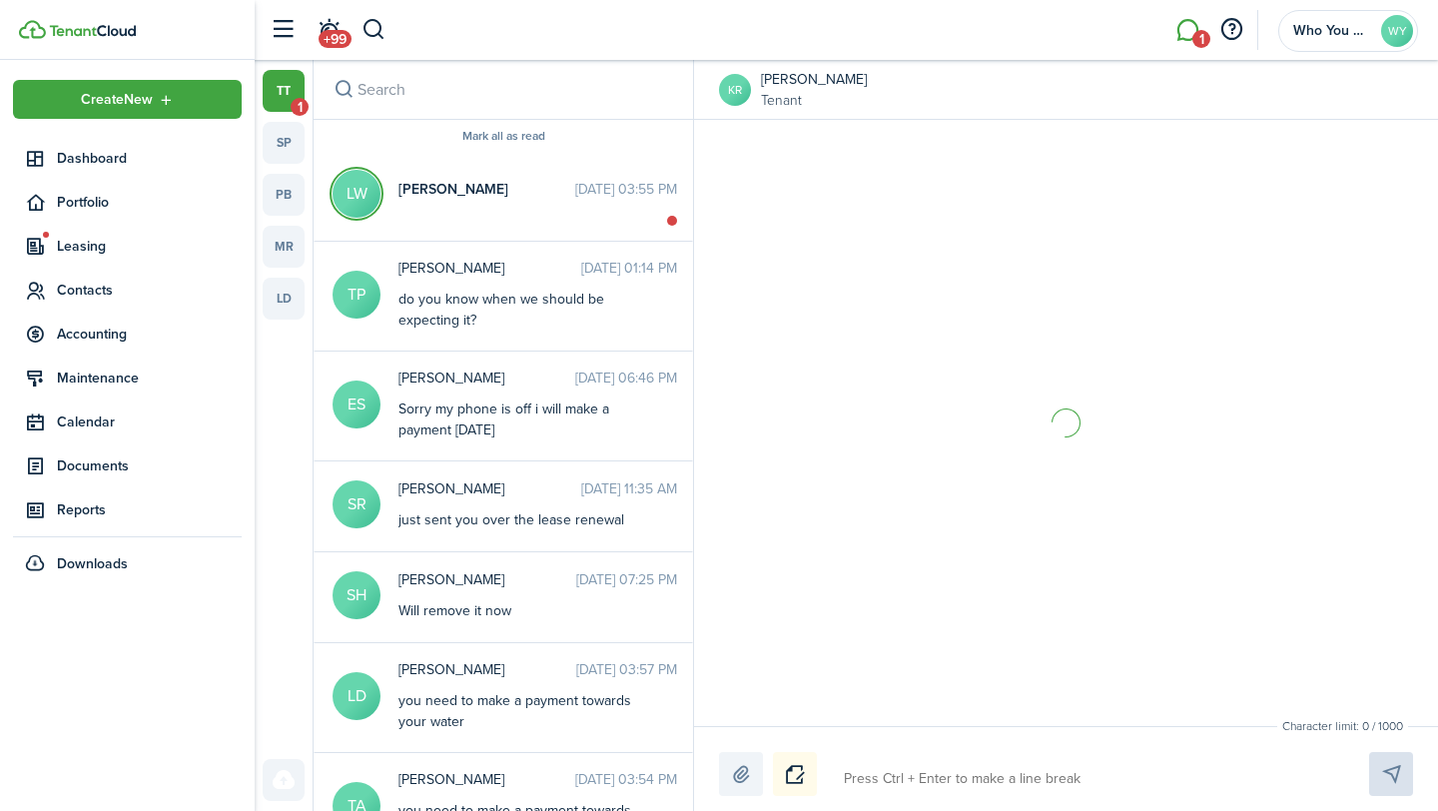
click at [983, 780] on textarea at bounding box center [1083, 779] width 492 height 34
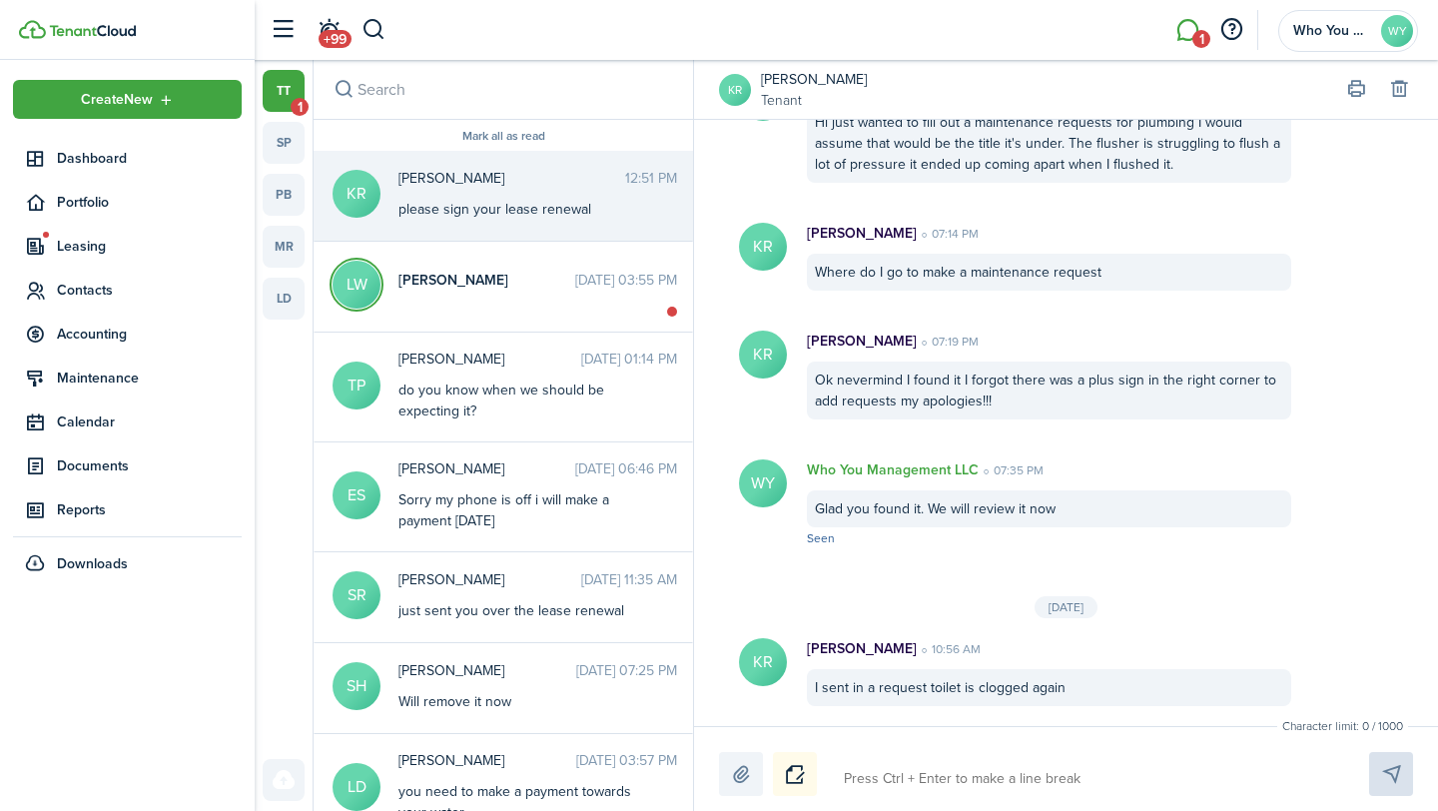
scroll to position [2465, 0]
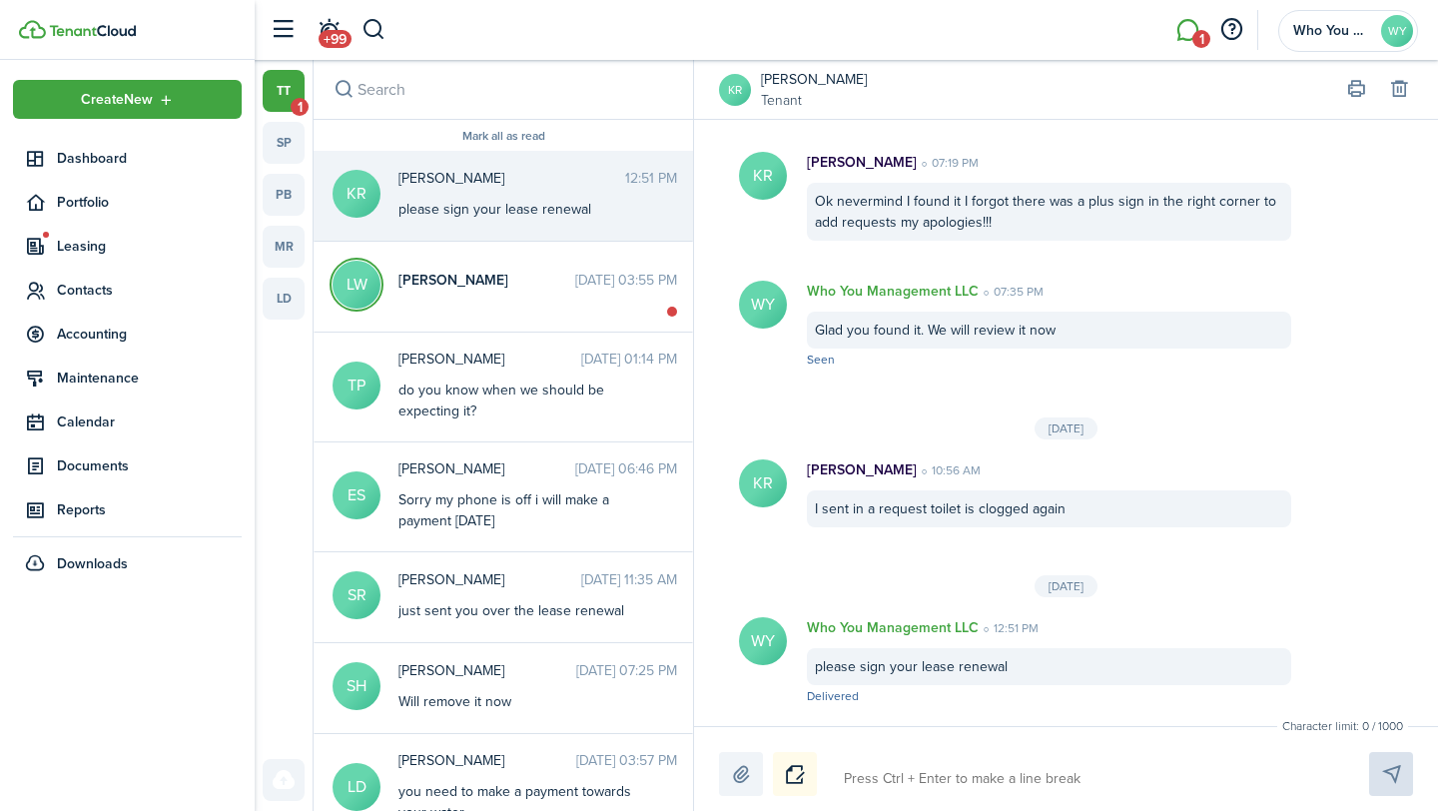
click at [823, 82] on link "[PERSON_NAME]" at bounding box center [814, 79] width 106 height 21
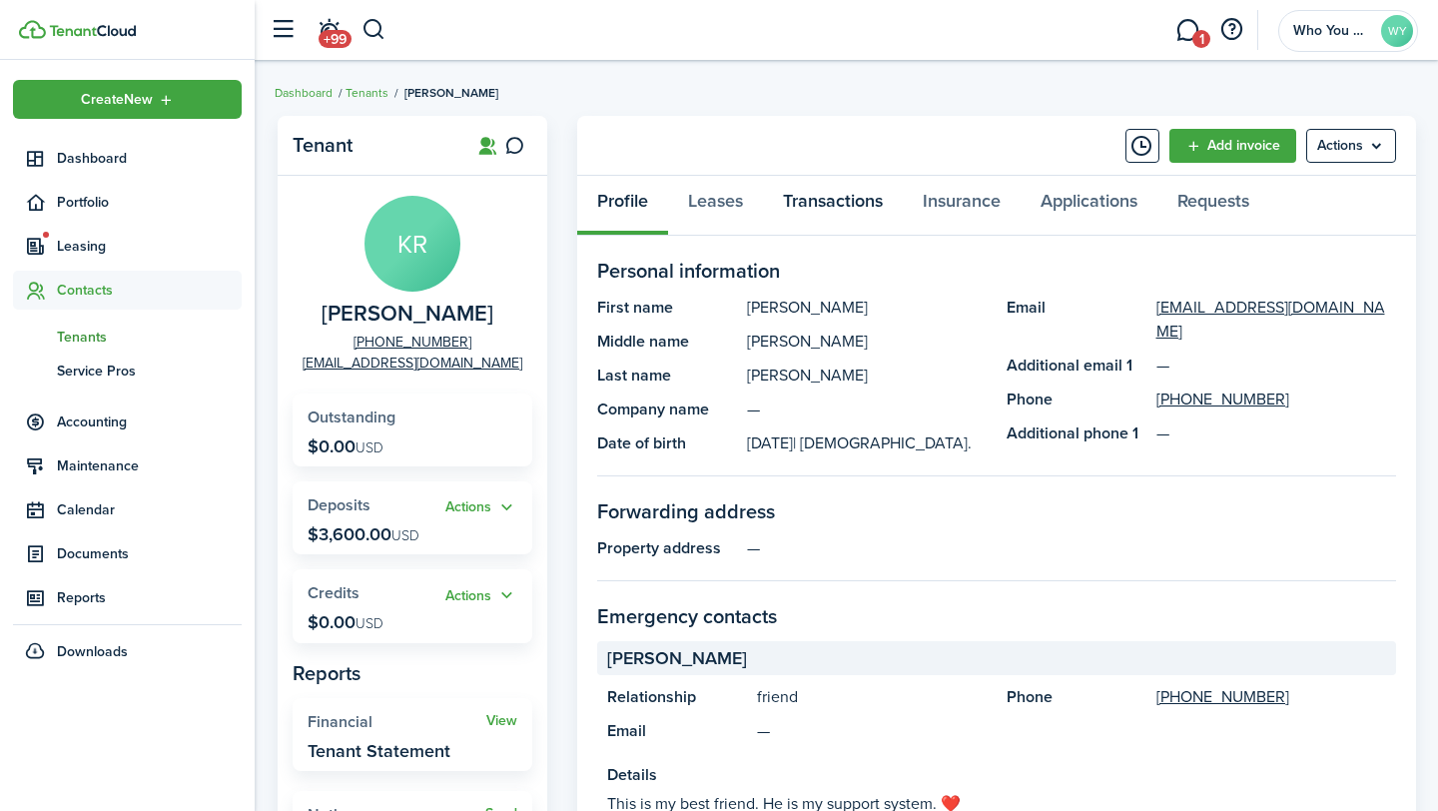
click at [784, 218] on link "Transactions" at bounding box center [833, 206] width 140 height 60
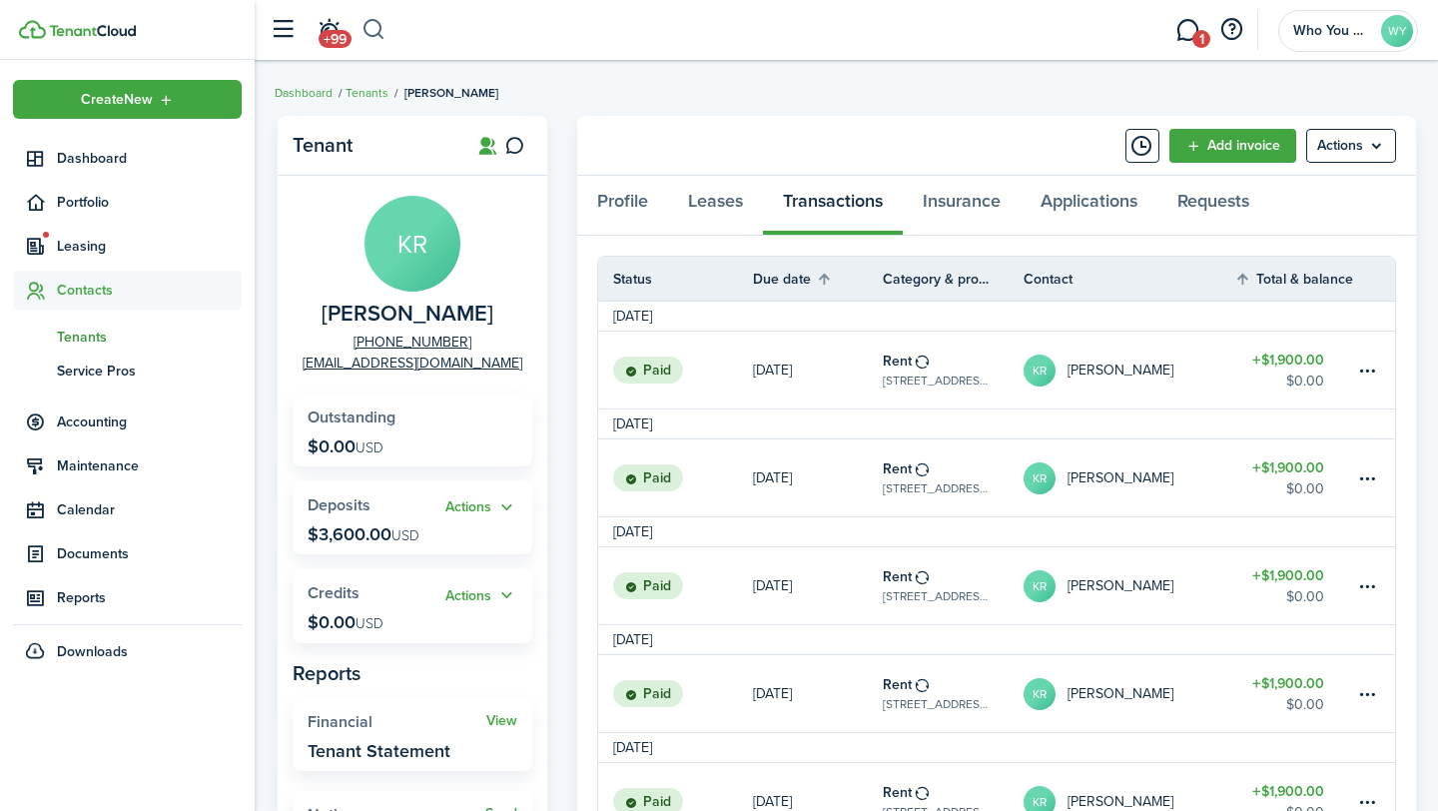
click at [376, 34] on button "button" at bounding box center [374, 30] width 25 height 34
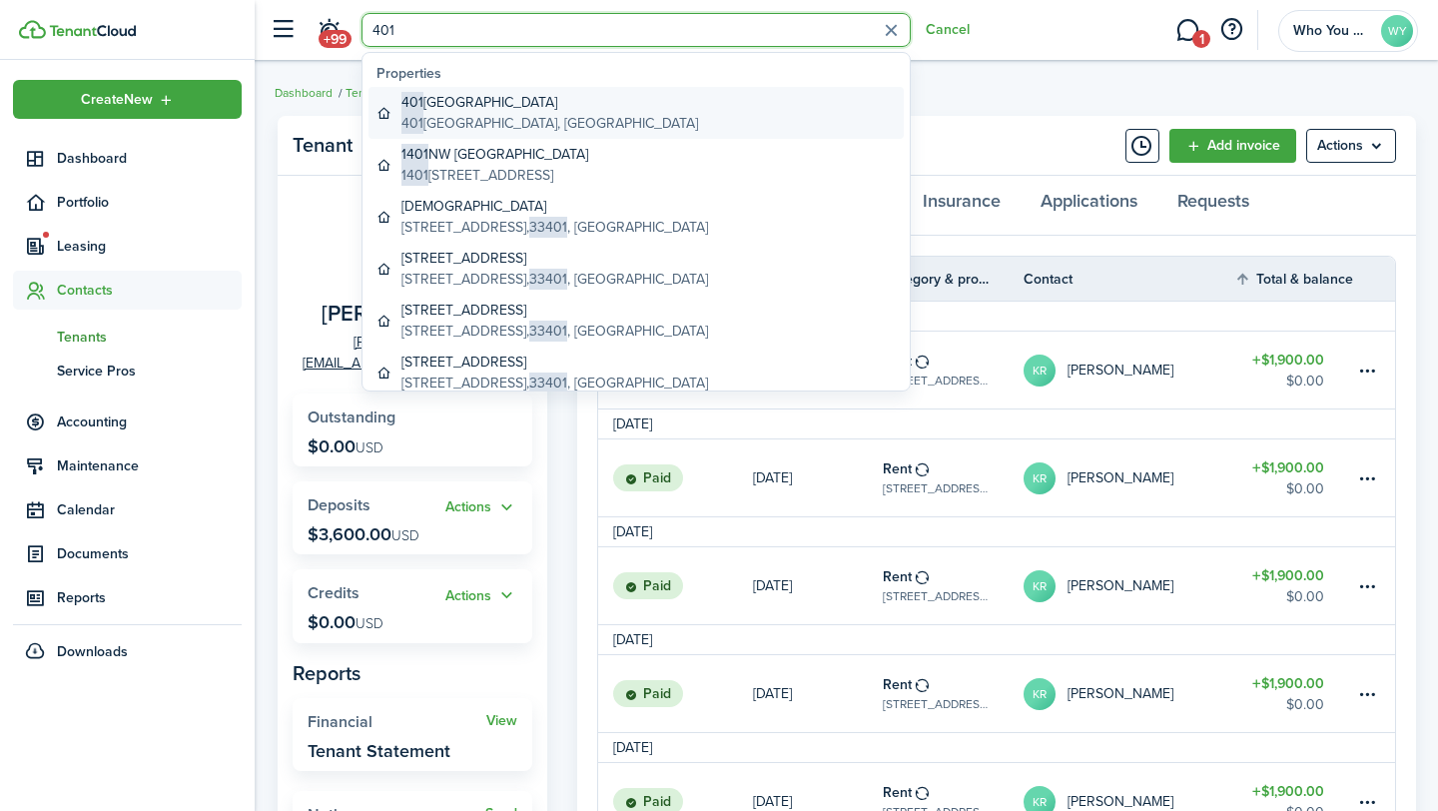
click at [489, 118] on global-search-item-description "[STREET_ADDRESS]" at bounding box center [549, 123] width 297 height 21
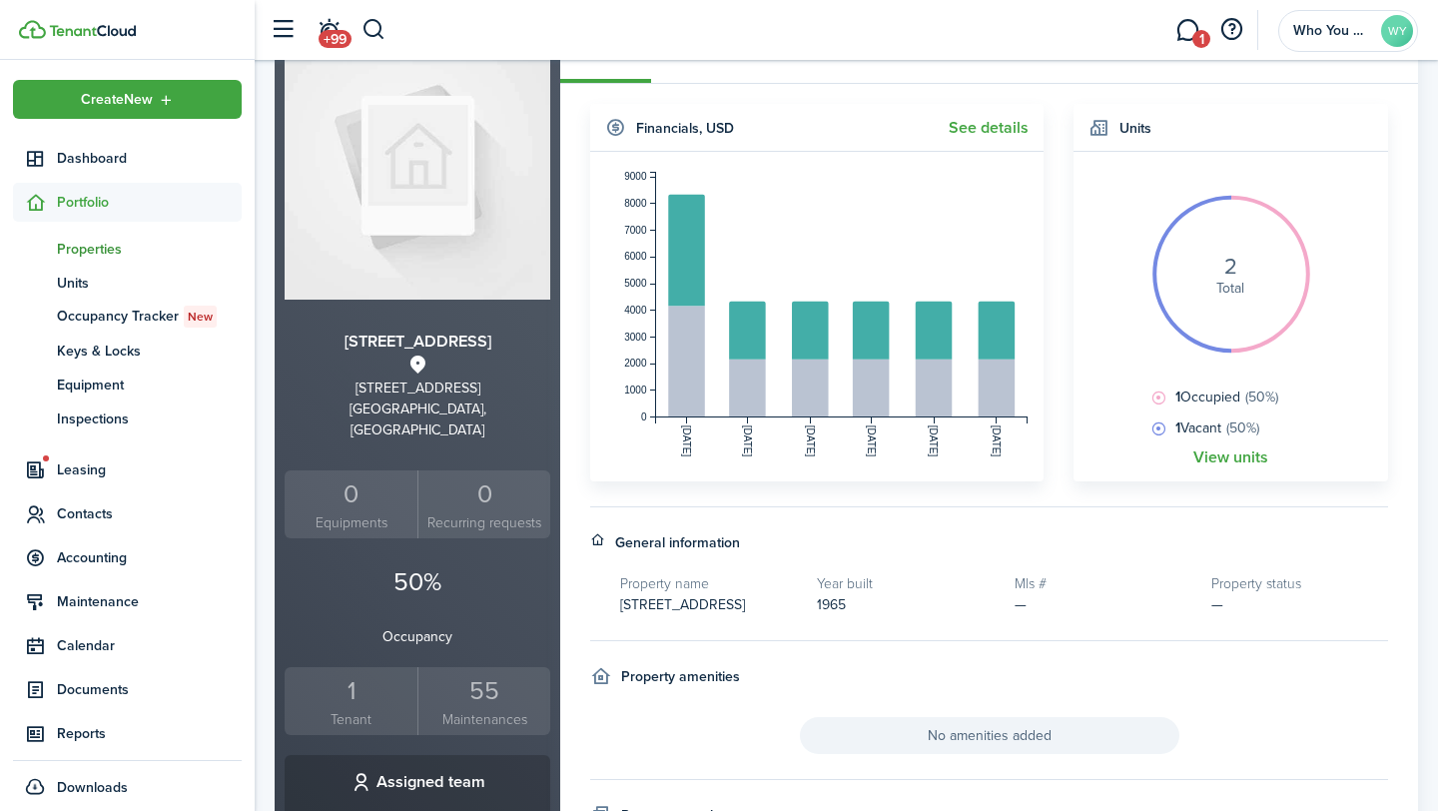
scroll to position [166, 0]
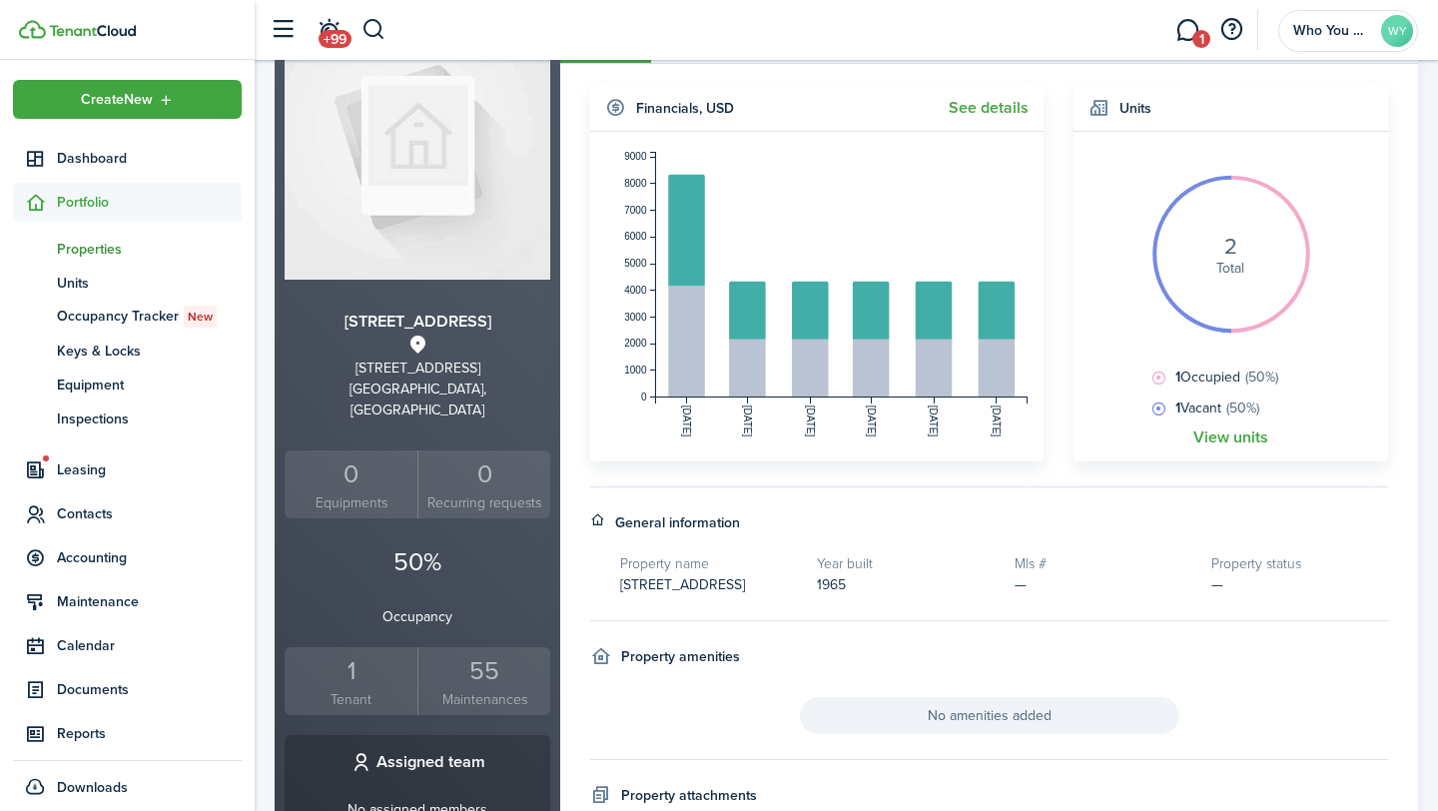
click at [345, 655] on div "1" at bounding box center [351, 671] width 123 height 38
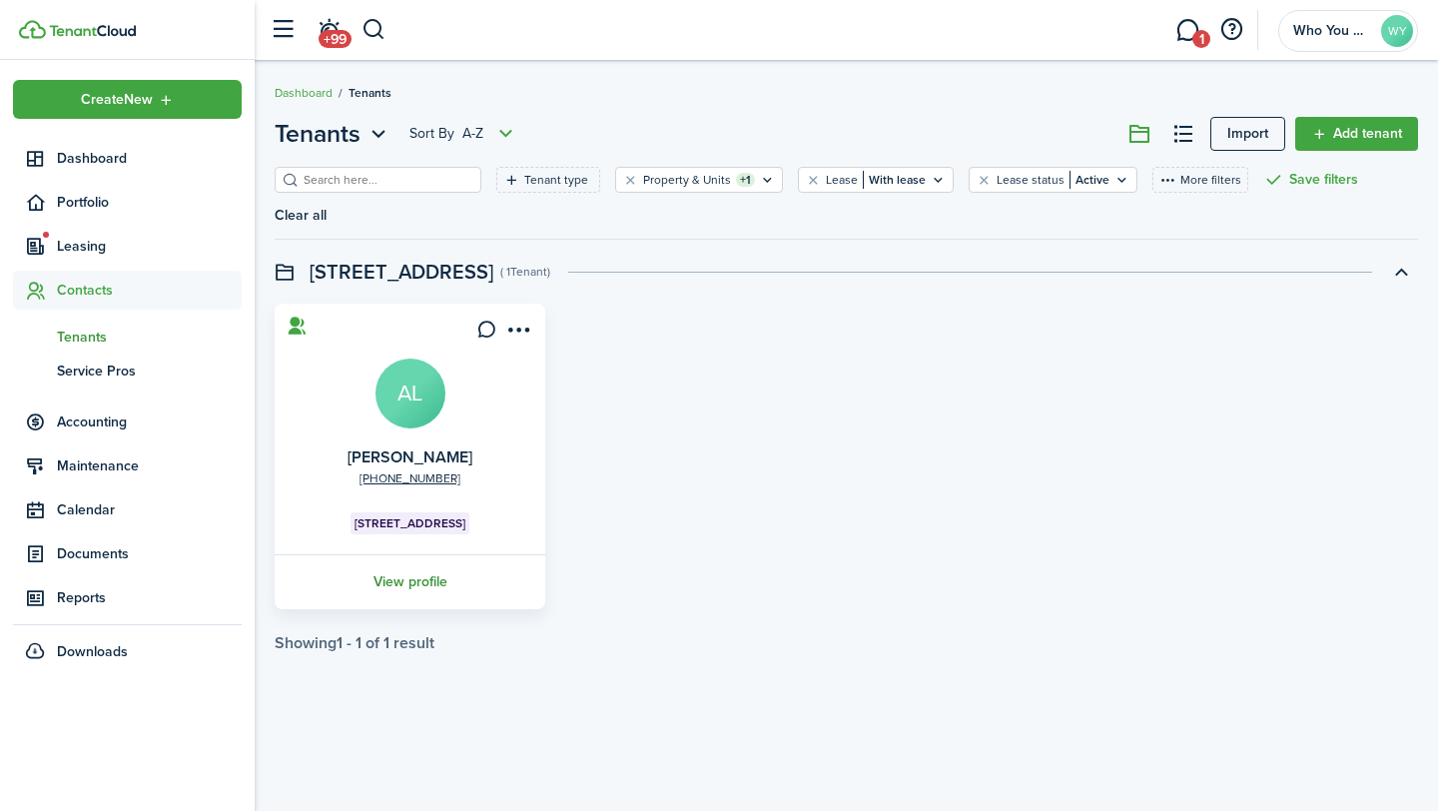
click at [397, 554] on link "View profile" at bounding box center [410, 581] width 277 height 55
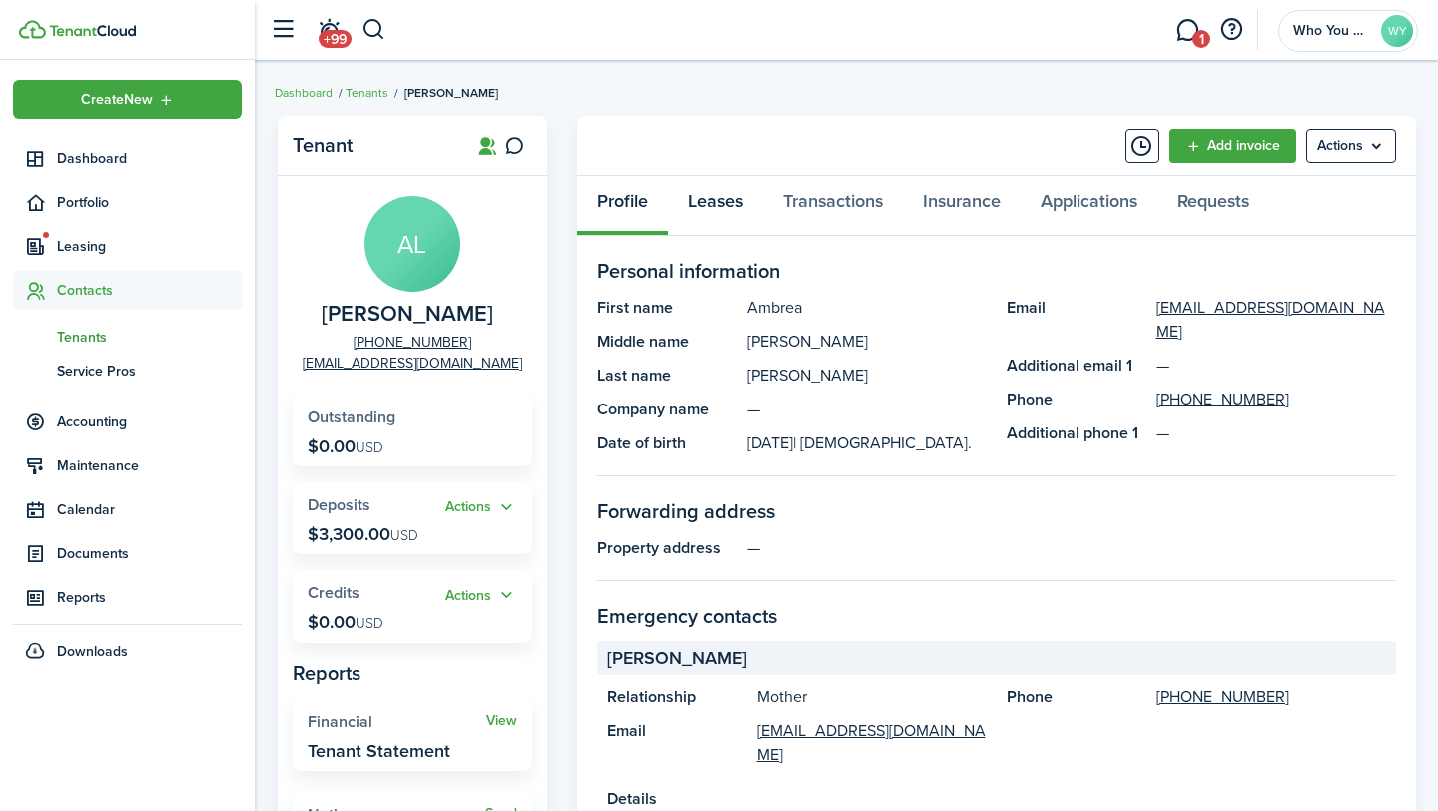
click at [729, 210] on link "Leases" at bounding box center [715, 206] width 95 height 60
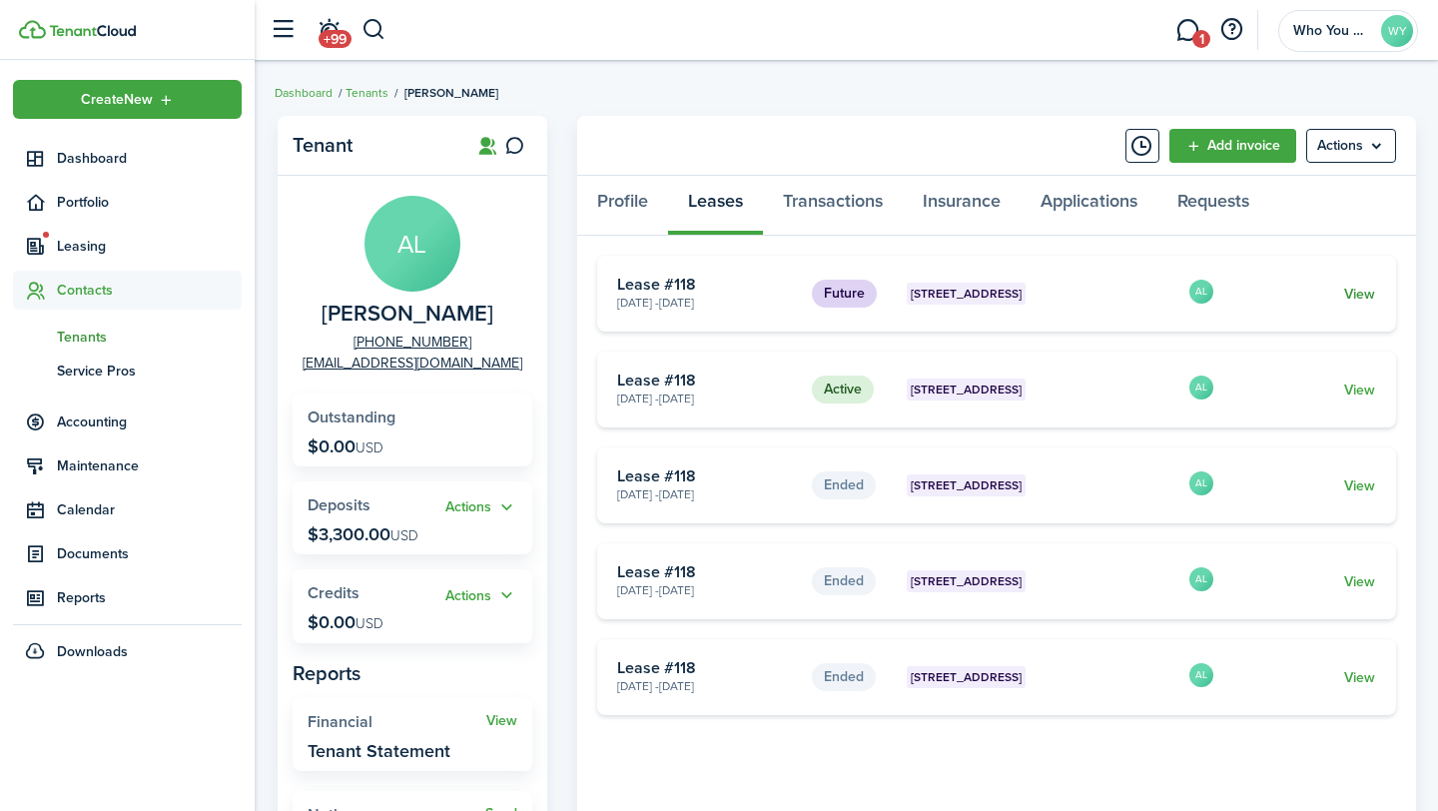
click at [1364, 294] on link "View" at bounding box center [1359, 294] width 31 height 21
click at [518, 143] on icon at bounding box center [514, 146] width 21 height 20
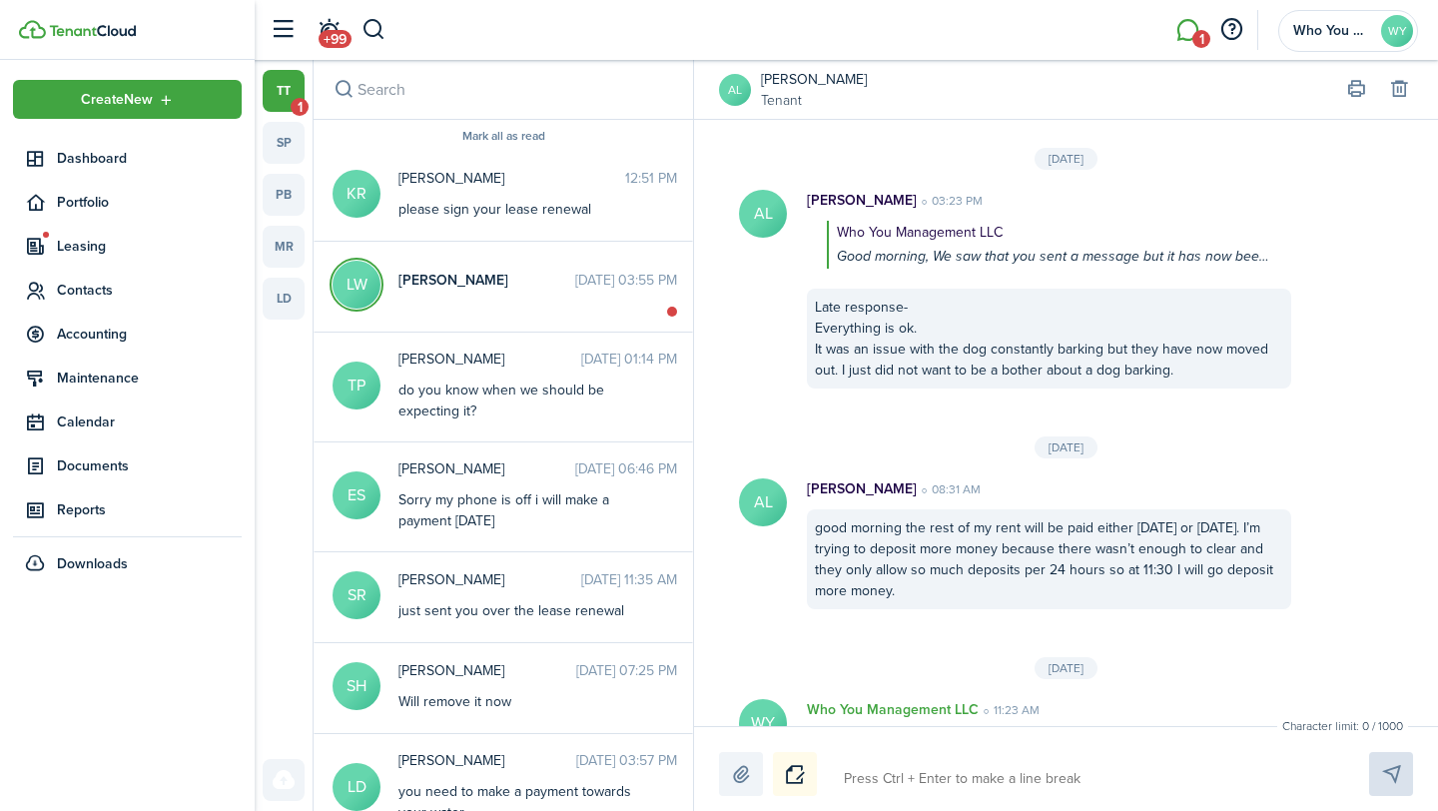
scroll to position [3143, 0]
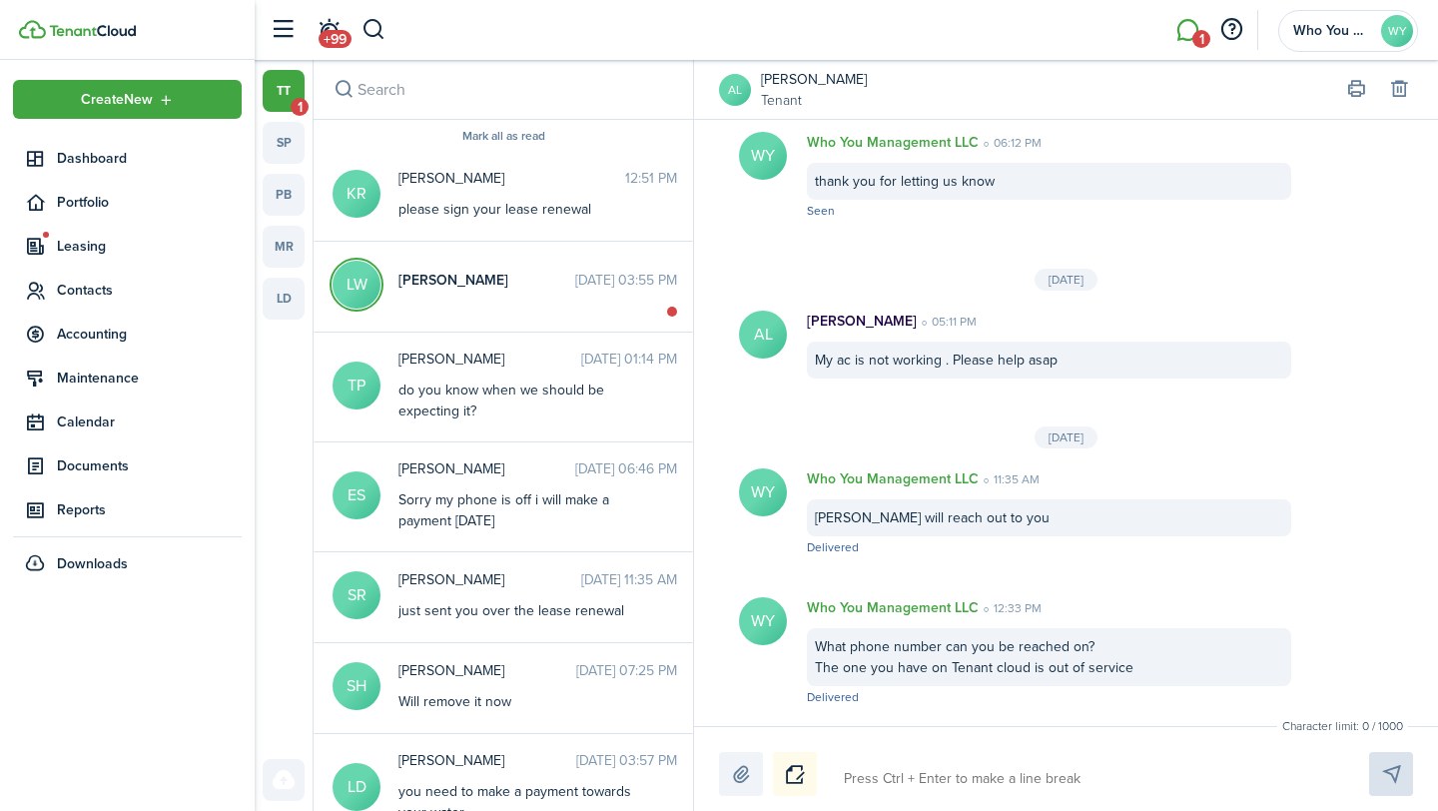
click at [1034, 787] on textarea at bounding box center [1083, 779] width 492 height 34
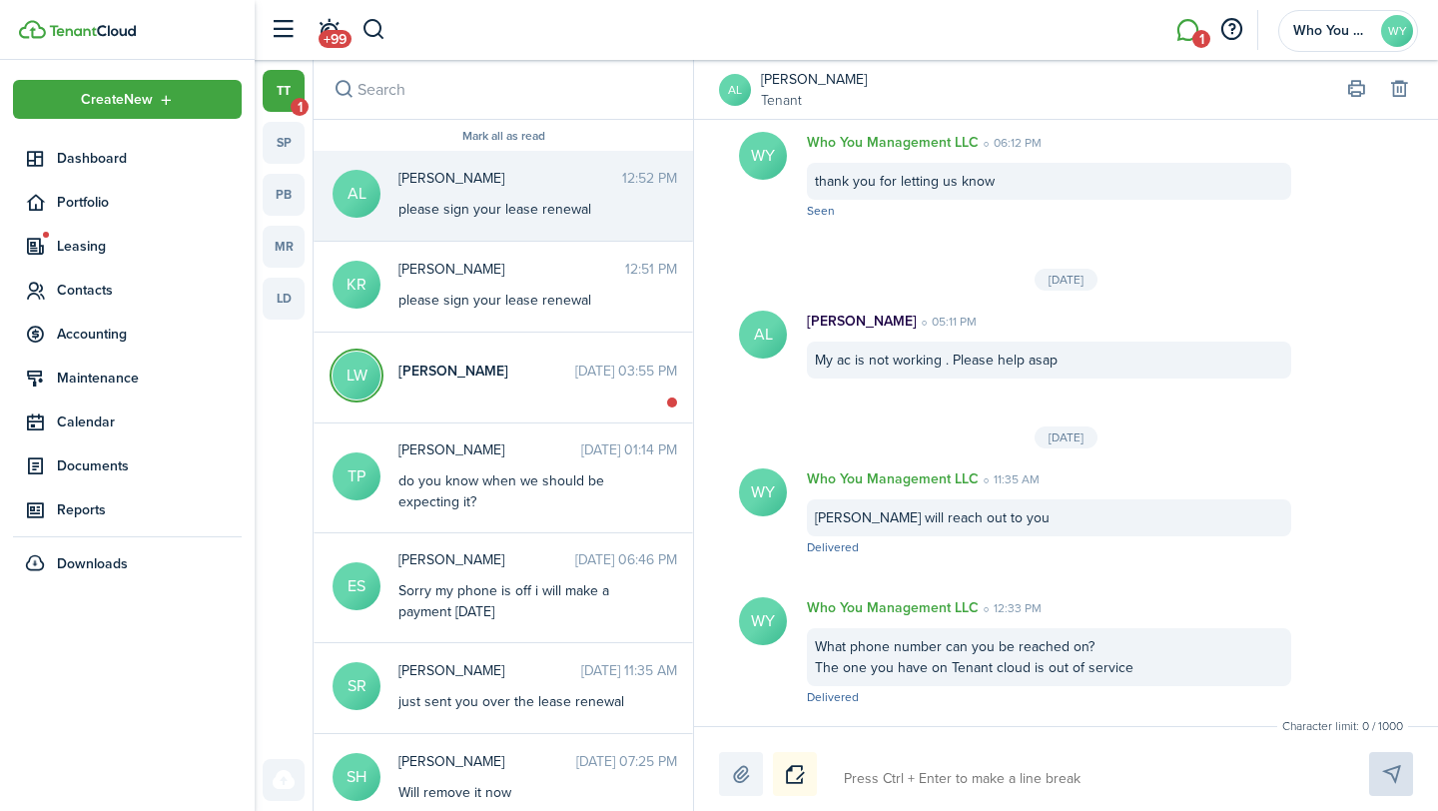
scroll to position [3321, 0]
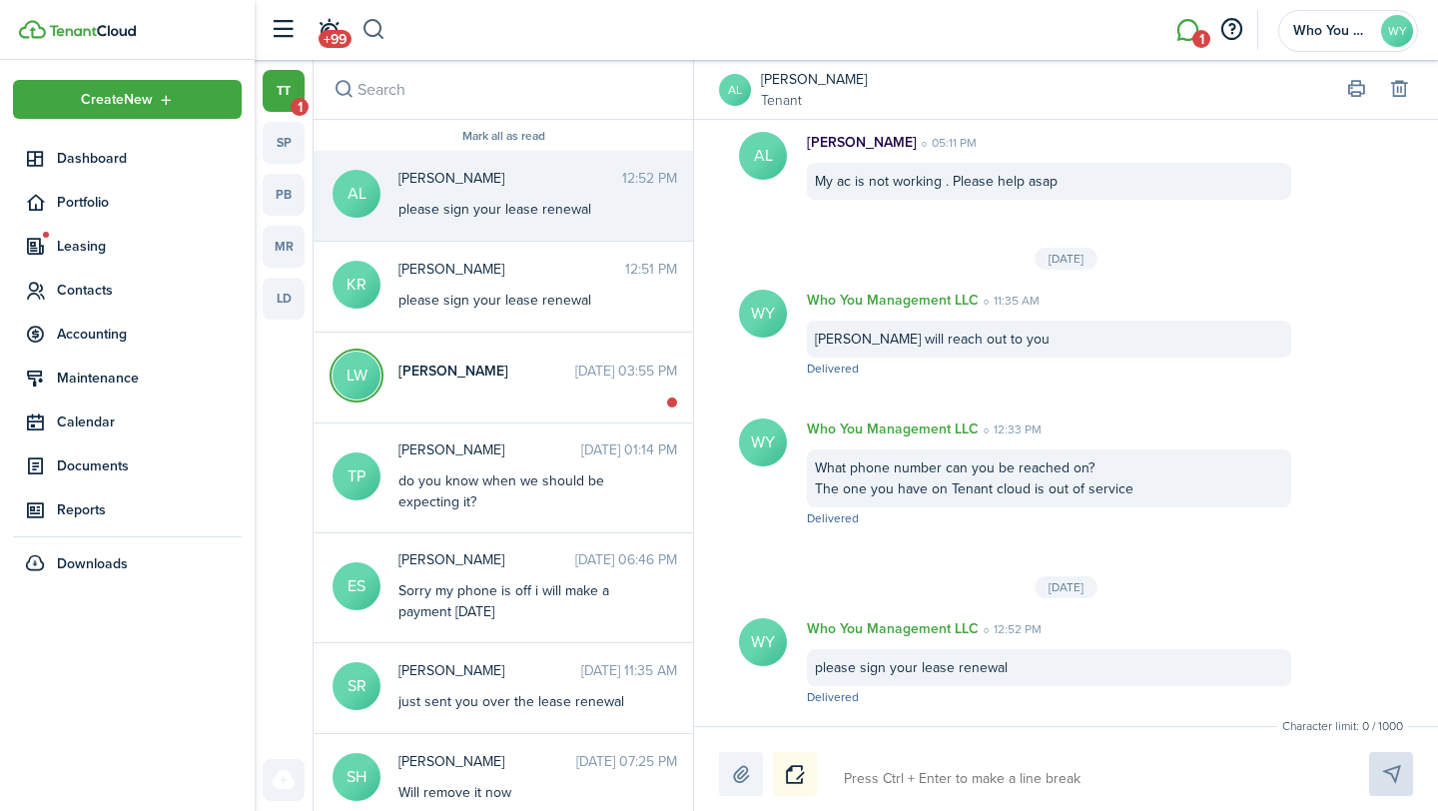
click at [383, 35] on button "button" at bounding box center [374, 30] width 25 height 34
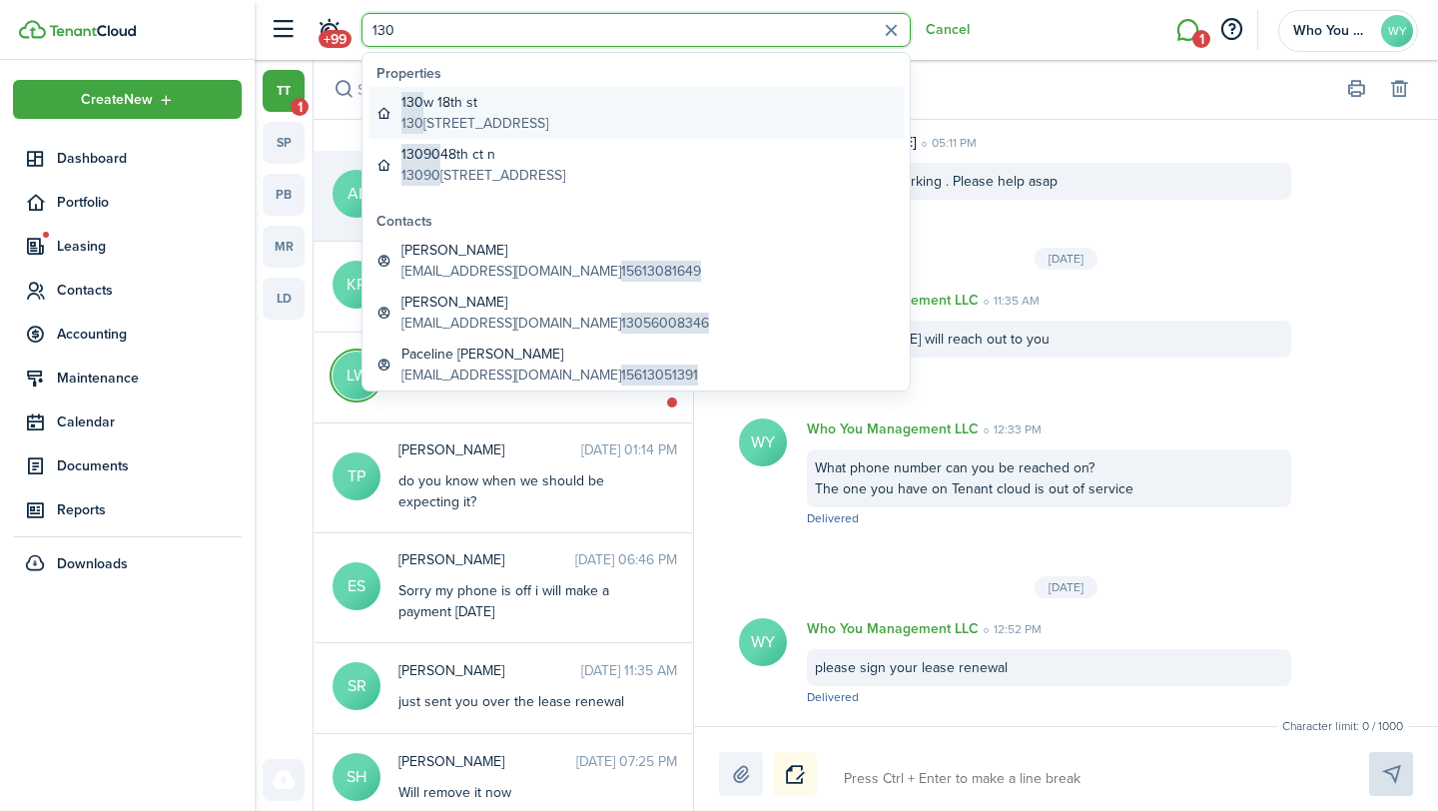
click at [486, 113] on global-search-item-description "[STREET_ADDRESS]" at bounding box center [474, 123] width 147 height 21
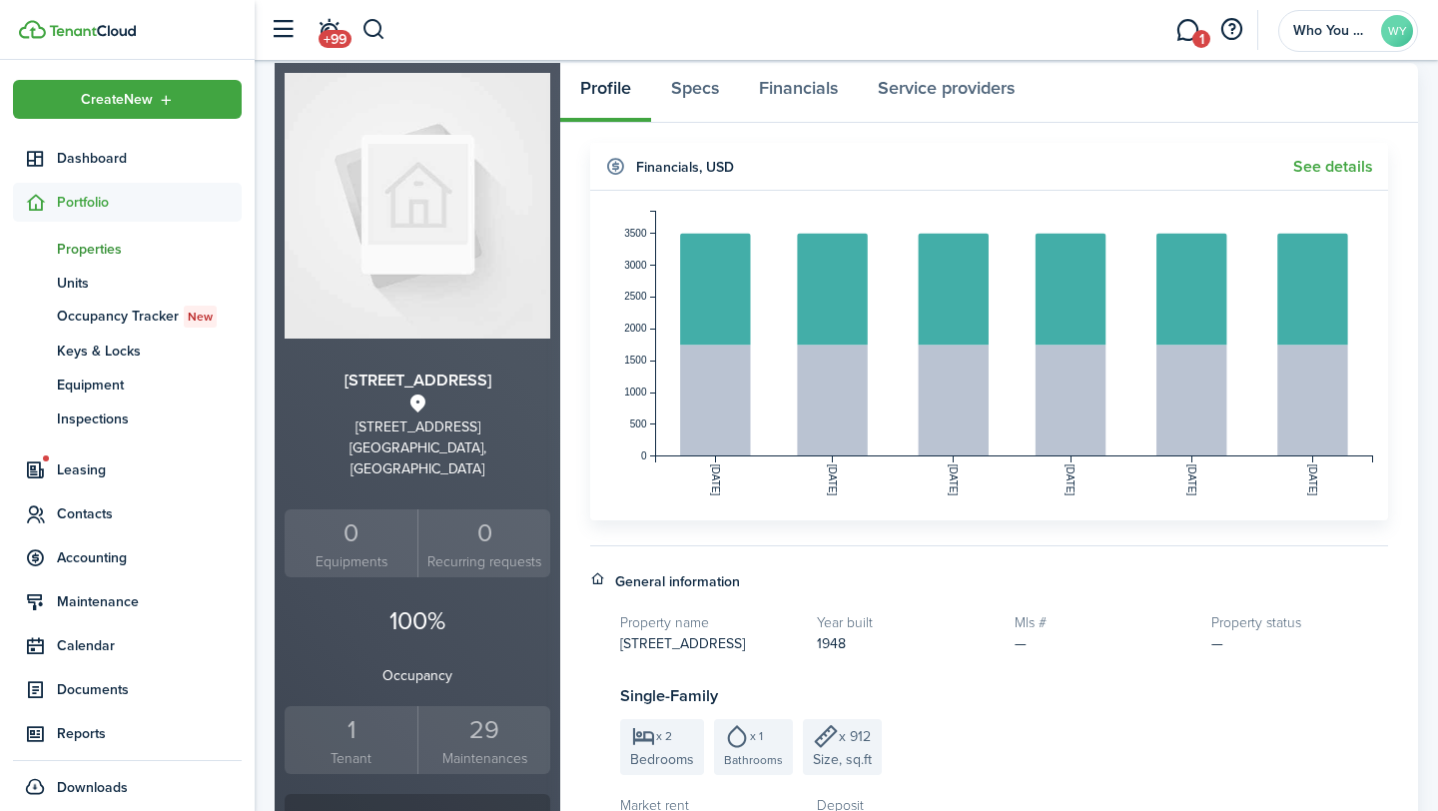
scroll to position [112, 0]
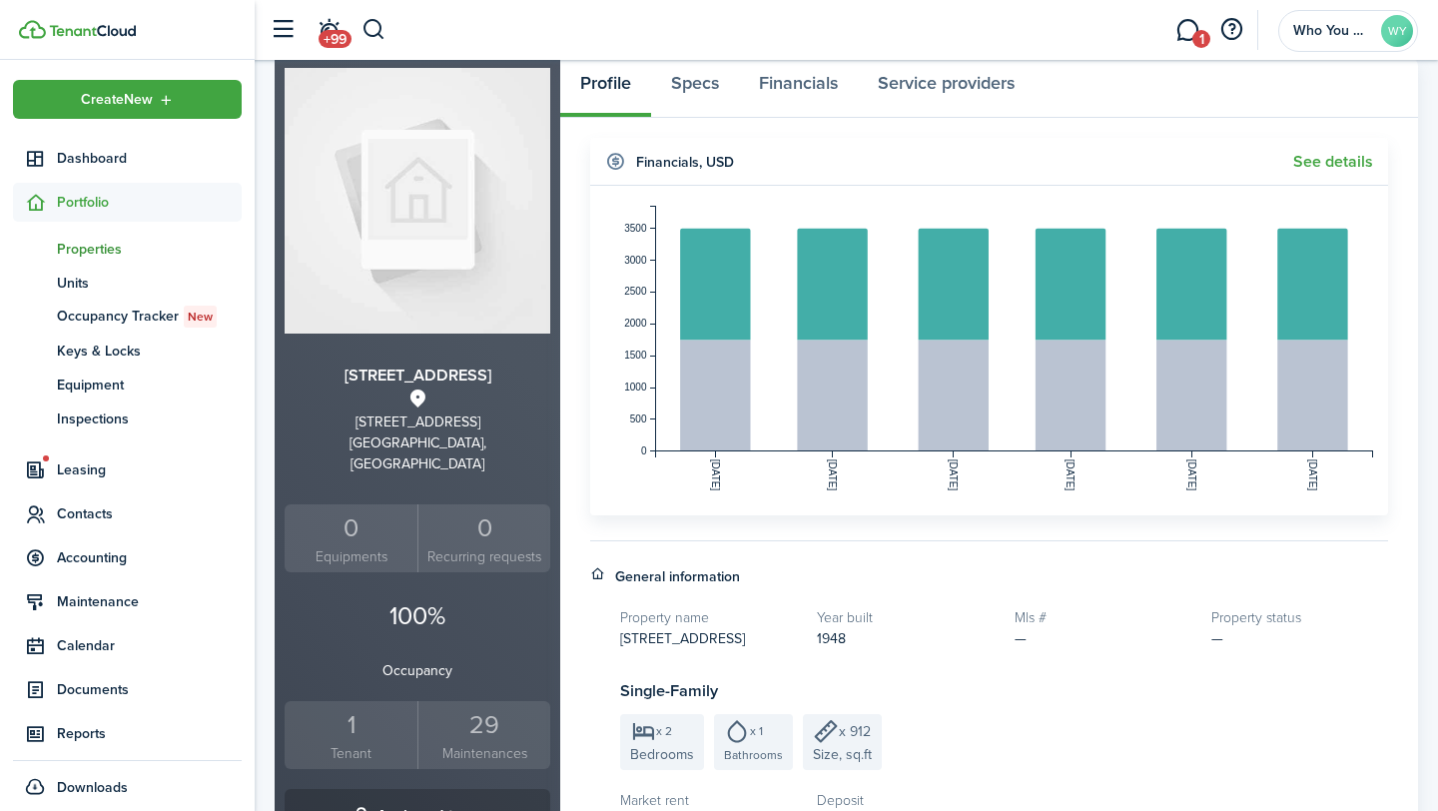
click at [351, 706] on div "1" at bounding box center [351, 725] width 123 height 38
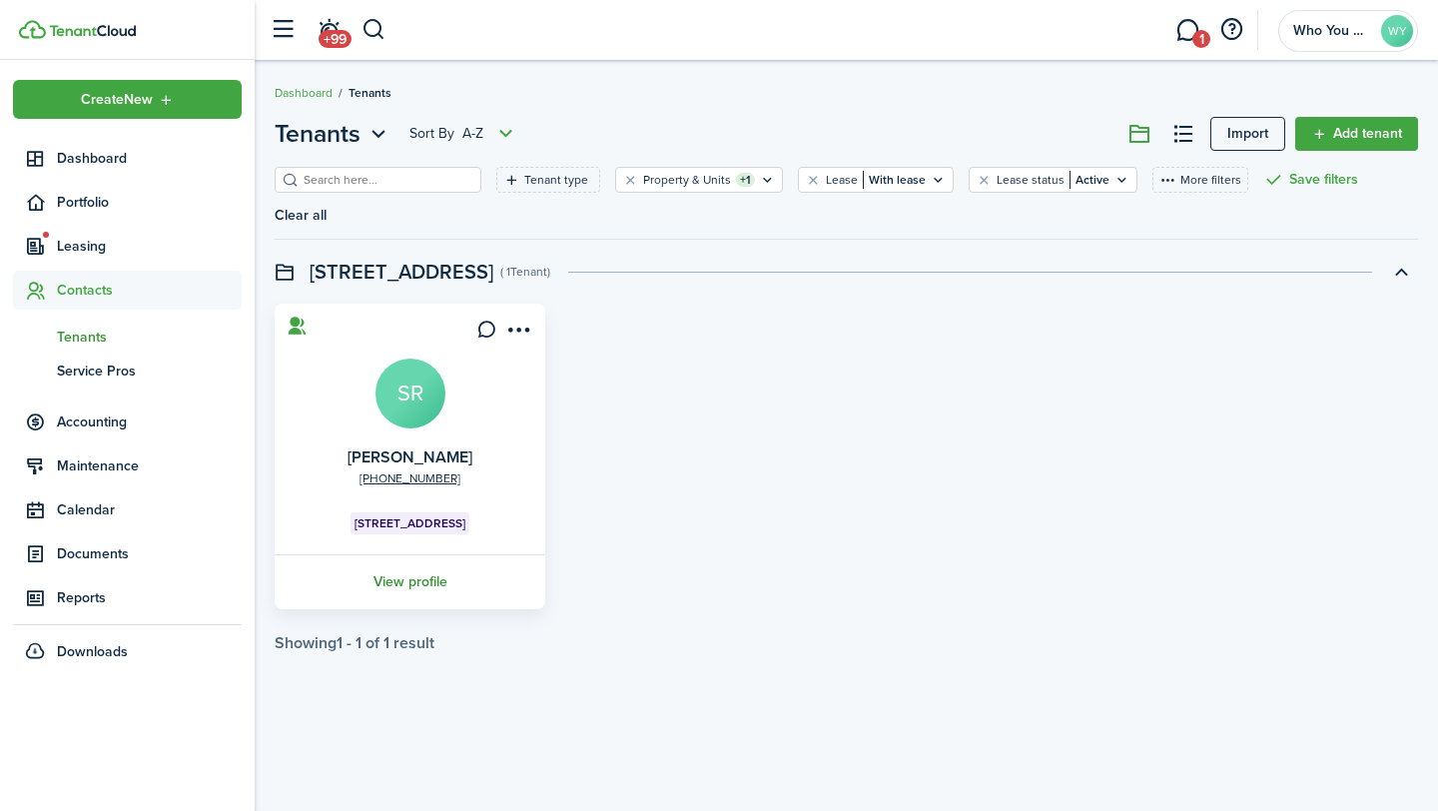
click at [405, 554] on link "View profile" at bounding box center [410, 581] width 277 height 55
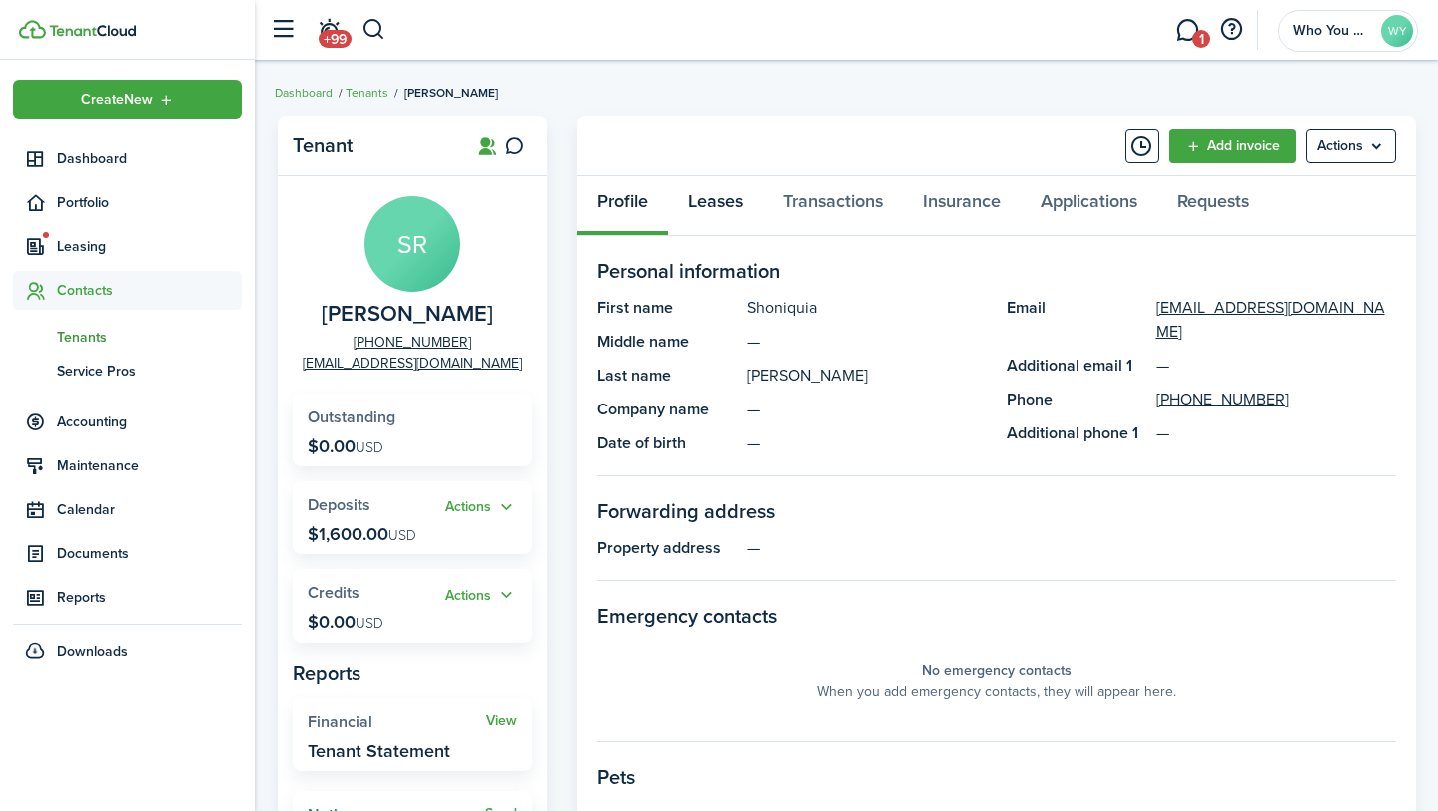
click at [713, 203] on link "Leases" at bounding box center [715, 206] width 95 height 60
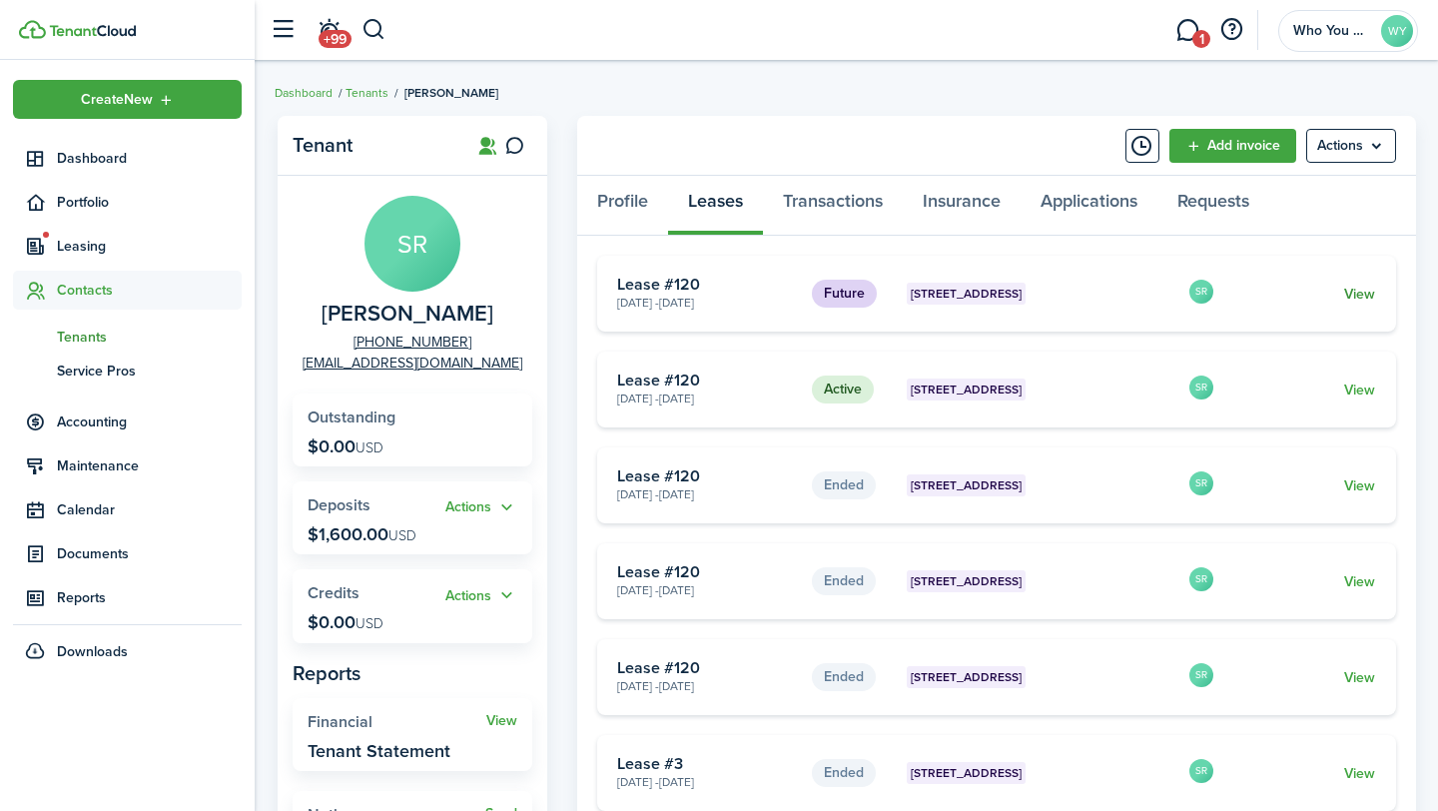
click at [1369, 293] on link "View" at bounding box center [1359, 294] width 31 height 21
click at [519, 147] on icon at bounding box center [514, 146] width 21 height 20
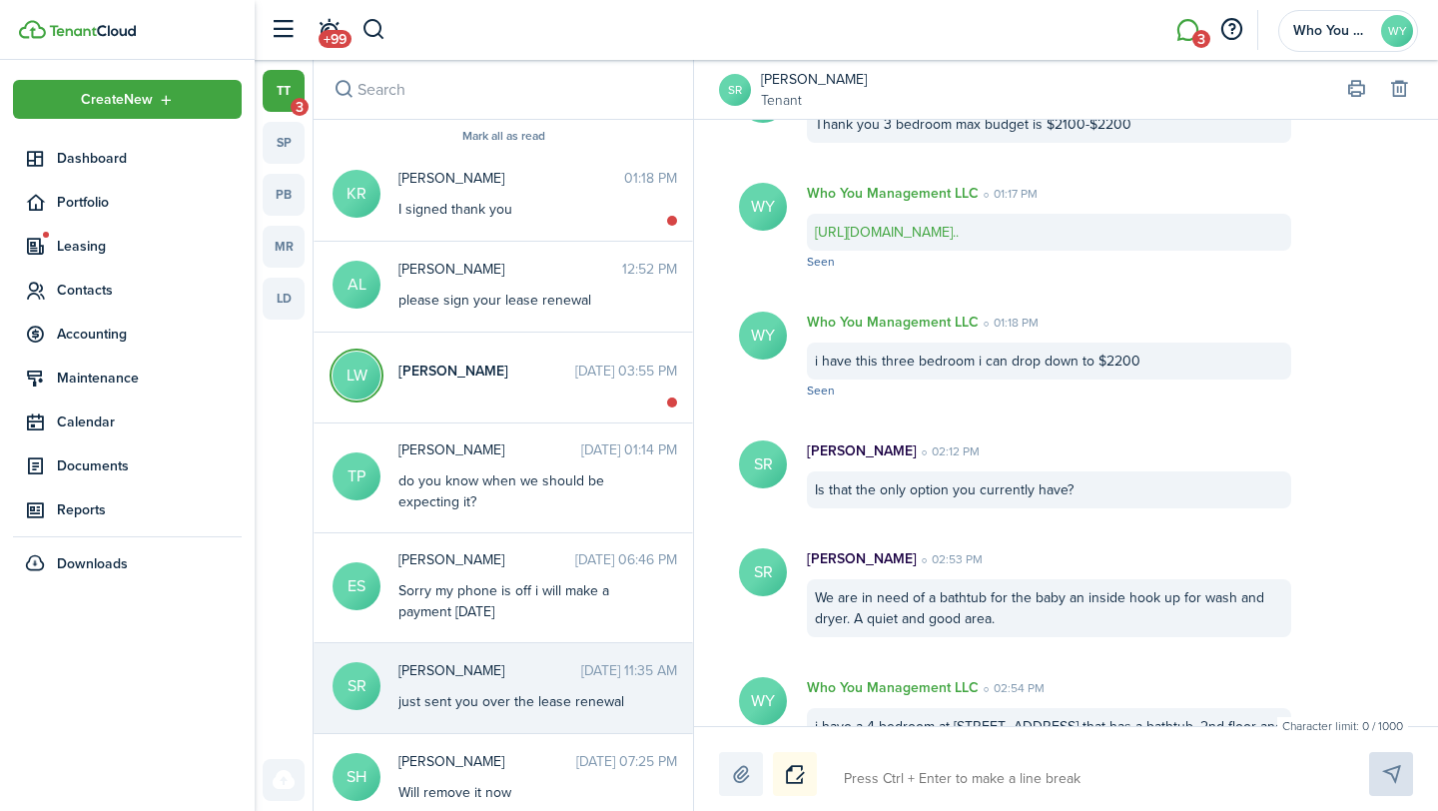
scroll to position [5649, 0]
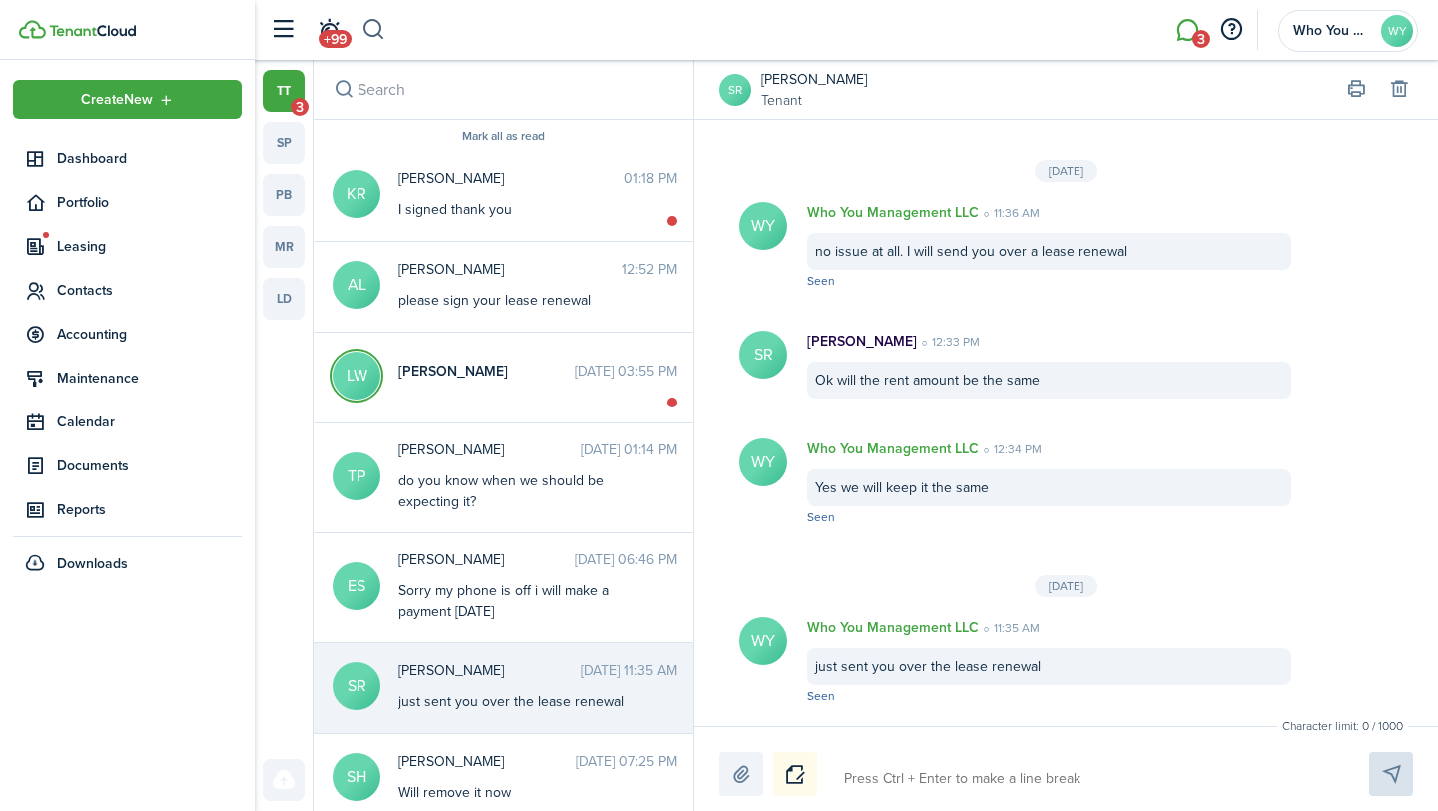
click at [372, 30] on button "button" at bounding box center [374, 30] width 25 height 34
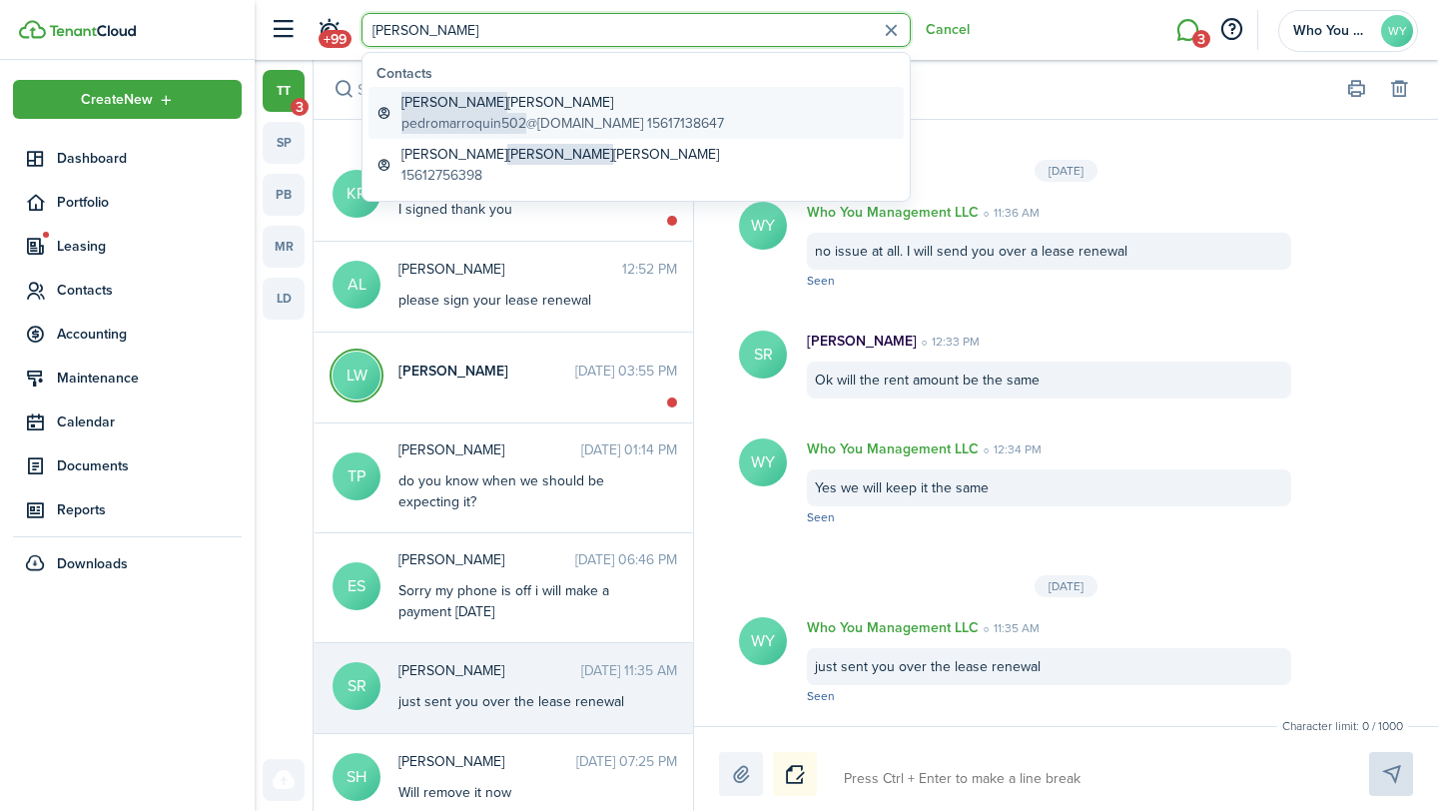
click at [475, 111] on global-search-item-title "[PERSON_NAME]" at bounding box center [562, 102] width 323 height 21
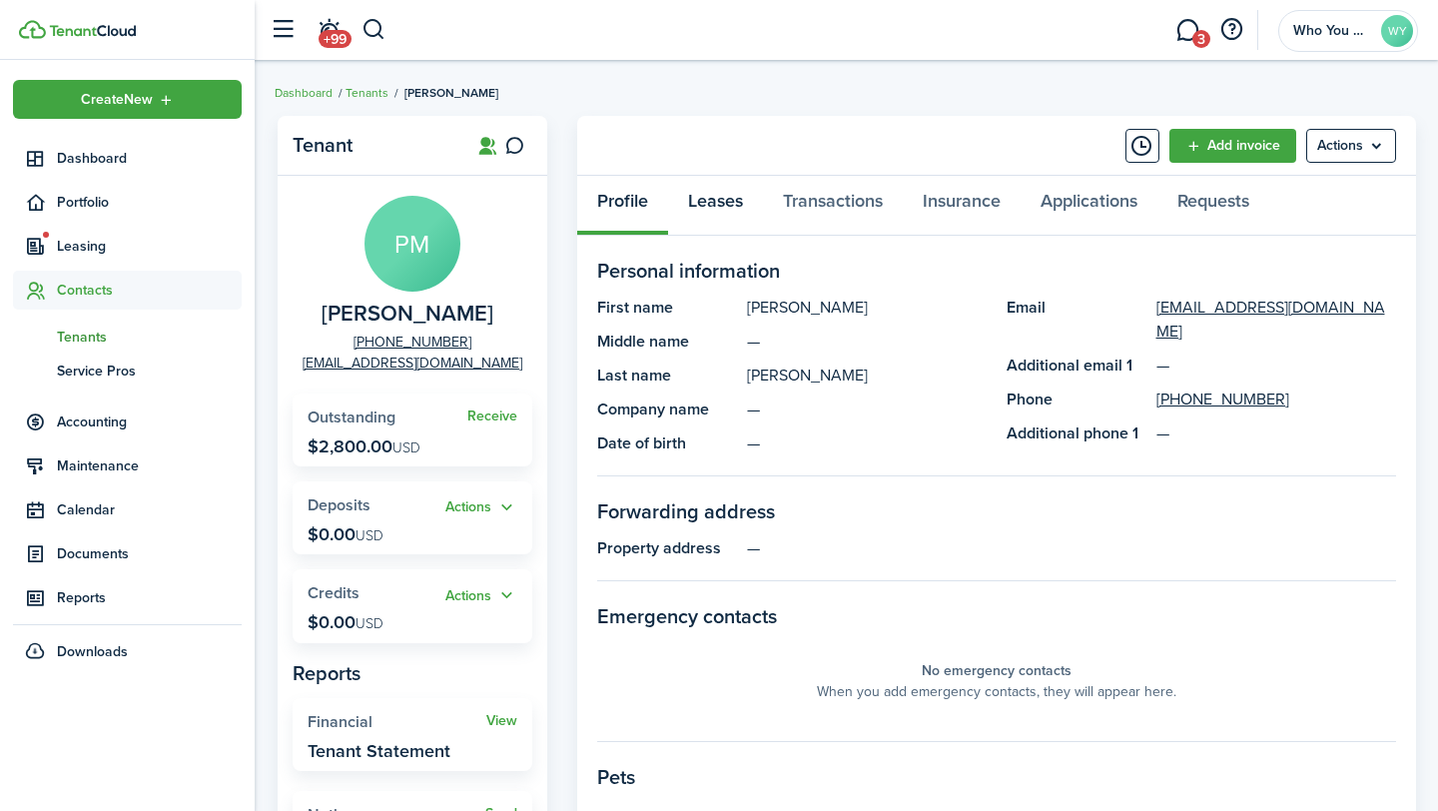
click at [723, 204] on link "Leases" at bounding box center [715, 206] width 95 height 60
